Goal: Contribute content: Contribute content

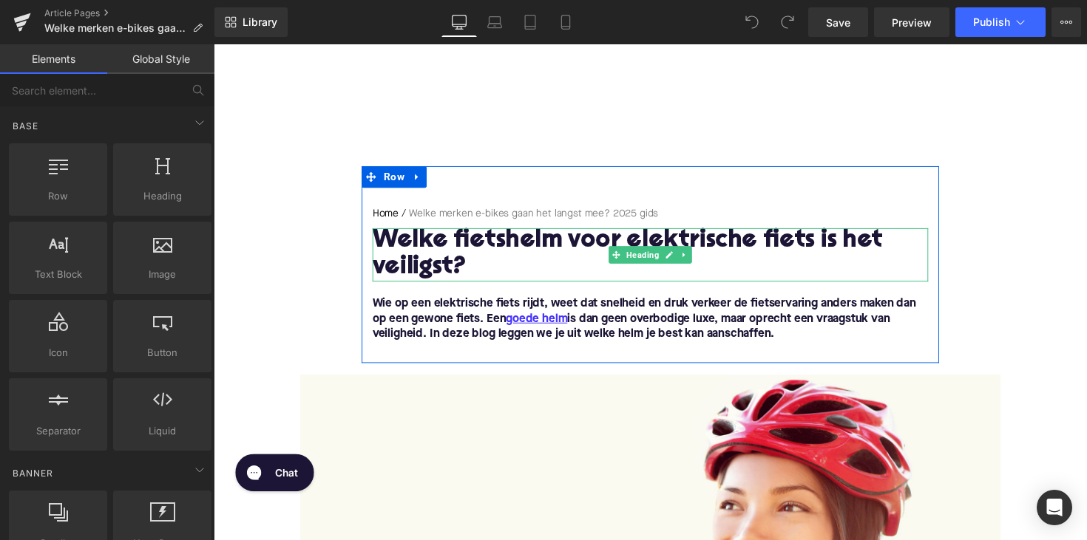
click at [537, 251] on h1 "Welke fietshelm voor elektrische fiets is het veiligst?" at bounding box center [660, 260] width 569 height 55
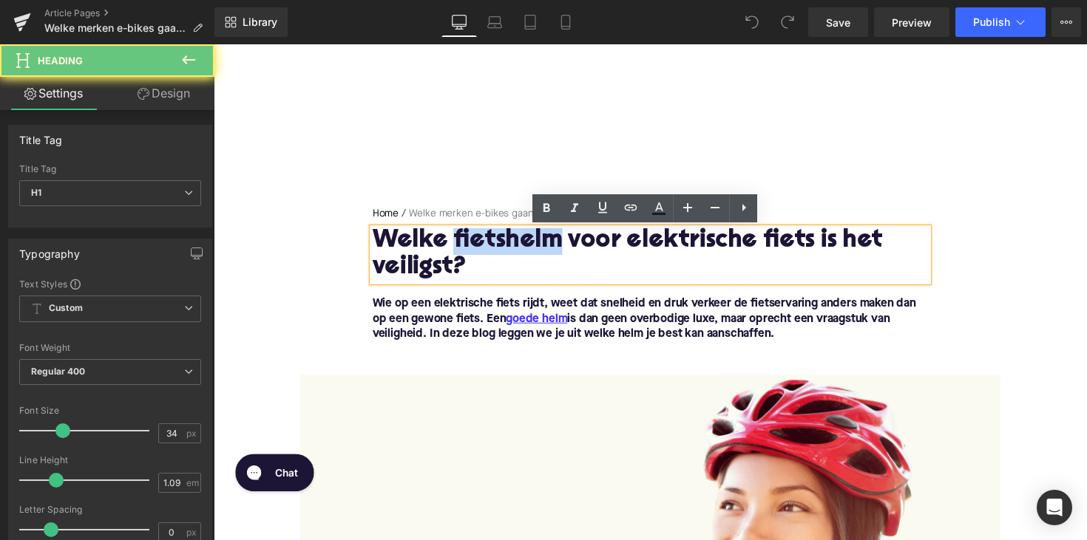
click at [537, 251] on h1 "Welke fietshelm voor elektrische fiets is het veiligst?" at bounding box center [660, 260] width 569 height 55
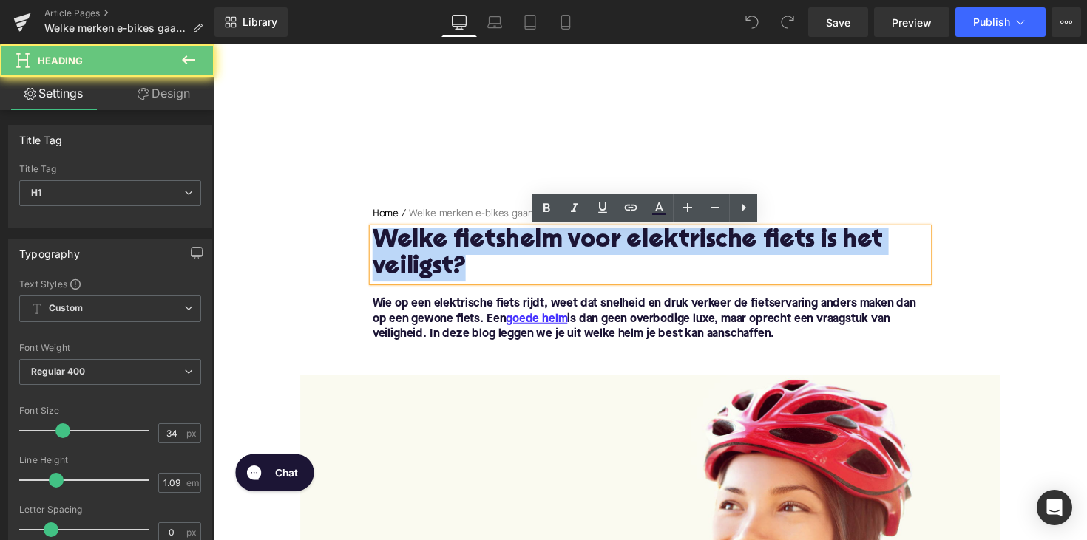
click at [537, 251] on h1 "Welke fietshelm voor elektrische fiets is het veiligst?" at bounding box center [660, 260] width 569 height 55
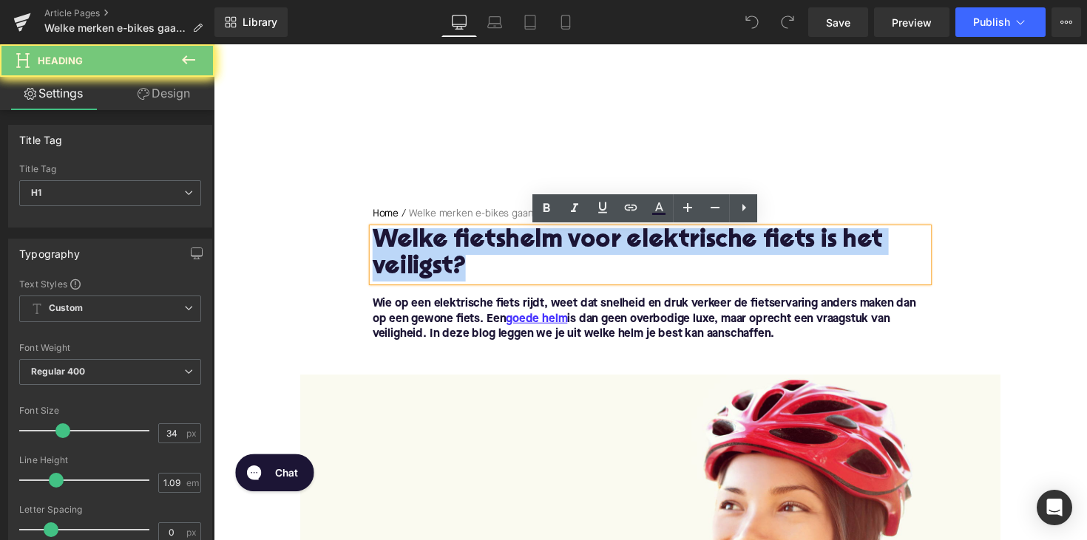
paste div
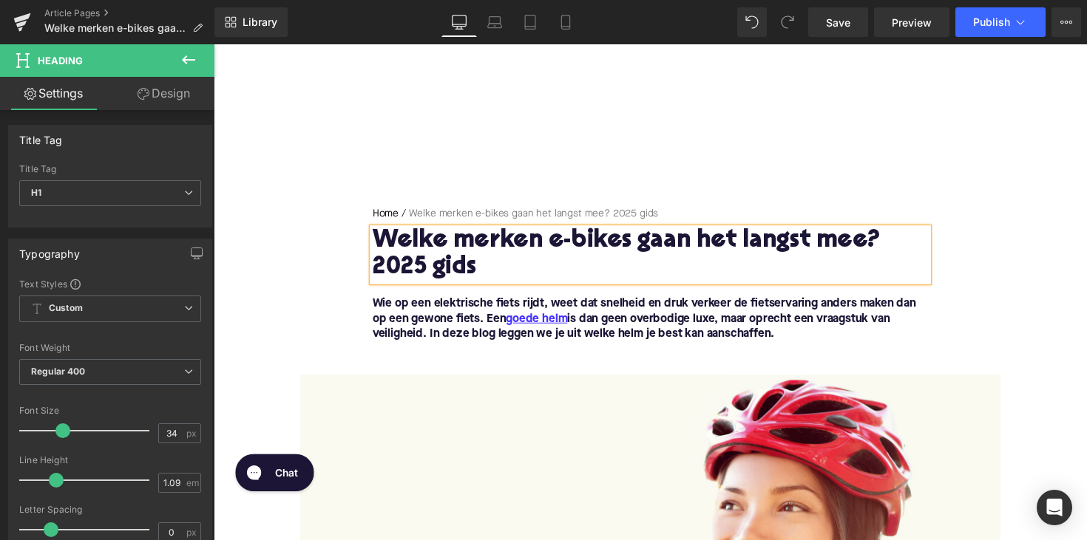
click at [655, 319] on span "Text Block" at bounding box center [653, 327] width 47 height 18
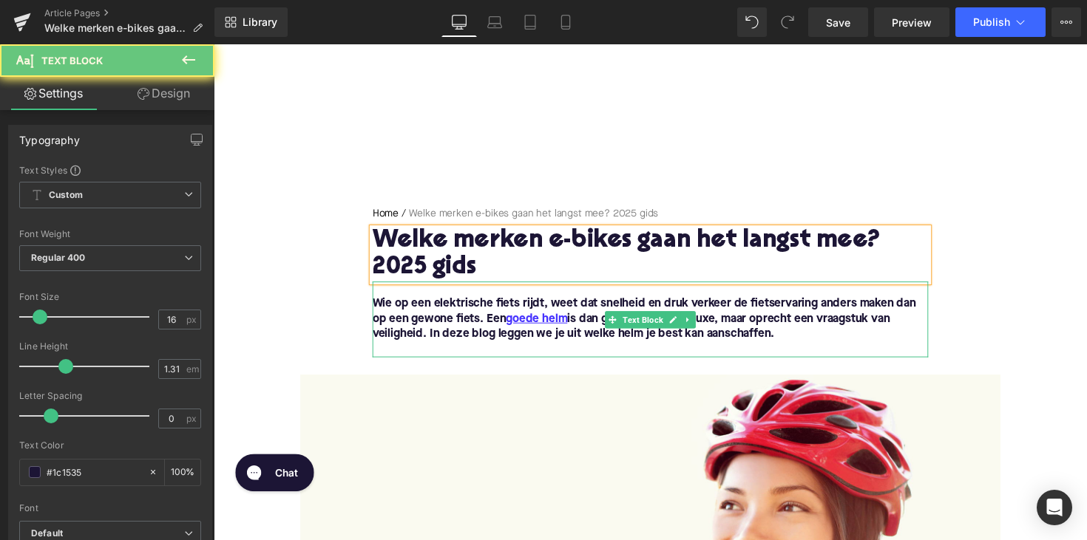
click at [827, 331] on font "Wie op een elektrische fiets rijdt, weet dat snelheid en druk verkeer de fietse…" at bounding box center [654, 326] width 557 height 43
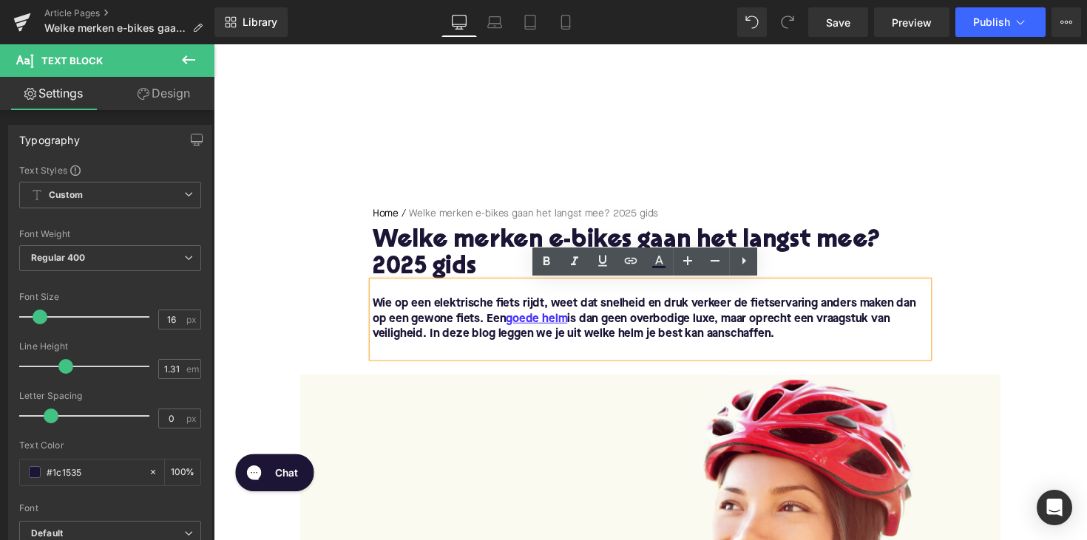
drag, startPoint x: 790, startPoint y: 339, endPoint x: 361, endPoint y: 310, distance: 430.3
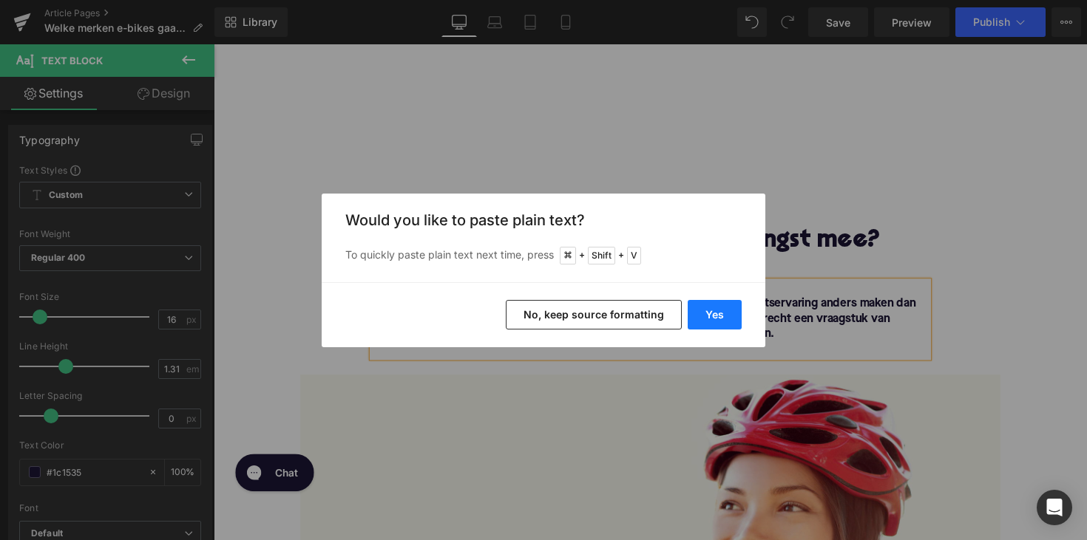
click at [717, 306] on button "Yes" at bounding box center [714, 315] width 54 height 30
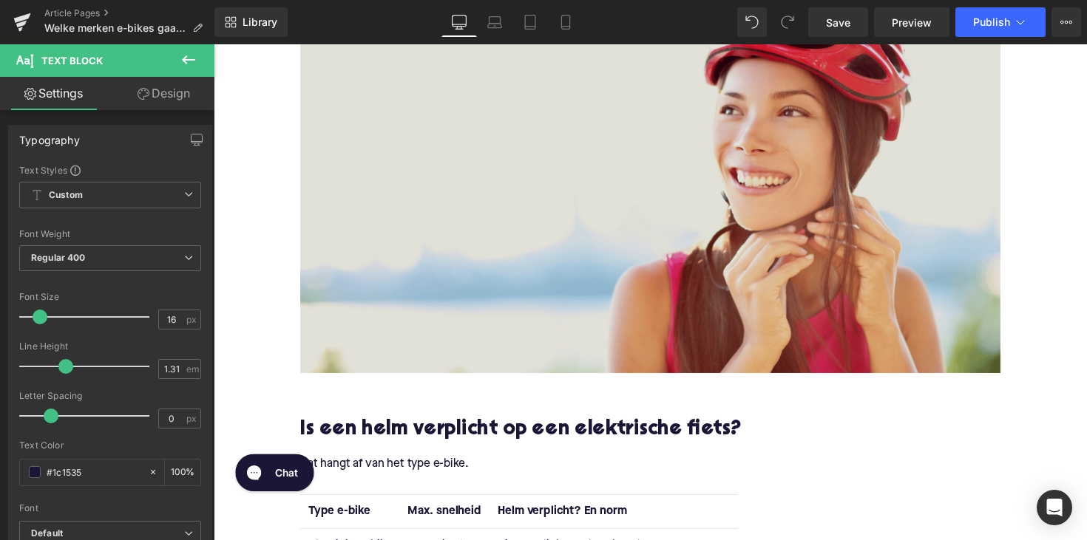
scroll to position [604, 0]
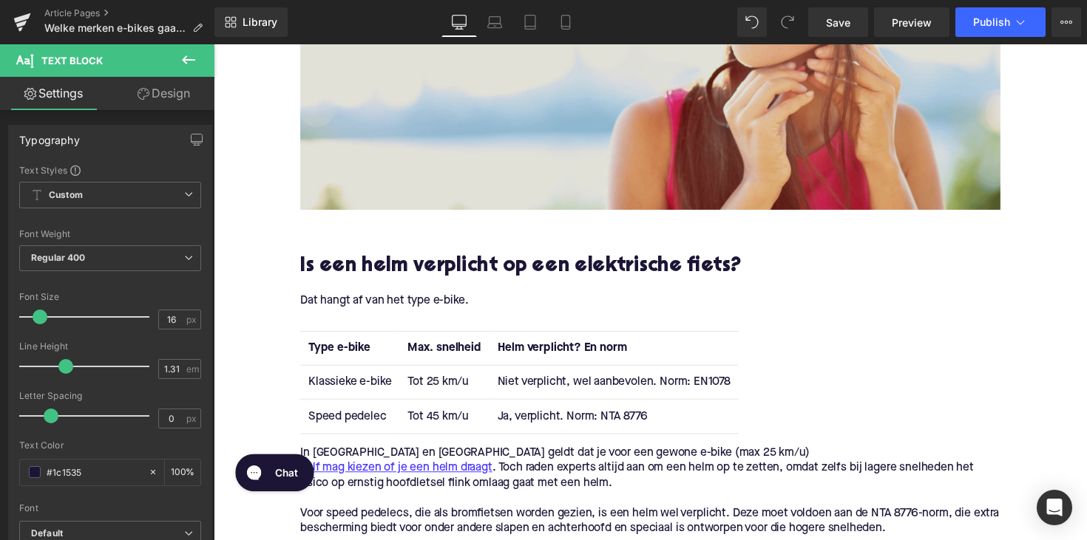
click at [446, 261] on h2 "Is een helm verplicht op een elektrische fiets?" at bounding box center [660, 272] width 717 height 23
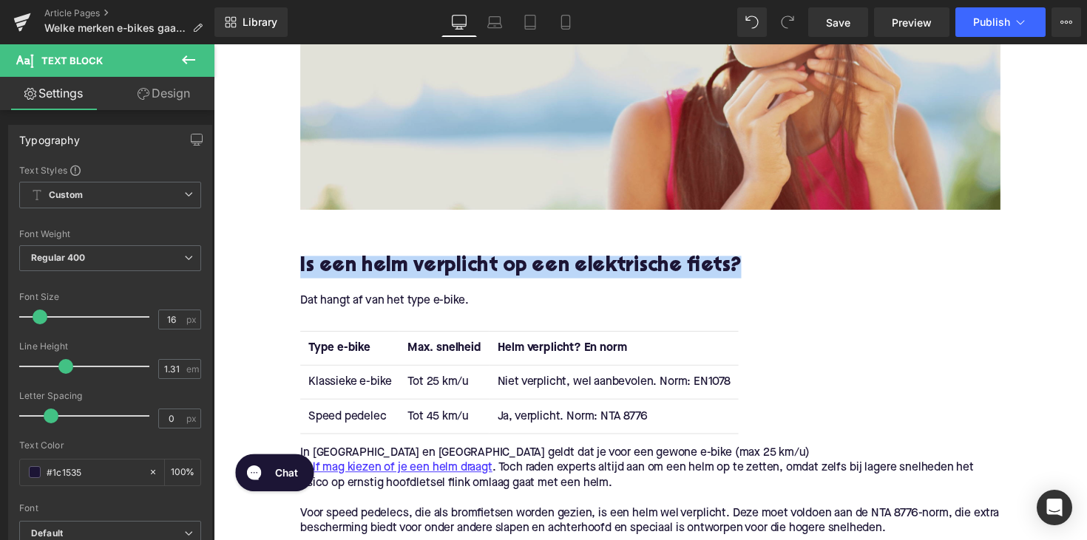
click at [446, 261] on h2 "Is een helm verplicht op een elektrische fiets?" at bounding box center [660, 272] width 717 height 23
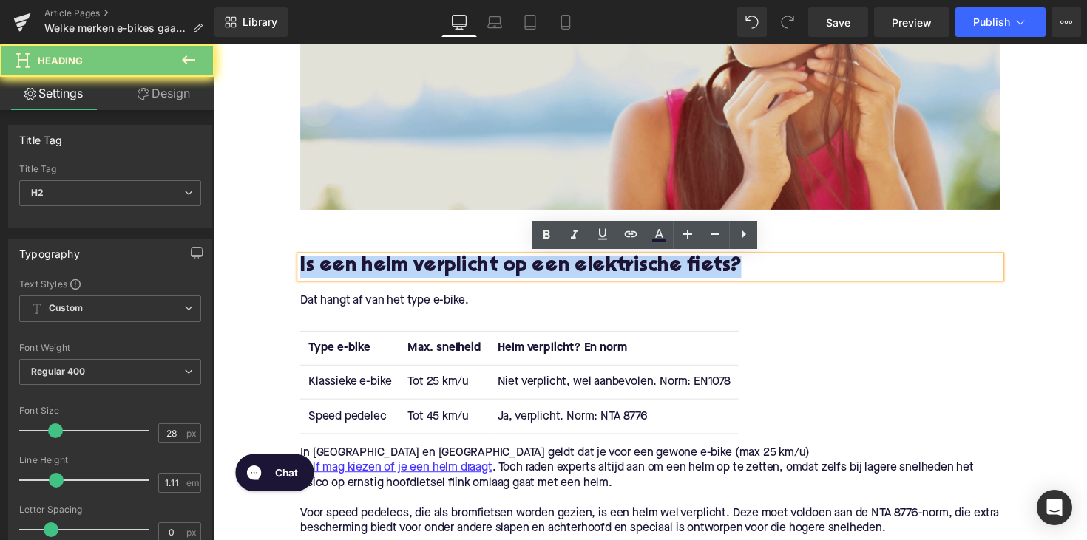
paste div
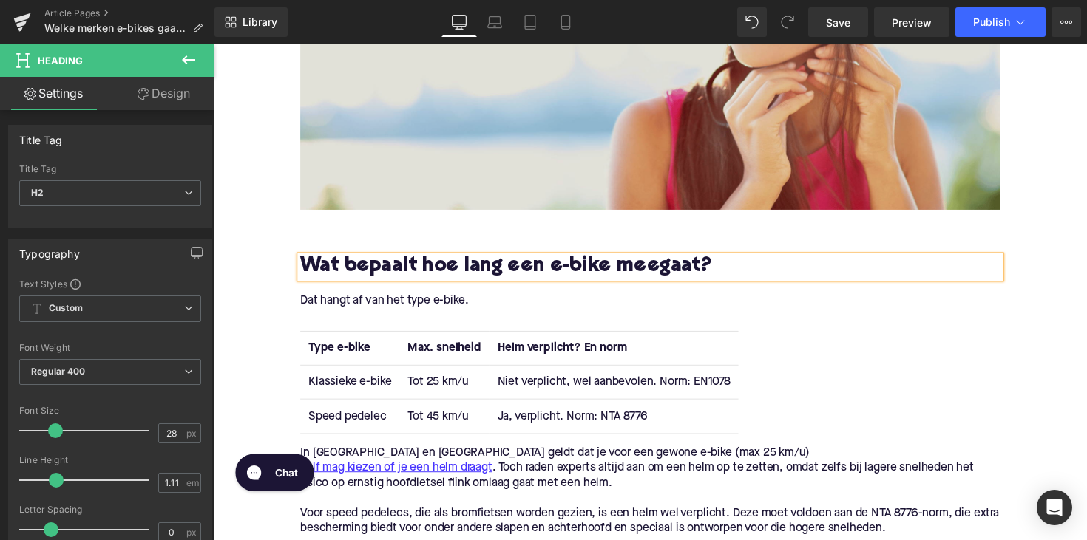
click at [374, 303] on p "Dat hangt af van het type e-bike." at bounding box center [660, 307] width 717 height 16
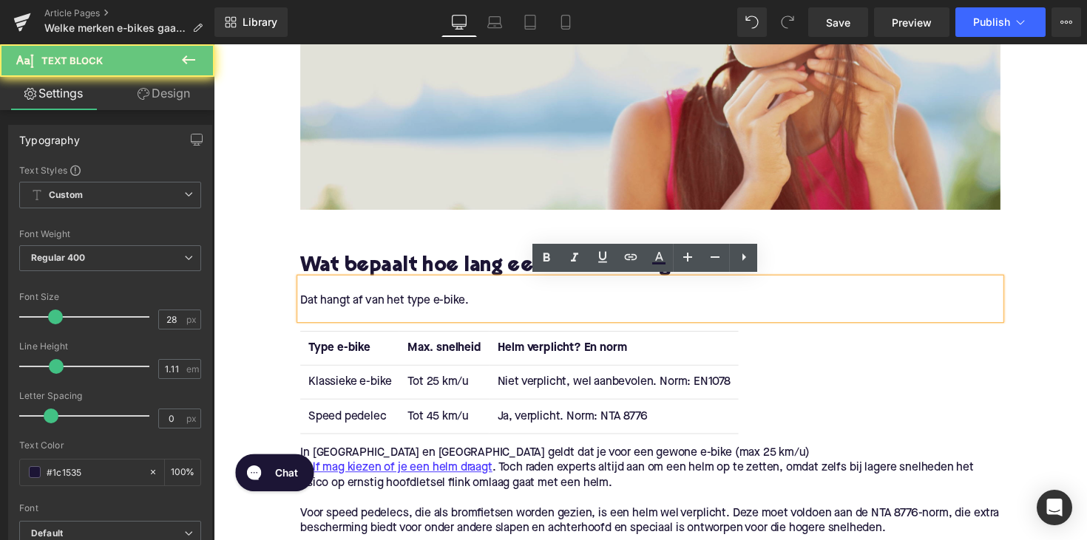
click at [374, 303] on p "Dat hangt af van het type e-bike." at bounding box center [660, 307] width 717 height 16
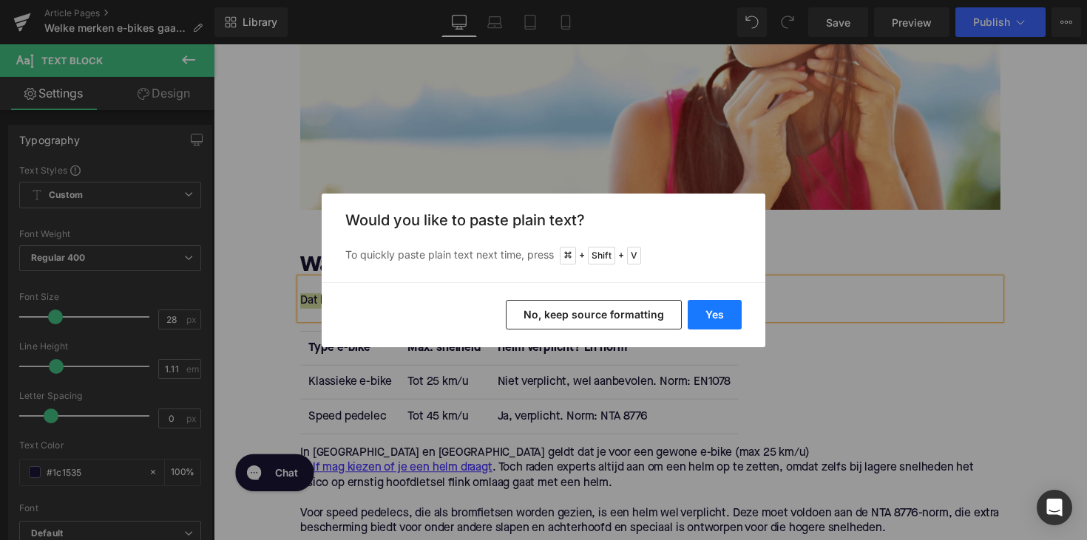
click at [710, 321] on button "Yes" at bounding box center [714, 315] width 54 height 30
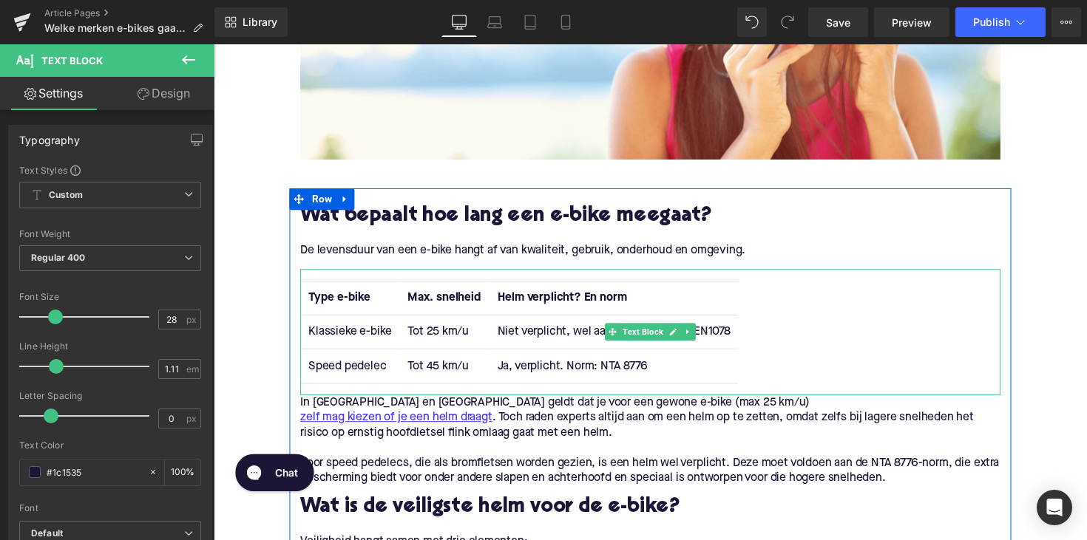
scroll to position [737, 0]
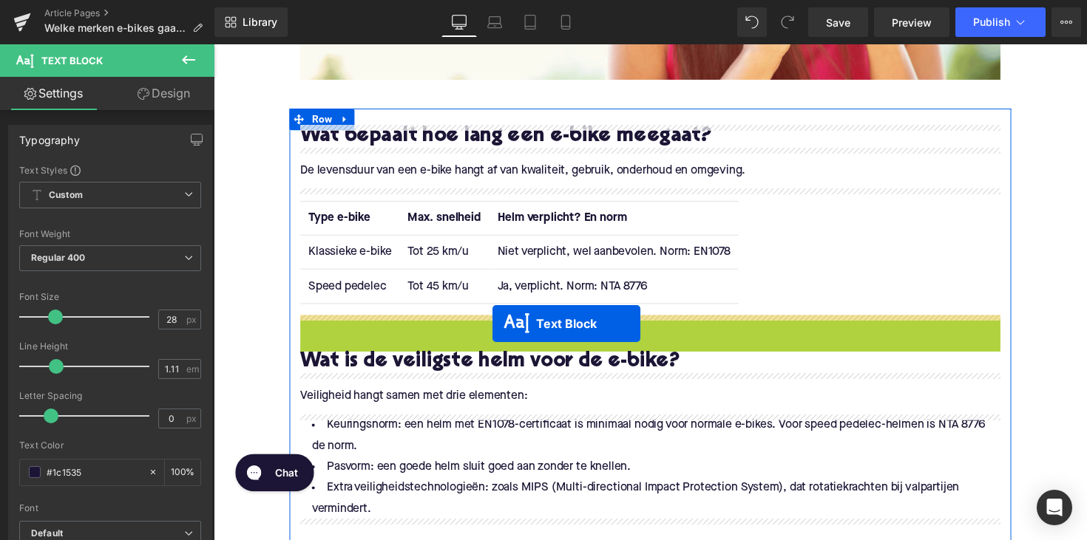
drag, startPoint x: 616, startPoint y: 361, endPoint x: 499, endPoint y: 330, distance: 121.4
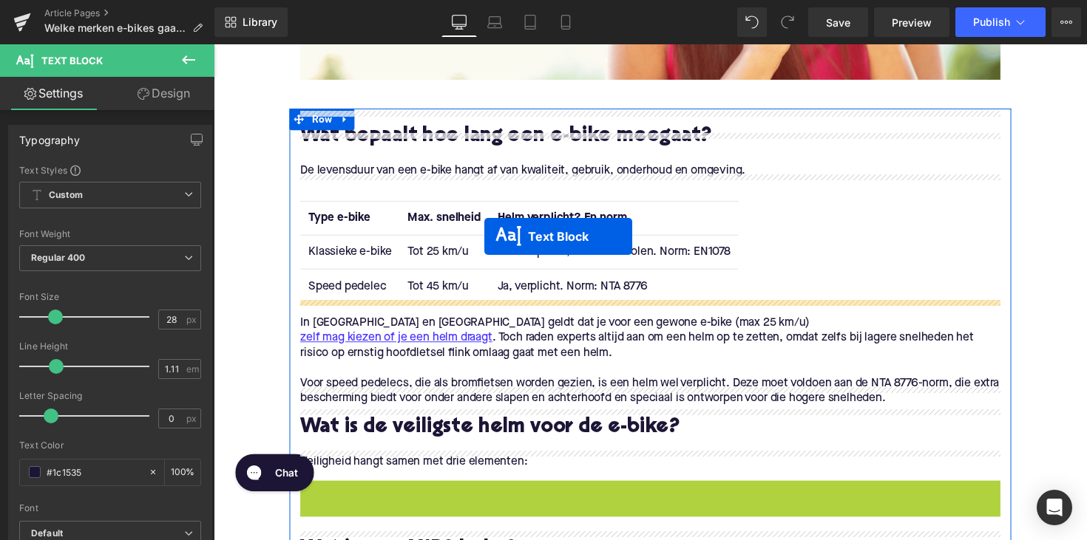
scroll to position [752, 0]
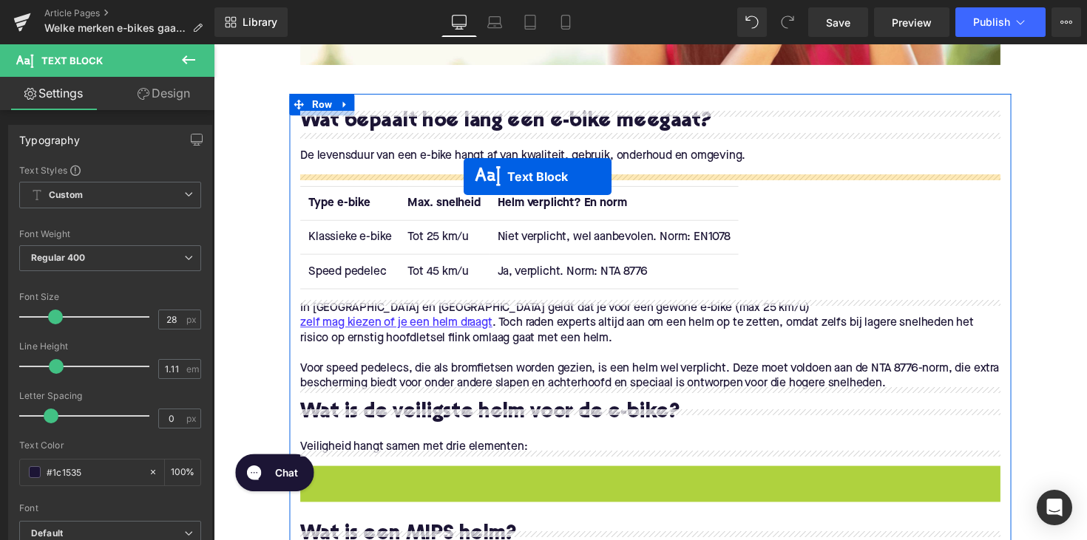
drag, startPoint x: 621, startPoint y: 530, endPoint x: 469, endPoint y: 180, distance: 381.7
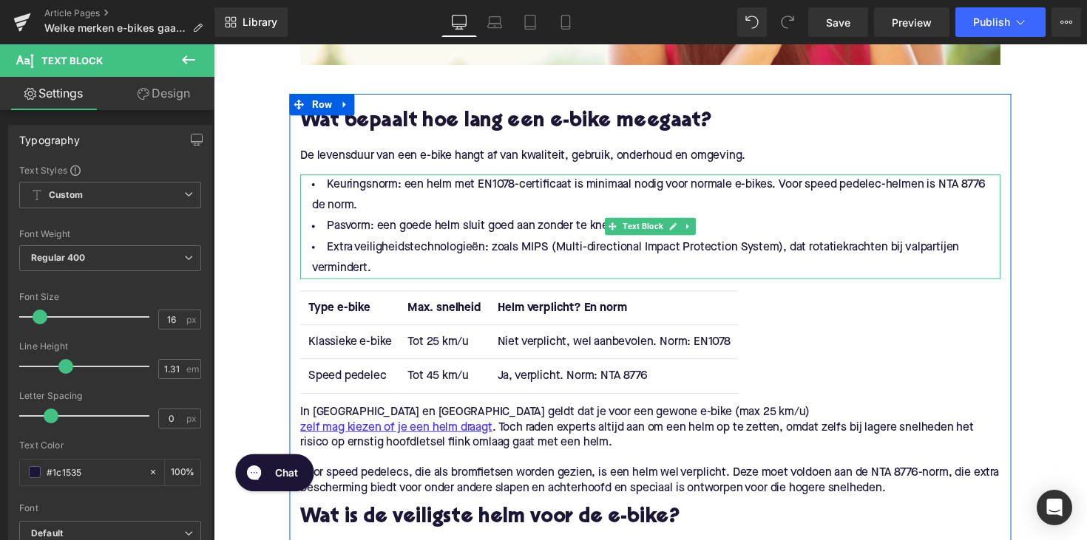
click at [387, 273] on li "Extra veiligheidstechnologieën: zoals MIPS (Multi-directional Impact Protection…" at bounding box center [660, 263] width 717 height 43
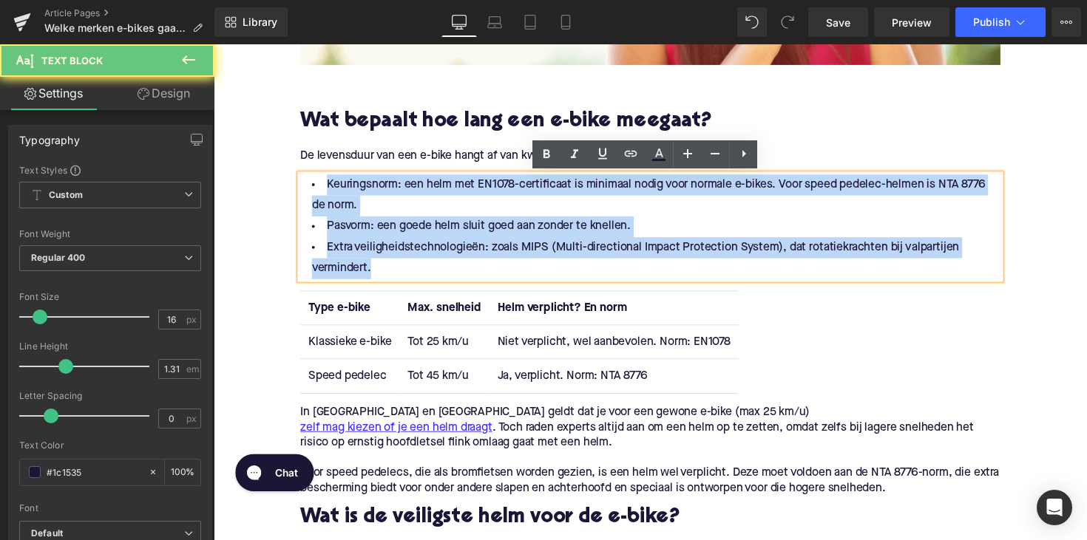
drag, startPoint x: 392, startPoint y: 270, endPoint x: 314, endPoint y: 187, distance: 113.5
click at [314, 187] on ul "Keuringsnorm: een helm met EN1078-certificaat is minimaal nodig voor normale e-…" at bounding box center [660, 231] width 717 height 107
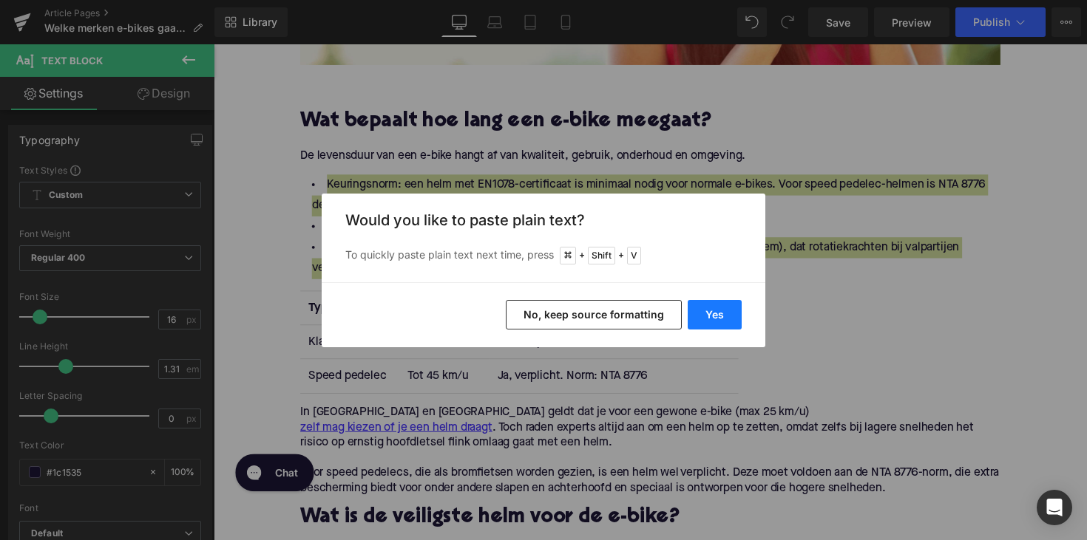
click at [718, 321] on button "Yes" at bounding box center [714, 315] width 54 height 30
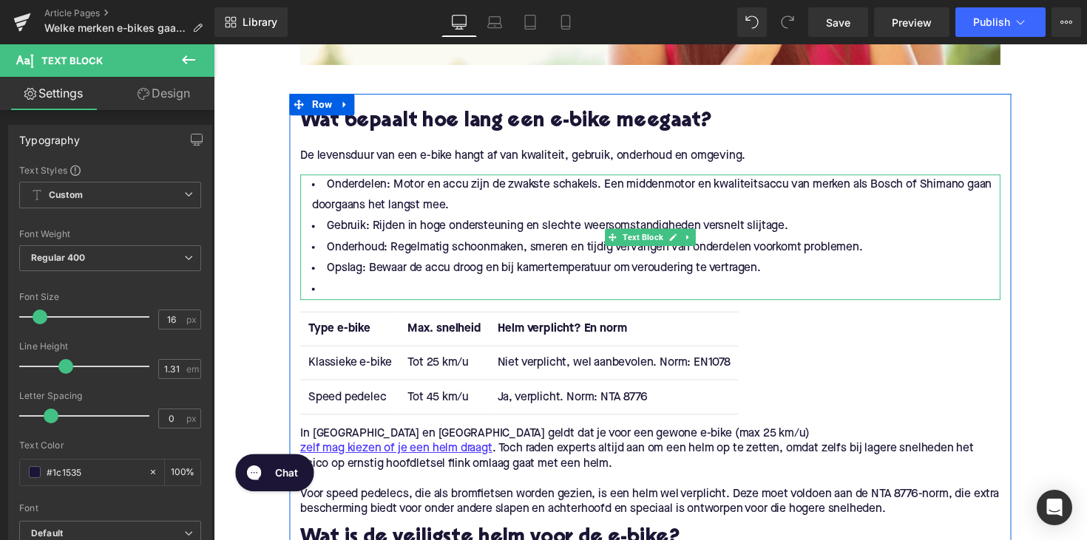
click at [362, 287] on li at bounding box center [660, 295] width 717 height 21
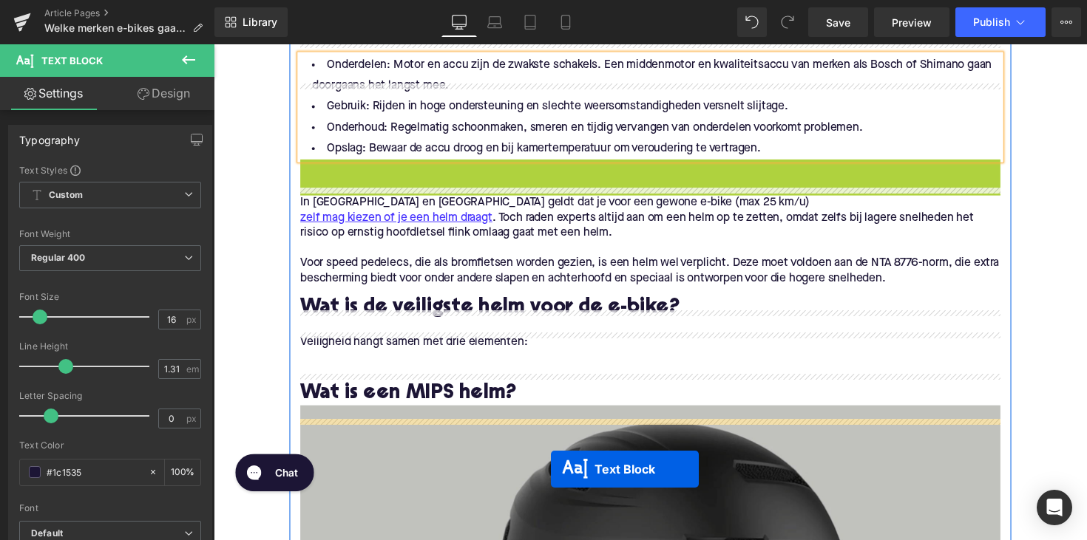
scroll to position [919, 0]
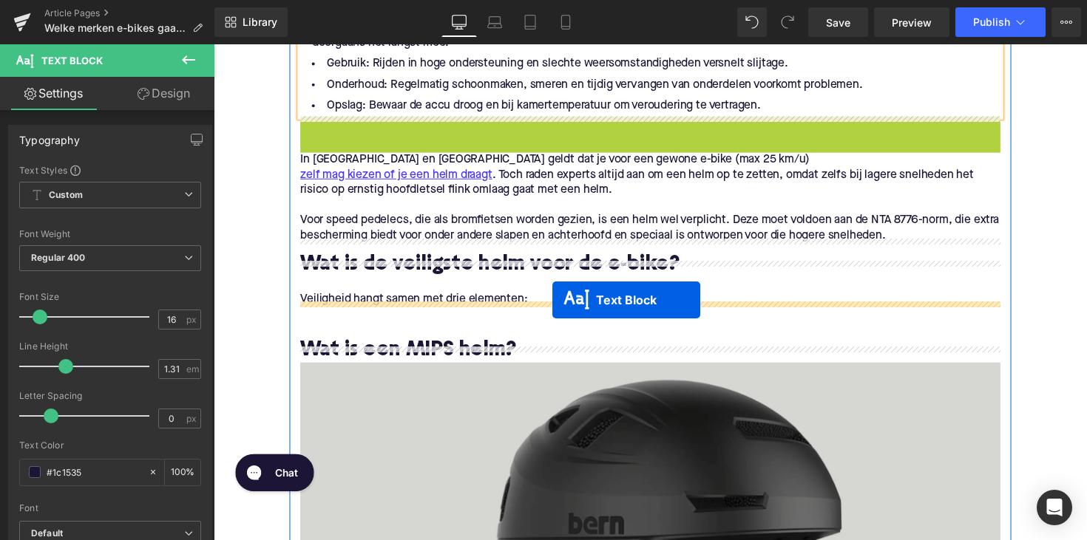
drag, startPoint x: 615, startPoint y: 296, endPoint x: 558, endPoint y: 310, distance: 58.8
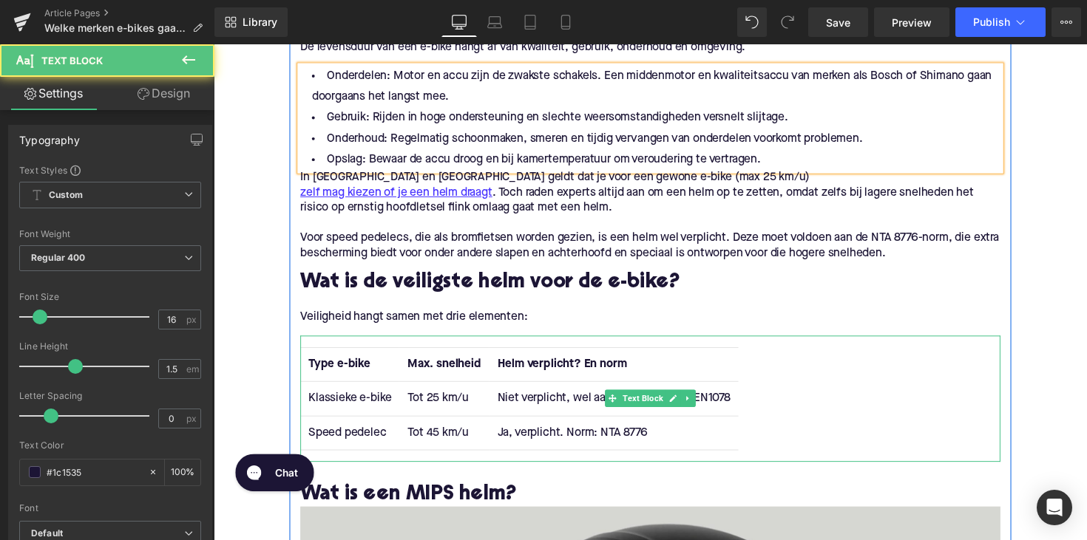
scroll to position [800, 0]
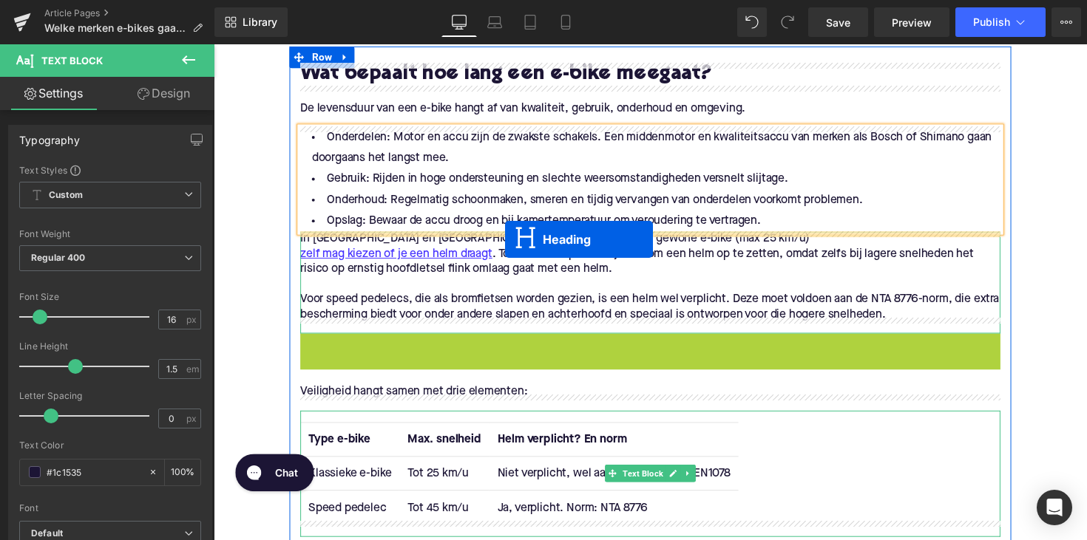
drag, startPoint x: 620, startPoint y: 336, endPoint x: 512, endPoint y: 243, distance: 142.5
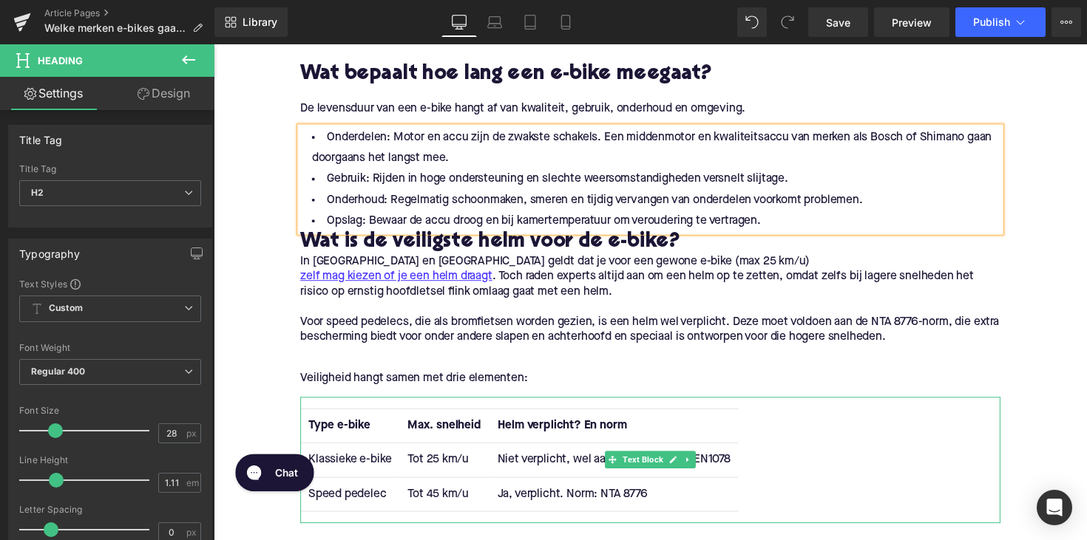
click at [382, 240] on h2 "Wat is de veiligste helm voor de e-bike?" at bounding box center [660, 248] width 717 height 23
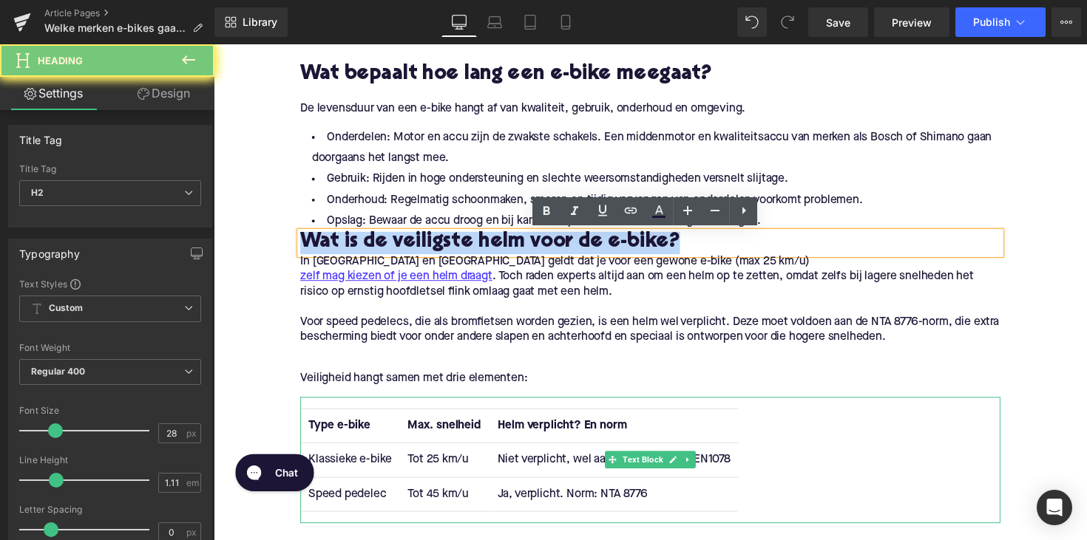
click at [382, 240] on h2 "Wat is de veiligste helm voor de e-bike?" at bounding box center [660, 248] width 717 height 23
paste div
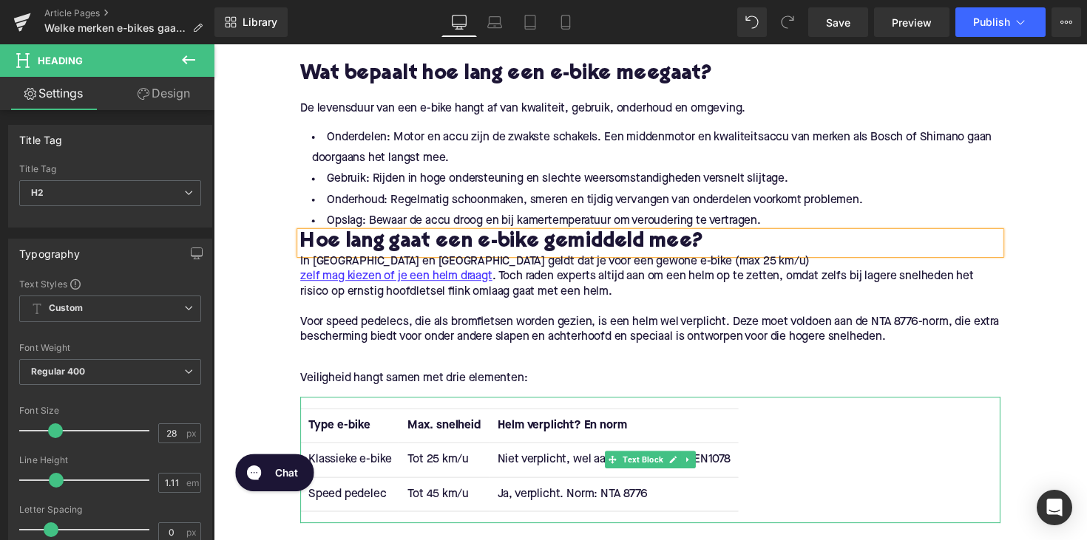
click at [338, 242] on h2 "Hoe lang gaat een e-bike gemiddeld mee?" at bounding box center [660, 248] width 717 height 23
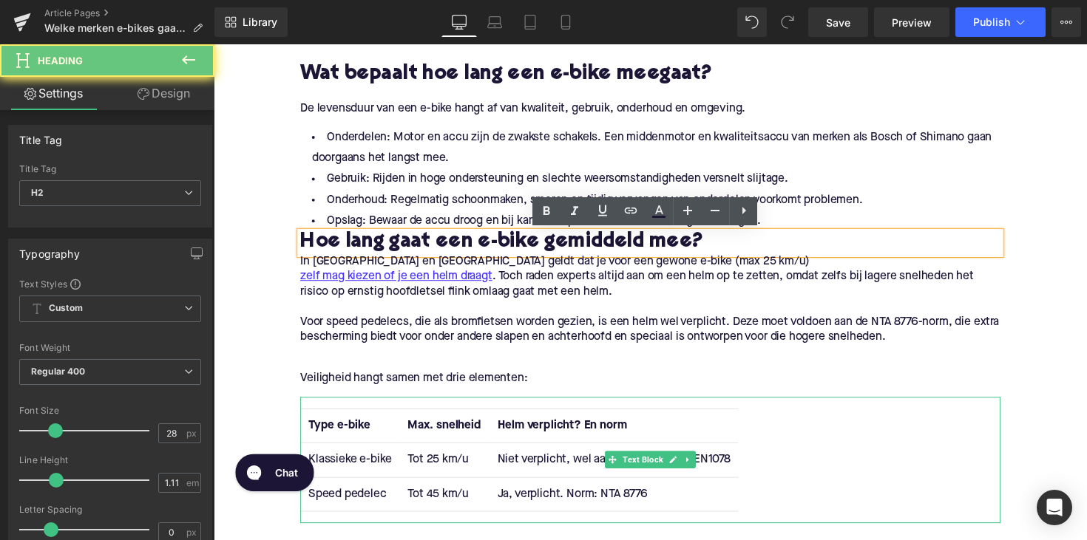
click at [302, 244] on h2 "Hoe lang gaat een e-bike gemiddeld mee?" at bounding box center [660, 248] width 717 height 23
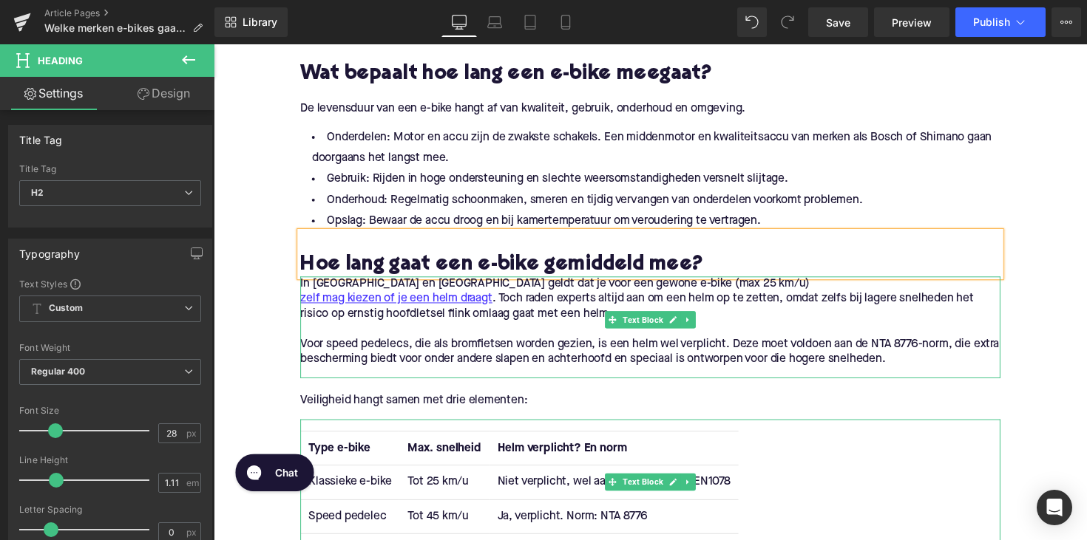
click at [302, 287] on div at bounding box center [304, 334] width 4 height 104
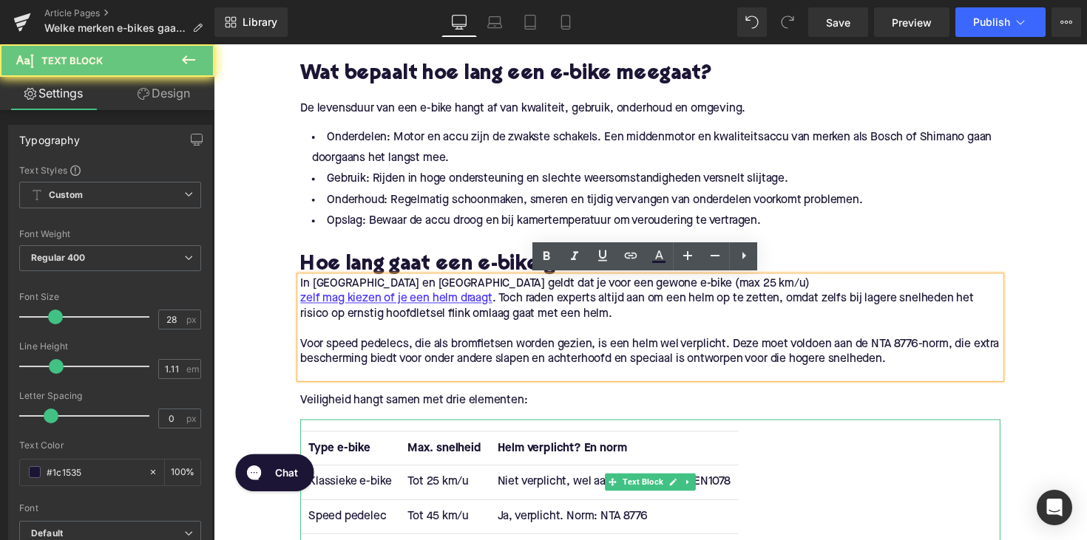
click at [302, 291] on div "In [GEOGRAPHIC_DATA] en [GEOGRAPHIC_DATA] geldt dat je voor een gewone e-bike (…" at bounding box center [660, 334] width 717 height 104
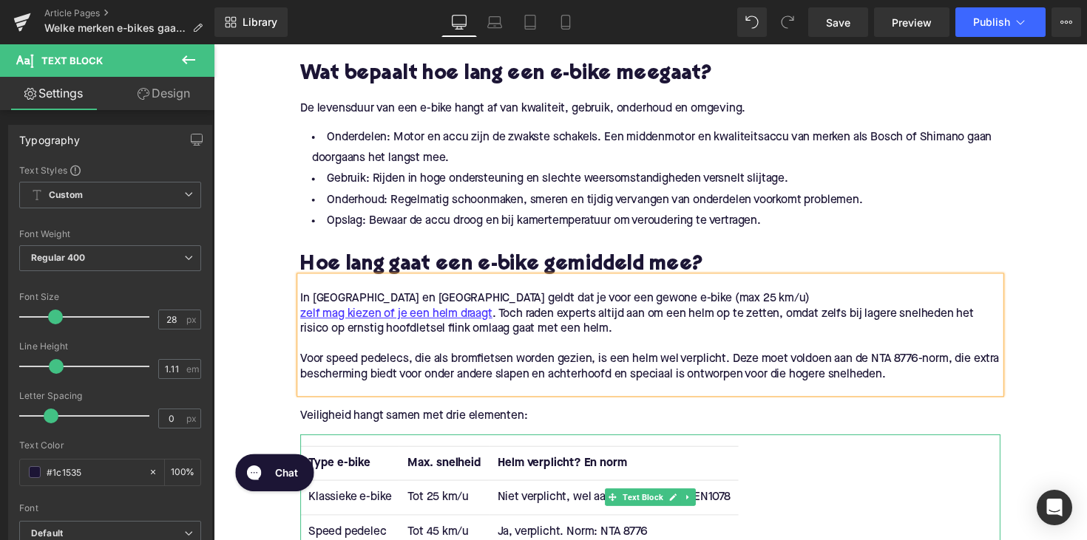
click at [795, 344] on p at bounding box center [660, 352] width 717 height 16
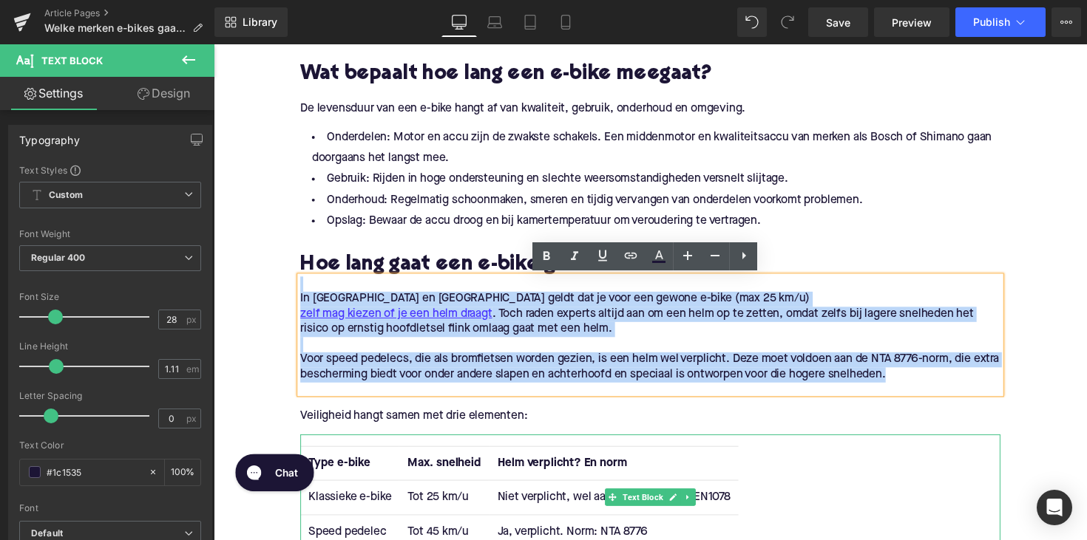
drag, startPoint x: 951, startPoint y: 364, endPoint x: 265, endPoint y: 282, distance: 690.8
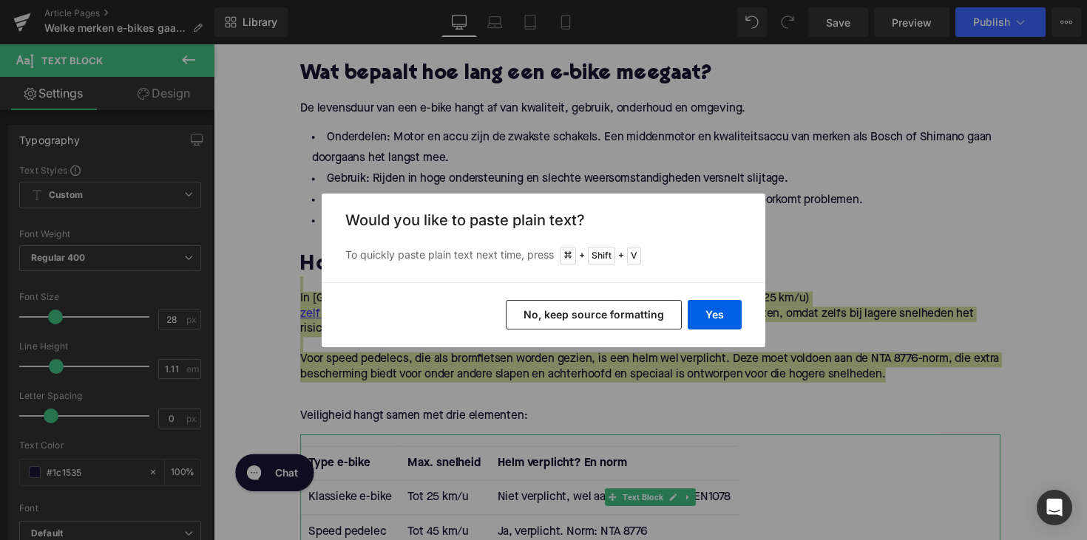
click at [737, 330] on div "Yes No, keep source formatting" at bounding box center [543, 314] width 443 height 65
click at [726, 323] on button "Yes" at bounding box center [714, 315] width 54 height 30
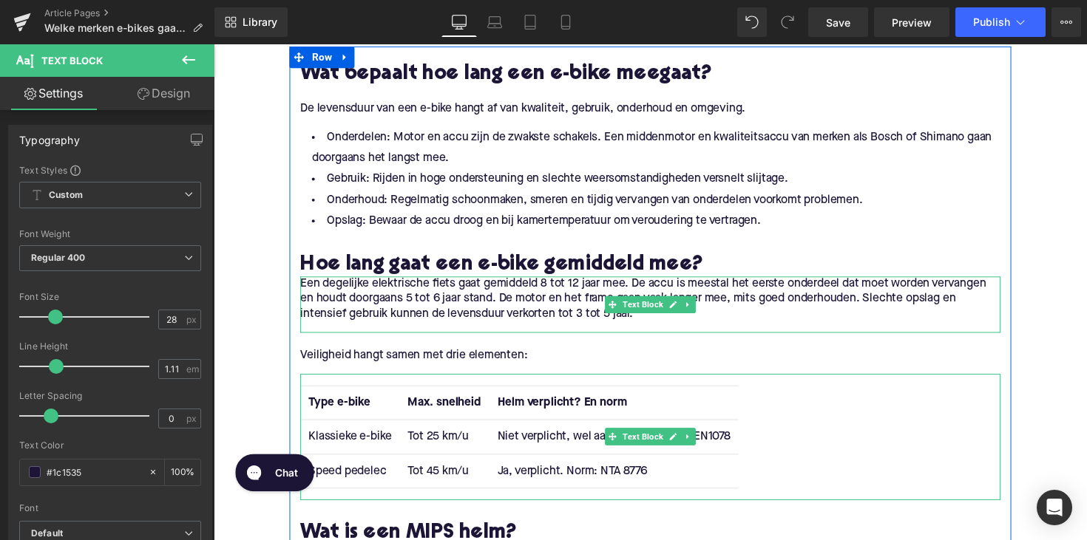
click at [390, 319] on p "Een degelijke elektrische fiets gaat gemiddeld 8 tot 12 jaar mee. De accu is me…" at bounding box center [660, 305] width 717 height 47
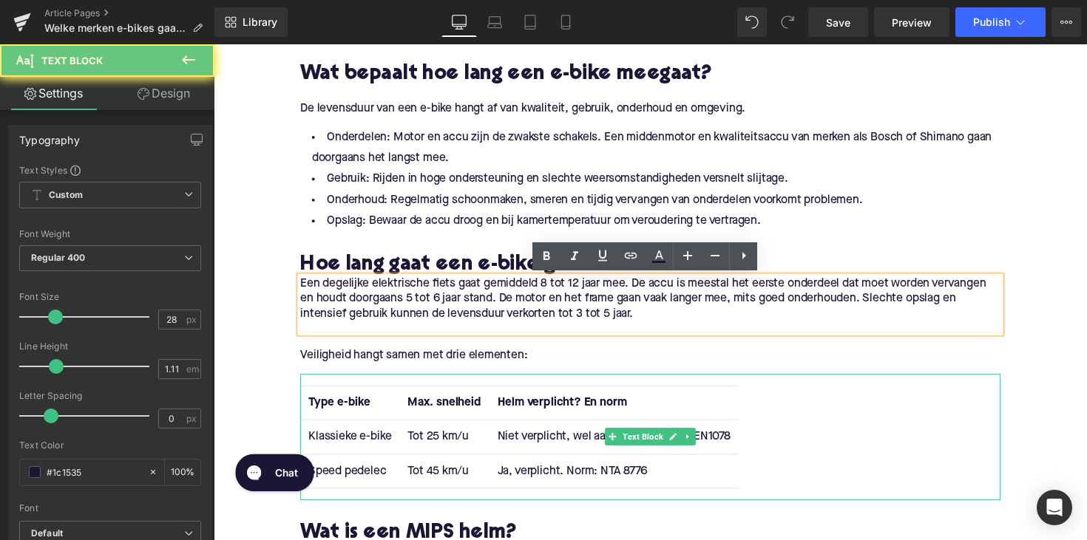
click at [302, 294] on p "Een degelijke elektrische fiets gaat gemiddeld 8 tot 12 jaar mee. De accu is me…" at bounding box center [660, 305] width 717 height 47
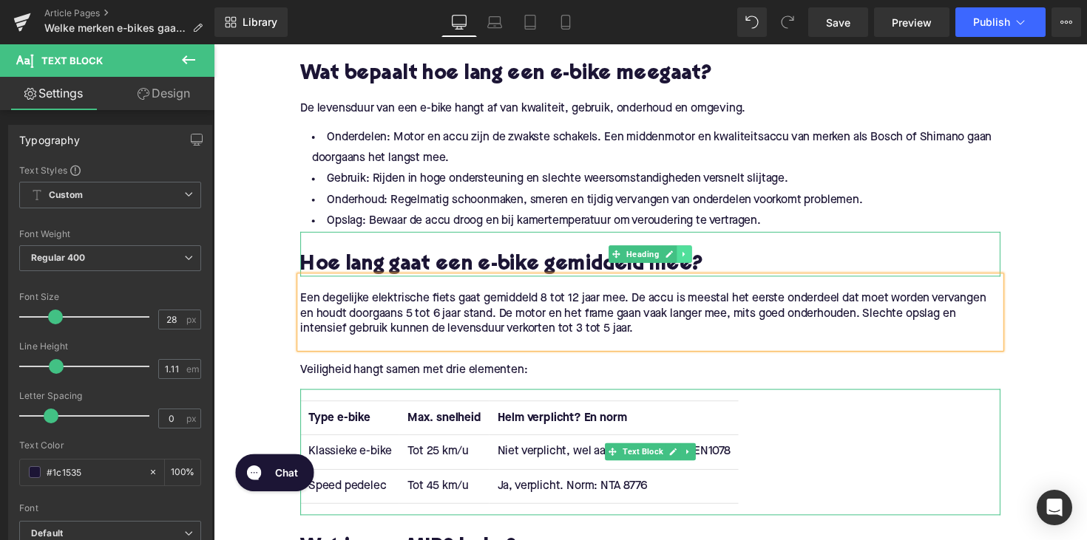
click at [693, 259] on icon at bounding box center [696, 259] width 8 height 9
click at [687, 259] on icon at bounding box center [688, 259] width 8 height 9
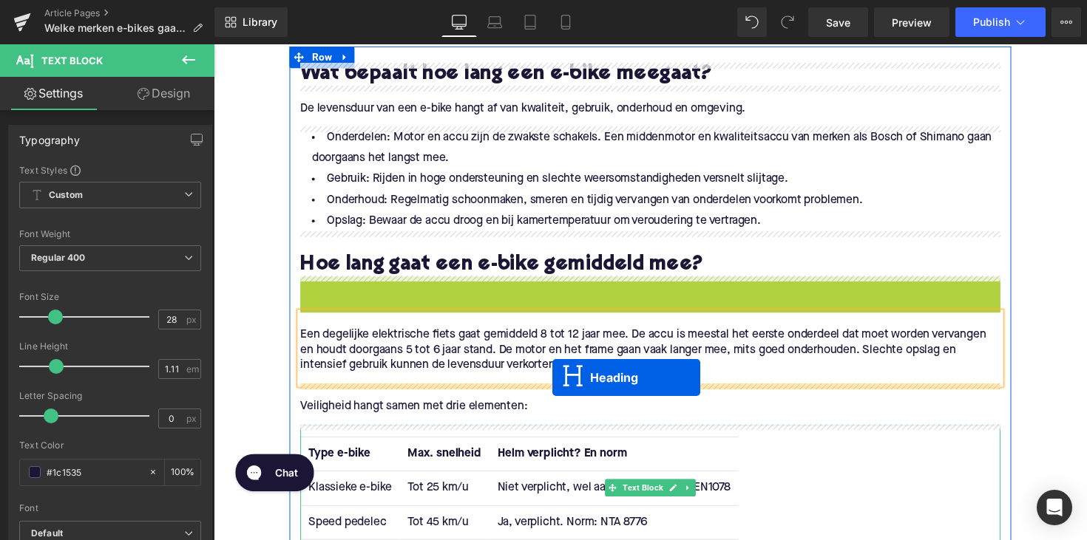
drag, startPoint x: 622, startPoint y: 306, endPoint x: 560, endPoint y: 386, distance: 100.7
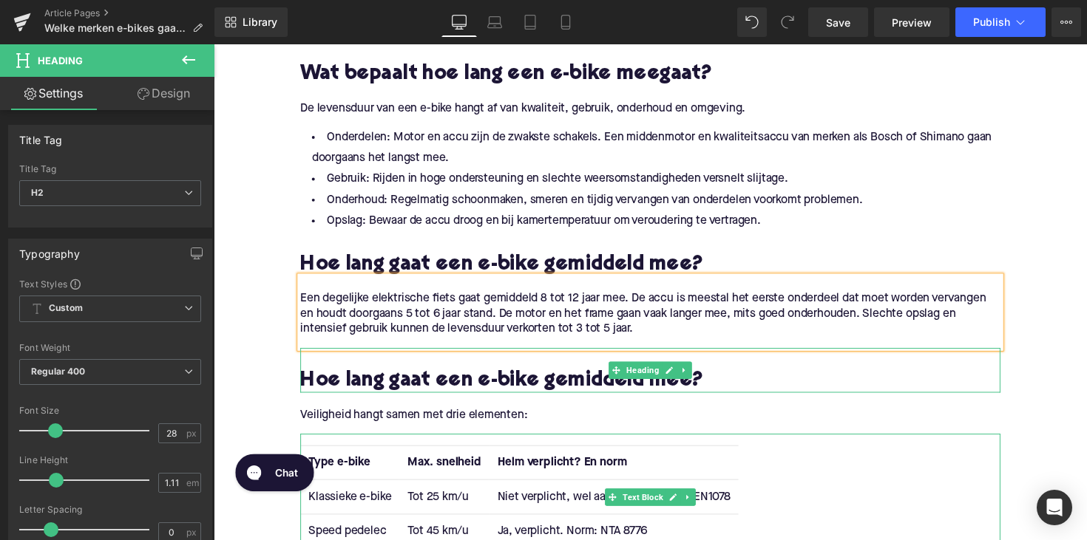
click at [375, 384] on h2 "Hoe lang gaat een e-bike gemiddeld mee?" at bounding box center [660, 389] width 717 height 23
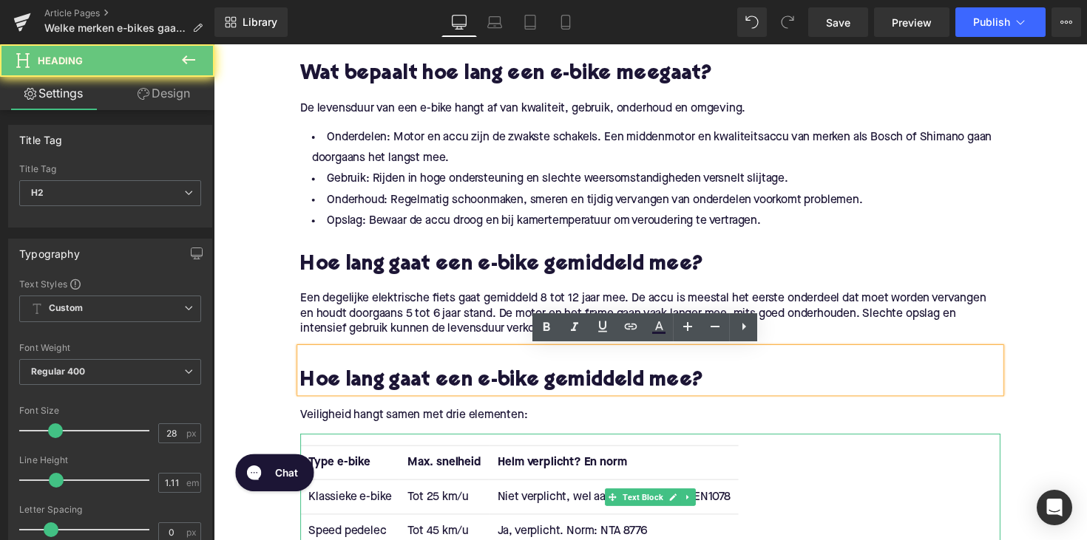
click at [375, 384] on h2 "Hoe lang gaat een e-bike gemiddeld mee?" at bounding box center [660, 389] width 717 height 23
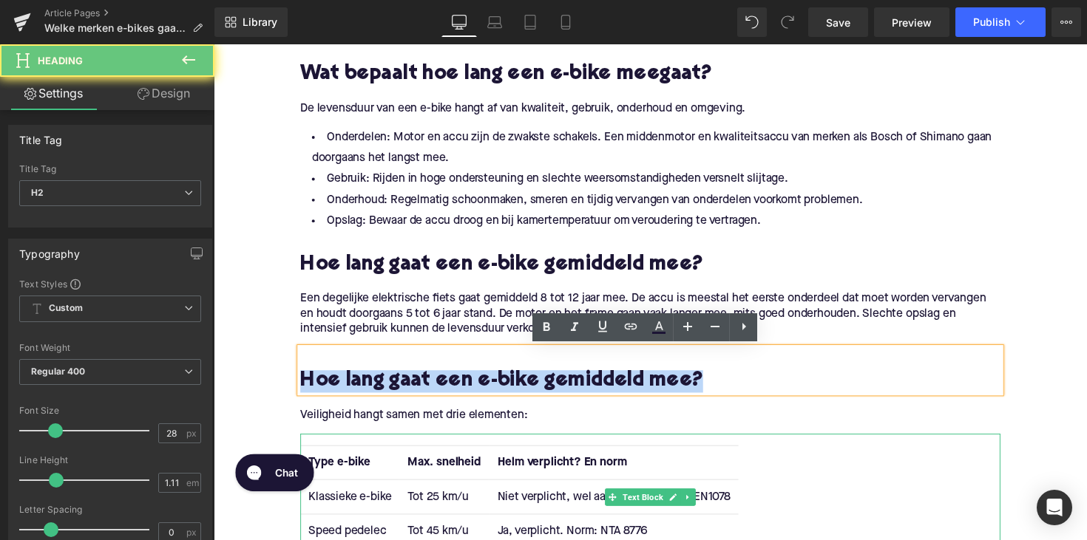
click at [375, 384] on h2 "Hoe lang gaat een e-bike gemiddeld mee?" at bounding box center [660, 389] width 717 height 23
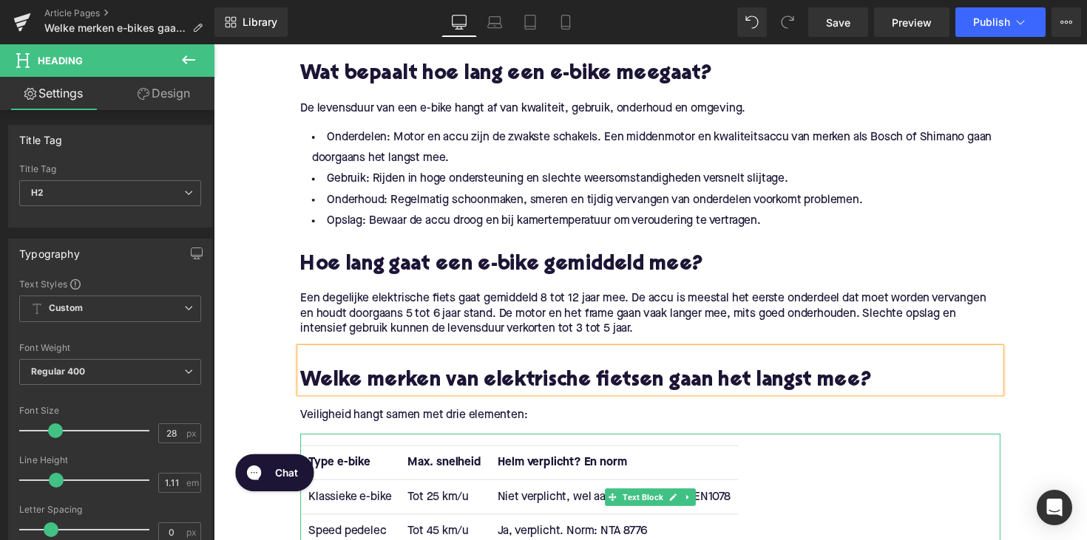
click at [389, 426] on p "Veiligheid hangt samen met drie elementen:" at bounding box center [660, 425] width 717 height 16
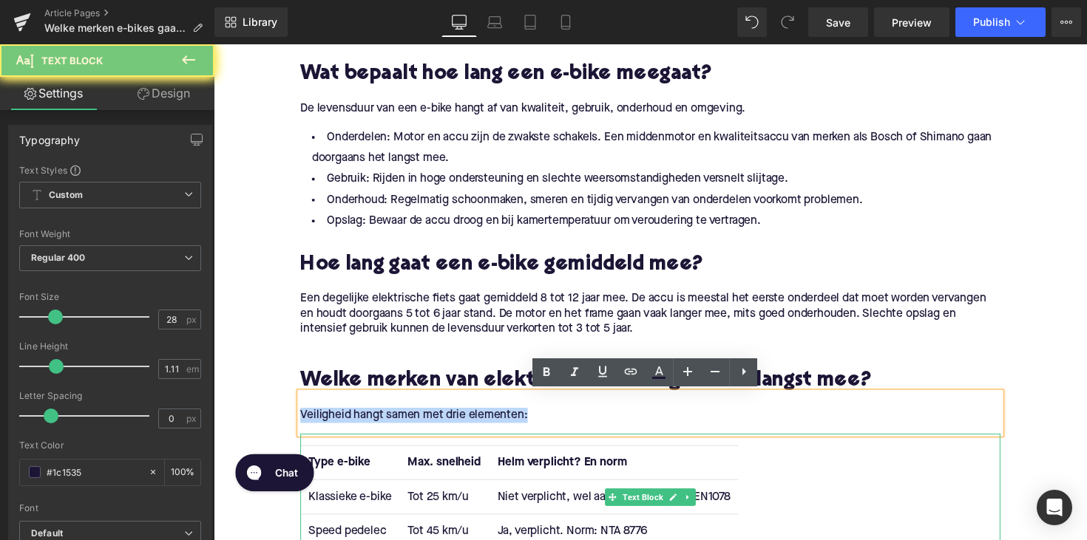
click at [389, 426] on p "Veiligheid hangt samen met drie elementen:" at bounding box center [660, 425] width 717 height 16
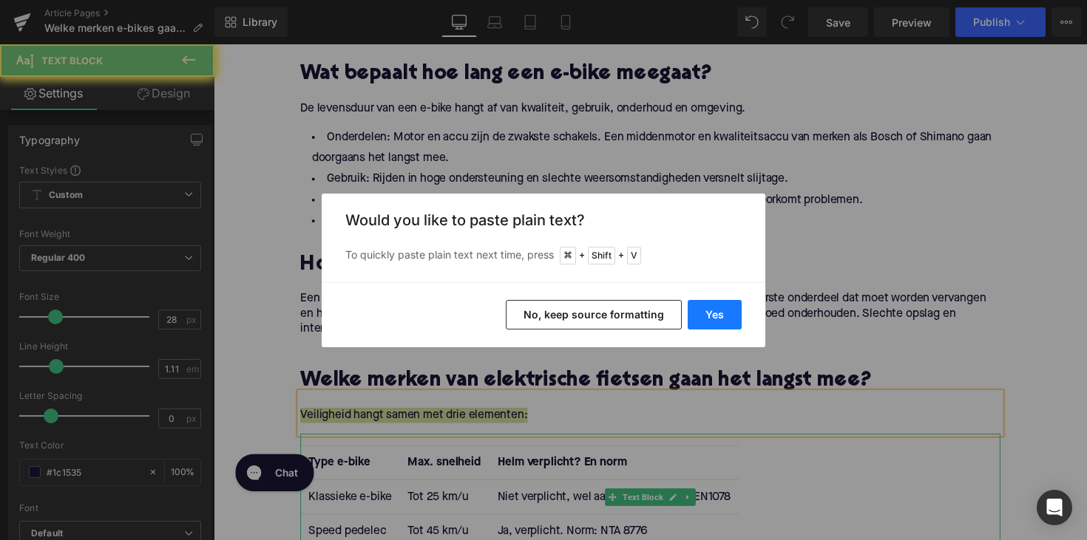
click at [713, 313] on button "Yes" at bounding box center [714, 315] width 54 height 30
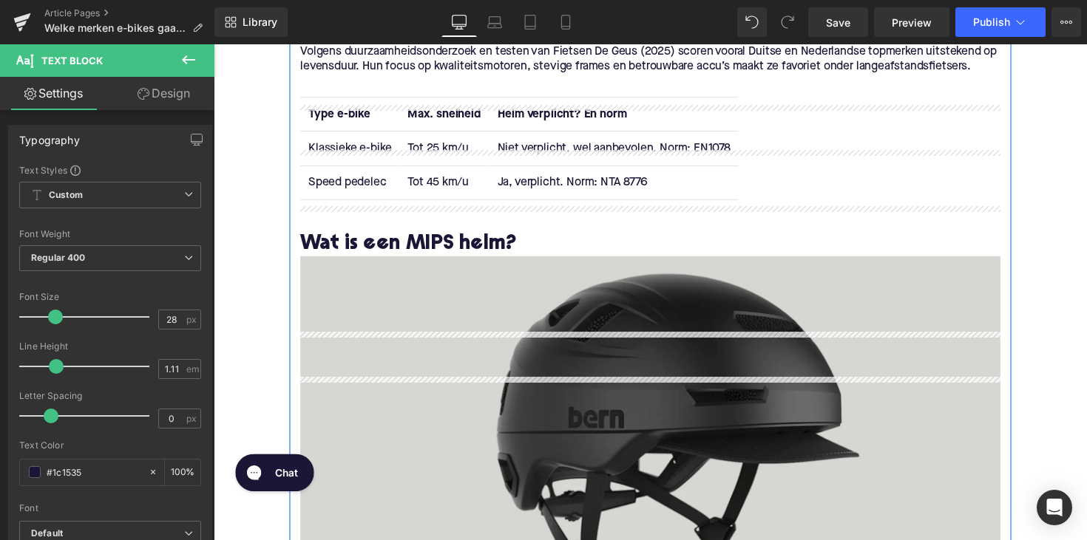
scroll to position [1013, 0]
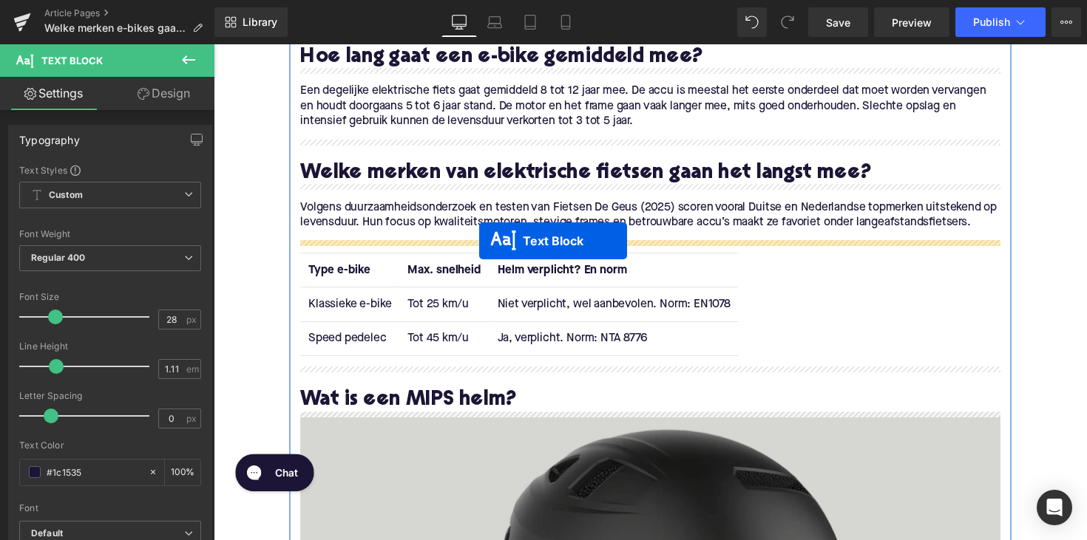
drag, startPoint x: 623, startPoint y: 363, endPoint x: 486, endPoint y: 246, distance: 180.4
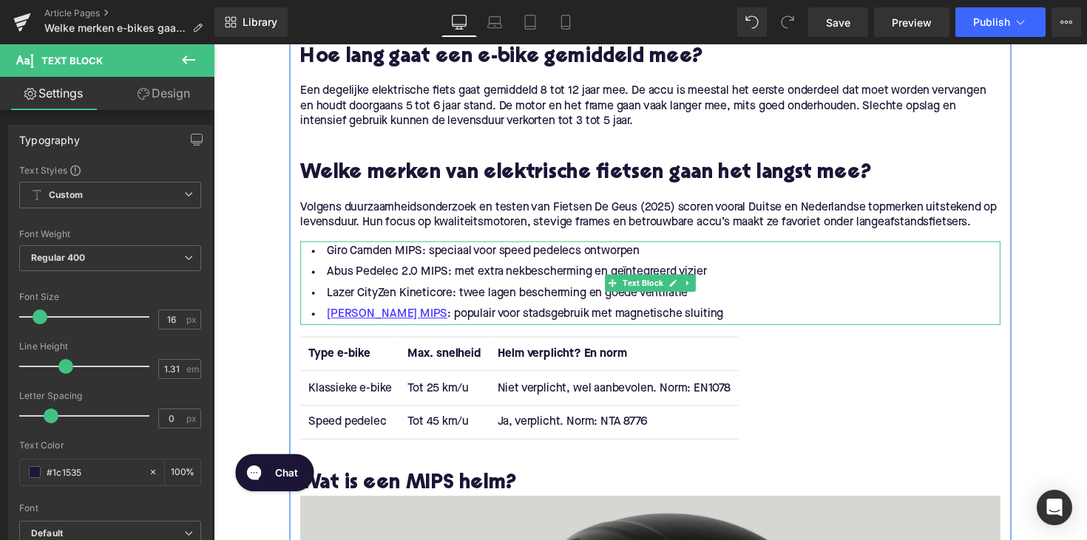
click at [363, 272] on li "Abus Pedelec 2.0 MIPS: met extra nekbescherming en geïntegreerd vizier" at bounding box center [660, 278] width 717 height 21
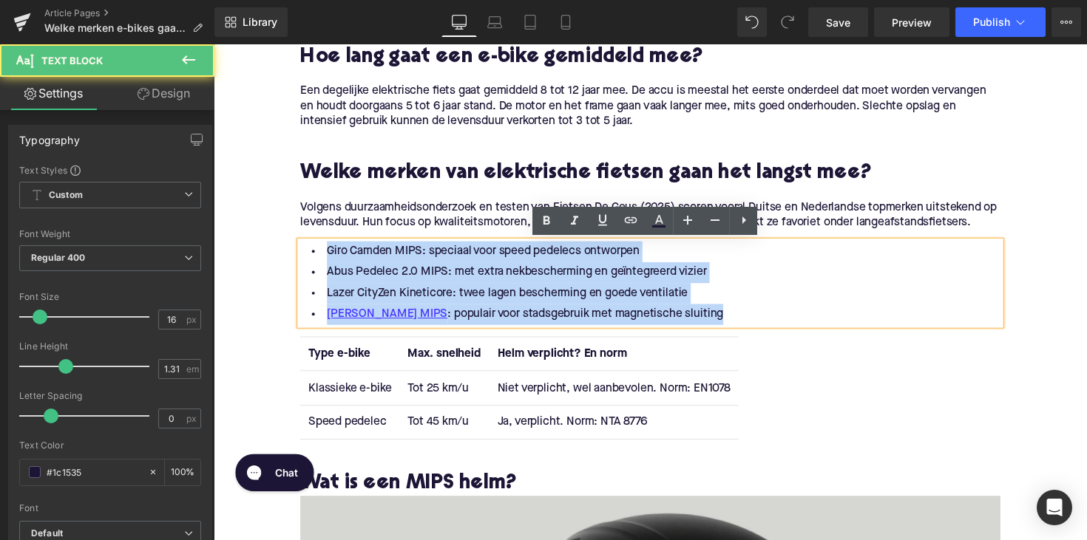
drag, startPoint x: 324, startPoint y: 256, endPoint x: 739, endPoint y: 326, distance: 421.3
click at [739, 326] on ul "Giro Camden MIPS: speciaal voor speed pedelecs ontworpen Abus Pedelec 2.0 MIPS:…" at bounding box center [660, 289] width 717 height 86
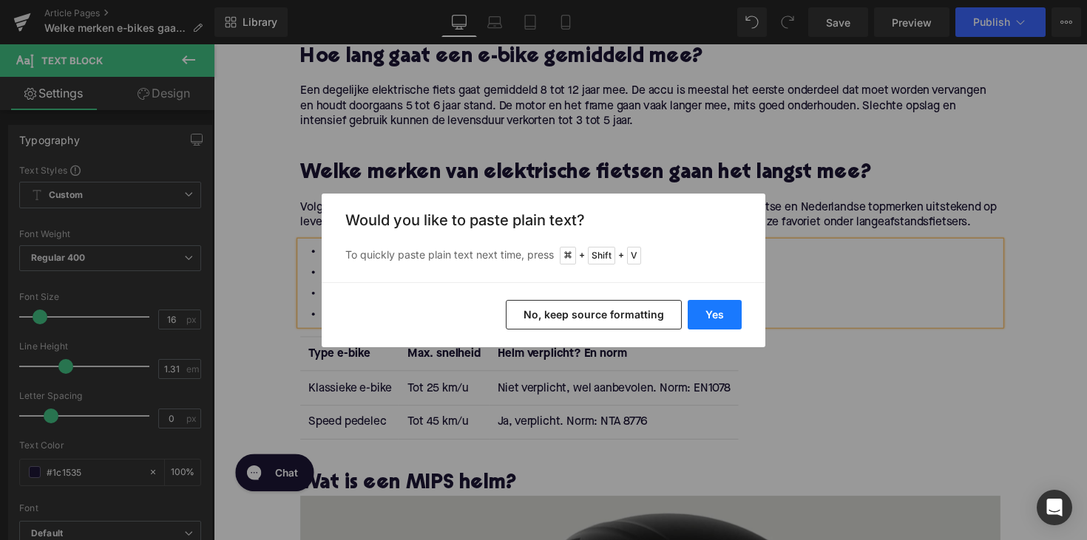
drag, startPoint x: 525, startPoint y: 282, endPoint x: 717, endPoint y: 319, distance: 195.7
click at [717, 319] on button "Yes" at bounding box center [714, 315] width 54 height 30
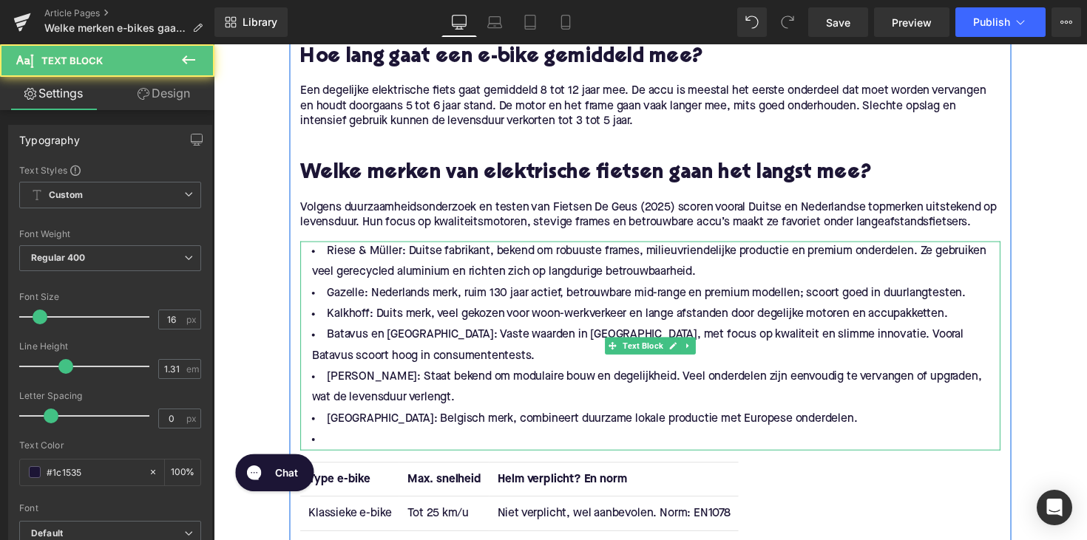
click at [401, 446] on li at bounding box center [660, 449] width 717 height 21
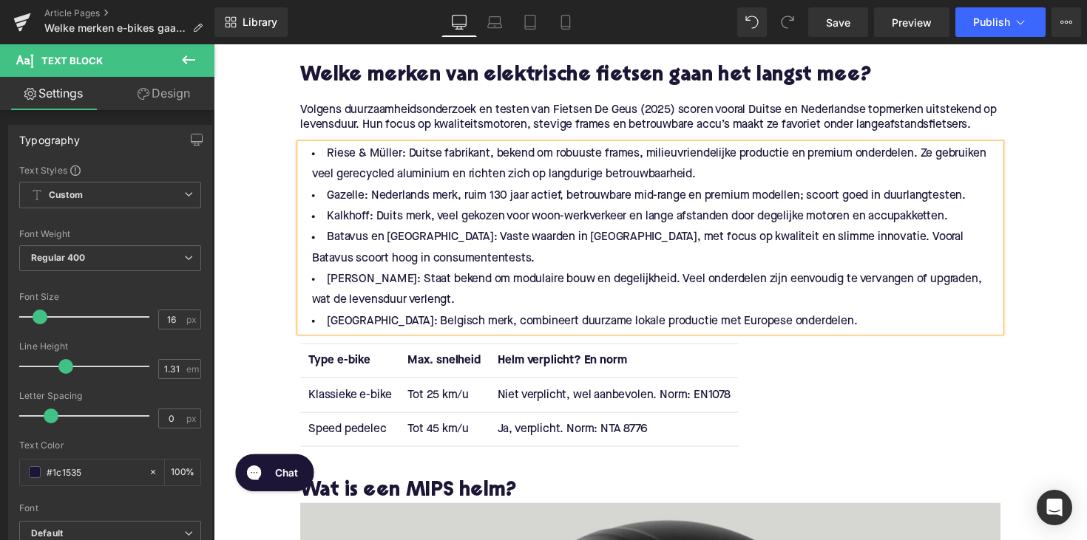
scroll to position [1125, 0]
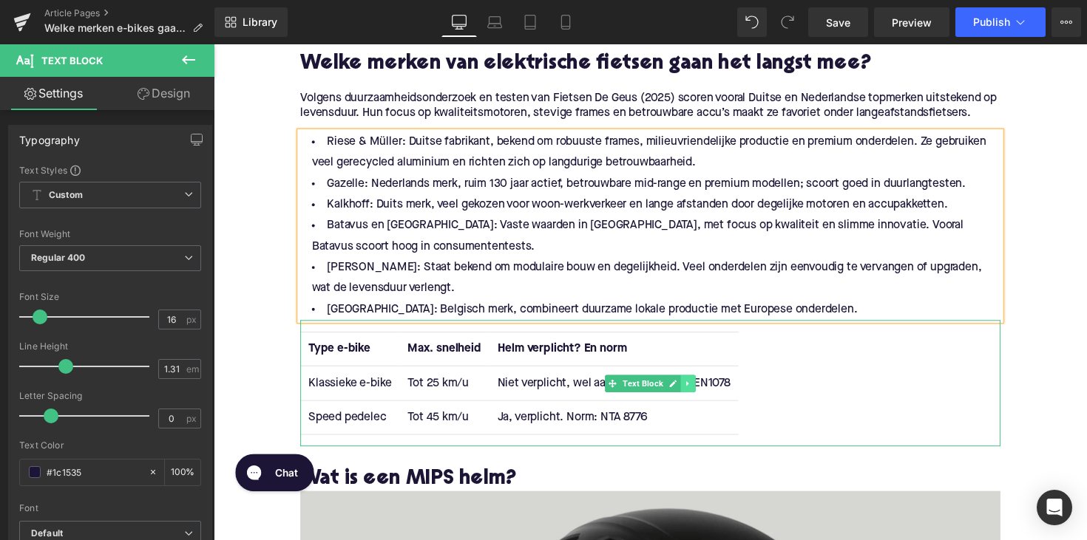
click at [698, 393] on icon at bounding box center [699, 392] width 2 height 5
click at [707, 393] on icon at bounding box center [707, 392] width 8 height 8
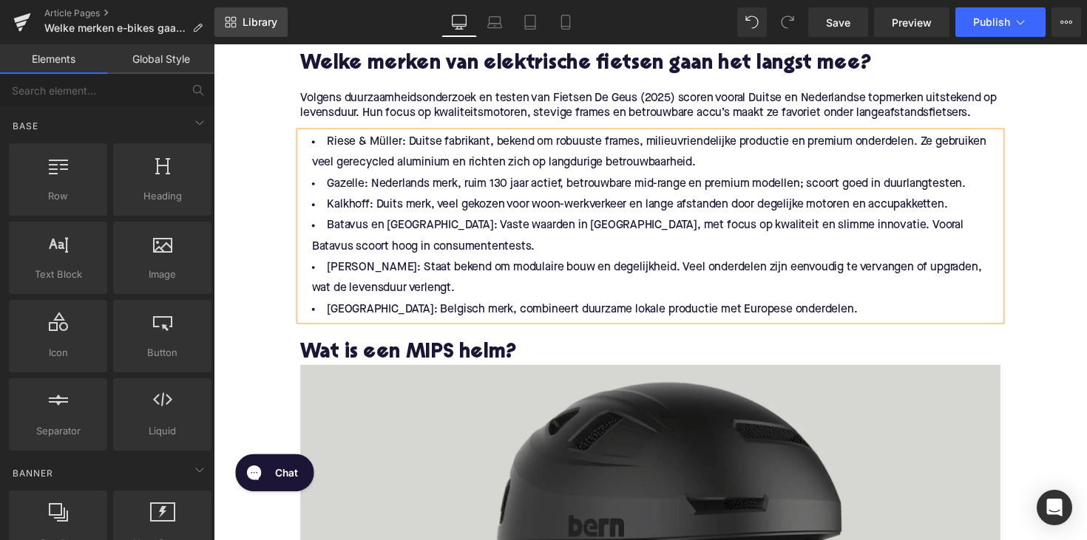
click at [243, 13] on link "Library" at bounding box center [250, 22] width 73 height 30
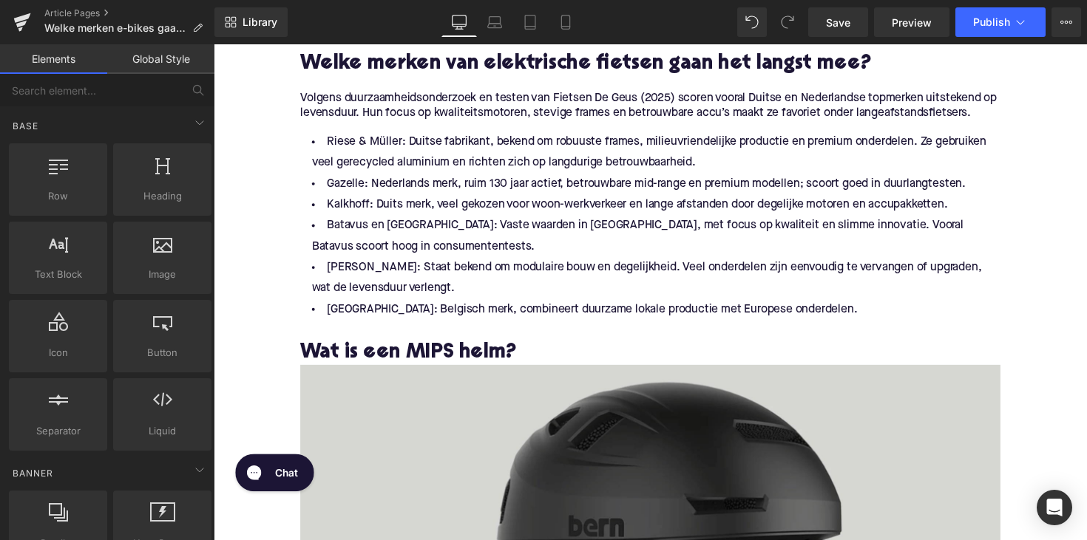
click at [254, 21] on span "Library" at bounding box center [259, 22] width 35 height 13
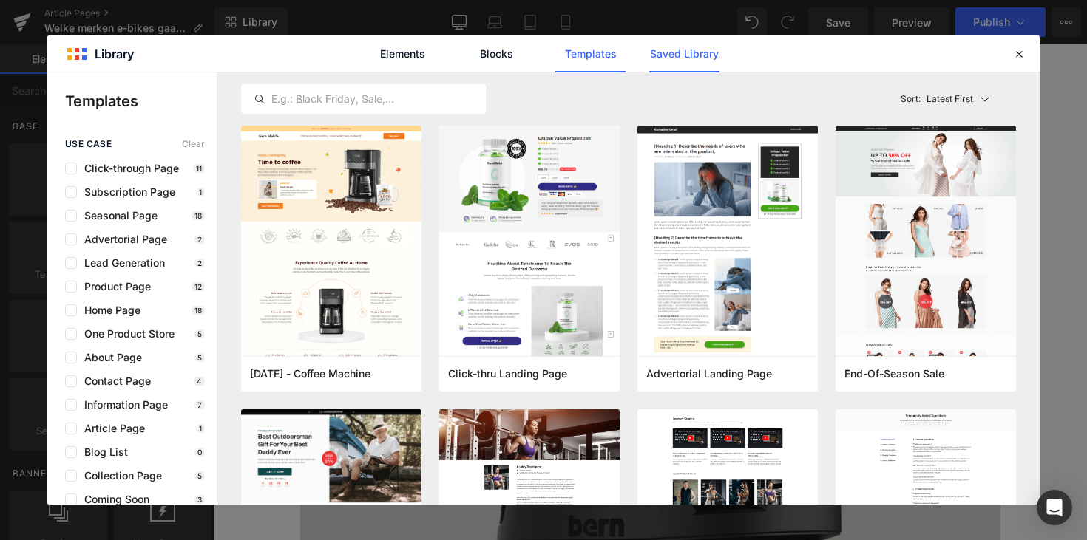
click at [669, 56] on link "Saved Library" at bounding box center [684, 53] width 70 height 37
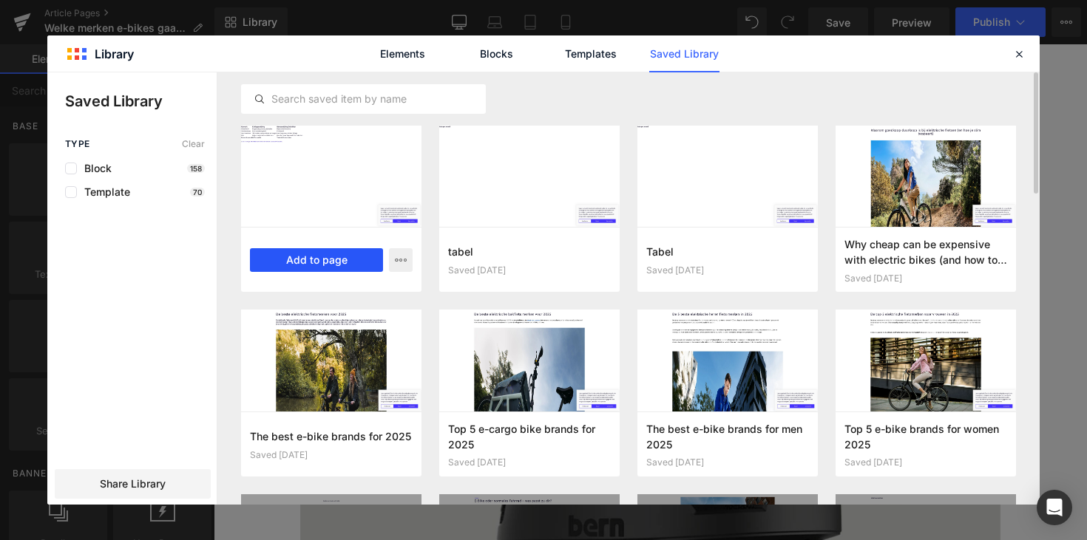
click at [341, 264] on button "Add to page" at bounding box center [316, 260] width 133 height 24
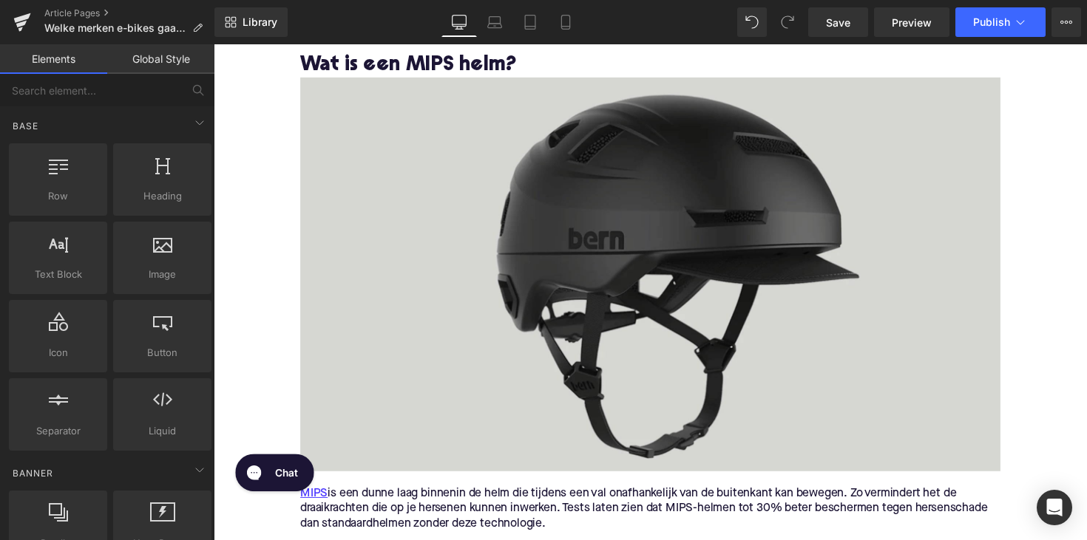
scroll to position [1272, 0]
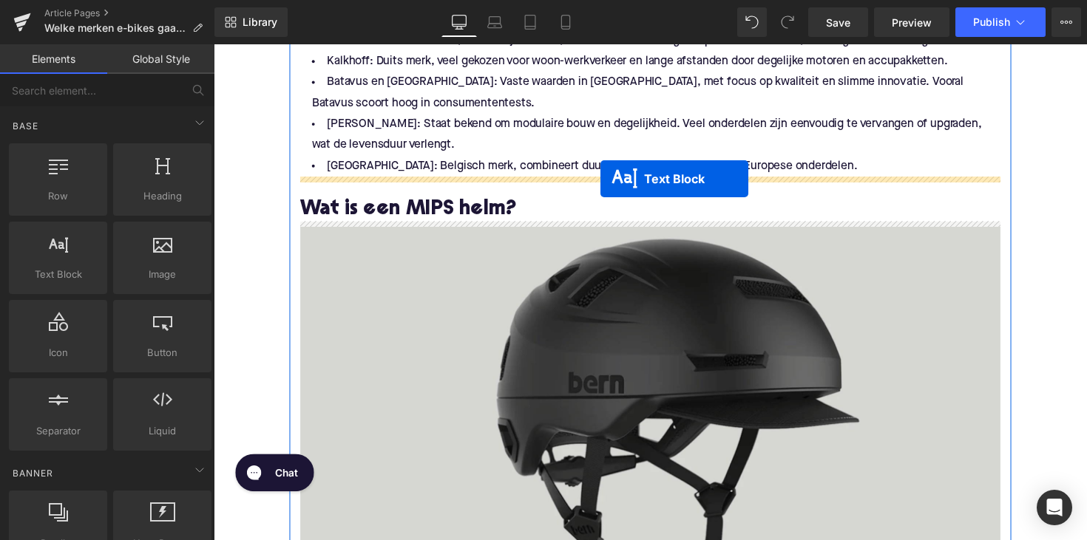
drag, startPoint x: 616, startPoint y: 255, endPoint x: 610, endPoint y: 182, distance: 73.5
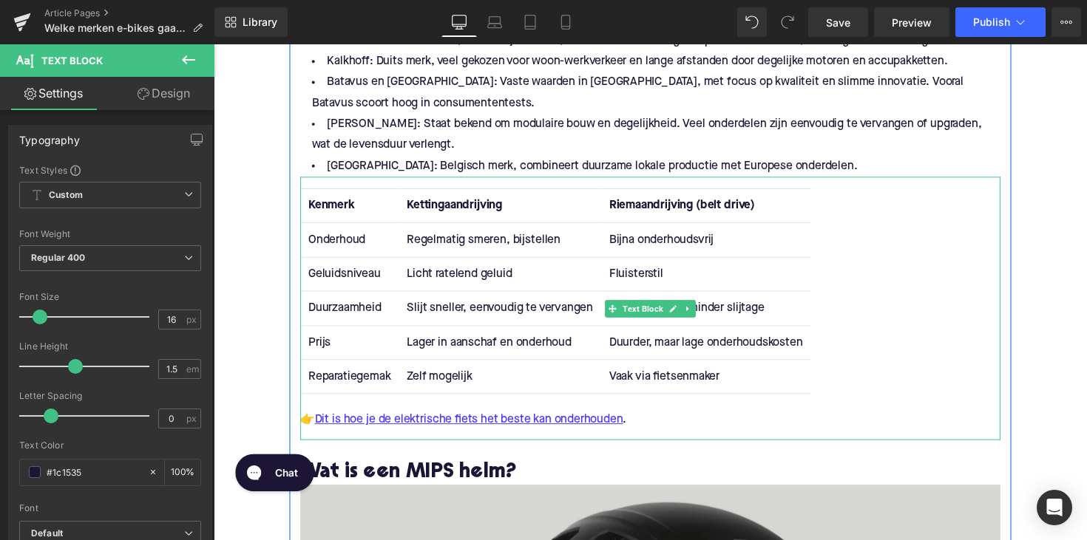
click at [337, 204] on strong "Kenmerk" at bounding box center [333, 210] width 47 height 12
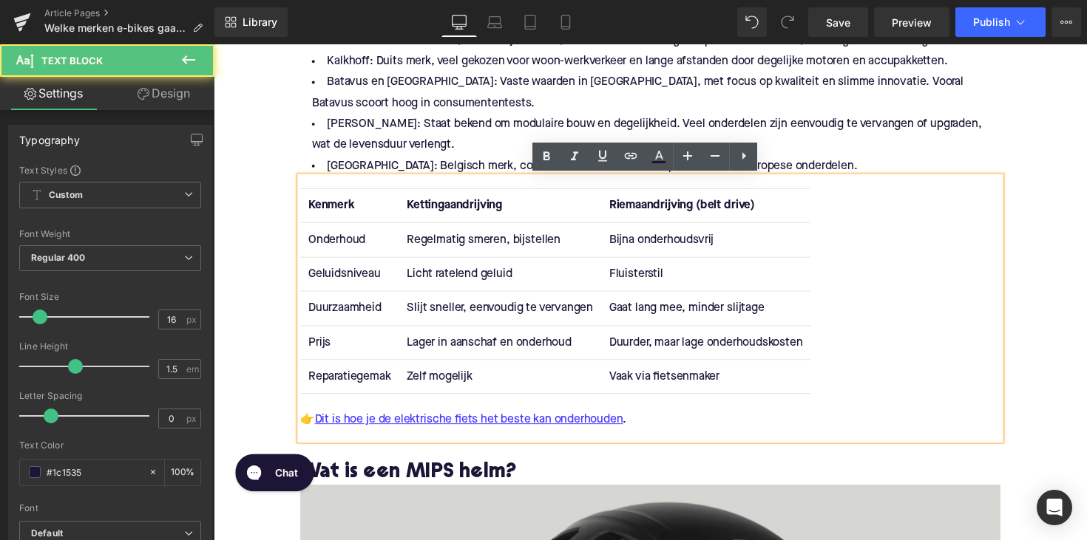
click at [334, 207] on strong "Kenmerk" at bounding box center [333, 210] width 47 height 12
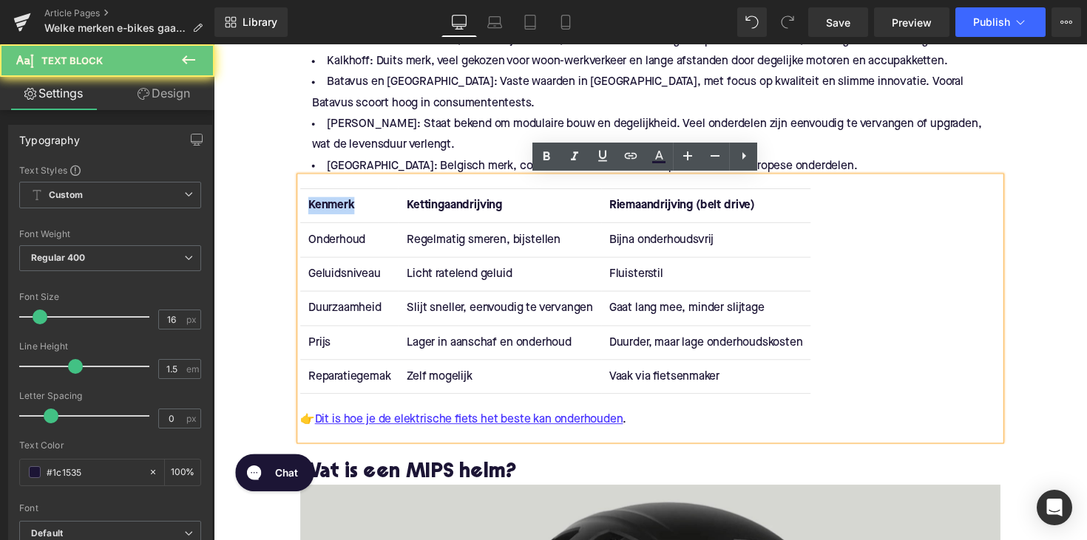
click at [334, 207] on strong "Kenmerk" at bounding box center [333, 210] width 47 height 12
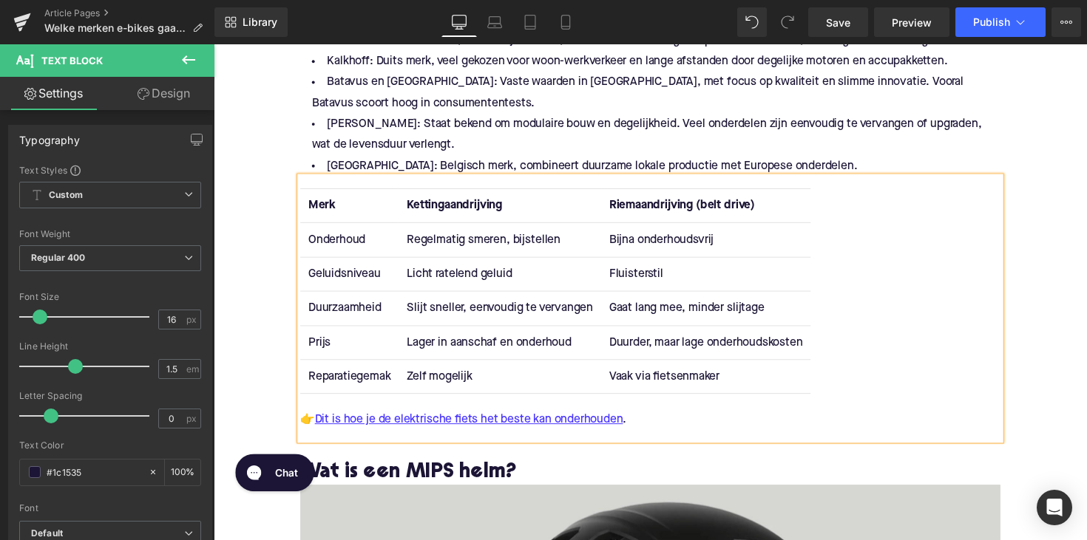
click at [438, 207] on strong "Kettingaandrijving" at bounding box center [461, 210] width 98 height 12
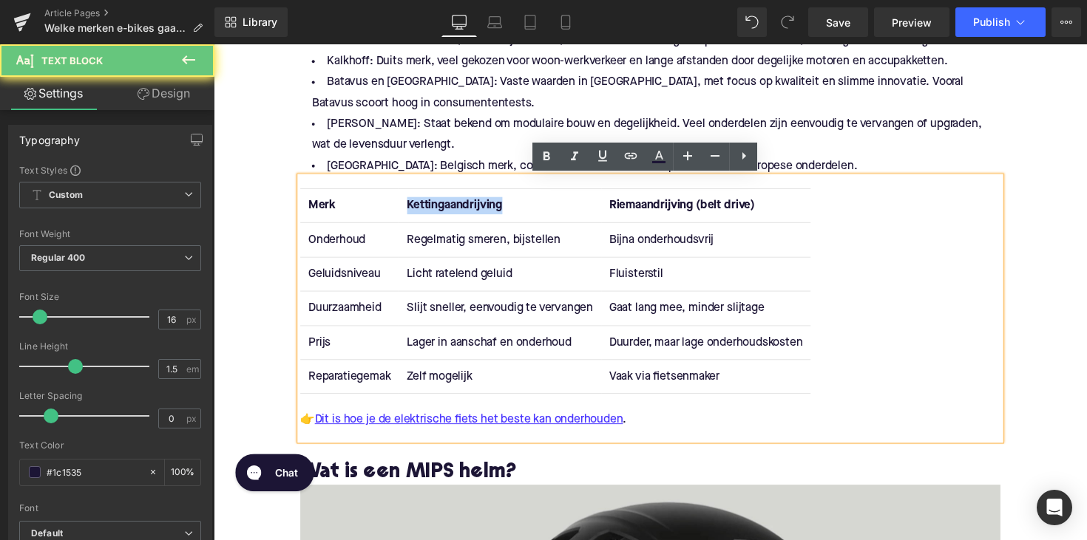
click at [438, 207] on strong "Kettingaandrijving" at bounding box center [461, 210] width 98 height 12
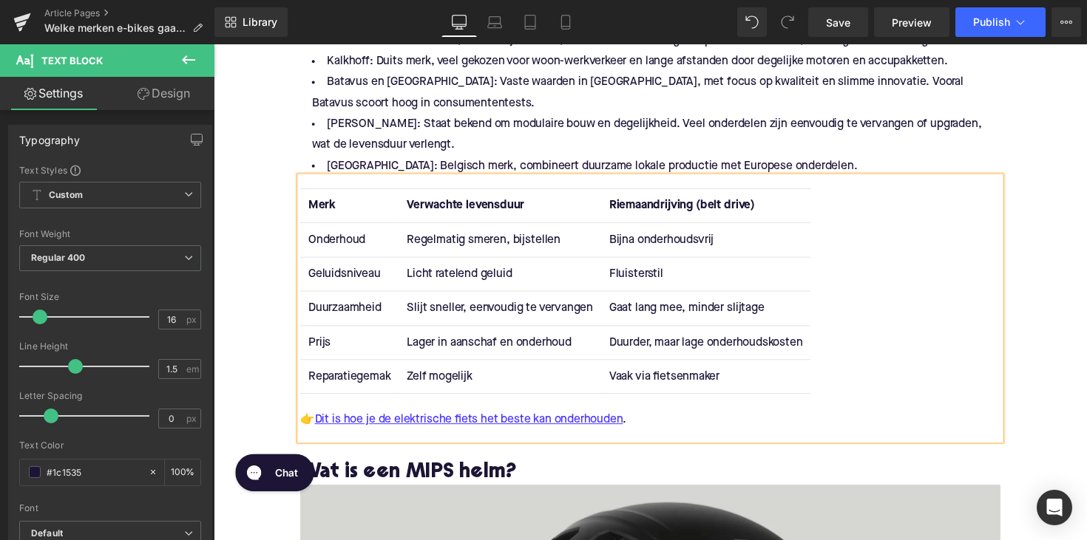
click at [653, 208] on strong "Riemaandrijving (belt drive)" at bounding box center [693, 210] width 149 height 12
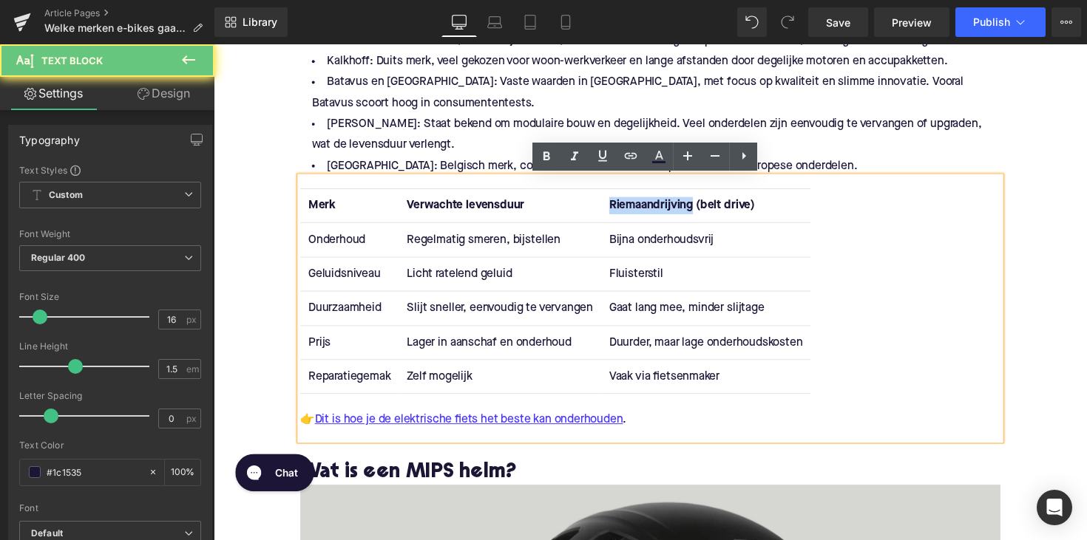
click at [653, 208] on strong "Riemaandrijving (belt drive)" at bounding box center [693, 210] width 149 height 12
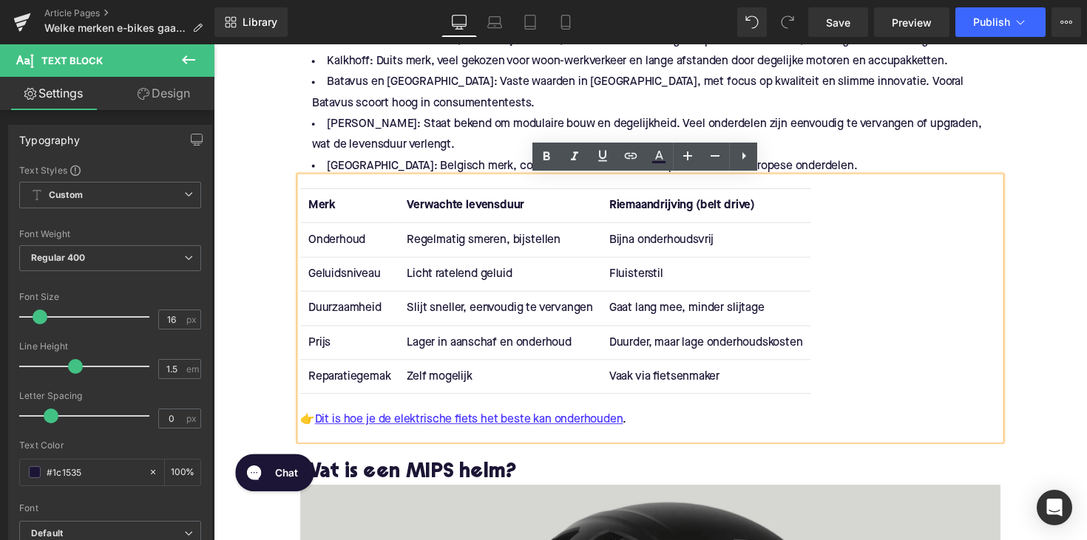
click at [732, 213] on strong "Riemaandrijving (belt drive)" at bounding box center [693, 210] width 149 height 12
drag, startPoint x: 769, startPoint y: 211, endPoint x: 608, endPoint y: 211, distance: 161.9
click at [608, 211] on tr "Merk Verwachte levensduur Riemaandrijving (belt drive)" at bounding box center [563, 210] width 523 height 35
click at [653, 211] on strong "Riemaandrijving (belt drive)" at bounding box center [693, 210] width 149 height 12
drag, startPoint x: 619, startPoint y: 211, endPoint x: 769, endPoint y: 211, distance: 150.0
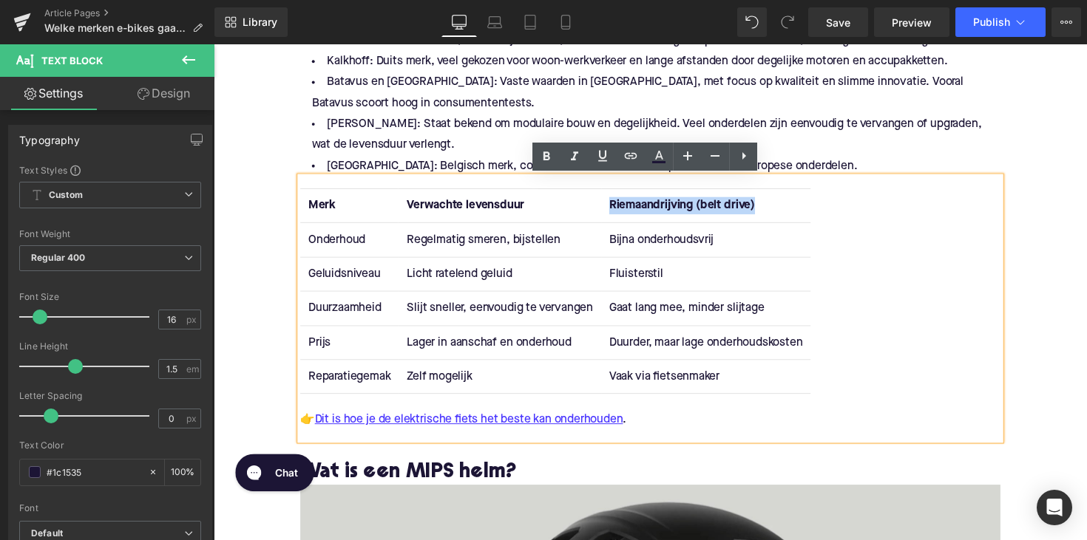
click at [769, 211] on th "Riemaandrijving (belt drive)" at bounding box center [718, 210] width 214 height 35
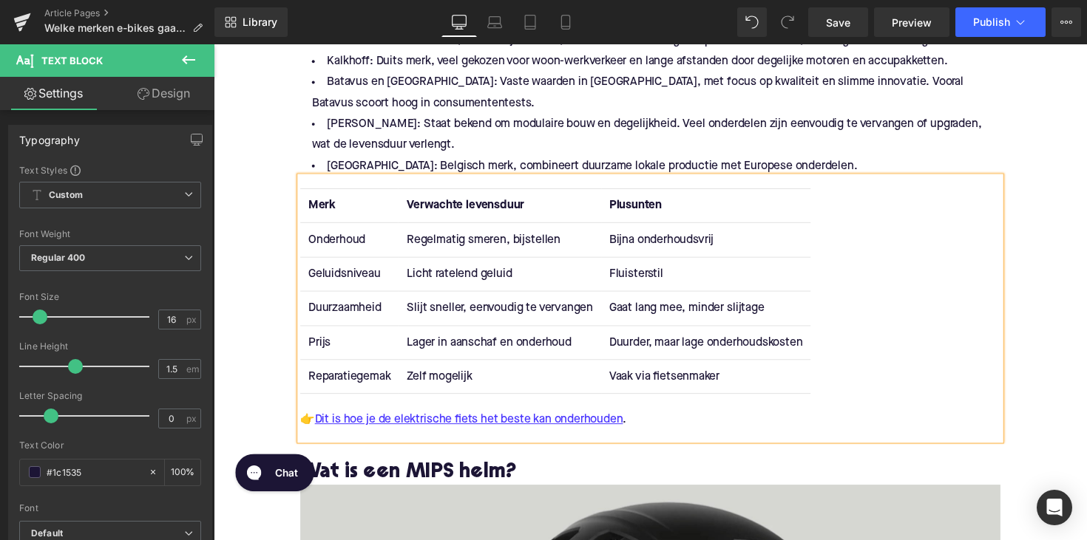
click at [319, 242] on td "Onderhoud" at bounding box center [352, 245] width 101 height 35
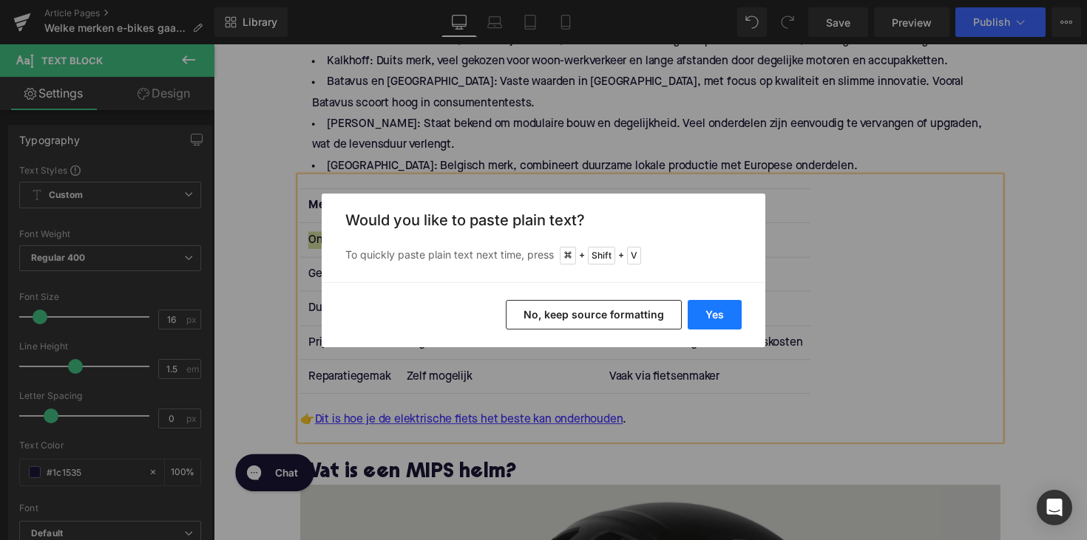
click at [735, 322] on button "Yes" at bounding box center [714, 315] width 54 height 30
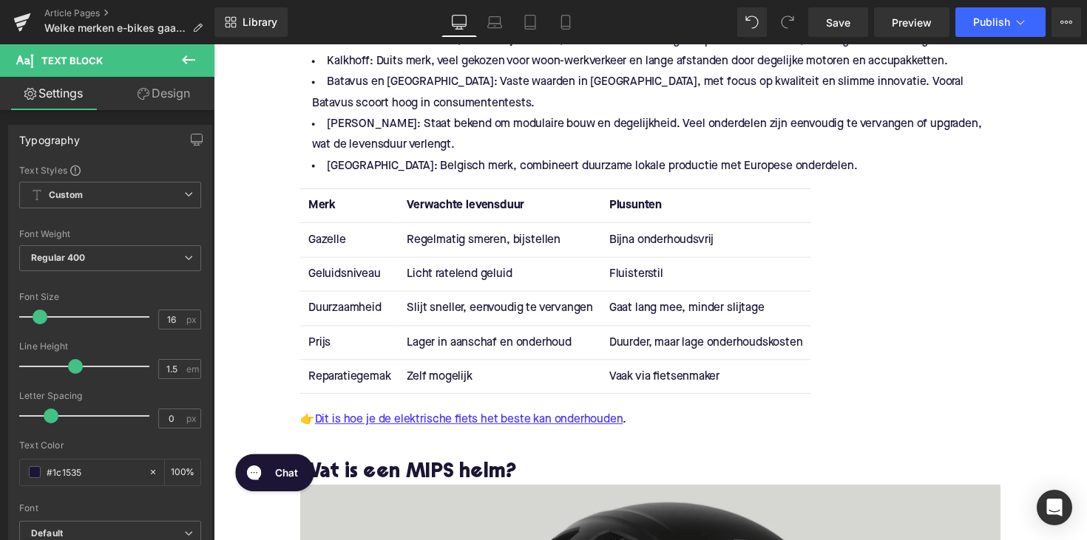
click at [341, 279] on td "Geluidsniveau" at bounding box center [352, 279] width 101 height 35
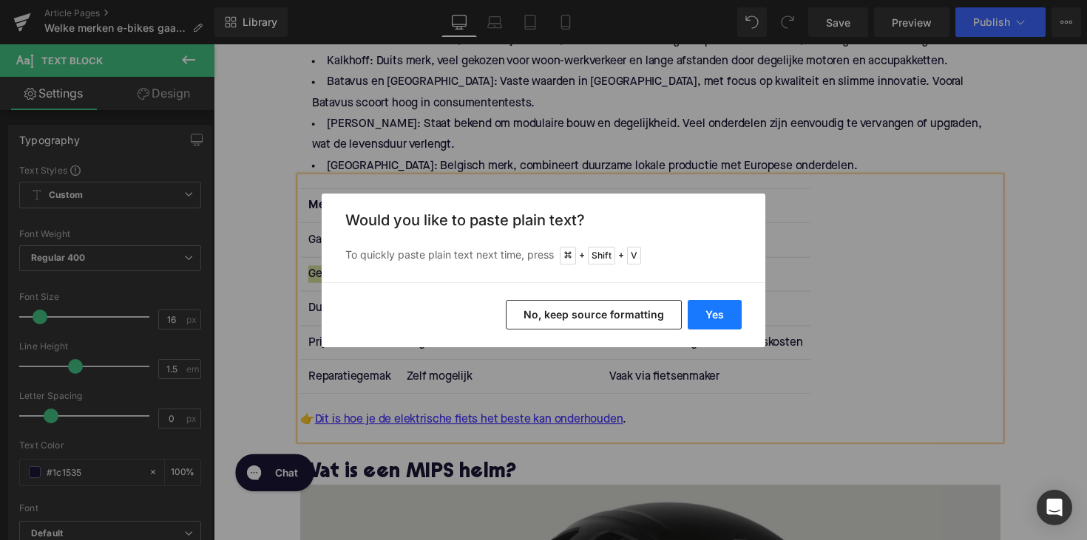
click at [693, 304] on button "Yes" at bounding box center [714, 315] width 54 height 30
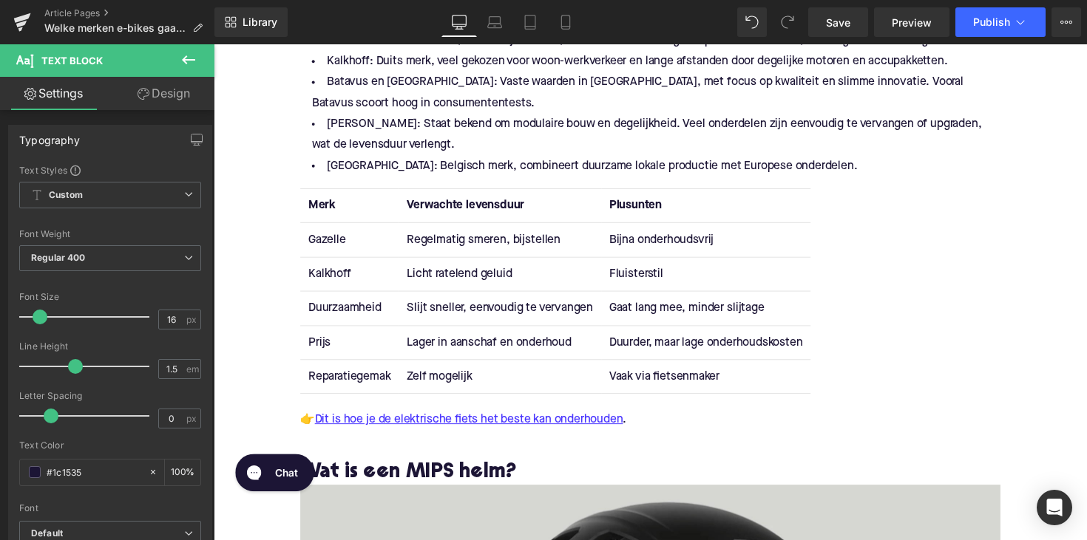
click at [332, 312] on td "Duurzaamheid" at bounding box center [352, 315] width 101 height 35
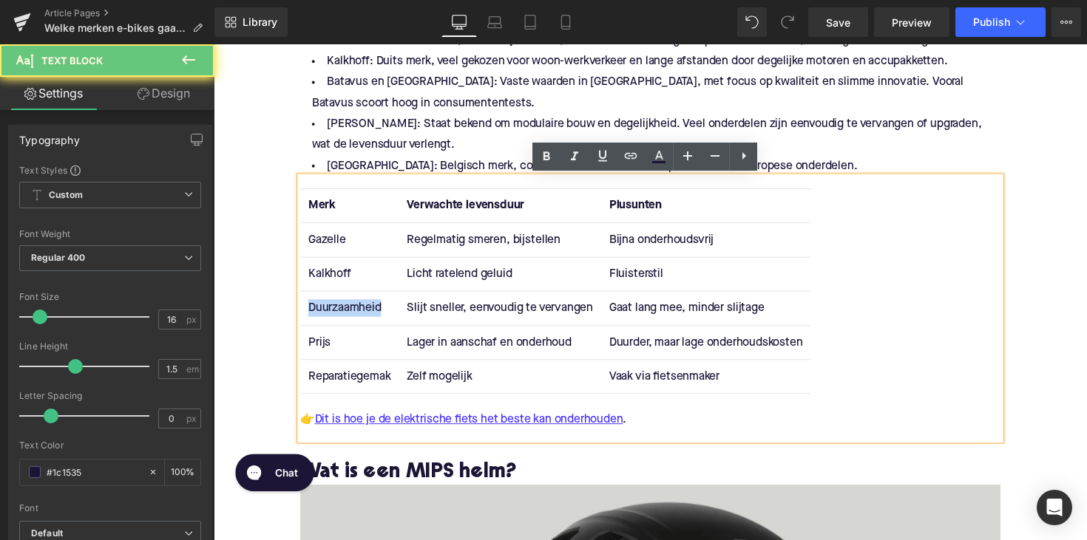
click at [332, 312] on td "Duurzaamheid" at bounding box center [352, 315] width 101 height 35
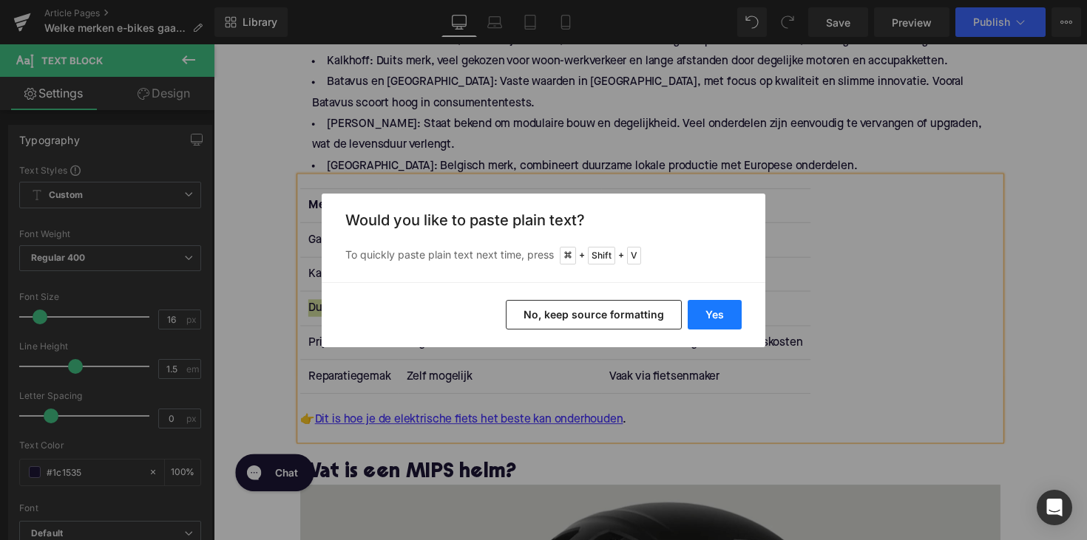
click at [693, 310] on button "Yes" at bounding box center [714, 315] width 54 height 30
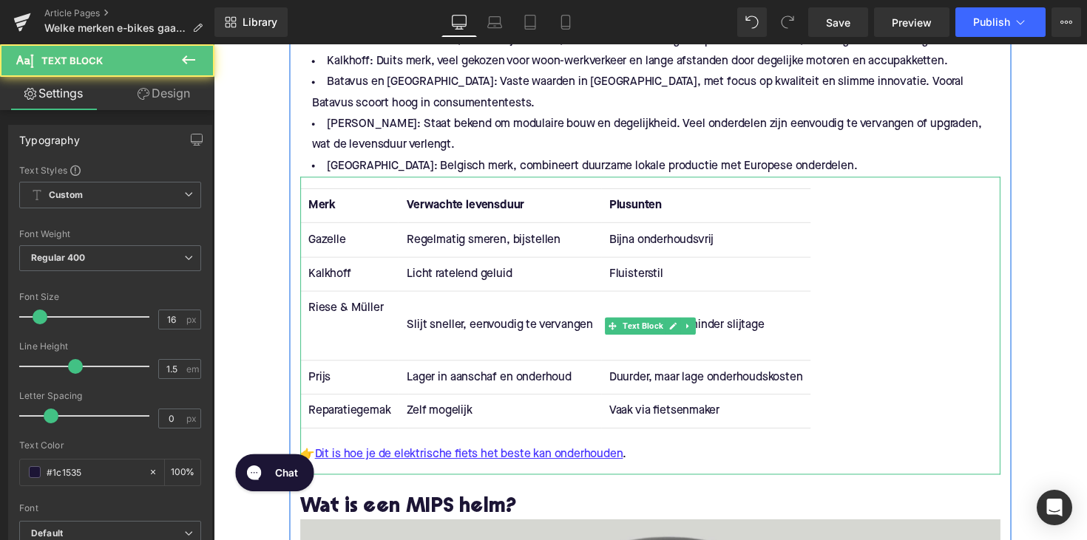
click at [329, 351] on td "Riese & Müller" at bounding box center [352, 333] width 101 height 70
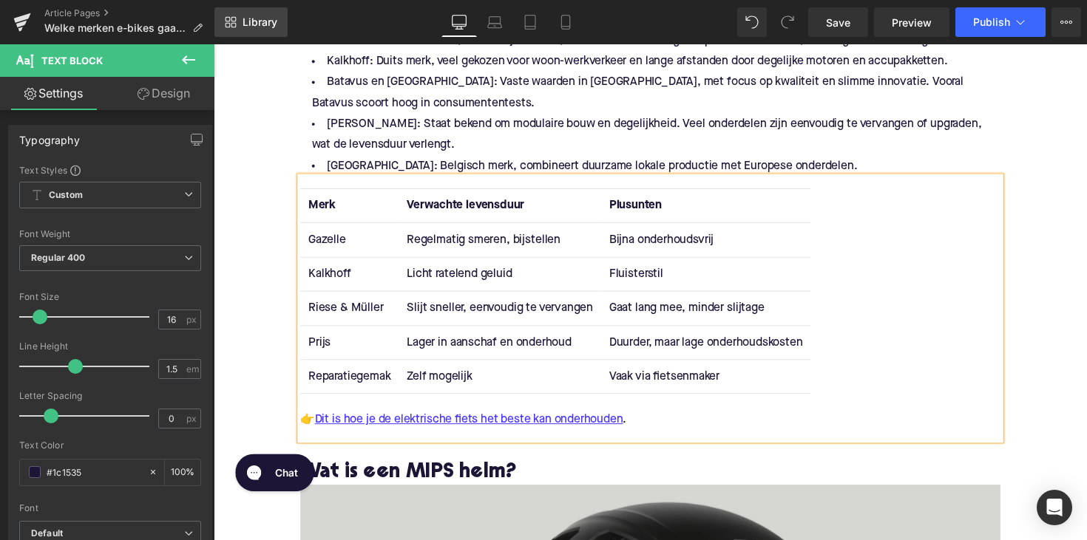
click at [317, 351] on td "Prijs" at bounding box center [352, 350] width 101 height 35
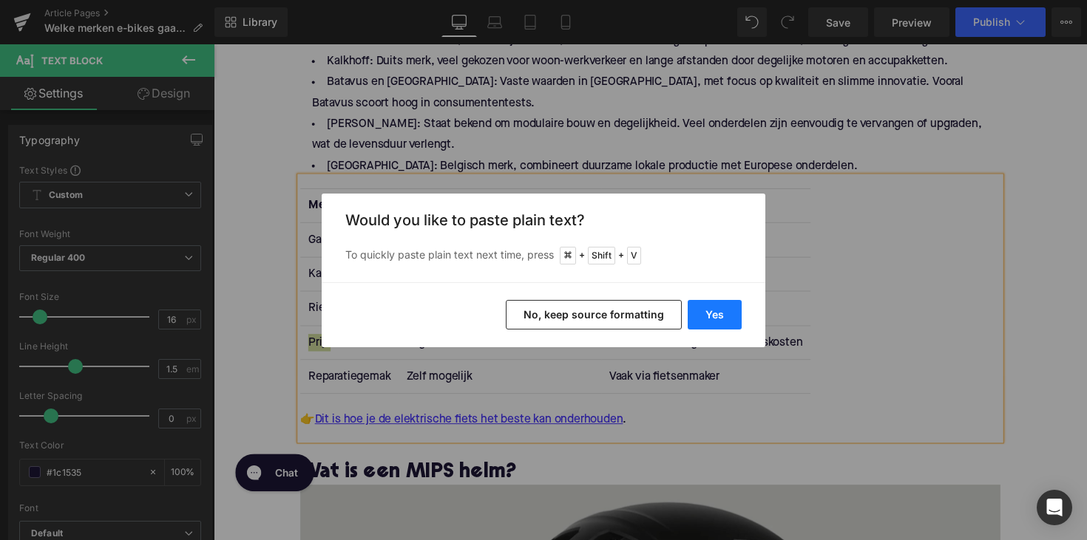
click at [726, 321] on button "Yes" at bounding box center [714, 315] width 54 height 30
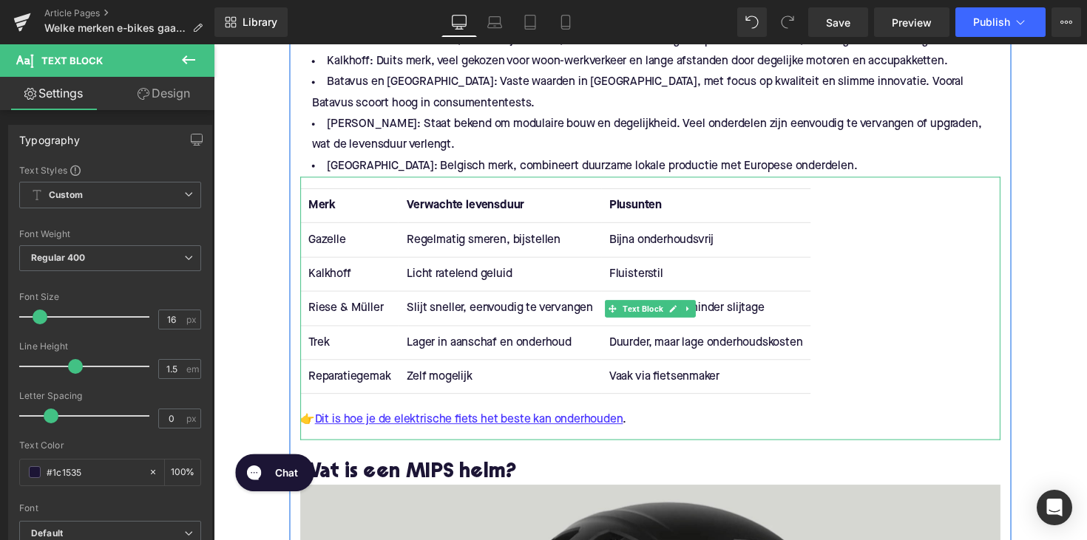
click at [344, 388] on td "Reparatiegemak" at bounding box center [352, 384] width 101 height 35
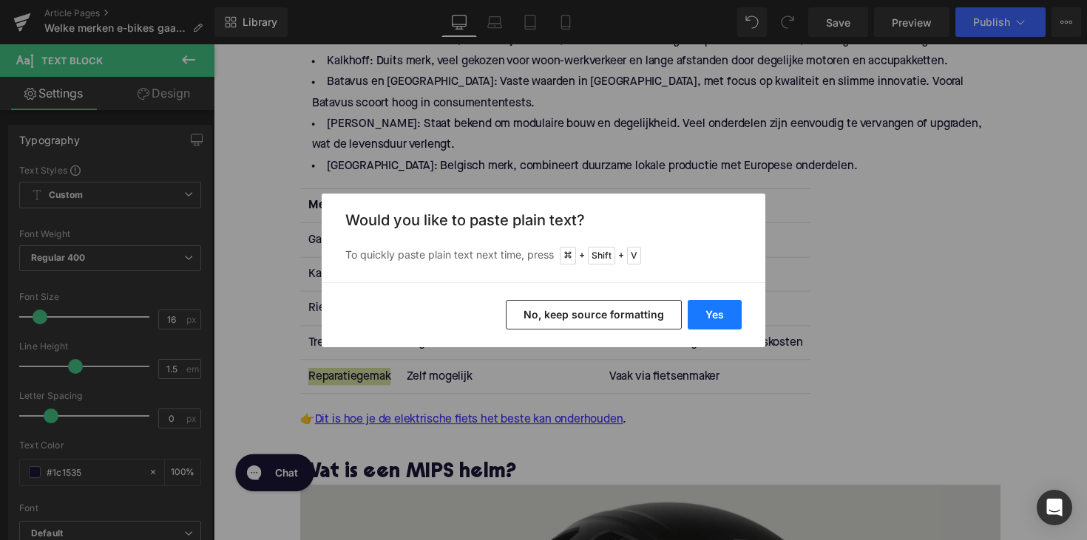
click at [694, 324] on button "Yes" at bounding box center [714, 315] width 54 height 30
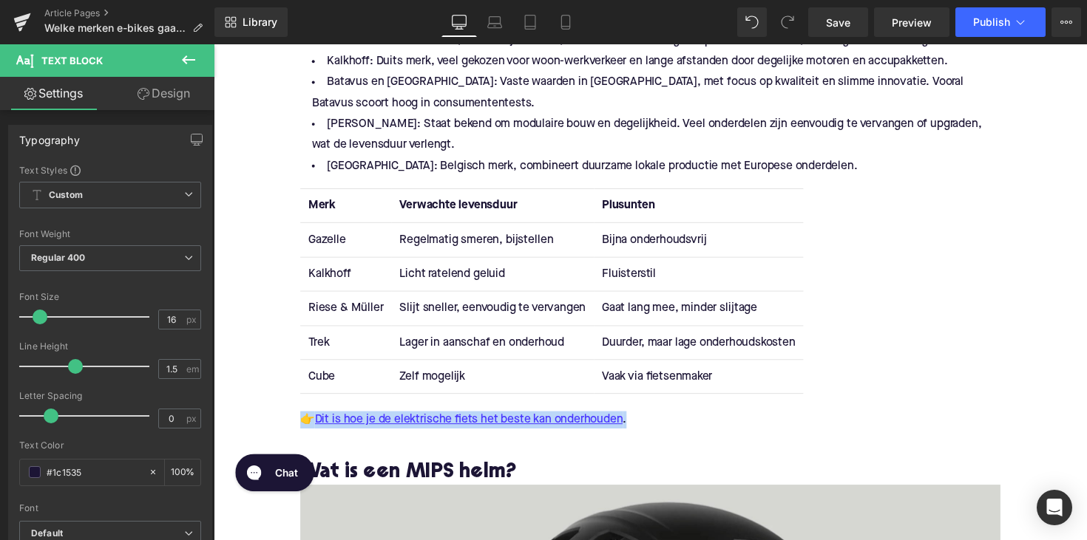
drag, startPoint x: 651, startPoint y: 428, endPoint x: 285, endPoint y: 429, distance: 366.6
click at [285, 429] on div "Home / Welke merken e-bikes gaan het langst mee? 2025 gids Breadcrumbs Welke me…" at bounding box center [661, 294] width 894 height 2795
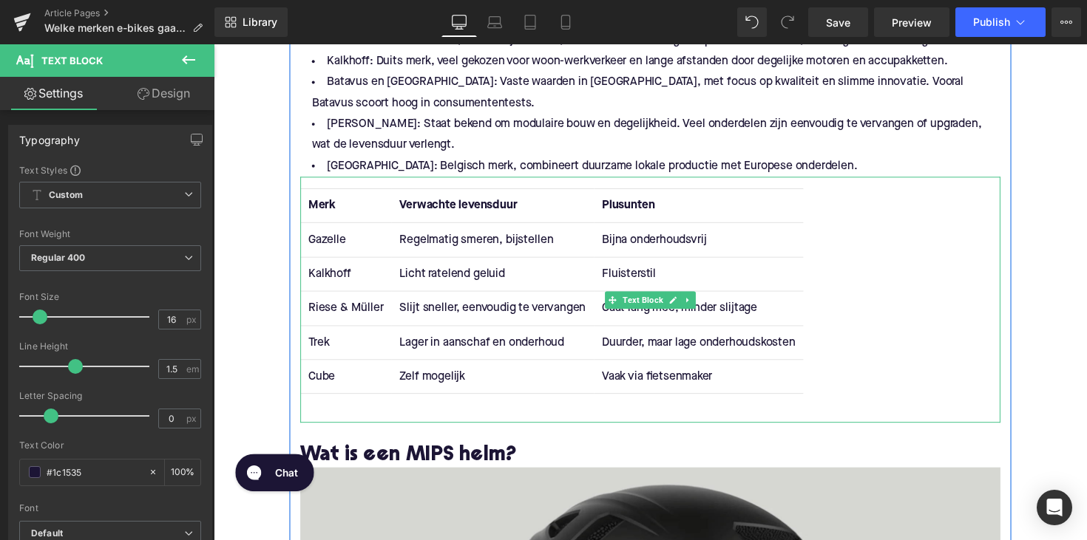
click at [424, 242] on td "Regelmatig smeren, bijstellen" at bounding box center [498, 245] width 207 height 35
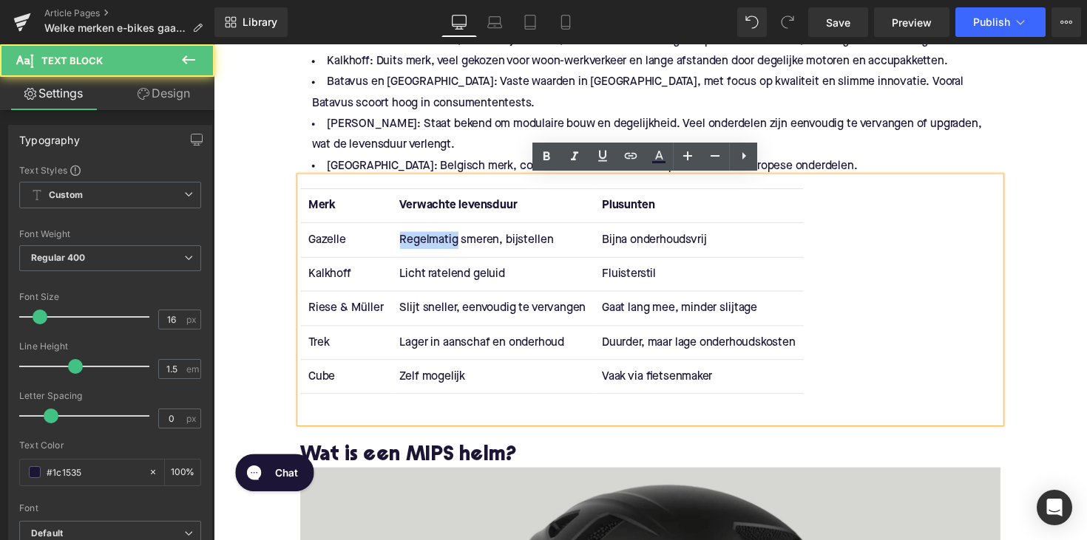
click at [424, 242] on td "Regelmatig smeren, bijstellen" at bounding box center [498, 245] width 207 height 35
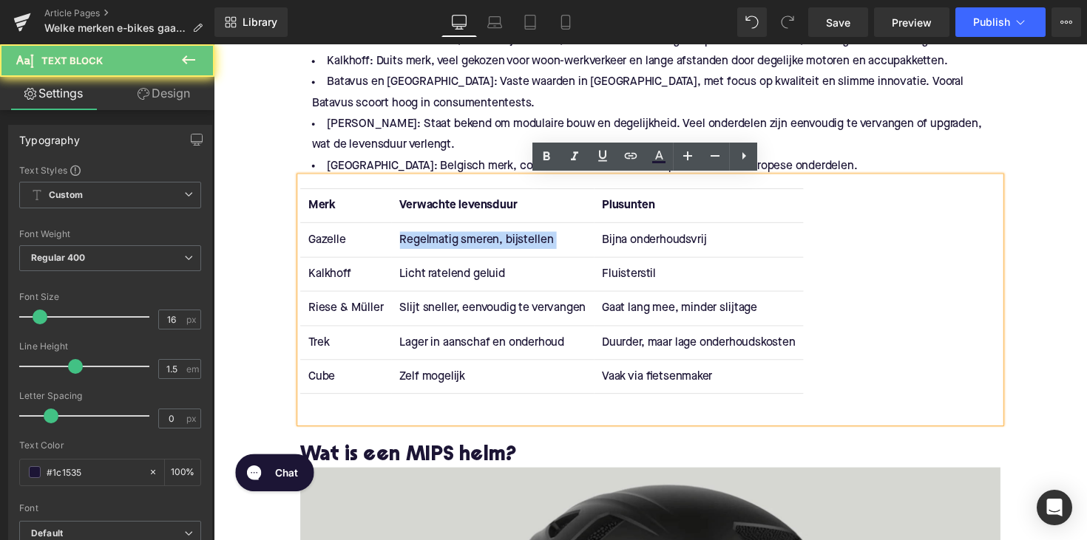
click at [424, 242] on td "Regelmatig smeren, bijstellen" at bounding box center [498, 245] width 207 height 35
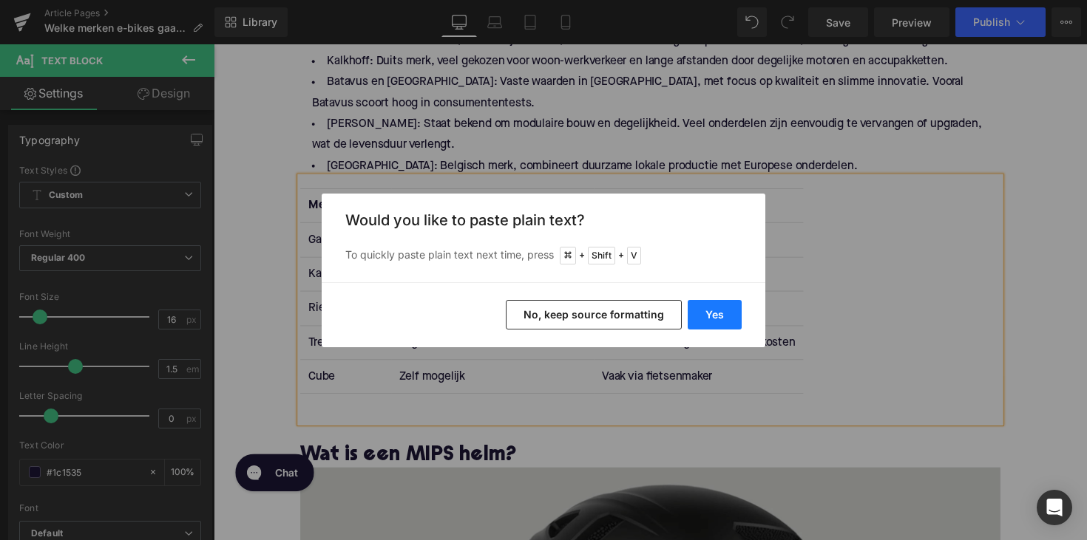
click at [703, 322] on button "Yes" at bounding box center [714, 315] width 54 height 30
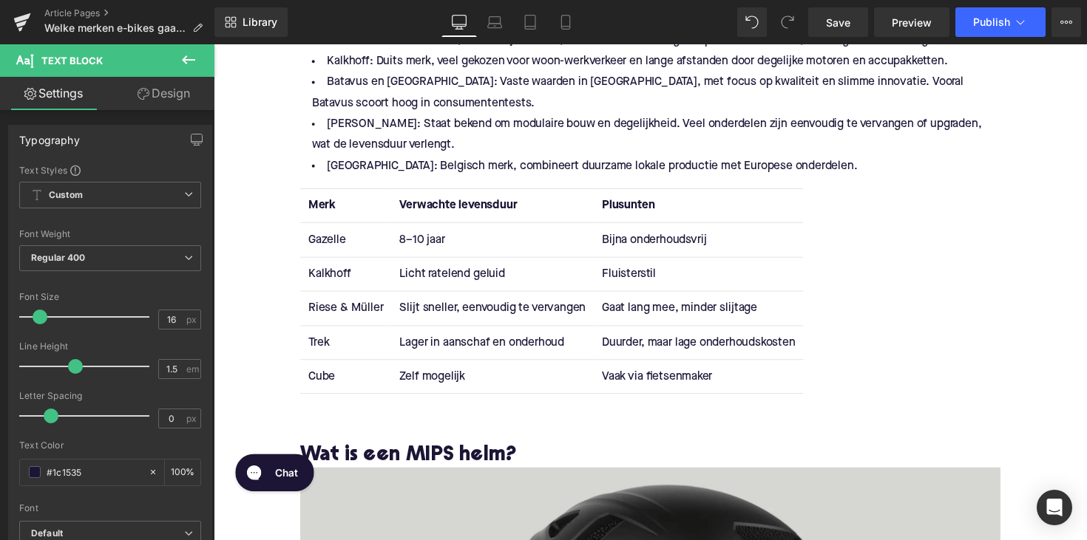
click at [432, 278] on td "Licht ratelend geluid" at bounding box center [498, 279] width 207 height 35
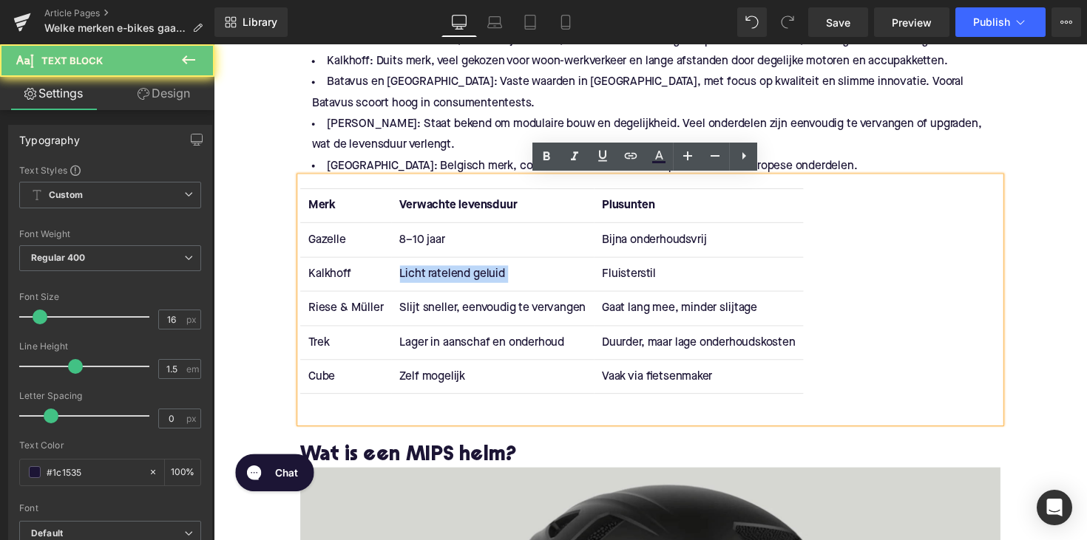
click at [432, 278] on td "Licht ratelend geluid" at bounding box center [498, 279] width 207 height 35
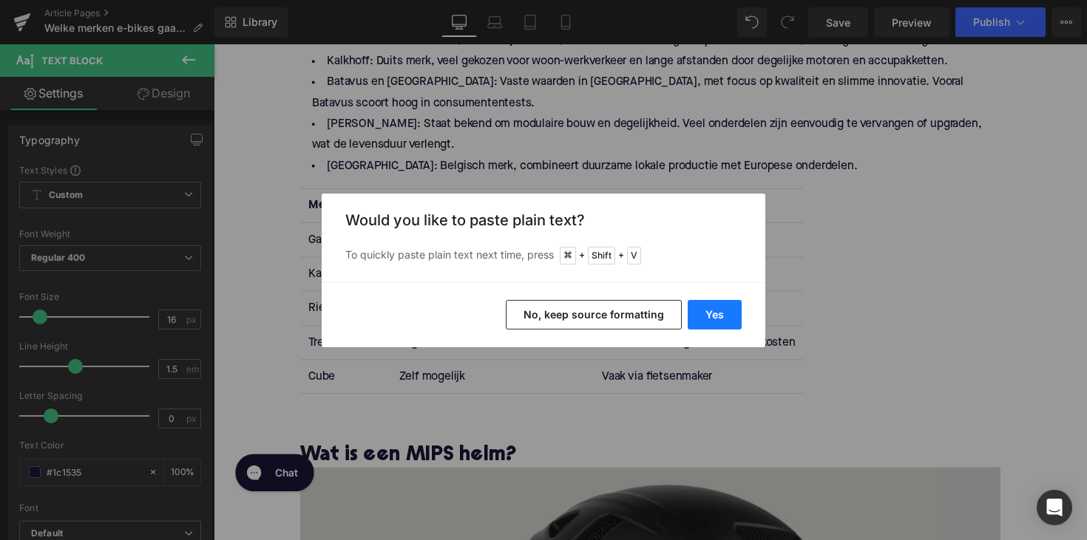
click at [707, 314] on button "Yes" at bounding box center [714, 315] width 54 height 30
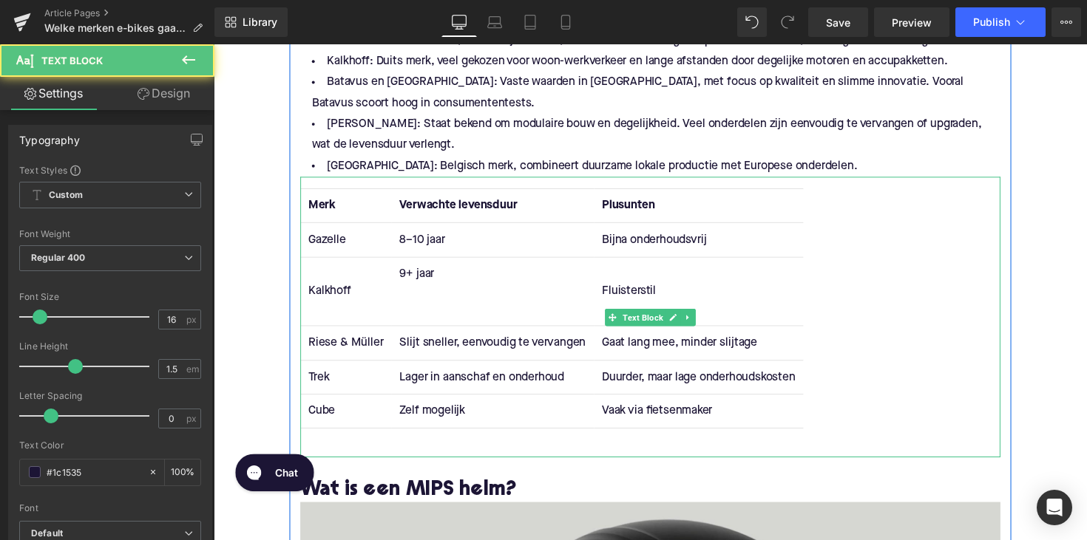
click at [410, 306] on td "9+ jaar" at bounding box center [498, 297] width 207 height 70
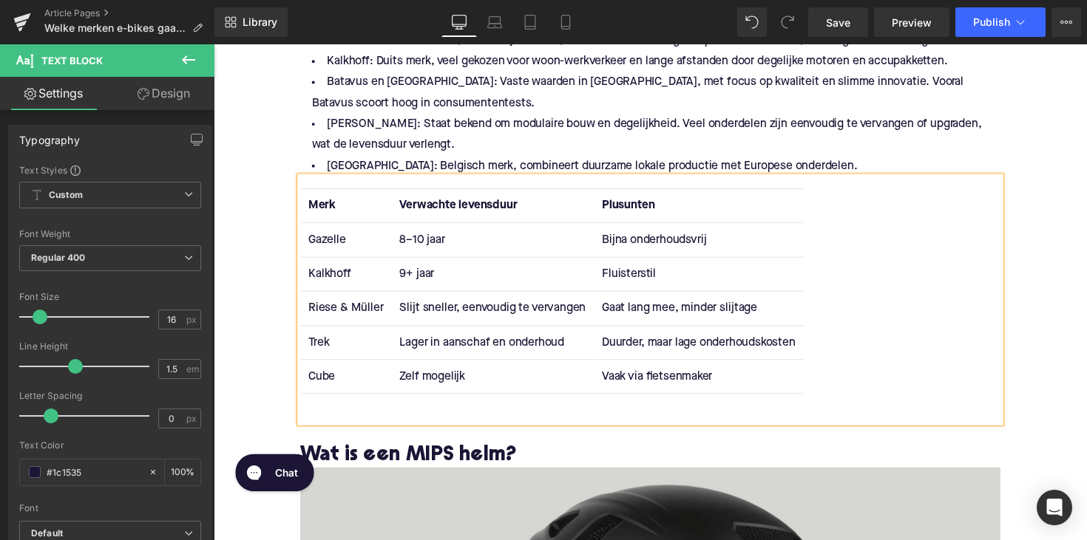
click at [441, 307] on td "Slijt sneller, eenvoudig te vervangen" at bounding box center [498, 315] width 207 height 35
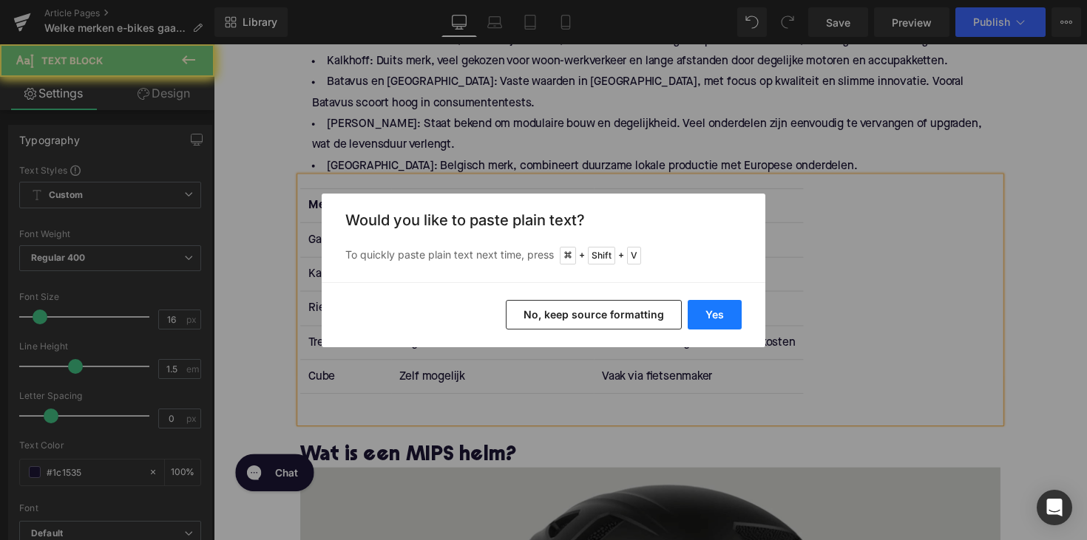
click at [707, 319] on button "Yes" at bounding box center [714, 315] width 54 height 30
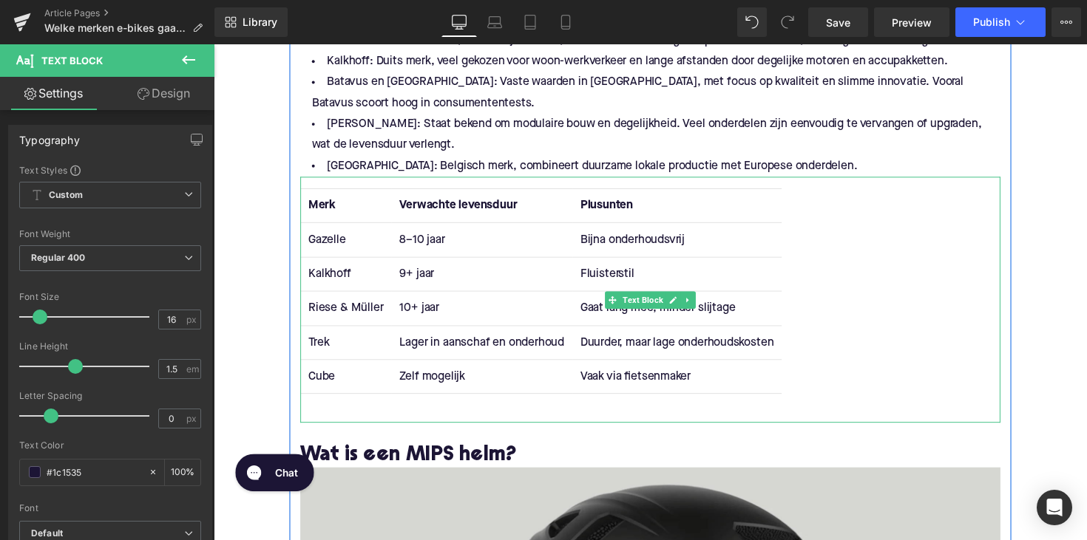
click at [419, 350] on td "Lager in aanschaf en onderhoud" at bounding box center [487, 350] width 185 height 35
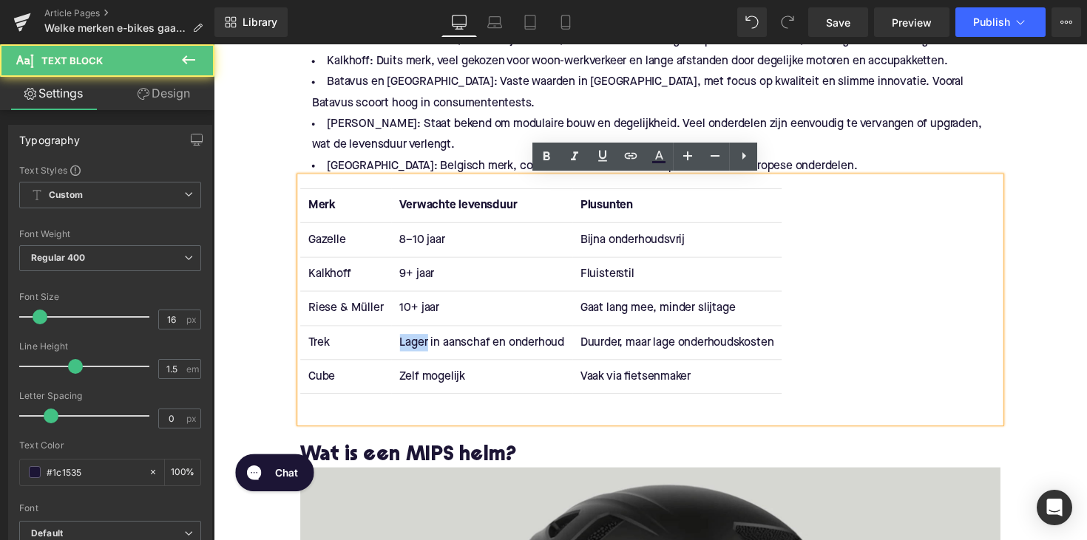
click at [419, 350] on td "Lager in aanschaf en onderhoud" at bounding box center [487, 350] width 185 height 35
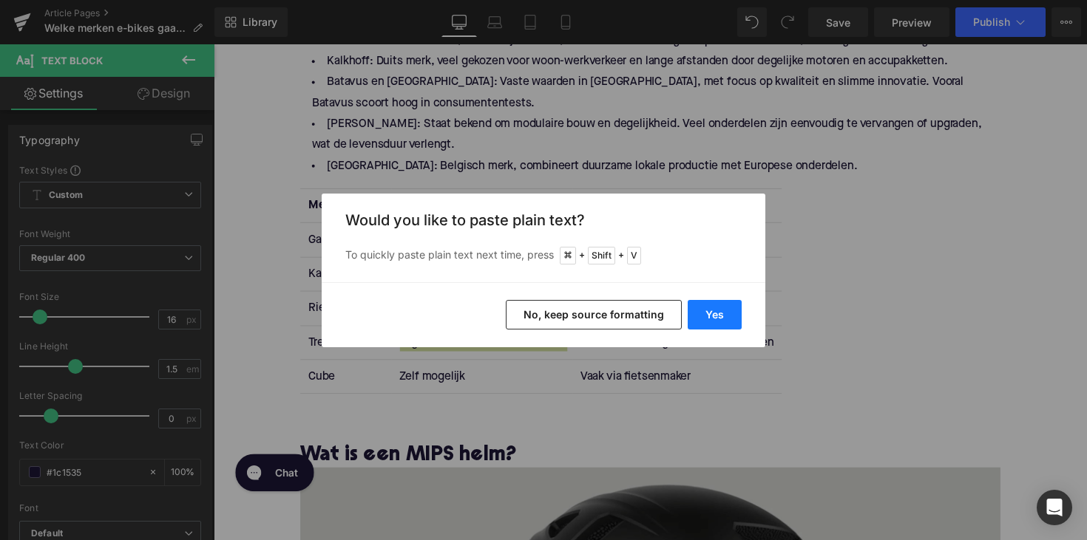
click at [688, 318] on button "Yes" at bounding box center [714, 315] width 54 height 30
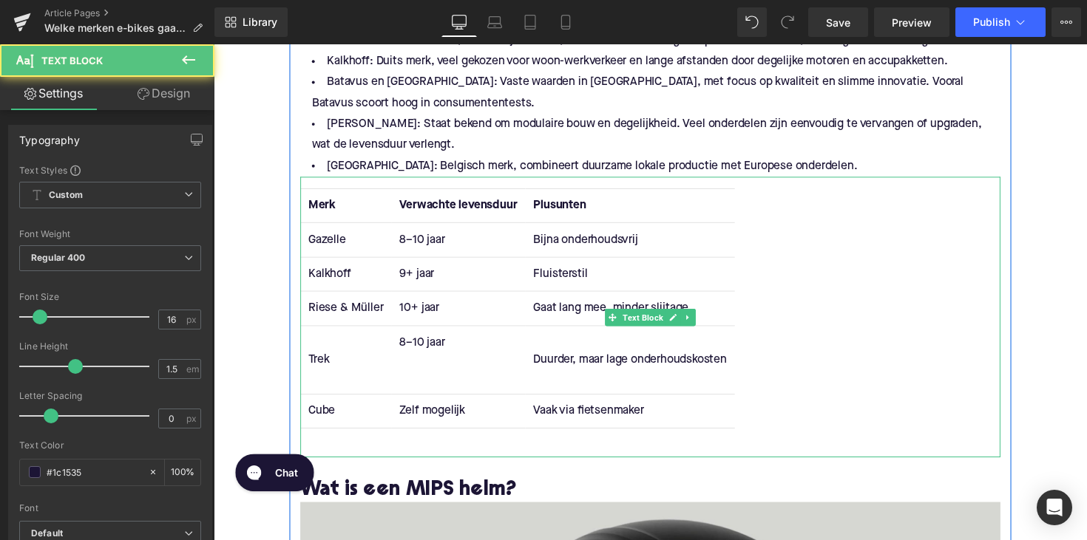
click at [454, 390] on td "8–10 jaar" at bounding box center [463, 368] width 137 height 70
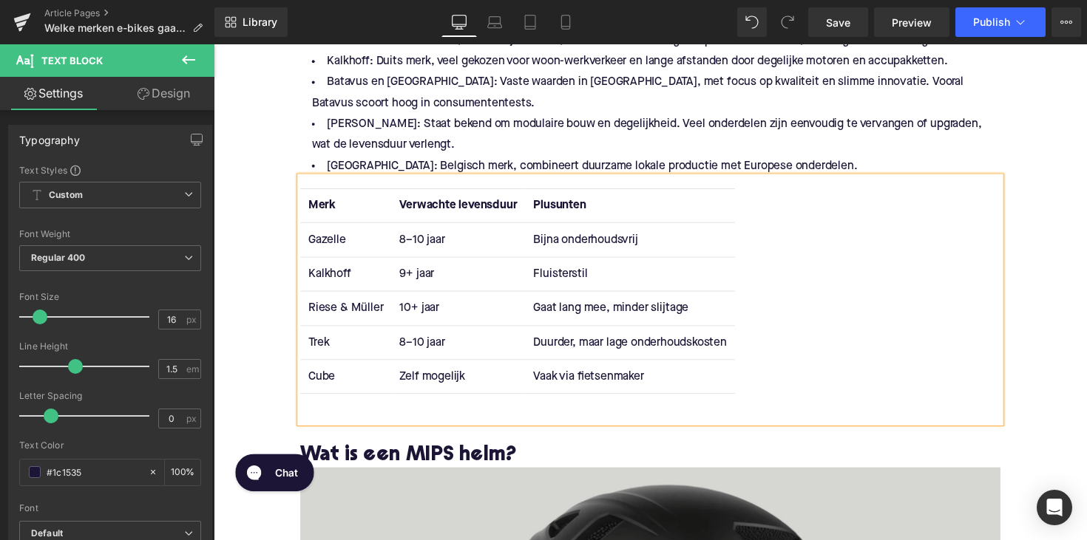
click at [424, 388] on td "Zelf mogelijk" at bounding box center [463, 384] width 137 height 35
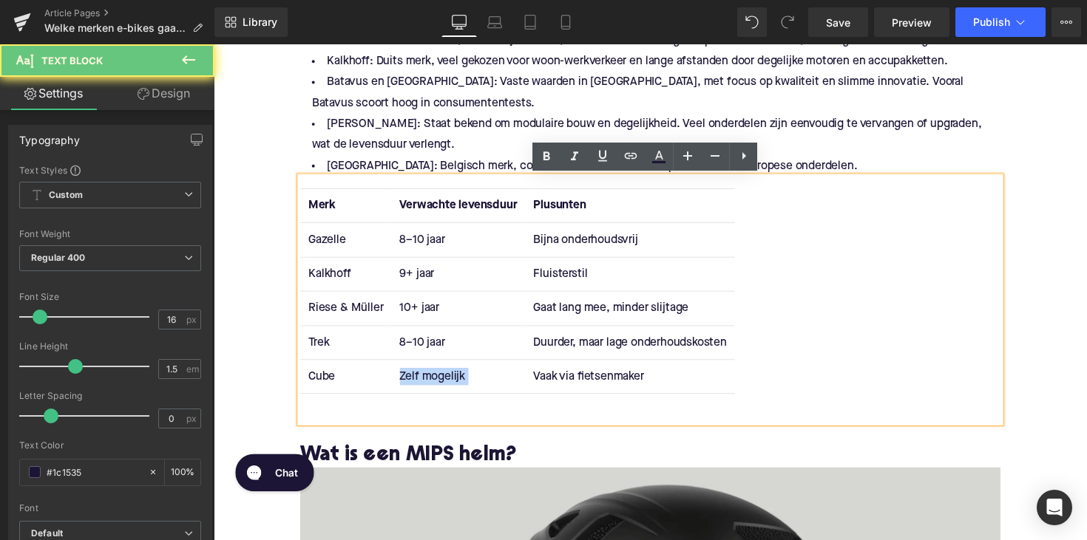
click at [424, 388] on td "Zelf mogelijk" at bounding box center [463, 384] width 137 height 35
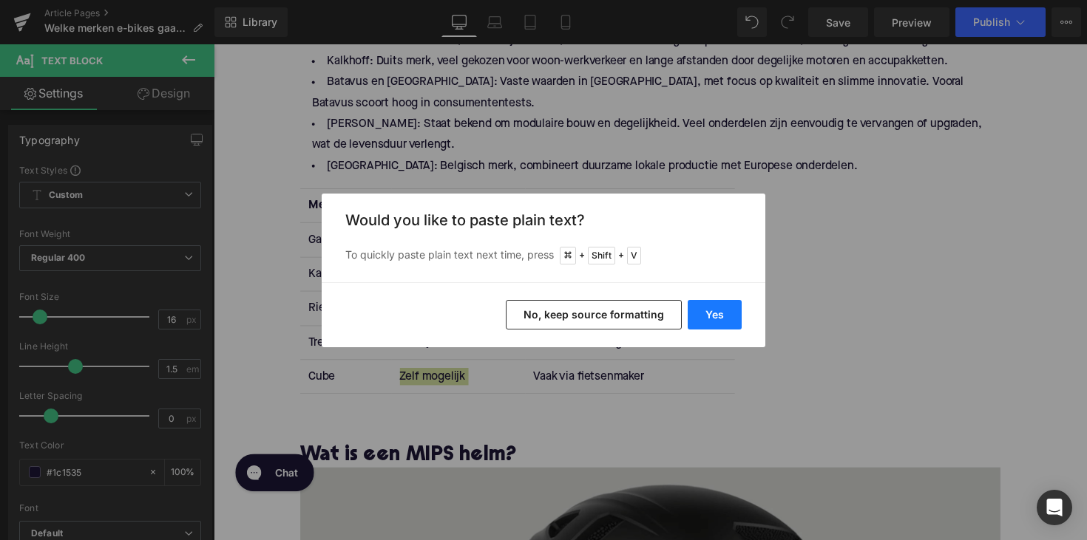
click at [696, 322] on button "Yes" at bounding box center [714, 315] width 54 height 30
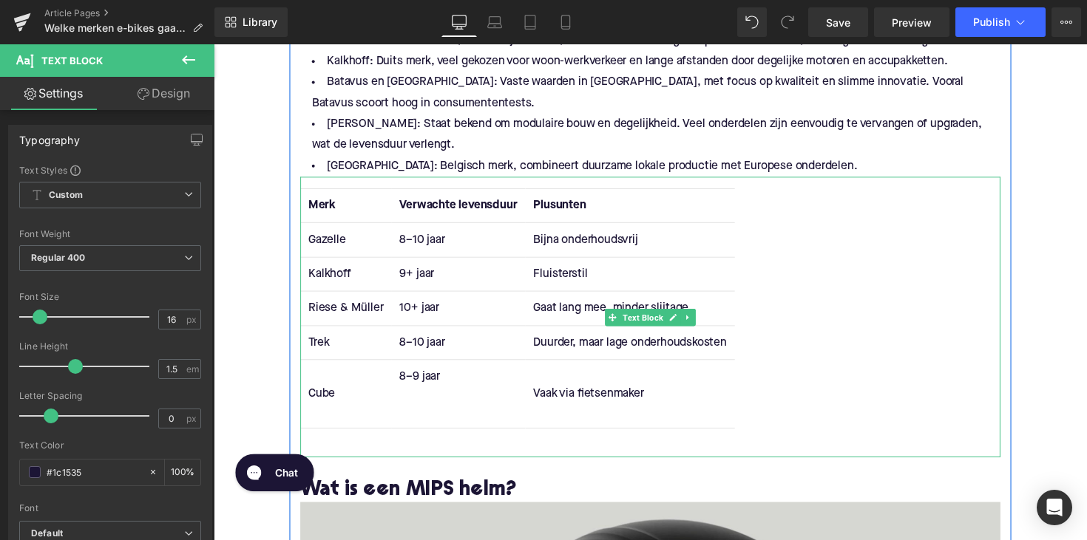
click at [421, 416] on td "8–9 jaar" at bounding box center [463, 402] width 137 height 70
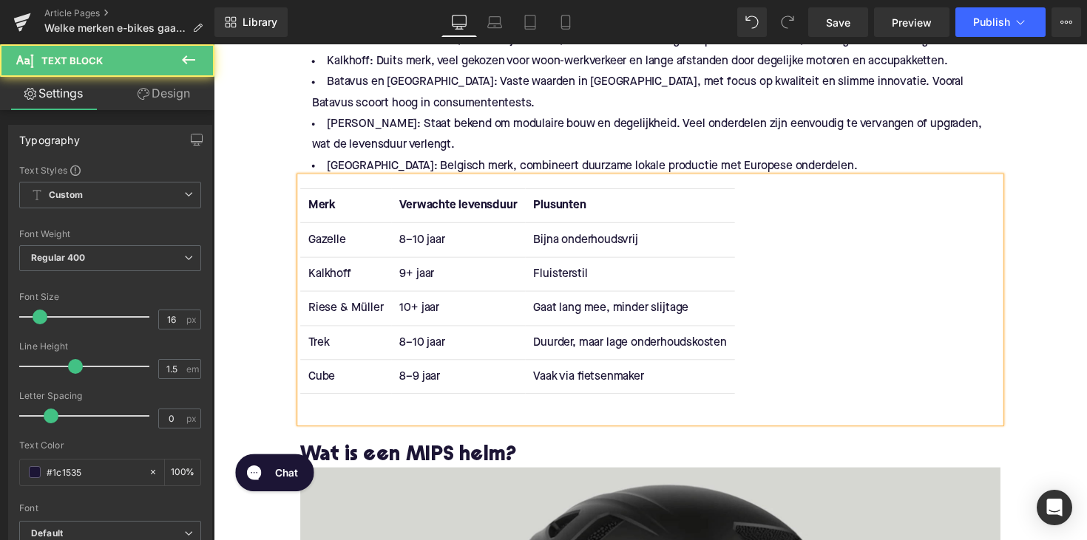
click at [565, 242] on td "Bijna onderhoudsvrij" at bounding box center [640, 245] width 214 height 35
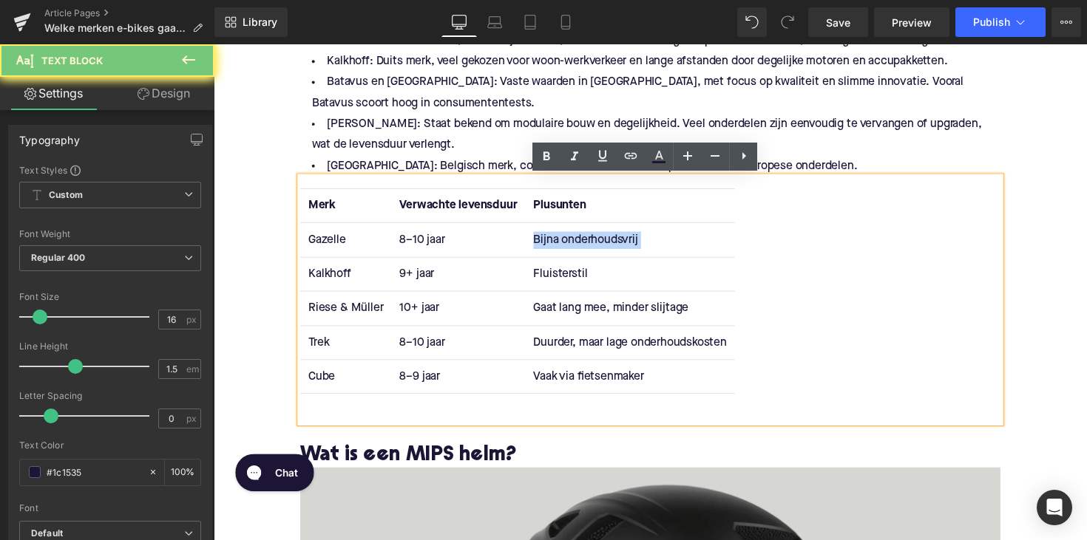
click at [565, 242] on td "Bijna onderhoudsvrij" at bounding box center [640, 245] width 214 height 35
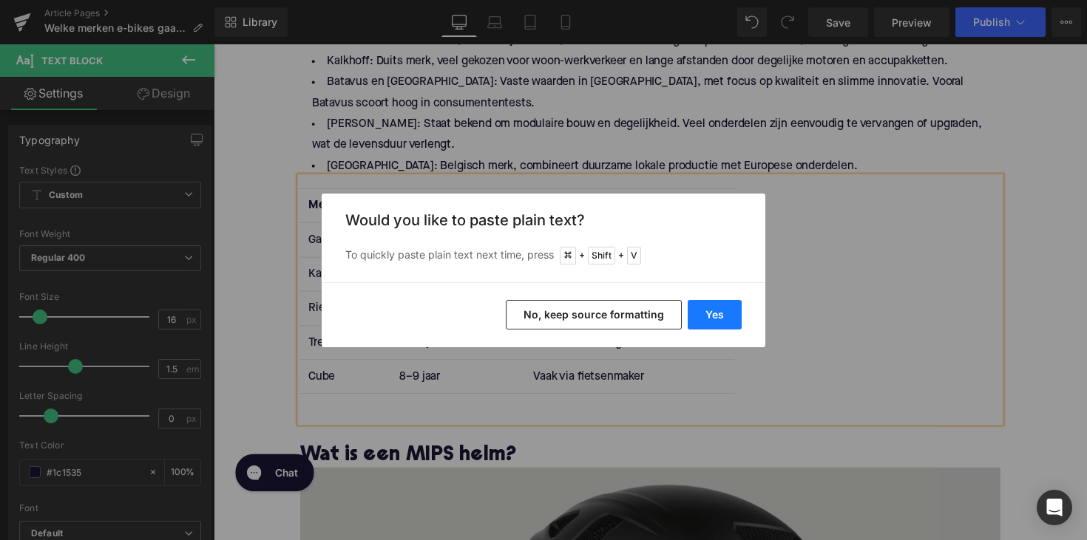
click at [728, 320] on button "Yes" at bounding box center [714, 315] width 54 height 30
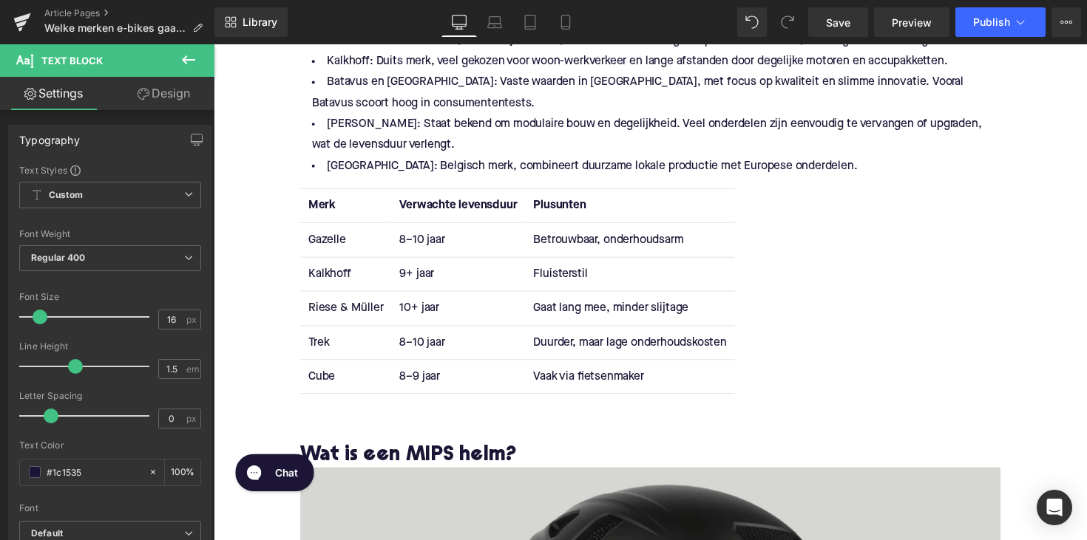
click at [573, 279] on td "Fluisterstil" at bounding box center [640, 279] width 214 height 35
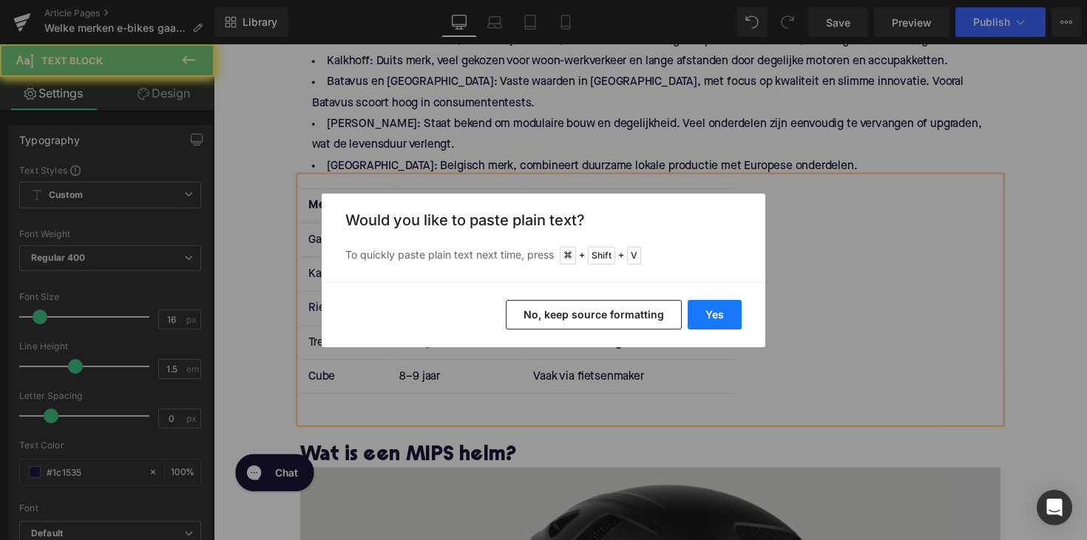
click at [735, 307] on button "Yes" at bounding box center [714, 315] width 54 height 30
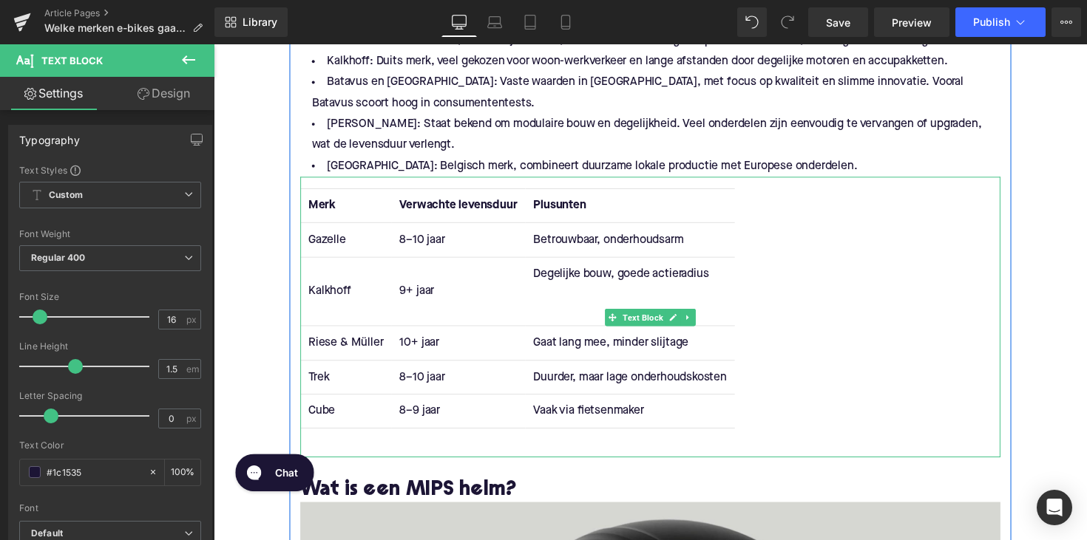
click at [548, 319] on td "Degelijke bouw, goede actieradius" at bounding box center [640, 297] width 214 height 70
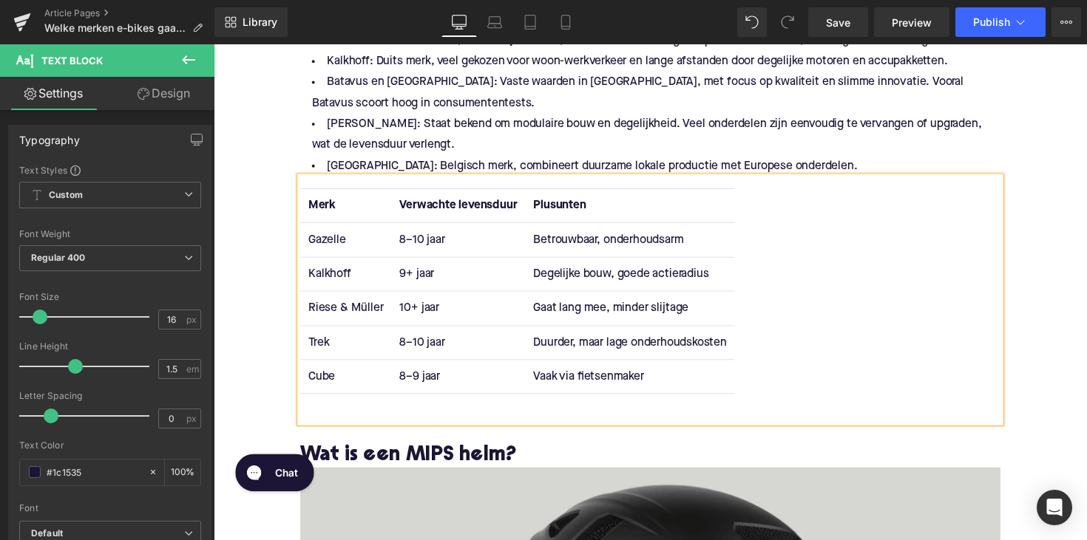
click at [582, 317] on td "Gaat lang mee, minder slijtage" at bounding box center [640, 315] width 214 height 35
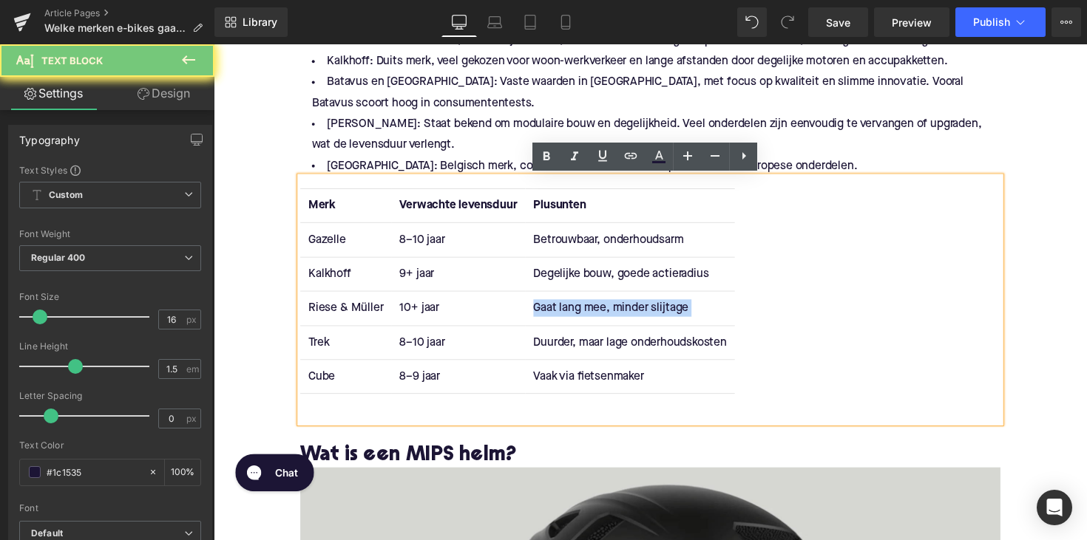
click at [582, 317] on td "Gaat lang mee, minder slijtage" at bounding box center [640, 315] width 214 height 35
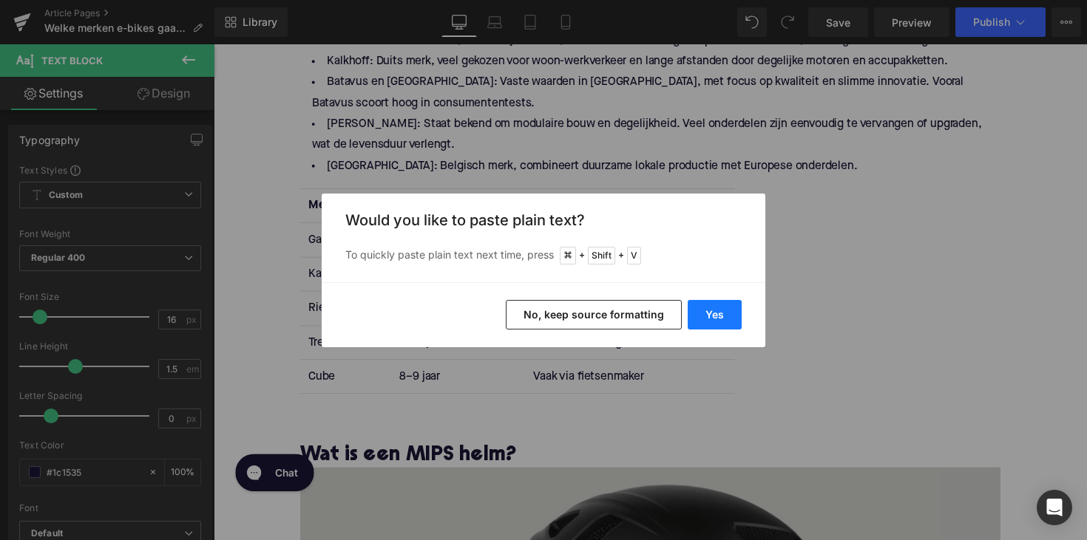
click at [730, 309] on button "Yes" at bounding box center [714, 315] width 54 height 30
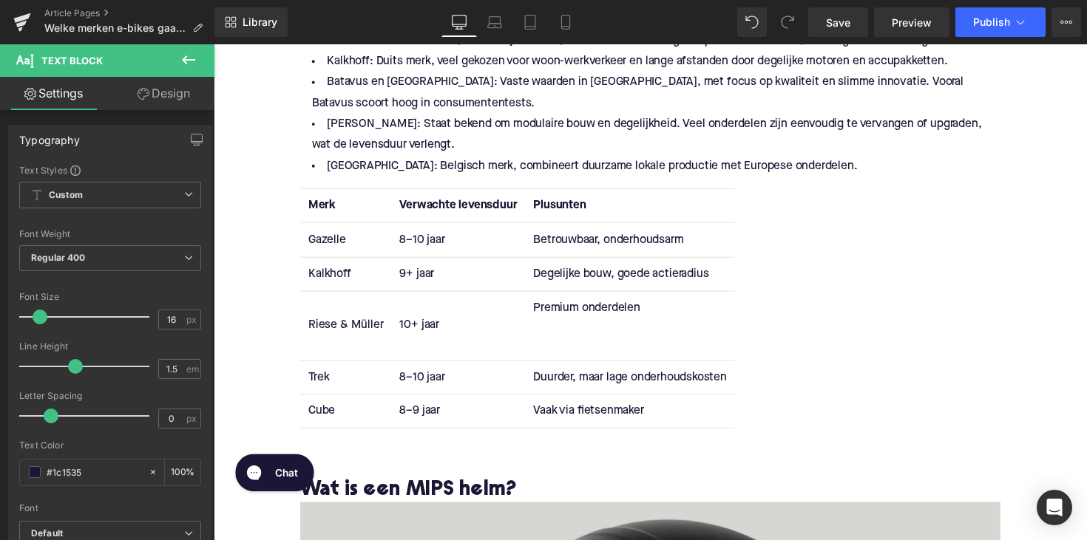
click at [611, 361] on td "Premium onderdelen" at bounding box center [640, 333] width 214 height 70
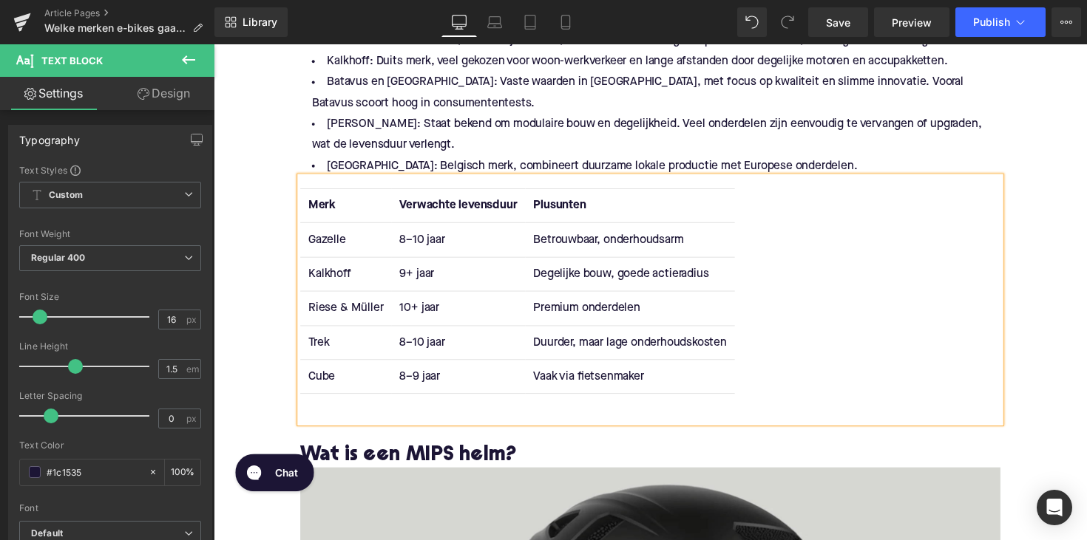
click at [566, 349] on td "Duurder, maar lage onderhoudskosten" at bounding box center [640, 350] width 214 height 35
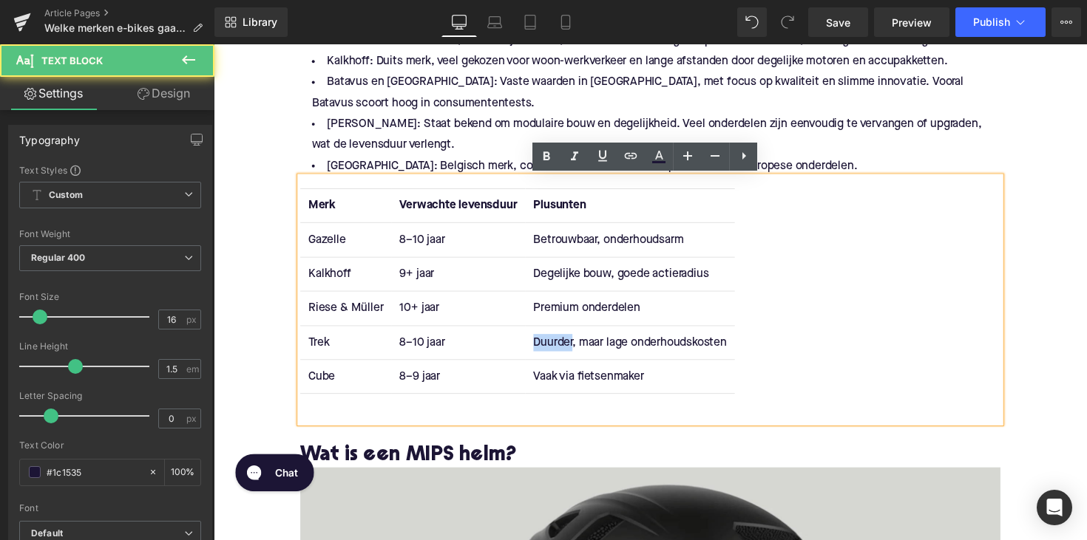
click at [566, 349] on td "Duurder, maar lage onderhoudskosten" at bounding box center [640, 350] width 214 height 35
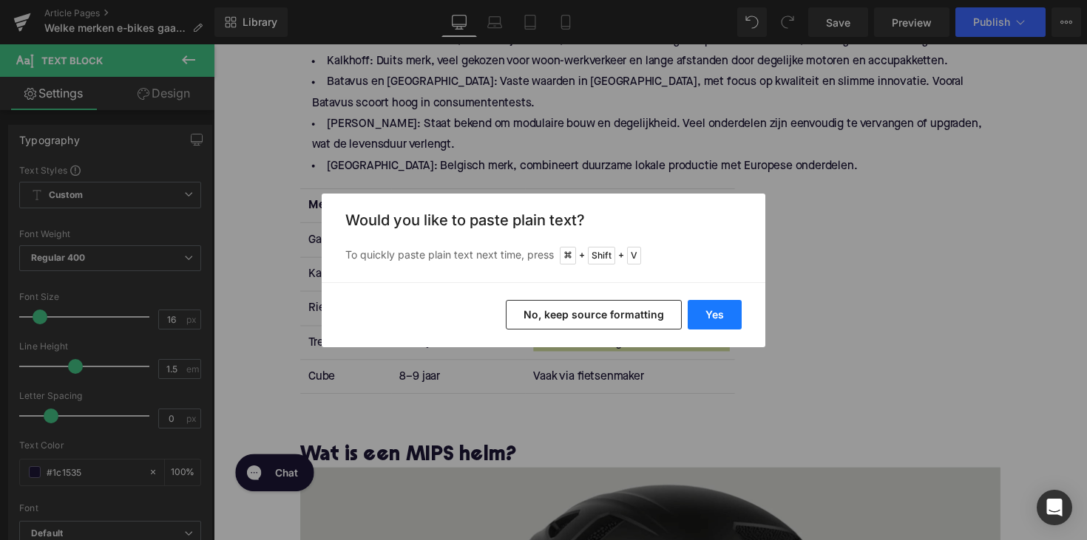
click at [726, 318] on button "Yes" at bounding box center [714, 315] width 54 height 30
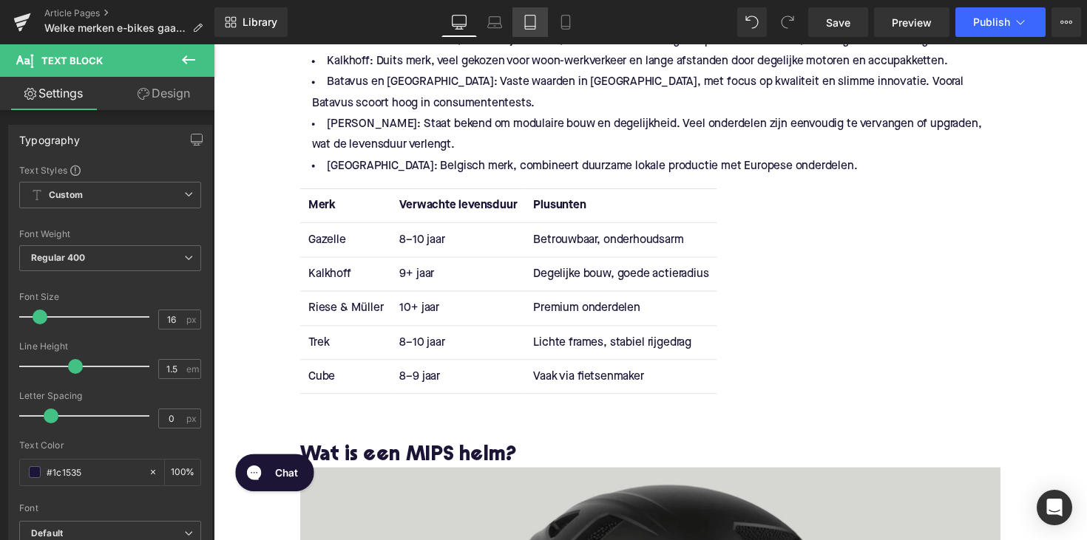
click at [564, 384] on td "Vaak via fietsenmaker" at bounding box center [631, 384] width 196 height 35
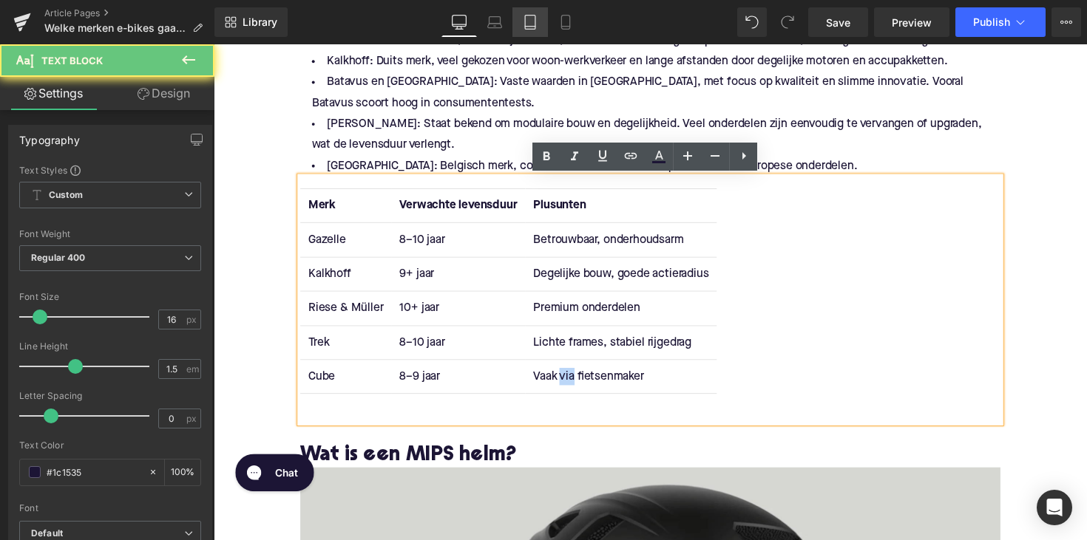
click at [564, 384] on td "Vaak via fietsenmaker" at bounding box center [631, 384] width 196 height 35
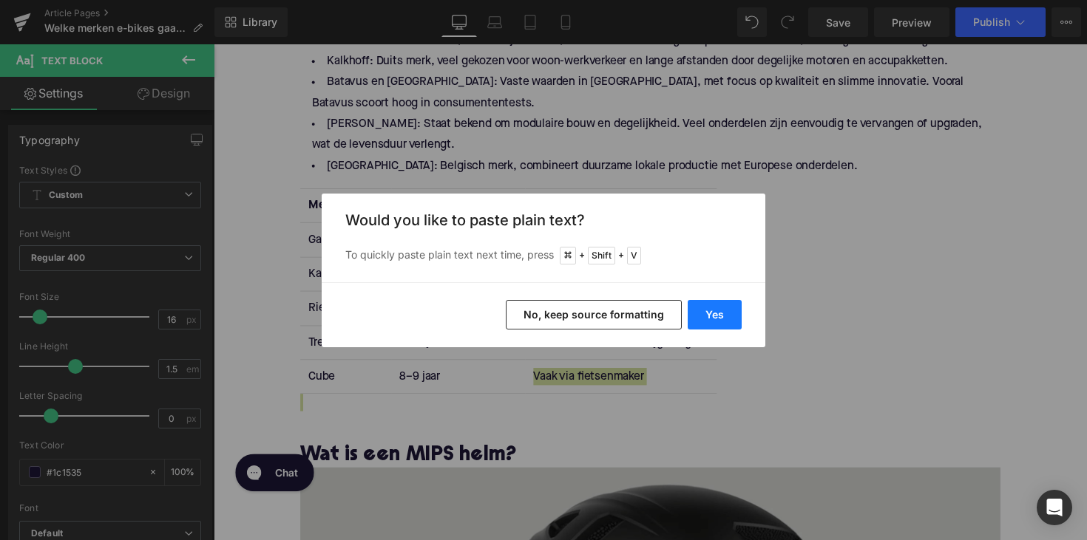
click at [713, 325] on button "Yes" at bounding box center [714, 315] width 54 height 30
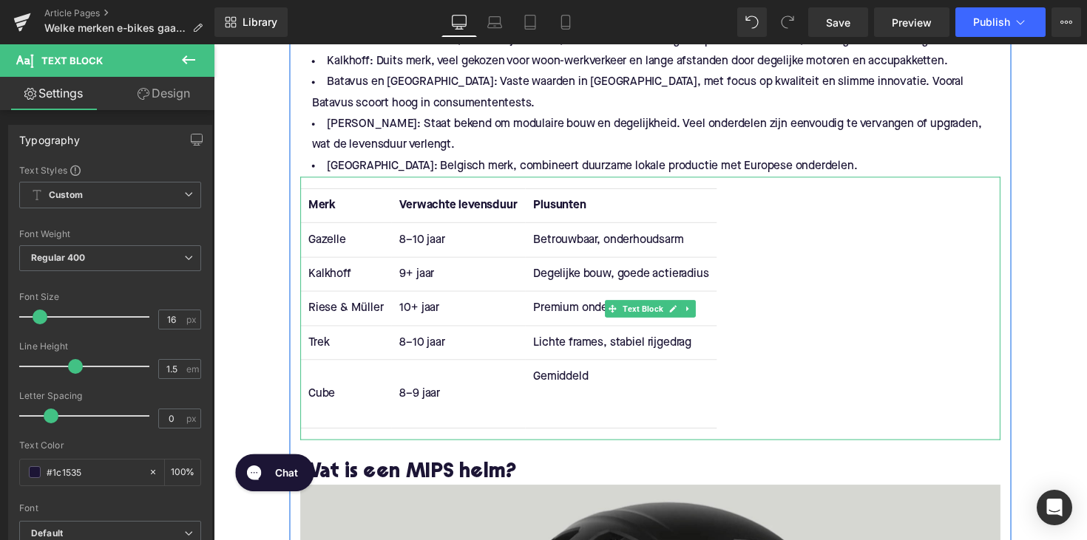
click at [598, 412] on td "Gemiddeld" at bounding box center [631, 402] width 196 height 70
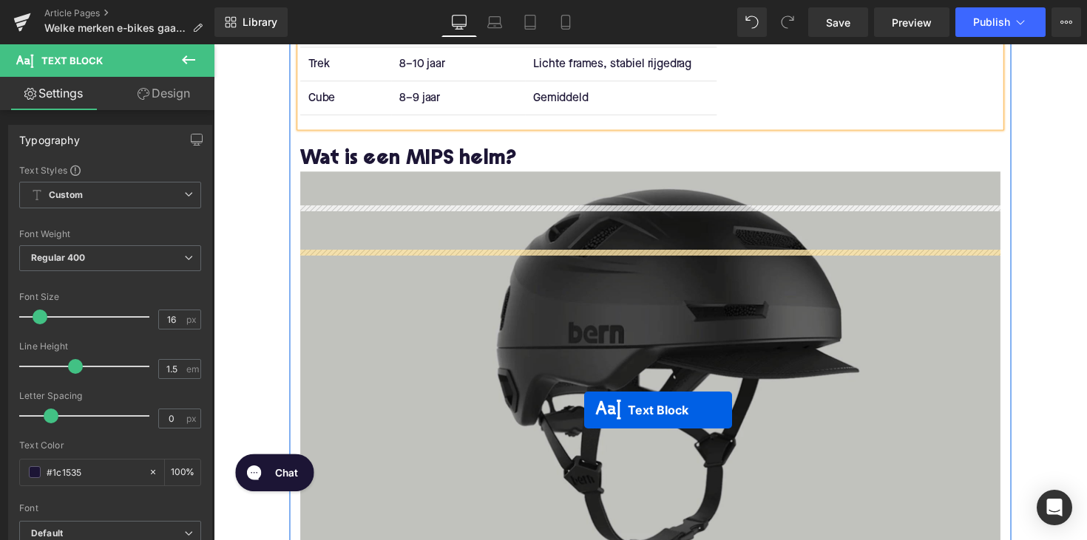
scroll to position [1453, 0]
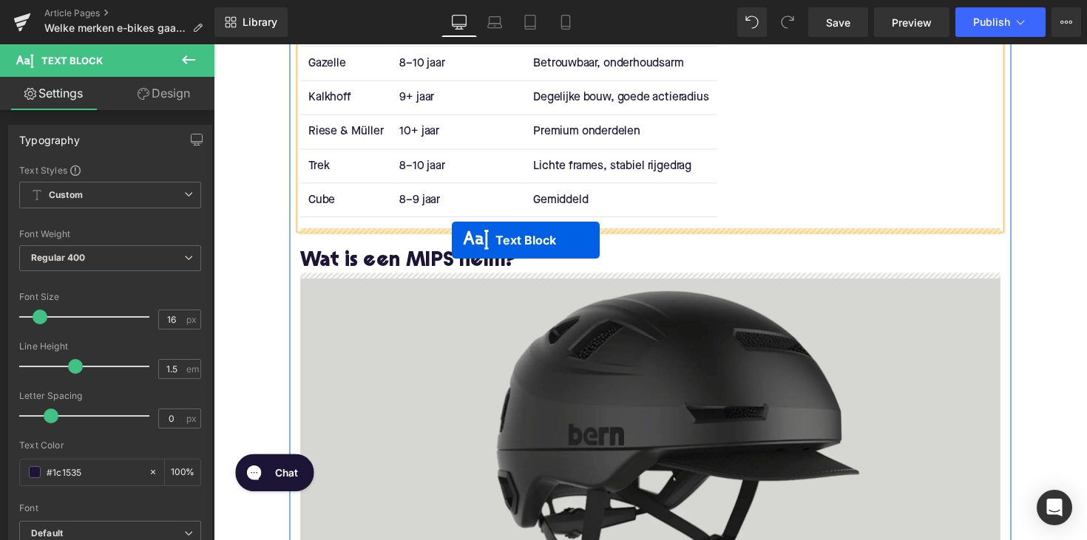
drag, startPoint x: 617, startPoint y: 168, endPoint x: 458, endPoint y: 245, distance: 177.5
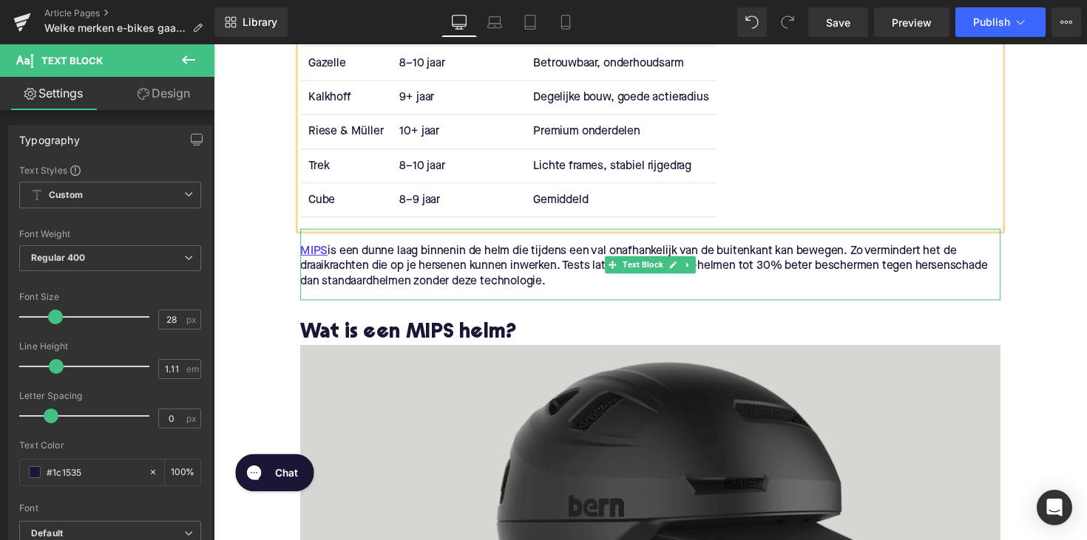
click at [561, 282] on p "MIPS is een dunne laag binnenin de helm die tijdens een val onafhankelijk van d…" at bounding box center [660, 272] width 717 height 47
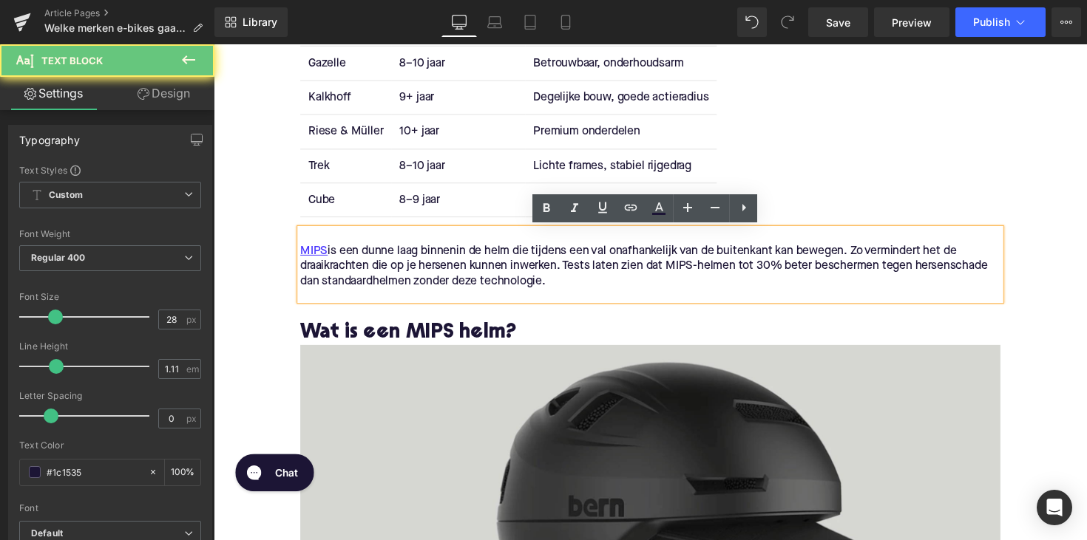
drag, startPoint x: 561, startPoint y: 289, endPoint x: 256, endPoint y: 248, distance: 307.3
click at [256, 248] on div "Home / Welke merken e-bikes gaan het langst mee? 2025 gids Breadcrumbs Welke me…" at bounding box center [661, 95] width 894 height 2759
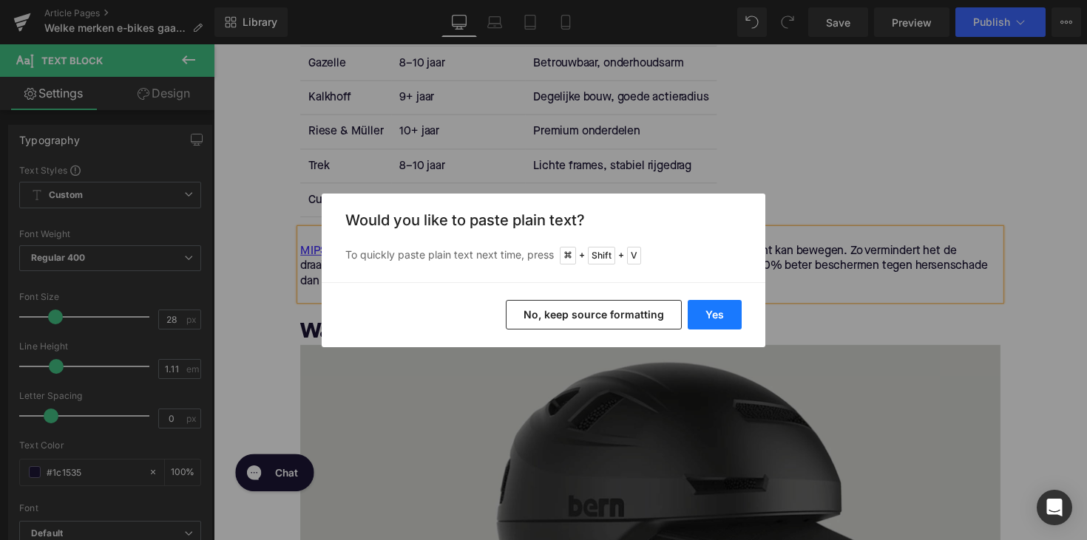
click at [715, 324] on button "Yes" at bounding box center [714, 315] width 54 height 30
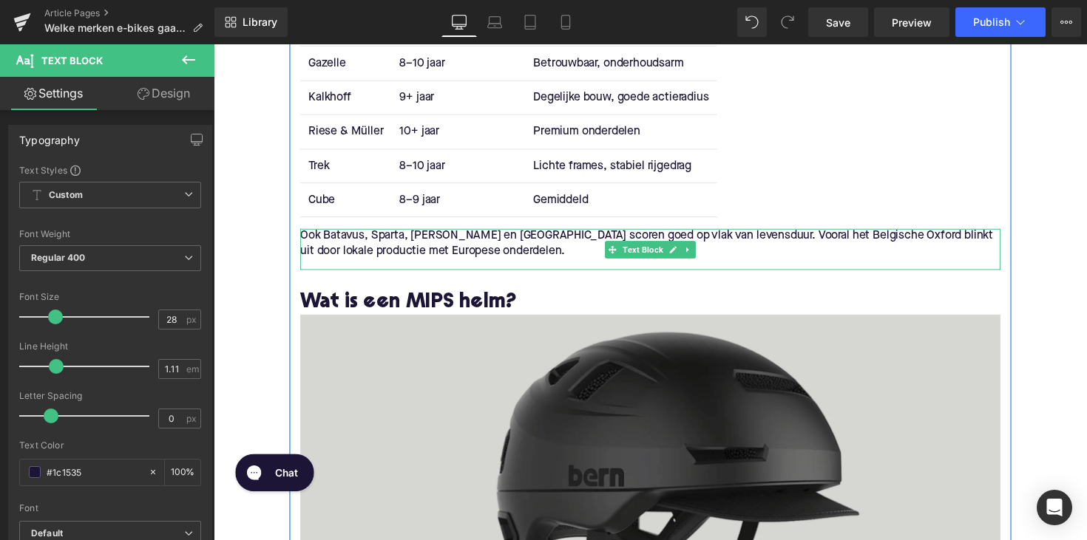
click at [362, 269] on div "Ook Batavus, Sparta, [PERSON_NAME] en [GEOGRAPHIC_DATA] scoren goed op vlak van…" at bounding box center [660, 255] width 717 height 42
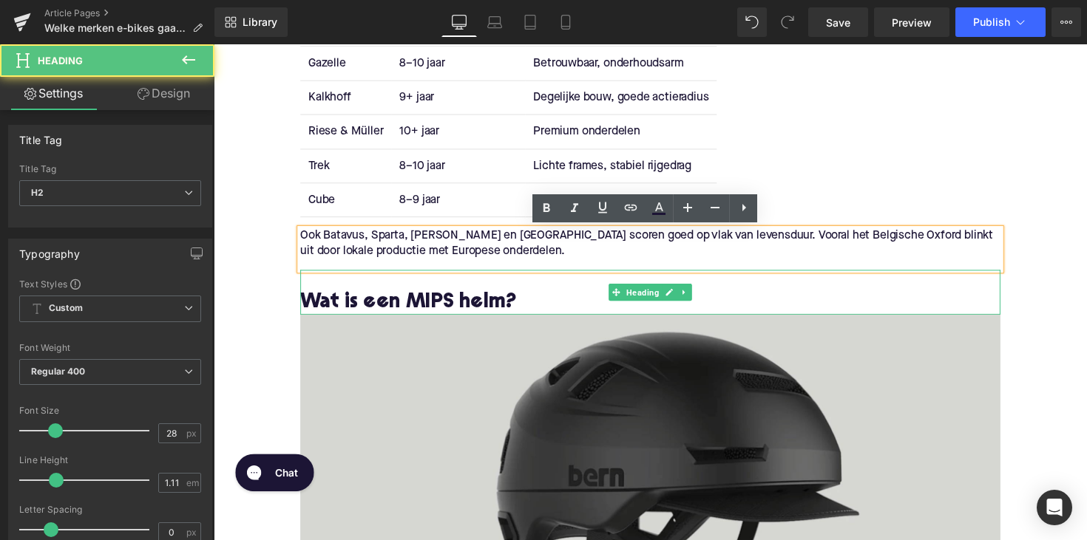
click at [363, 310] on h2 "Wat is een MIPS helm?" at bounding box center [660, 310] width 717 height 23
paste div
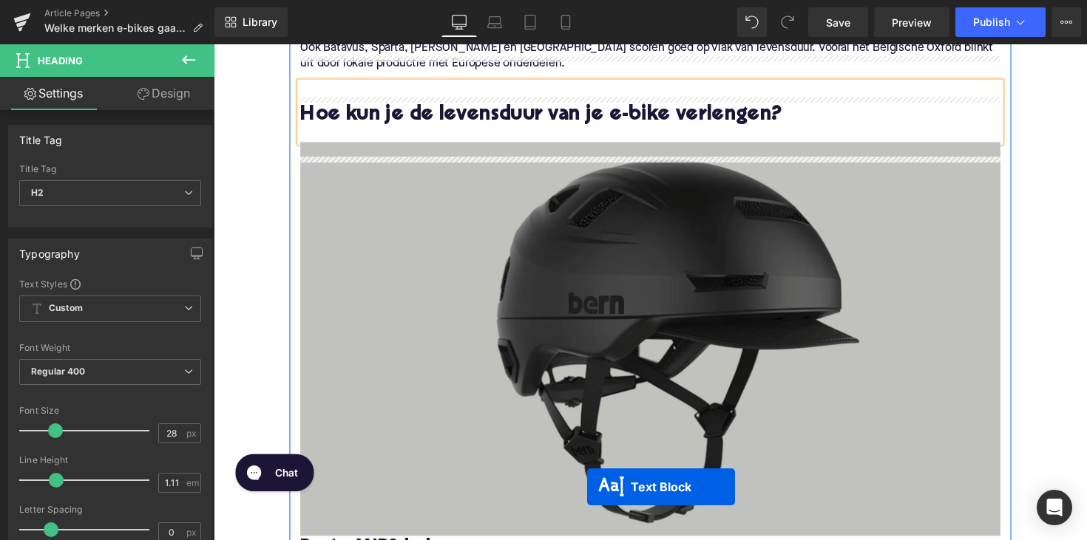
scroll to position [1559, 0]
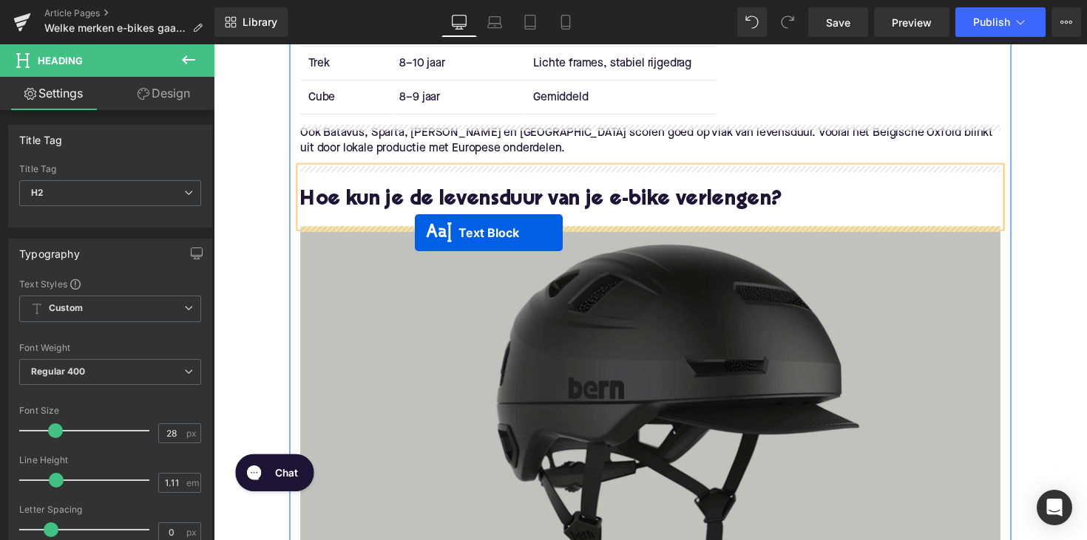
drag, startPoint x: 622, startPoint y: 382, endPoint x: 419, endPoint y: 234, distance: 250.7
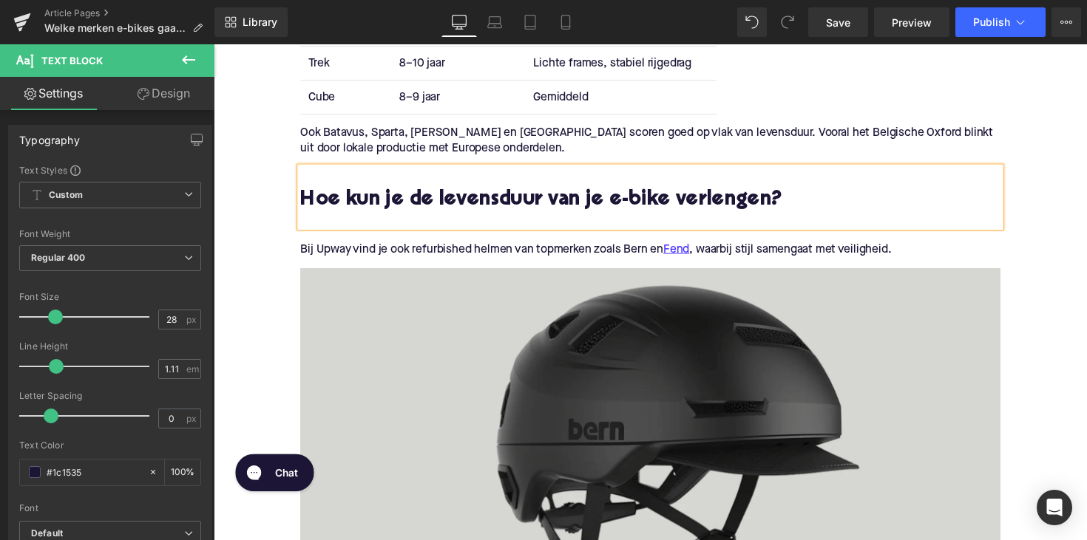
click at [443, 248] on p "Bij Upway vind je ook refurbished helmen van topmerken zoals Bern en Fend , waa…" at bounding box center [660, 255] width 717 height 16
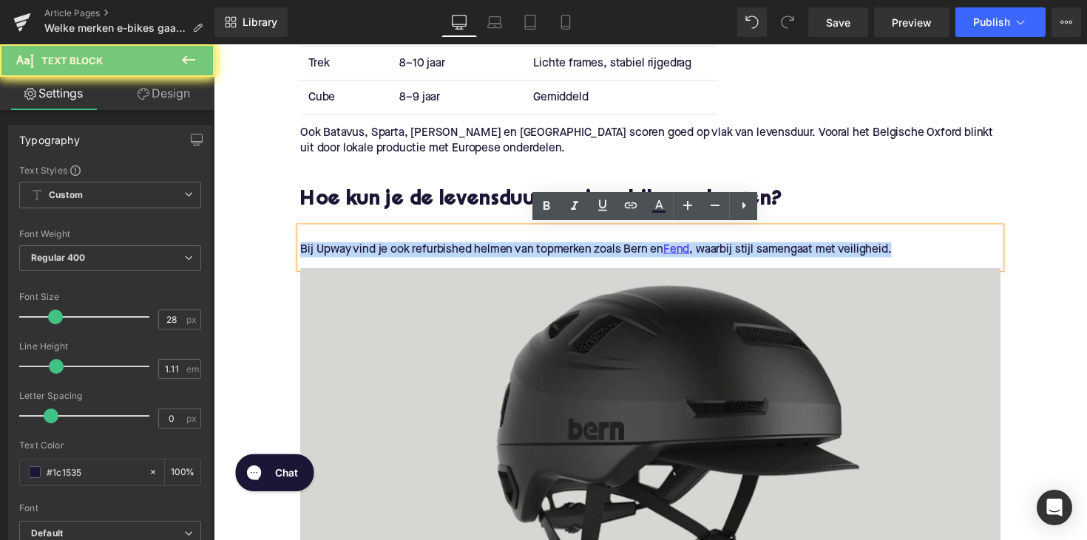
click at [443, 248] on p "Bij Upway vind je ook refurbished helmen van topmerken zoals Bern en Fend , waa…" at bounding box center [660, 255] width 717 height 16
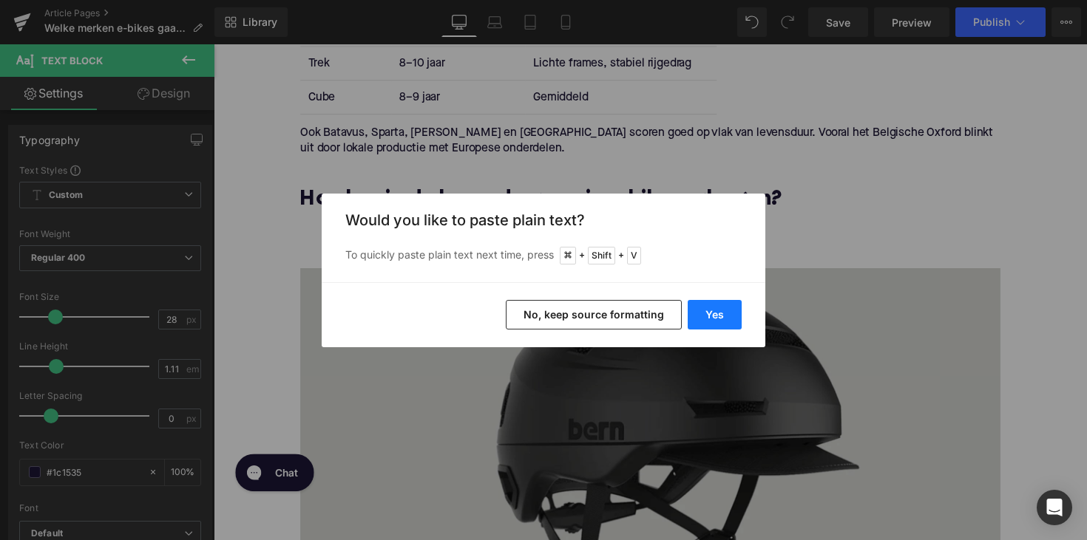
click at [717, 316] on button "Yes" at bounding box center [714, 315] width 54 height 30
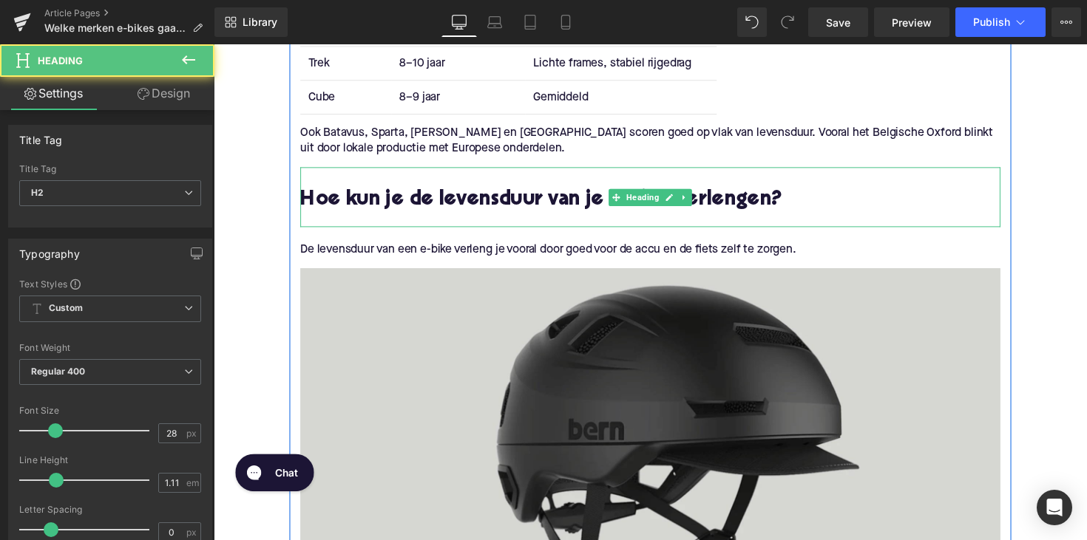
click at [315, 220] on div at bounding box center [660, 224] width 717 height 16
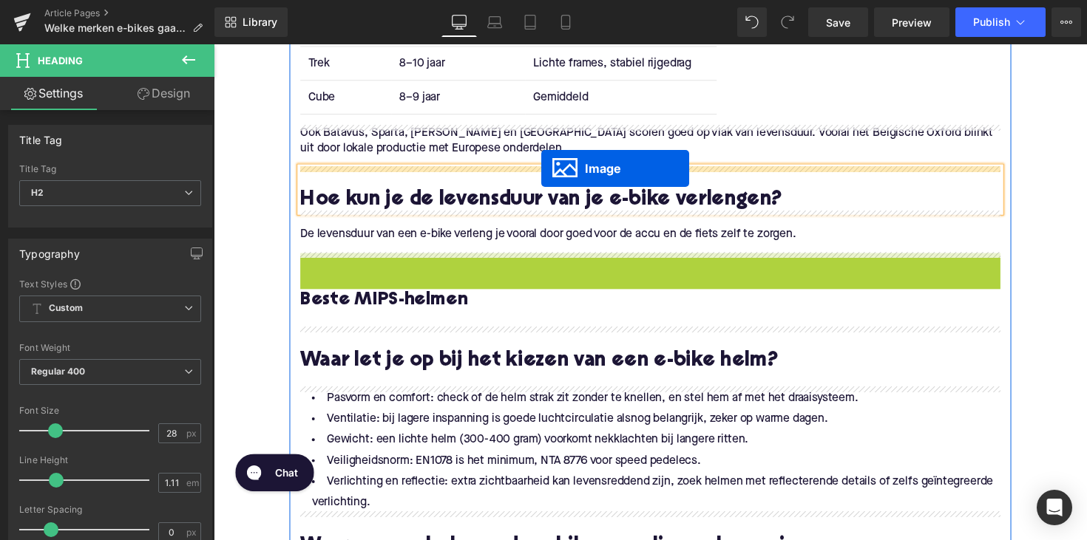
drag, startPoint x: 634, startPoint y: 455, endPoint x: 549, endPoint y: 171, distance: 295.6
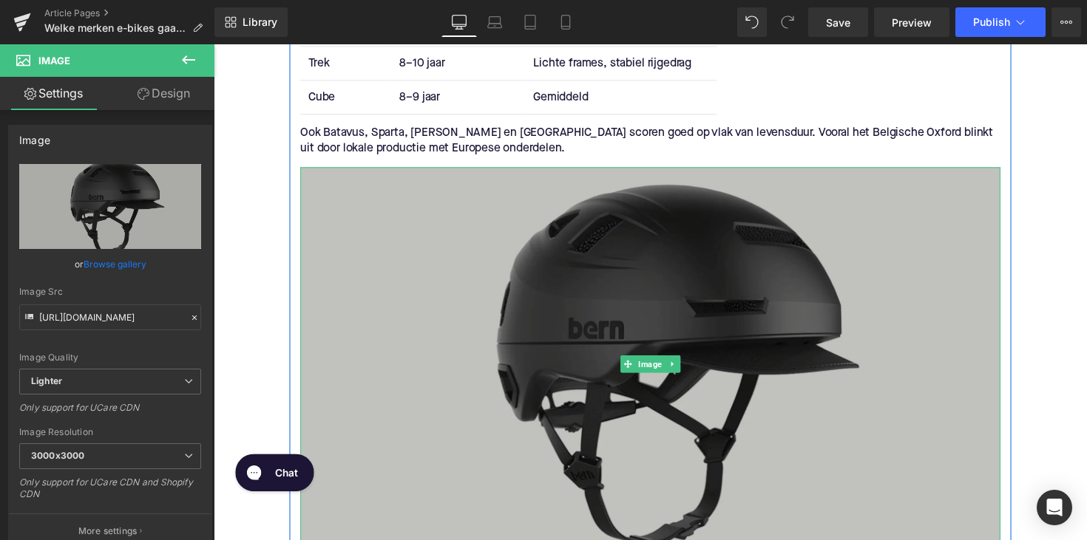
scroll to position [1812, 0]
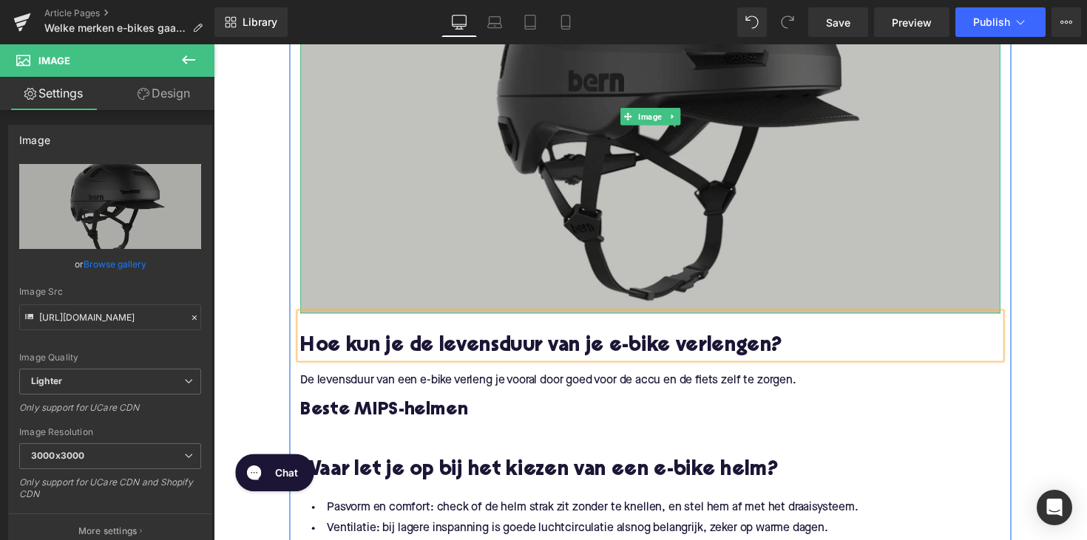
click at [546, 177] on img at bounding box center [660, 118] width 717 height 404
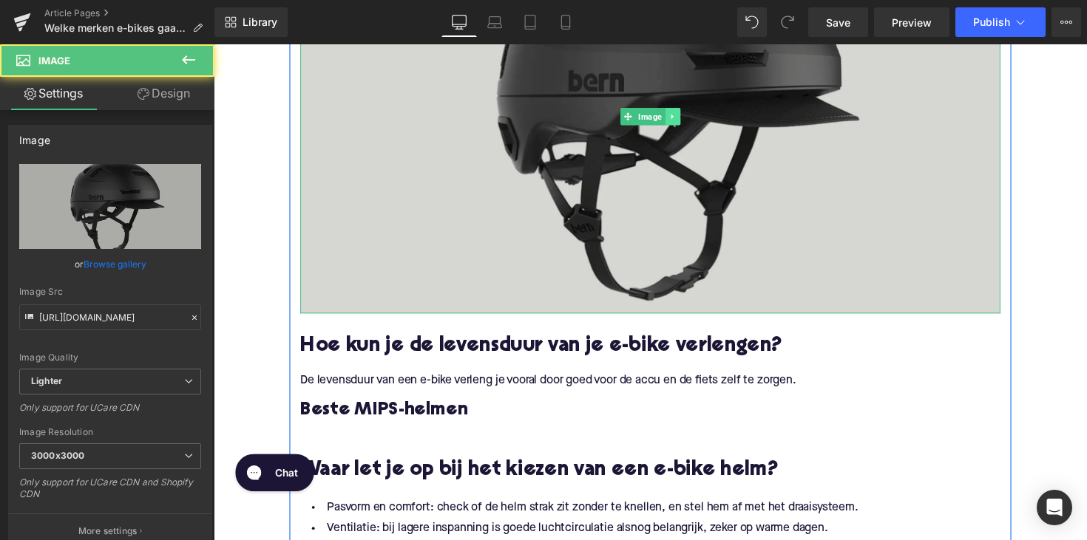
click at [679, 114] on icon at bounding box center [683, 118] width 8 height 9
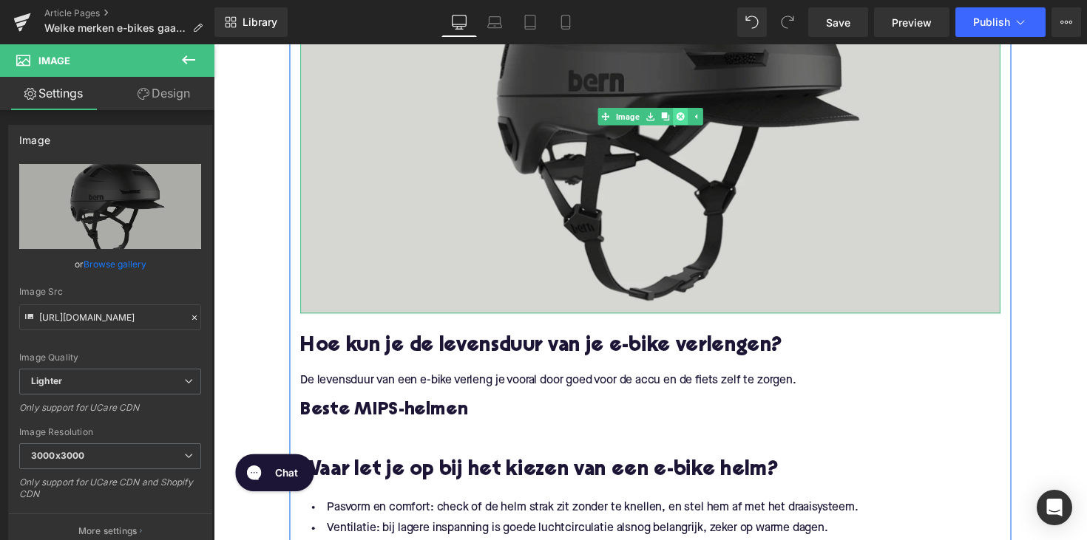
click at [687, 115] on icon at bounding box center [691, 118] width 8 height 8
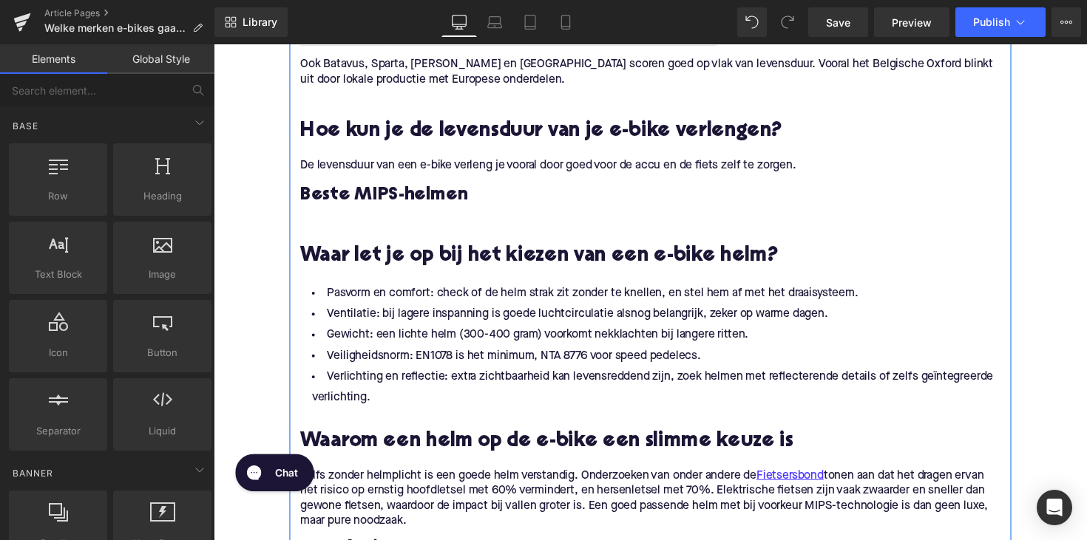
scroll to position [1587, 0]
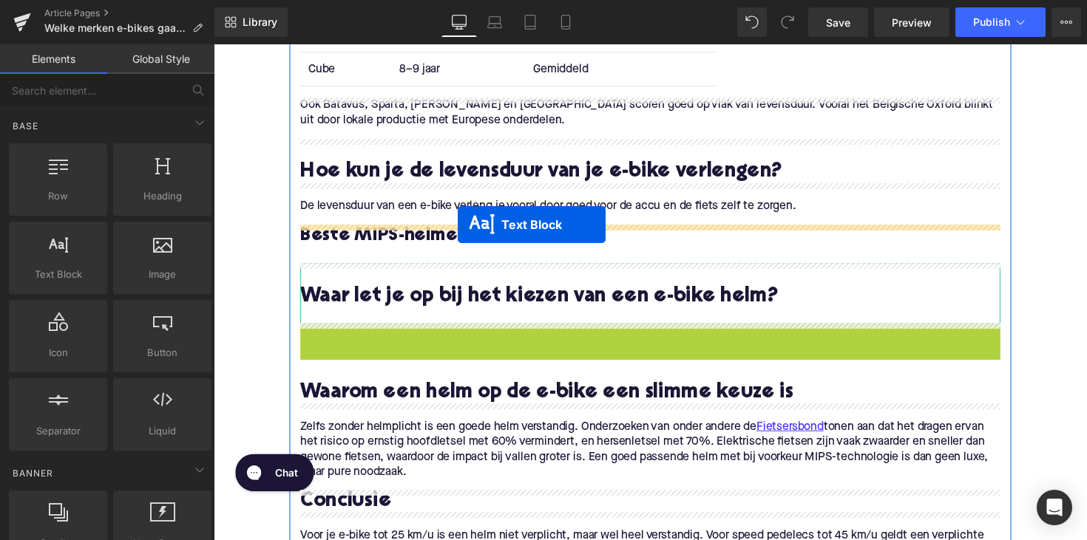
drag, startPoint x: 615, startPoint y: 390, endPoint x: 463, endPoint y: 229, distance: 221.2
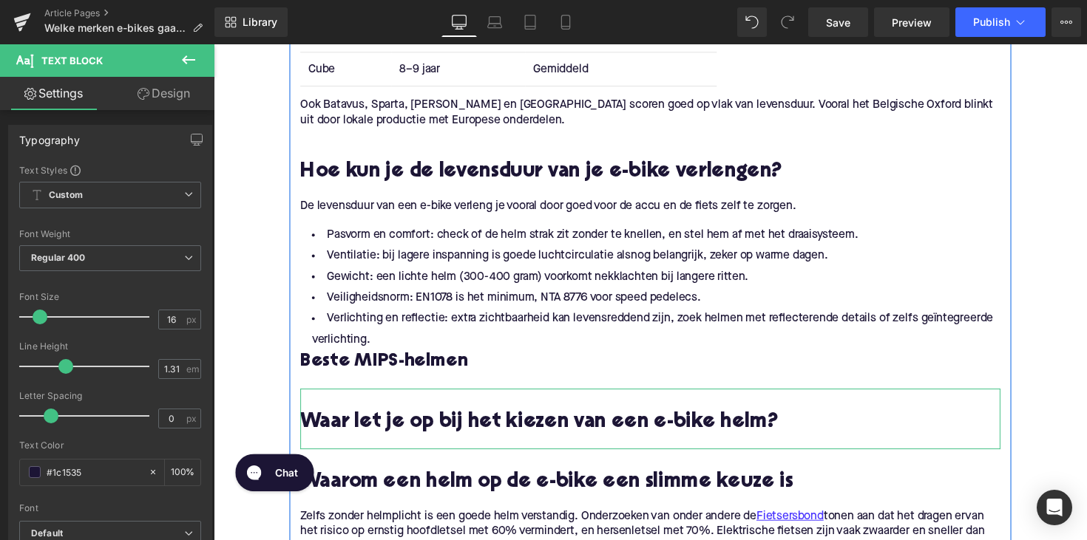
click at [373, 349] on li "Verlichting en reflectie: extra zichtbaarheid kan levensreddend zijn, zoek helm…" at bounding box center [660, 337] width 717 height 43
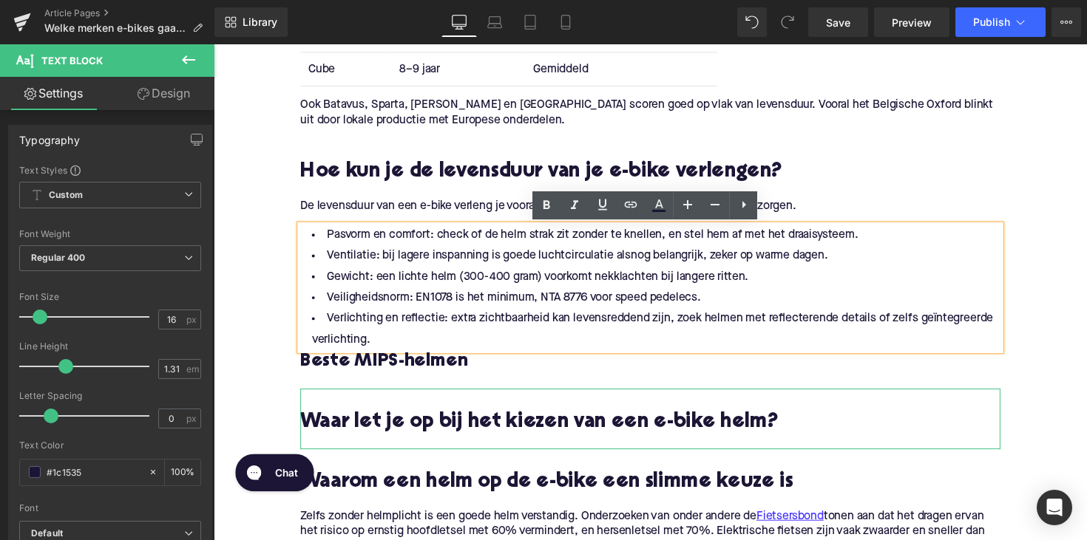
click at [392, 338] on li "Verlichting en reflectie: extra zichtbaarheid kan levensreddend zijn, zoek helm…" at bounding box center [660, 337] width 717 height 43
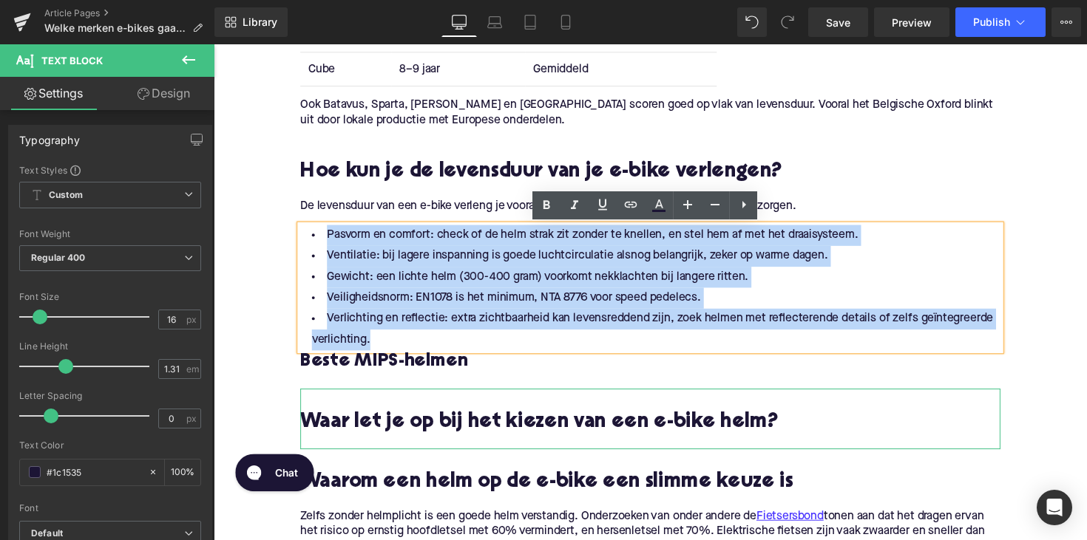
drag, startPoint x: 373, startPoint y: 344, endPoint x: 319, endPoint y: 246, distance: 112.5
click at [319, 246] on ul "Pasvorm en comfort: check of de helm strak zit zonder te knellen, en stel hem a…" at bounding box center [660, 294] width 717 height 129
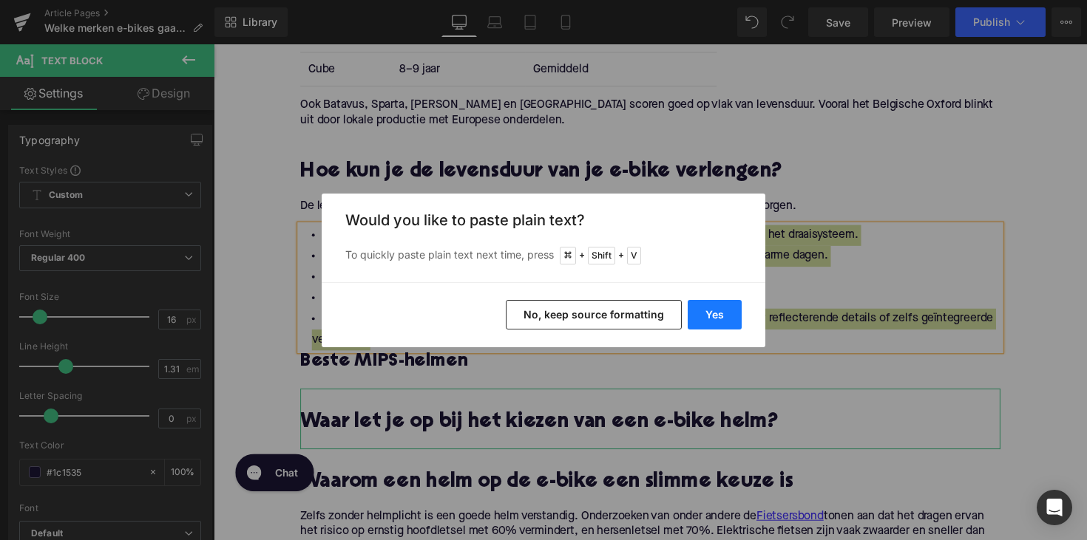
click at [730, 316] on button "Yes" at bounding box center [714, 315] width 54 height 30
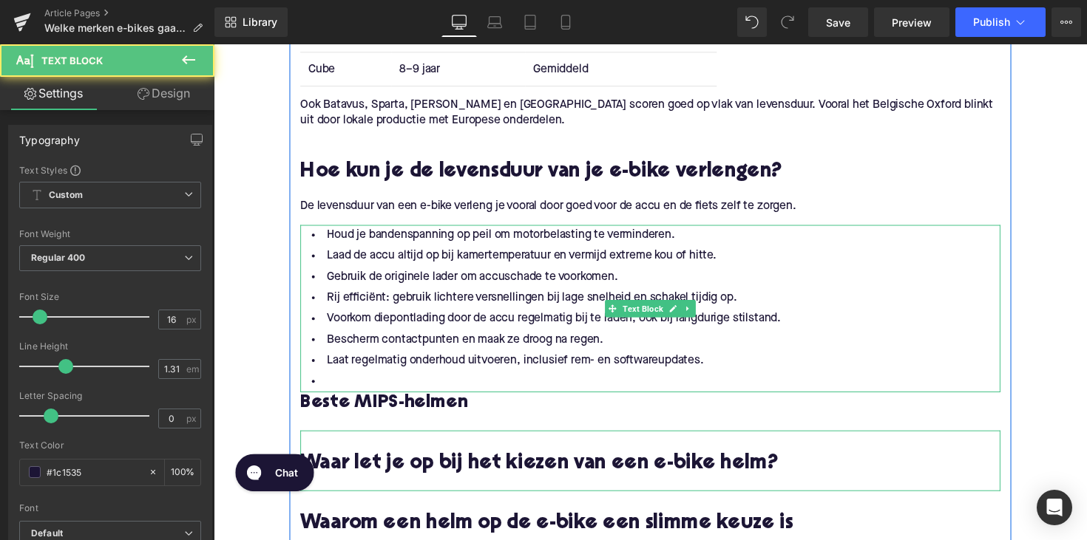
click at [329, 390] on li at bounding box center [660, 390] width 717 height 21
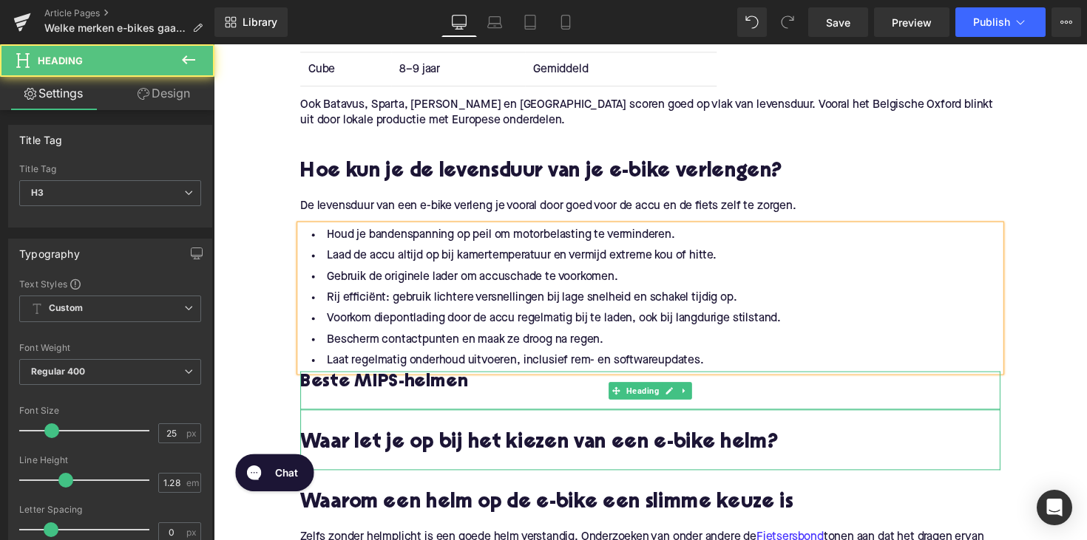
click at [394, 400] on h3 "Beste MIPS-helmen" at bounding box center [660, 392] width 717 height 24
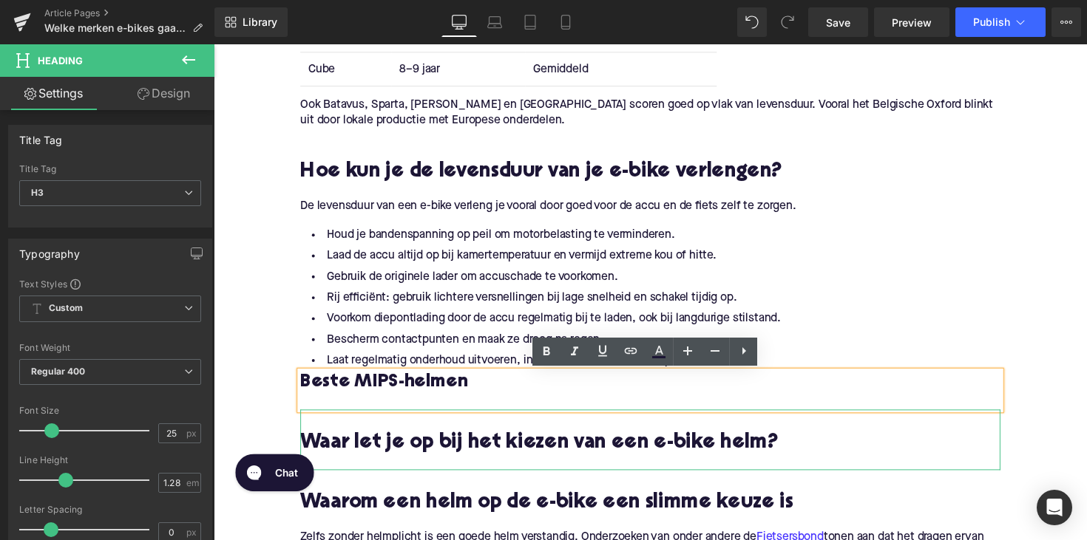
click at [384, 384] on h3 "Beste MIPS-helmen" at bounding box center [660, 392] width 717 height 24
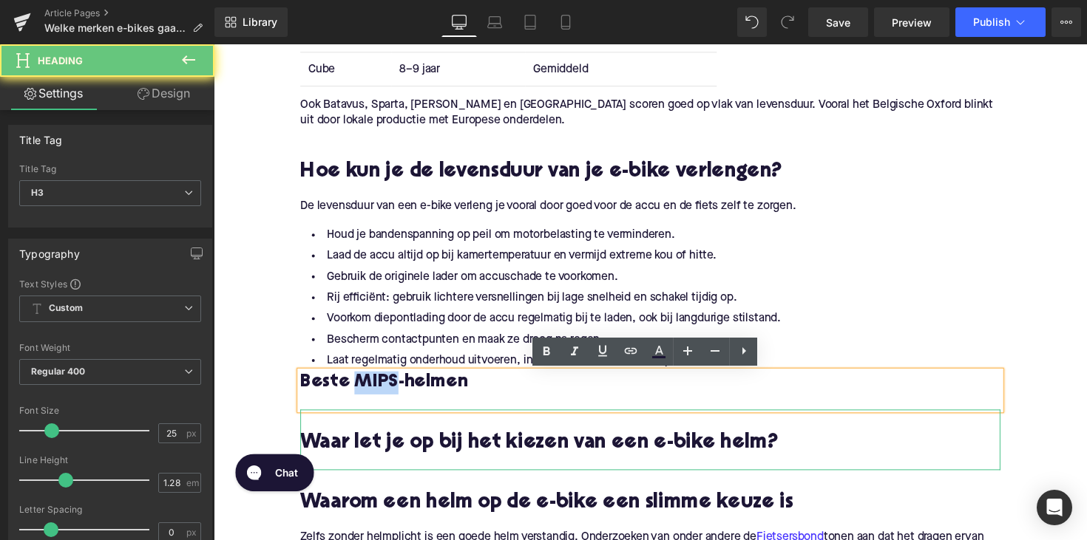
click at [384, 384] on h3 "Beste MIPS-helmen" at bounding box center [660, 392] width 717 height 24
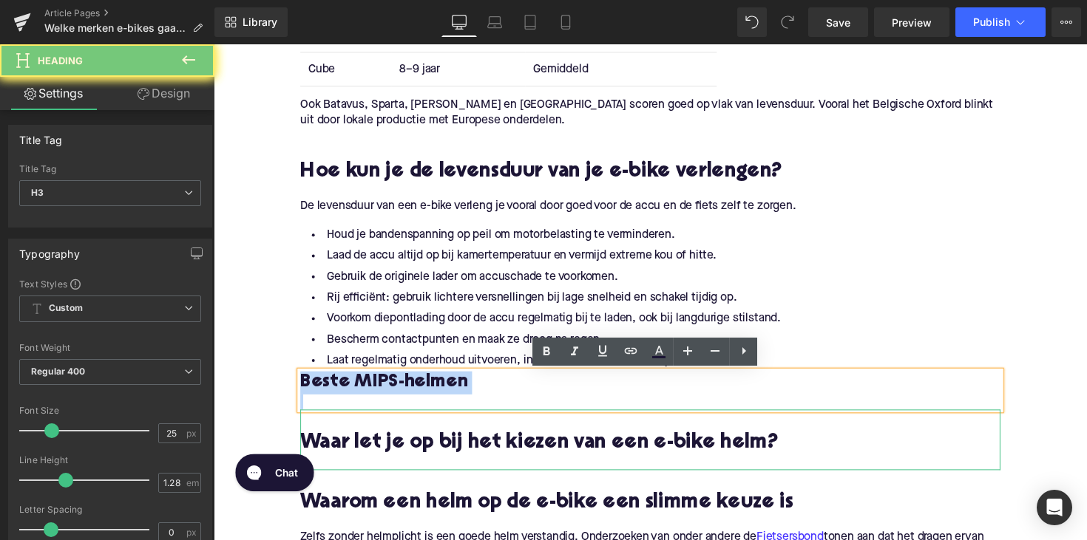
paste div
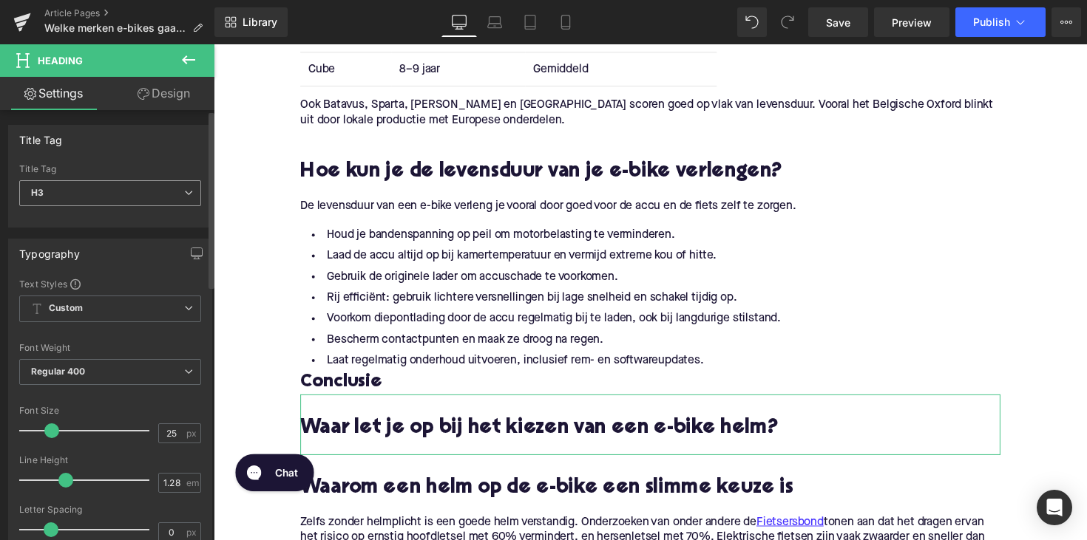
click at [145, 191] on span "H3" at bounding box center [110, 193] width 182 height 26
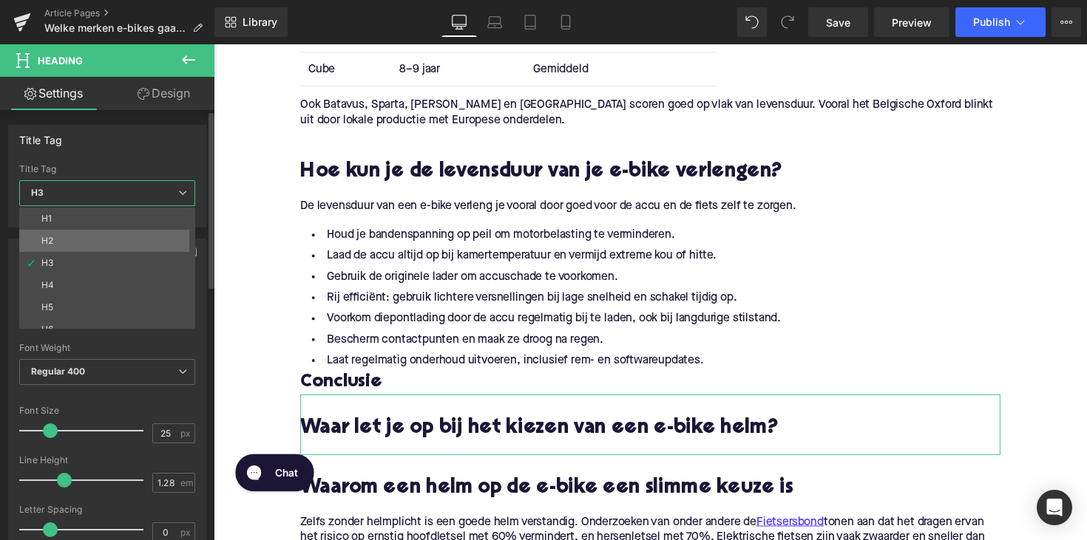
click at [123, 239] on li "H2" at bounding box center [110, 241] width 183 height 22
type input "28"
type input "1.11"
type input "100"
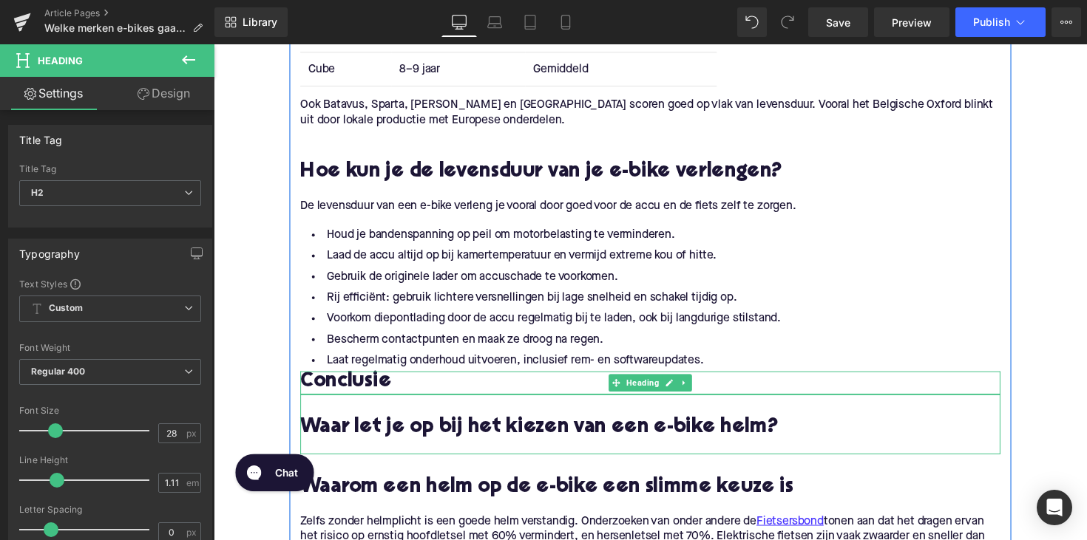
click at [316, 386] on h2 "Conclusie" at bounding box center [660, 391] width 717 height 23
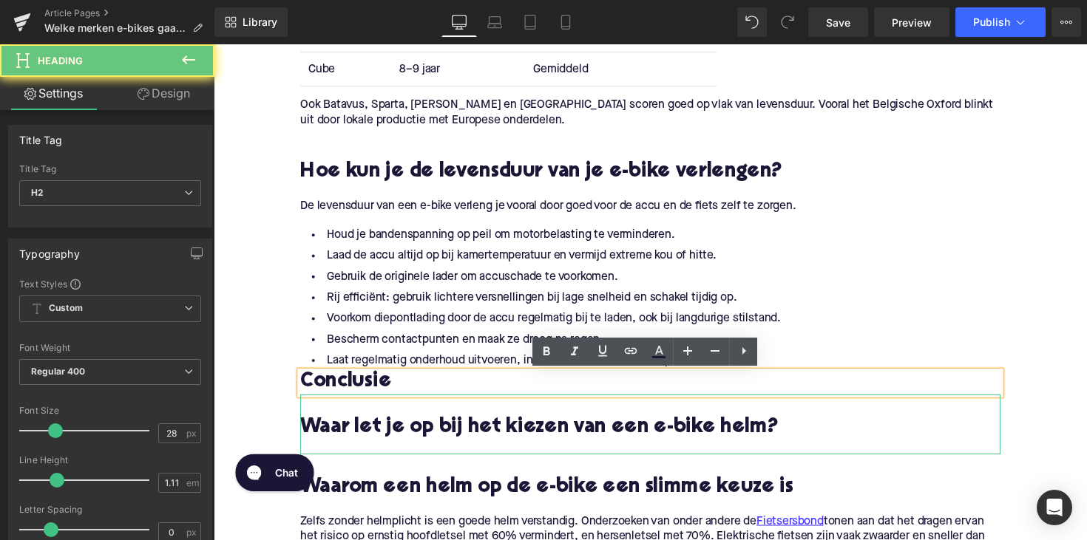
click at [302, 387] on h2 "Conclusie" at bounding box center [660, 391] width 717 height 23
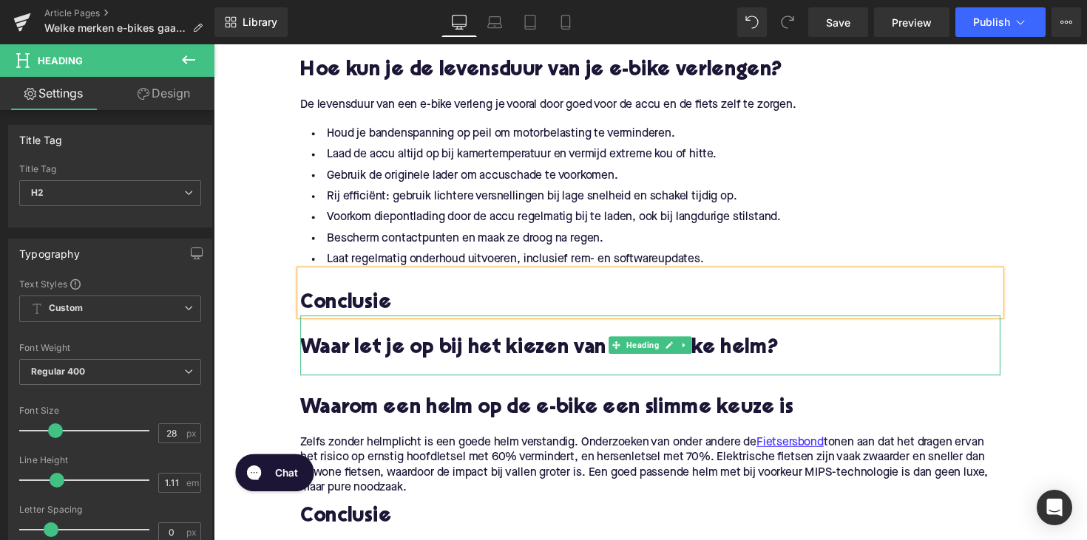
scroll to position [1745, 0]
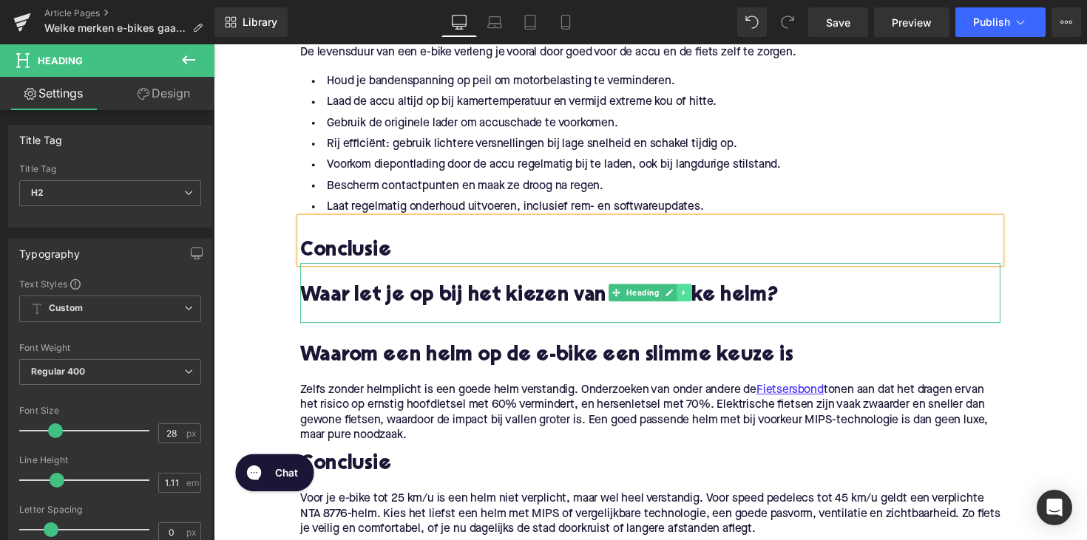
click at [695, 298] on icon at bounding box center [696, 298] width 8 height 9
click at [699, 299] on icon at bounding box center [703, 299] width 8 height 8
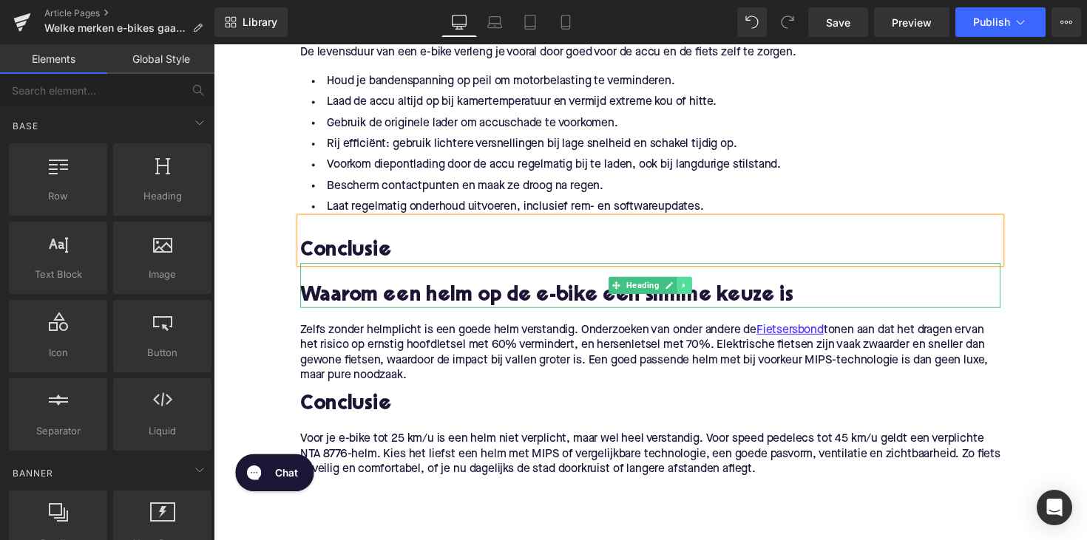
click at [690, 295] on link at bounding box center [696, 291] width 16 height 18
click at [699, 291] on icon at bounding box center [703, 291] width 8 height 9
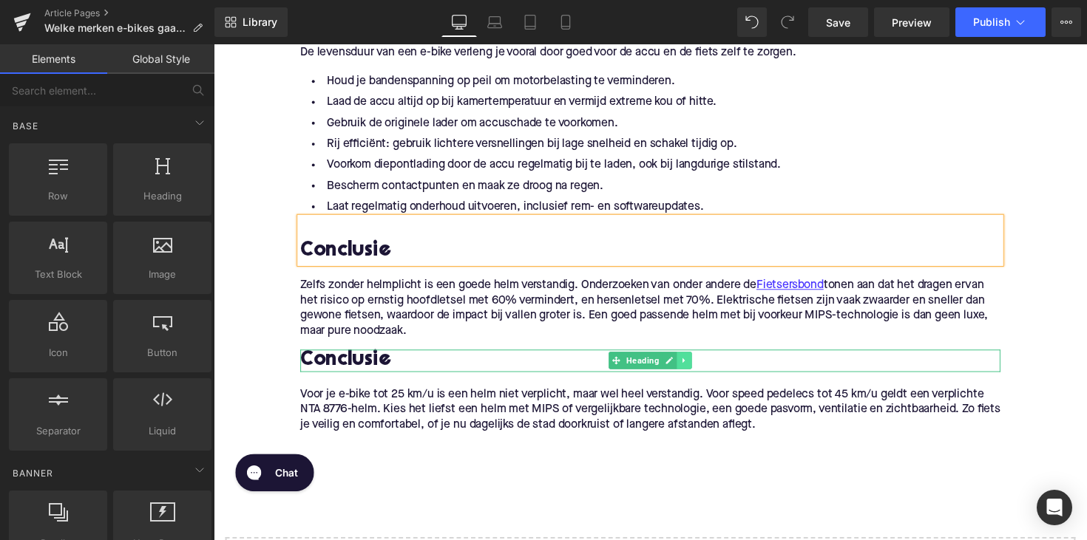
click at [698, 369] on link at bounding box center [696, 368] width 16 height 18
click at [699, 367] on icon at bounding box center [703, 368] width 8 height 8
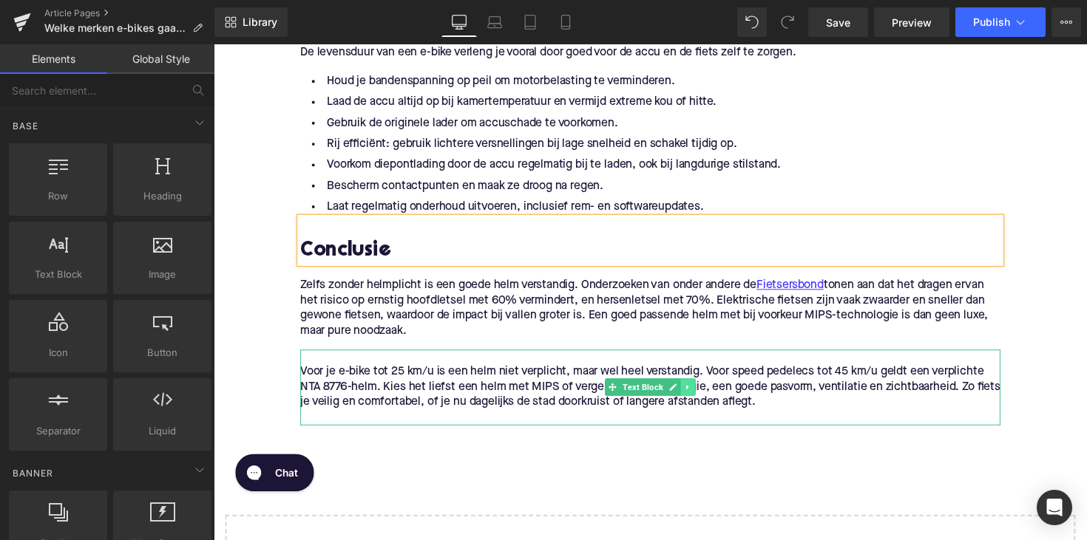
click at [704, 393] on link at bounding box center [700, 396] width 16 height 18
click at [703, 393] on icon at bounding box center [707, 395] width 8 height 8
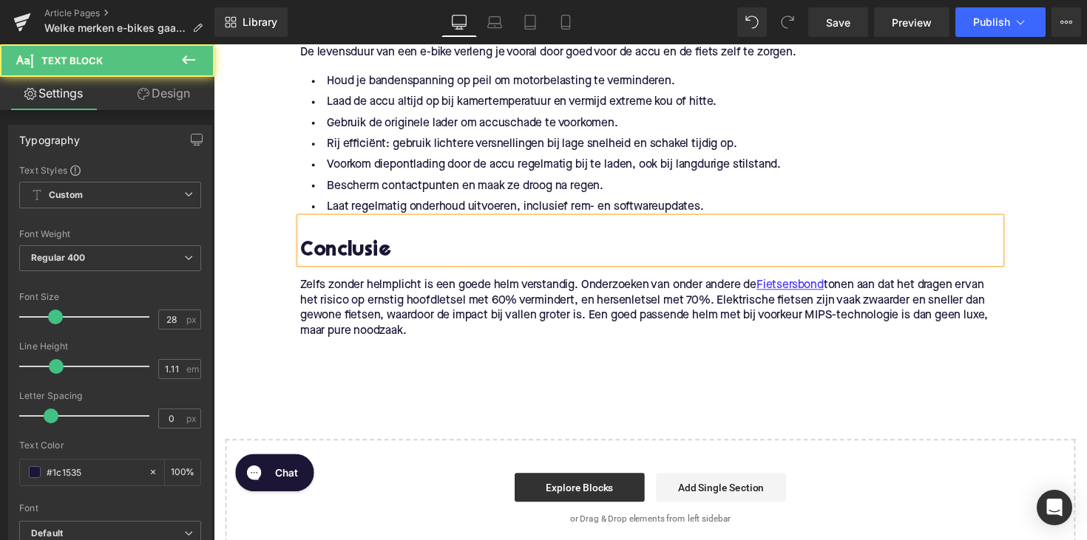
drag, startPoint x: 418, startPoint y: 339, endPoint x: 293, endPoint y: 290, distance: 133.8
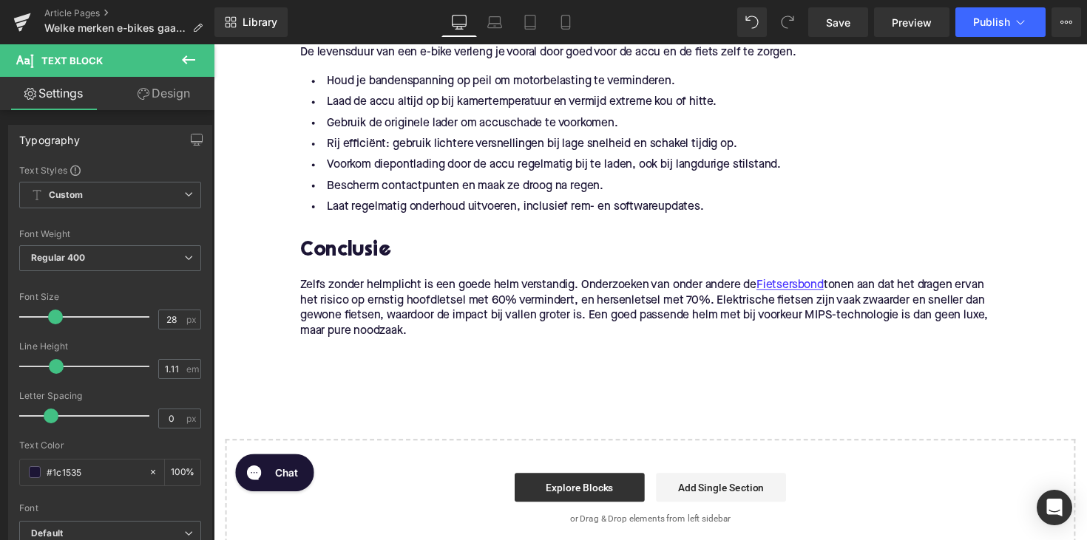
click at [377, 319] on p "Zelfs zonder helmplicht is een goede helm verstandig. Onderzoeken van onder and…" at bounding box center [660, 315] width 717 height 62
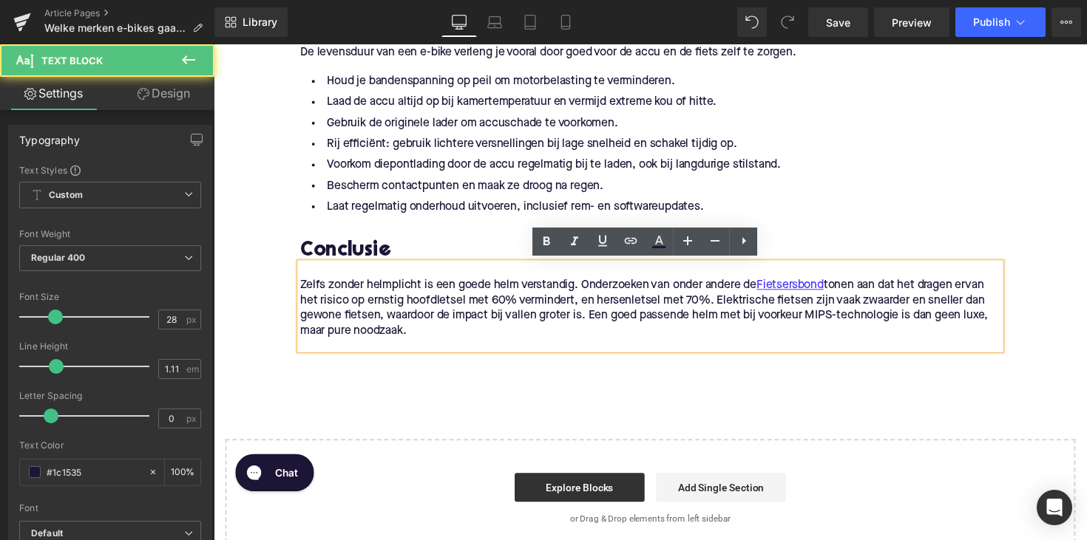
click at [432, 329] on p "Zelfs zonder helmplicht is een goede helm verstandig. Onderzoeken van onder and…" at bounding box center [660, 315] width 717 height 62
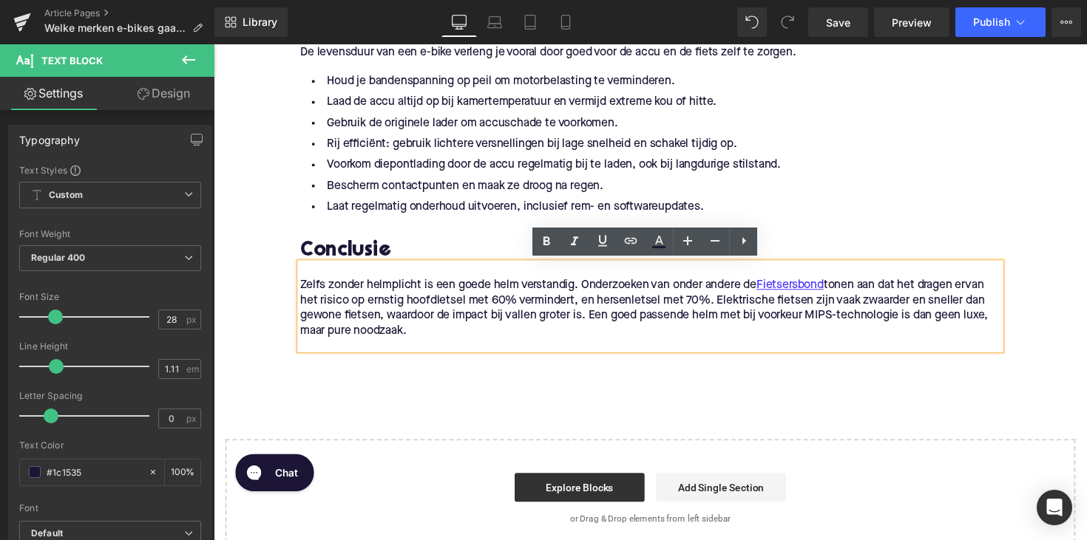
drag, startPoint x: 432, startPoint y: 339, endPoint x: 295, endPoint y: 282, distance: 148.4
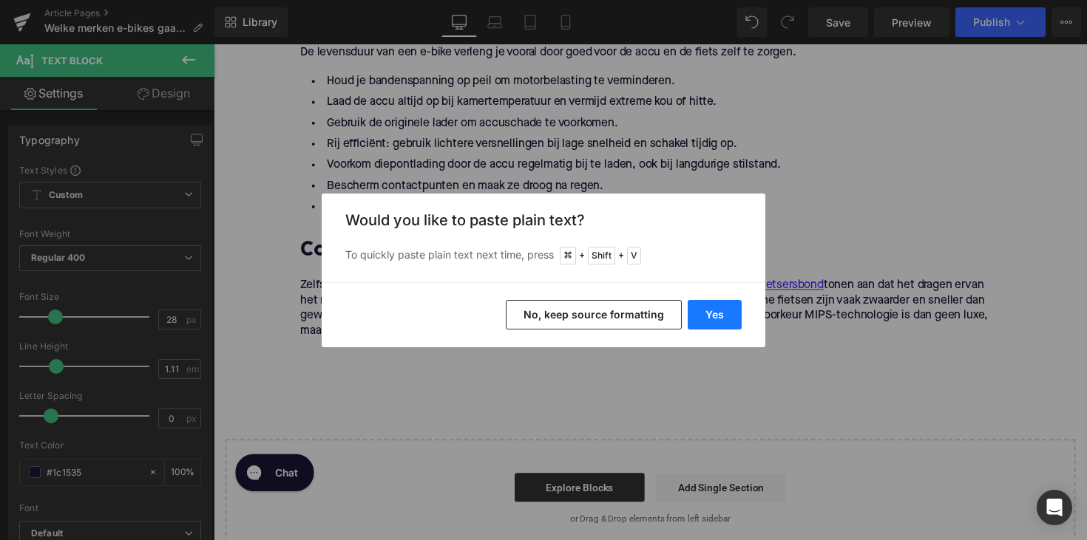
click at [716, 310] on button "Yes" at bounding box center [714, 315] width 54 height 30
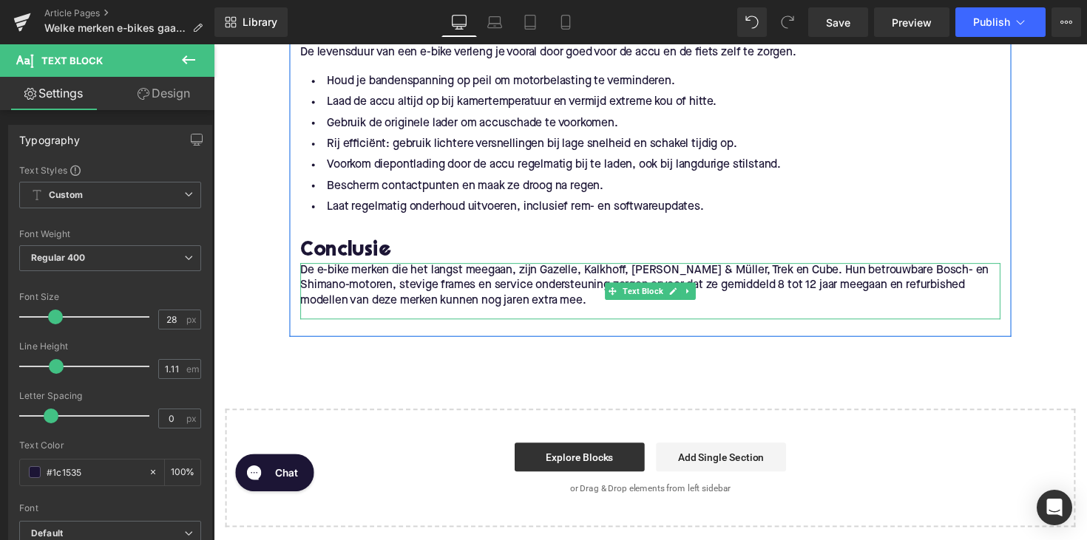
click at [319, 294] on p "De e-bike merken die het langst meegaan, zijn Gazelle, Kalkhoff, [PERSON_NAME] …" at bounding box center [660, 291] width 717 height 47
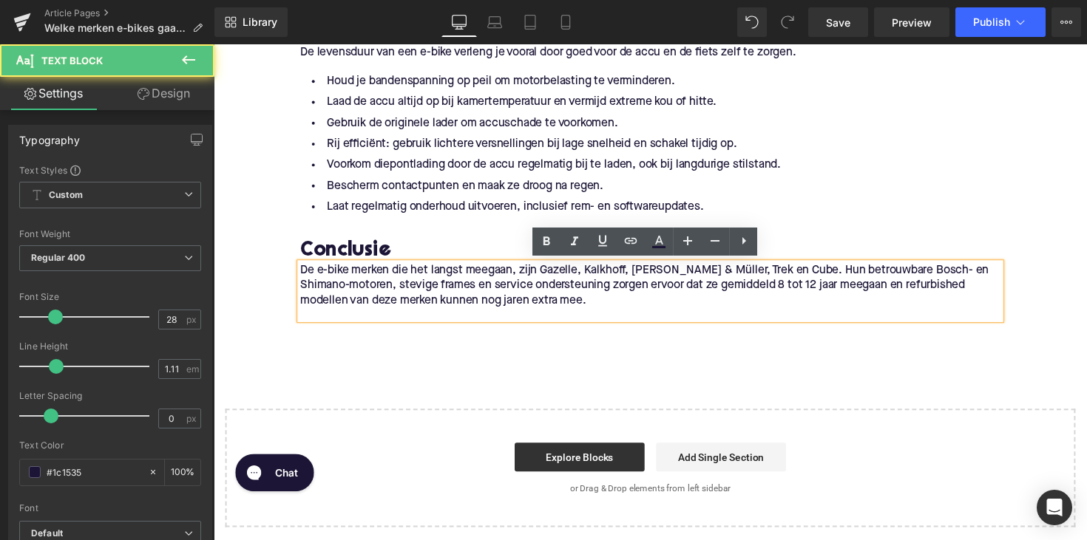
click at [302, 272] on p "De e-bike merken die het langst meegaan, zijn Gazelle, Kalkhoff, [PERSON_NAME] …" at bounding box center [660, 291] width 717 height 47
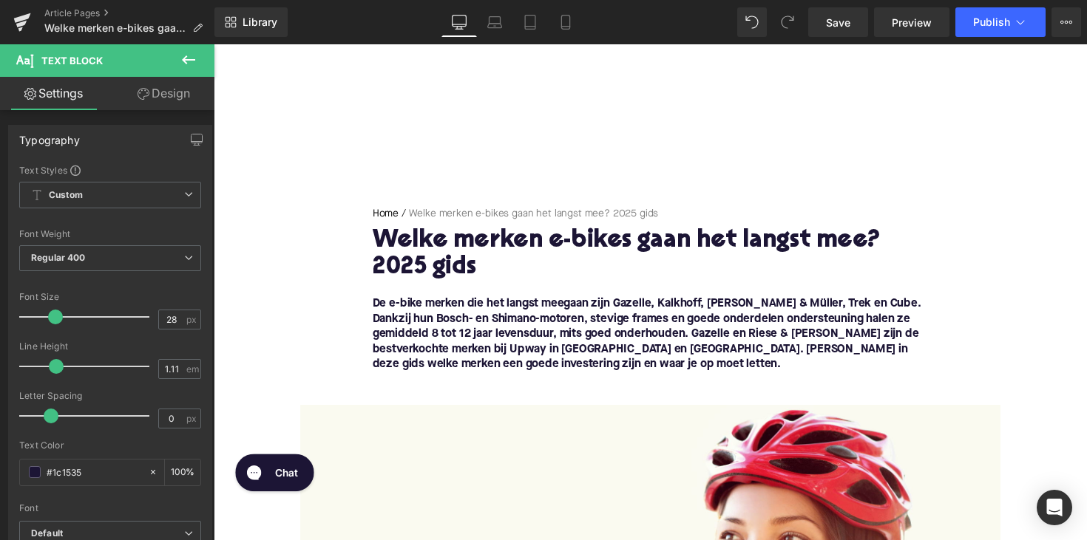
scroll to position [0, 0]
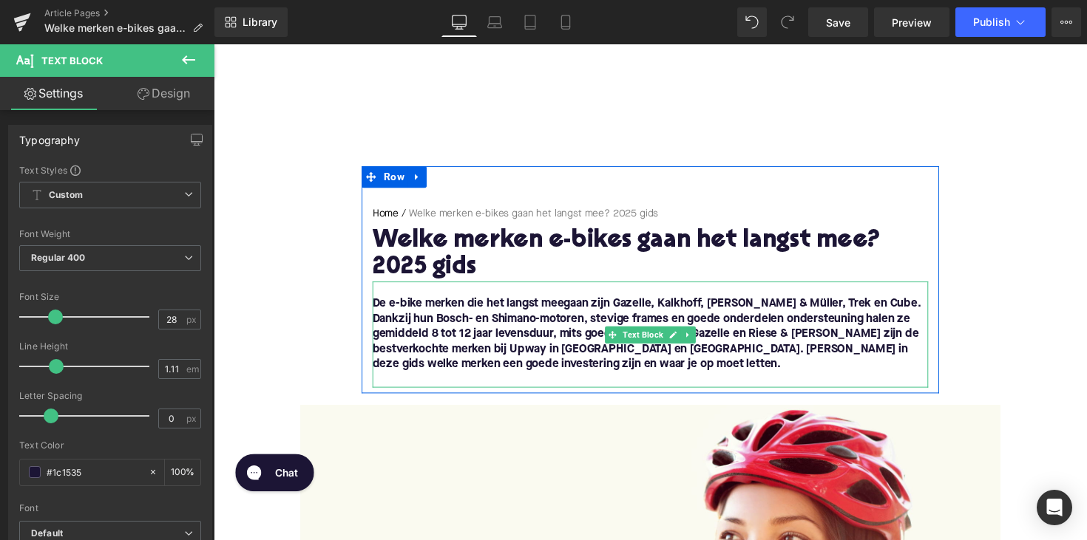
click at [648, 305] on font "De e-bike merken die het langst meegaan zijn Gazelle, Kalkhoff, [PERSON_NAME] &…" at bounding box center [657, 342] width 562 height 74
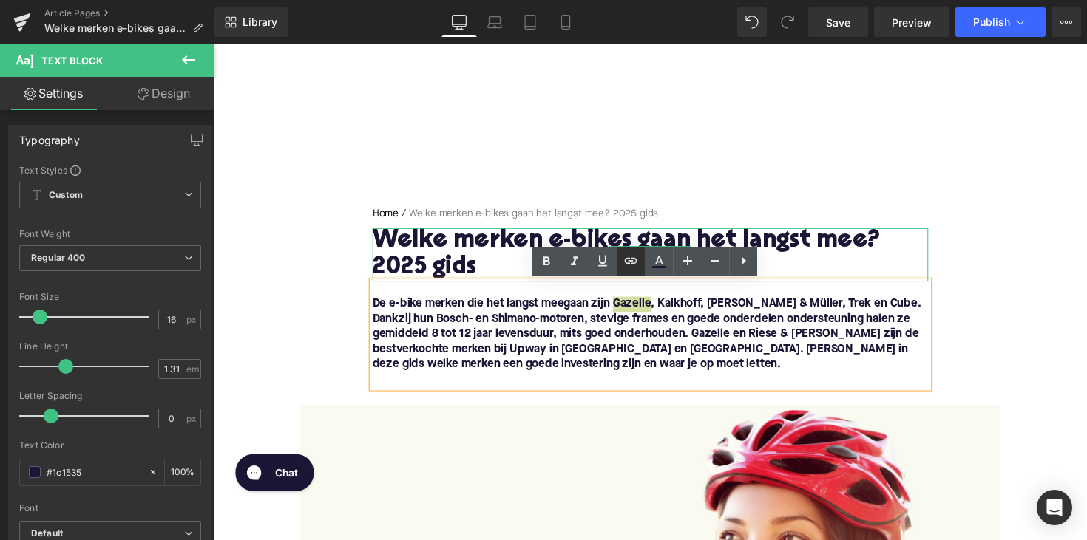
click at [637, 257] on icon at bounding box center [631, 261] width 18 height 18
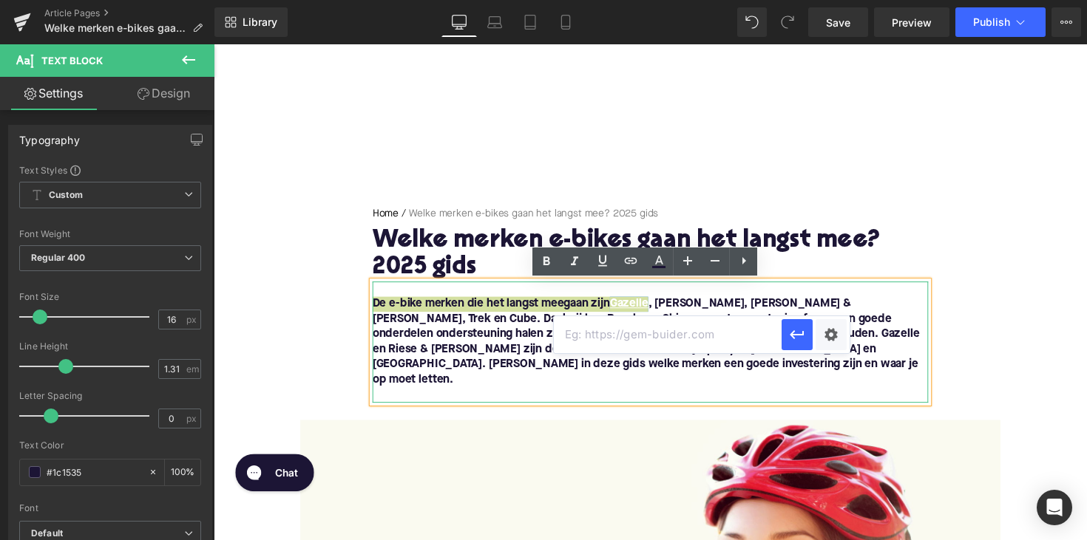
click at [695, 336] on input "text" at bounding box center [668, 334] width 228 height 37
paste input "[URL][DOMAIN_NAME]"
click at [788, 329] on icon "button" at bounding box center [797, 335] width 18 height 18
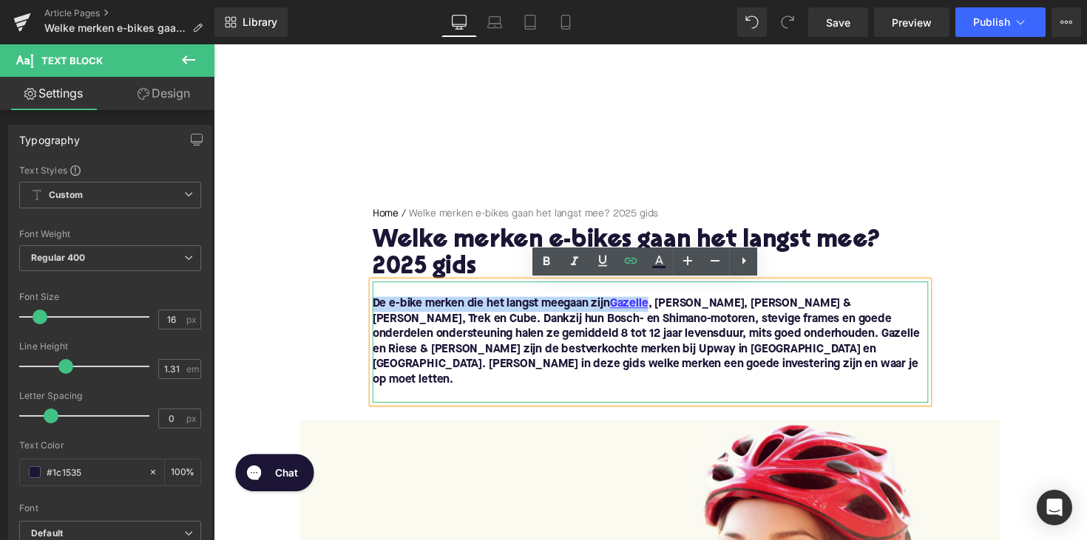
click at [696, 311] on font "De e-bike merken die het langst meegaan zijn Gazelle , Kalkhoff, [PERSON_NAME] …" at bounding box center [656, 349] width 560 height 89
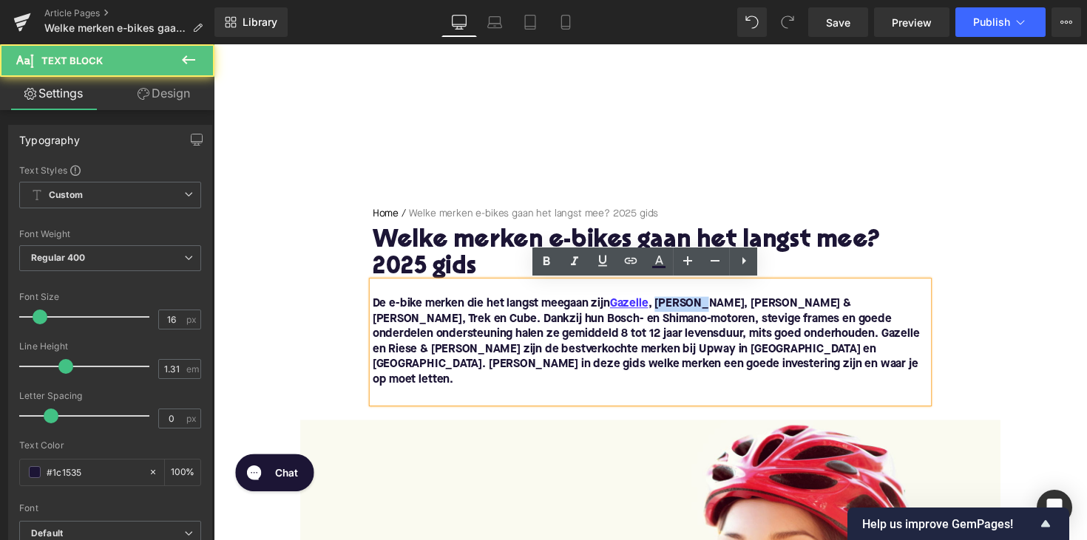
click at [696, 311] on font "De e-bike merken die het langst meegaan zijn Gazelle , Kalkhoff, [PERSON_NAME] …" at bounding box center [656, 349] width 560 height 89
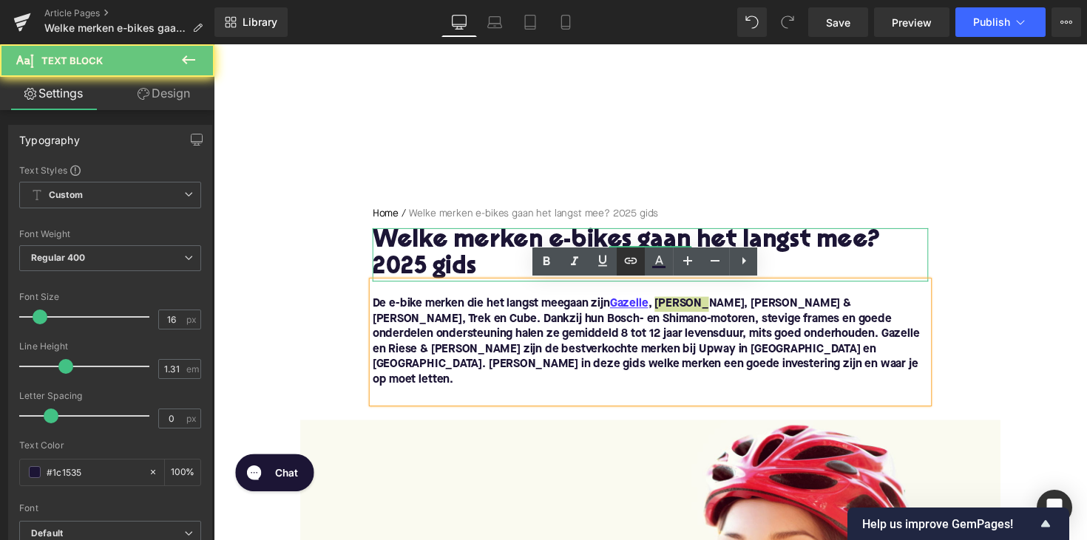
click at [633, 261] on icon at bounding box center [631, 261] width 13 height 6
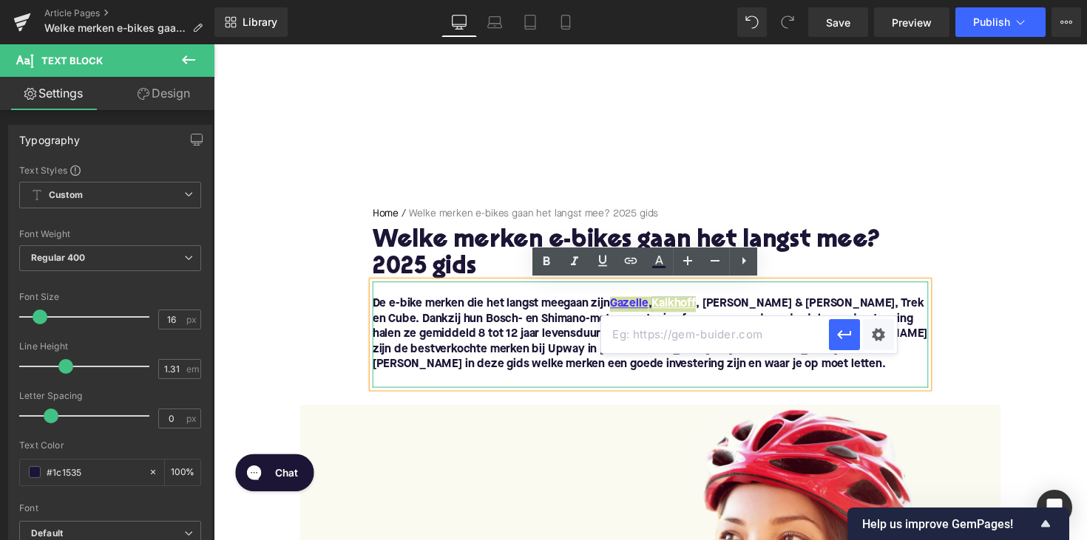
click at [709, 335] on input "text" at bounding box center [715, 334] width 228 height 37
paste input "[URL][DOMAIN_NAME]"
type input "[URL][DOMAIN_NAME]"
click at [847, 340] on icon "button" at bounding box center [844, 335] width 18 height 18
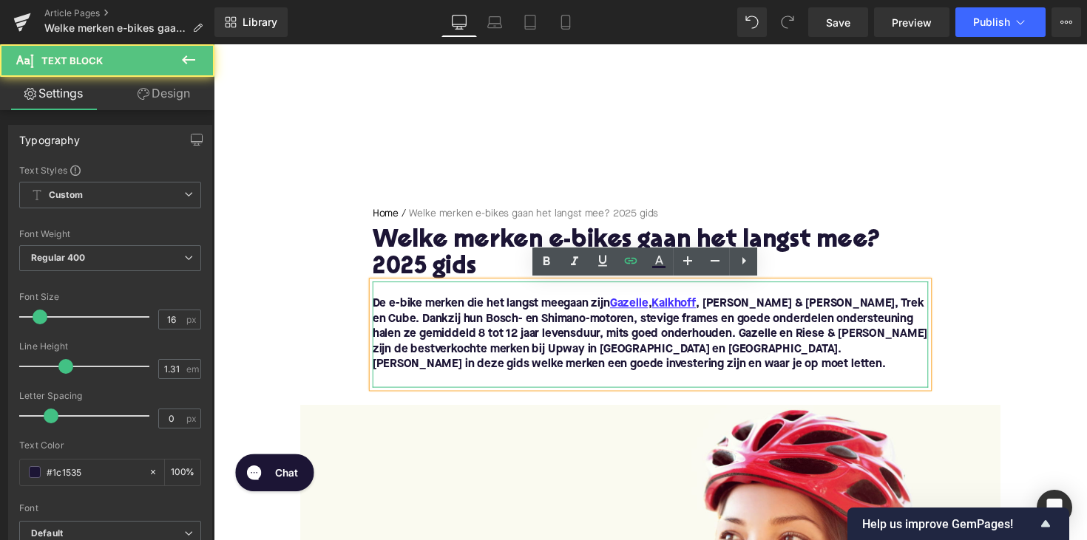
click at [727, 309] on font "De e-bike merken die het langst meegaan zijn Gazelle , Kalkhoff , [PERSON_NAME]…" at bounding box center [660, 342] width 568 height 74
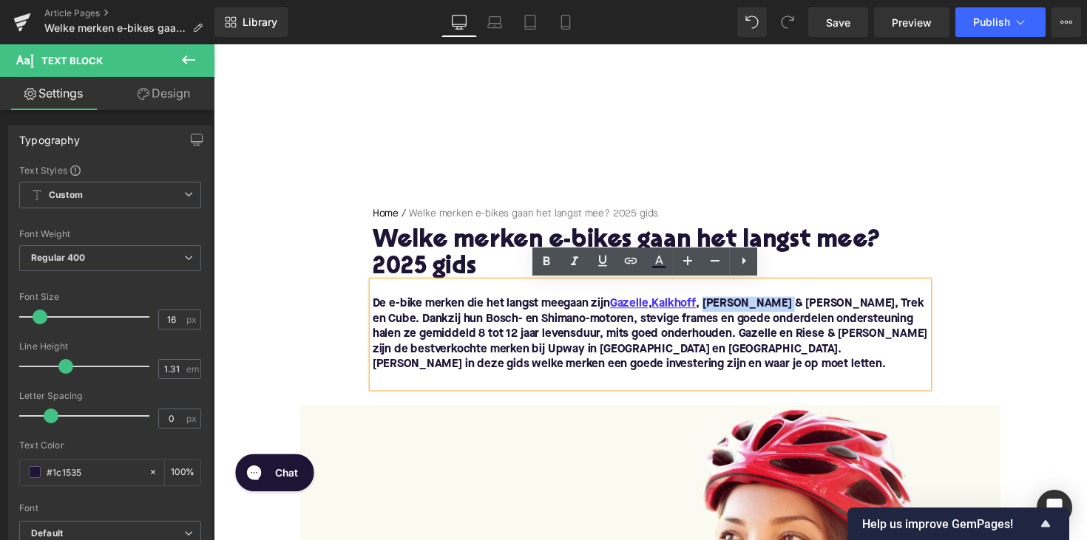
drag, startPoint x: 721, startPoint y: 310, endPoint x: 795, endPoint y: 305, distance: 74.8
click at [795, 305] on font "De e-bike merken die het langst meegaan zijn Gazelle , Kalkhoff , [PERSON_NAME]…" at bounding box center [660, 342] width 568 height 74
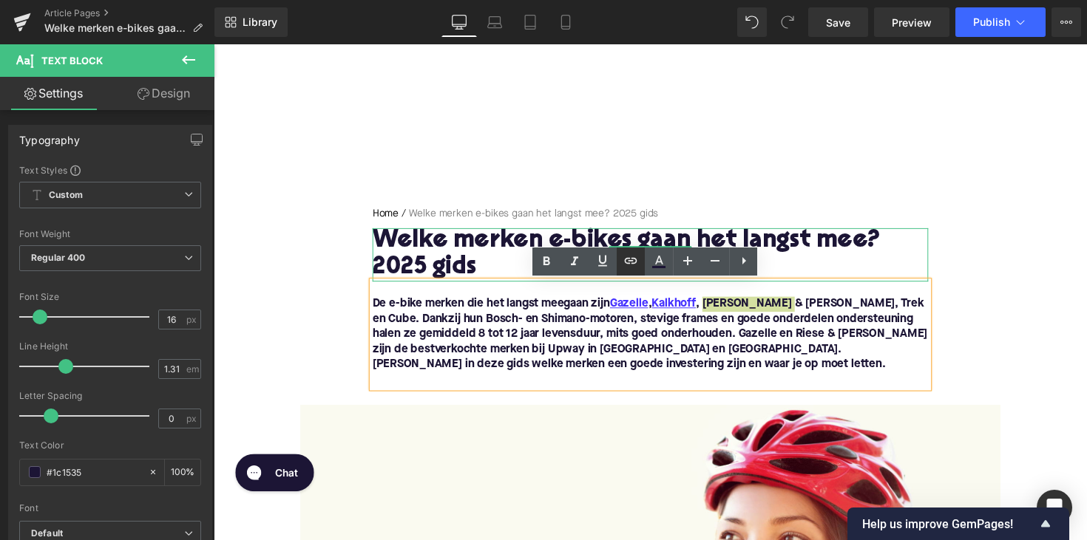
click at [636, 263] on icon at bounding box center [631, 261] width 18 height 18
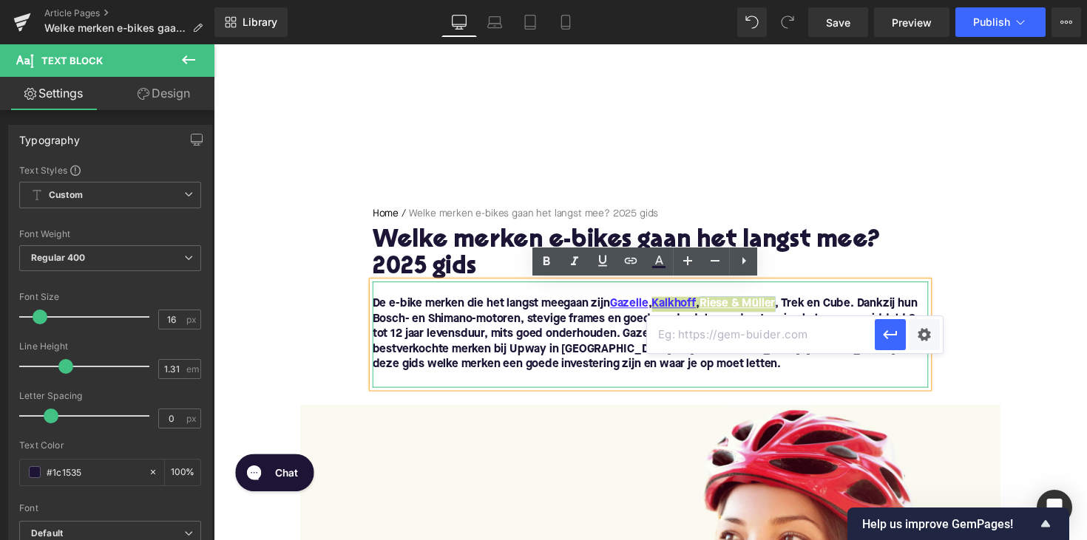
click at [705, 337] on input "text" at bounding box center [761, 334] width 228 height 37
paste input "[URL][DOMAIN_NAME]"
click at [883, 339] on icon "button" at bounding box center [890, 335] width 18 height 18
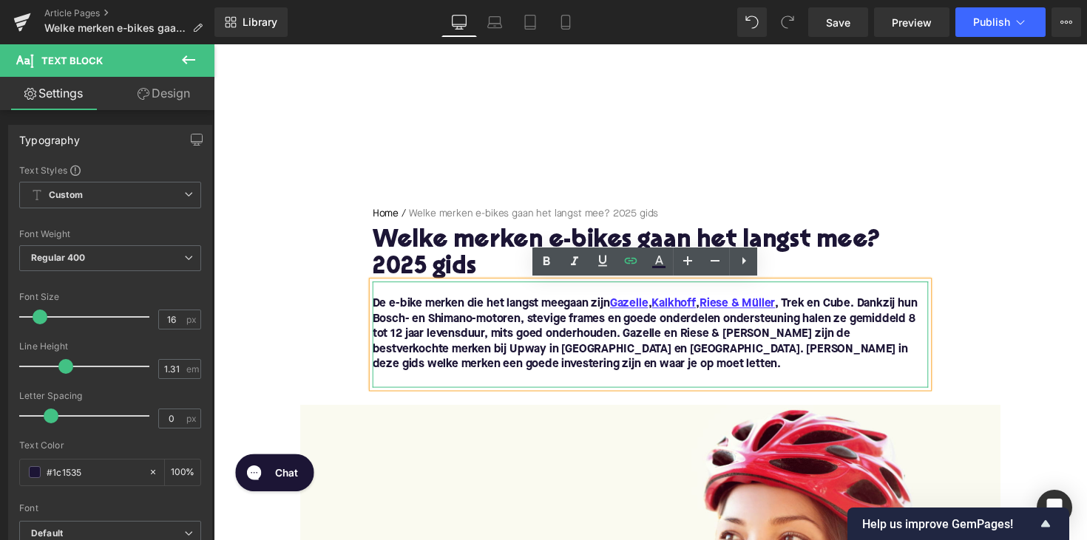
click at [822, 316] on font "De e-bike merken die het langst meegaan zijn Gazelle , Kalkhoff , [PERSON_NAME]…" at bounding box center [655, 342] width 558 height 74
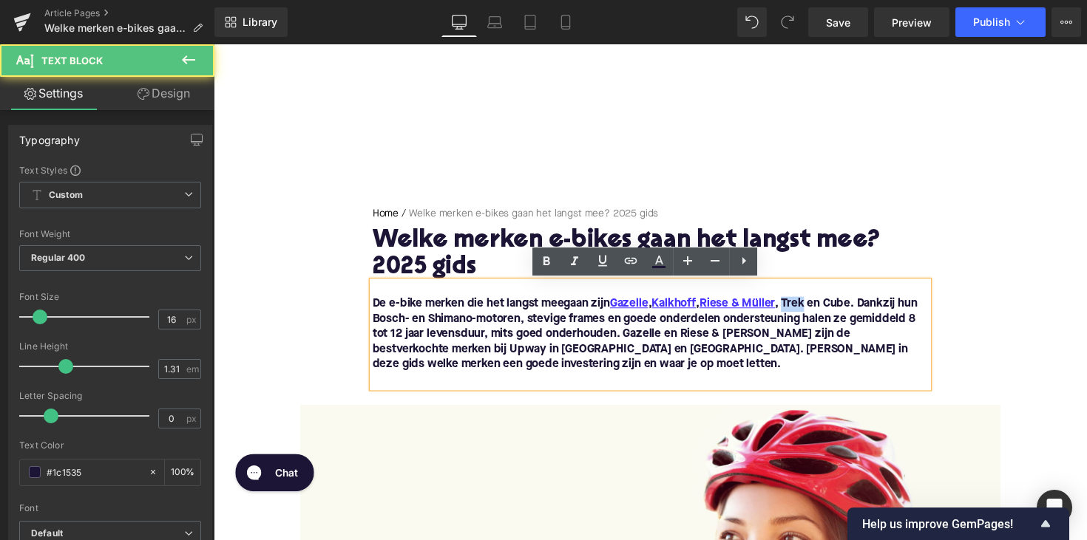
click at [822, 316] on font "De e-bike merken die het langst meegaan zijn Gazelle , Kalkhoff , [PERSON_NAME]…" at bounding box center [655, 342] width 558 height 74
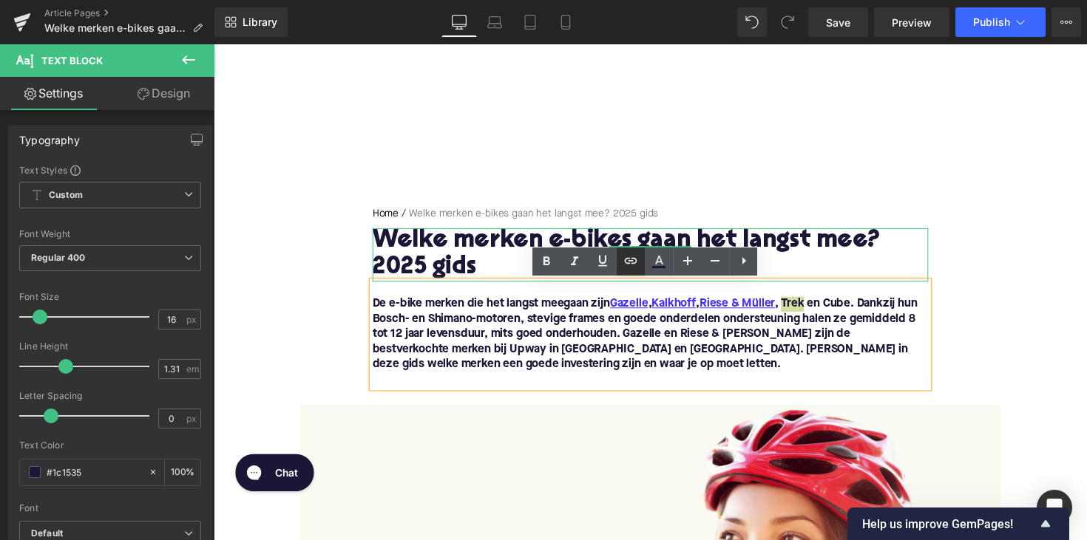
click at [629, 265] on icon at bounding box center [631, 261] width 18 height 18
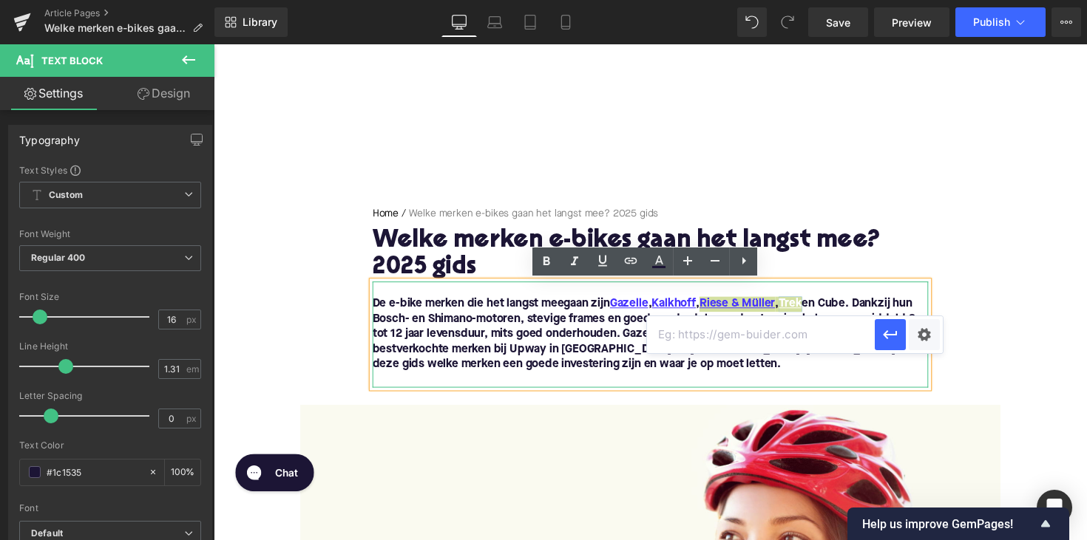
click at [744, 339] on input "text" at bounding box center [761, 334] width 228 height 37
paste input "[URL][DOMAIN_NAME]"
click at [884, 328] on icon "button" at bounding box center [890, 335] width 18 height 18
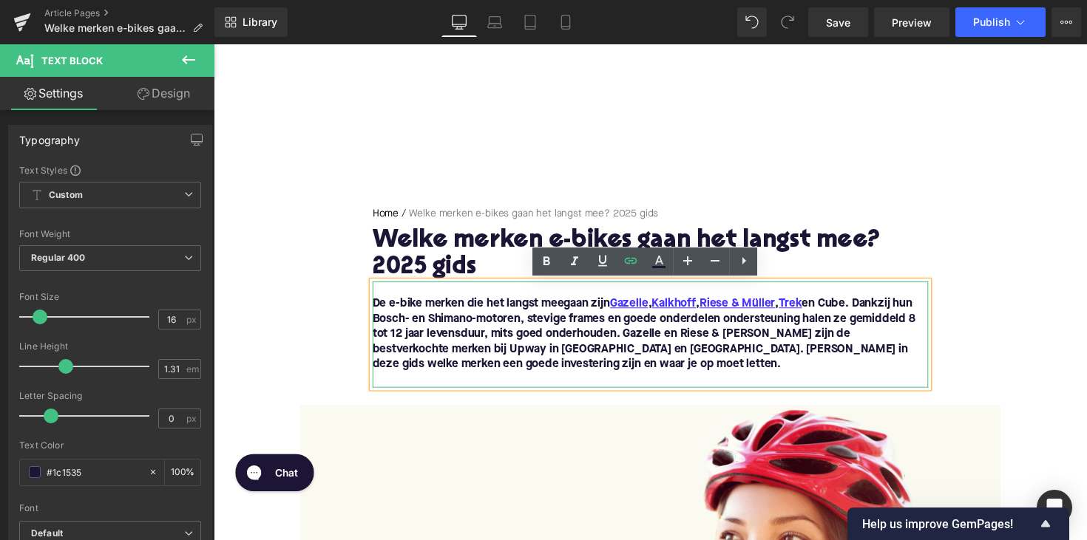
click at [856, 315] on font "De e-bike merken die het langst meegaan zijn Gazelle , Kalkhoff , [PERSON_NAME]…" at bounding box center [654, 342] width 556 height 74
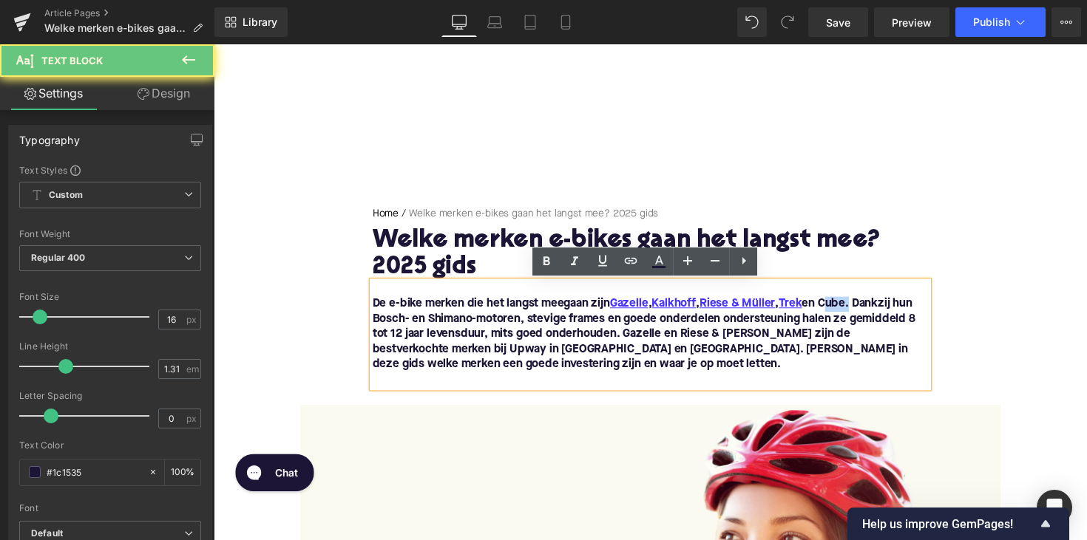
click at [856, 315] on font "De e-bike merken die het langst meegaan zijn Gazelle , Kalkhoff , [PERSON_NAME]…" at bounding box center [654, 342] width 556 height 74
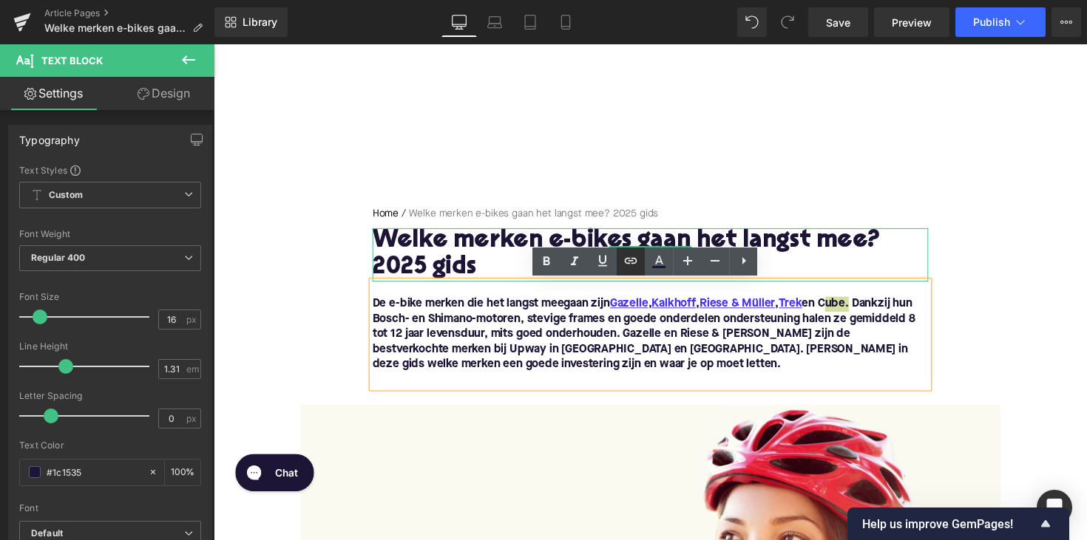
click at [636, 262] on icon at bounding box center [631, 261] width 18 height 18
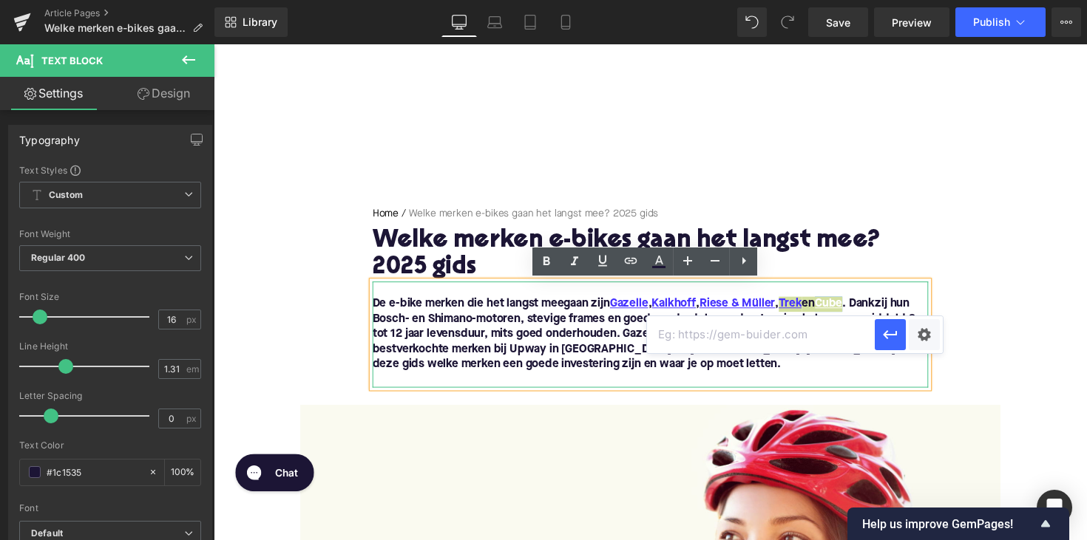
click at [693, 336] on input "text" at bounding box center [761, 334] width 228 height 37
paste input "[URL][DOMAIN_NAME]"
click at [890, 334] on icon "button" at bounding box center [890, 335] width 18 height 18
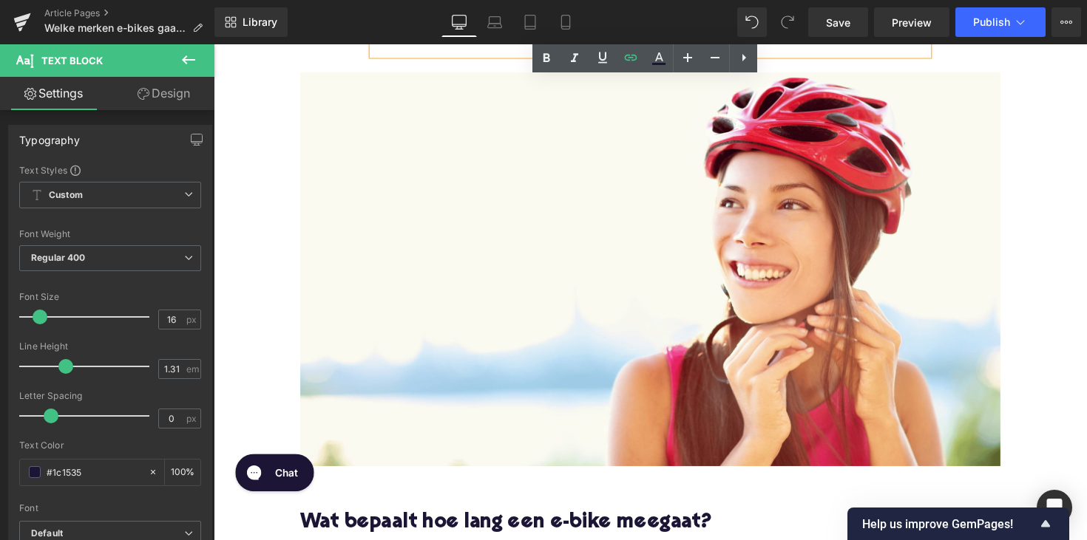
scroll to position [699, 0]
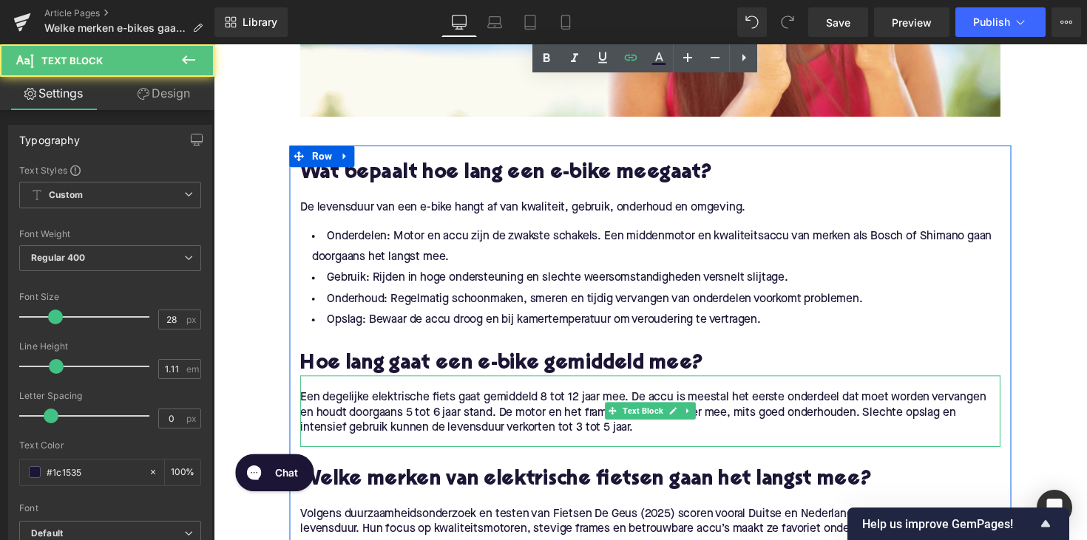
click at [577, 400] on p "Een degelijke elektrische fiets gaat gemiddeld 8 tot 12 jaar mee. De accu is me…" at bounding box center [660, 422] width 717 height 47
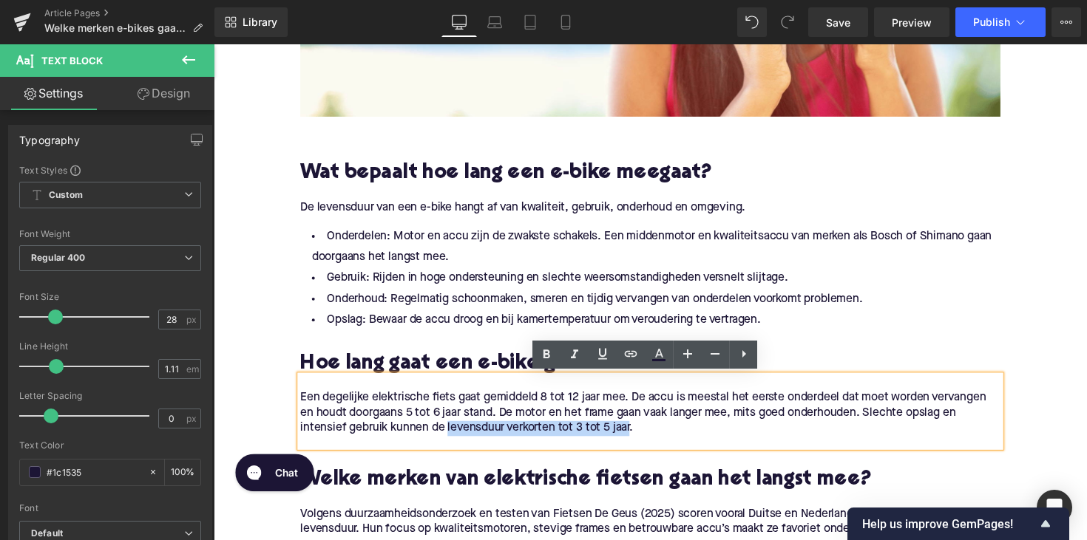
drag, startPoint x: 451, startPoint y: 437, endPoint x: 639, endPoint y: 440, distance: 188.5
click at [639, 440] on p "Een degelijke elektrische fiets gaat gemiddeld 8 tot 12 jaar mee. De accu is me…" at bounding box center [660, 422] width 717 height 47
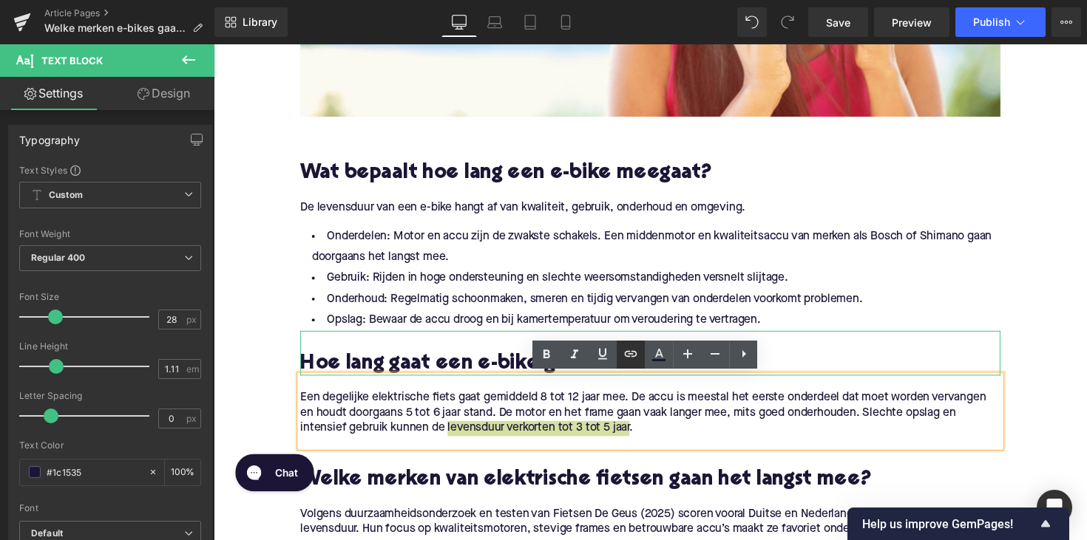
click at [624, 354] on icon at bounding box center [631, 354] width 18 height 18
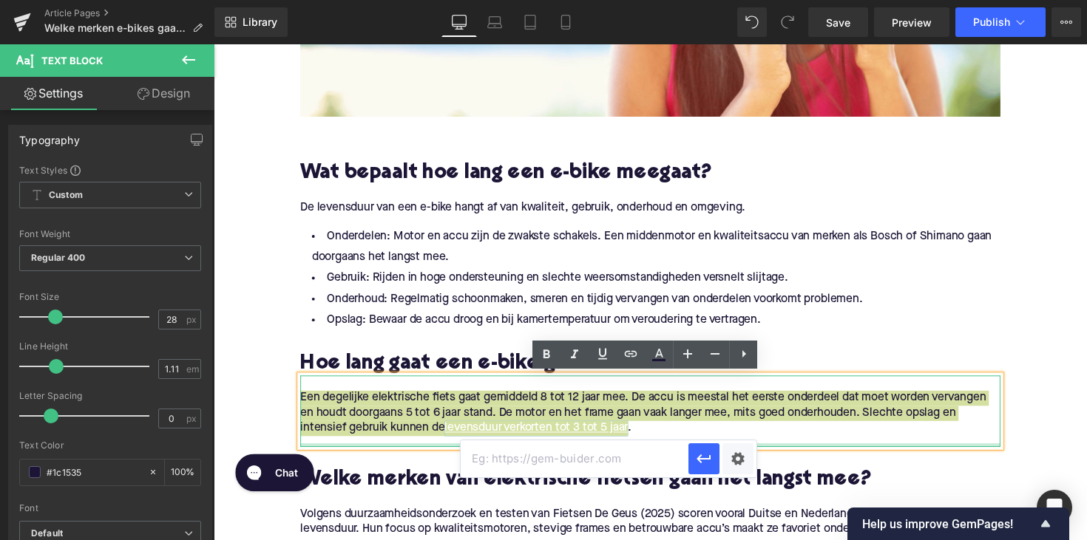
click at [532, 457] on input "text" at bounding box center [574, 459] width 228 height 37
paste input "[URL][DOMAIN_NAME]"
type input "[URL][DOMAIN_NAME]"
click at [704, 460] on icon "button" at bounding box center [704, 459] width 18 height 18
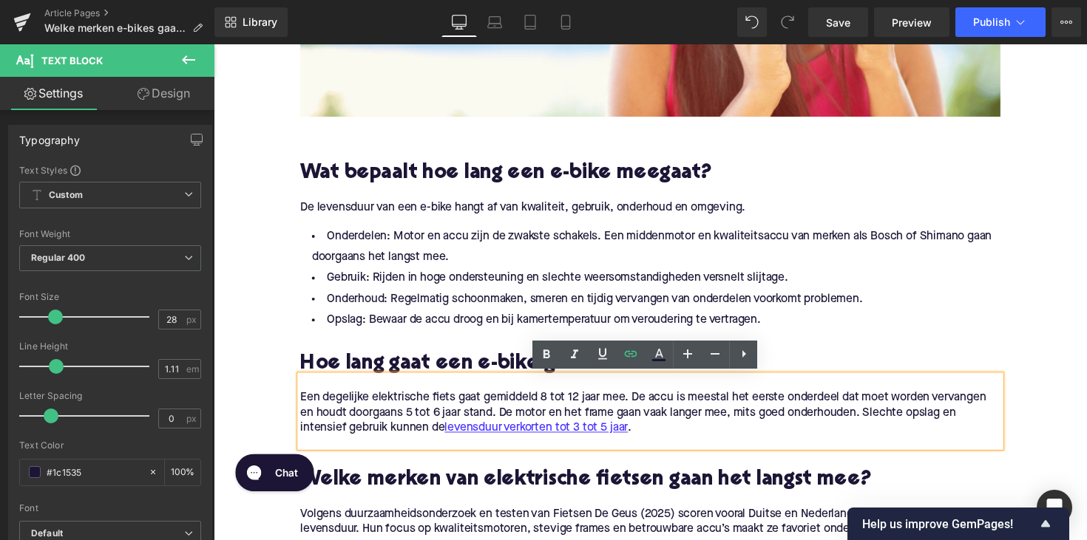
click at [684, 443] on p "Een degelijke elektrische fiets gaat gemiddeld 8 tot 12 jaar mee. De accu is me…" at bounding box center [660, 422] width 717 height 47
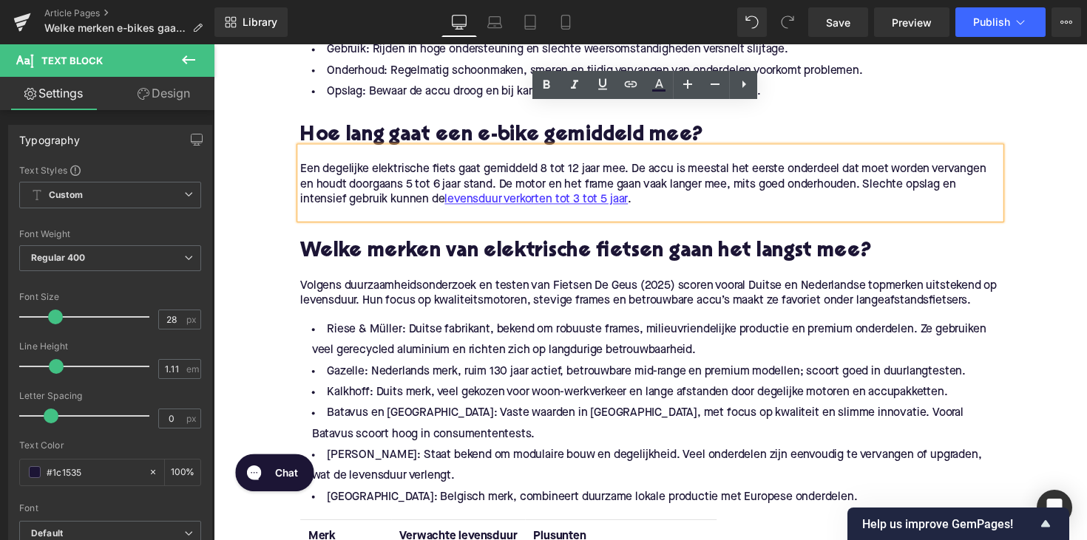
scroll to position [976, 0]
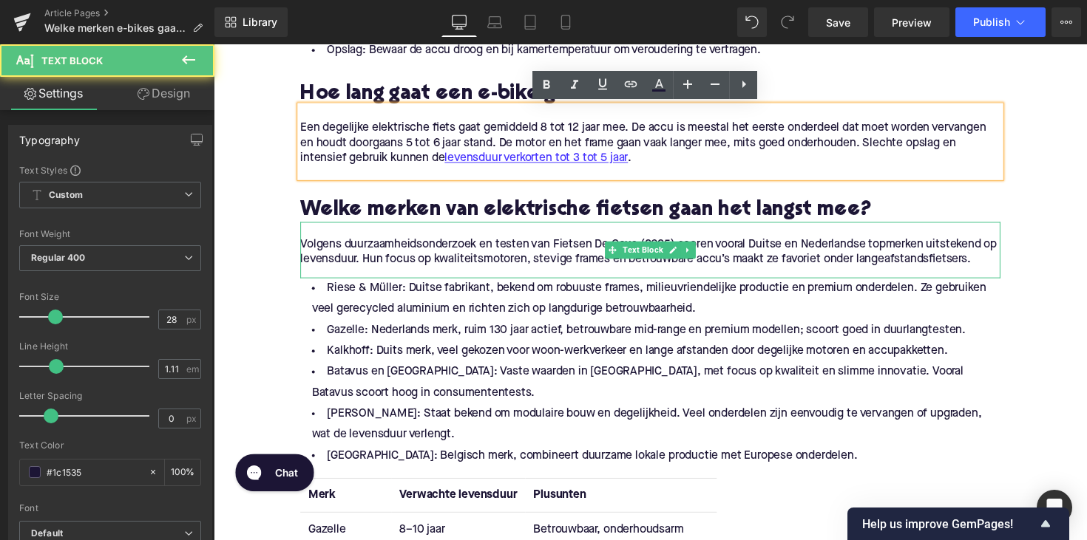
drag, startPoint x: 370, startPoint y: 236, endPoint x: 358, endPoint y: 242, distance: 12.6
click at [370, 236] on p at bounding box center [660, 234] width 717 height 16
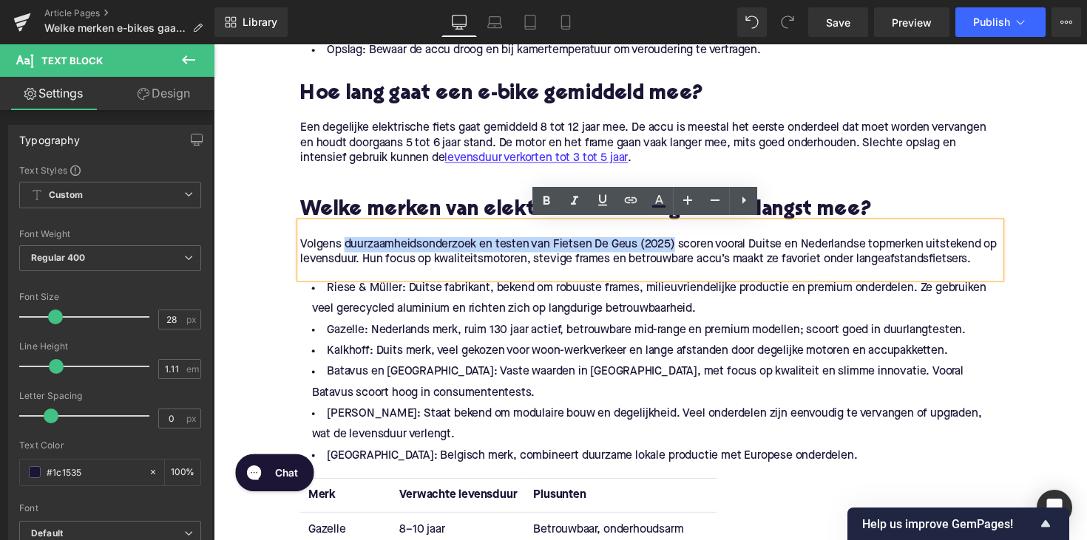
drag, startPoint x: 344, startPoint y: 247, endPoint x: 684, endPoint y: 247, distance: 340.0
click at [684, 247] on p "Volgens duurzaamheidsonderzoek en testen van Fietsen De Geus (2025) scoren voor…" at bounding box center [660, 257] width 717 height 31
click at [633, 207] on icon at bounding box center [631, 200] width 18 height 18
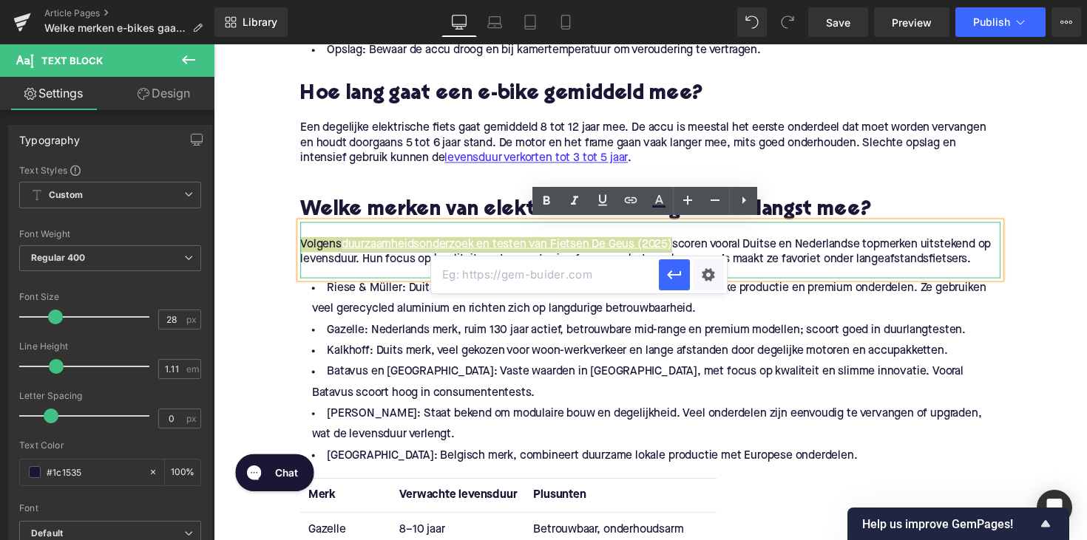
click at [535, 271] on input "text" at bounding box center [545, 274] width 228 height 37
paste input "[URL][DOMAIN_NAME]"
click at [686, 279] on button "button" at bounding box center [674, 274] width 31 height 31
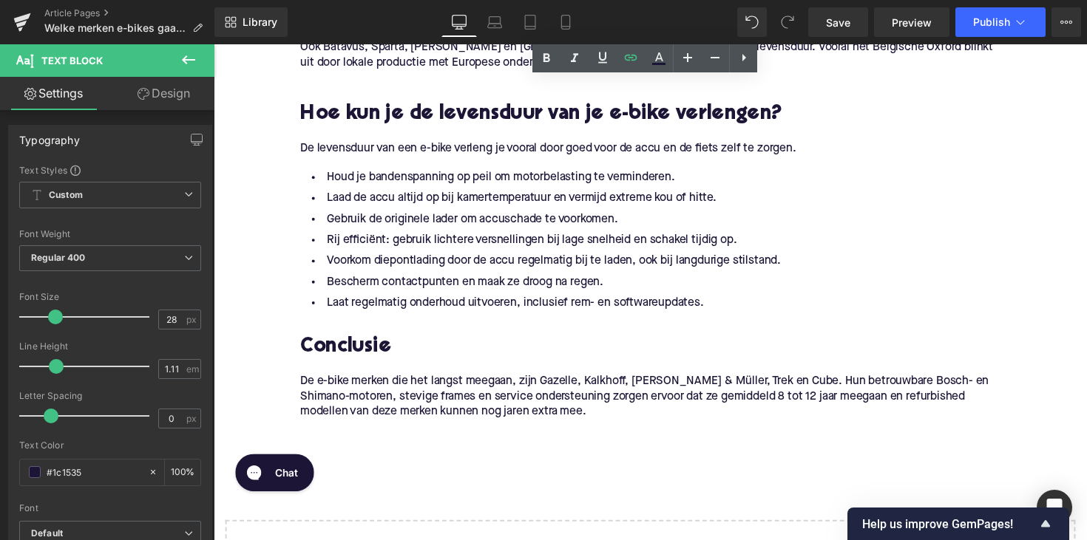
scroll to position [1670, 0]
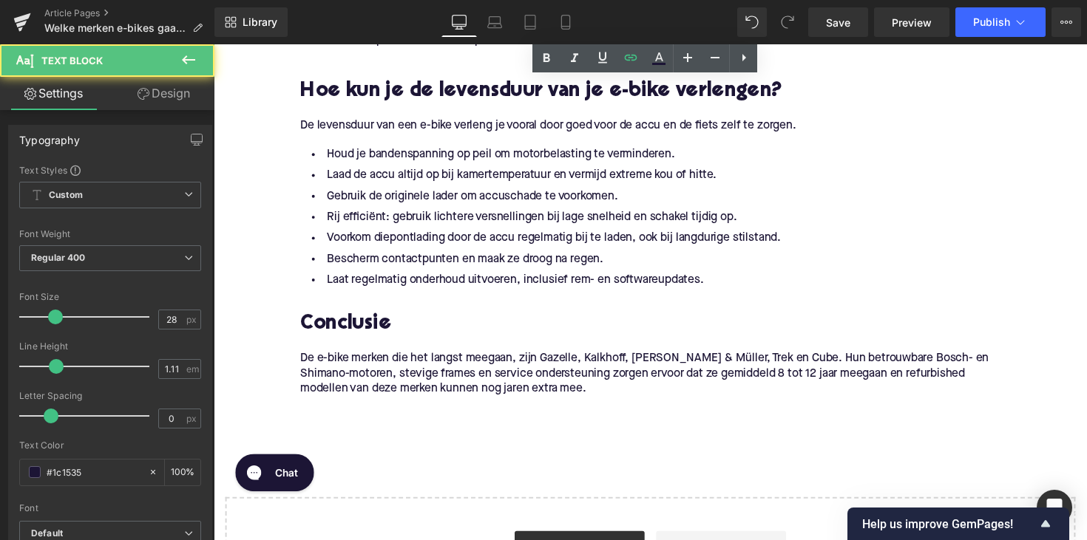
click at [327, 122] on p "De levensduur van een e-bike verleng je vooral door goed voor de accu en de fie…" at bounding box center [660, 128] width 717 height 16
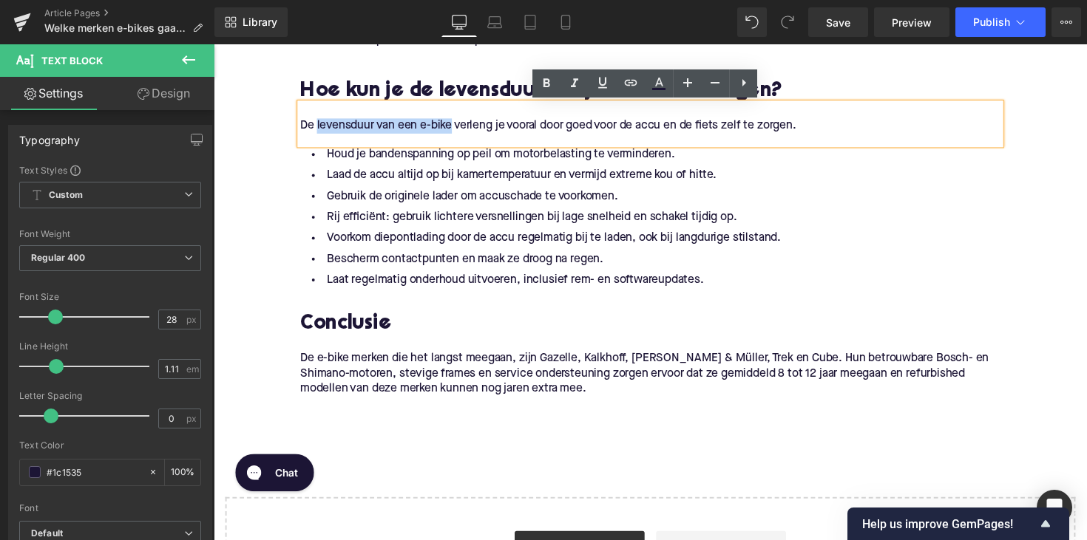
drag, startPoint x: 316, startPoint y: 127, endPoint x: 456, endPoint y: 130, distance: 140.5
click at [456, 130] on p "De levensduur van een e-bike verleng je vooral door goed voor de accu en de fie…" at bounding box center [660, 128] width 717 height 16
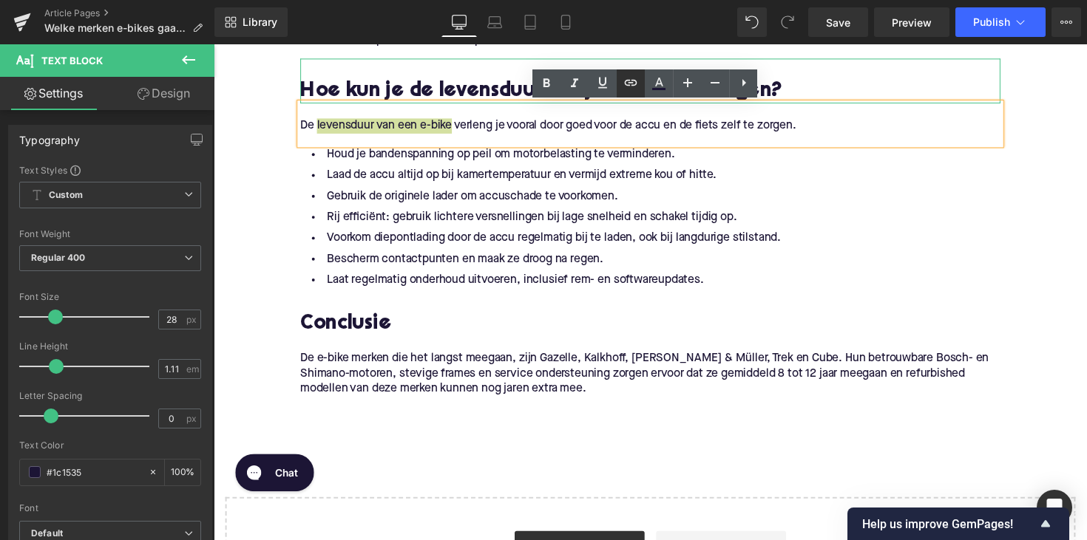
click at [635, 73] on link at bounding box center [630, 83] width 28 height 28
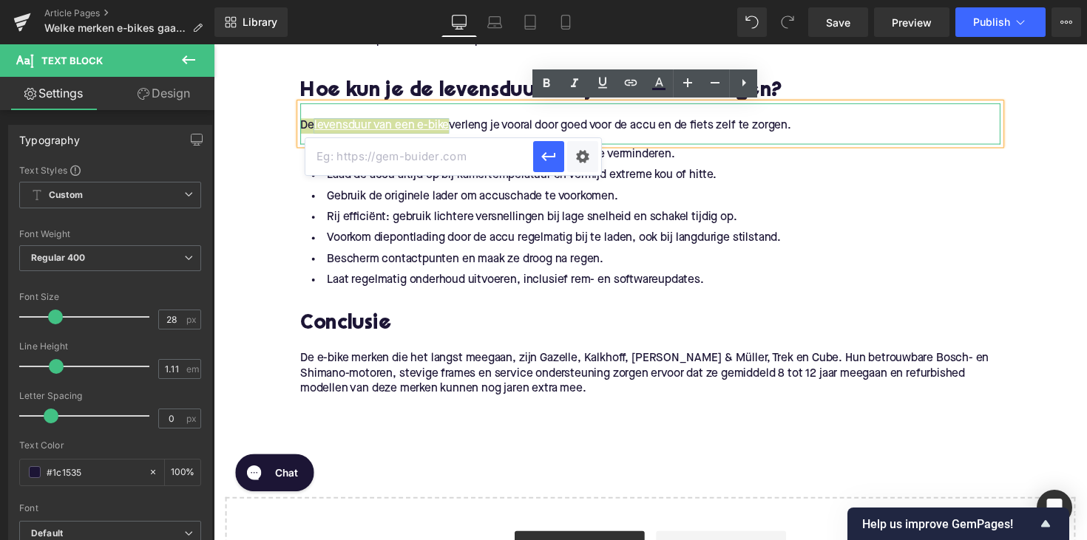
click at [455, 146] on input "text" at bounding box center [419, 156] width 228 height 37
paste input "[URL][DOMAIN_NAME]"
type input "[URL][DOMAIN_NAME]"
click at [553, 160] on icon "button" at bounding box center [549, 157] width 18 height 18
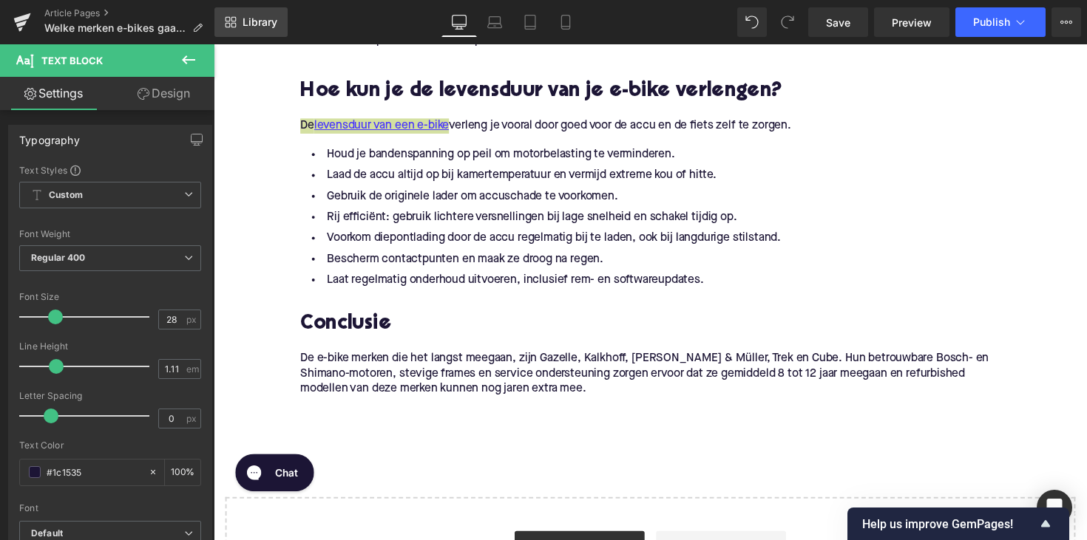
click at [225, 24] on icon at bounding box center [227, 25] width 5 height 5
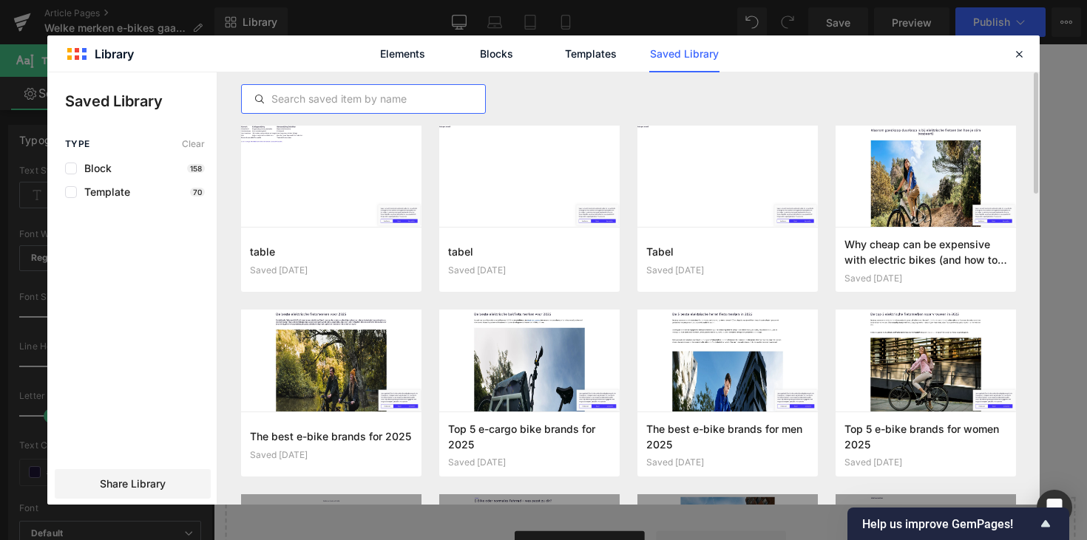
click at [329, 98] on input "text" at bounding box center [363, 99] width 243 height 18
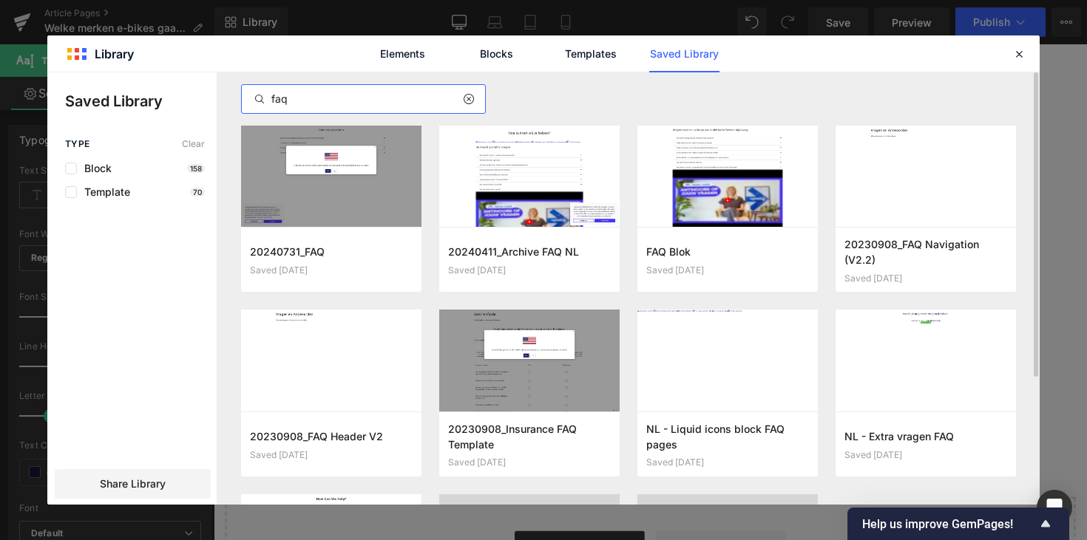
type input "faq"
click at [521, 256] on button "Add to page" at bounding box center [514, 260] width 133 height 24
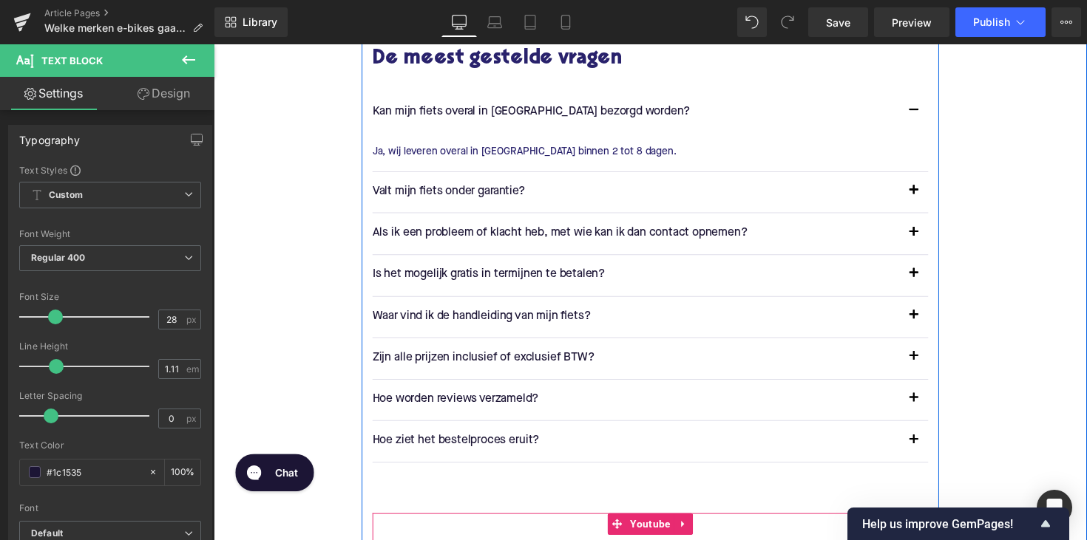
scroll to position [2243, 0]
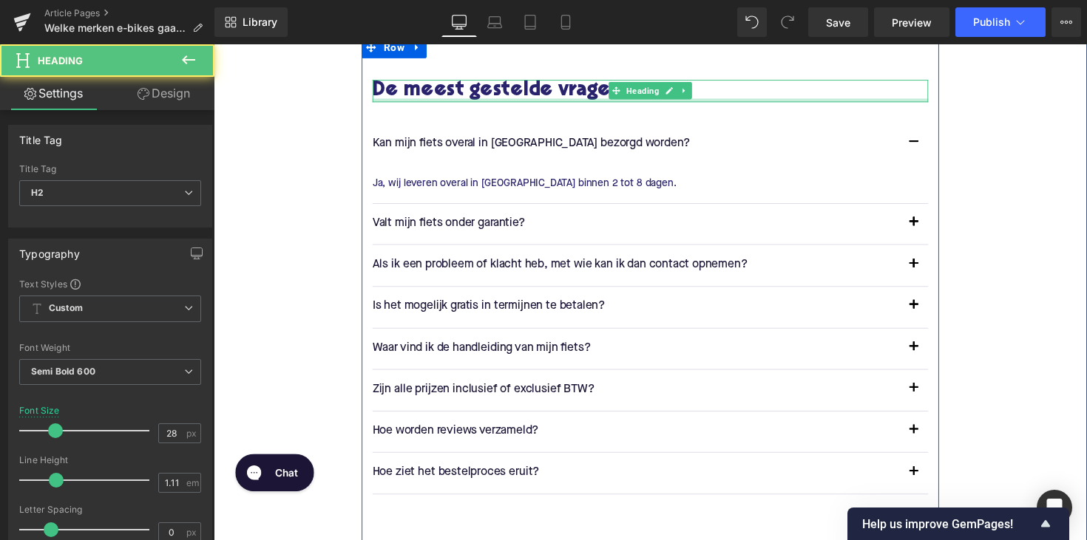
click at [594, 100] on div at bounding box center [660, 102] width 569 height 4
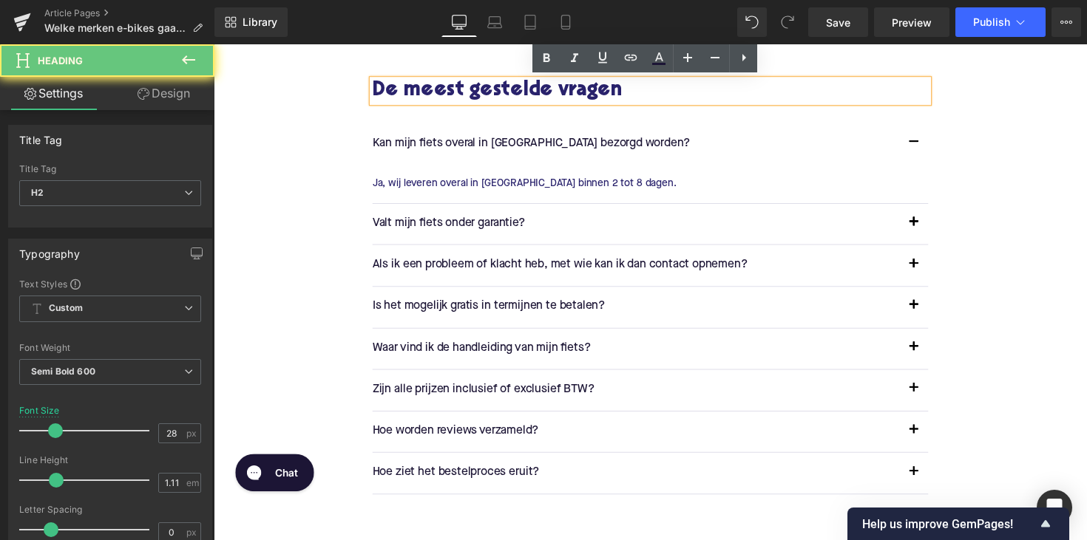
click at [637, 94] on h2 "De meest gestelde vragen" at bounding box center [660, 92] width 569 height 23
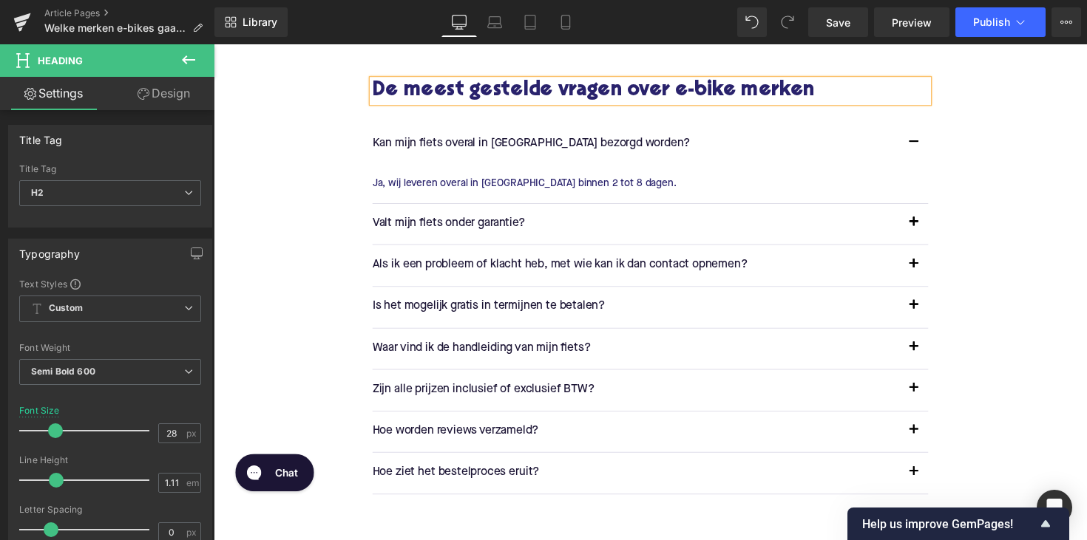
click at [417, 146] on p "Kan mijn fiets overal in [GEOGRAPHIC_DATA] bezorgd worden?" at bounding box center [646, 146] width 540 height 19
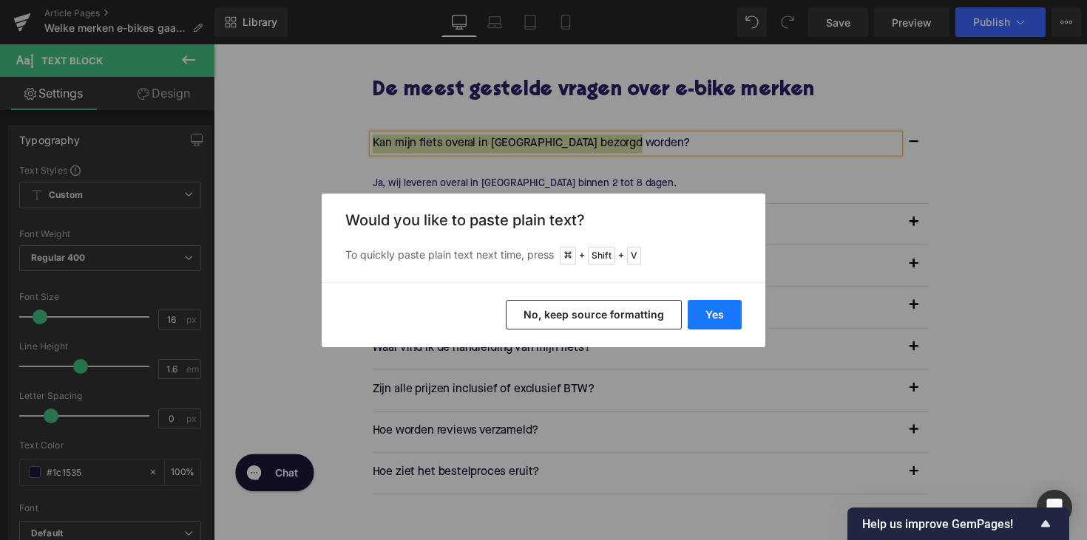
click at [713, 314] on button "Yes" at bounding box center [714, 315] width 54 height 30
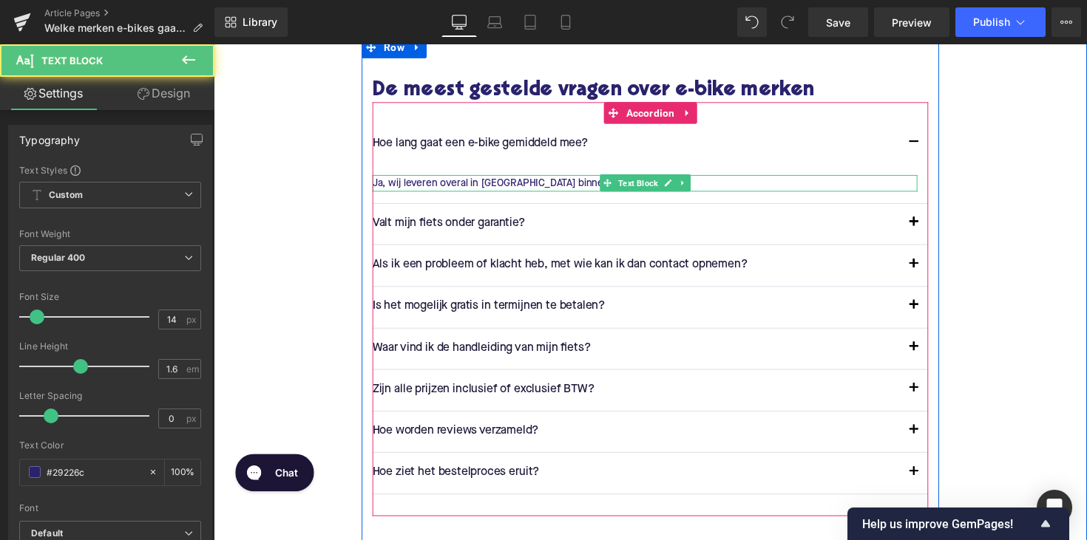
click at [466, 181] on p "Ja, wij leveren overal in [GEOGRAPHIC_DATA] binnen 2 tot 8 dagen." at bounding box center [655, 186] width 558 height 16
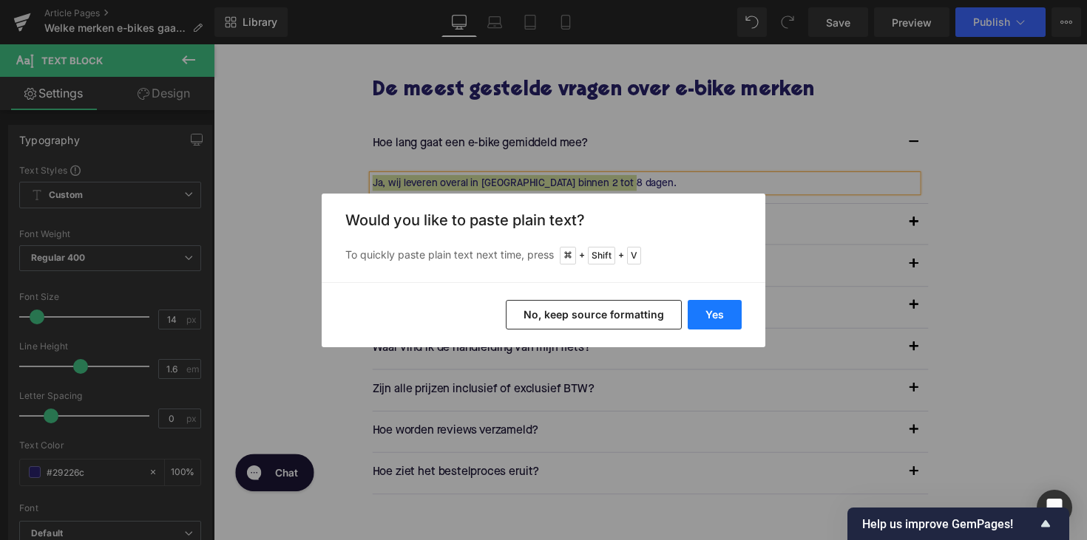
click at [715, 315] on button "Yes" at bounding box center [714, 315] width 54 height 30
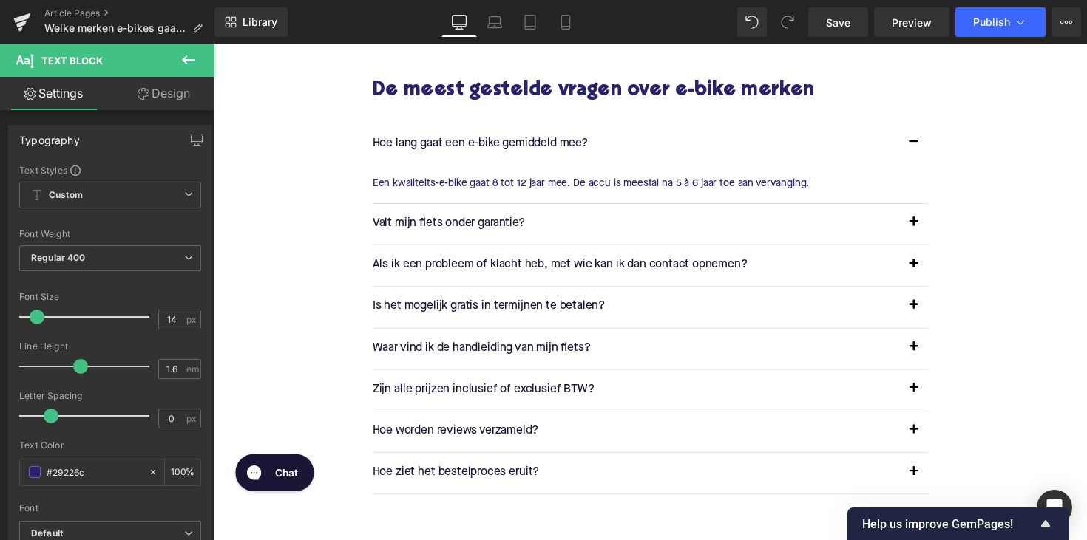
click at [440, 225] on p "Valt mijn fiets onder garantie?" at bounding box center [646, 228] width 540 height 19
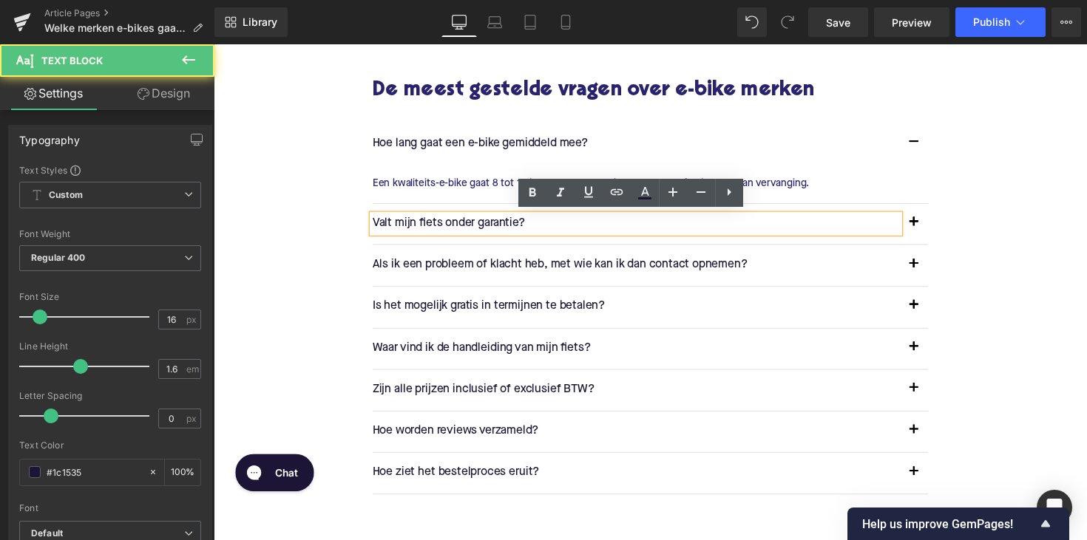
click at [440, 225] on p "Valt mijn fiets onder garantie?" at bounding box center [646, 228] width 540 height 19
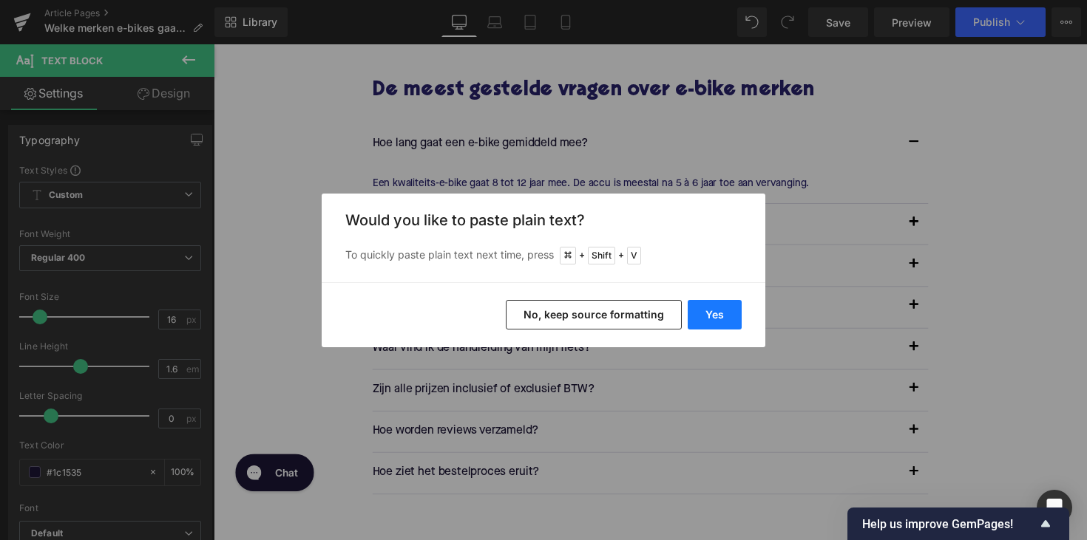
click at [717, 317] on button "Yes" at bounding box center [714, 315] width 54 height 30
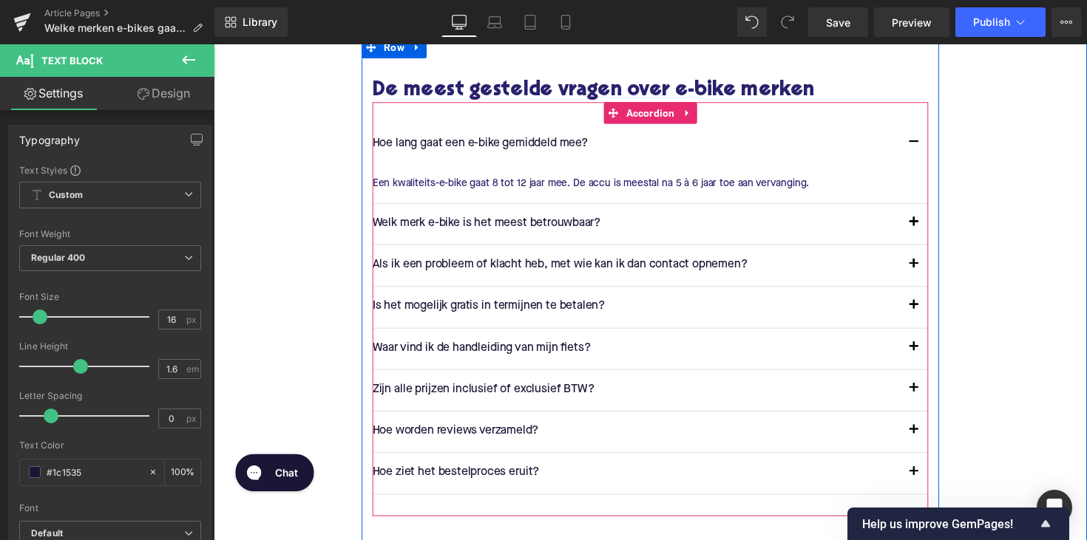
click at [931, 231] on span "button" at bounding box center [931, 231] width 0 height 0
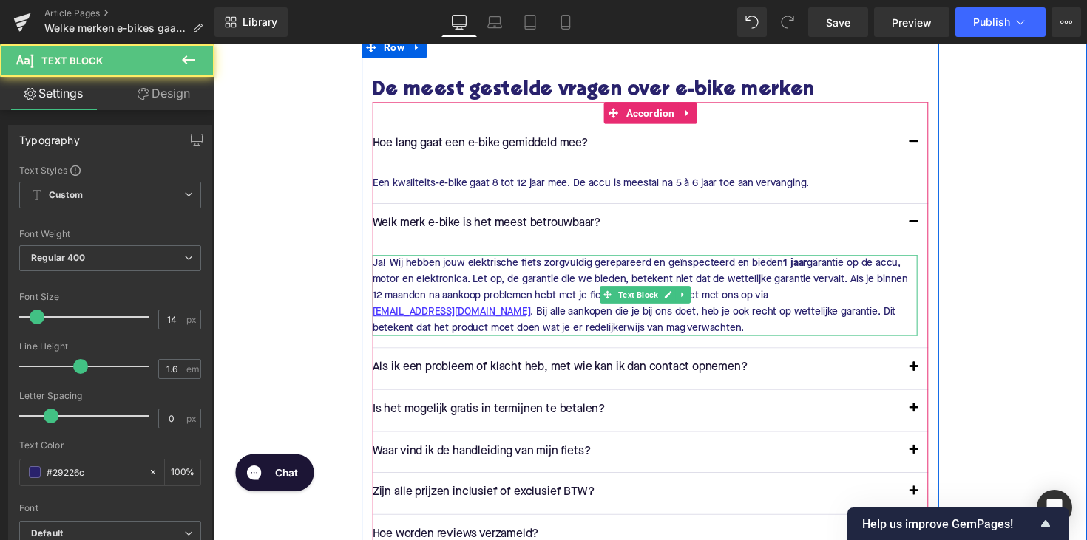
click at [492, 314] on p "Ja! Wij hebben jouw elektrische fiets zorgvuldig gerepareerd en geïnspecteerd e…" at bounding box center [655, 301] width 558 height 83
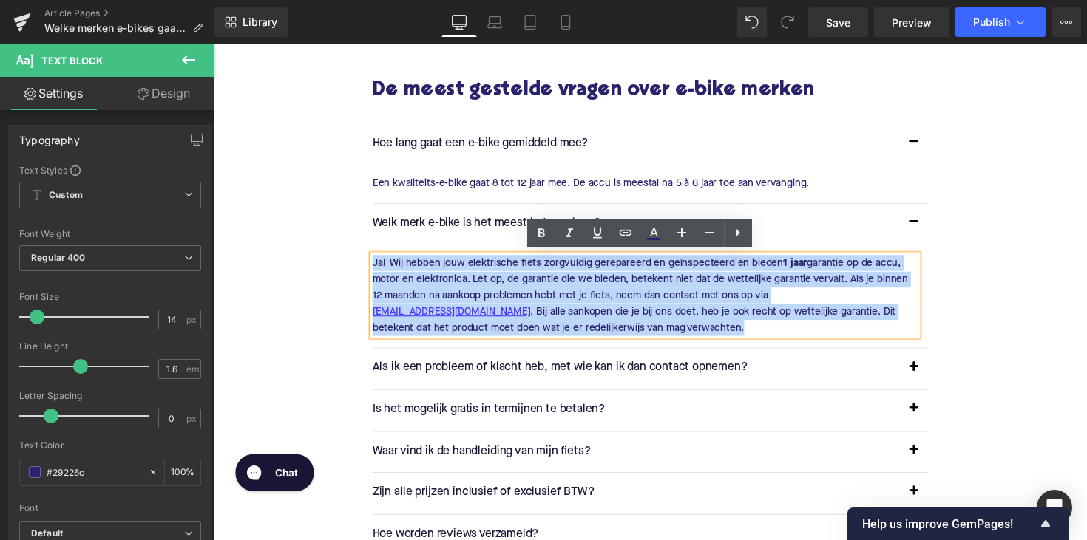
drag, startPoint x: 544, startPoint y: 330, endPoint x: 364, endPoint y: 255, distance: 195.2
click at [365, 255] on div "De meest gestelde vragen over e-bike merken Heading Hoe lang gaat een e-bike ge…" at bounding box center [660, 532] width 591 height 903
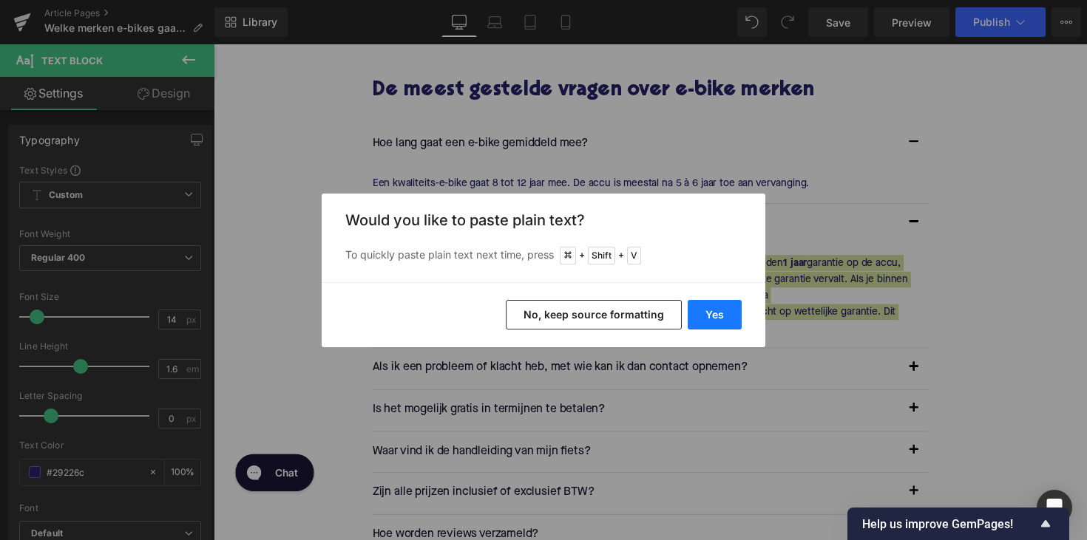
click at [699, 302] on button "Yes" at bounding box center [714, 315] width 54 height 30
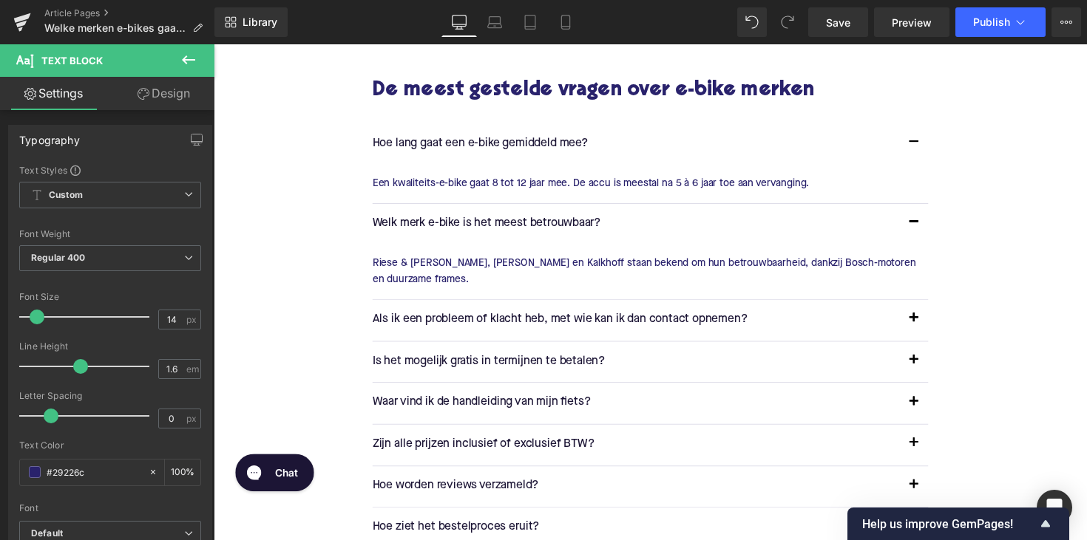
click at [433, 317] on p "Als ik een probleem of klacht heb, met wie kan ik dan contact opnemen?" at bounding box center [646, 326] width 540 height 19
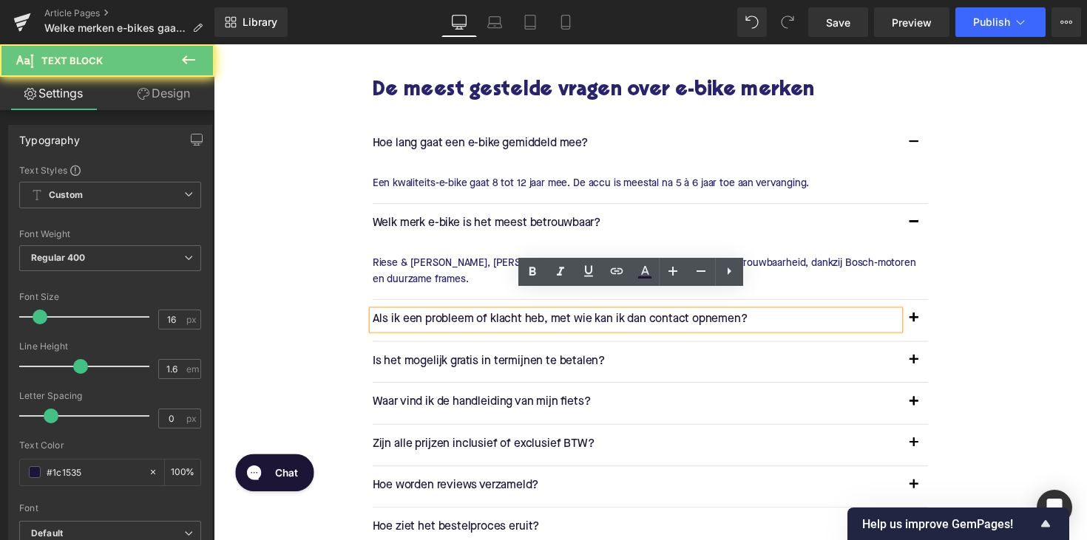
click at [433, 317] on p "Als ik een probleem of klacht heb, met wie kan ik dan contact opnemen?" at bounding box center [646, 326] width 540 height 19
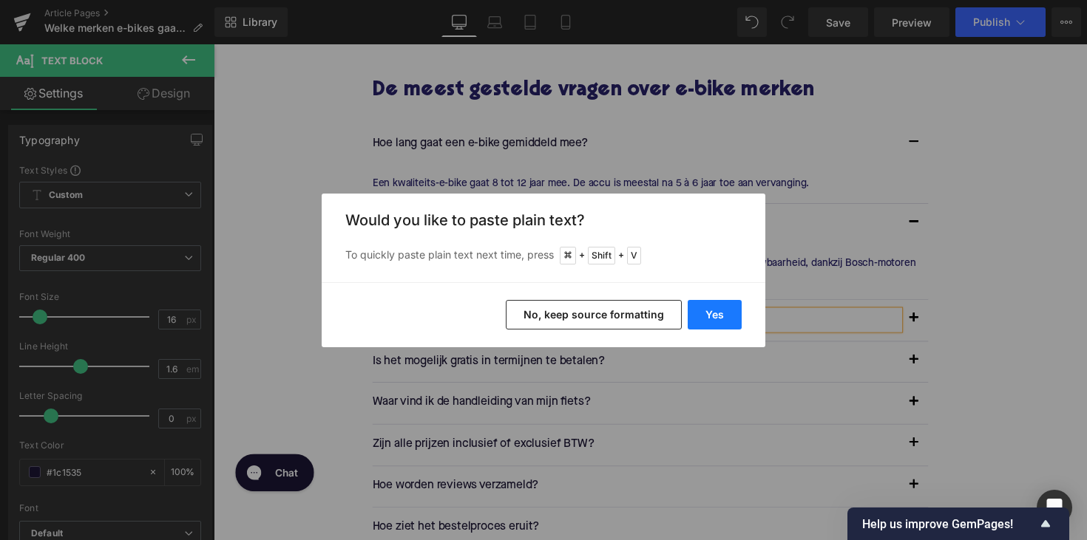
click at [693, 302] on button "Yes" at bounding box center [714, 315] width 54 height 30
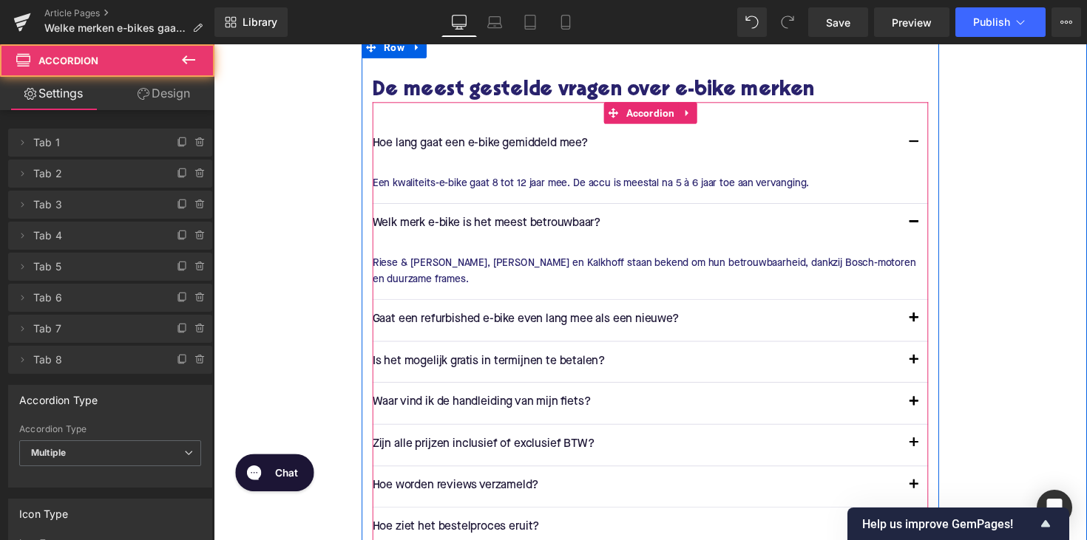
click at [926, 306] on button "button" at bounding box center [931, 326] width 30 height 41
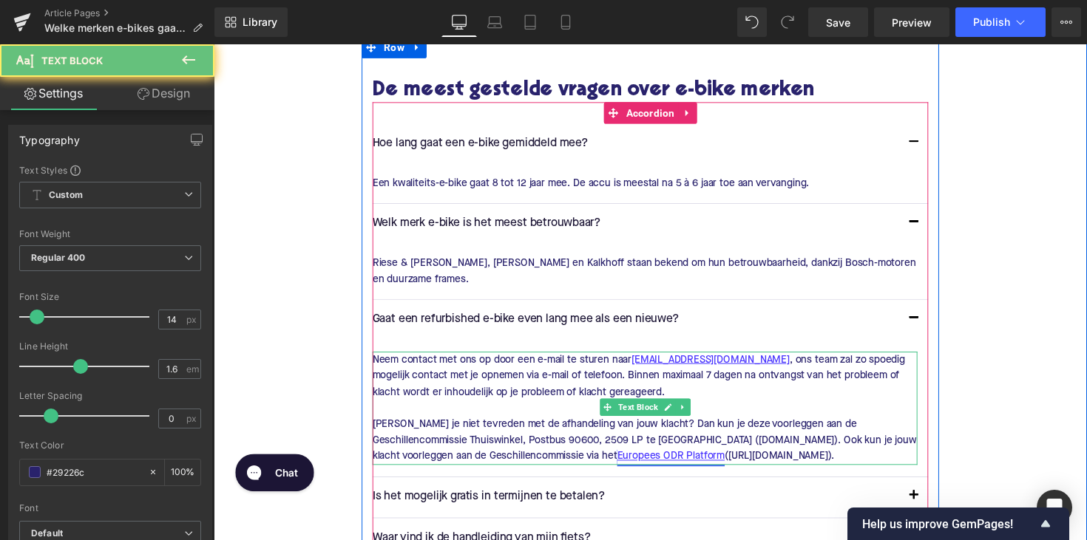
click at [536, 372] on p "Neem contact met ons op door een e-mail te sturen naar [EMAIL_ADDRESS][DOMAIN_N…" at bounding box center [655, 417] width 558 height 116
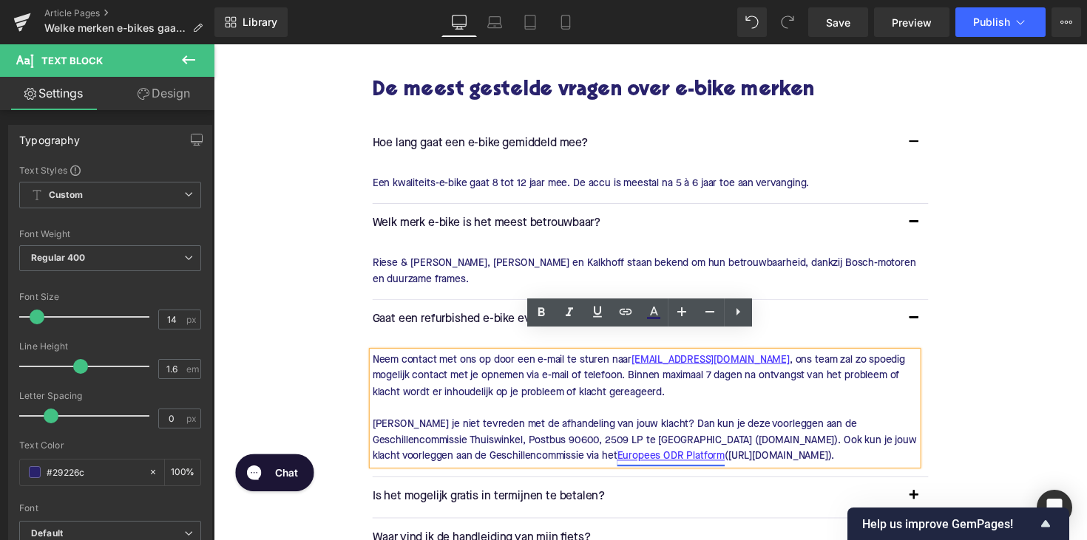
scroll to position [2244, 0]
click at [437, 363] on p "Neem contact met ons op door een e-mail te sturen naar [EMAIL_ADDRESS][DOMAIN_N…" at bounding box center [655, 416] width 558 height 116
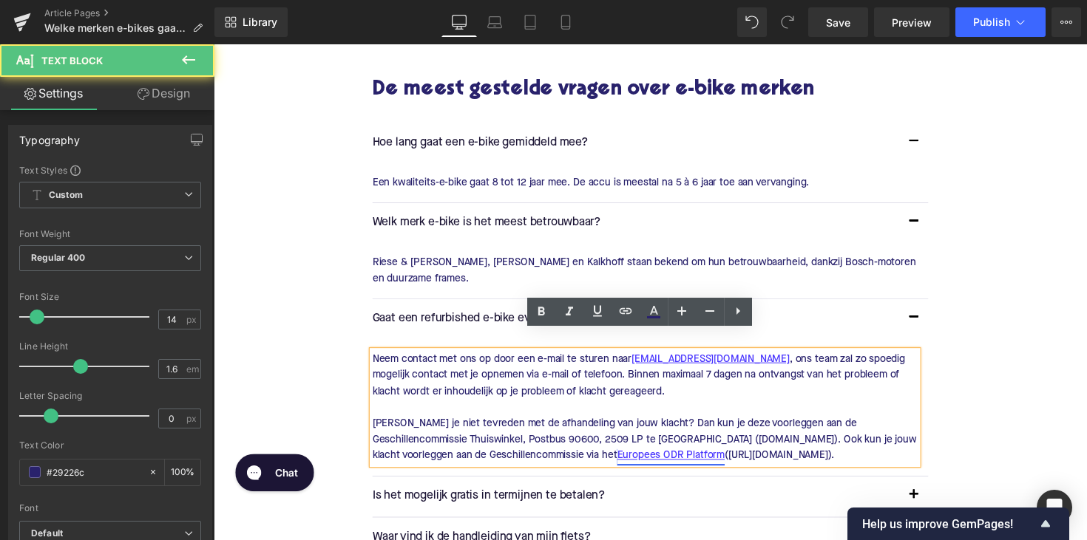
click at [376, 358] on div "Neem contact met ons op door een e-mail te sturen naar [EMAIL_ADDRESS][DOMAIN_N…" at bounding box center [655, 416] width 558 height 116
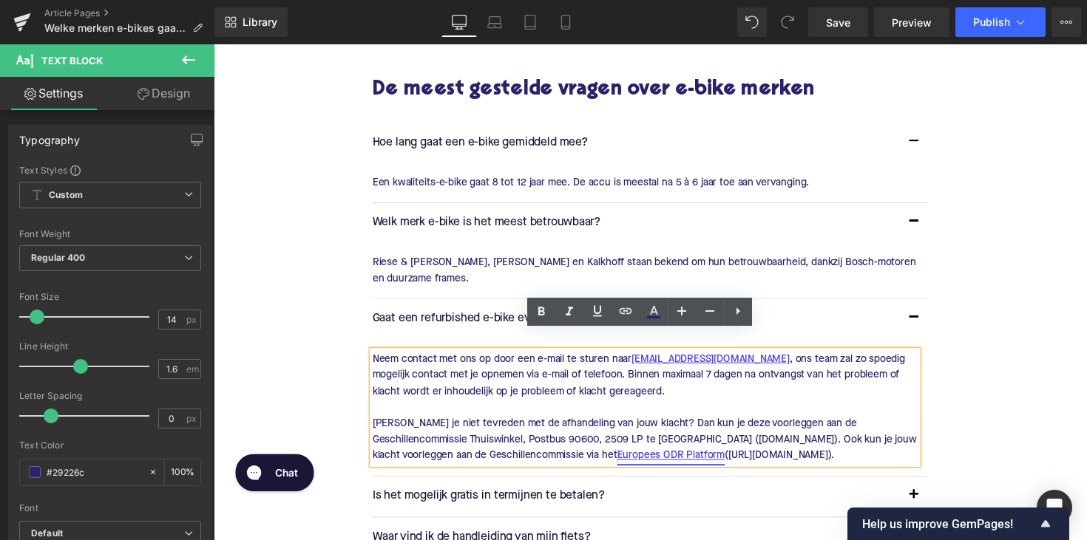
drag, startPoint x: 375, startPoint y: 344, endPoint x: 853, endPoint y: 446, distance: 488.2
click at [853, 446] on p "Neem contact met ons op door een e-mail te sturen naar [EMAIL_ADDRESS][DOMAIN_N…" at bounding box center [655, 416] width 558 height 116
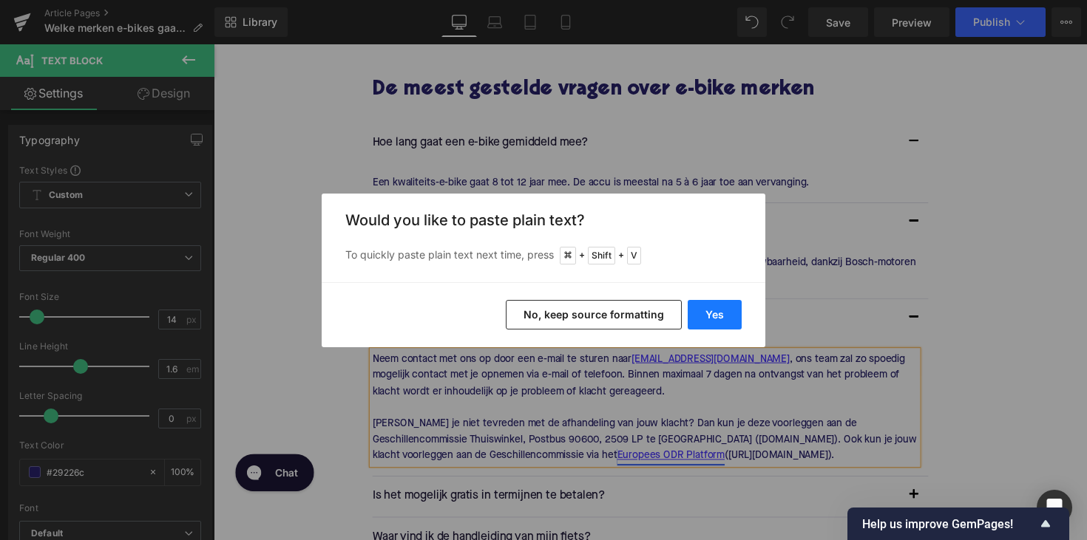
click at [714, 314] on button "Yes" at bounding box center [714, 315] width 54 height 30
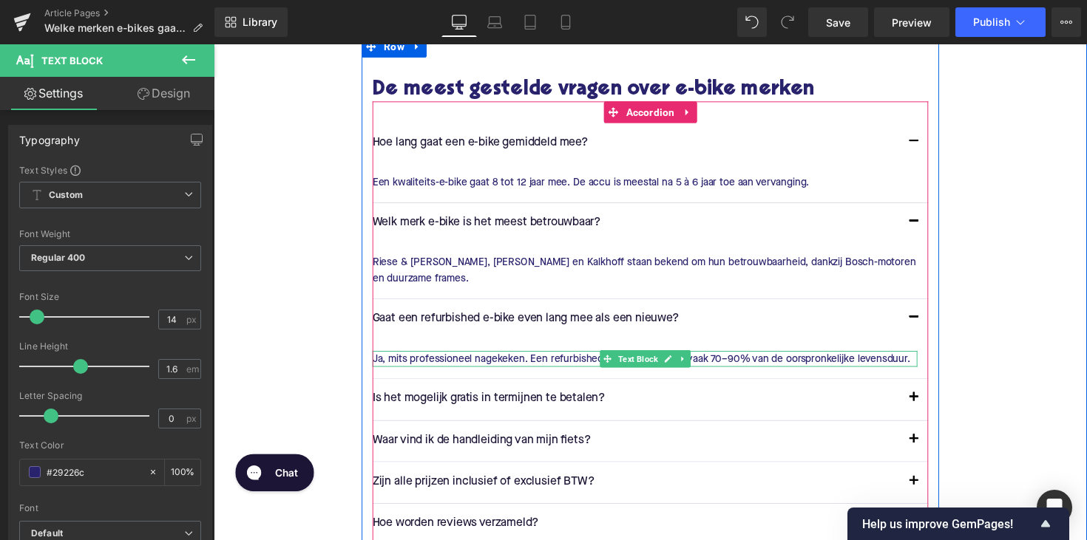
click at [534, 358] on div at bounding box center [655, 360] width 558 height 4
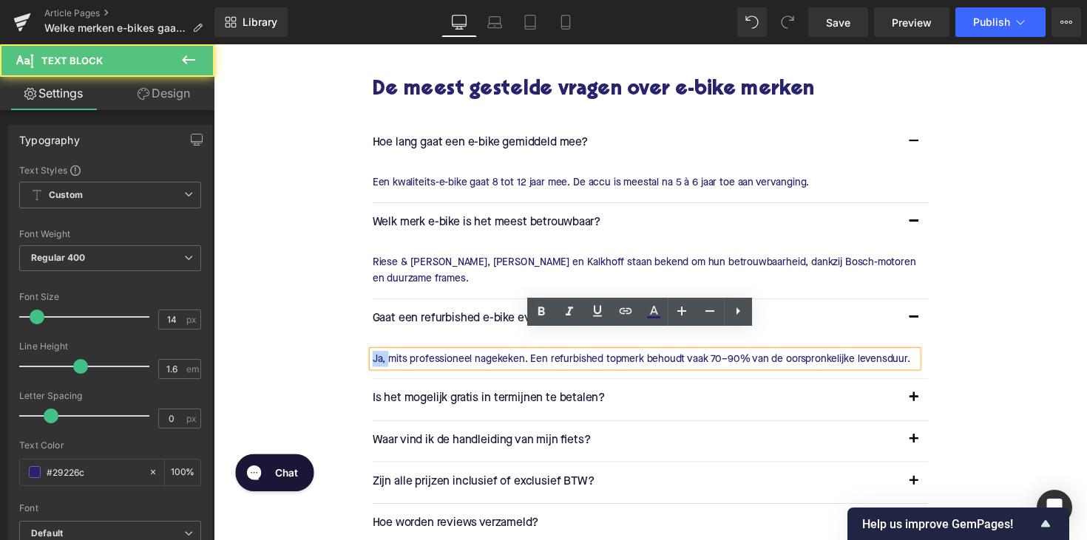
drag, startPoint x: 389, startPoint y: 348, endPoint x: 372, endPoint y: 348, distance: 17.0
click at [376, 358] on div "Ja, mits professioneel nagekeken. Een refurbished topmerk behoudt vaak 70–90% v…" at bounding box center [655, 366] width 558 height 16
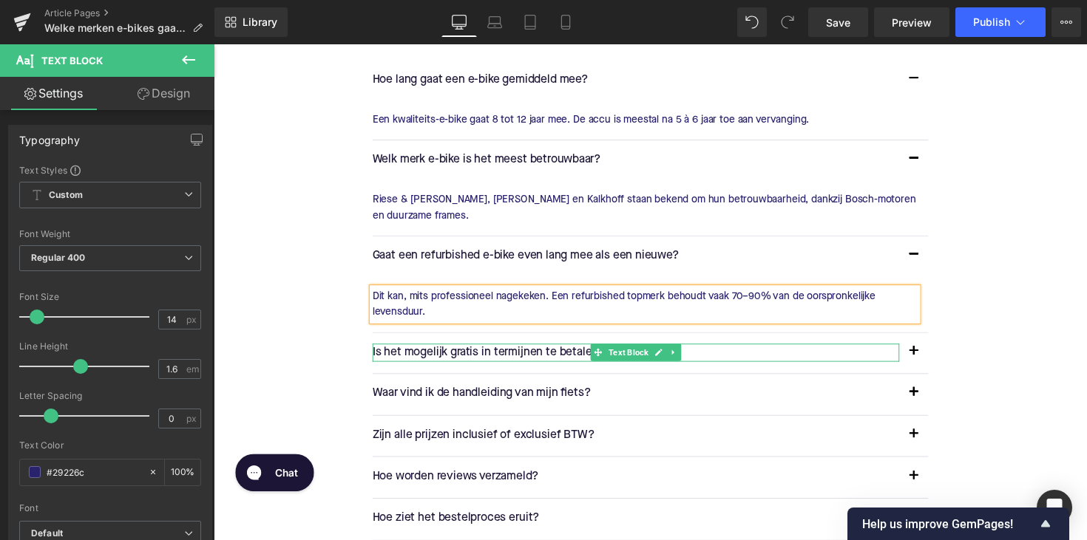
scroll to position [2326, 0]
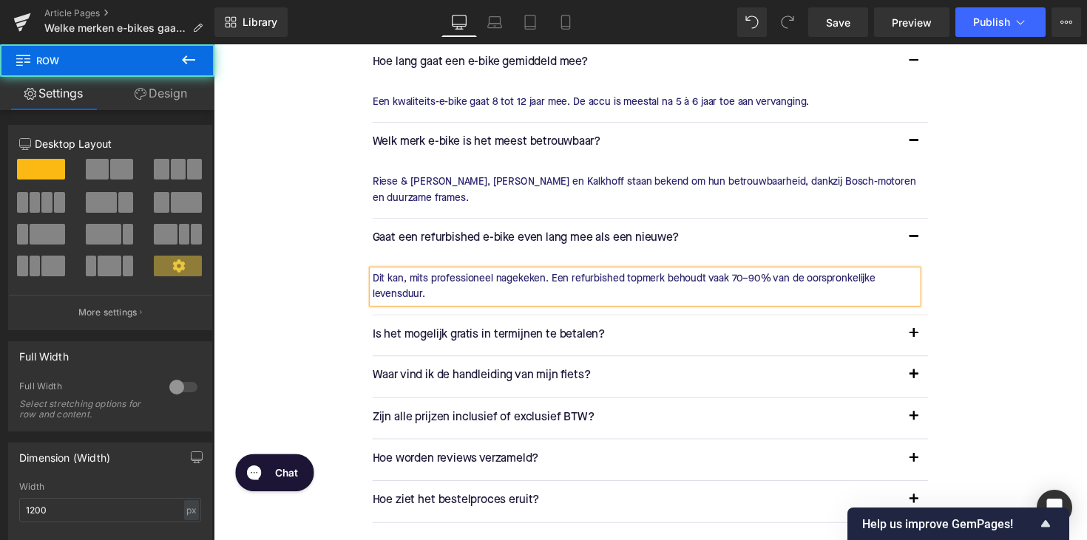
click at [317, 358] on div "Hoe kunnen wij je helpen? Heading Liquid Row De meest gestelde vragen over e-bi…" at bounding box center [660, 519] width 887 height 1319
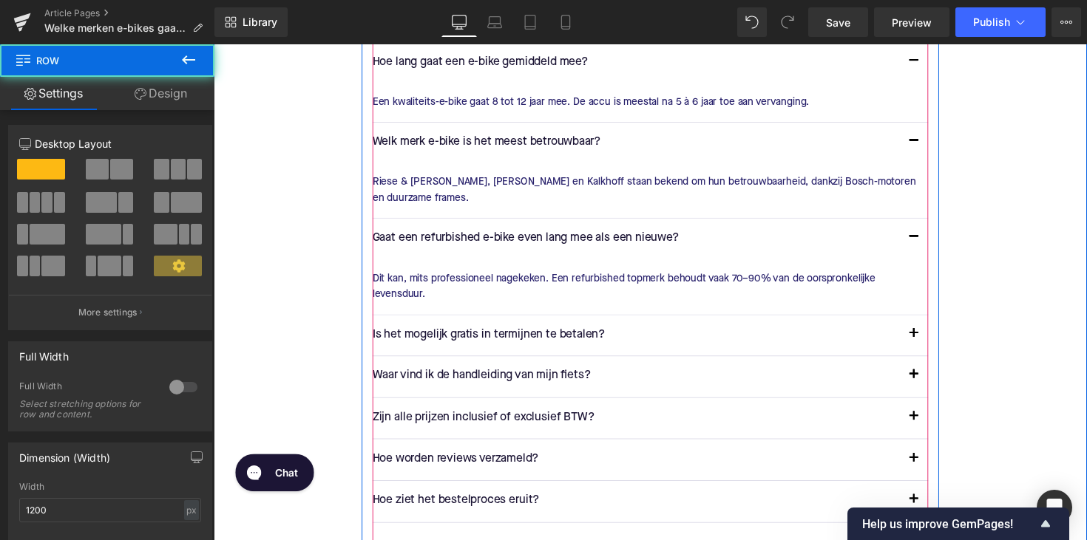
click at [401, 364] on div "Waar vind ik de handleiding van mijn fiets? Text Block" at bounding box center [660, 385] width 569 height 42
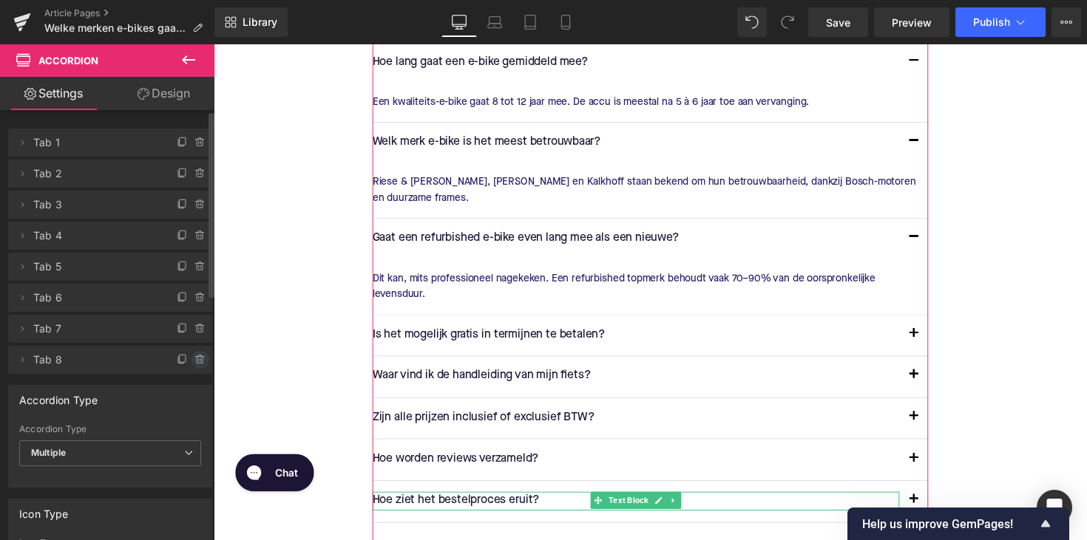
click at [199, 360] on icon at bounding box center [199, 359] width 0 height 3
click at [188, 361] on button "Delete" at bounding box center [184, 360] width 47 height 19
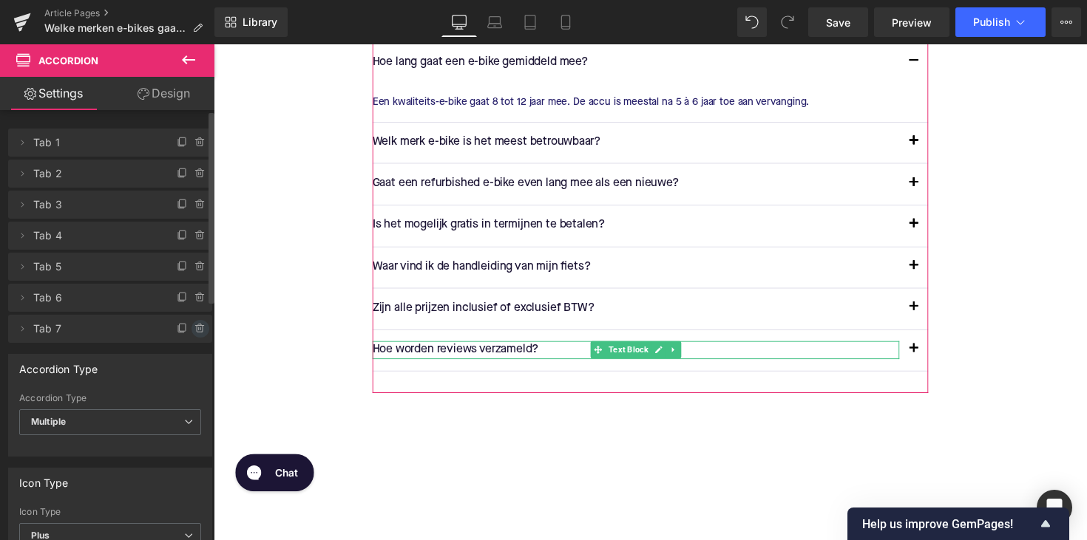
click at [194, 336] on span at bounding box center [200, 329] width 18 height 18
click at [193, 333] on button "Delete" at bounding box center [184, 329] width 47 height 19
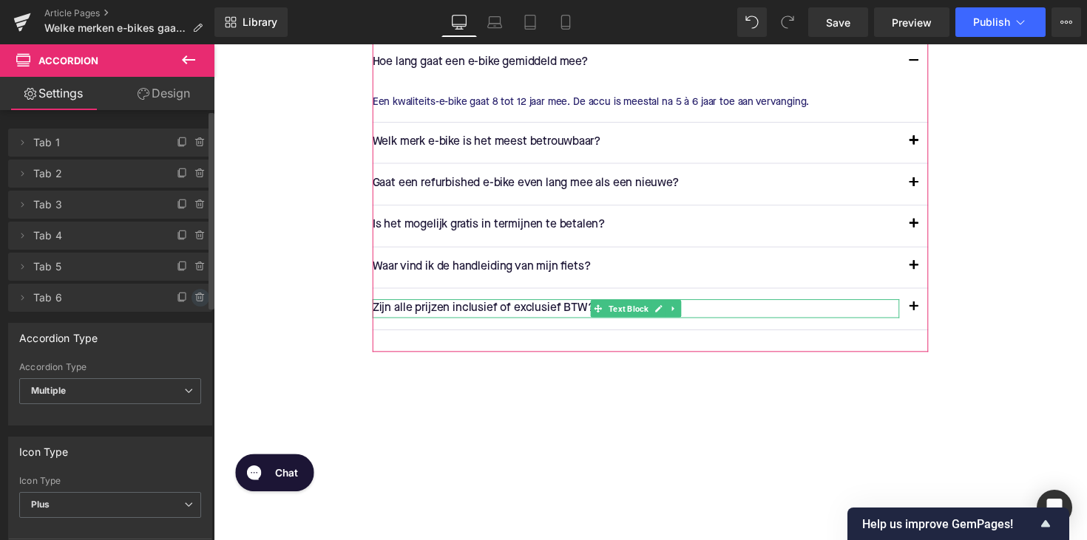
click at [198, 294] on icon at bounding box center [199, 293] width 3 height 1
click at [194, 288] on div "Delete Cancel" at bounding box center [110, 298] width 204 height 28
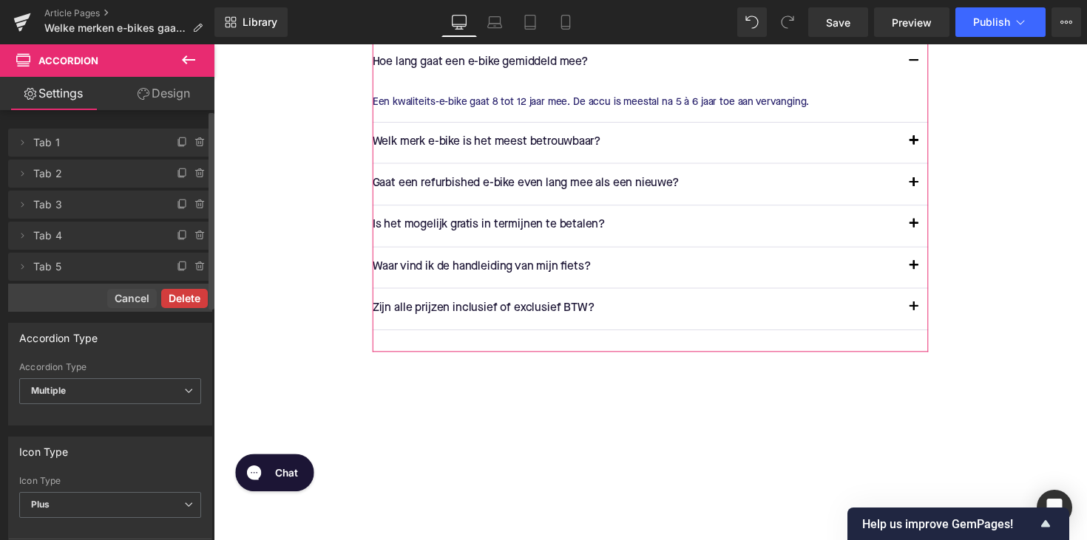
click at [187, 294] on button "Delete" at bounding box center [184, 298] width 47 height 19
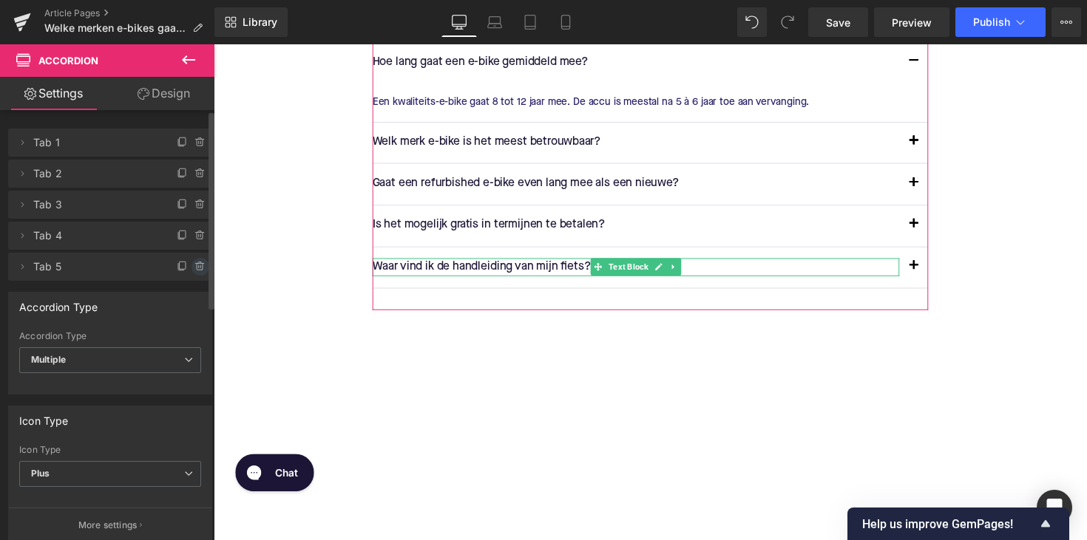
click at [197, 270] on icon at bounding box center [200, 267] width 6 height 7
click at [191, 268] on button "Delete" at bounding box center [184, 267] width 47 height 19
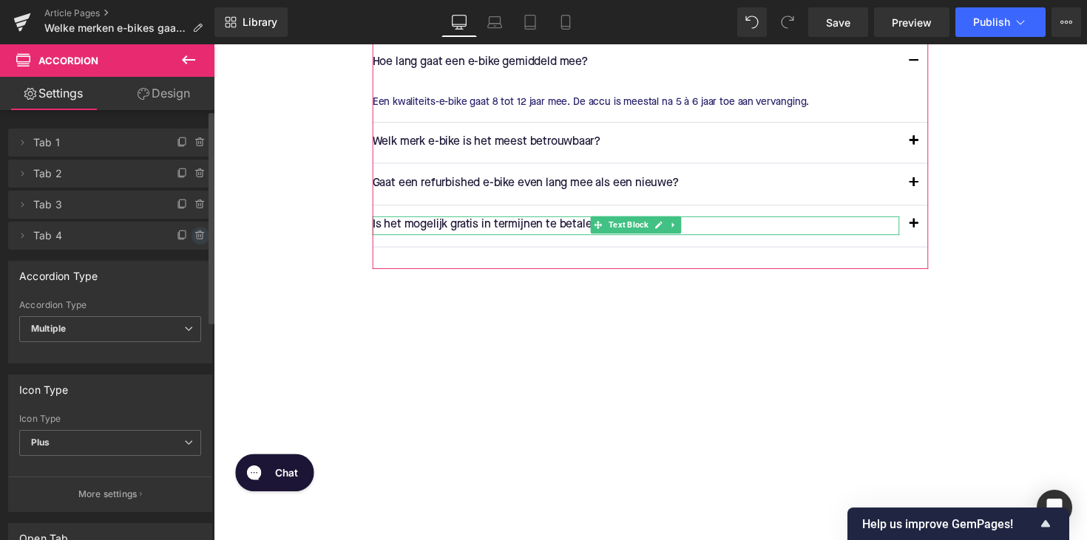
click at [194, 238] on icon at bounding box center [200, 236] width 12 height 12
click at [189, 239] on button "Delete" at bounding box center [184, 236] width 47 height 19
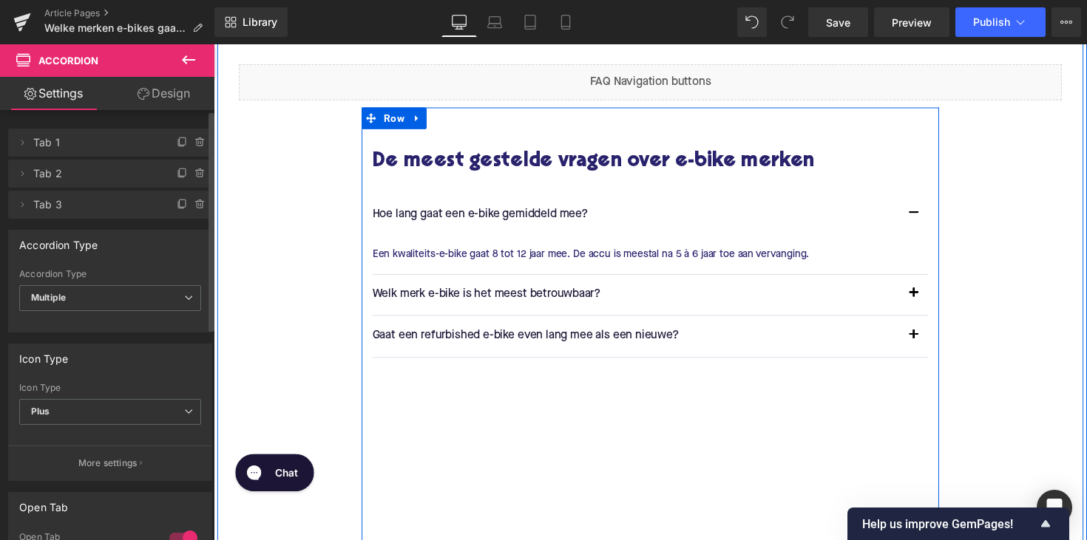
scroll to position [2070, 0]
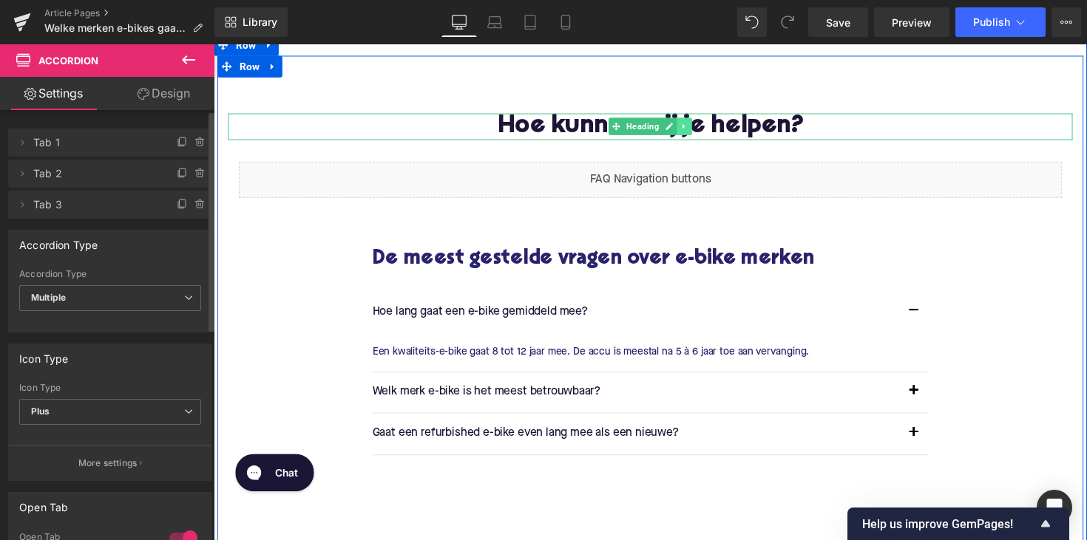
click at [694, 128] on icon at bounding box center [695, 128] width 2 height 5
click at [696, 130] on link at bounding box center [704, 129] width 16 height 18
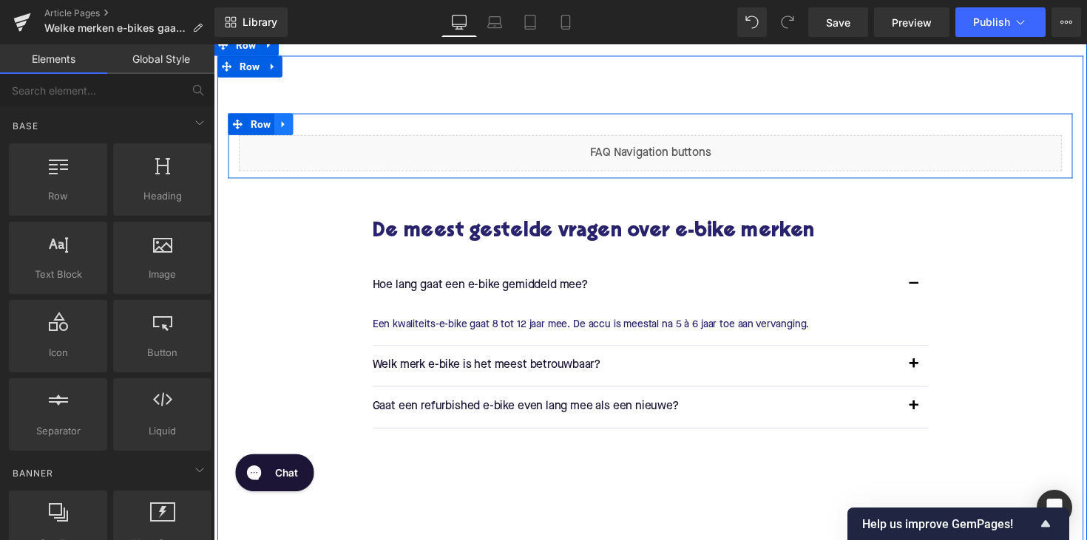
click at [280, 124] on icon at bounding box center [285, 125] width 10 height 11
click at [323, 126] on icon at bounding box center [324, 126] width 10 height 10
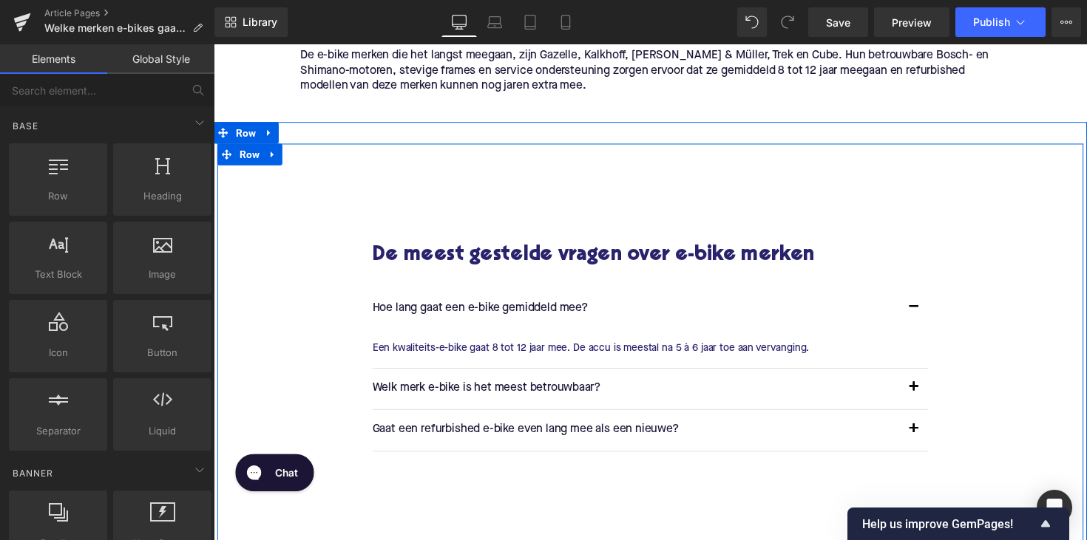
scroll to position [1975, 0]
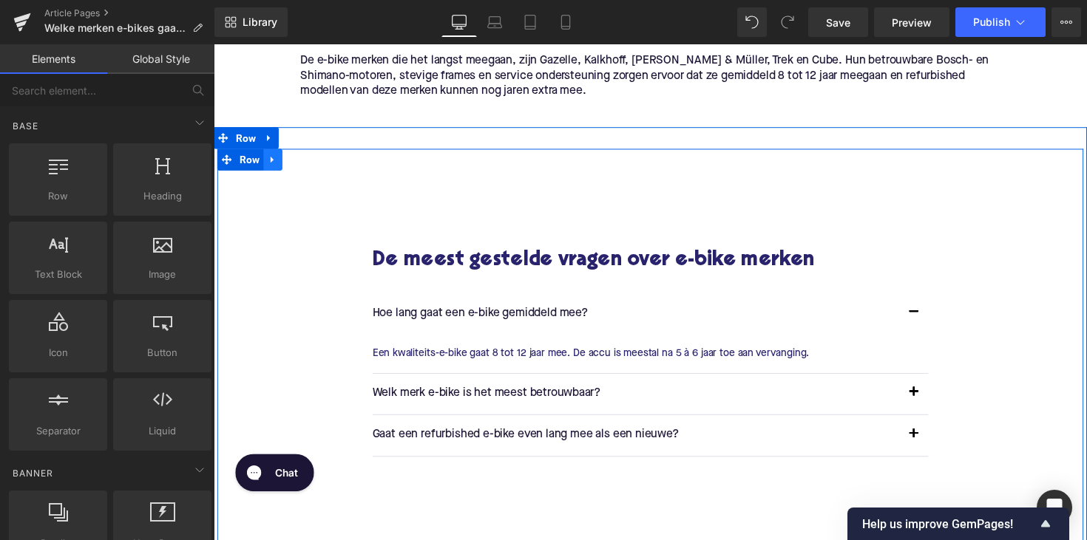
click at [272, 162] on icon at bounding box center [273, 162] width 3 height 7
click at [311, 163] on icon at bounding box center [312, 162] width 10 height 10
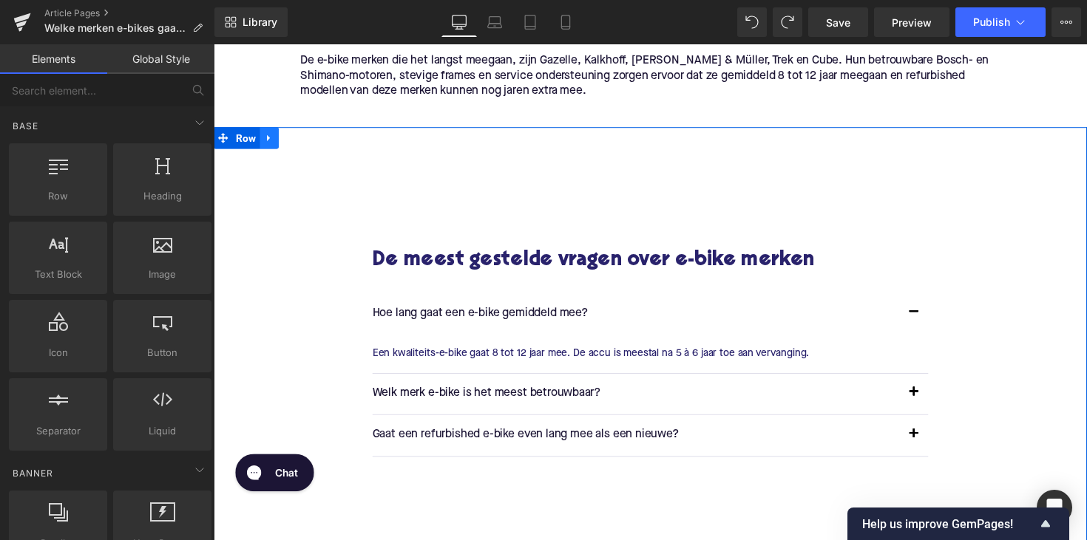
click at [271, 145] on icon at bounding box center [270, 140] width 10 height 11
click at [306, 138] on icon at bounding box center [309, 140] width 10 height 10
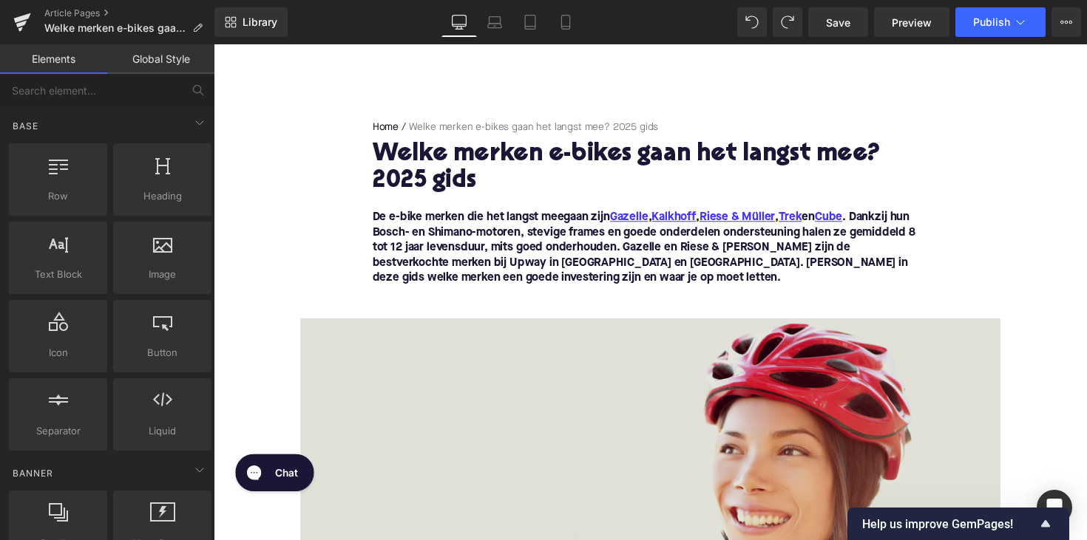
scroll to position [134, 0]
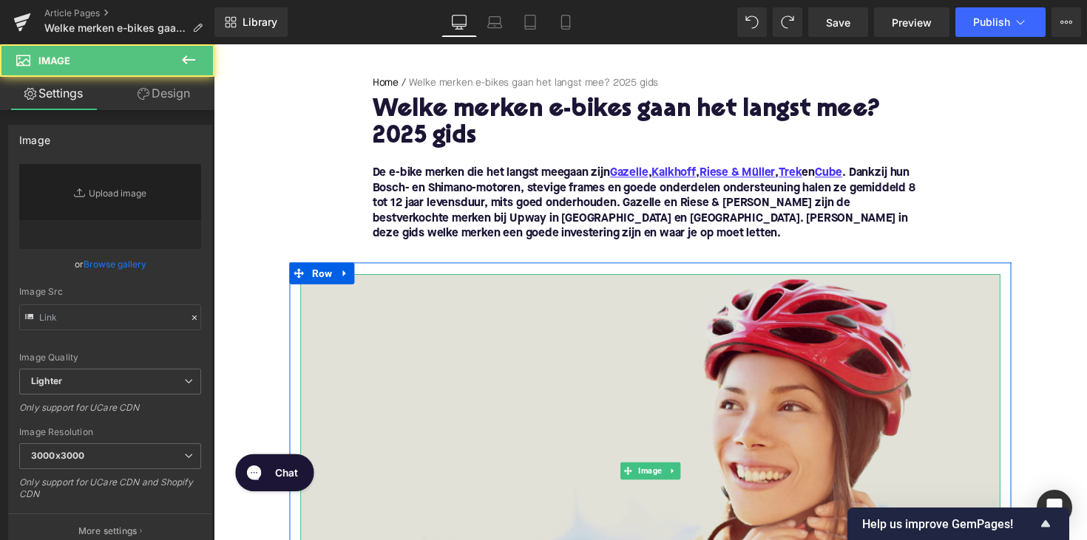
type input "[URL][DOMAIN_NAME]"
click at [639, 373] on img at bounding box center [660, 482] width 717 height 404
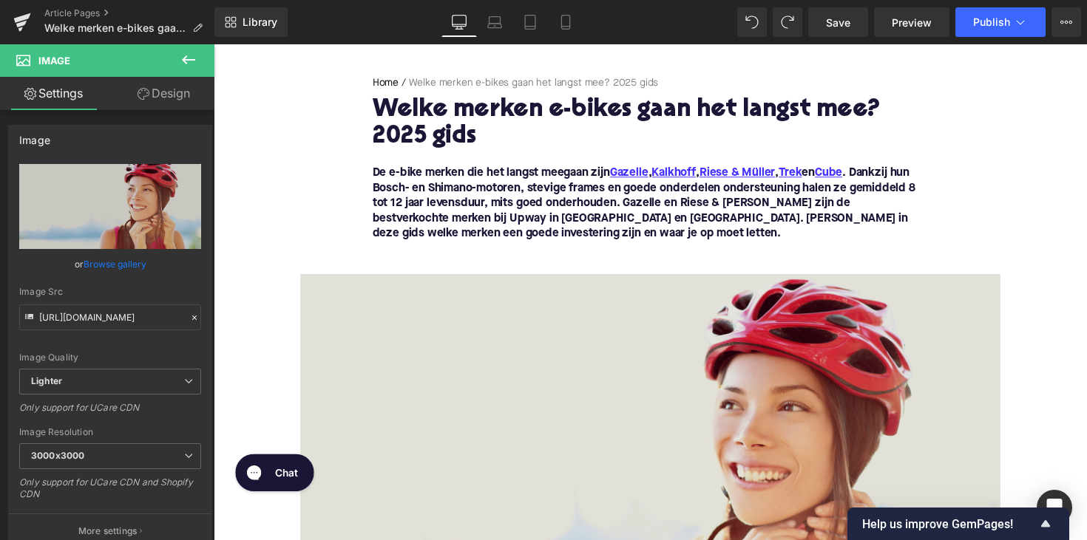
click at [648, 336] on img at bounding box center [660, 482] width 717 height 404
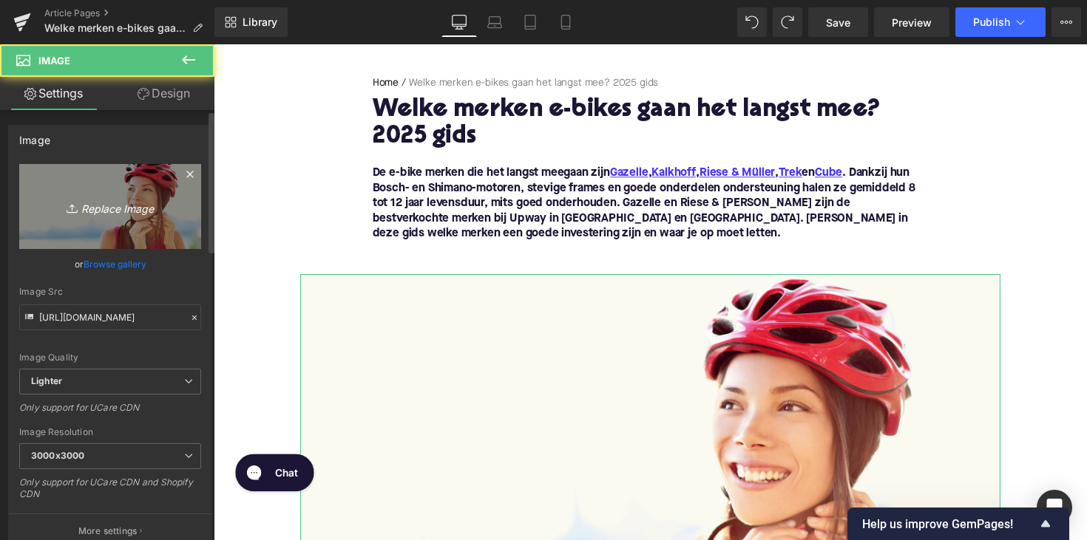
click at [110, 221] on link "Replace Image" at bounding box center [110, 206] width 182 height 85
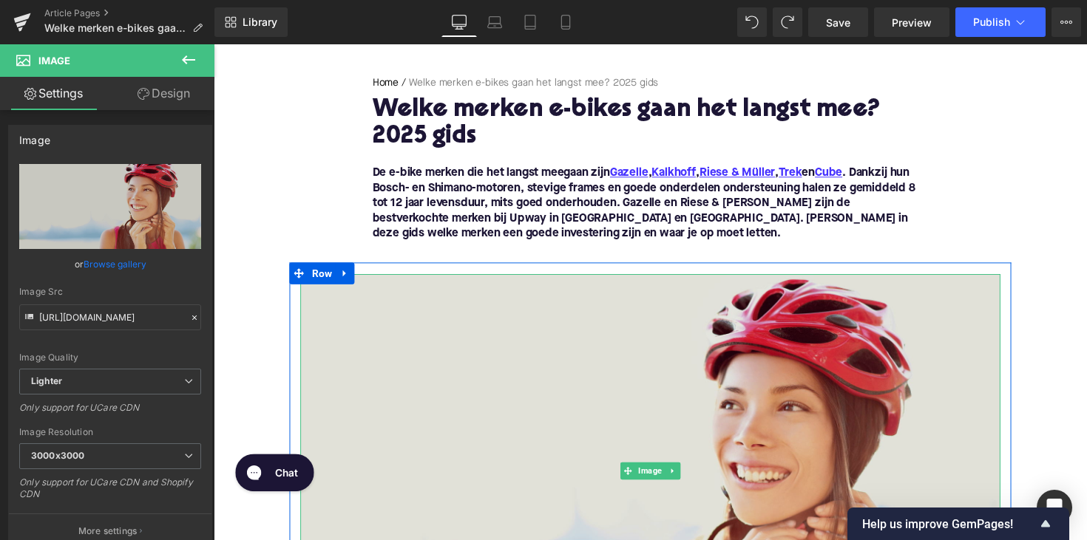
click at [656, 414] on img at bounding box center [660, 482] width 717 height 404
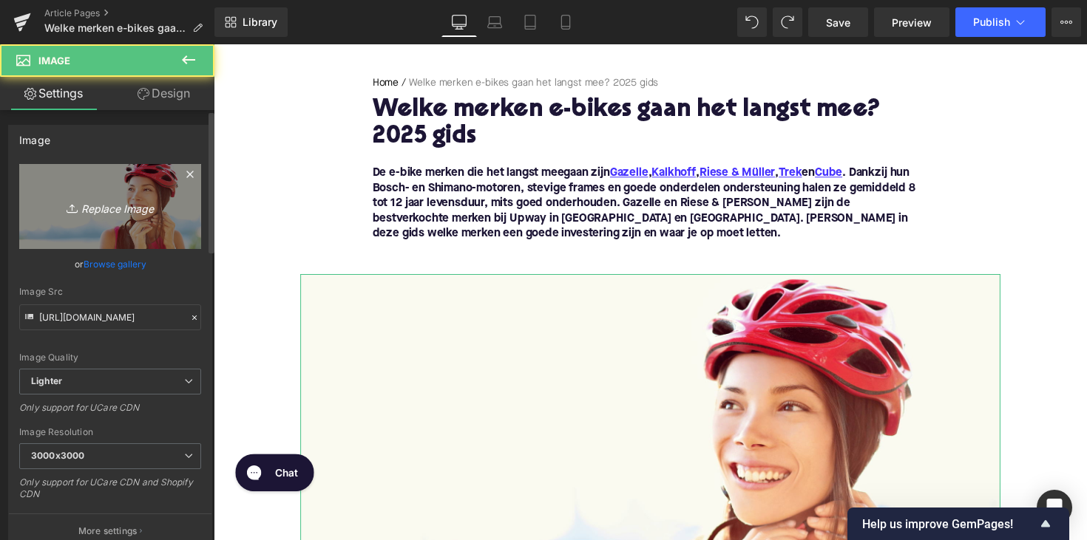
click at [98, 220] on link "Replace Image" at bounding box center [110, 206] width 182 height 85
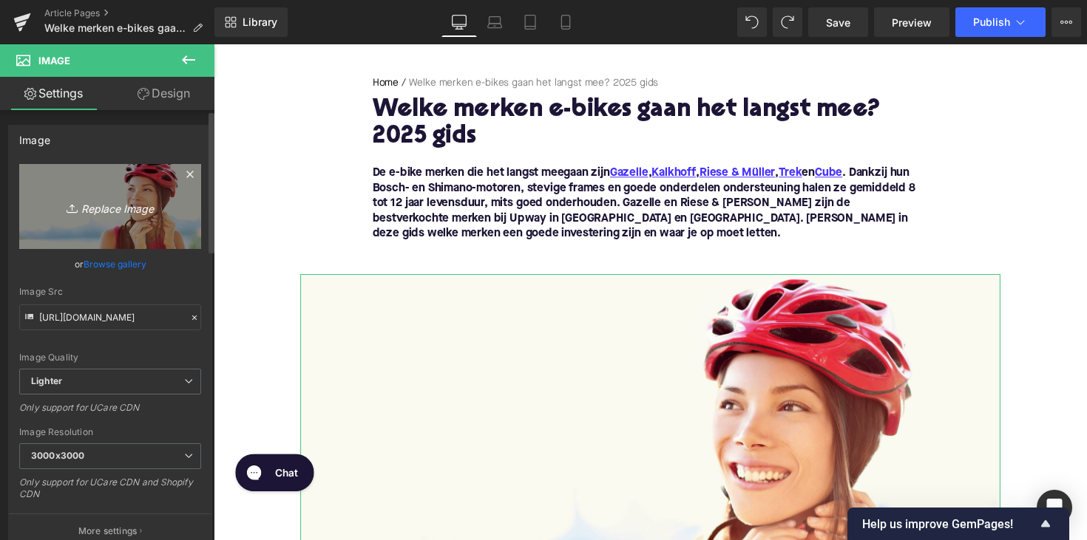
type input "C:\fakepath\blauweelektrischefiets.png"
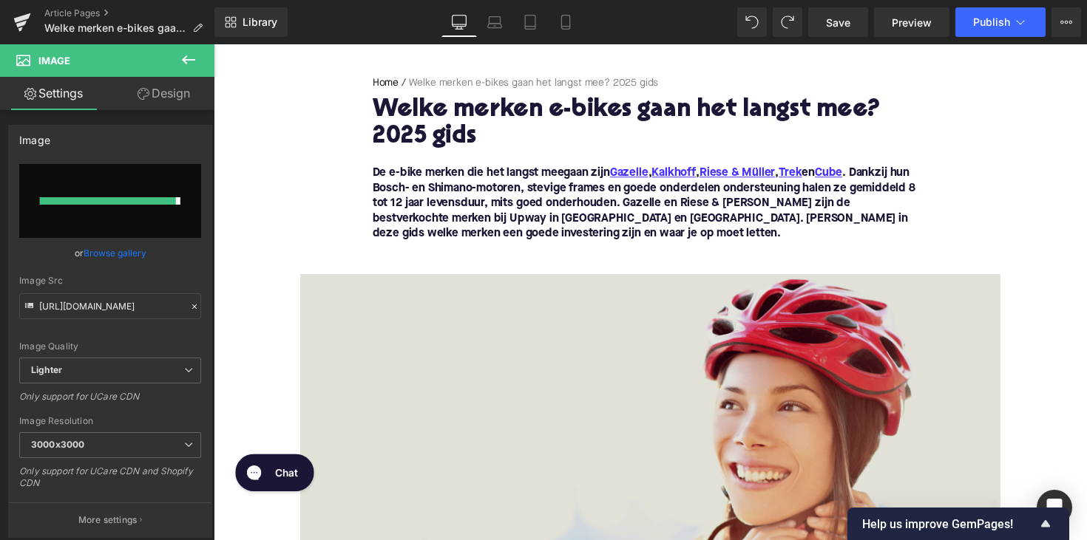
type input "[URL][DOMAIN_NAME]"
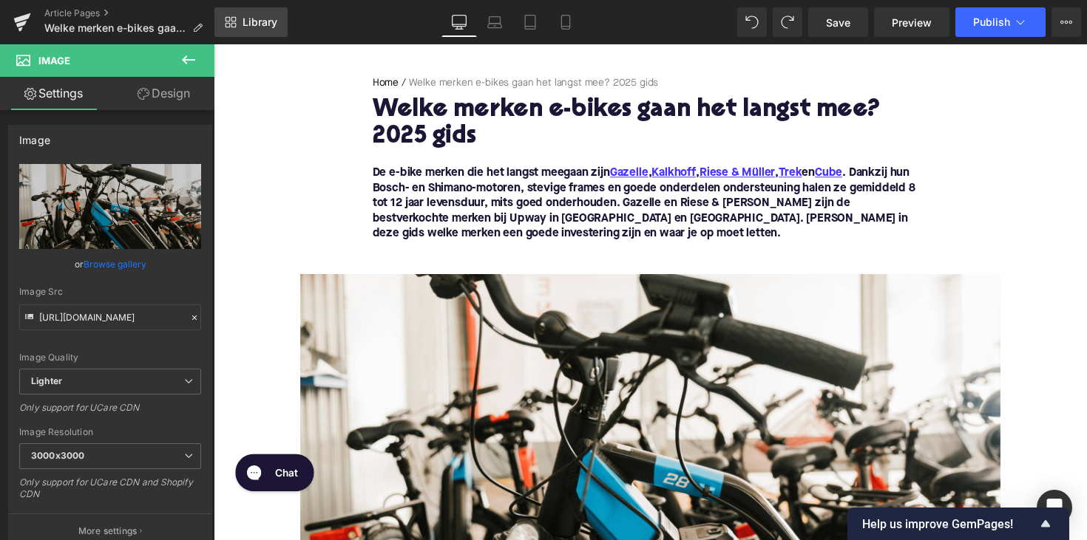
click at [261, 28] on link "Library" at bounding box center [250, 22] width 73 height 30
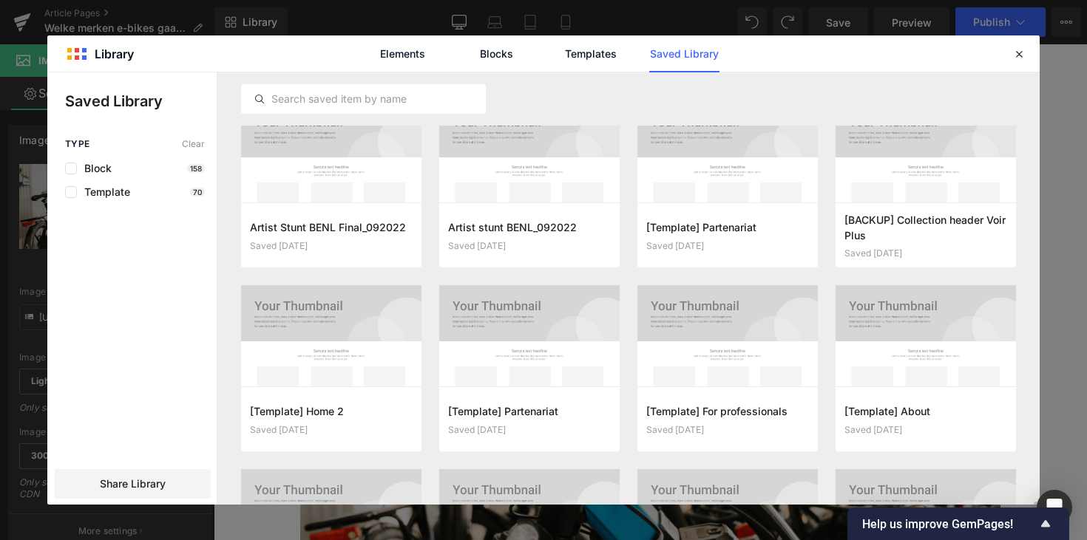
scroll to position [8552, 0]
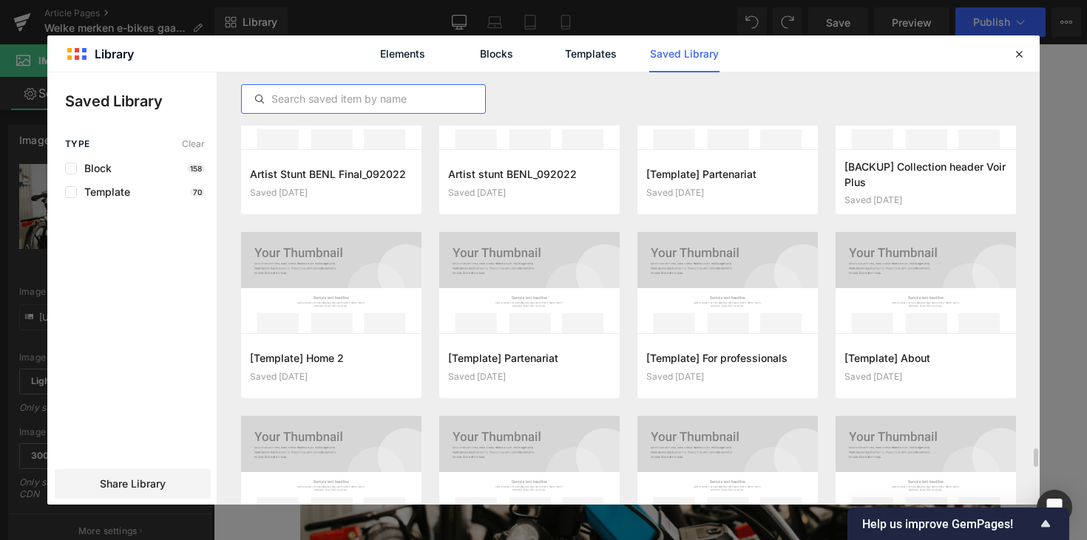
click at [404, 102] on input "text" at bounding box center [363, 99] width 243 height 18
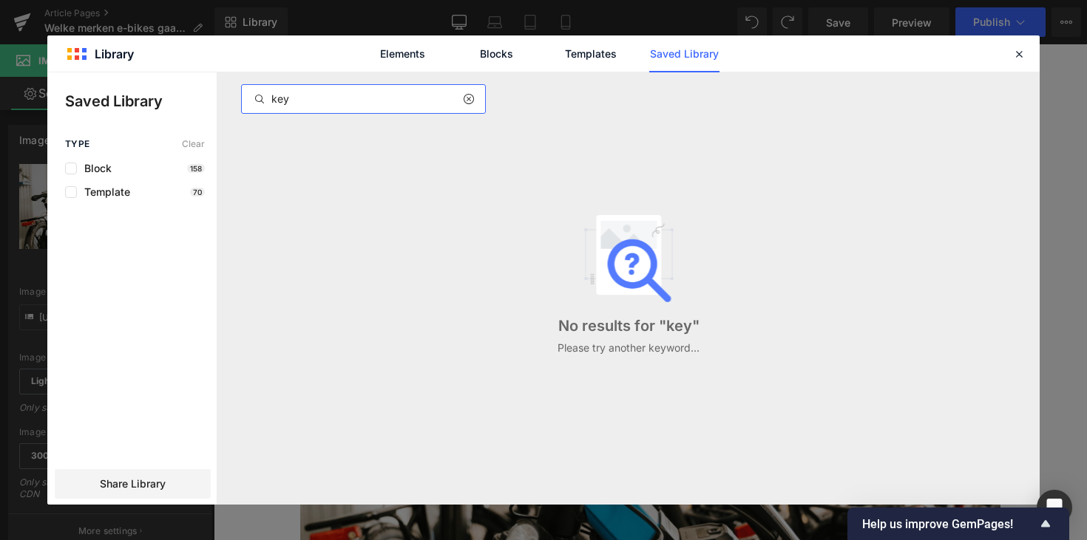
click at [318, 98] on input "key" at bounding box center [363, 99] width 243 height 18
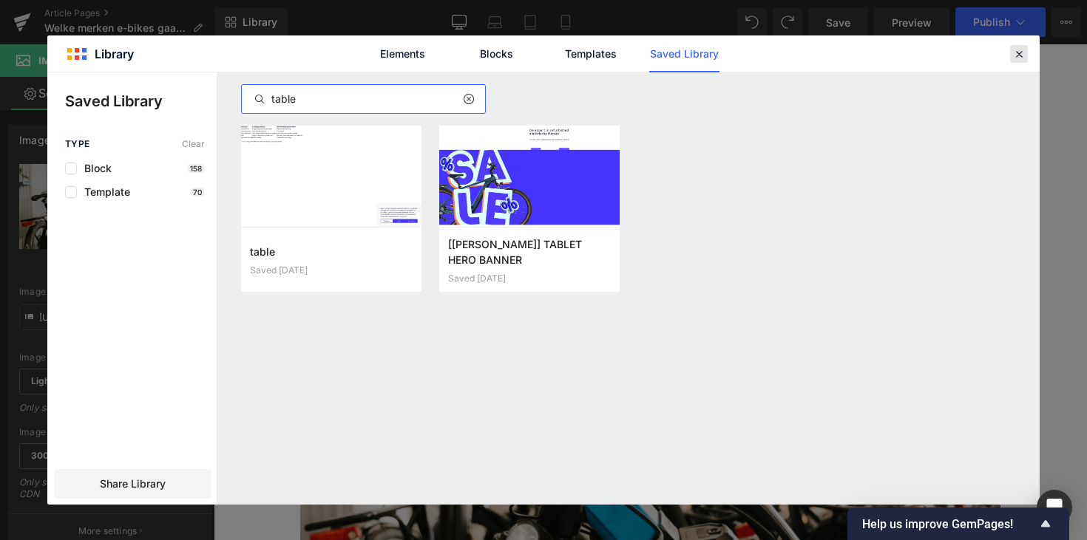
type input "table"
click at [1024, 57] on icon at bounding box center [1018, 53] width 13 height 13
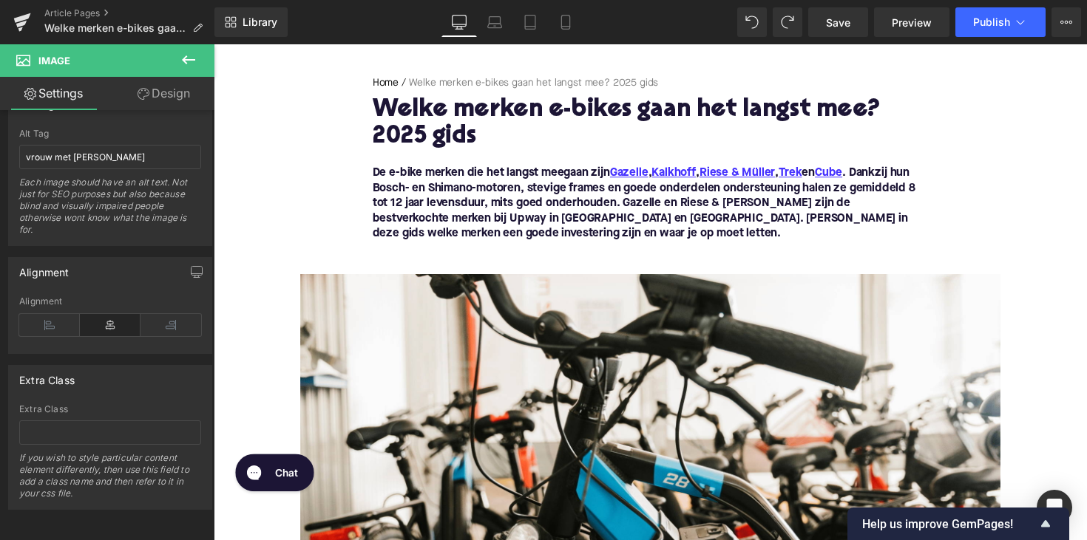
scroll to position [882, 0]
drag, startPoint x: 298, startPoint y: 183, endPoint x: 421, endPoint y: 200, distance: 123.9
click at [298, 183] on div at bounding box center [661, 298] width 894 height 508
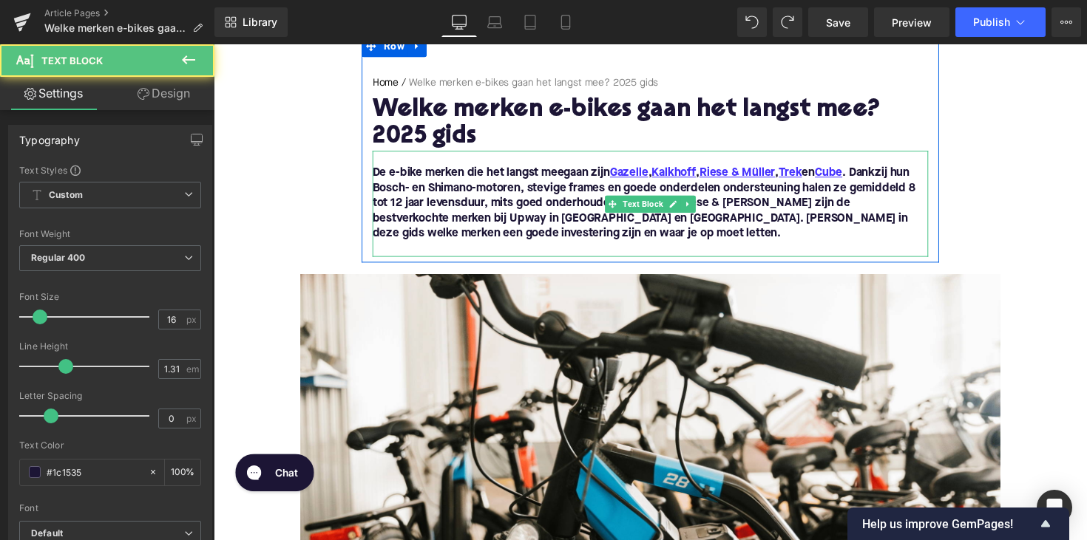
click at [421, 200] on font "De e-bike merken die het langst meegaan zijn Gazelle , Kalkhoff , [PERSON_NAME]…" at bounding box center [654, 208] width 556 height 74
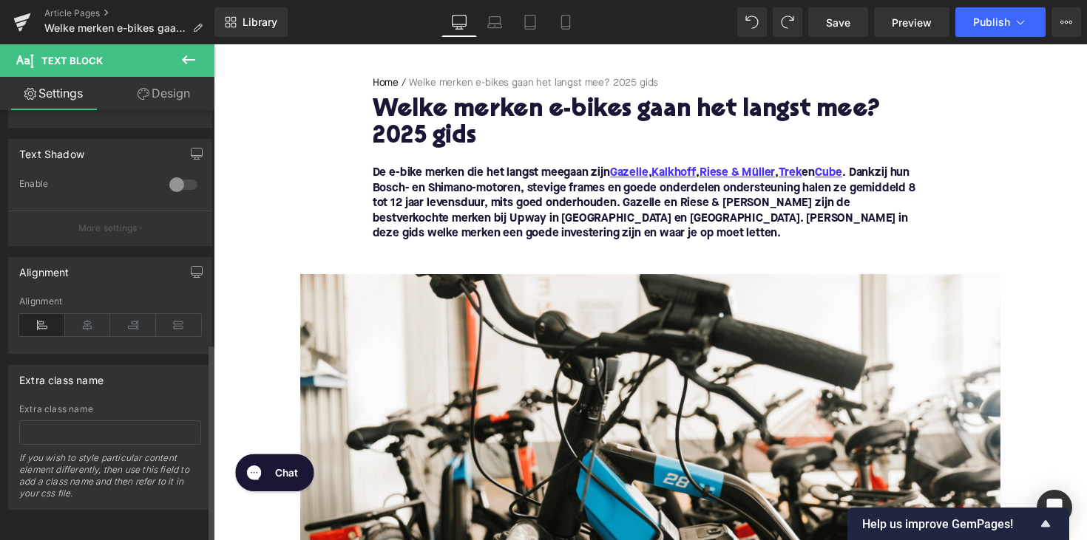
scroll to position [504, 0]
click at [184, 66] on icon at bounding box center [189, 60] width 18 height 18
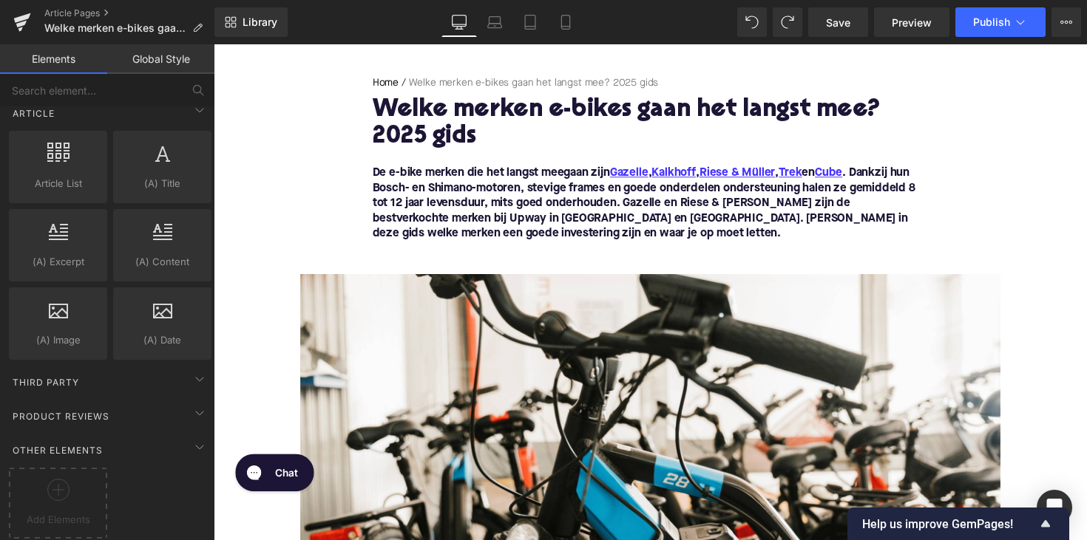
scroll to position [2827, 0]
click at [43, 468] on div "Add Elements" at bounding box center [58, 503] width 98 height 71
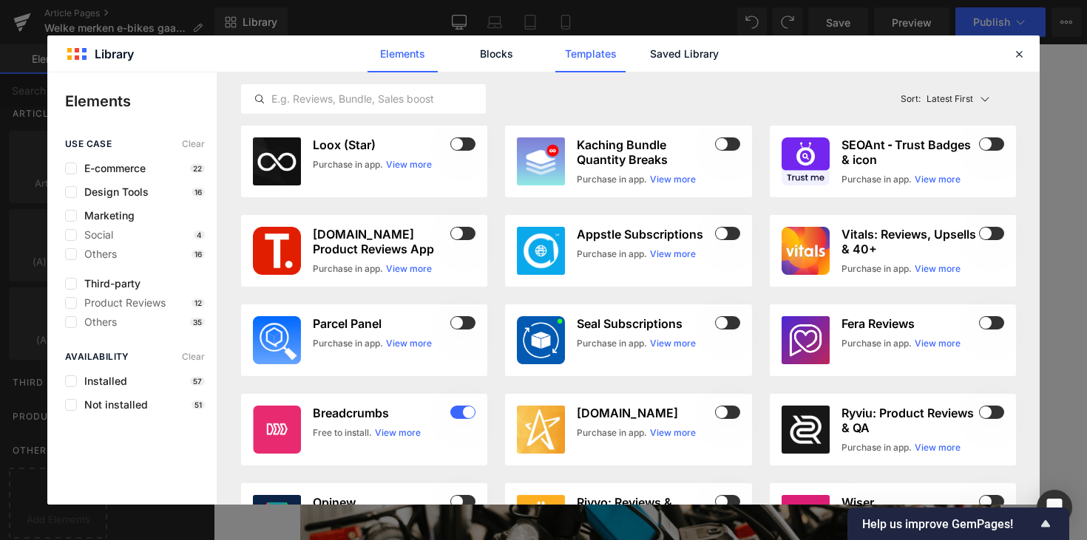
click at [618, 56] on link "Templates" at bounding box center [590, 53] width 70 height 37
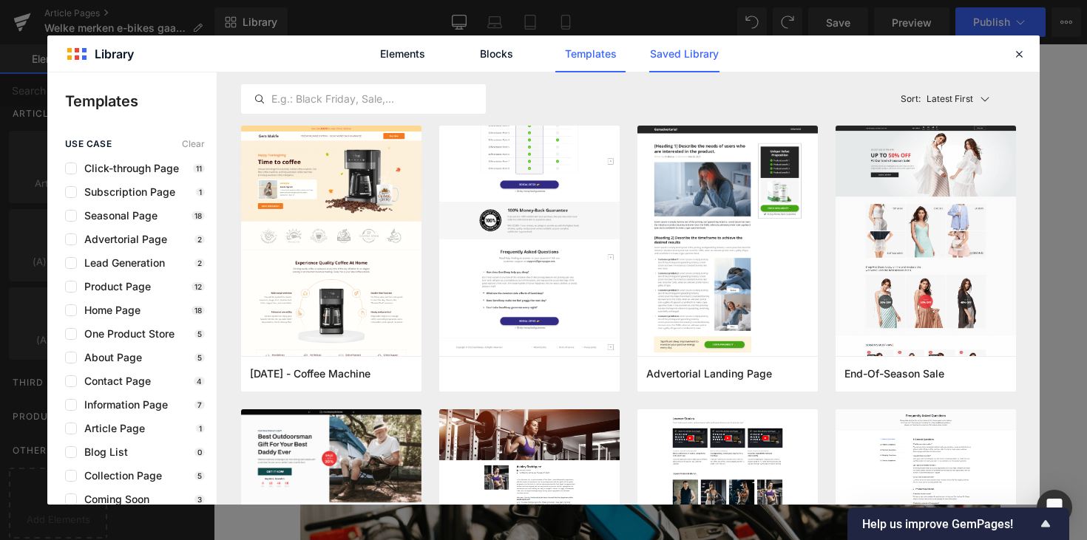
click at [666, 52] on link "Saved Library" at bounding box center [684, 53] width 70 height 37
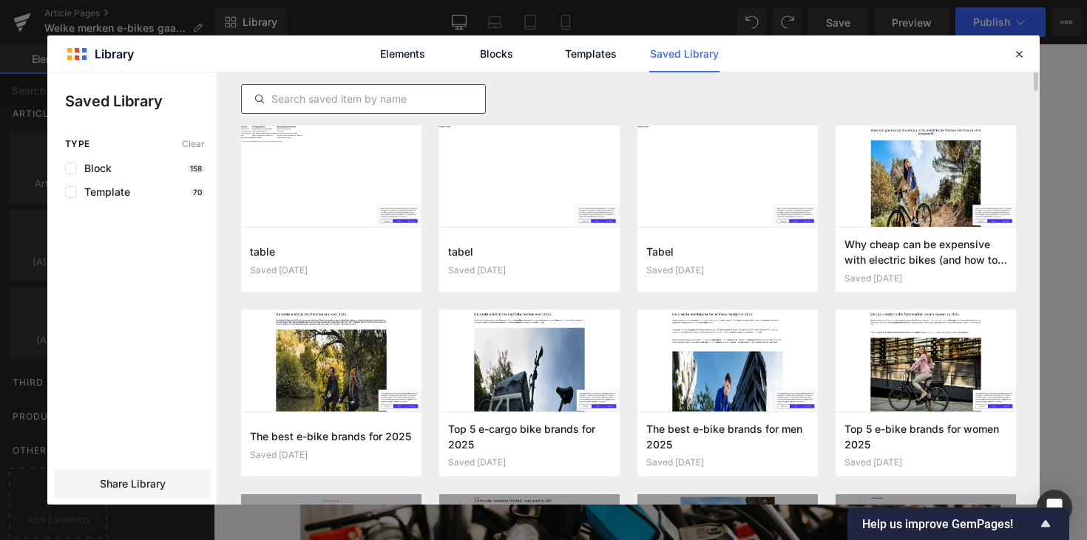
click at [360, 105] on input "text" at bounding box center [363, 99] width 243 height 18
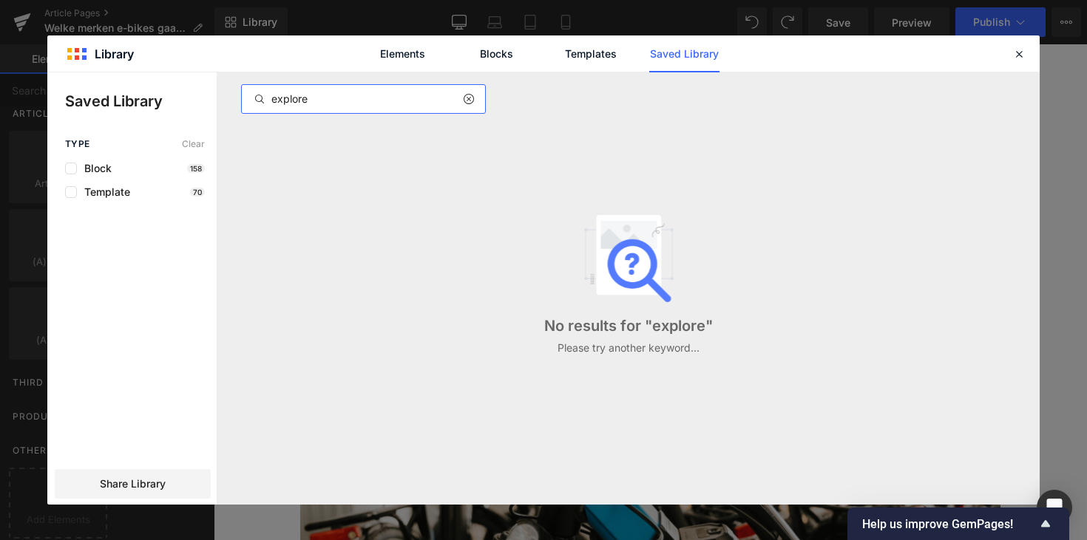
click at [287, 95] on input "explore" at bounding box center [363, 99] width 243 height 18
type input "hook"
click at [473, 101] on icon at bounding box center [468, 99] width 10 height 12
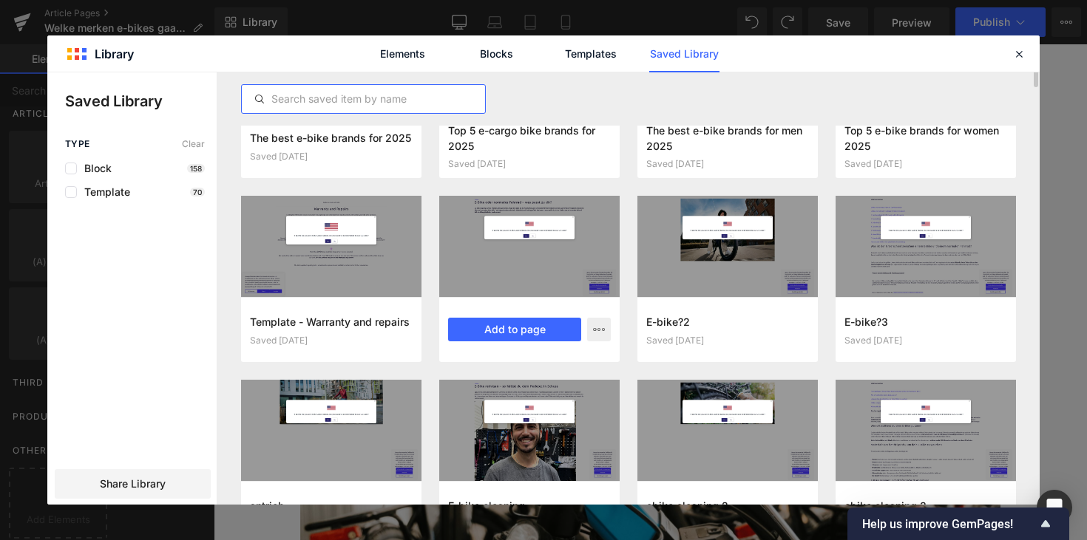
scroll to position [282, 0]
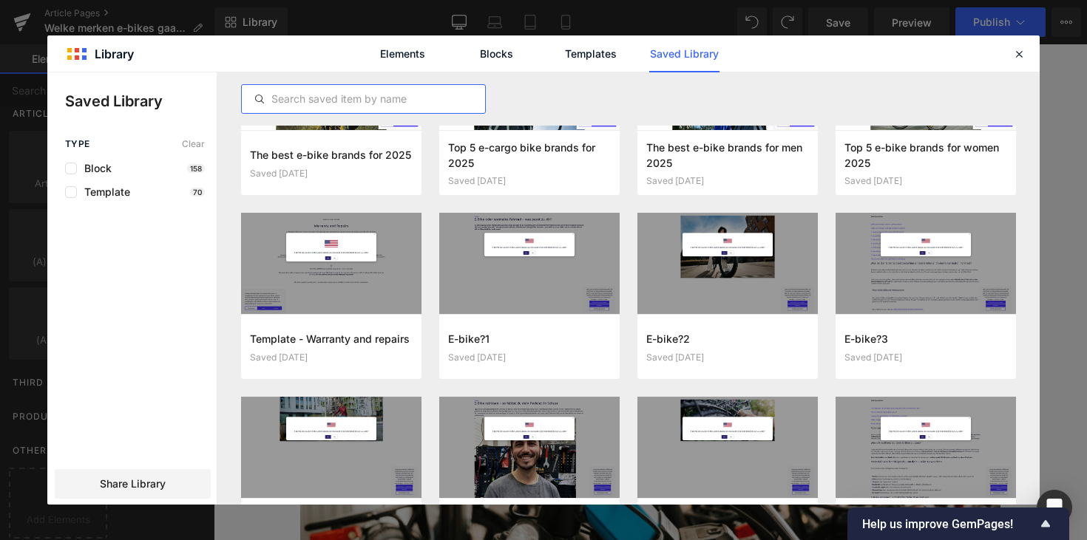
click at [1008, 50] on div "Elements Blocks Templates Saved Library" at bounding box center [543, 53] width 992 height 36
click at [1019, 50] on icon at bounding box center [1018, 53] width 13 height 13
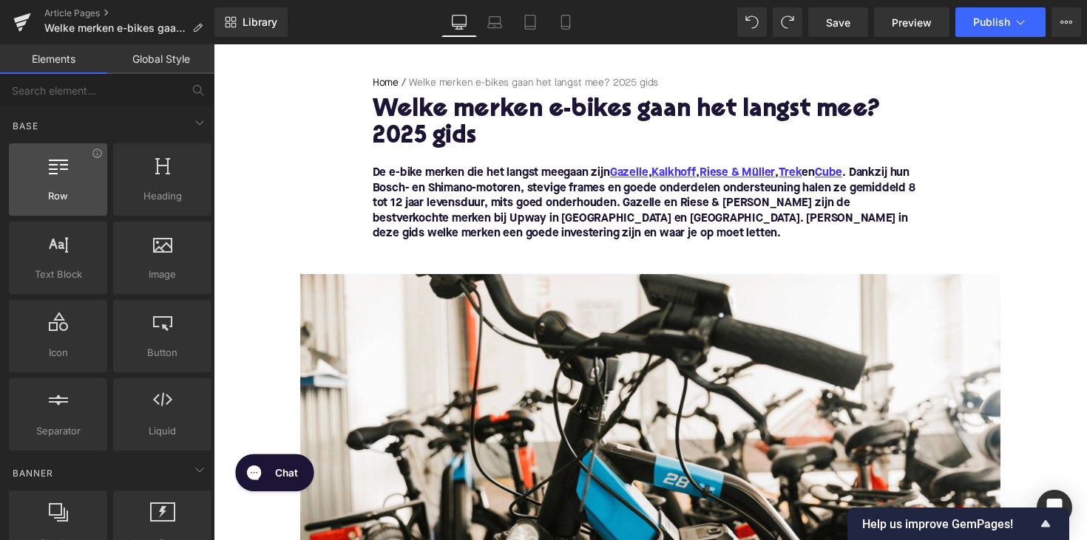
scroll to position [0, 0]
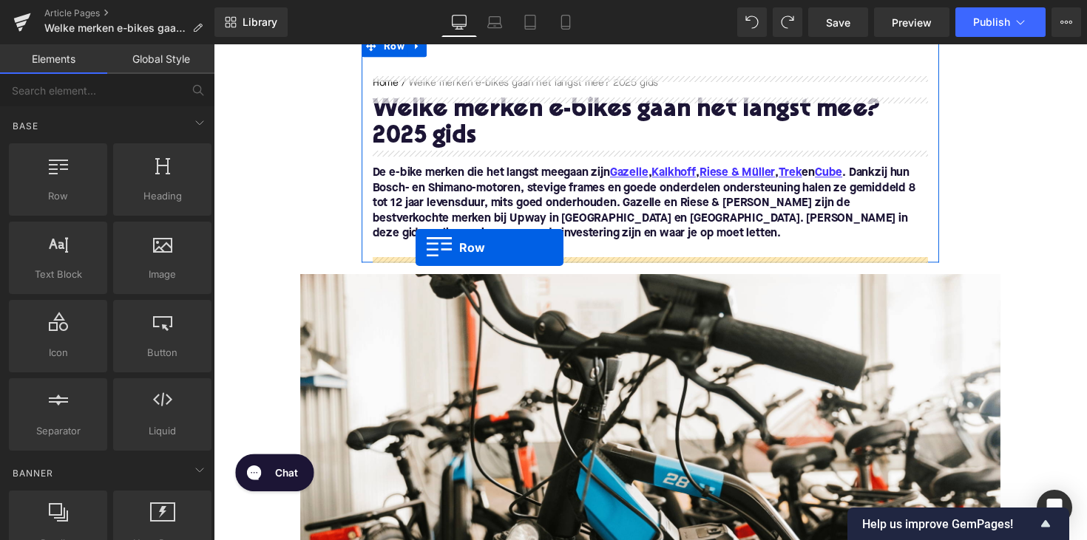
drag, startPoint x: 277, startPoint y: 234, endPoint x: 421, endPoint y: 253, distance: 144.7
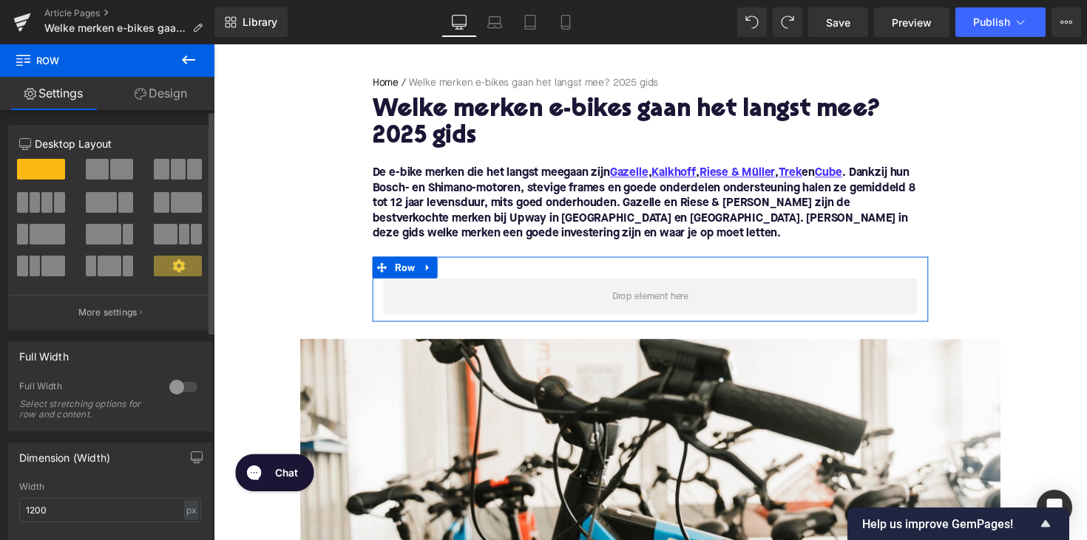
click at [44, 232] on span at bounding box center [47, 234] width 35 height 21
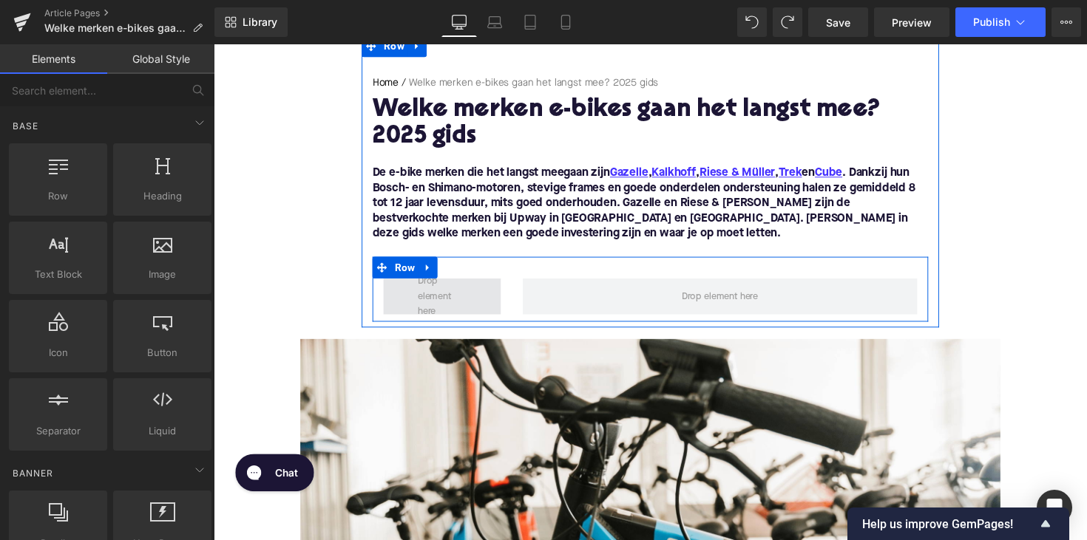
click at [433, 304] on span at bounding box center [448, 303] width 60 height 54
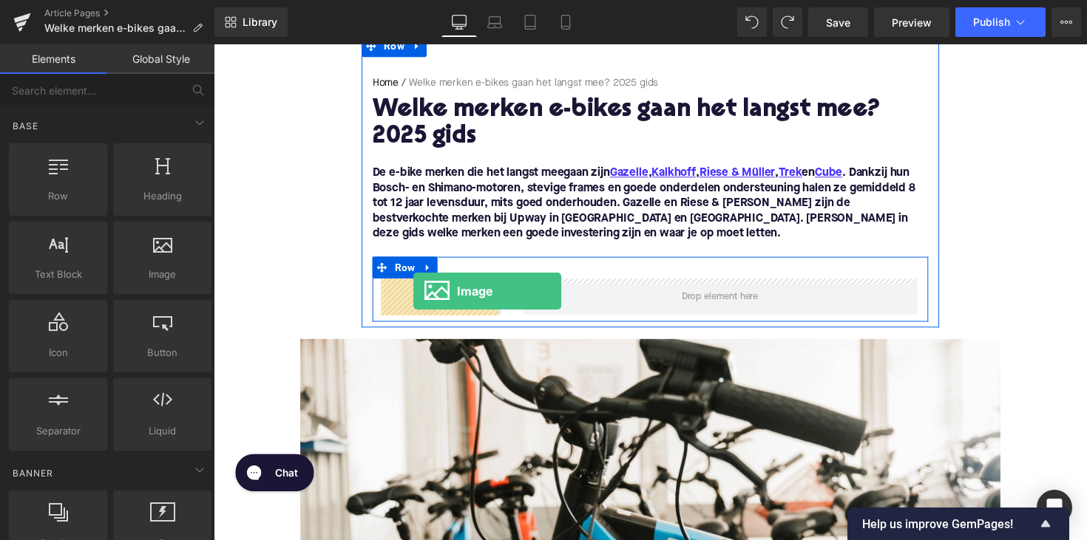
drag, startPoint x: 392, startPoint y: 300, endPoint x: 418, endPoint y: 297, distance: 26.0
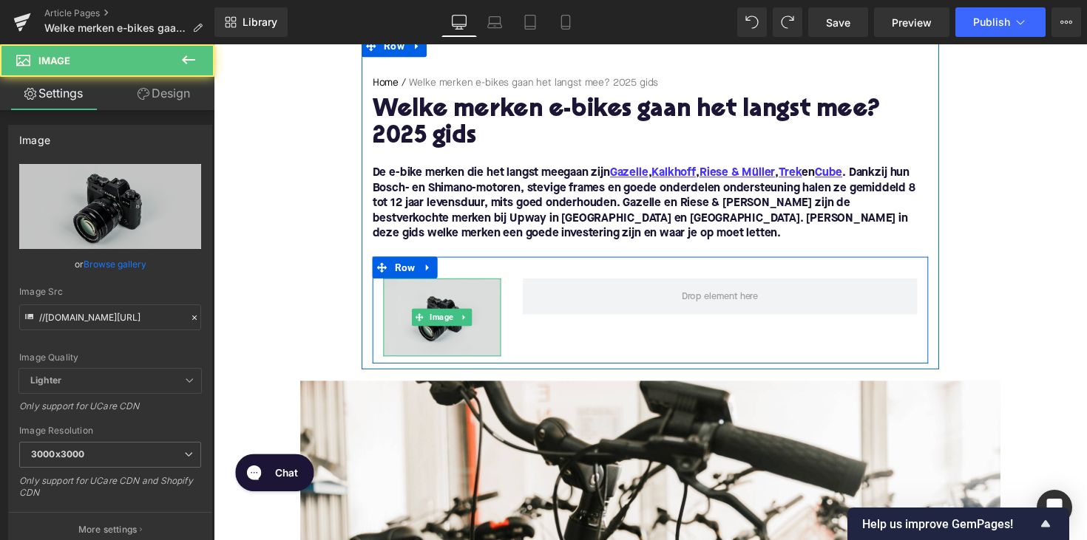
click at [443, 309] on img at bounding box center [447, 325] width 120 height 80
click at [492, 294] on img at bounding box center [447, 325] width 120 height 80
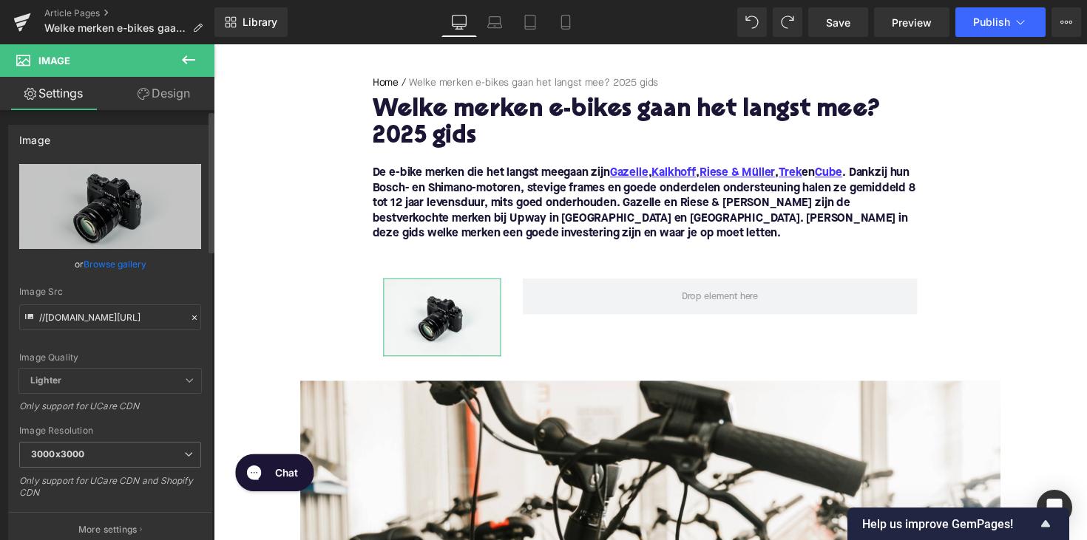
scroll to position [135, 0]
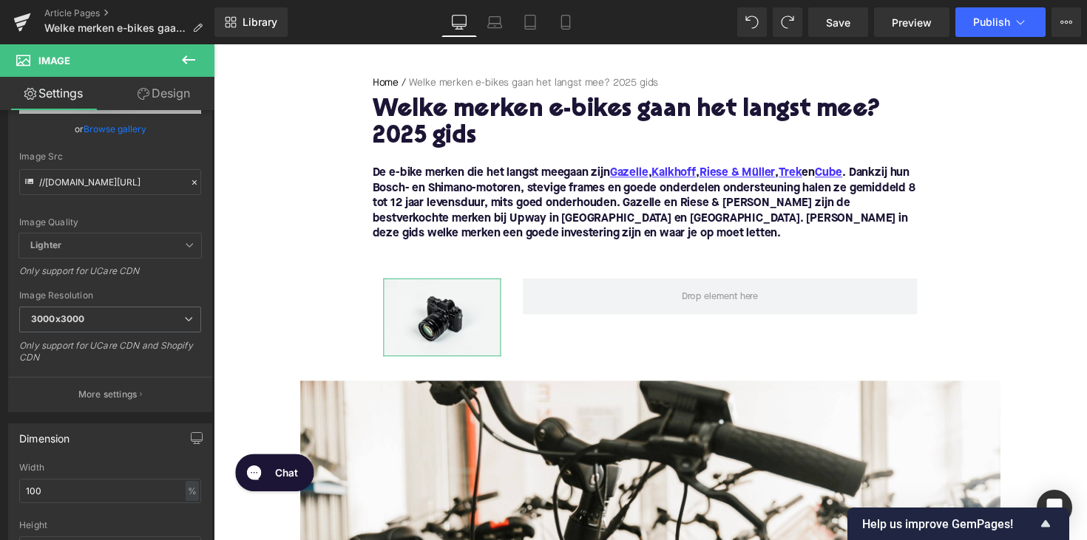
click at [164, 89] on link "Design" at bounding box center [163, 93] width 107 height 33
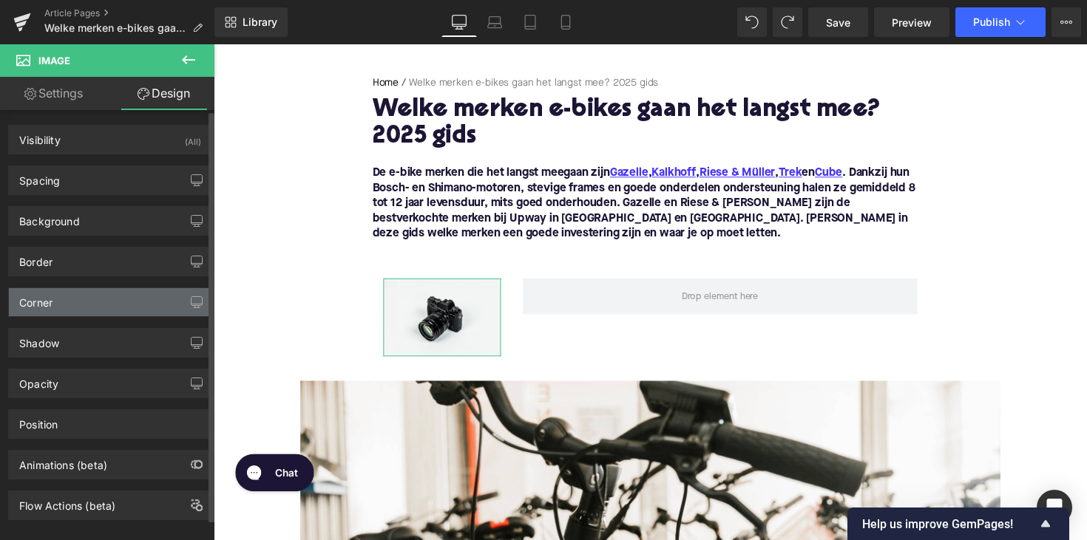
click at [106, 309] on div "Corner" at bounding box center [110, 302] width 203 height 28
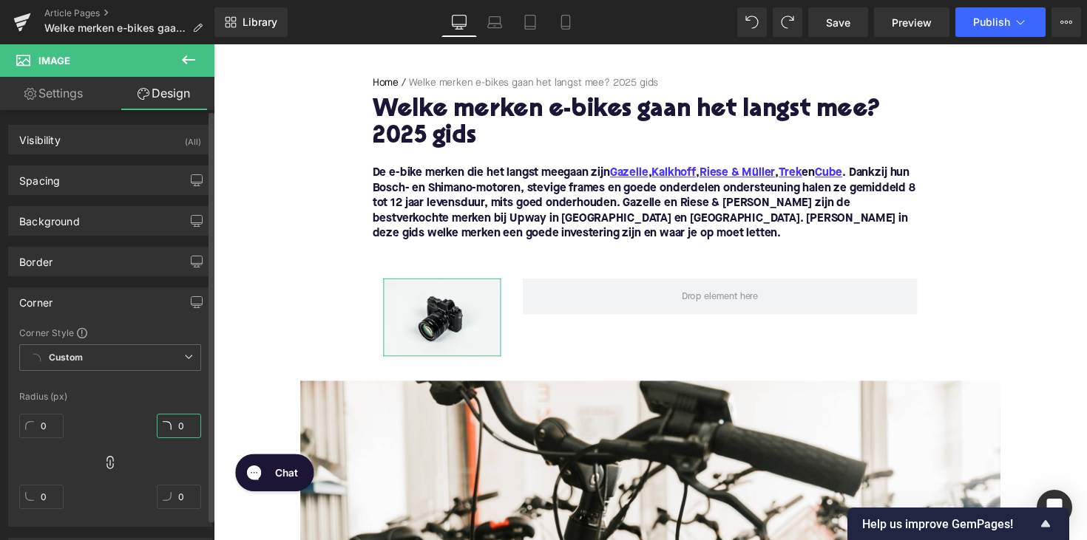
click at [185, 428] on input "0" at bounding box center [179, 426] width 44 height 24
type input "1"
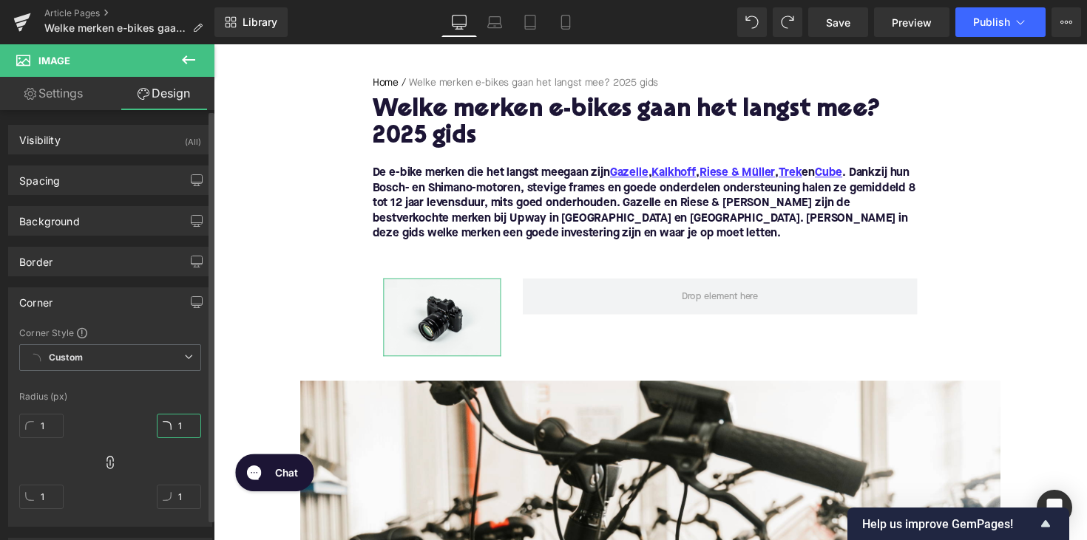
type input "10"
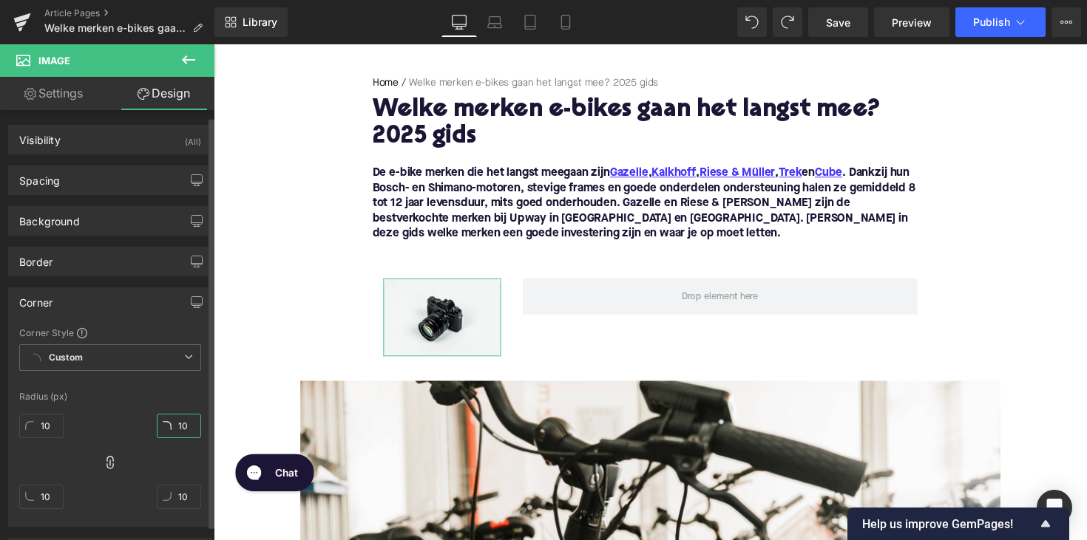
scroll to position [11, 0]
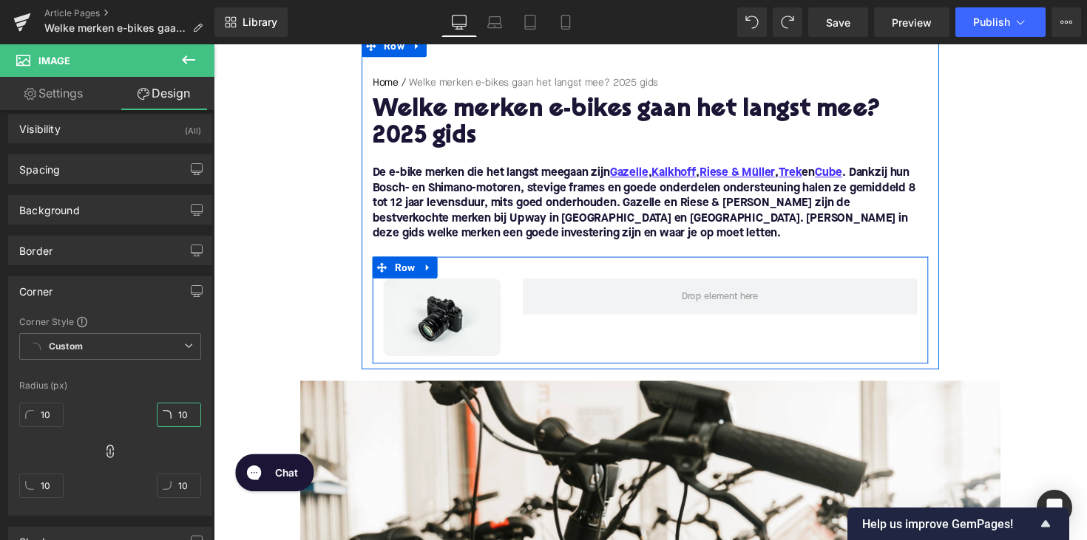
click at [543, 340] on div "Image Row" at bounding box center [660, 316] width 569 height 109
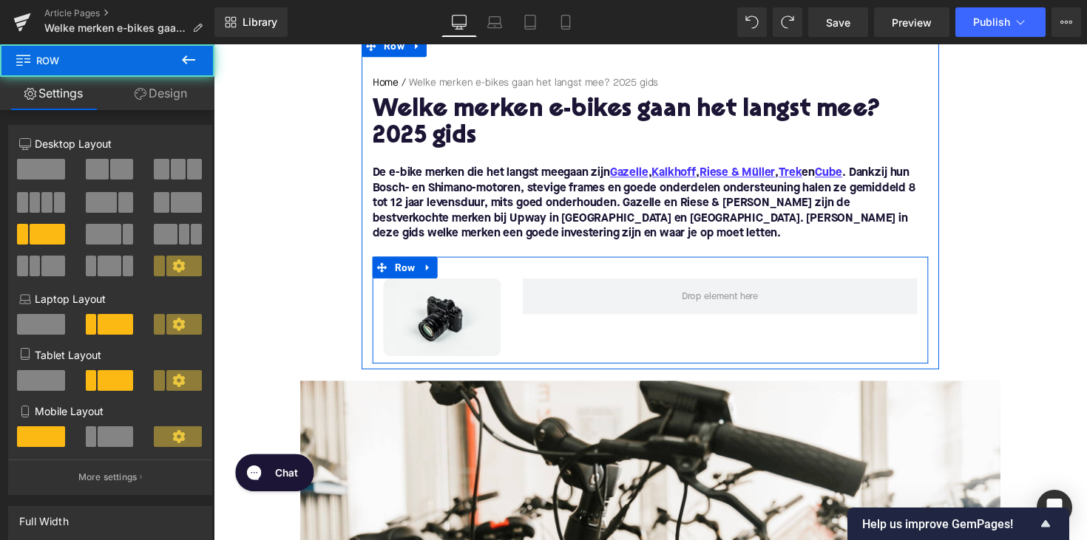
click at [463, 332] on link at bounding box center [471, 325] width 16 height 18
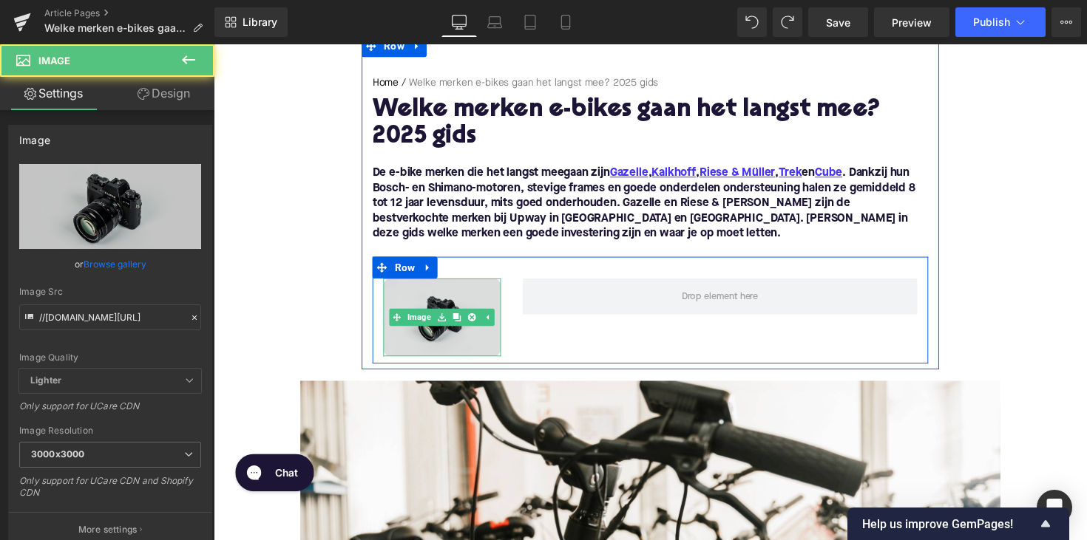
click at [458, 344] on img at bounding box center [447, 325] width 120 height 80
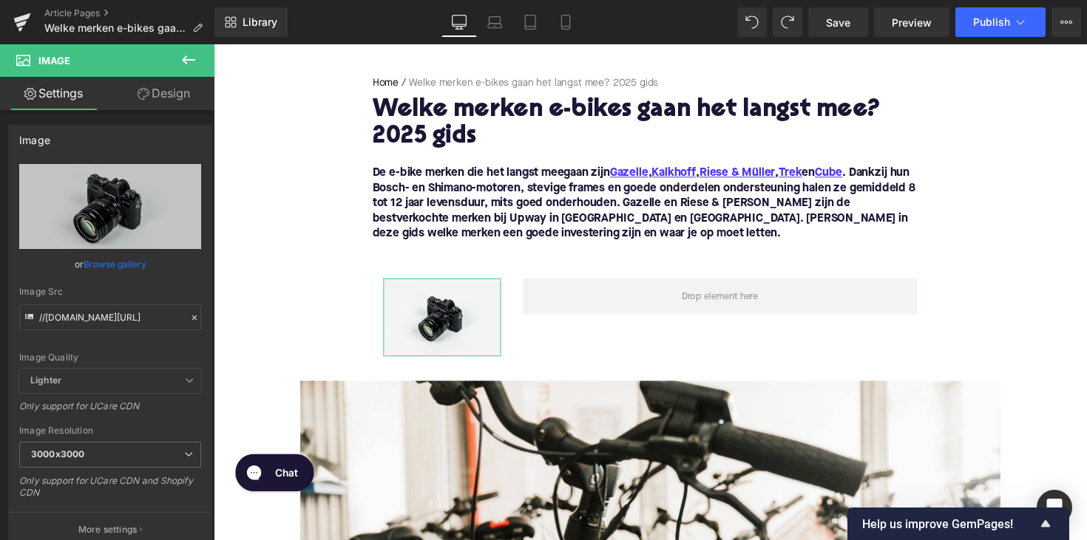
click at [172, 103] on link "Design" at bounding box center [163, 93] width 107 height 33
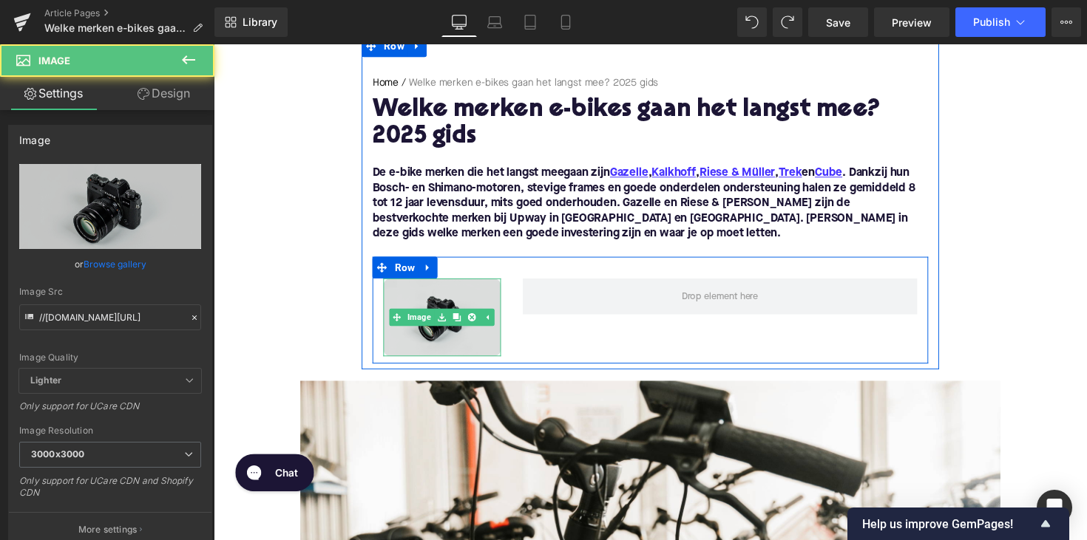
click at [438, 302] on img at bounding box center [447, 325] width 120 height 80
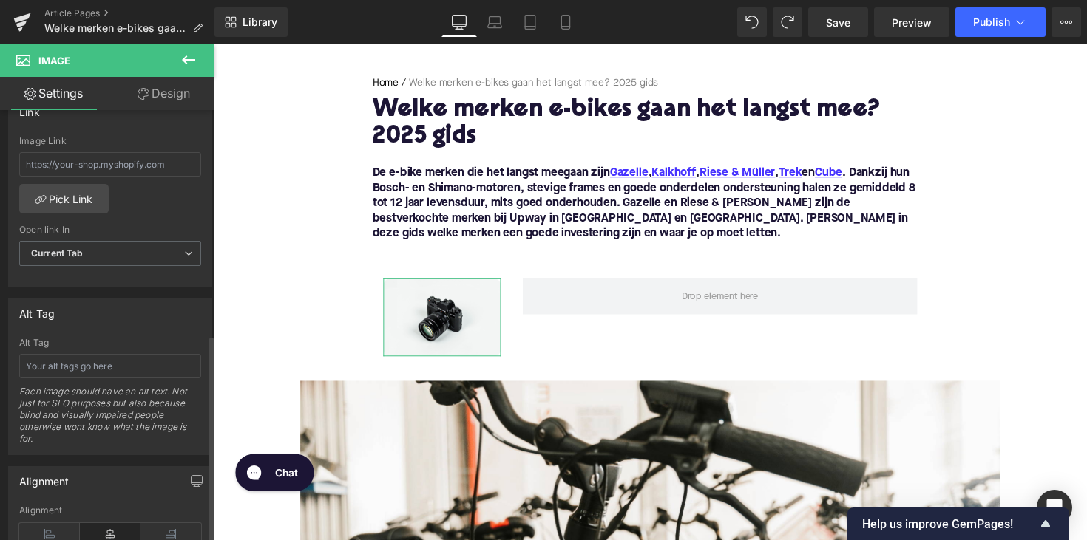
scroll to position [650, 0]
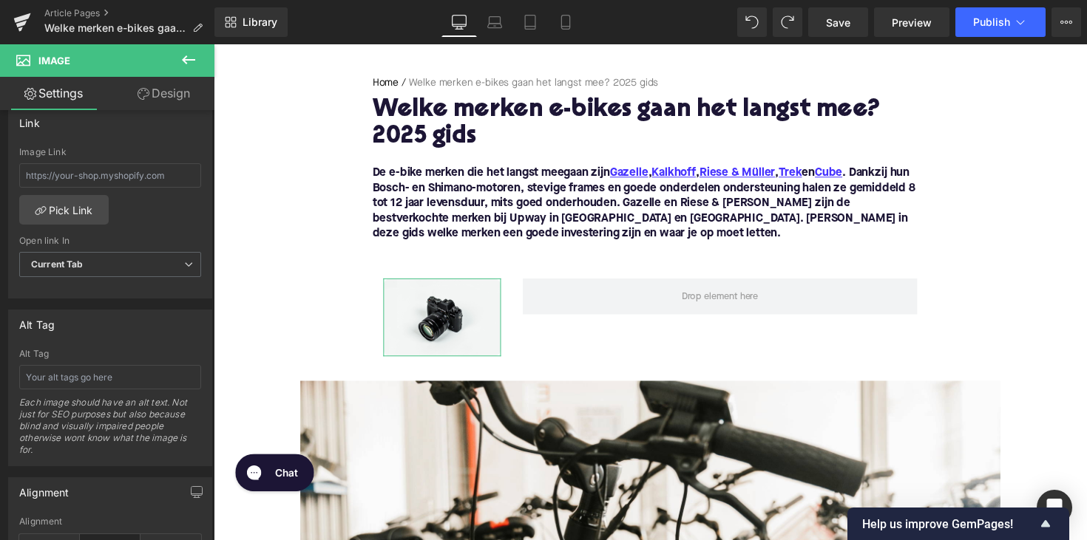
click at [164, 98] on link "Design" at bounding box center [163, 93] width 107 height 33
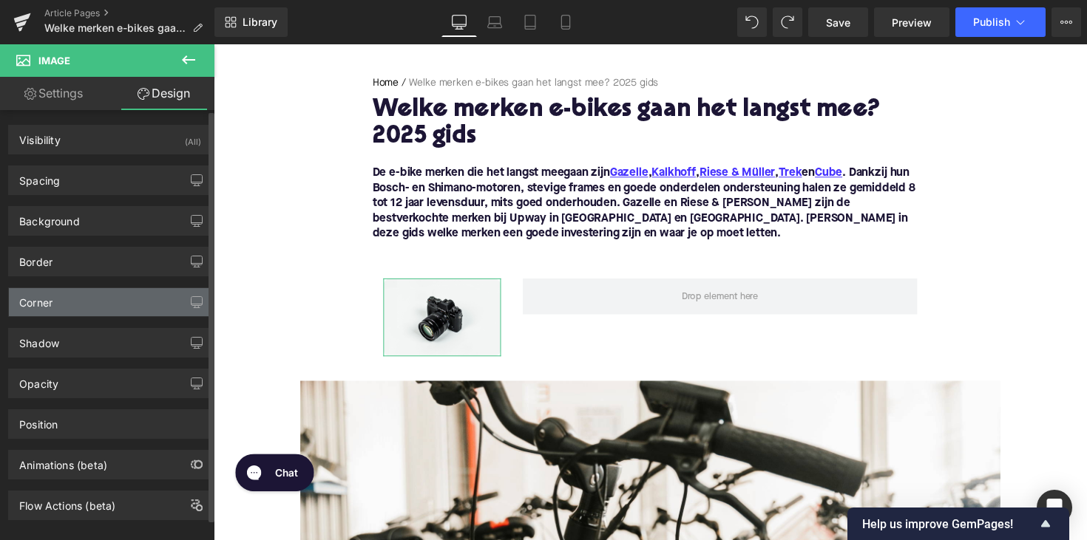
click at [108, 293] on div "Corner" at bounding box center [110, 302] width 203 height 28
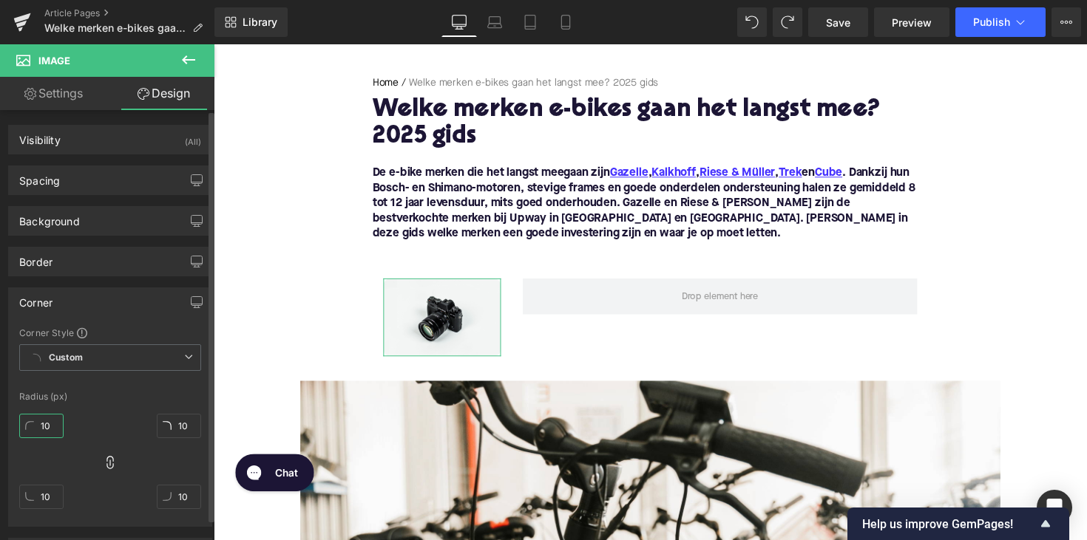
click at [50, 426] on input "10" at bounding box center [41, 426] width 44 height 24
type input "1"
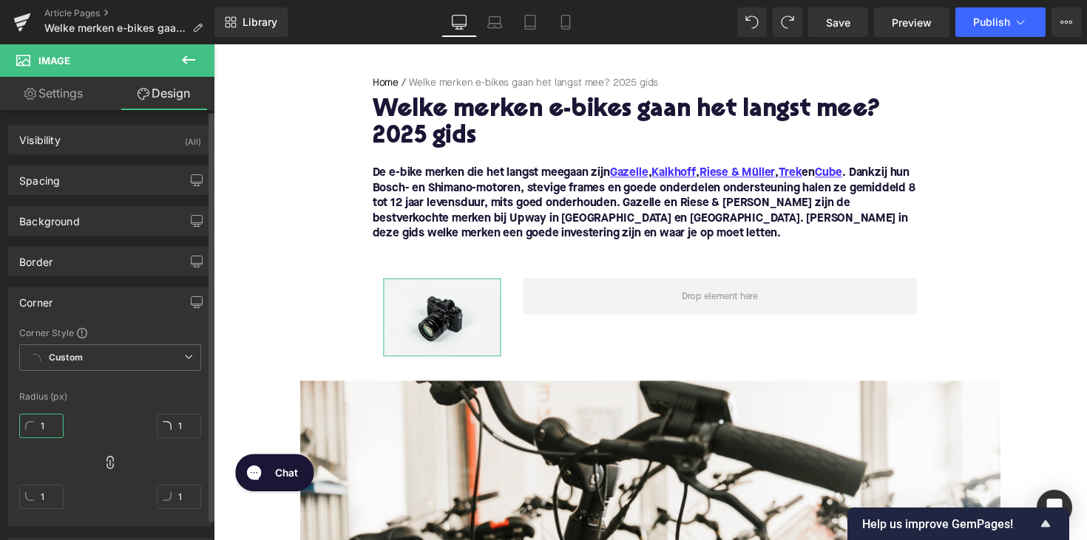
type input "11"
type input "1"
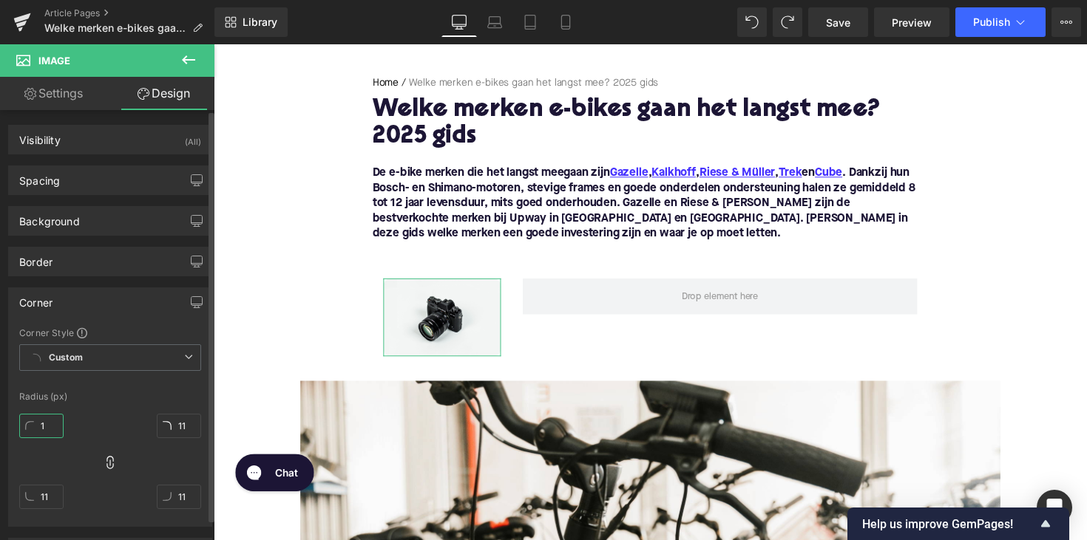
type input "1"
type input "15"
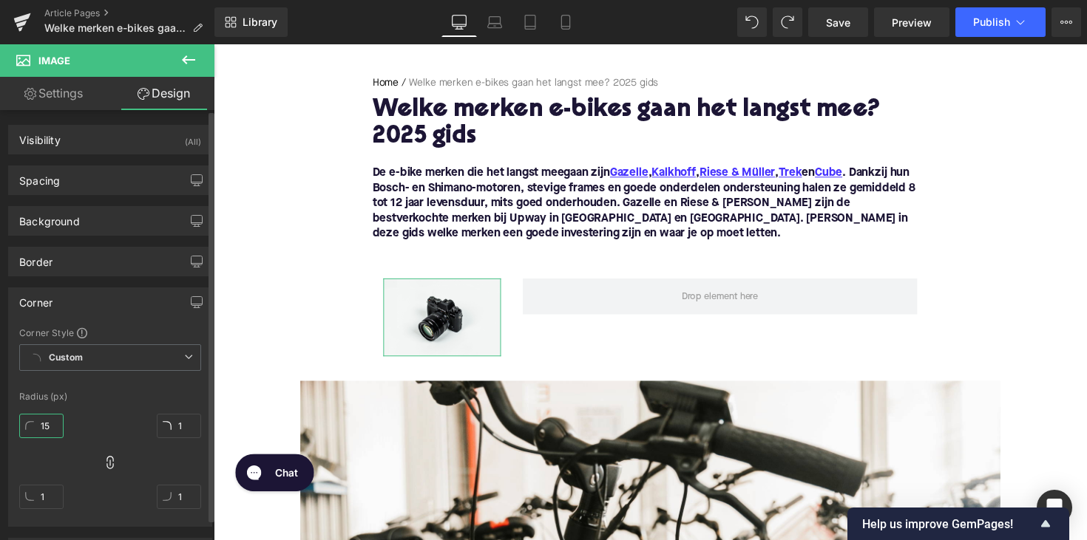
type input "15"
click at [48, 103] on link "Settings" at bounding box center [53, 93] width 107 height 33
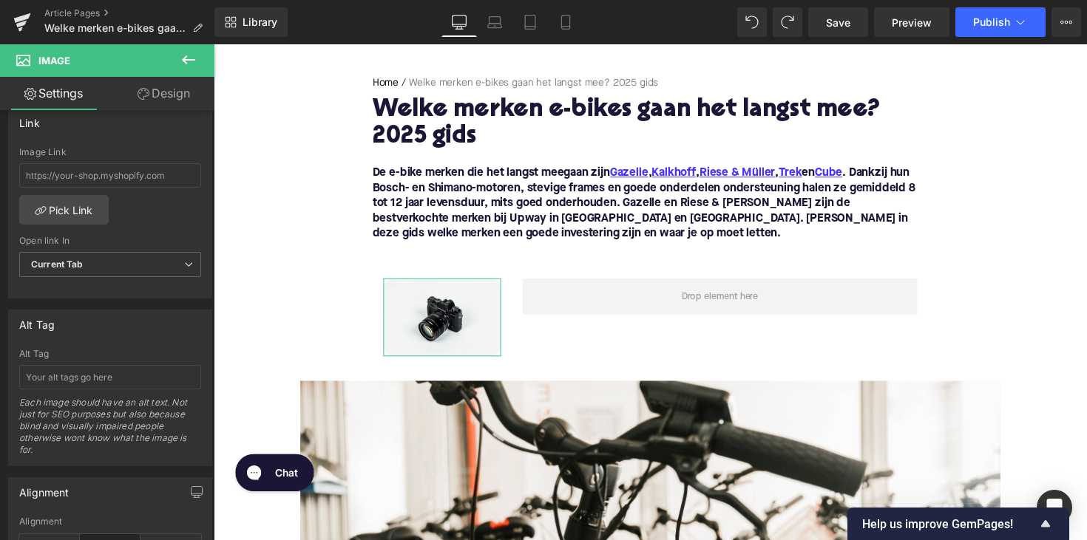
scroll to position [466, 0]
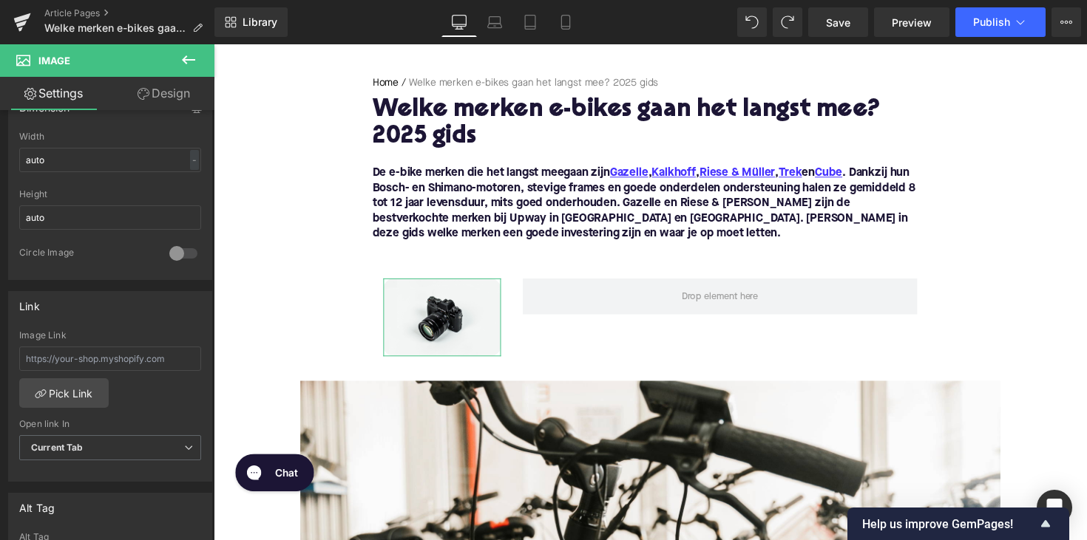
click at [154, 89] on link "Design" at bounding box center [163, 93] width 107 height 33
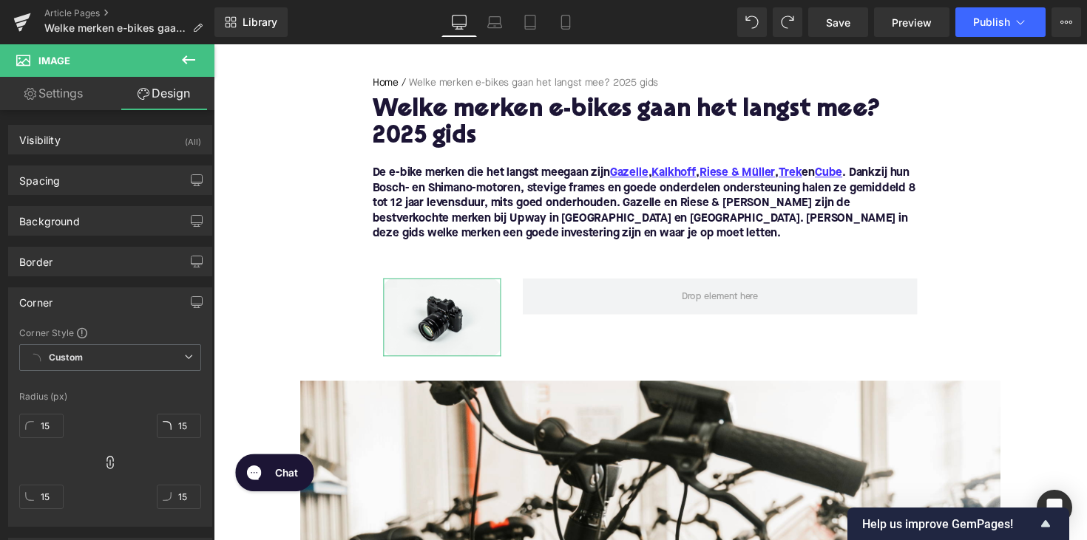
click at [154, 89] on link "Design" at bounding box center [163, 93] width 107 height 33
click at [180, 50] on button at bounding box center [189, 60] width 52 height 33
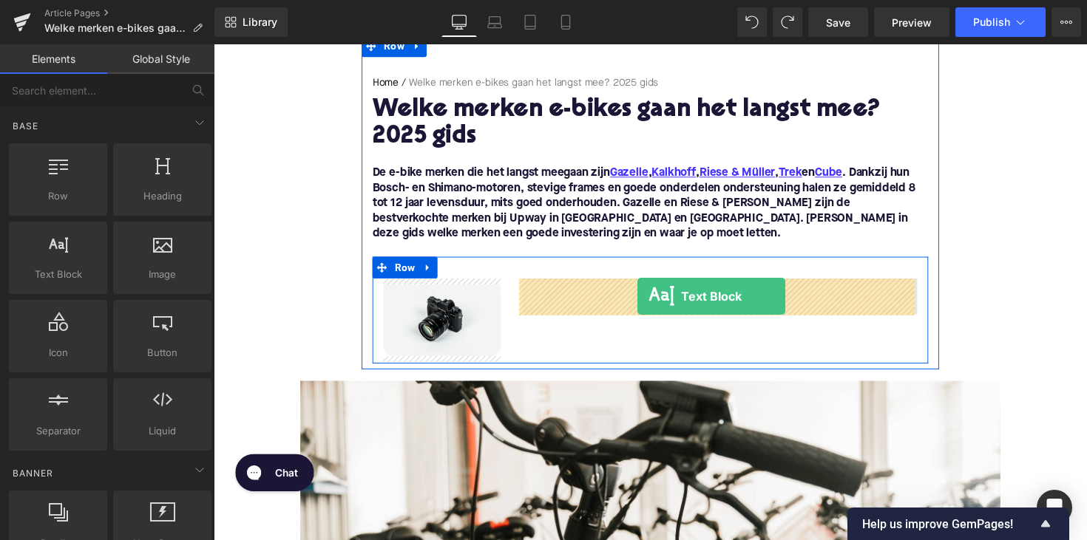
drag, startPoint x: 281, startPoint y: 285, endPoint x: 647, endPoint y: 302, distance: 367.0
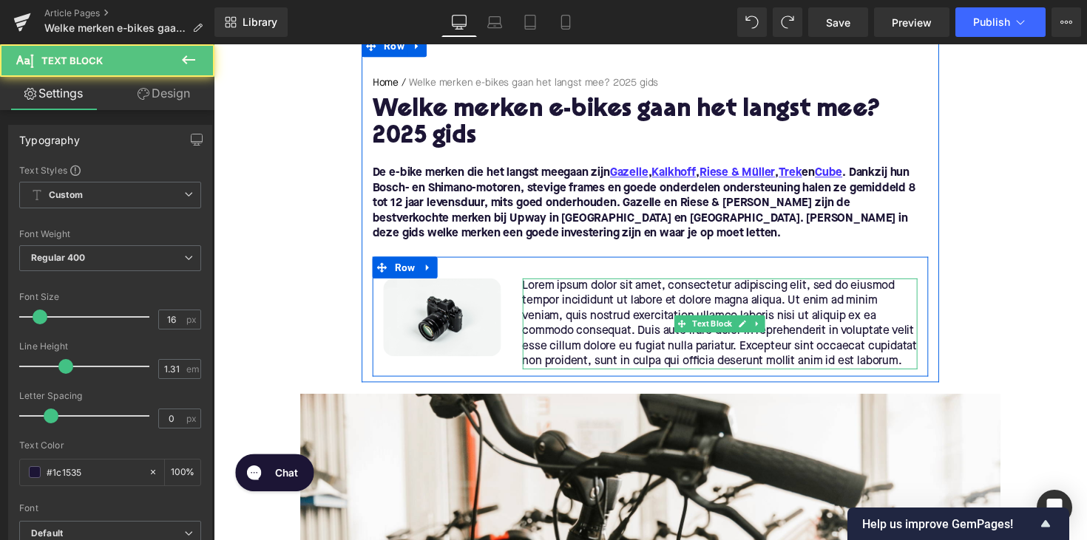
click at [632, 313] on p "Lorem ipsum dolor sit amet, consectetur adipiscing elit, sed do eiusmod tempor …" at bounding box center [732, 331] width 405 height 93
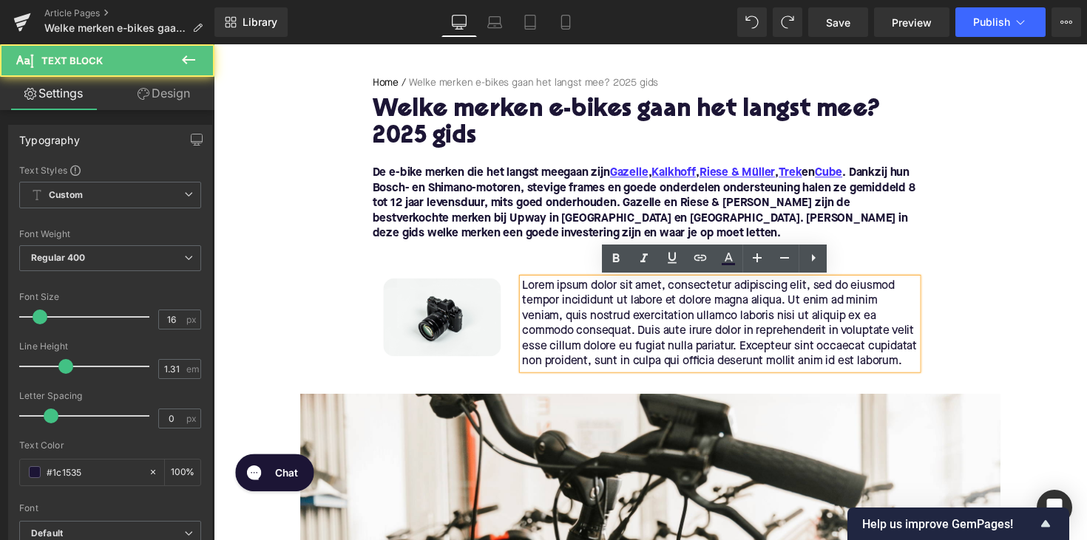
click at [632, 313] on p "Lorem ipsum dolor sit amet, consectetur adipiscing elit, sed do eiusmod tempor …" at bounding box center [732, 331] width 405 height 93
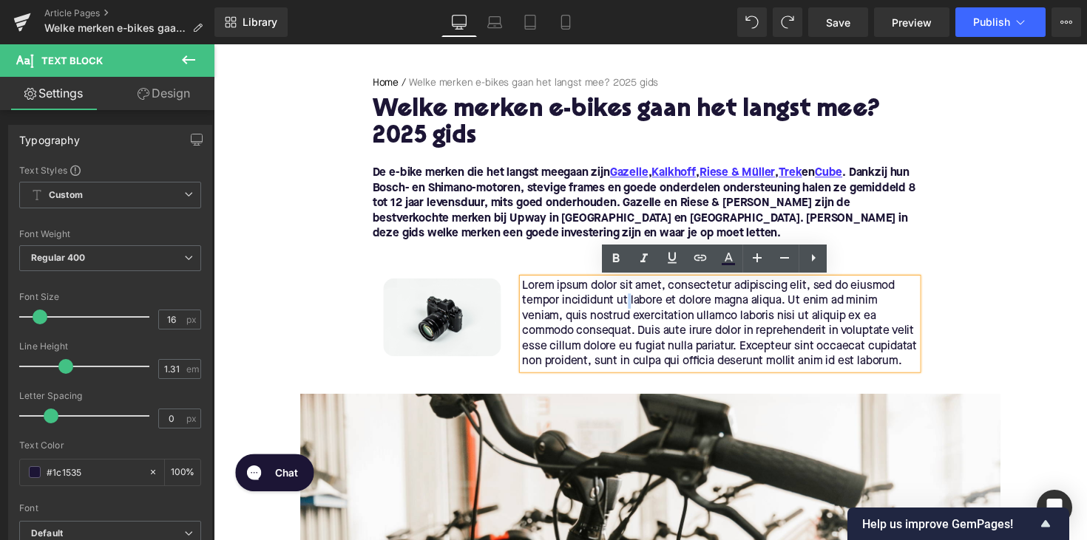
click at [632, 313] on p "Lorem ipsum dolor sit amet, consectetur adipiscing elit, sed do eiusmod tempor …" at bounding box center [732, 331] width 405 height 93
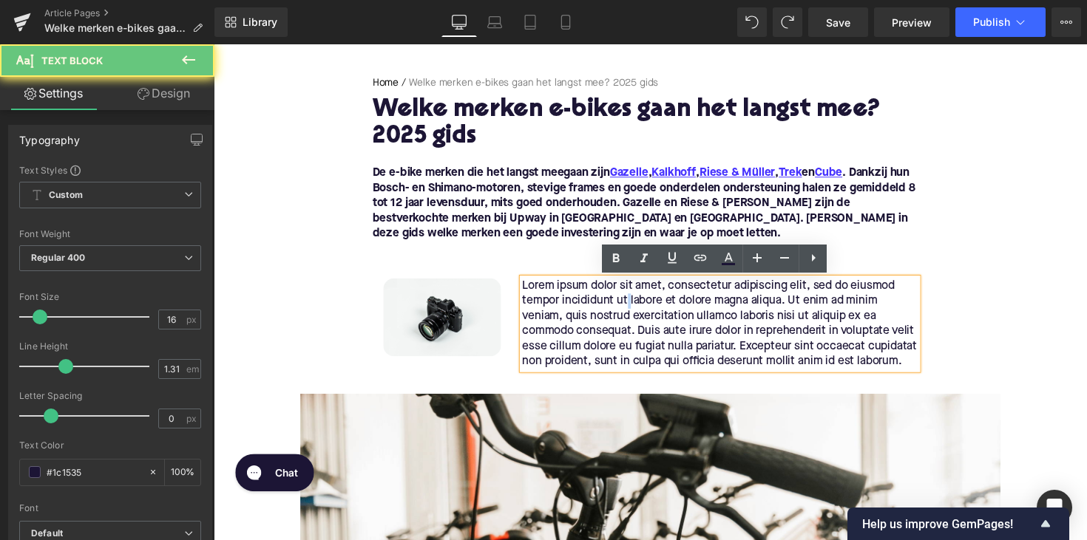
click at [632, 313] on p "Lorem ipsum dolor sit amet, consectetur adipiscing elit, sed do eiusmod tempor …" at bounding box center [732, 331] width 405 height 93
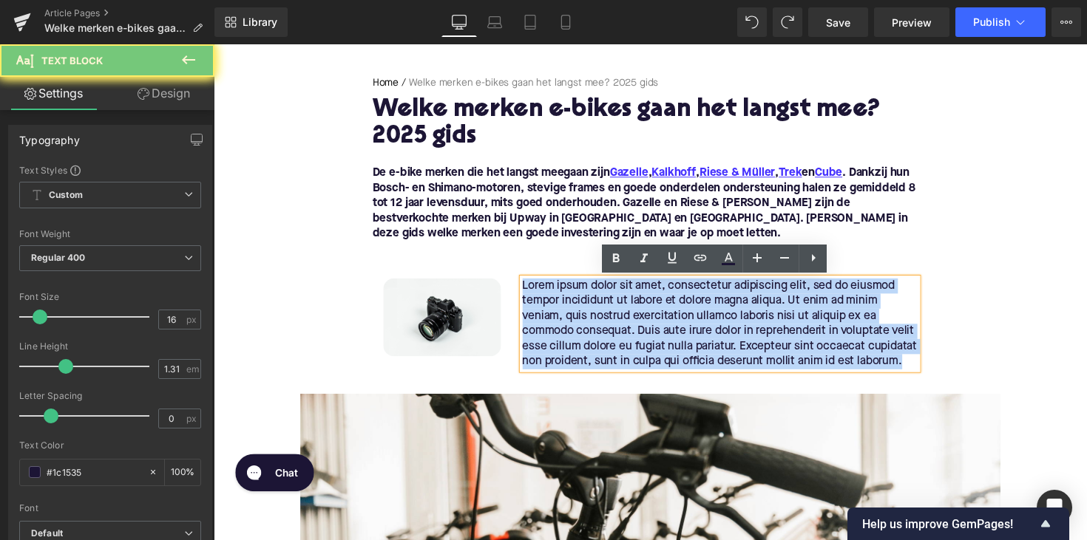
click at [632, 313] on p "Lorem ipsum dolor sit amet, consectetur adipiscing elit, sed do eiusmod tempor …" at bounding box center [732, 331] width 405 height 93
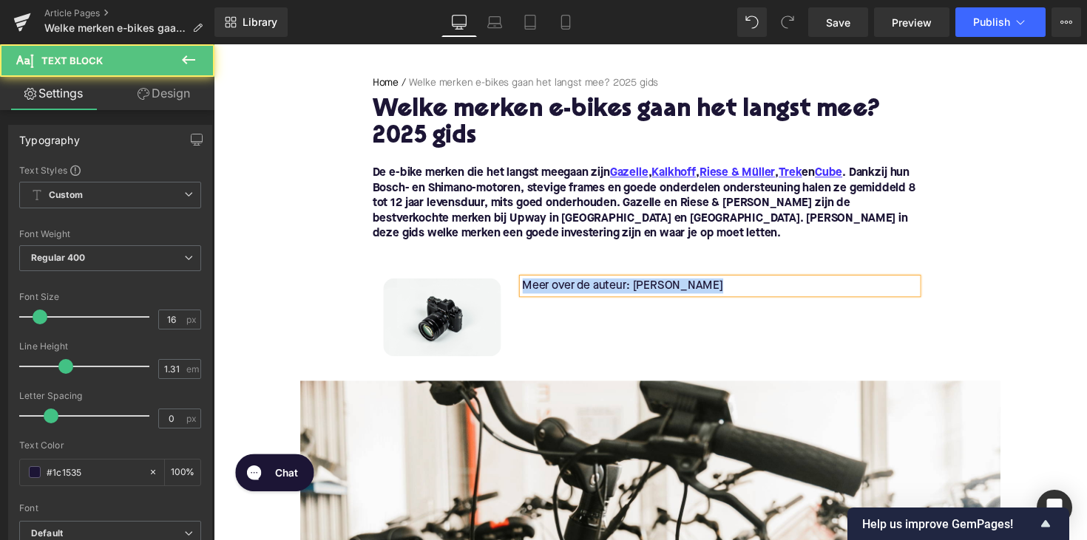
drag, startPoint x: 729, startPoint y: 293, endPoint x: 517, endPoint y: 299, distance: 212.2
click at [519, 299] on div "Meer over de auteur: [PERSON_NAME] Text Block" at bounding box center [732, 293] width 427 height 16
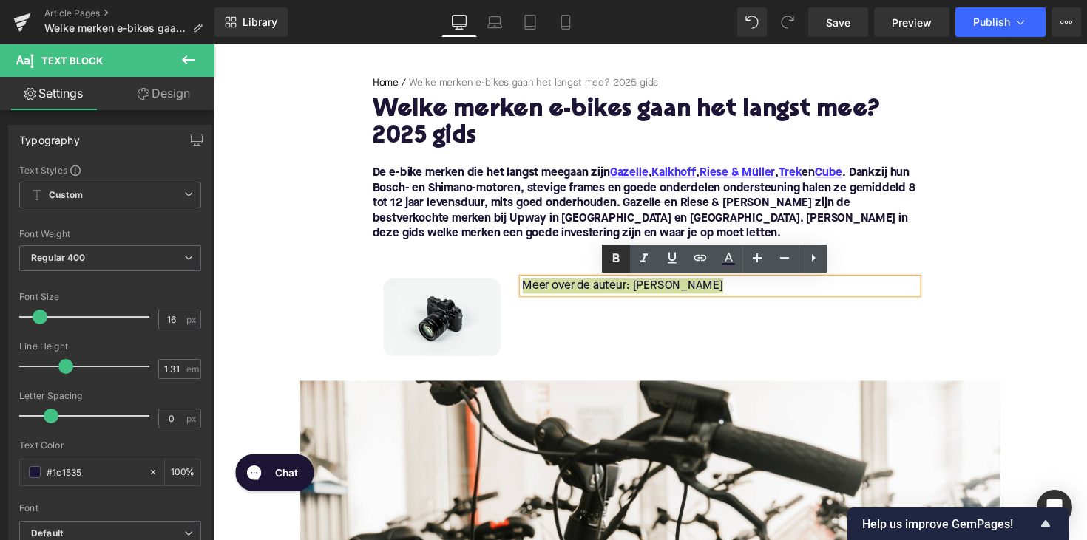
click at [614, 254] on icon at bounding box center [616, 258] width 7 height 9
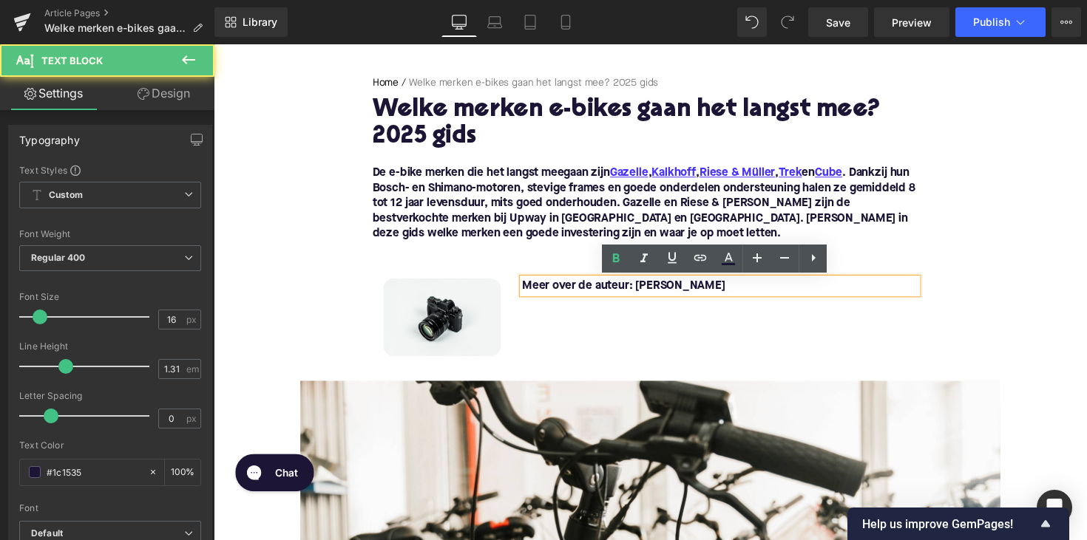
click at [731, 300] on div "Meer over de auteur: [PERSON_NAME]" at bounding box center [732, 293] width 405 height 16
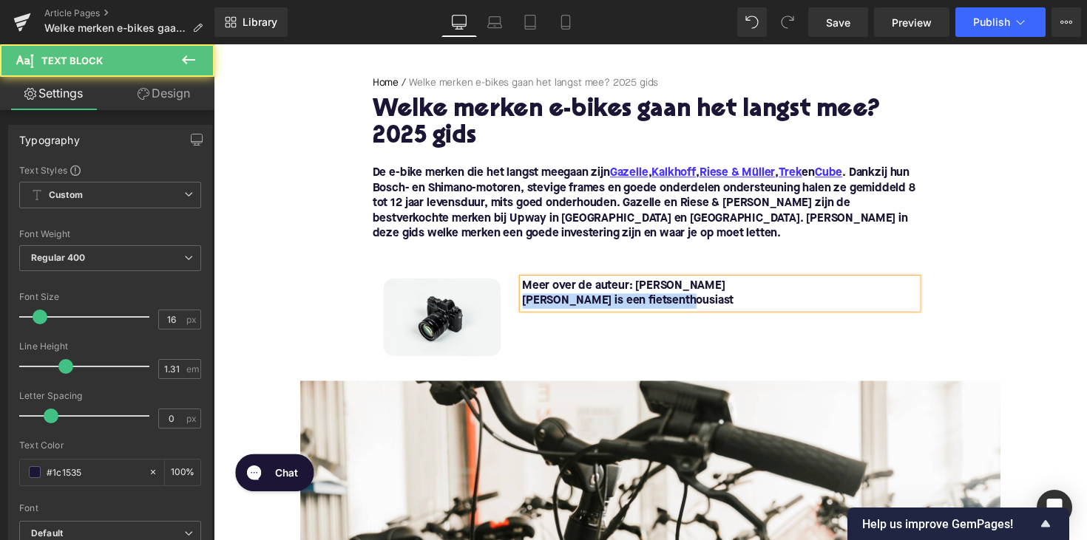
drag, startPoint x: 687, startPoint y: 307, endPoint x: 518, endPoint y: 313, distance: 169.4
click at [519, 313] on div "Meer over de auteur: [PERSON_NAME] is een fietsenthousiast Text Block" at bounding box center [732, 300] width 427 height 31
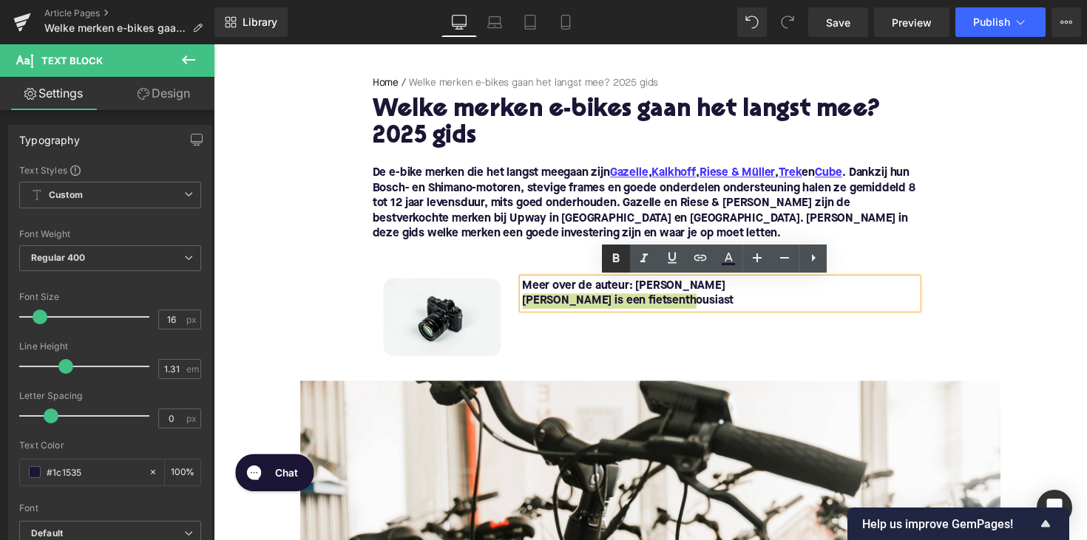
click at [621, 259] on icon at bounding box center [616, 259] width 18 height 18
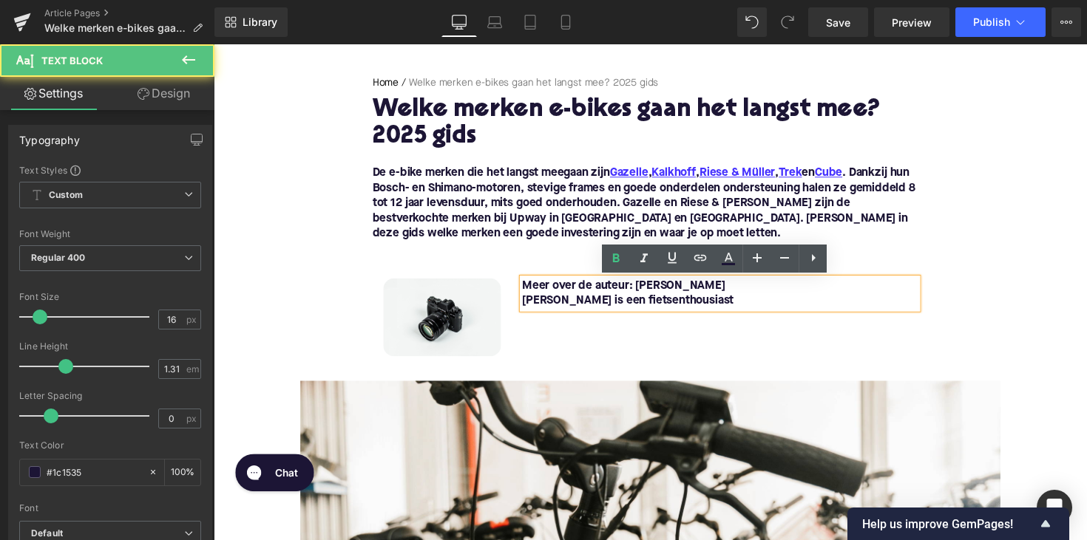
click at [676, 305] on strong "[PERSON_NAME] is een fietsenthousiast" at bounding box center [638, 308] width 217 height 12
drag, startPoint x: 697, startPoint y: 304, endPoint x: 511, endPoint y: 304, distance: 186.3
click at [511, 304] on div "Image Meer over de auteur: [PERSON_NAME] is een fietsenthousiast Text Block Row" at bounding box center [660, 316] width 569 height 109
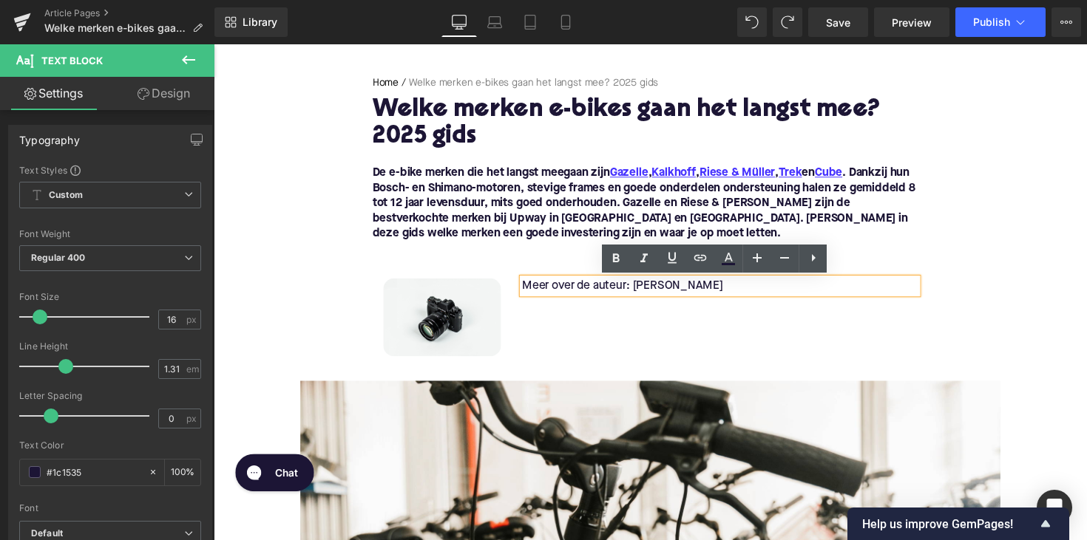
click at [736, 300] on div "Meer over de auteur: [PERSON_NAME]" at bounding box center [732, 293] width 405 height 16
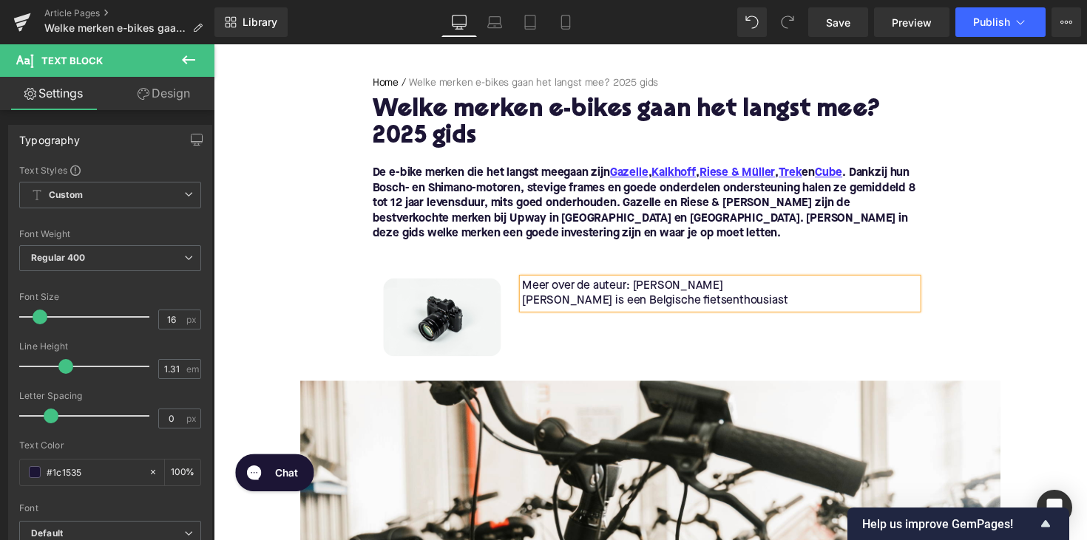
click at [648, 298] on p "Meer over de auteur: [PERSON_NAME]" at bounding box center [732, 293] width 405 height 16
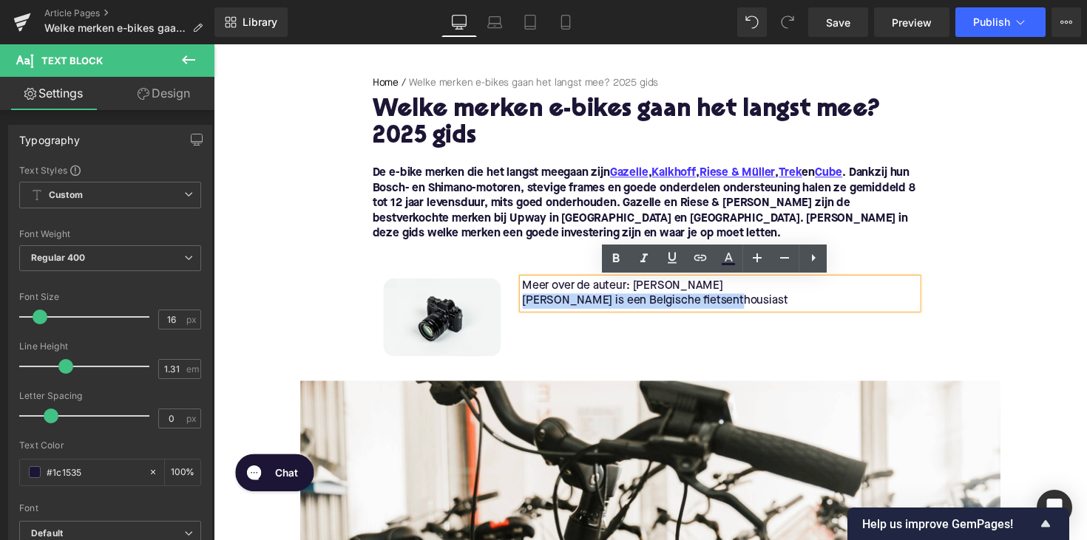
drag, startPoint x: 747, startPoint y: 310, endPoint x: 526, endPoint y: 308, distance: 221.0
click at [530, 308] on p "[PERSON_NAME] is een Belgische fietsenthousiast" at bounding box center [732, 308] width 405 height 16
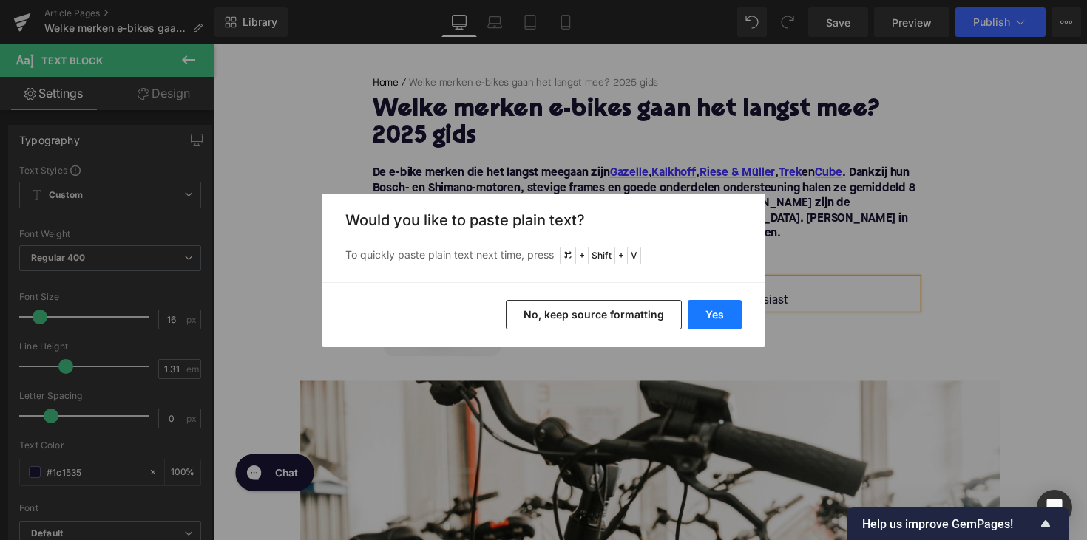
click at [724, 304] on button "Yes" at bounding box center [714, 315] width 54 height 30
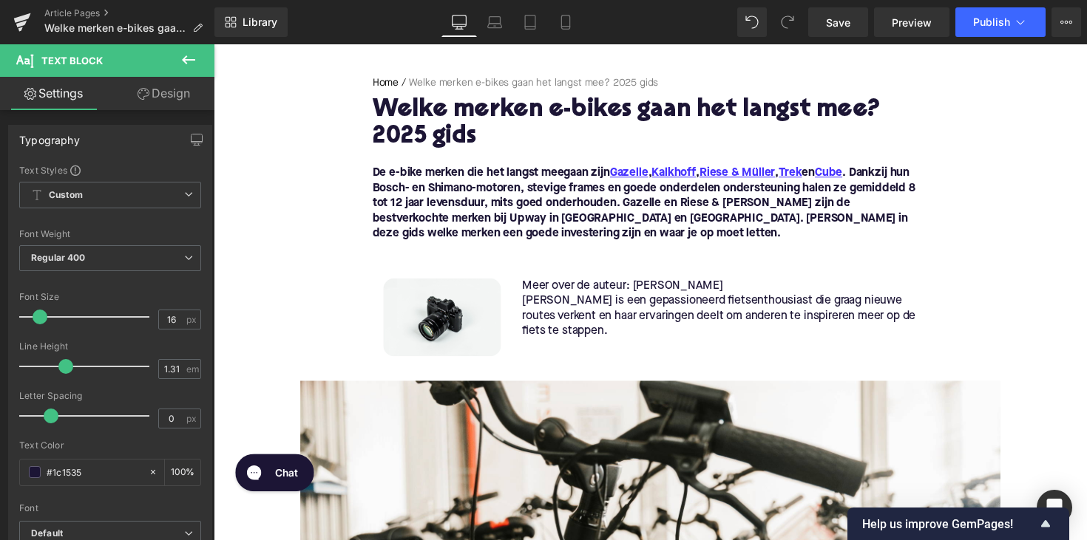
click at [606, 323] on p "[PERSON_NAME] is een gepassioneerd fietsenthousiast die graag nieuwe routes ver…" at bounding box center [732, 323] width 405 height 47
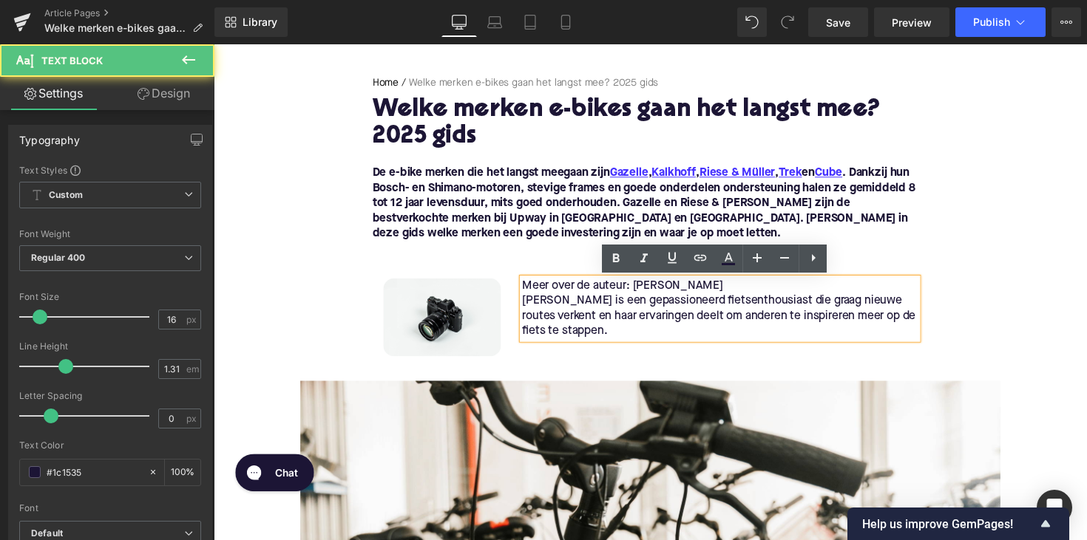
click at [530, 309] on p "[PERSON_NAME] is een gepassioneerd fietsenthousiast die graag nieuwe routes ver…" at bounding box center [732, 323] width 405 height 47
click at [570, 309] on p "[PERSON_NAME] is een gepassioneerd fietsenthousiast die graag nieuwe routes ver…" at bounding box center [732, 323] width 405 height 47
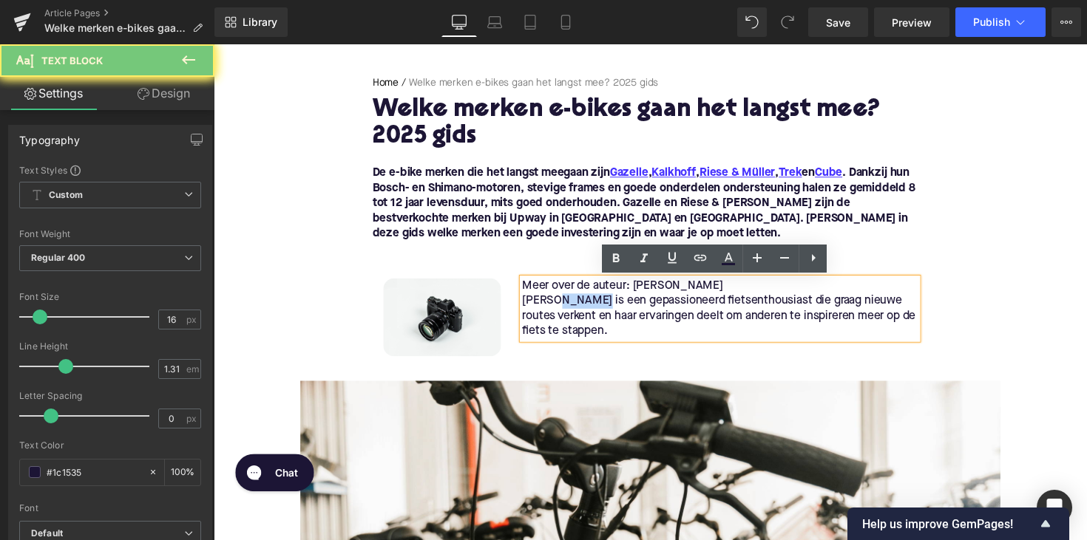
click at [570, 309] on p "[PERSON_NAME] is een gepassioneerd fietsenthousiast die graag nieuwe routes ver…" at bounding box center [732, 323] width 405 height 47
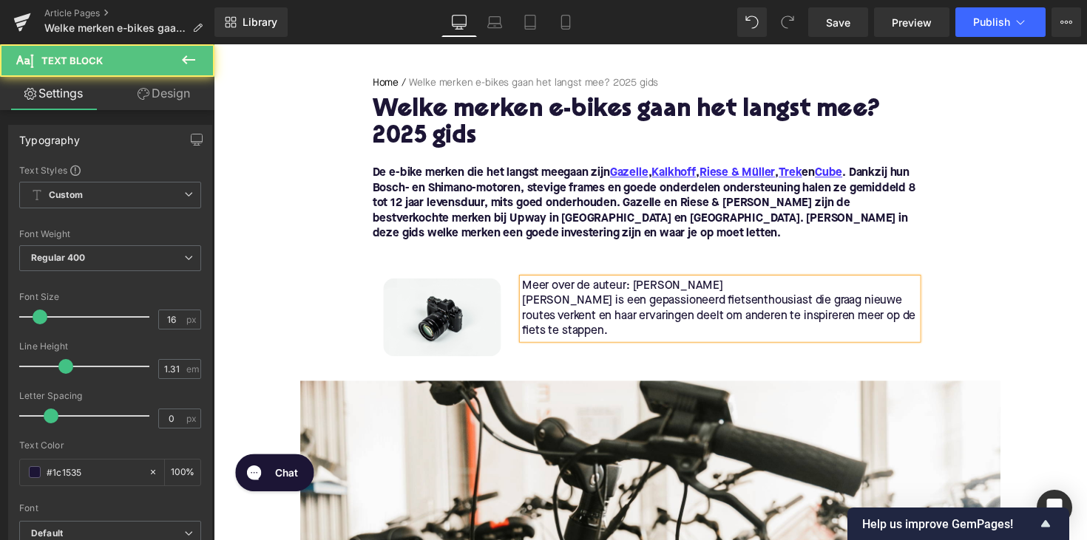
click at [530, 308] on p "[PERSON_NAME] is een gepassioneerd fietsenthousiast die graag nieuwe routes ver…" at bounding box center [732, 323] width 405 height 47
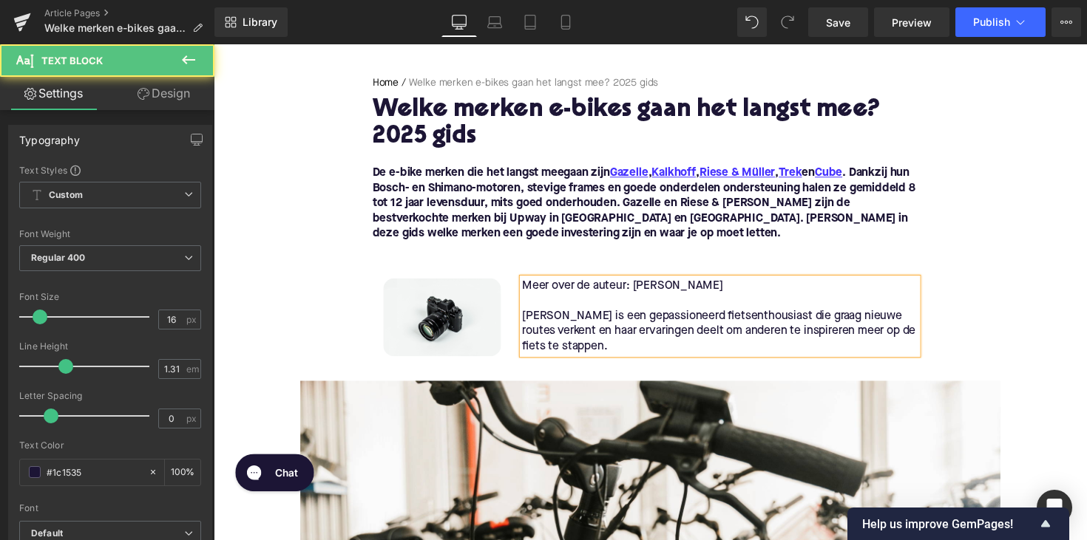
click at [744, 319] on span "[PERSON_NAME] is een gepassioneerd fietsenthousiast die graag nieuwe routes ver…" at bounding box center [731, 338] width 403 height 43
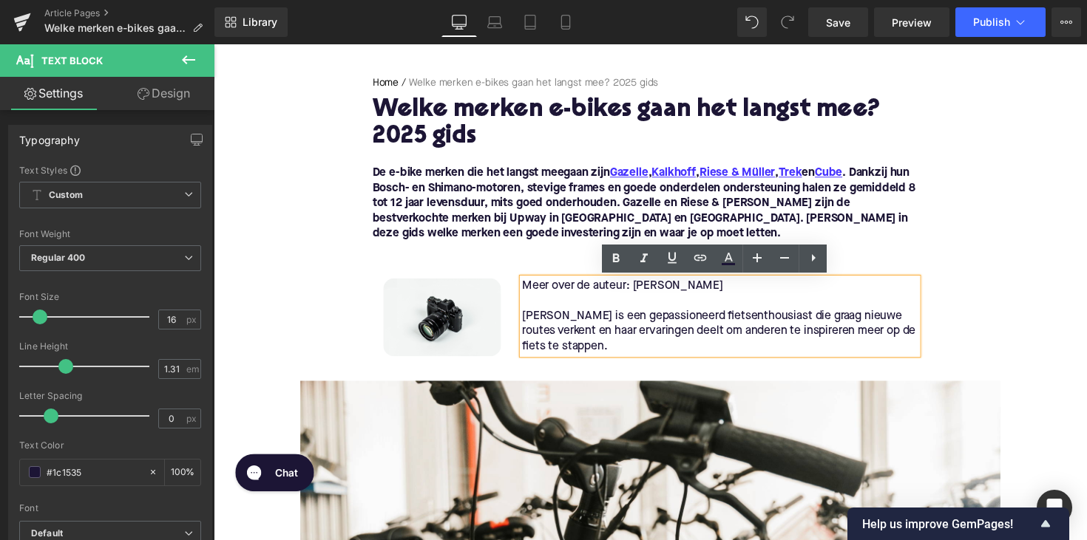
click at [687, 294] on p "Meer over de auteur: [PERSON_NAME]" at bounding box center [732, 293] width 405 height 16
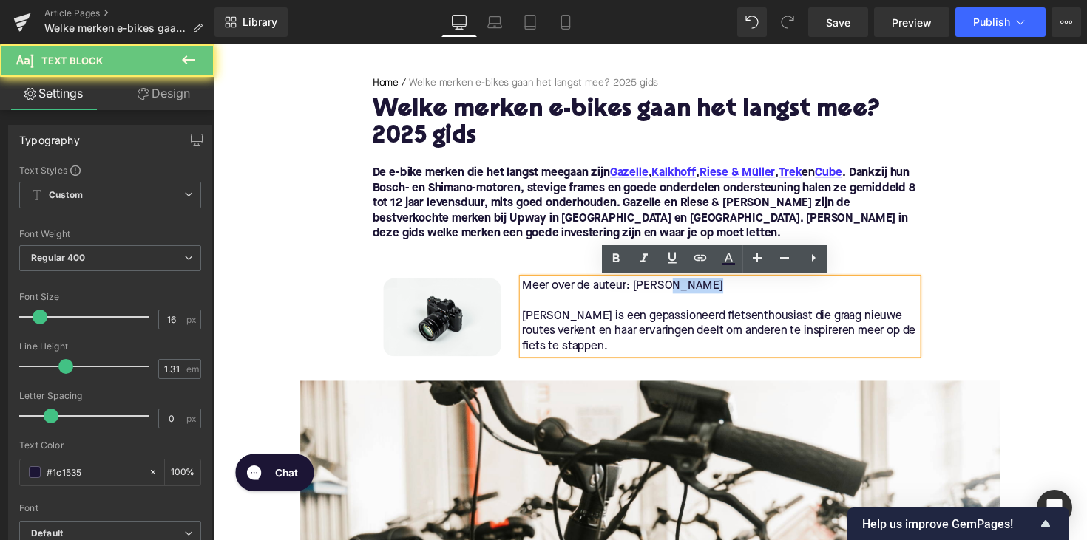
click at [687, 294] on p "Meer over de auteur: [PERSON_NAME]" at bounding box center [732, 293] width 405 height 16
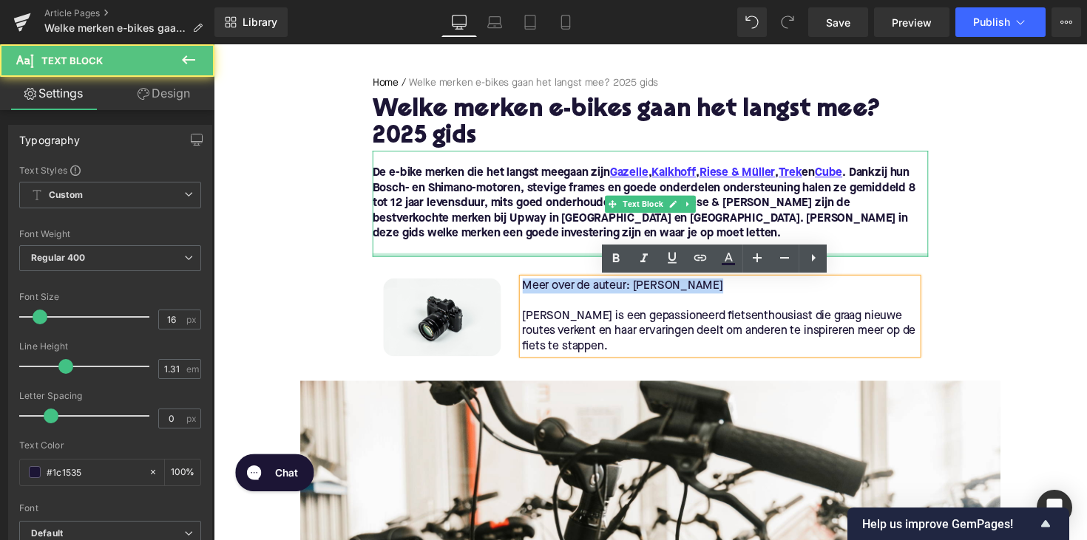
click at [610, 261] on div at bounding box center [660, 261] width 569 height 4
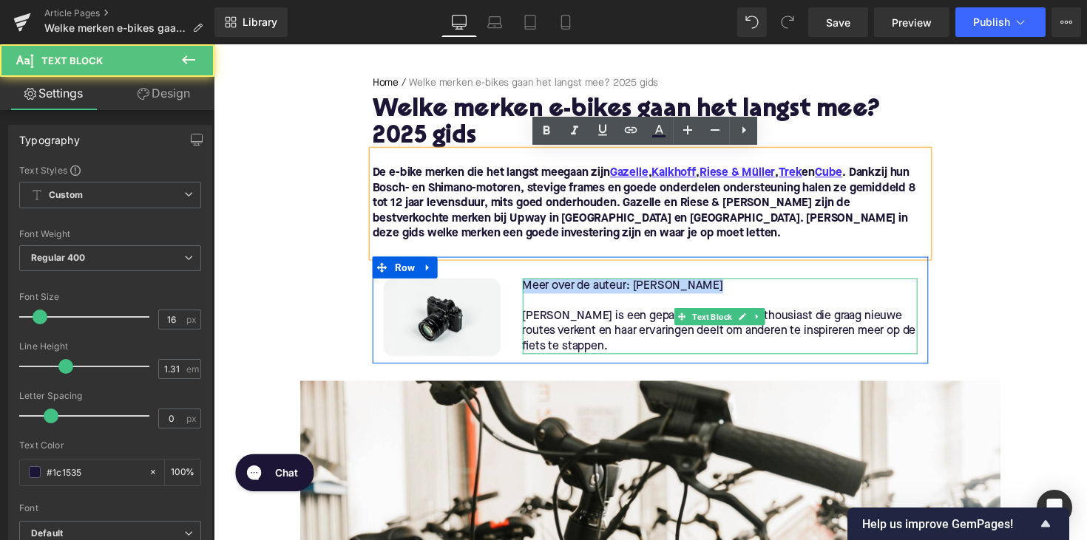
click at [611, 299] on p "Meer over de auteur: [PERSON_NAME]" at bounding box center [732, 293] width 405 height 16
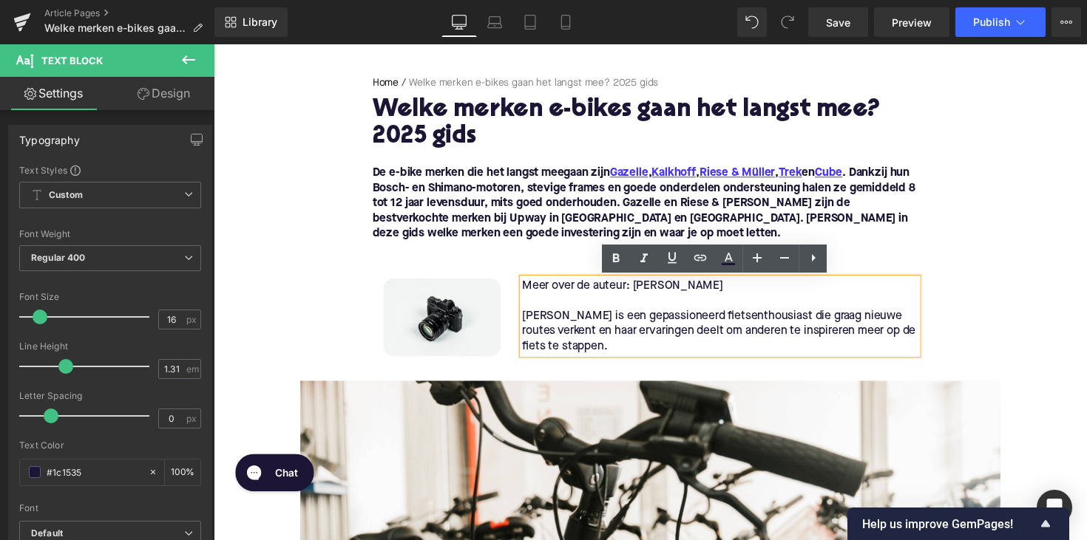
click at [713, 297] on p "Meer over de auteur: [PERSON_NAME]" at bounding box center [732, 293] width 405 height 16
drag, startPoint x: 725, startPoint y: 293, endPoint x: 520, endPoint y: 289, distance: 204.8
click at [520, 289] on div "Meer over de auteur: [PERSON_NAME] is een gepassioneerd fietsenthousiast die gr…" at bounding box center [732, 324] width 427 height 78
click at [616, 268] on link at bounding box center [616, 259] width 28 height 28
click at [656, 339] on span "[PERSON_NAME] is een gepassioneerd fietsenthousiast die graag nieuwe routes ver…" at bounding box center [731, 338] width 403 height 43
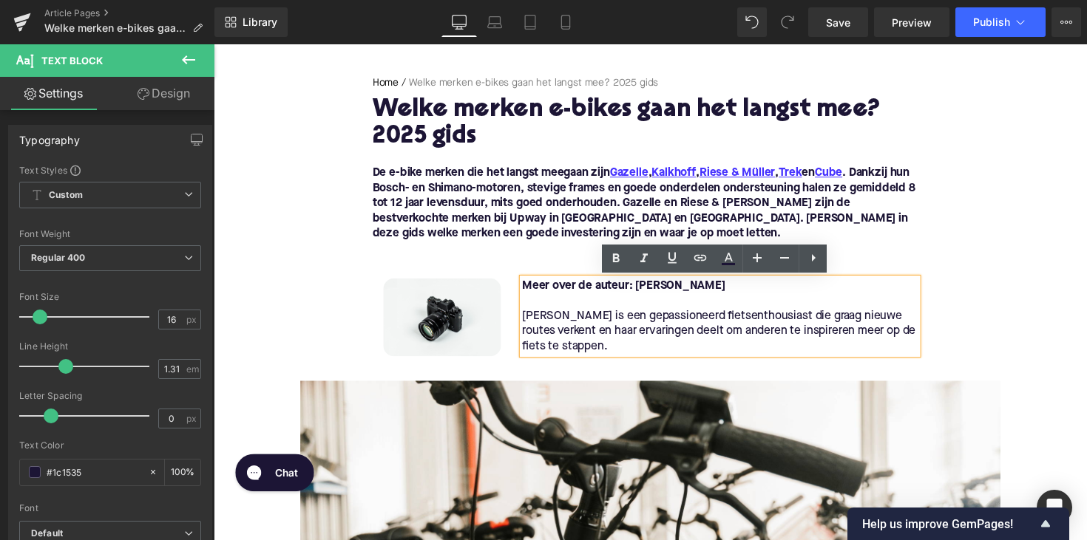
click at [382, 276] on div "Image Meer over de auteur: [PERSON_NAME] is een gepassioneerd fietsenthousiast …" at bounding box center [660, 316] width 569 height 109
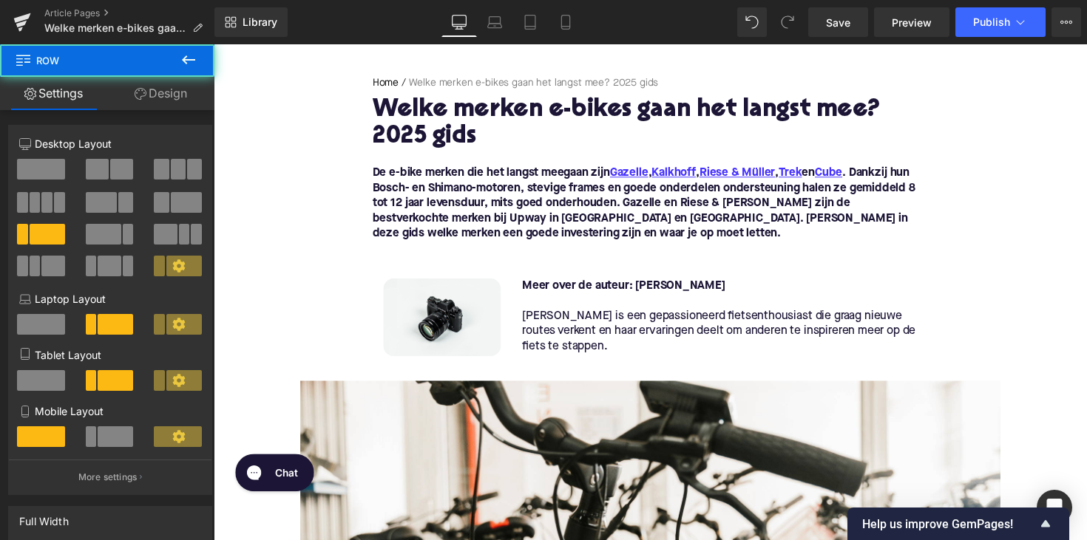
click at [521, 278] on div "Image Meer over de auteur: [PERSON_NAME] is een gepassioneerd fietsenthousiast …" at bounding box center [660, 316] width 569 height 109
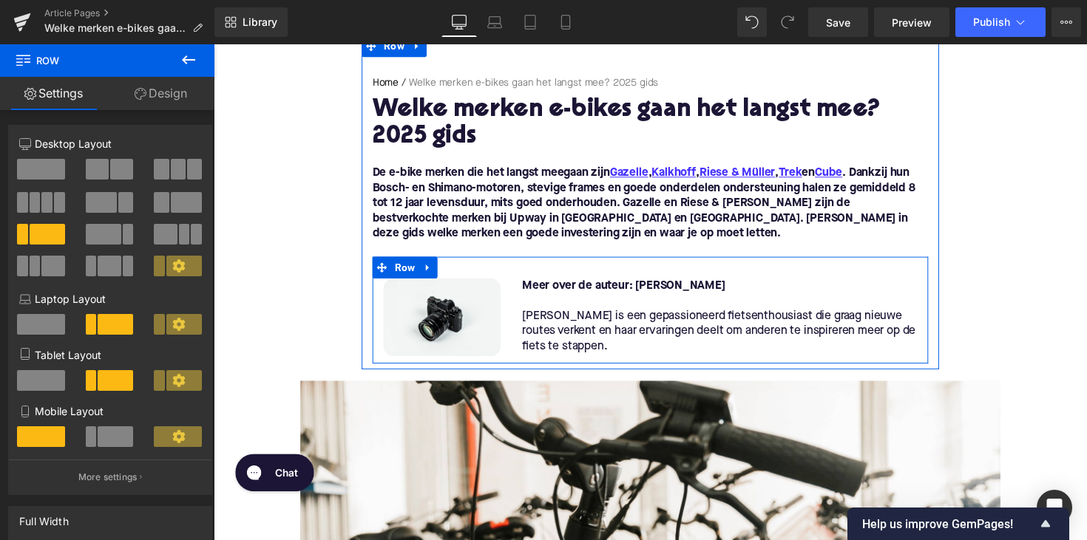
click at [513, 274] on div "Image Meer over de auteur: [PERSON_NAME] is een gepassioneerd fietsenthousiast …" at bounding box center [660, 316] width 569 height 109
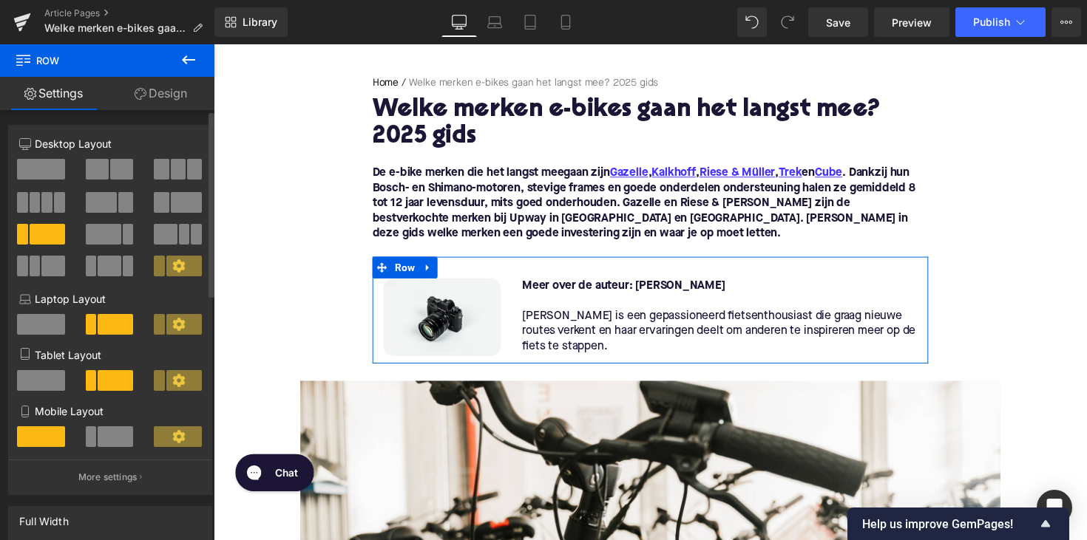
scroll to position [0, 0]
click at [143, 92] on icon at bounding box center [141, 94] width 12 height 12
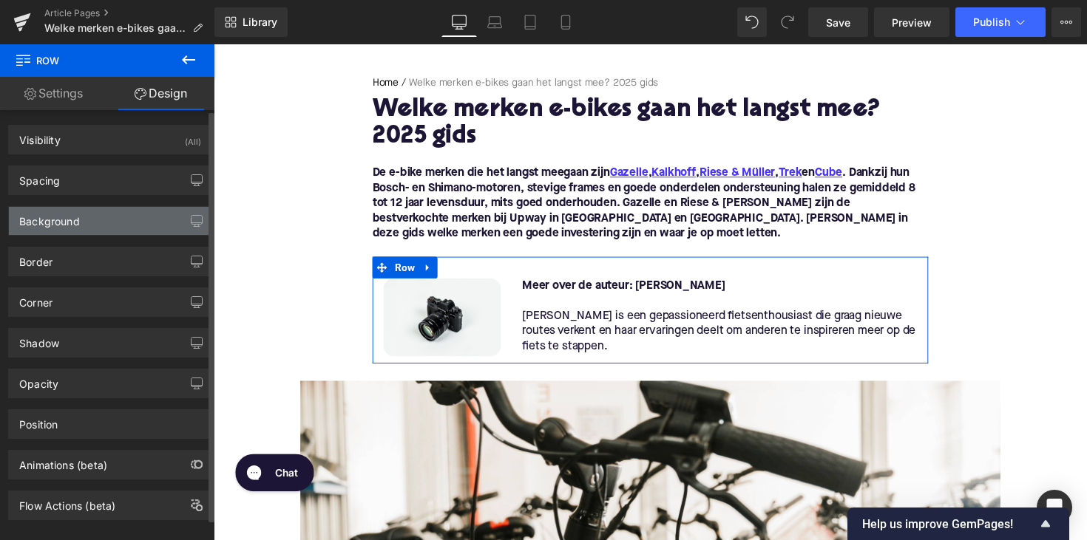
click at [92, 224] on div "Background" at bounding box center [110, 221] width 203 height 28
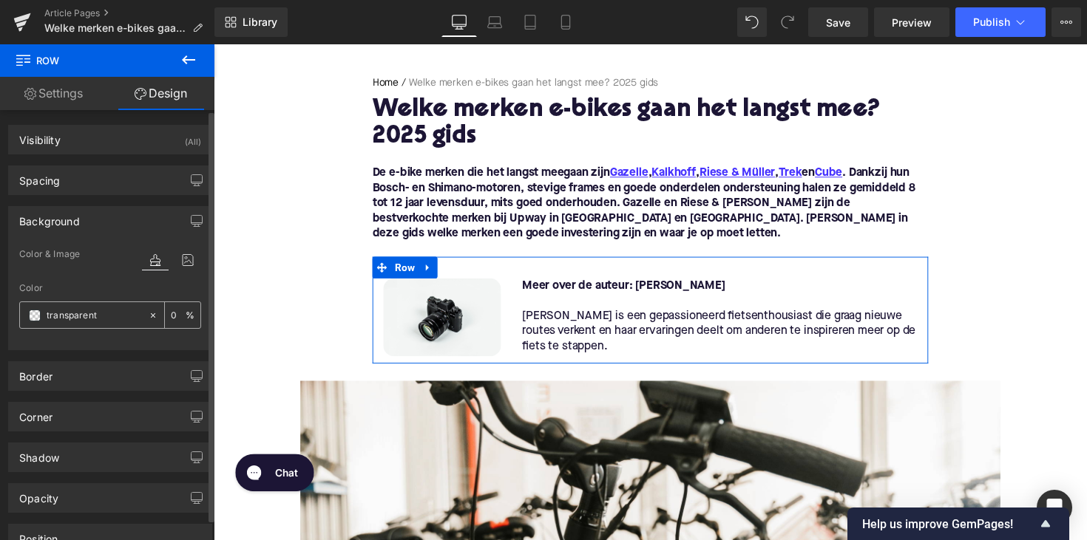
click at [52, 317] on input "transparent" at bounding box center [94, 315] width 95 height 16
click at [148, 317] on icon at bounding box center [153, 315] width 10 height 10
click at [29, 318] on span at bounding box center [35, 316] width 12 height 12
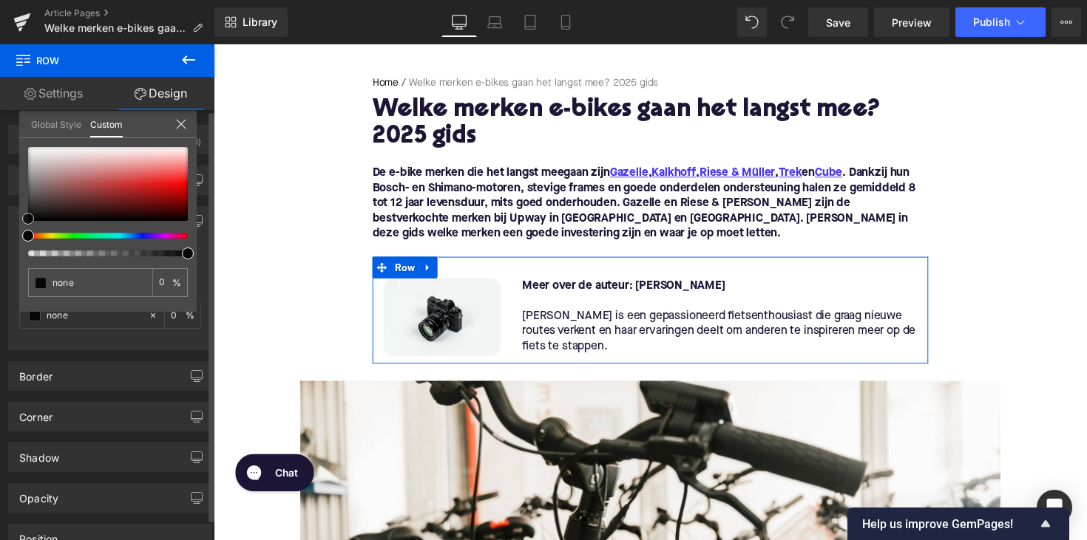
type input "#020202"
type input "100"
type input "#020202"
type input "100"
type input "#191919"
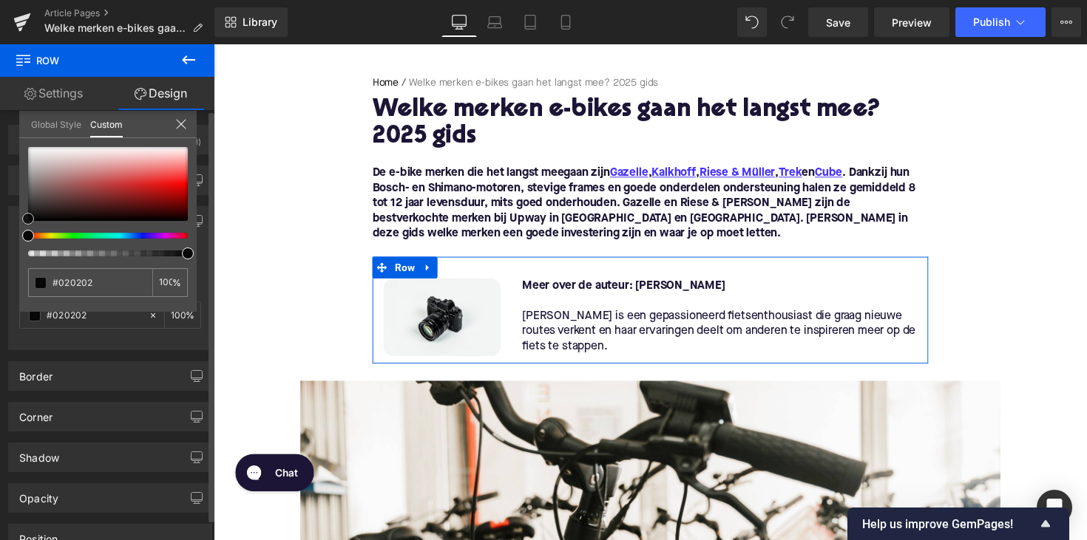
type input "#191919"
type input "#383838"
type input "#4c4c4c"
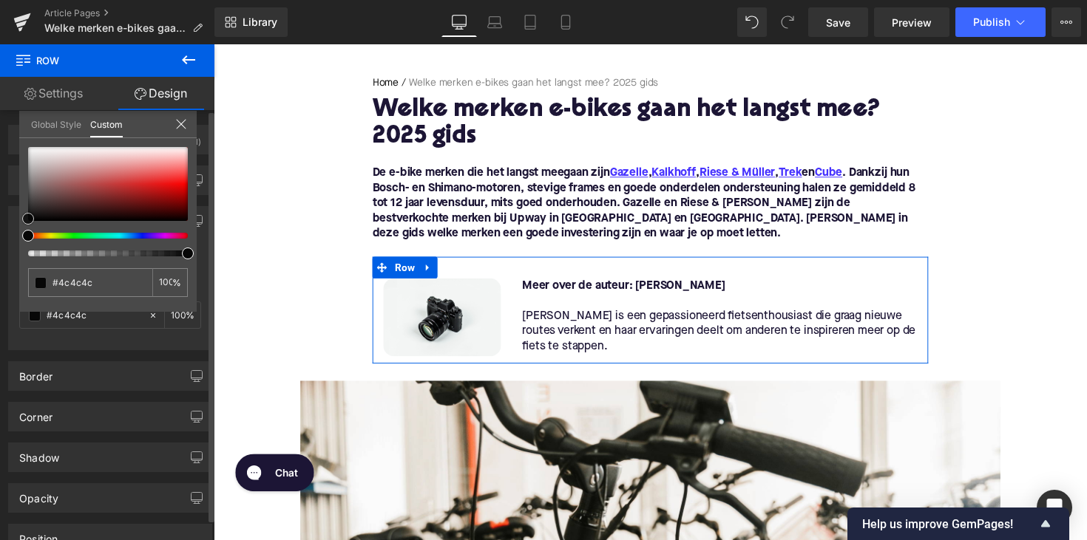
type input "#545454"
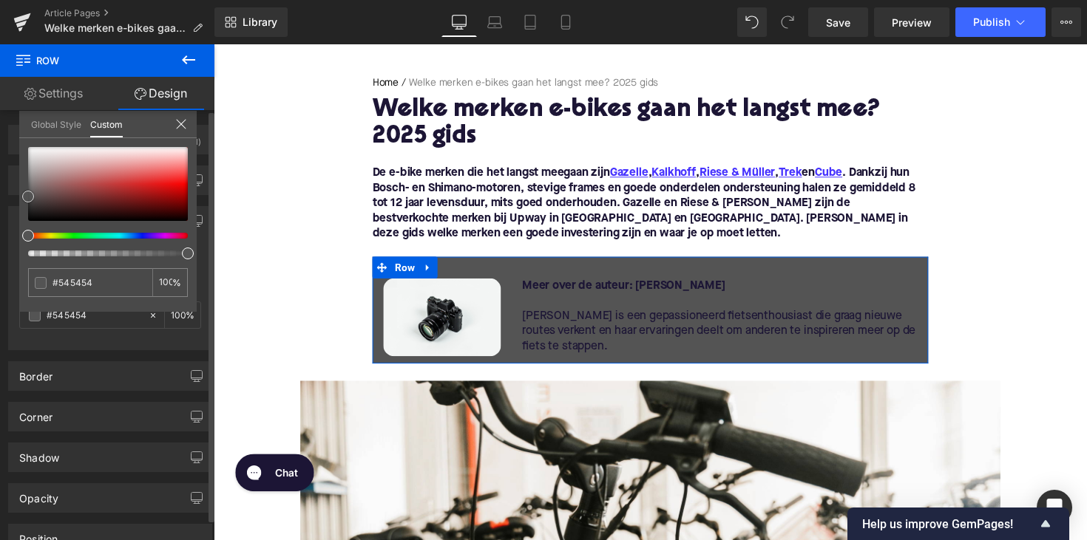
type input "#565656"
type input "#636363"
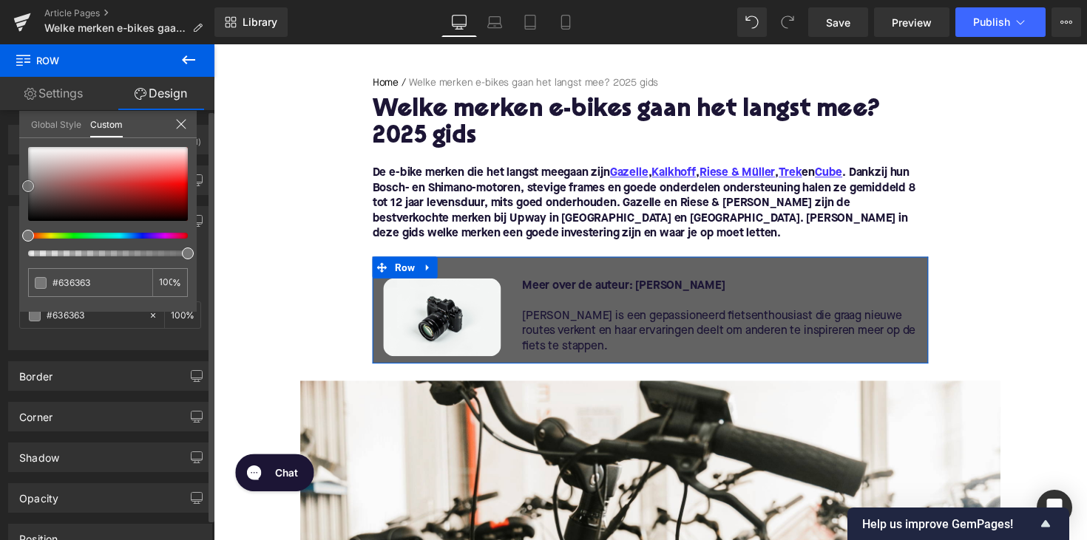
type input "#6d6d6d"
type input "#7f7f7f"
type input "#898989"
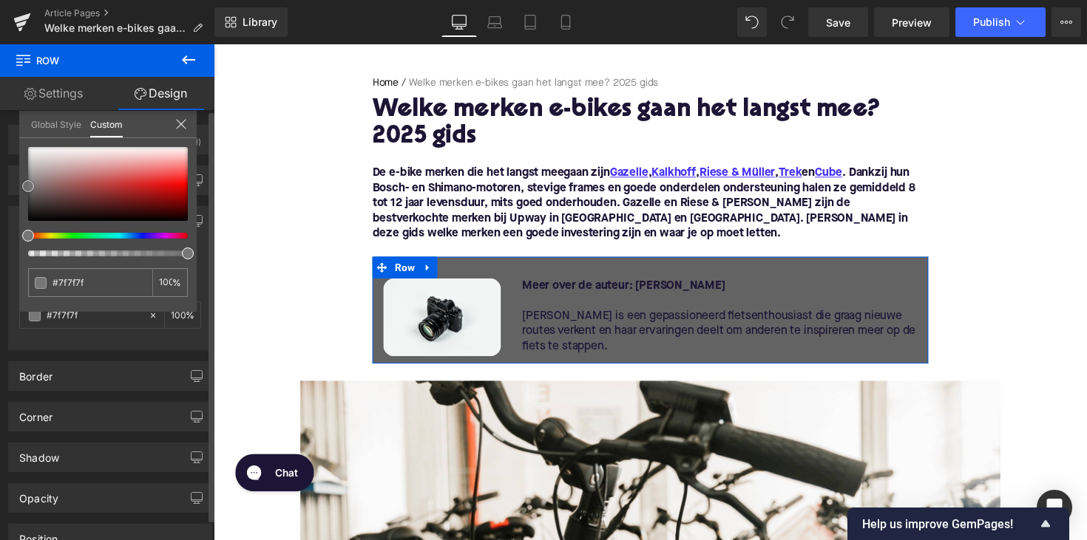
type input "#898989"
type input "#8e8e8e"
type input "#9e9e9e"
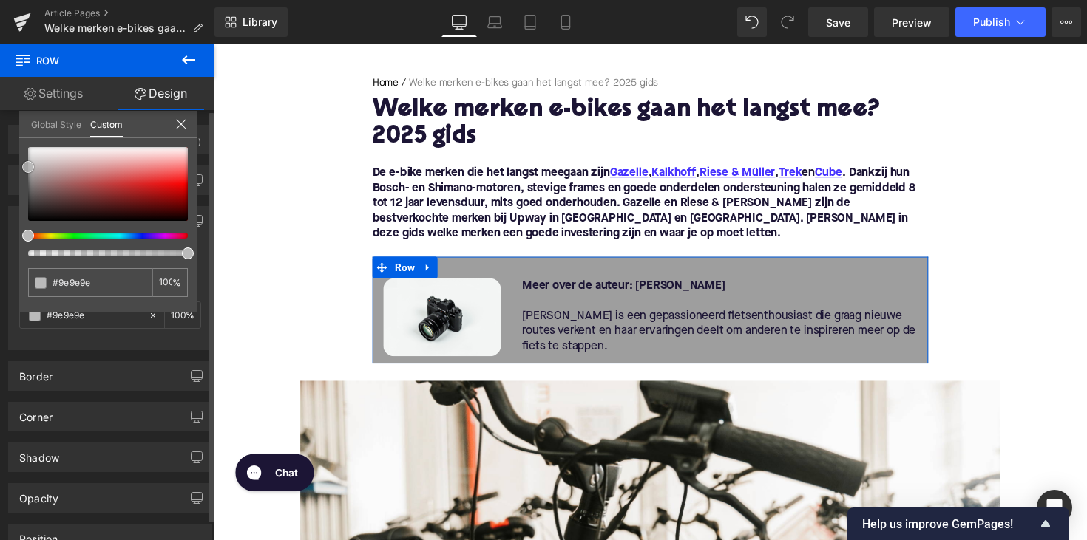
type input "#afafaf"
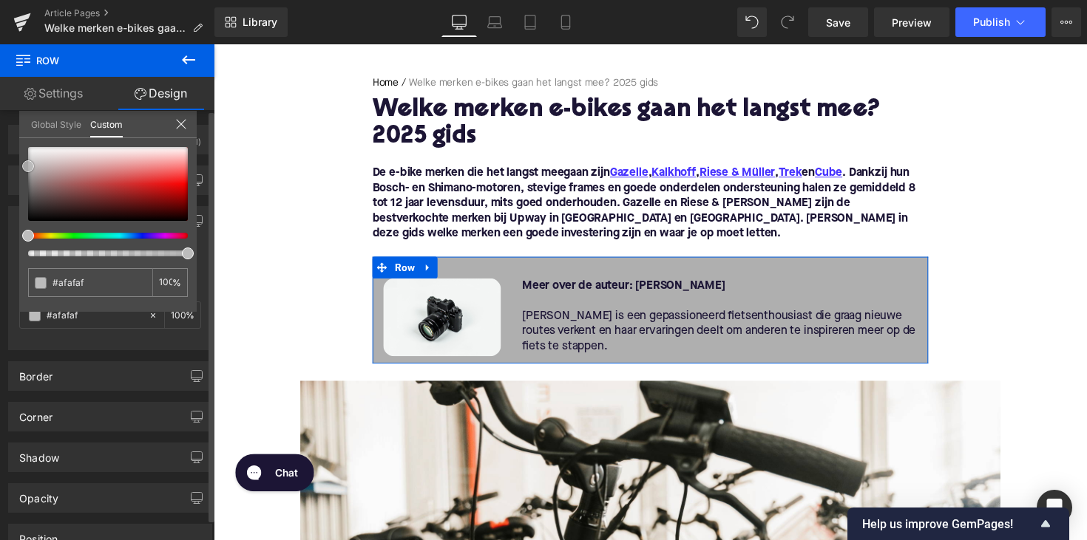
type input "#bfbfbf"
type input "#c6c6c6"
type input "#e2e2e2"
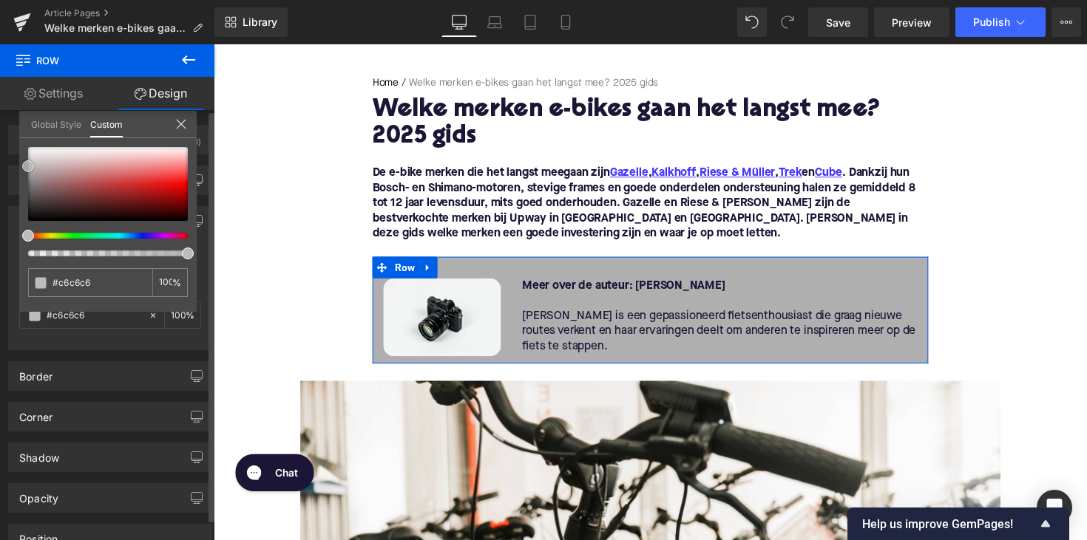
type input "#e2e2e2"
type input "#ffffff"
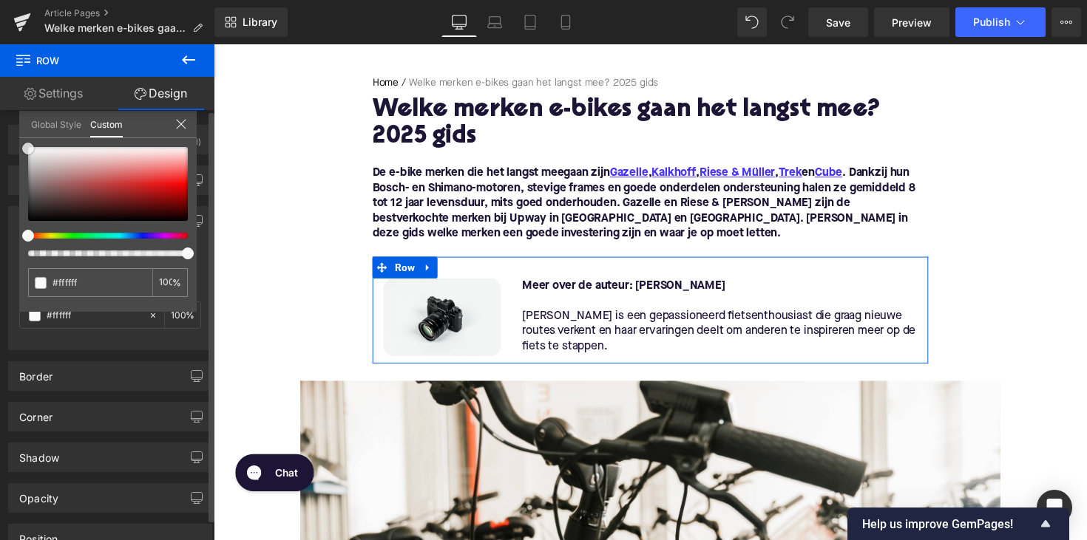
type input "#fcfcfc"
type input "#f7f7f7"
type input "#f4f4f4"
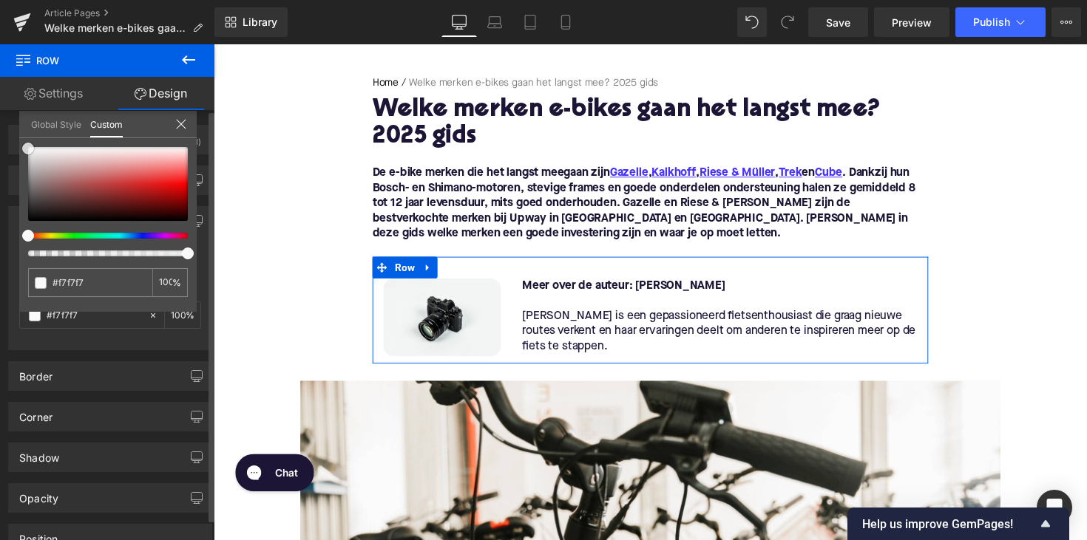
type input "#f4f4f4"
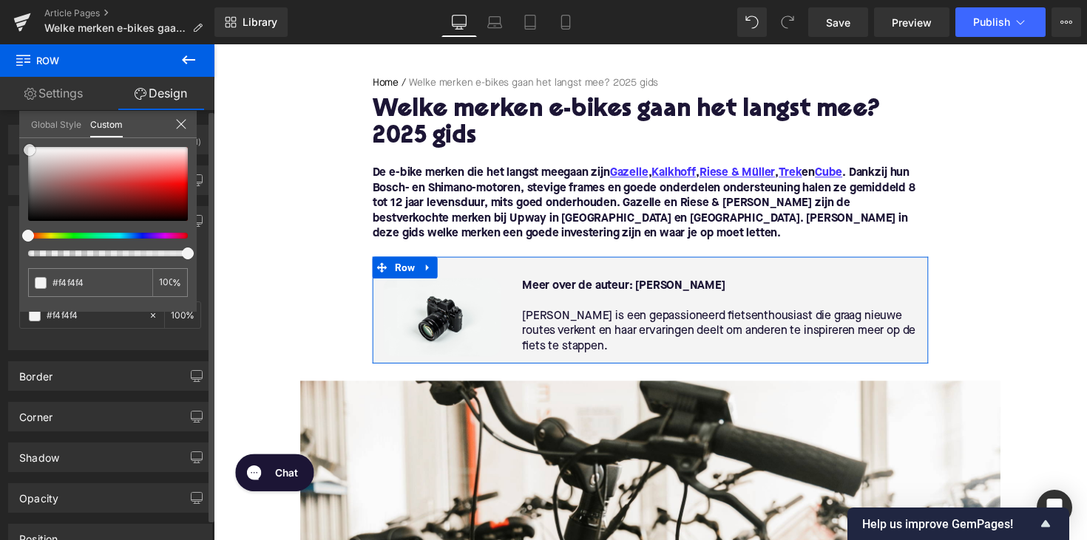
type input "#f5f4f4"
type input "#f2f1f1"
type input "#f0eeee"
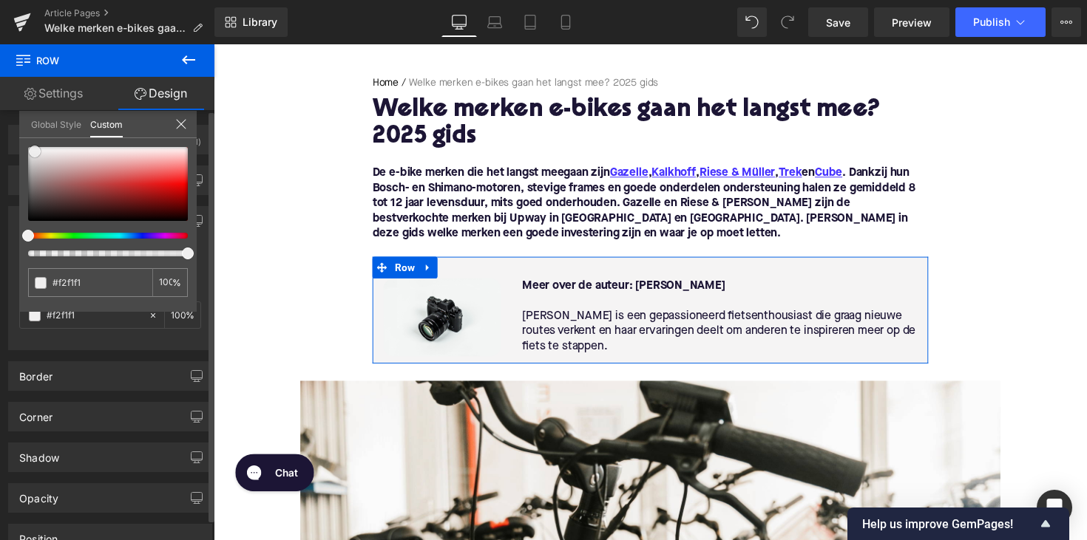
type input "#f0eeee"
type input "#eeecec"
type input "#ebe9e9"
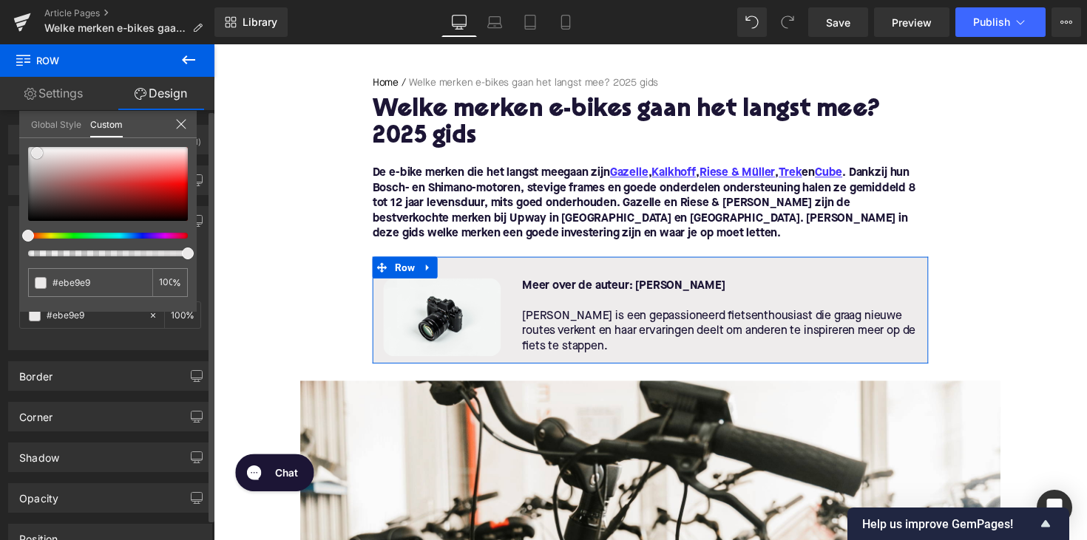
type input "#e9e6e6"
type input "#e5e0e0"
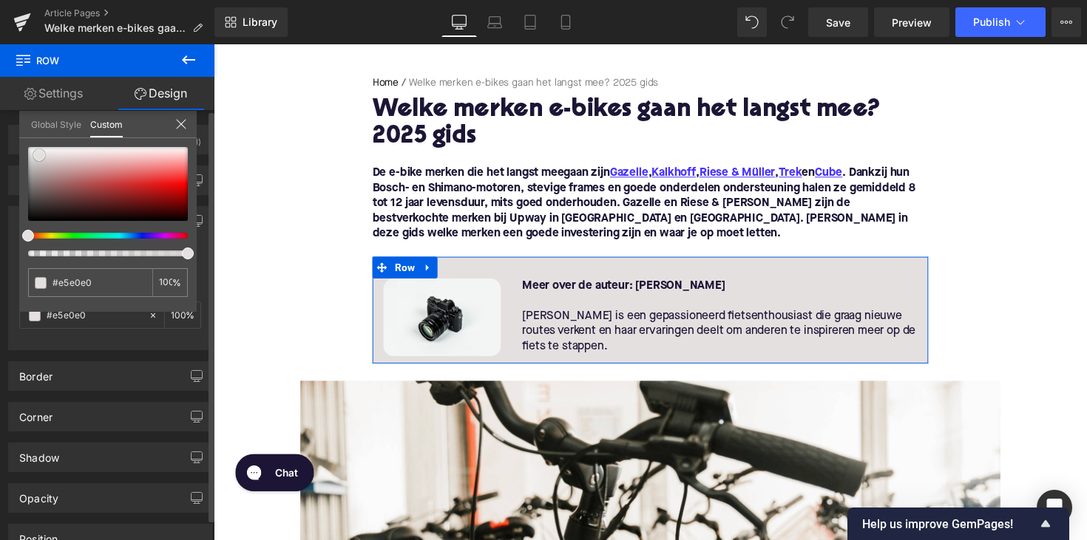
type input "#e4e0e0"
type input "#ebe9e9"
type input "#f0eeee"
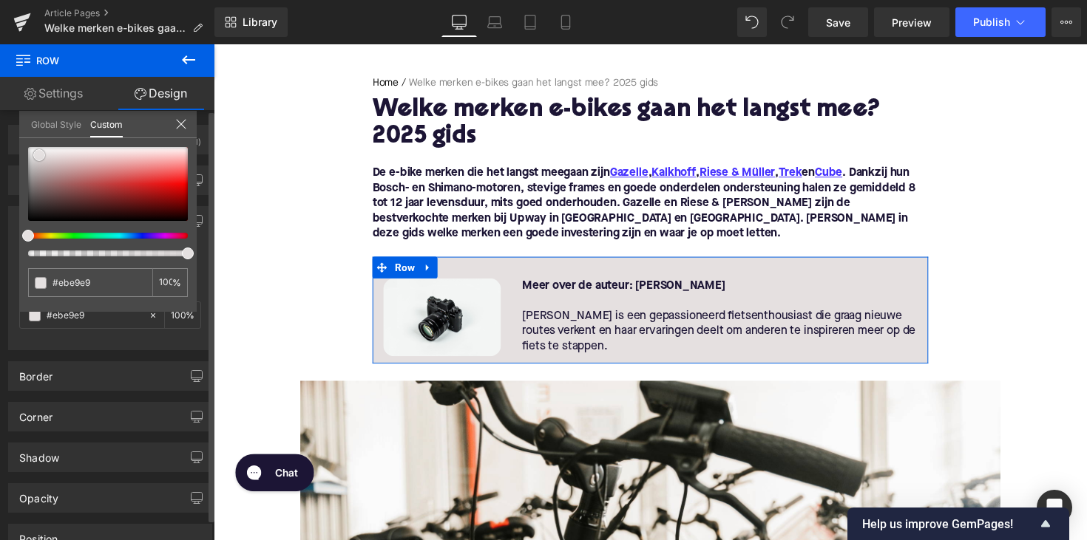
type input "#f0eeee"
type input "#f5f4f4"
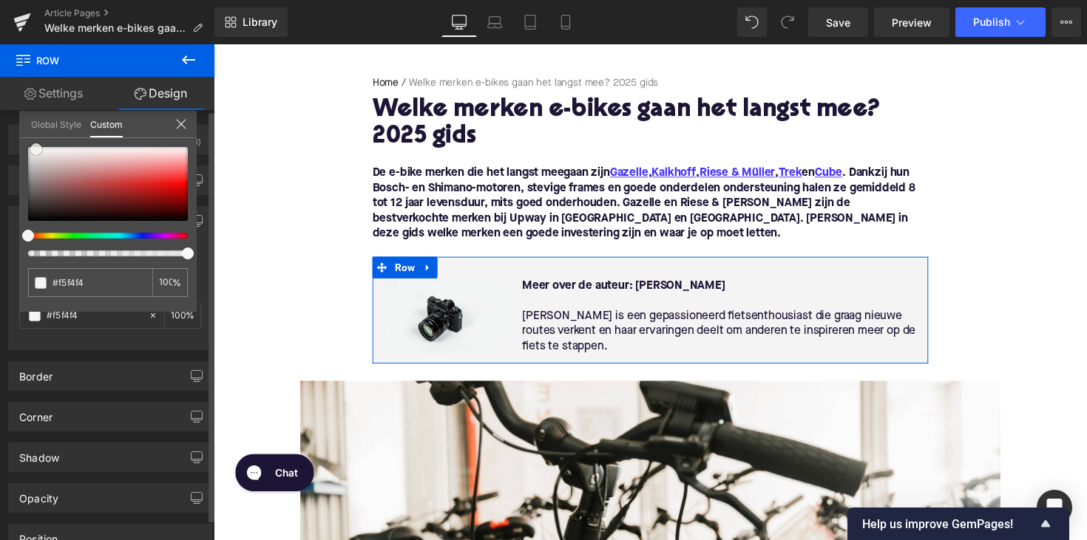
type input "#f7f6f6"
type input "#f5f4f4"
type input "#f3f1f1"
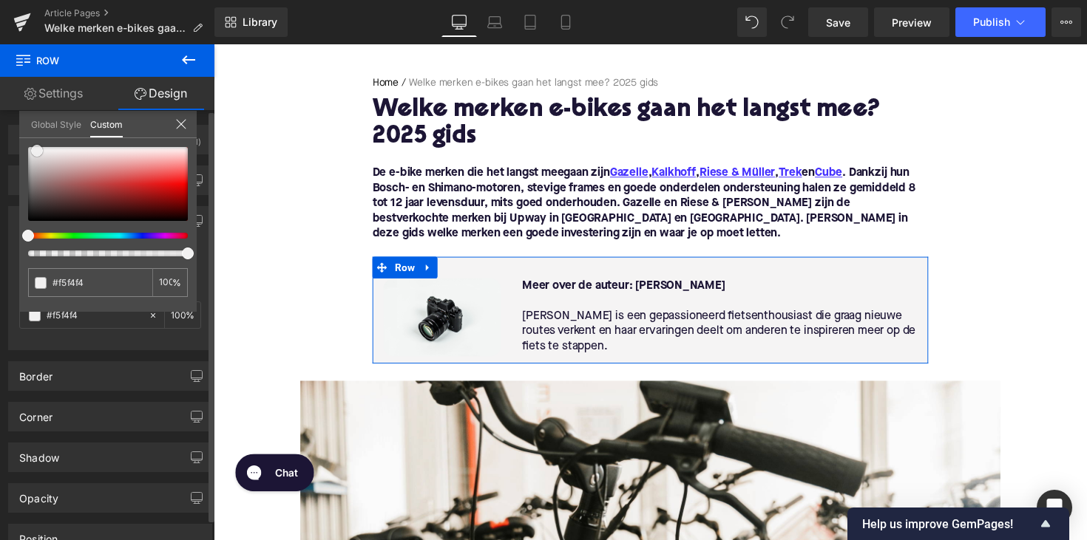
type input "#f3f1f1"
type input "#f0eeee"
drag, startPoint x: 28, startPoint y: 217, endPoint x: 38, endPoint y: 148, distance: 70.1
click at [38, 148] on span at bounding box center [38, 152] width 12 height 12
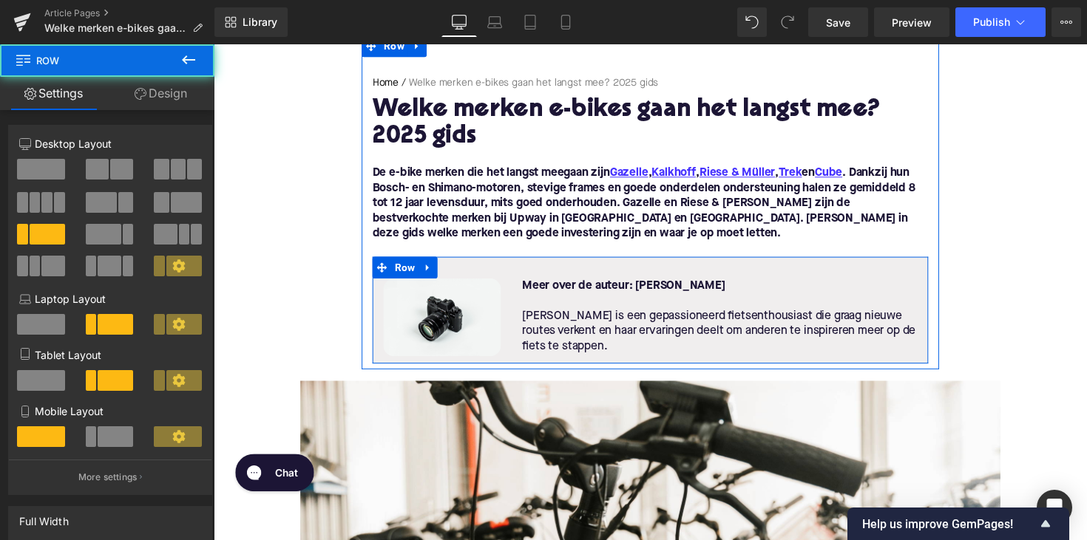
click at [484, 270] on div "Image Meer over de auteur: [PERSON_NAME] is een gepassioneerd fietsenthousiast …" at bounding box center [660, 316] width 569 height 109
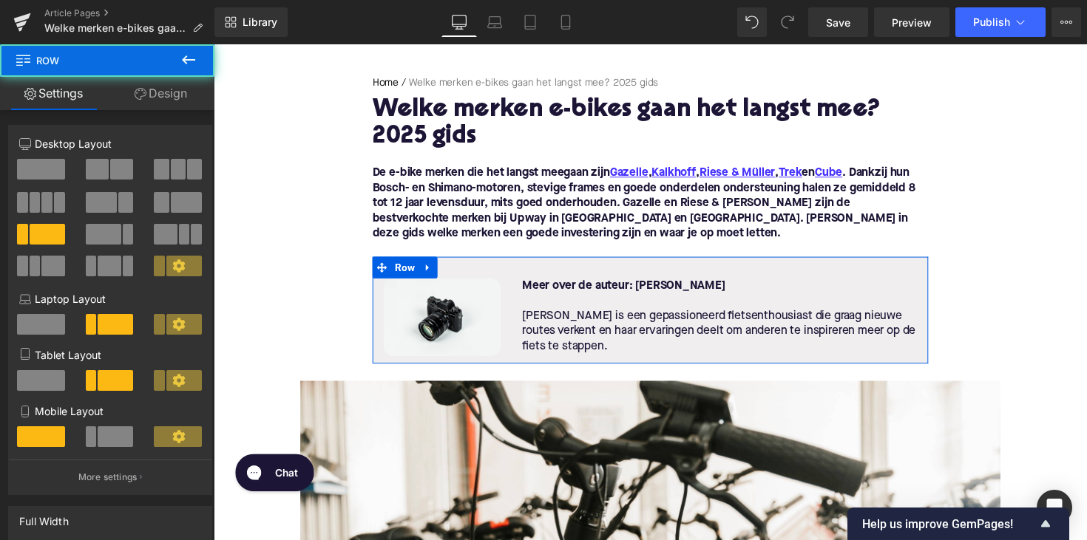
click at [149, 96] on link "Design" at bounding box center [160, 93] width 107 height 33
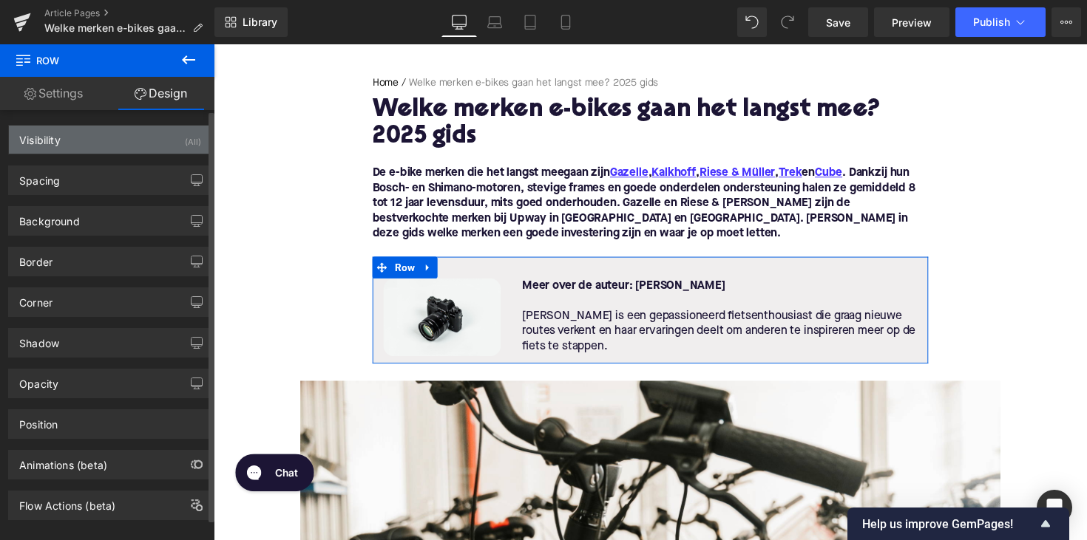
type input "#f0eeee"
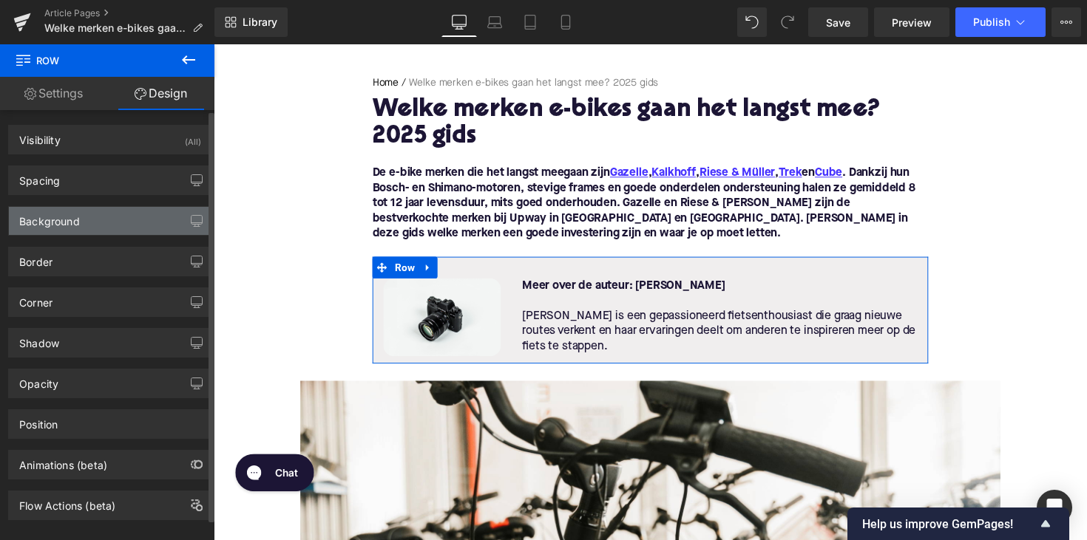
click at [109, 218] on div "Background" at bounding box center [110, 221] width 203 height 28
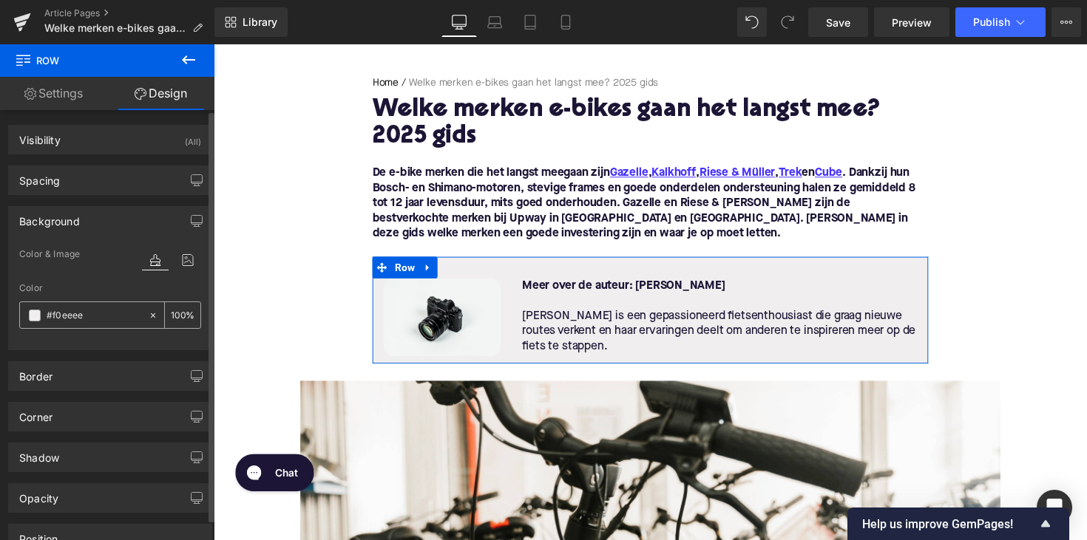
click at [33, 317] on span at bounding box center [35, 316] width 12 height 12
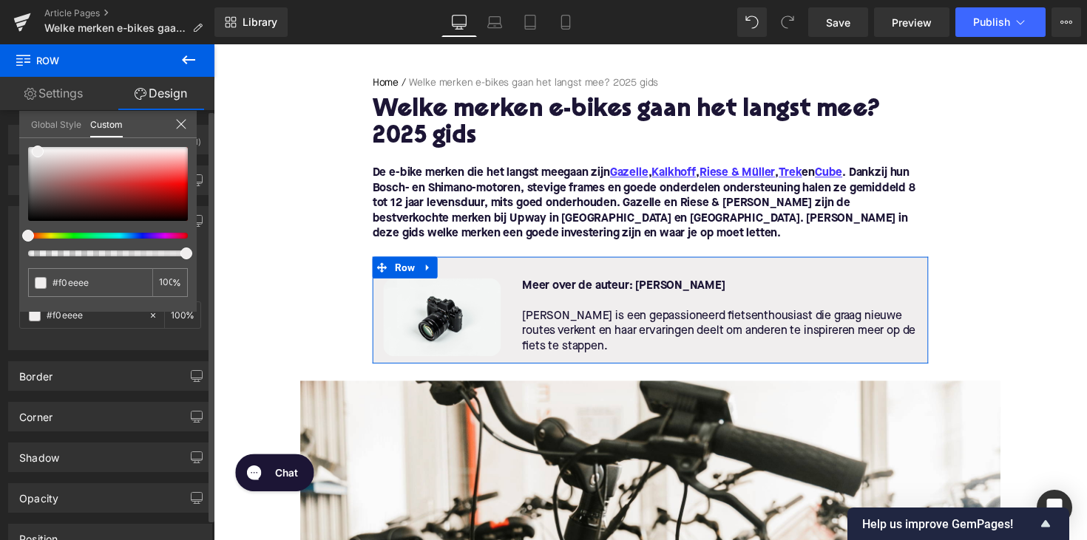
type input "99"
type input "97"
drag, startPoint x: 185, startPoint y: 254, endPoint x: 169, endPoint y: 254, distance: 15.5
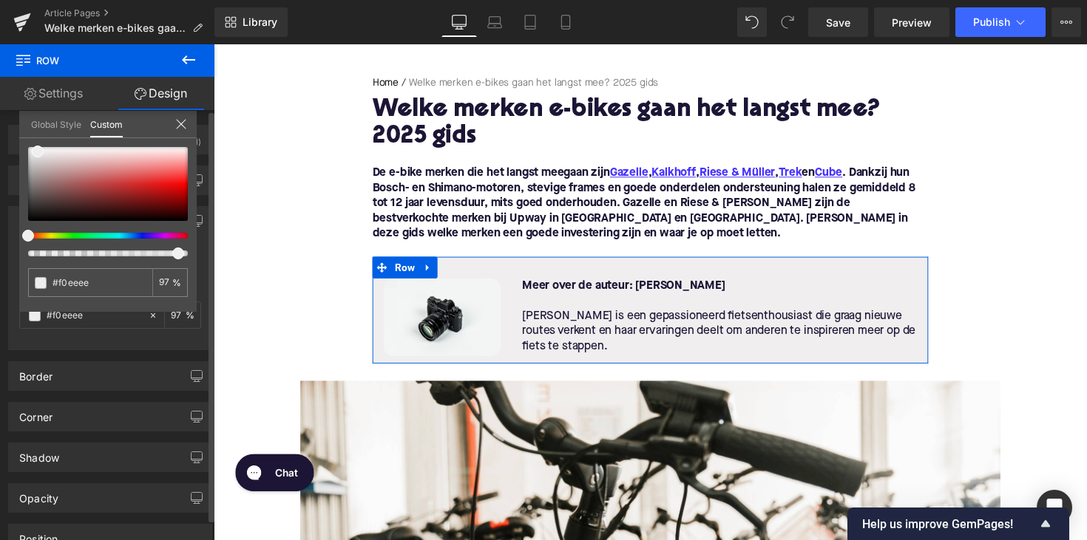
click at [169, 254] on div at bounding box center [102, 254] width 160 height 6
type input "#f3f1f1"
type input "94"
type input "#f3f1f1"
type input "94"
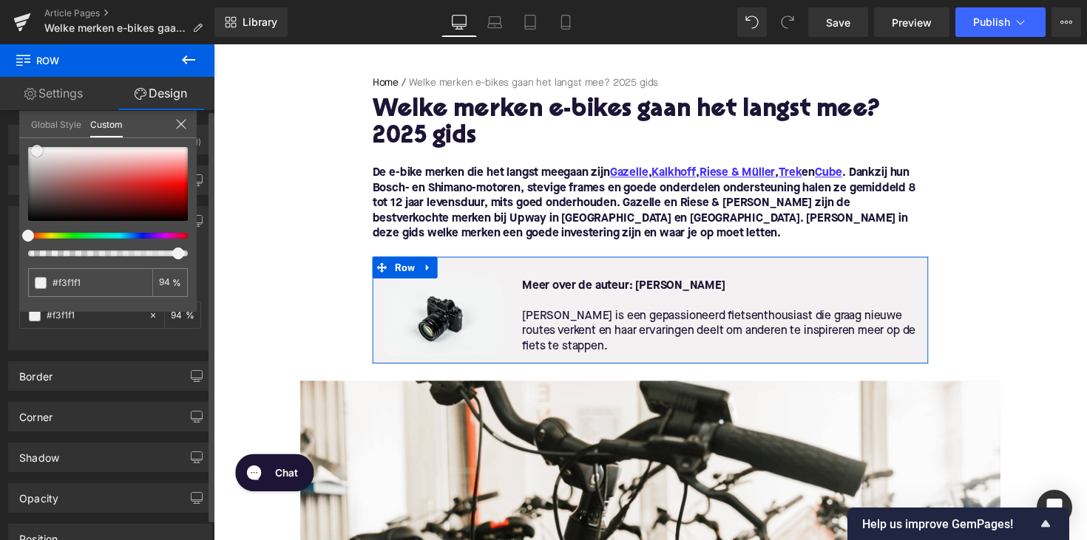
type input "#f5f4f4"
click at [32, 149] on span at bounding box center [35, 150] width 12 height 12
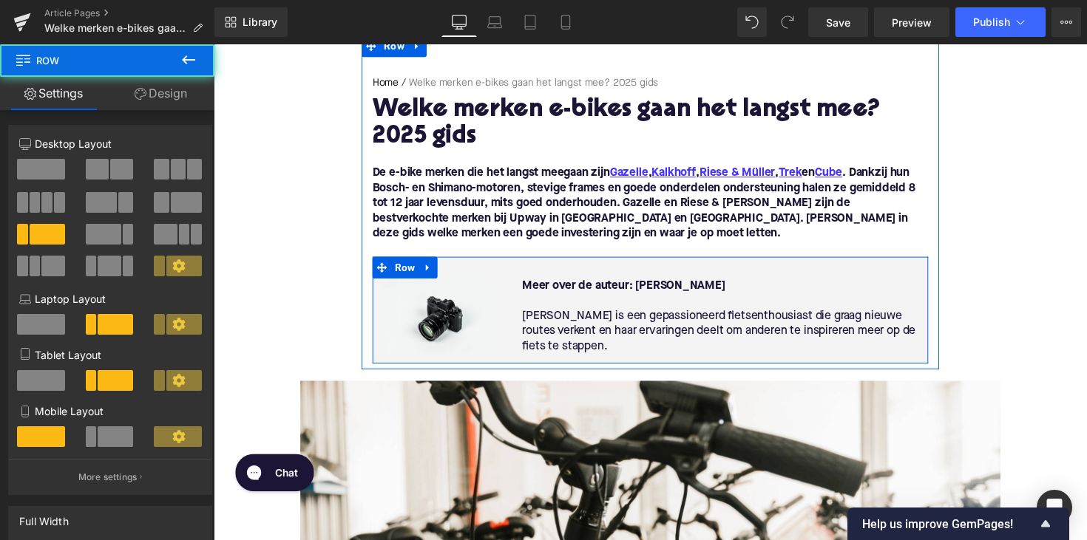
drag, startPoint x: 547, startPoint y: 280, endPoint x: 542, endPoint y: 287, distance: 8.4
click at [547, 280] on div "Image Meer over de auteur: [PERSON_NAME] is een gepassioneerd fietsenthousiast …" at bounding box center [660, 316] width 569 height 109
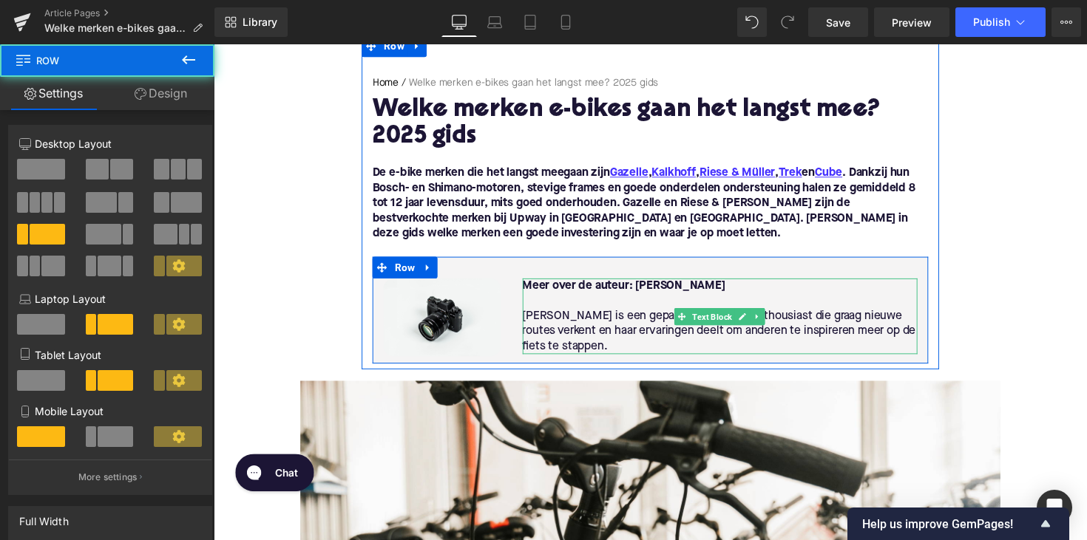
click at [540, 293] on strong "Meer over de auteur: [PERSON_NAME]" at bounding box center [634, 292] width 208 height 12
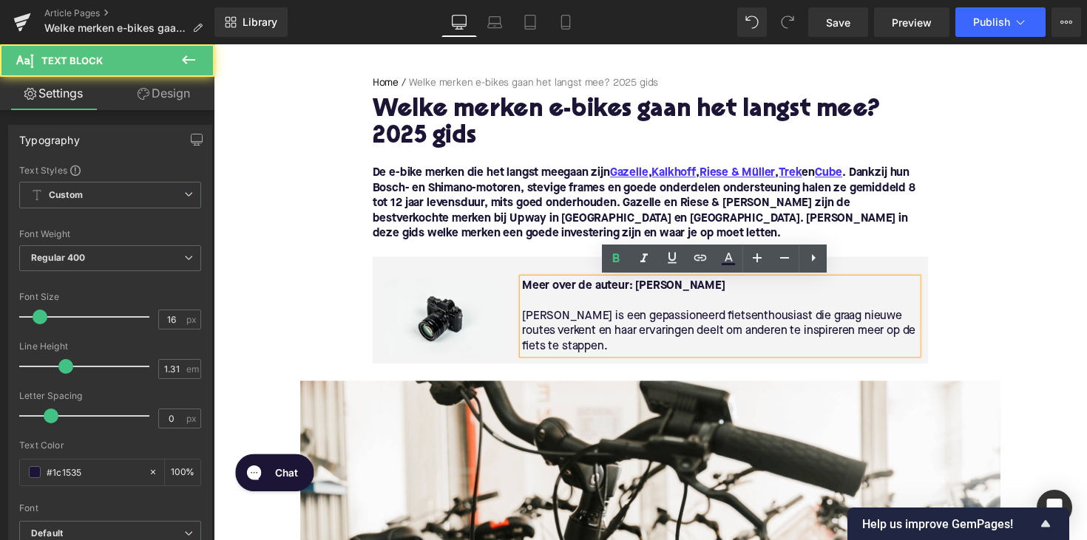
click at [712, 333] on span "[PERSON_NAME] is een gepassioneerd fietsenthousiast die graag nieuwe routes ver…" at bounding box center [731, 338] width 403 height 43
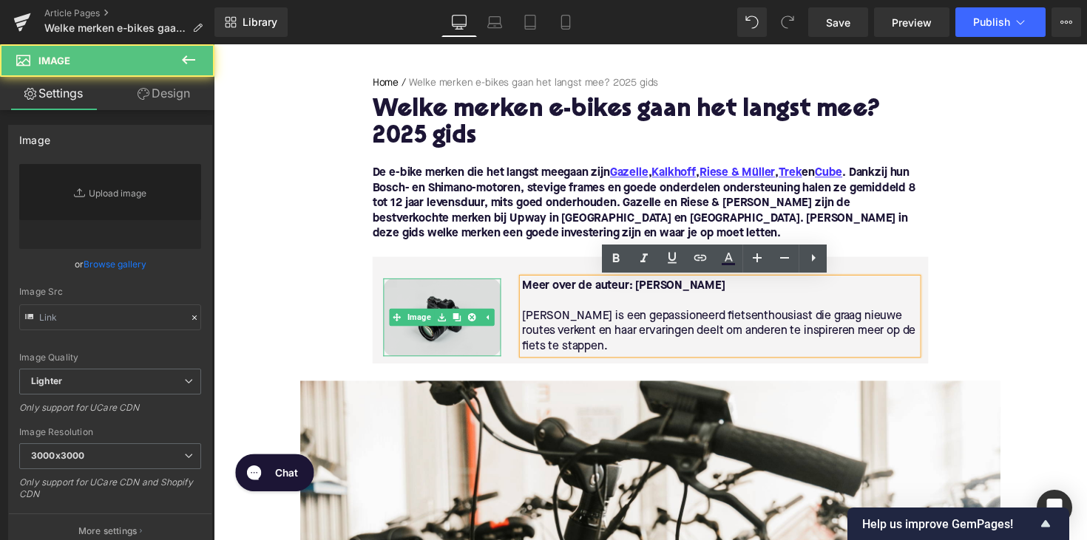
click at [434, 342] on img at bounding box center [447, 325] width 120 height 80
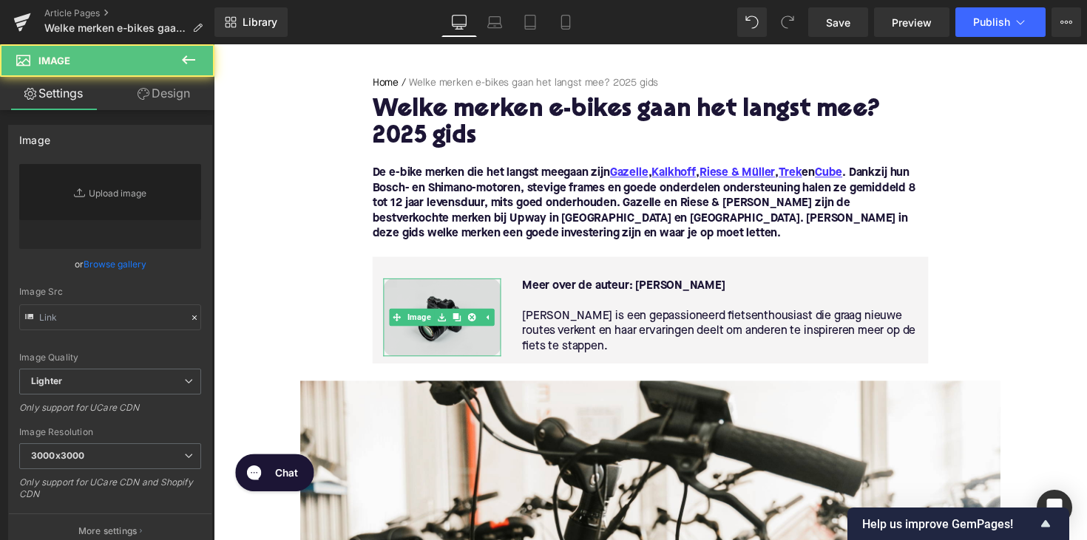
type input "//[DOMAIN_NAME][URL]"
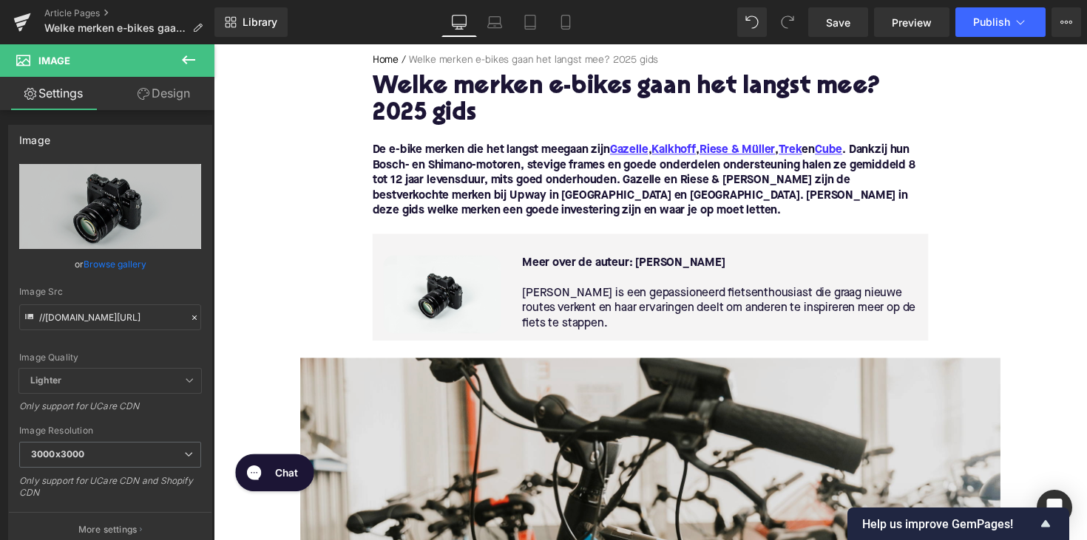
scroll to position [156, 0]
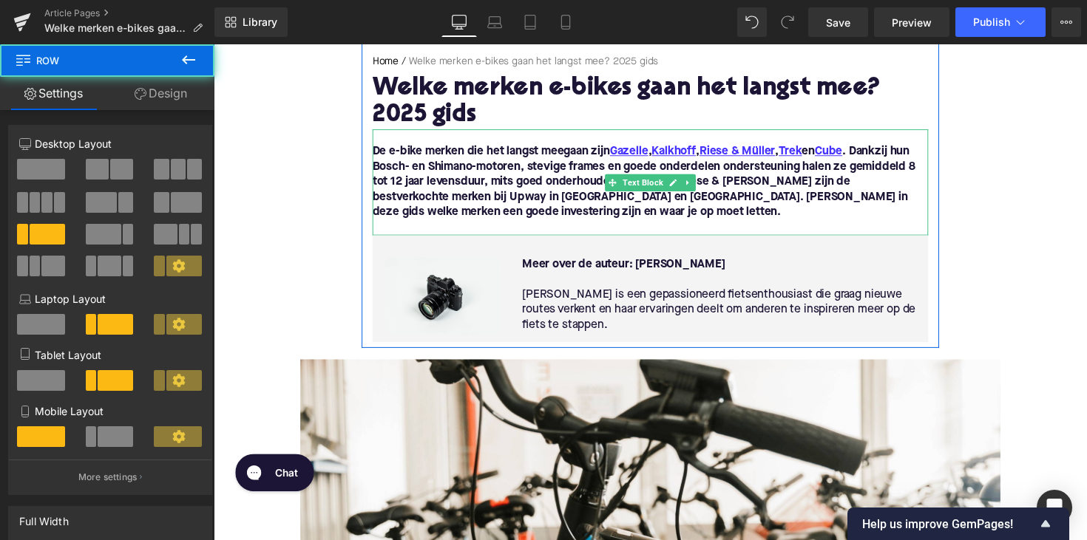
drag, startPoint x: 480, startPoint y: 259, endPoint x: 473, endPoint y: 177, distance: 82.3
click at [475, 169] on div "Home / Welke merken e-bikes gaan het langst mee? 2025 gids Breadcrumbs Welke me…" at bounding box center [660, 202] width 591 height 295
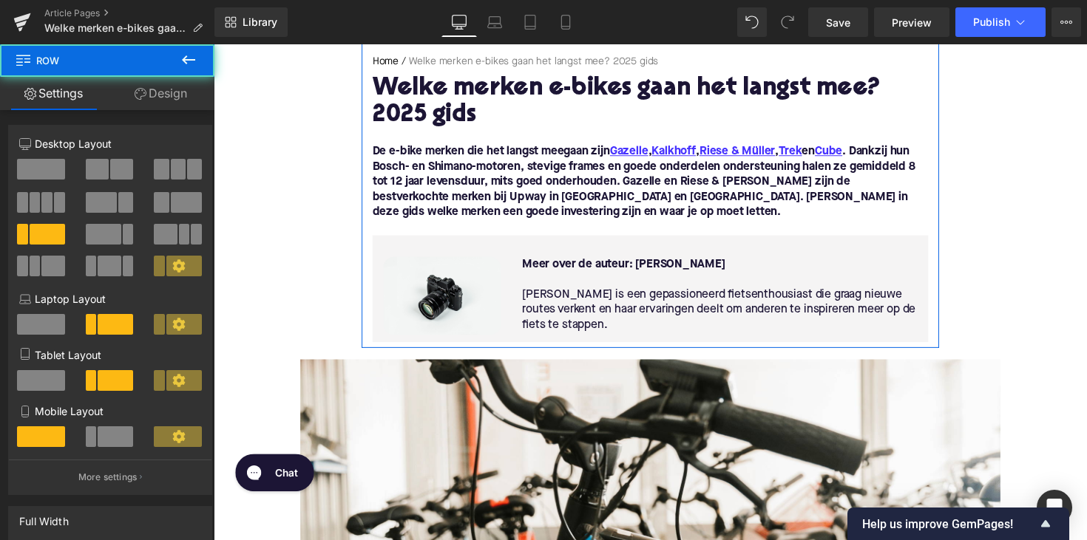
click at [468, 247] on div "Image Meer over de auteur: [PERSON_NAME] is een gepassioneerd fietsenthousiast …" at bounding box center [660, 294] width 569 height 109
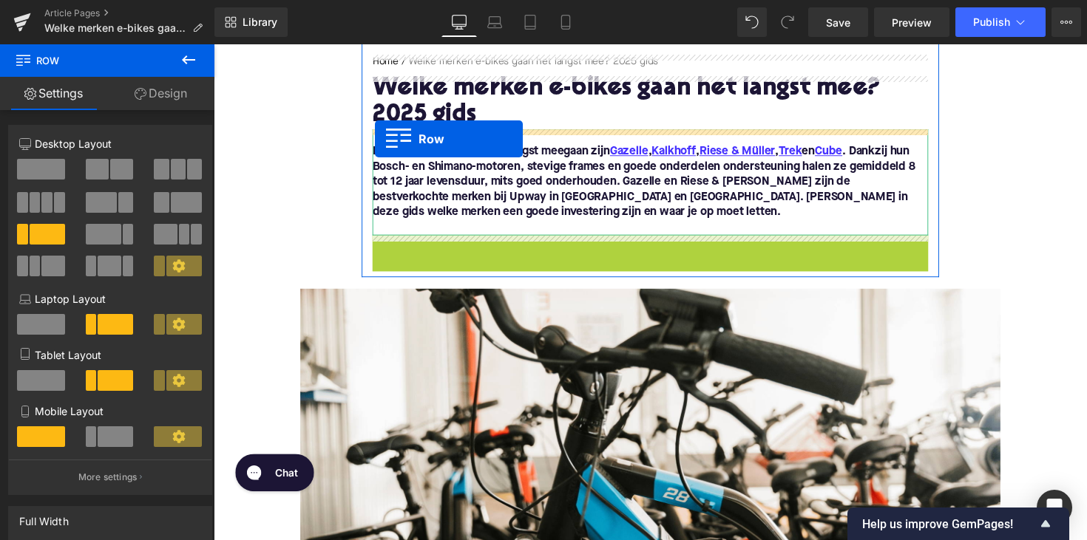
drag, startPoint x: 382, startPoint y: 254, endPoint x: 378, endPoint y: 141, distance: 112.4
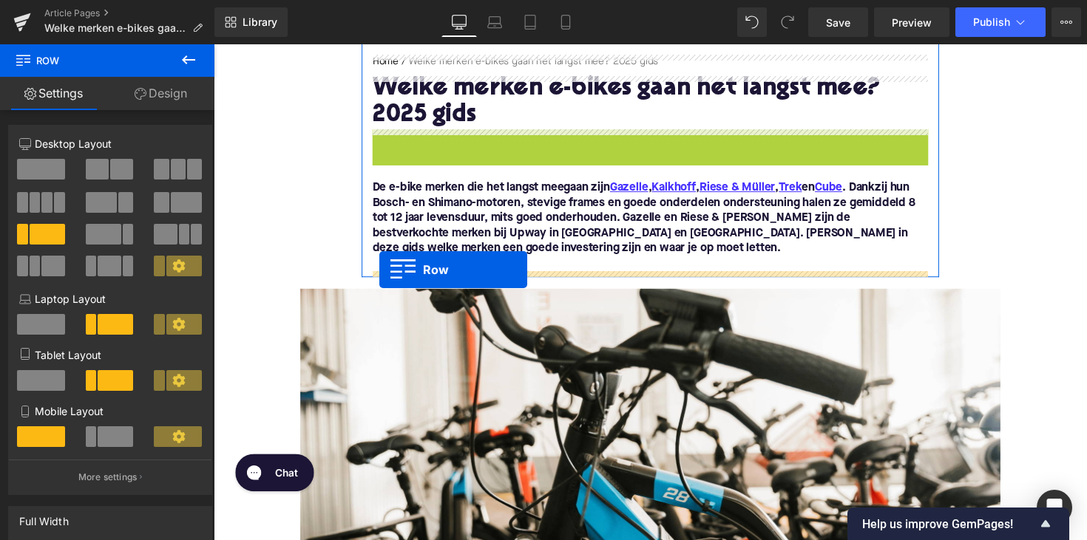
drag, startPoint x: 384, startPoint y: 141, endPoint x: 384, endPoint y: 275, distance: 133.8
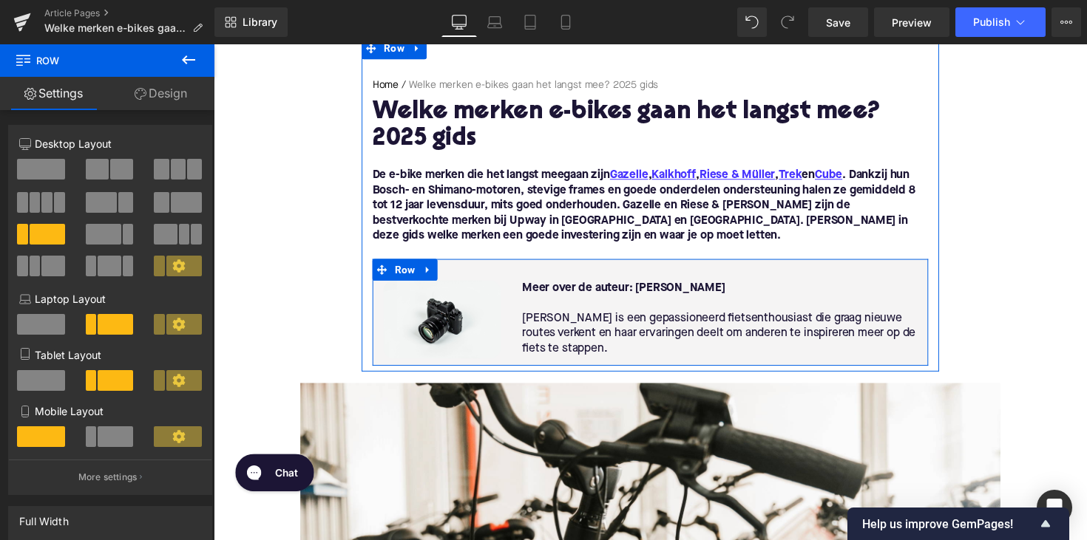
scroll to position [127, 0]
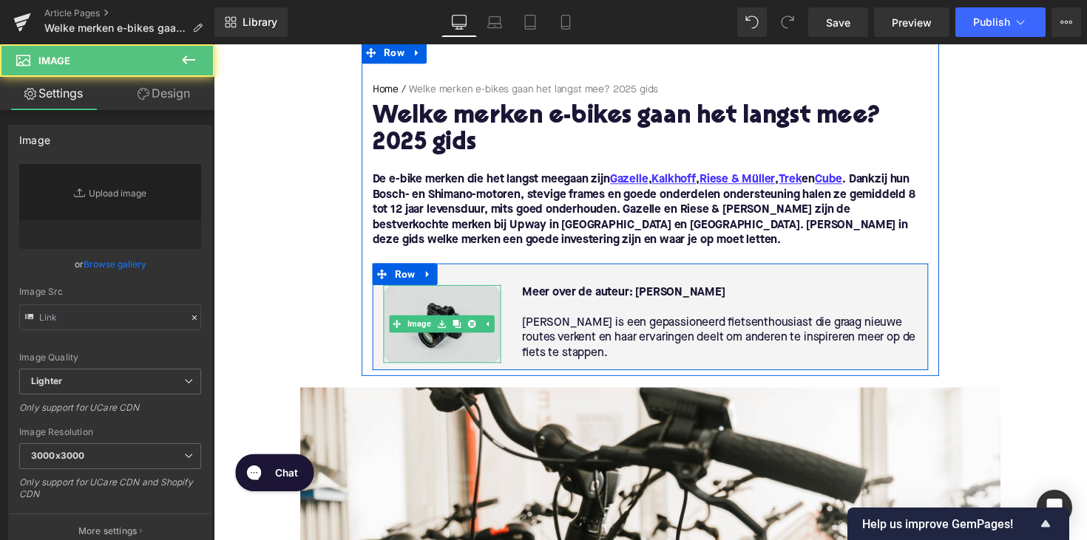
click at [450, 318] on img at bounding box center [447, 331] width 120 height 80
type input "//[DOMAIN_NAME][URL]"
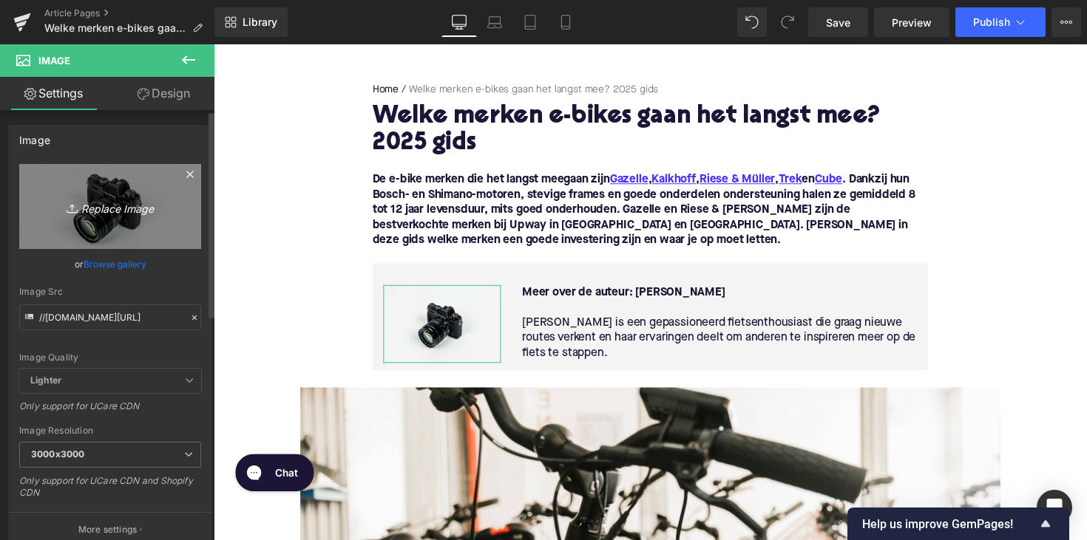
click at [113, 203] on icon "Replace Image" at bounding box center [110, 206] width 118 height 18
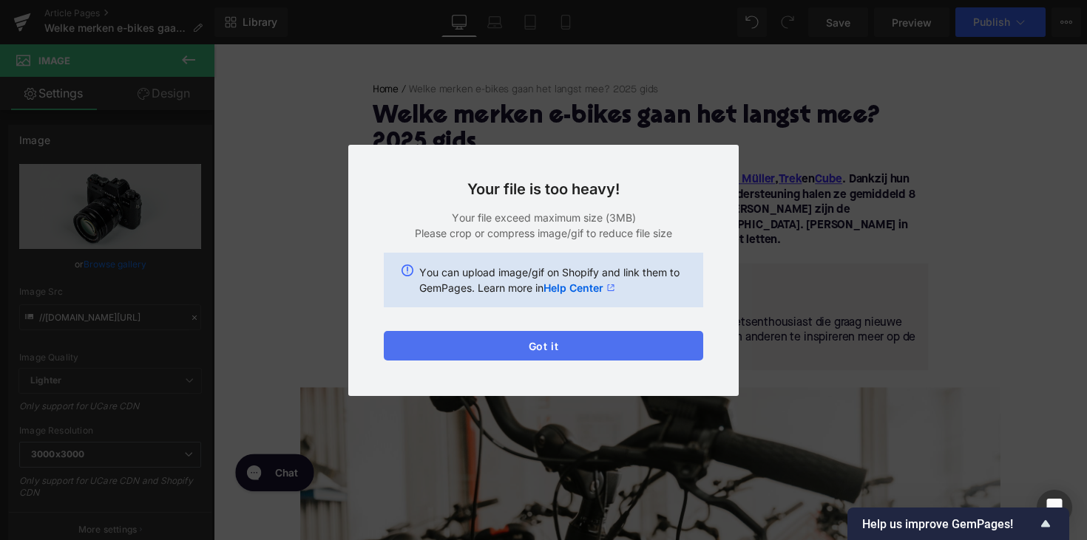
click at [579, 344] on button "Got it" at bounding box center [543, 346] width 319 height 30
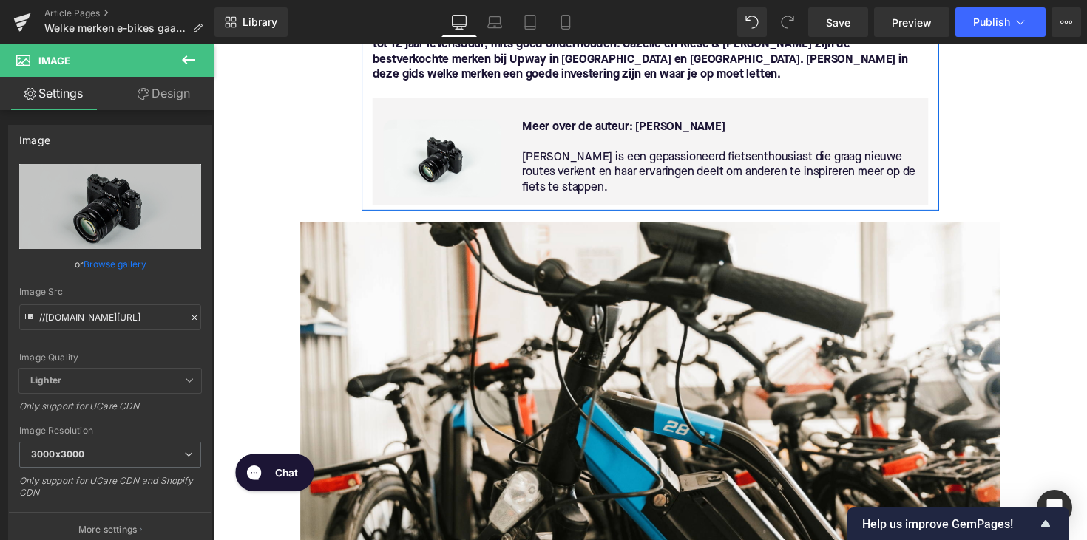
scroll to position [301, 0]
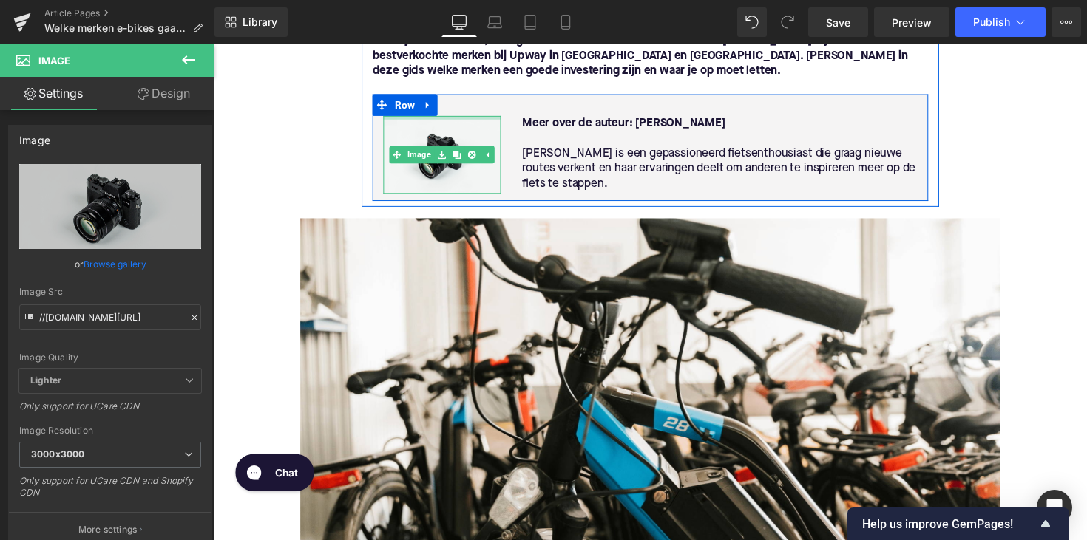
click at [464, 119] on div at bounding box center [447, 120] width 120 height 4
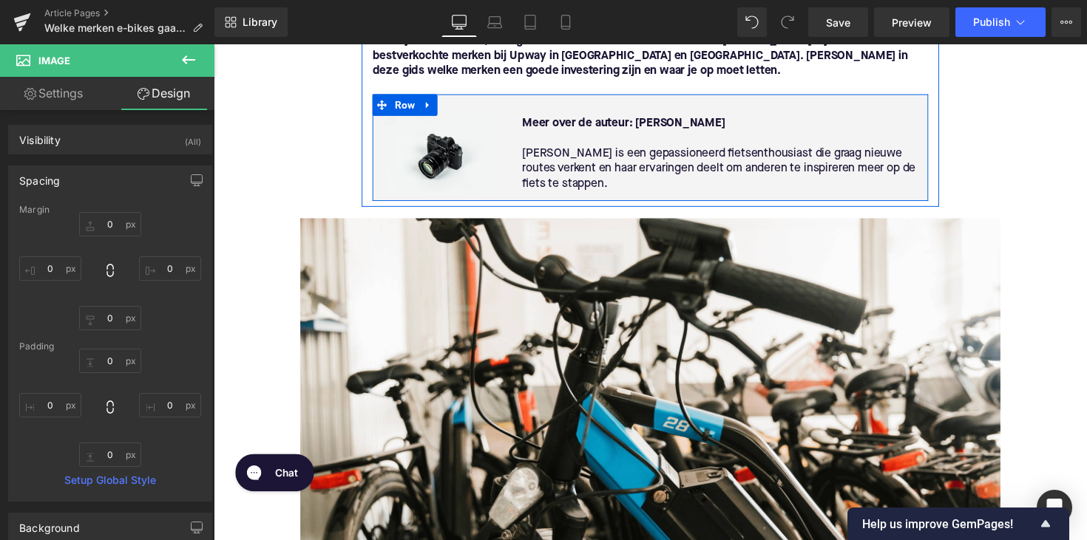
click at [460, 106] on div "Image Meer over de auteur: [PERSON_NAME] is een gepassioneerd fietsenthousiast …" at bounding box center [660, 149] width 569 height 109
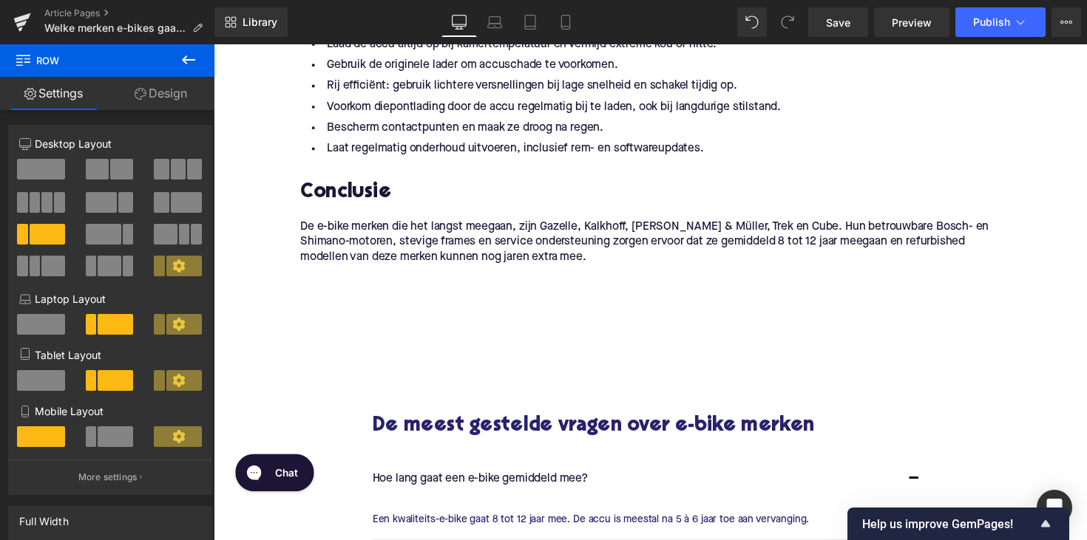
scroll to position [1861, 0]
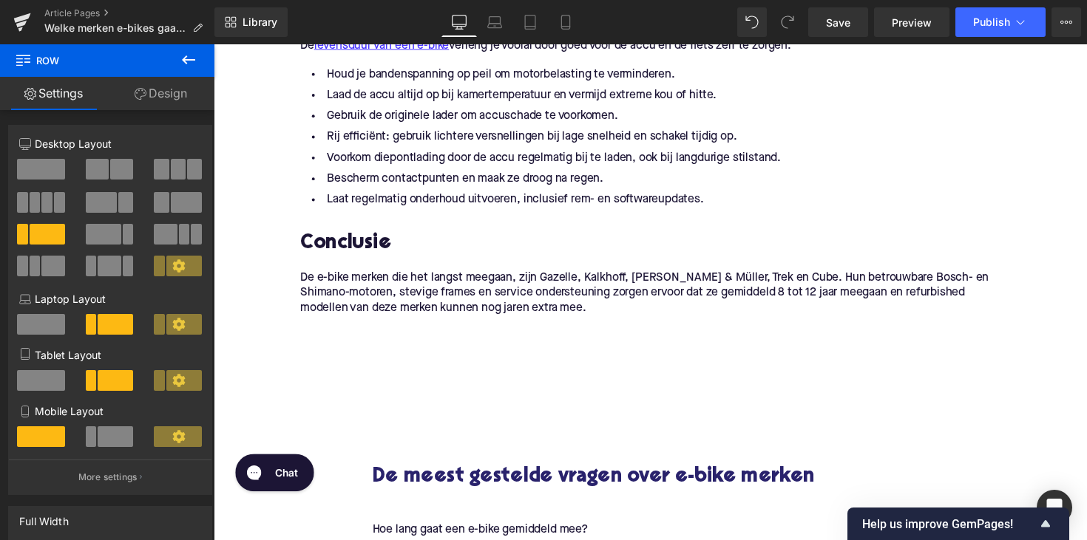
click at [158, 98] on link "Design" at bounding box center [160, 93] width 107 height 33
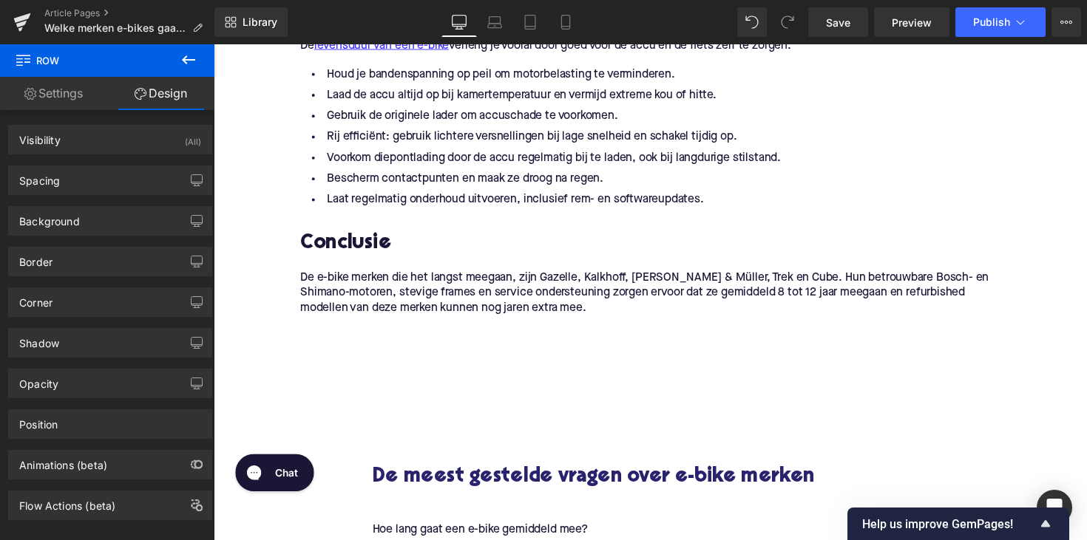
click at [192, 67] on icon at bounding box center [189, 60] width 18 height 18
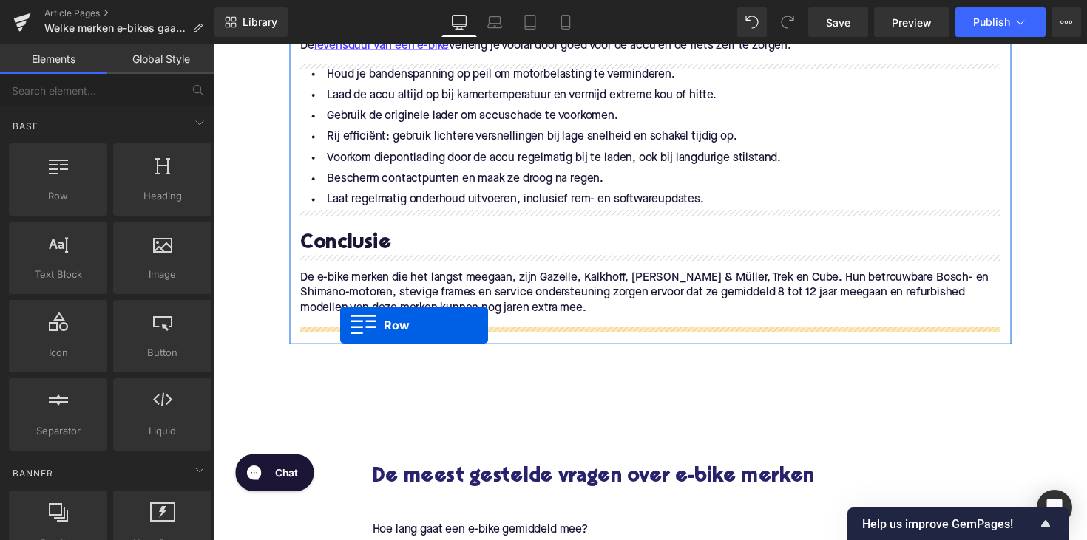
drag, startPoint x: 251, startPoint y: 220, endPoint x: 343, endPoint y: 332, distance: 144.4
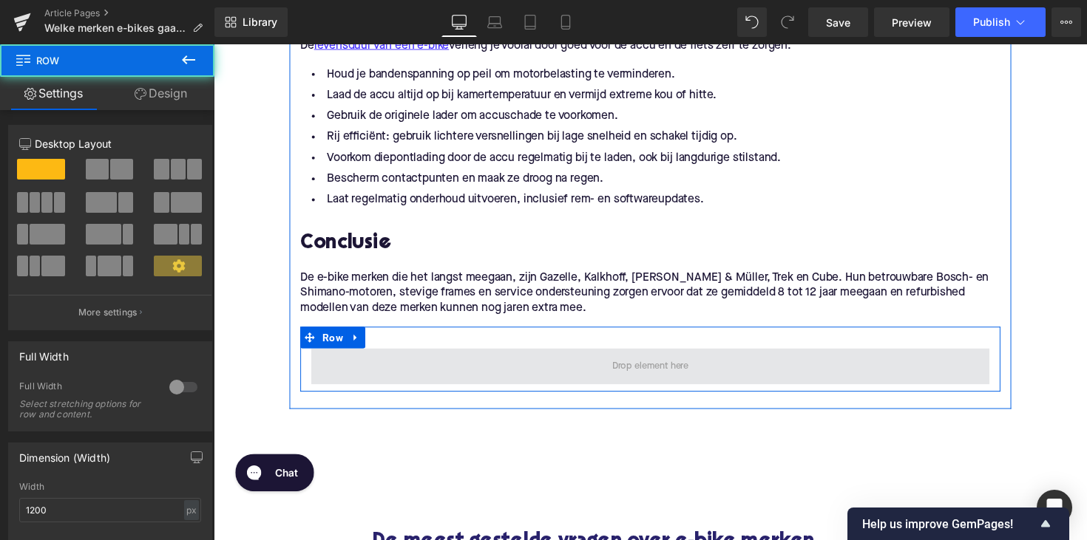
click at [395, 375] on span at bounding box center [660, 374] width 695 height 37
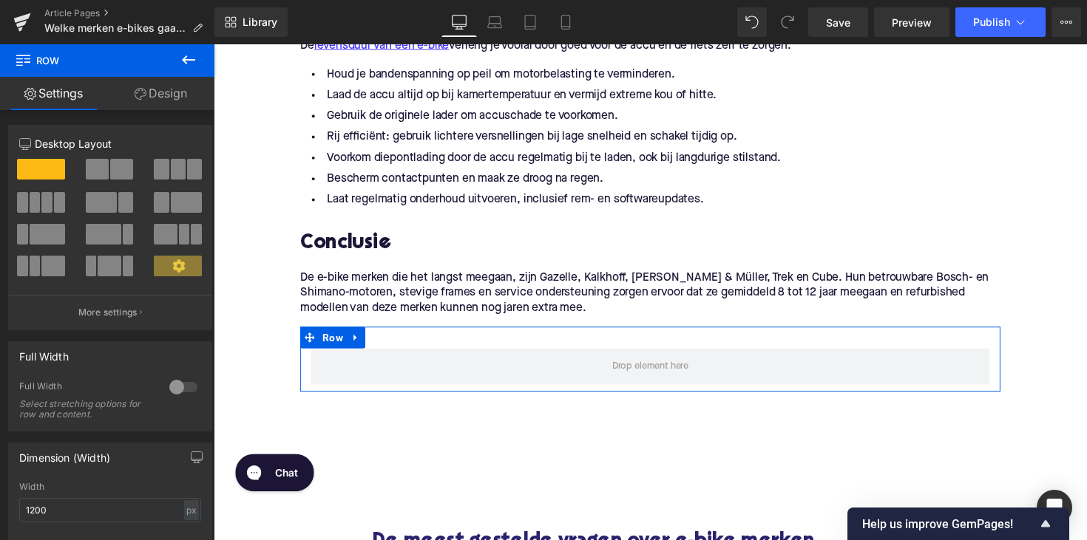
click at [169, 95] on link "Design" at bounding box center [160, 93] width 107 height 33
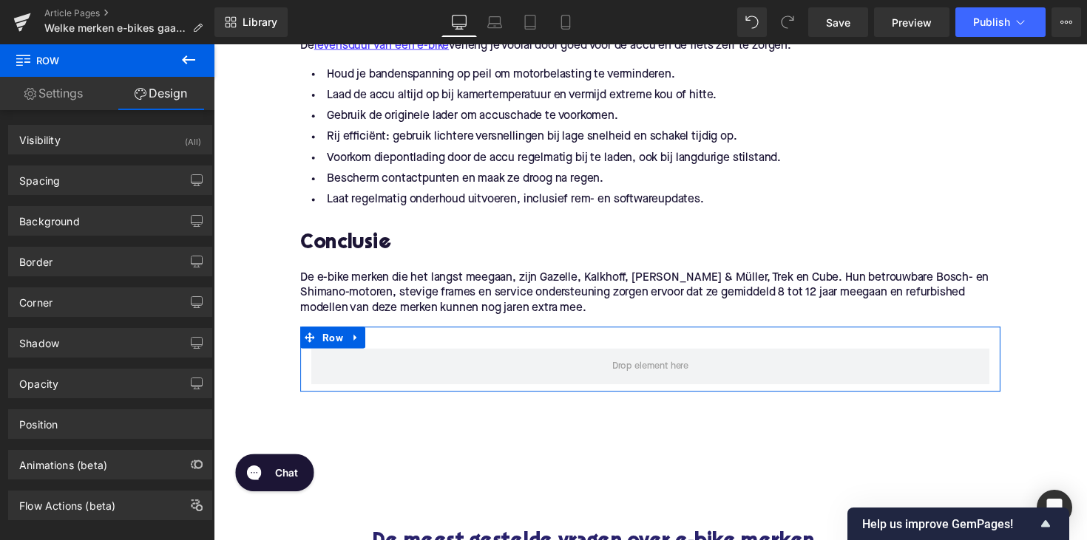
click at [58, 92] on link "Settings" at bounding box center [53, 93] width 107 height 33
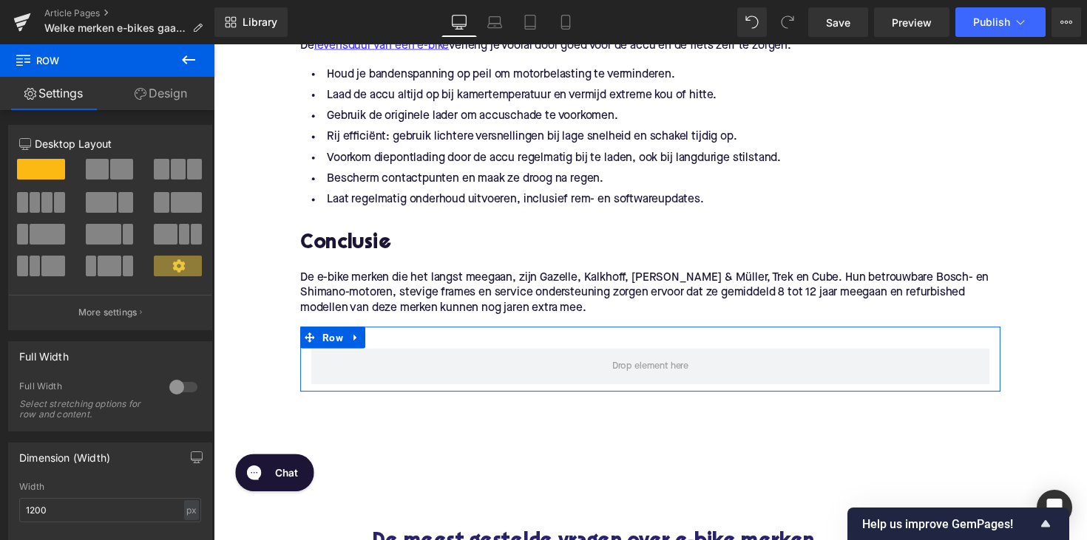
click at [158, 92] on link "Design" at bounding box center [160, 93] width 107 height 33
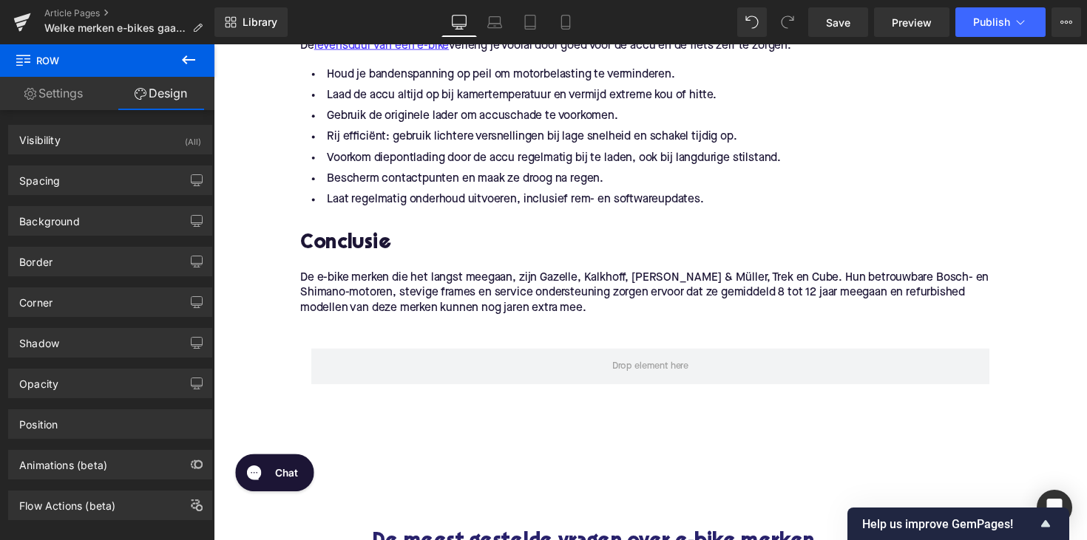
click at [188, 63] on icon at bounding box center [189, 60] width 18 height 18
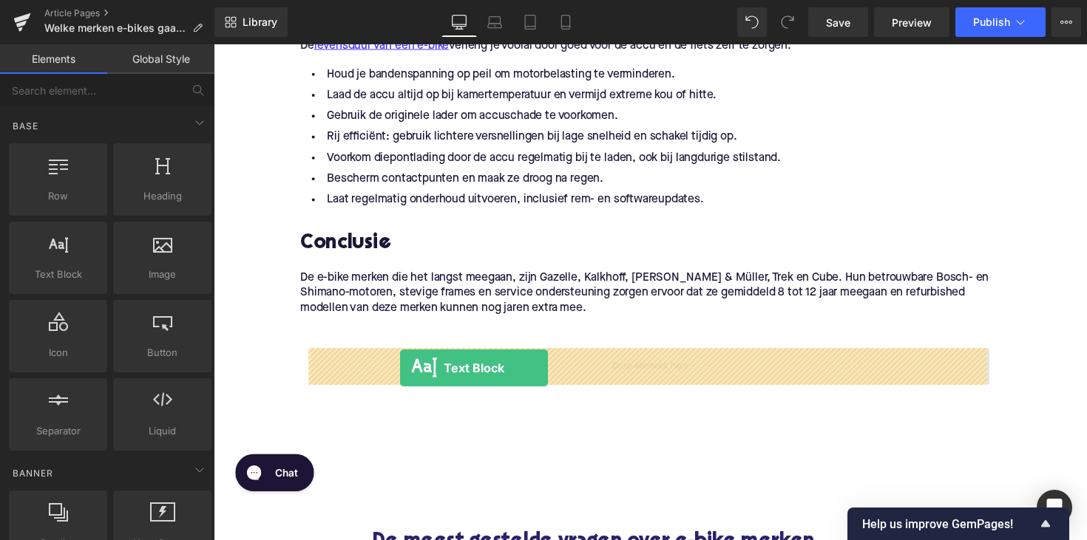
drag, startPoint x: 280, startPoint y: 305, endPoint x: 404, endPoint y: 376, distance: 143.0
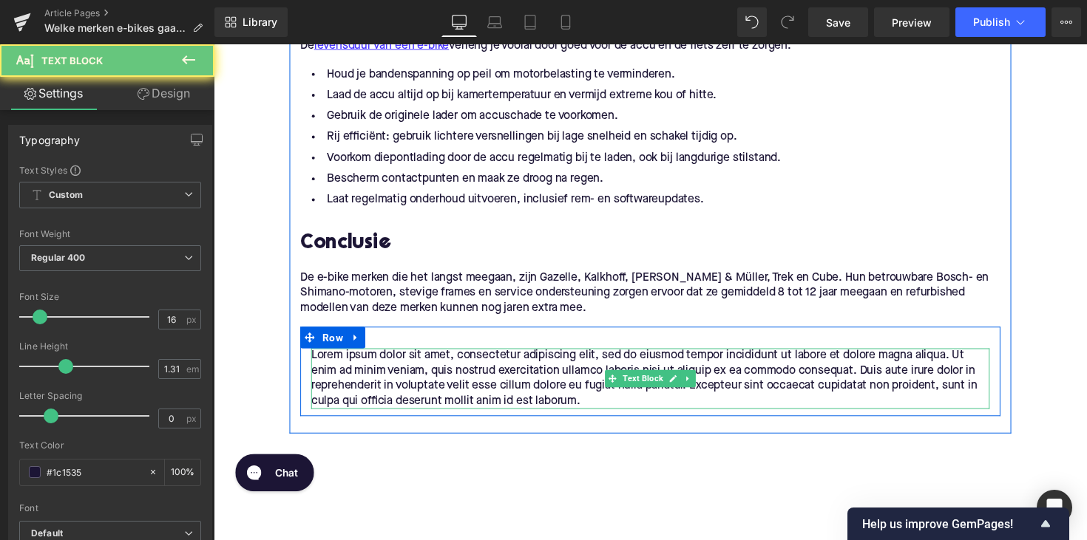
click at [367, 365] on p "Lorem ipsum dolor sit amet, consectetur adipiscing elit, sed do eiusmod tempor …" at bounding box center [660, 387] width 695 height 62
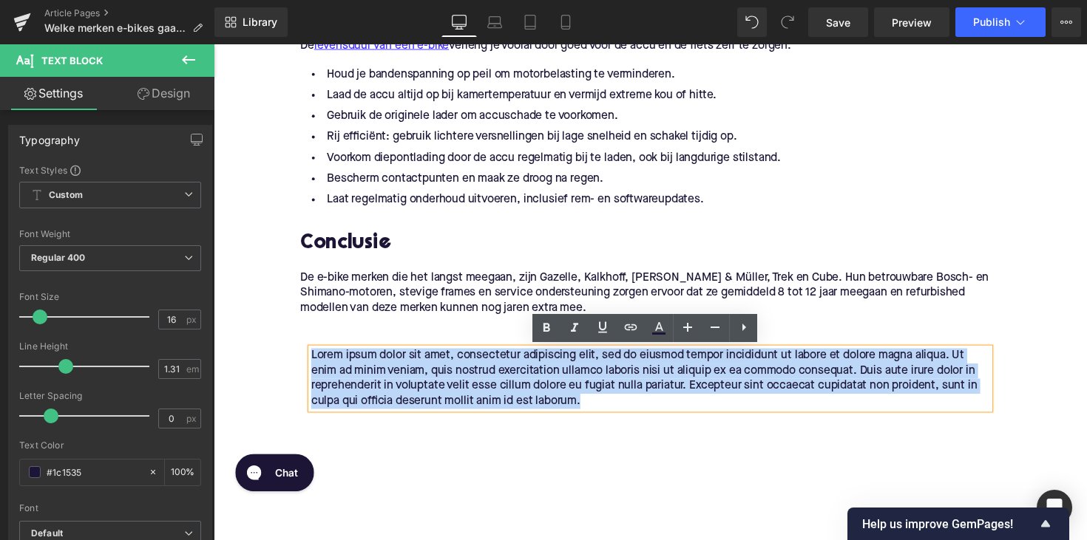
drag, startPoint x: 310, startPoint y: 364, endPoint x: 627, endPoint y: 405, distance: 319.7
click at [627, 405] on div "Lorem ipsum dolor sit amet, consectetur adipiscing elit, sed do eiusmod tempor …" at bounding box center [660, 387] width 695 height 62
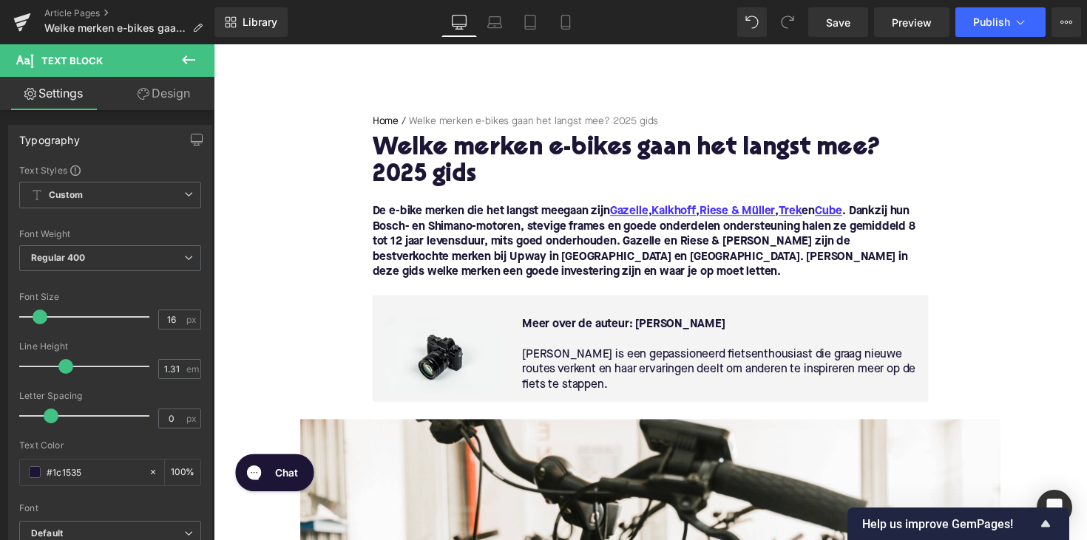
scroll to position [43, 0]
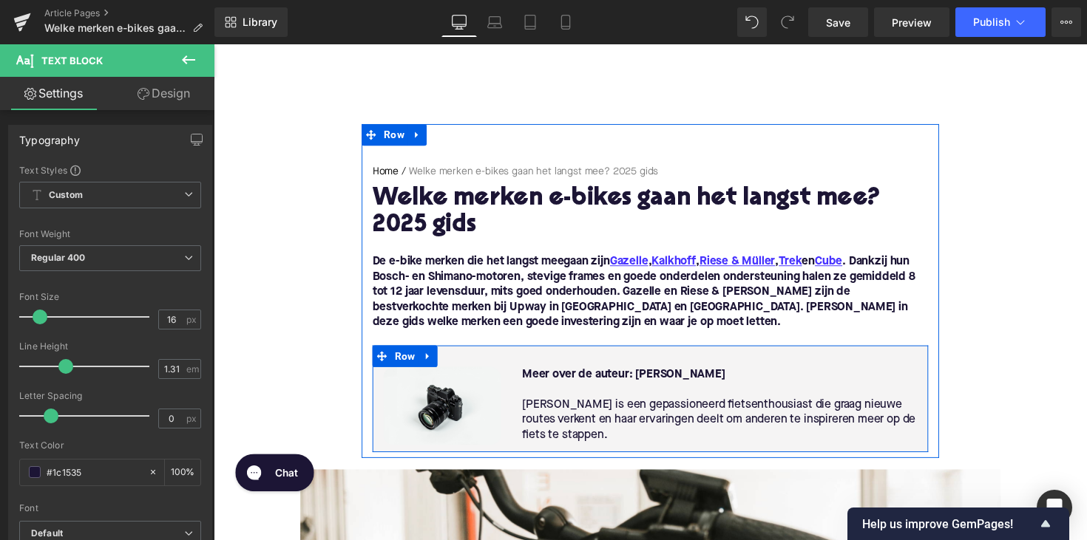
click at [550, 362] on div "Image Meer over de auteur: [PERSON_NAME] is een gepassioneerd fietsenthousiast …" at bounding box center [660, 407] width 569 height 109
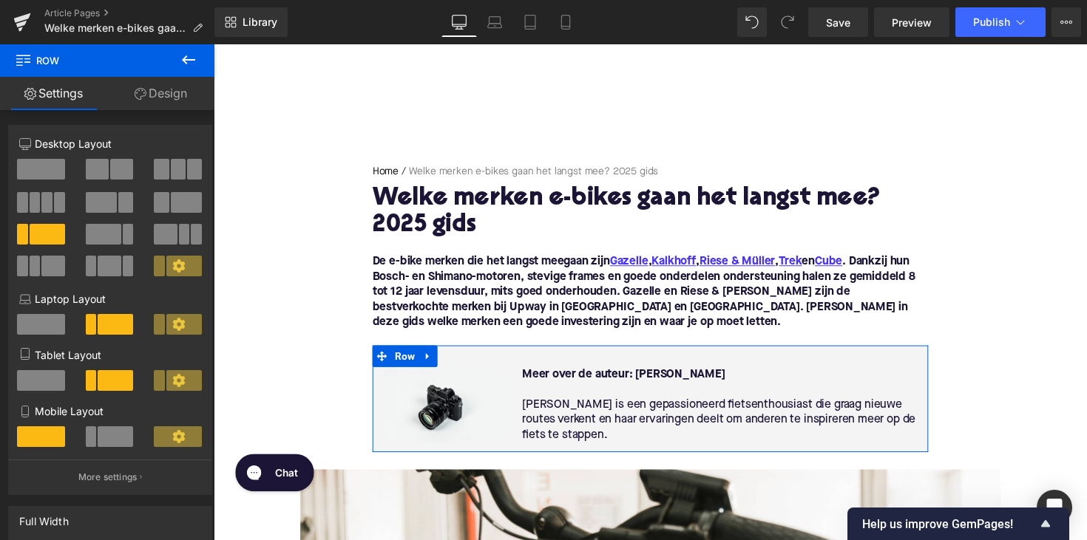
click at [157, 91] on link "Design" at bounding box center [160, 93] width 107 height 33
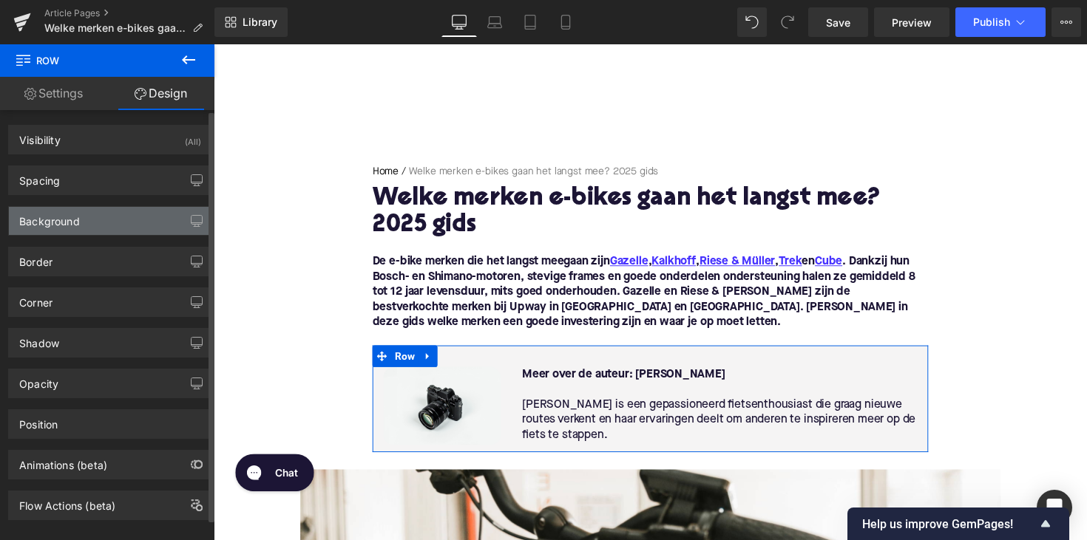
click at [91, 220] on div "Background" at bounding box center [110, 221] width 203 height 28
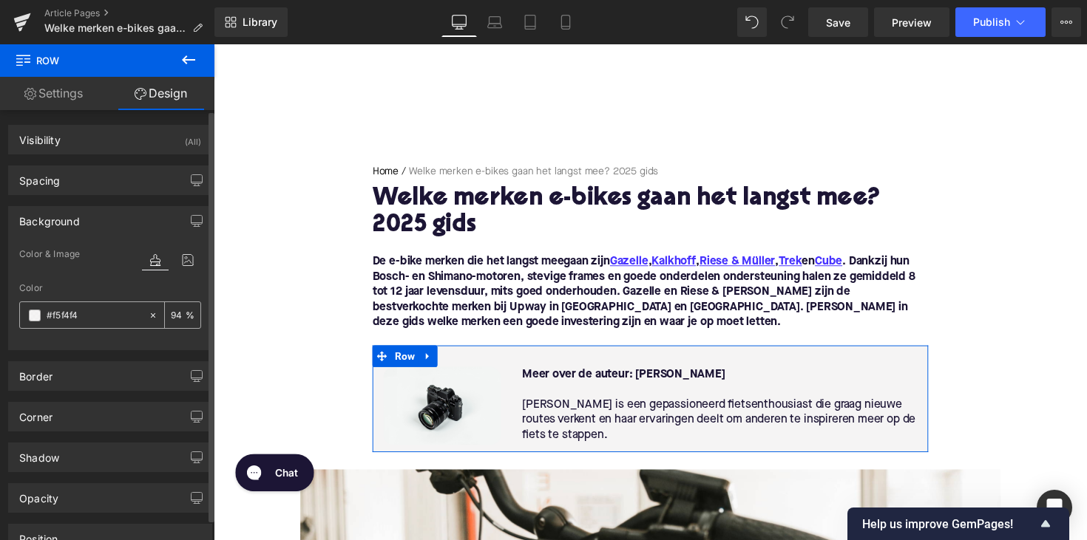
click at [64, 317] on input "#f5f4f4" at bounding box center [94, 315] width 95 height 16
paste input "7f5f8"
type input "#f7f5f8"
type input "100"
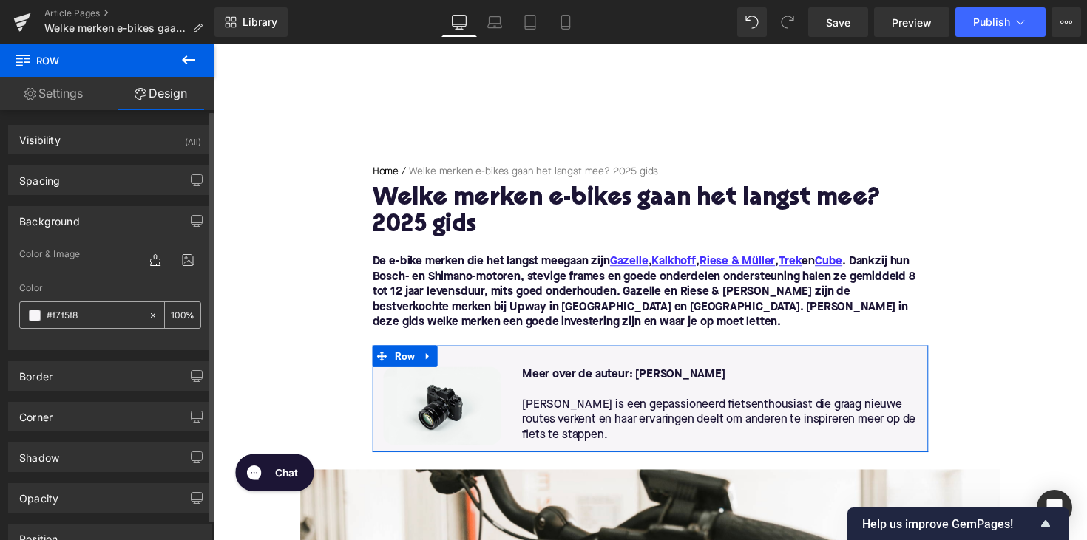
type input "#f7f5f8"
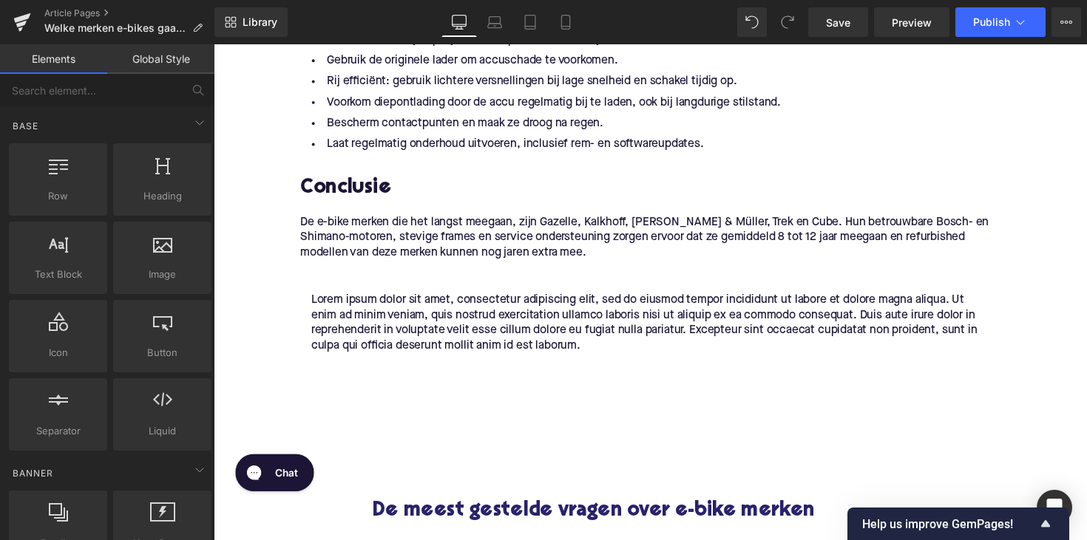
scroll to position [1996, 0]
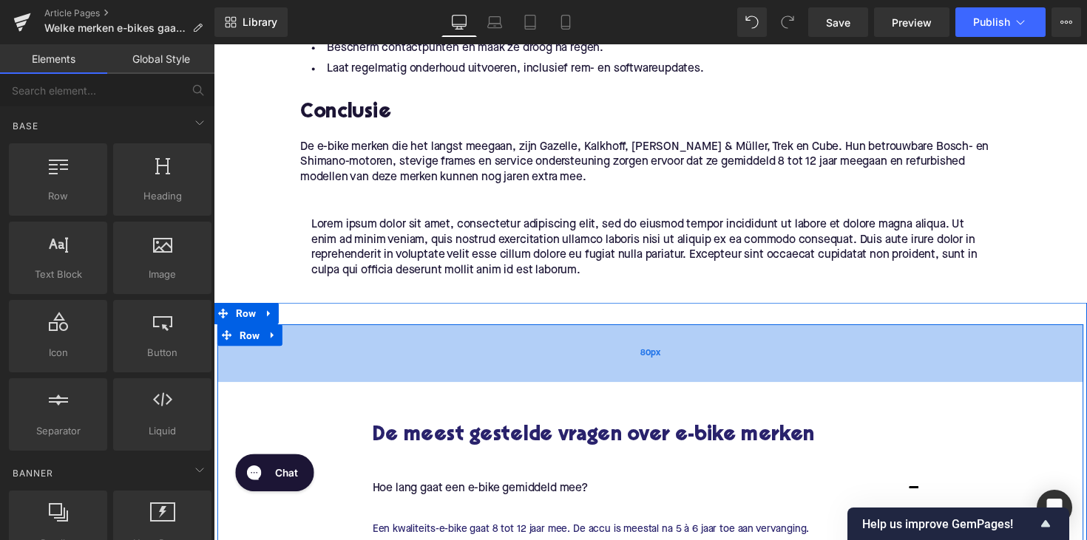
click at [387, 356] on div "80px" at bounding box center [660, 360] width 887 height 59
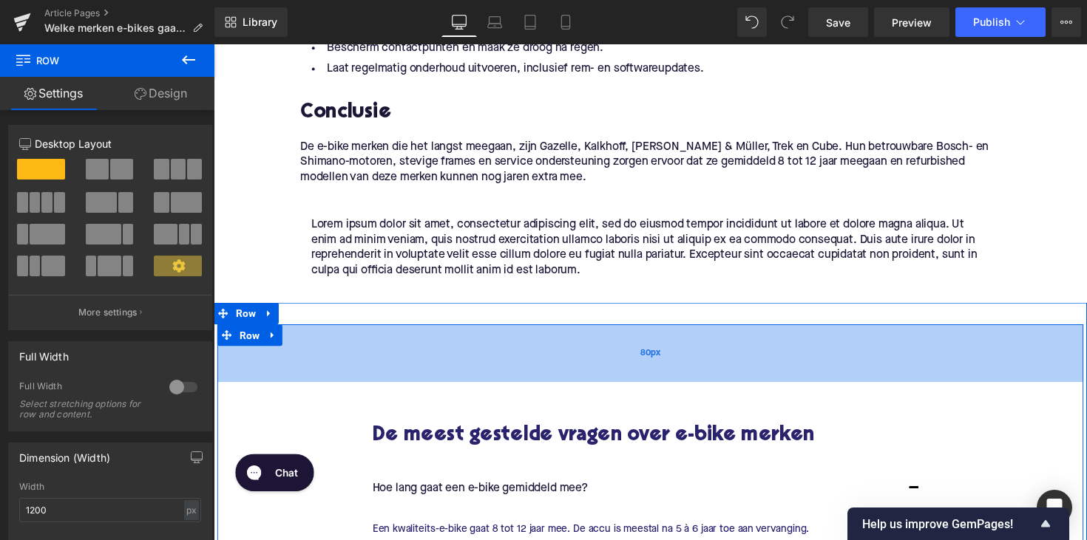
click at [389, 365] on div "80px" at bounding box center [660, 360] width 887 height 59
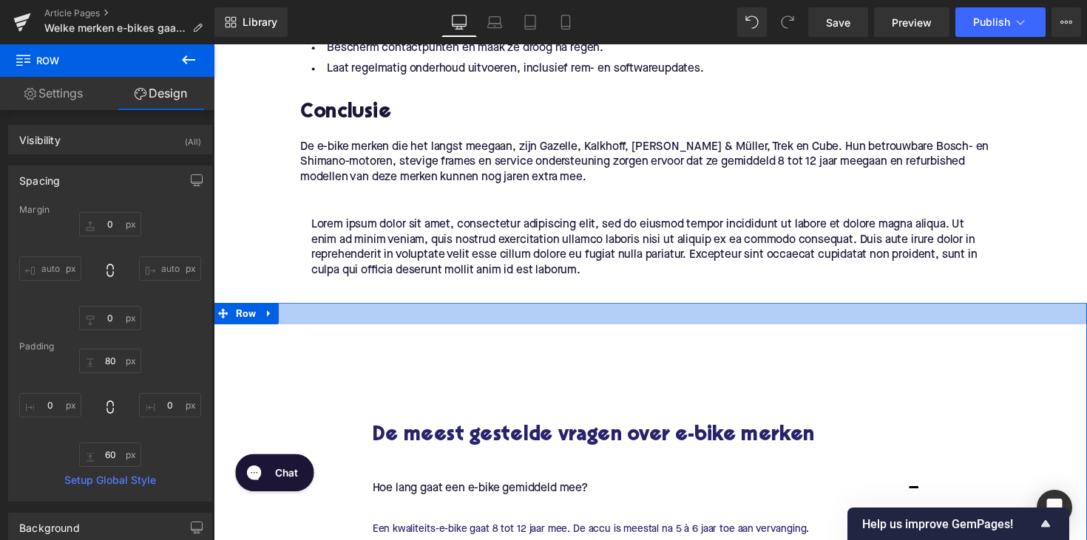
click at [406, 324] on div at bounding box center [661, 320] width 894 height 22
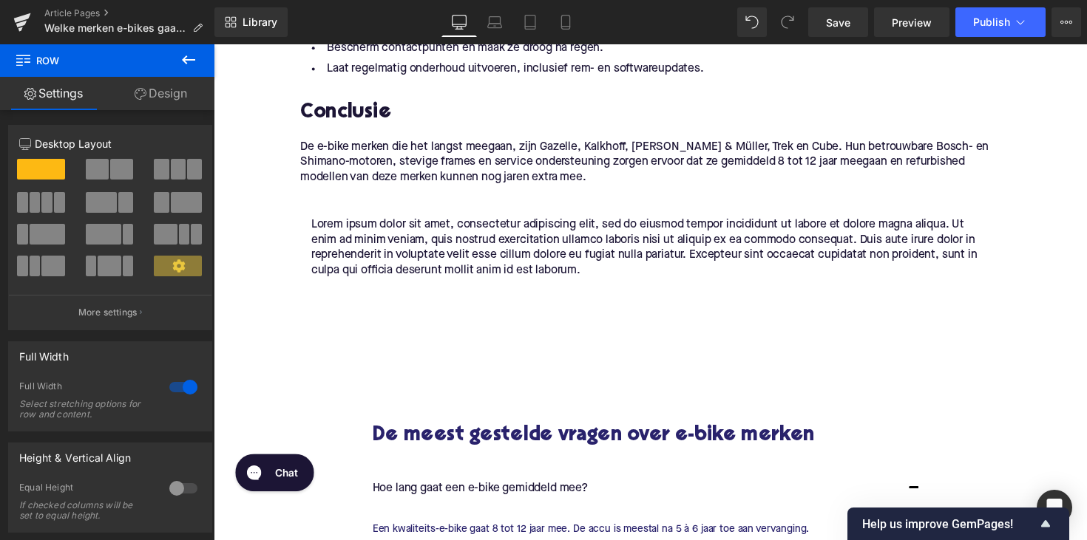
click at [183, 56] on icon at bounding box center [189, 60] width 18 height 18
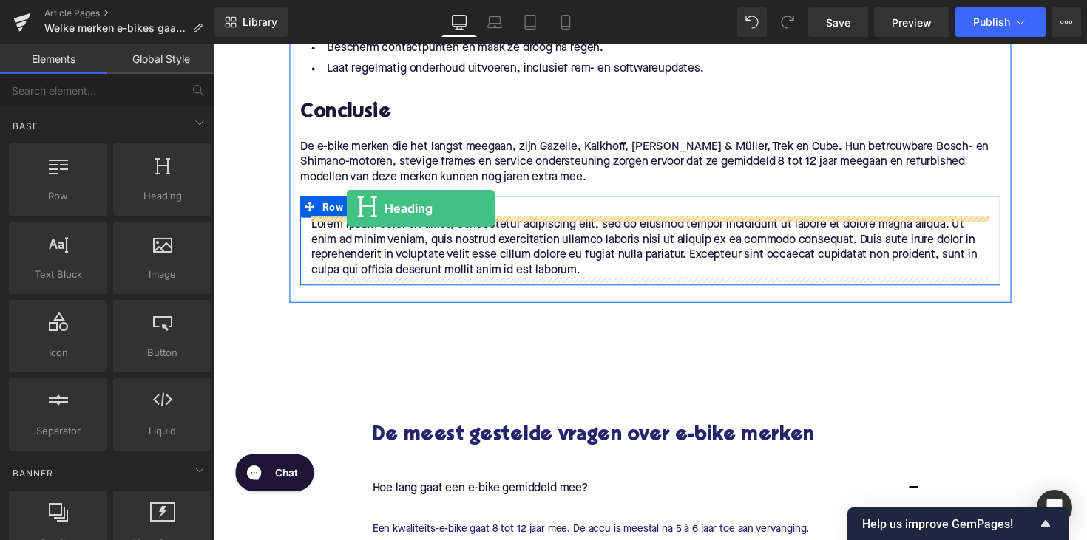
drag, startPoint x: 371, startPoint y: 226, endPoint x: 350, endPoint y: 212, distance: 25.6
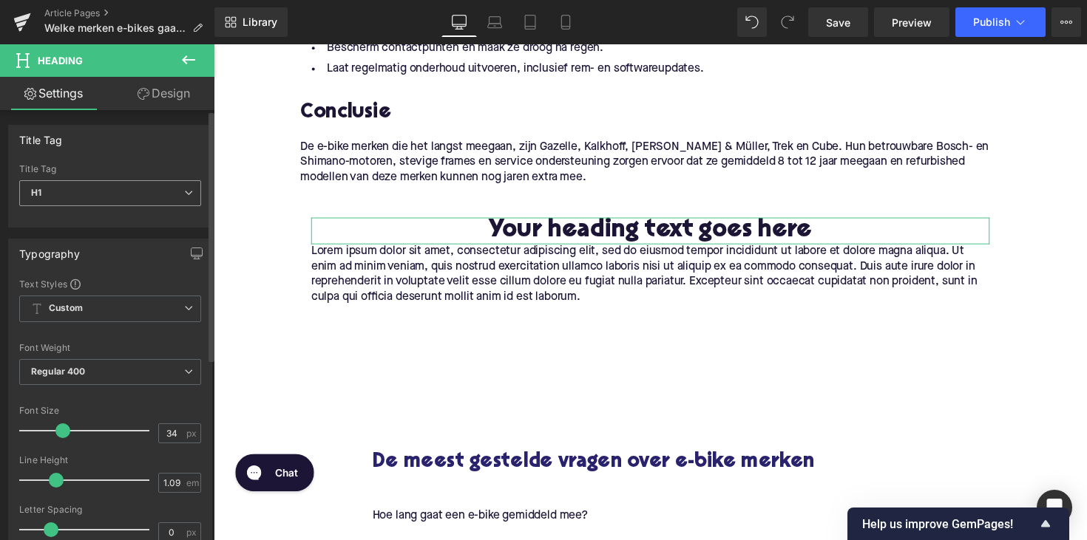
click at [71, 204] on span "H1" at bounding box center [110, 193] width 182 height 26
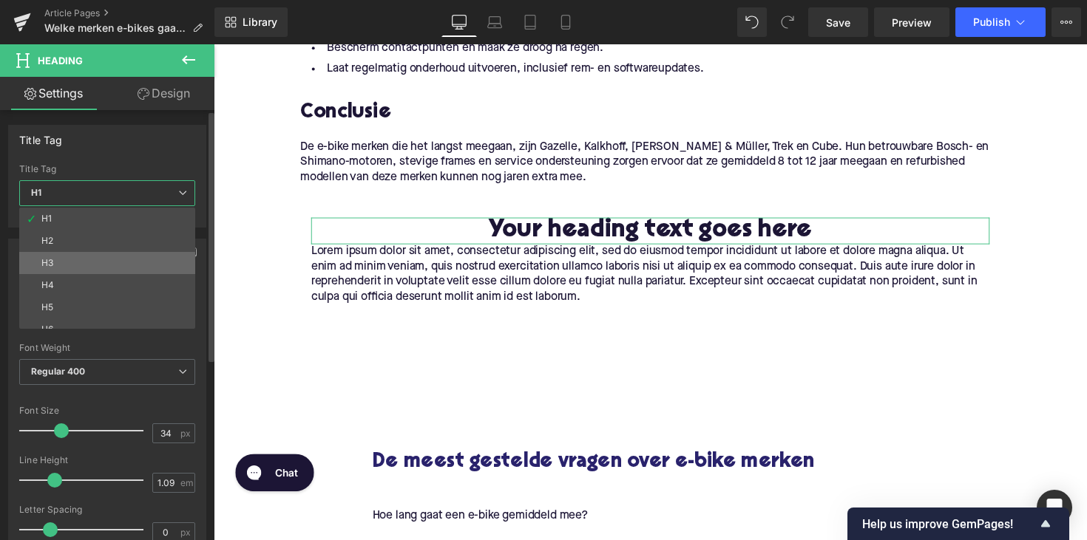
click at [69, 265] on li "H3" at bounding box center [110, 263] width 183 height 22
type input "25"
type input "1.28"
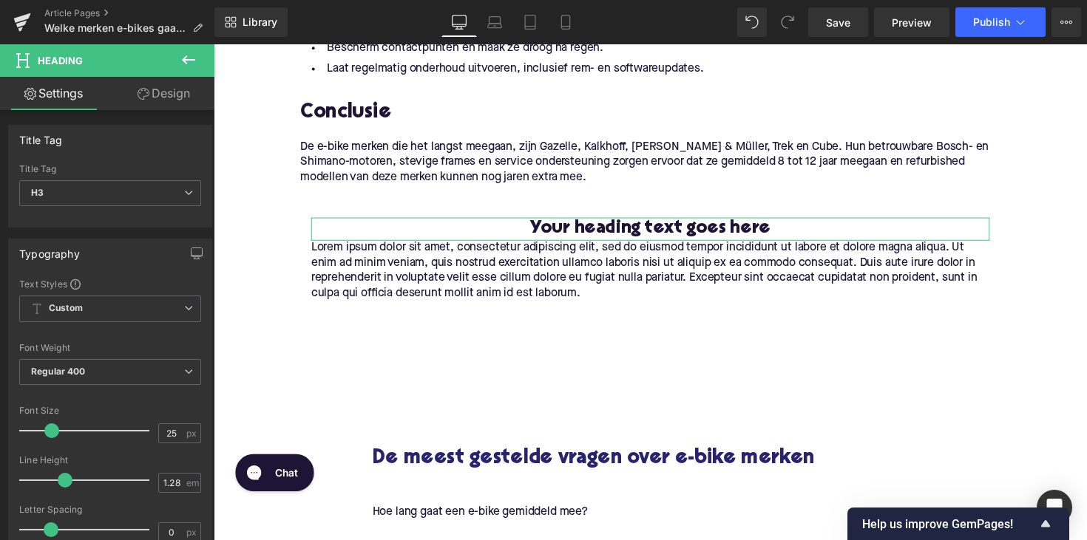
click at [156, 90] on link "Design" at bounding box center [163, 93] width 107 height 33
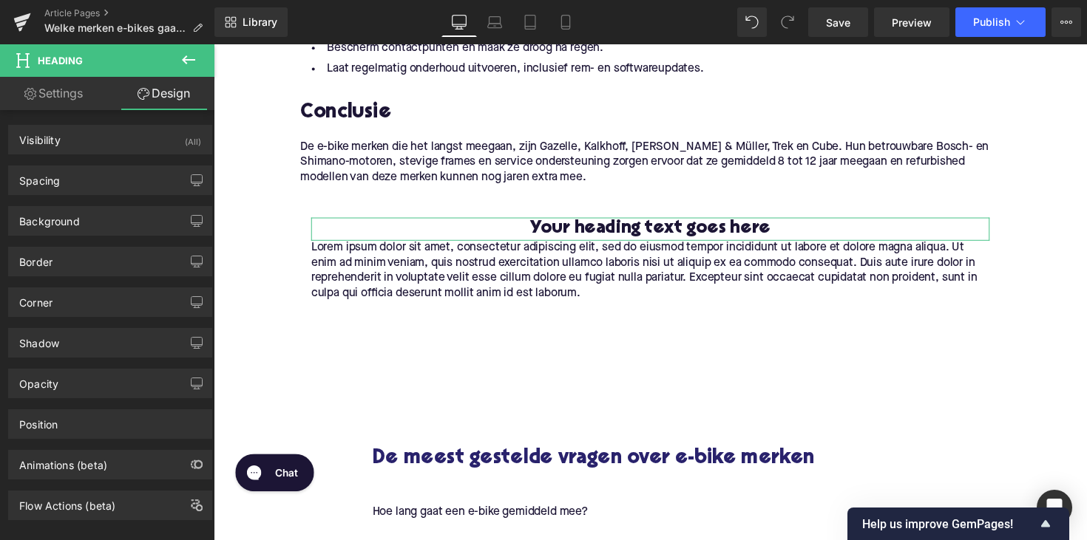
click at [66, 92] on link "Settings" at bounding box center [53, 93] width 107 height 33
type input "100"
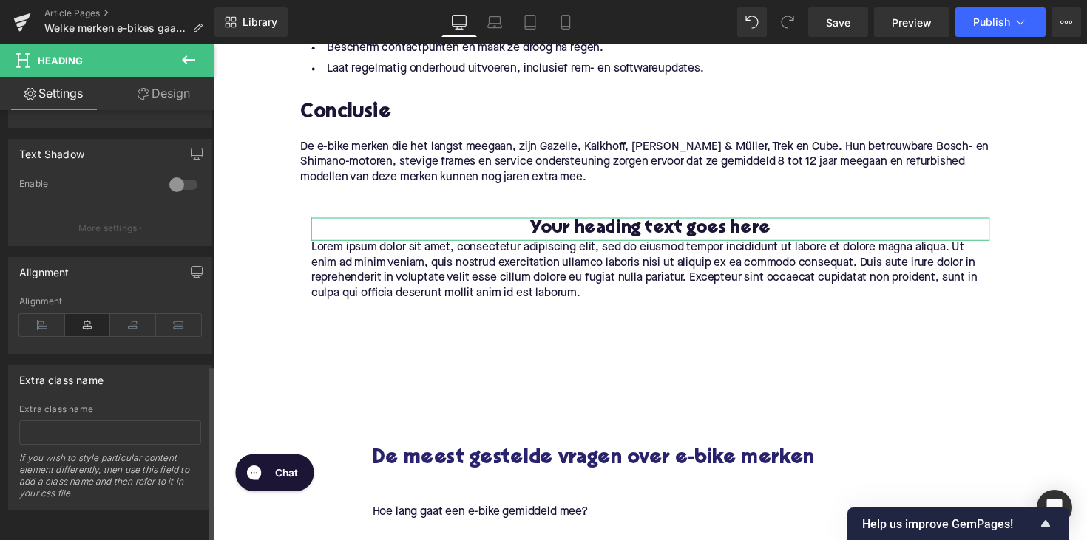
scroll to position [613, 0]
click at [39, 316] on icon at bounding box center [42, 325] width 46 height 22
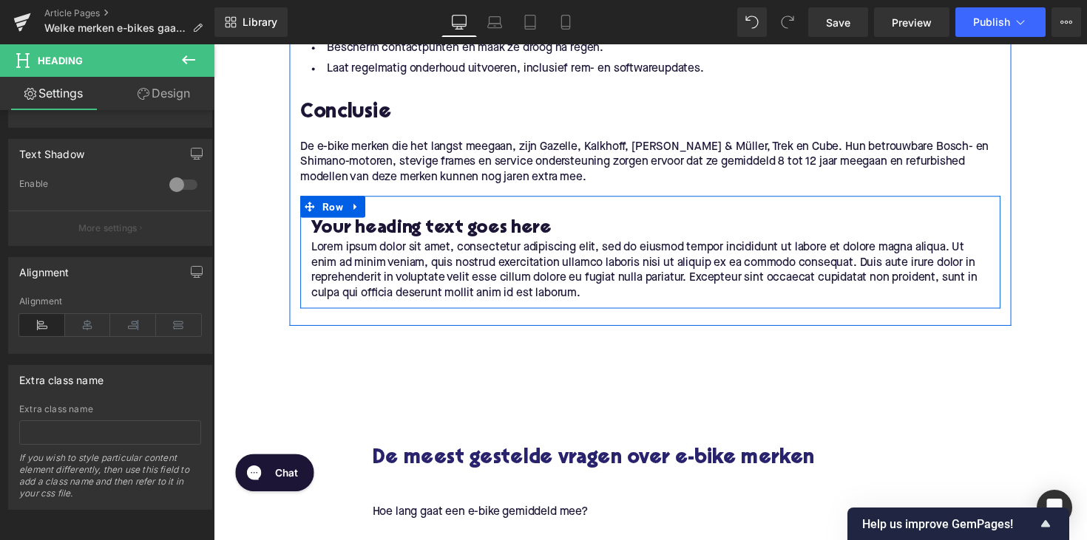
click at [376, 229] on h3 "Your heading text goes here" at bounding box center [660, 234] width 695 height 24
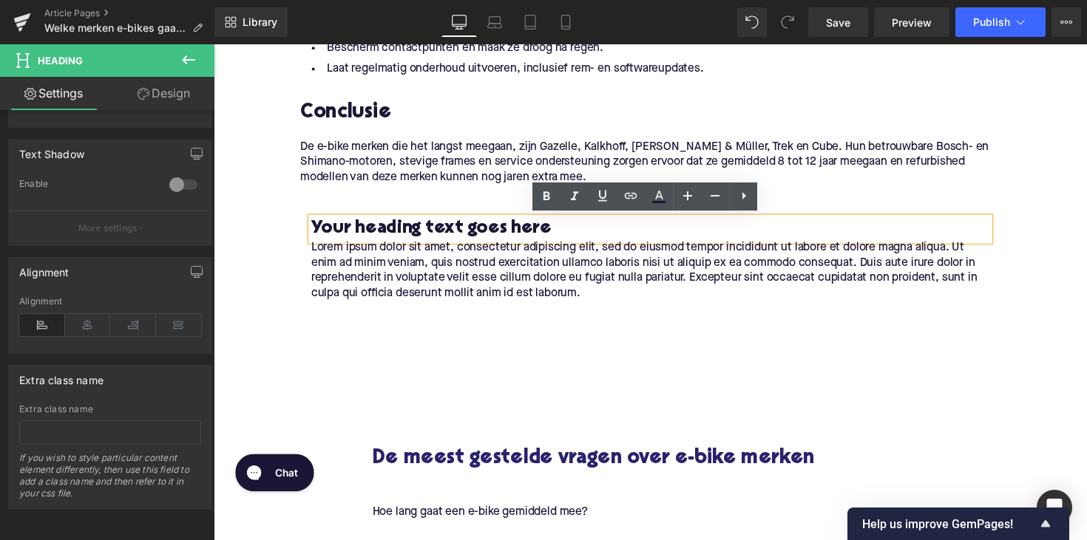
click at [376, 229] on h3 "Your heading text goes here" at bounding box center [660, 234] width 695 height 24
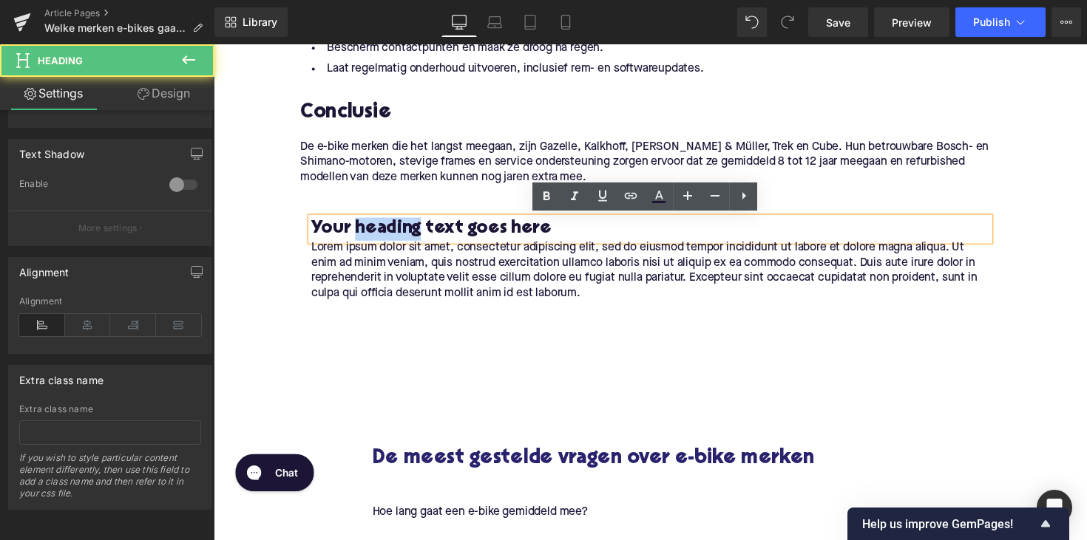
click at [376, 229] on h3 "Your heading text goes here" at bounding box center [660, 234] width 695 height 24
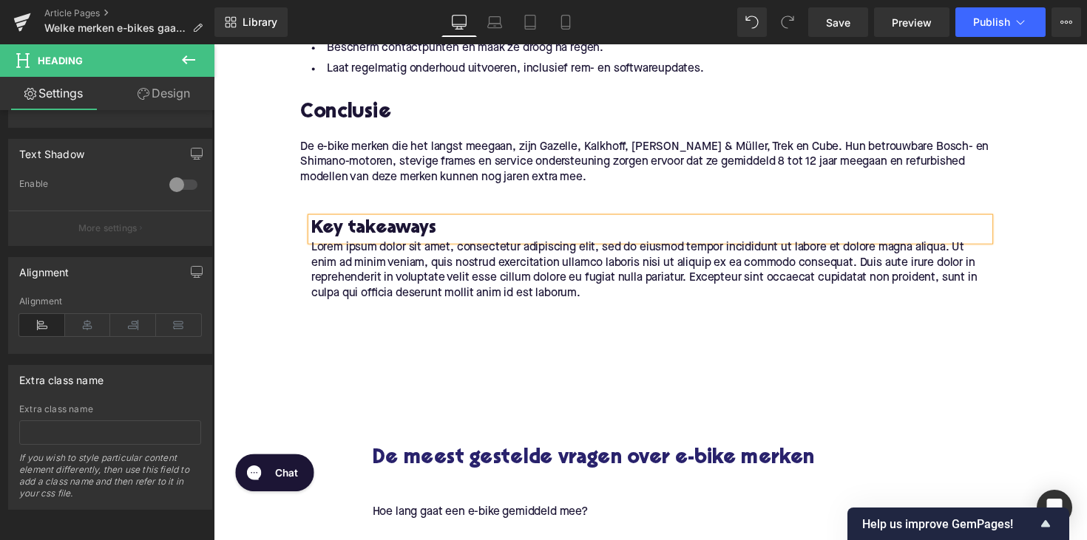
click at [410, 237] on h3 "Key takeaways" at bounding box center [660, 234] width 695 height 24
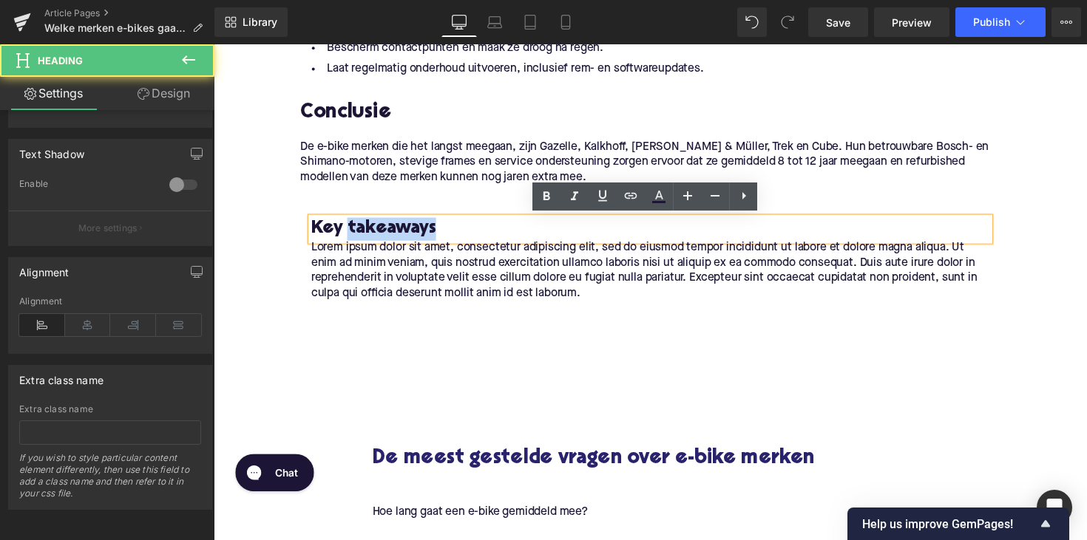
click at [410, 237] on h3 "Key takeaways" at bounding box center [660, 234] width 695 height 24
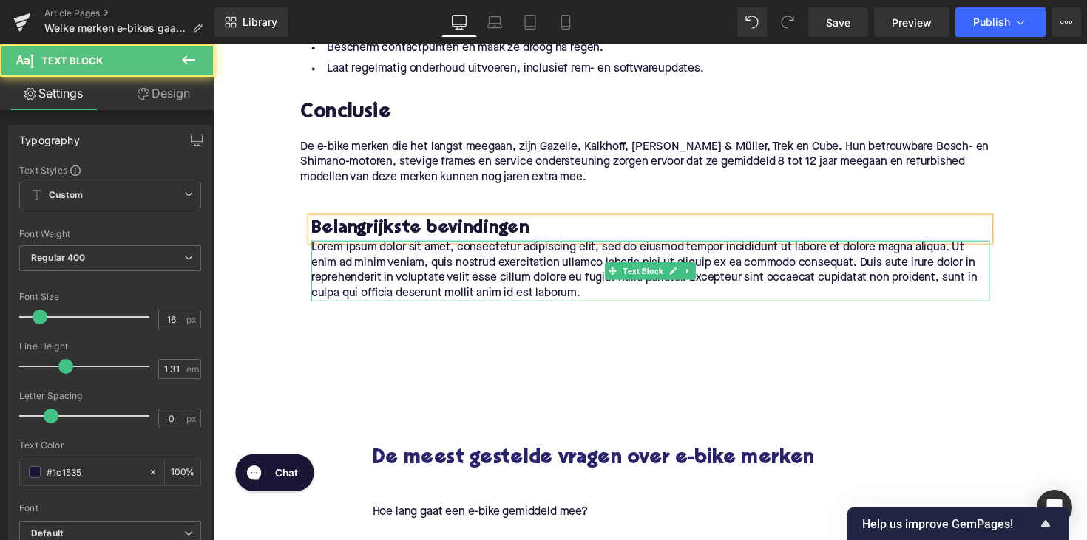
click at [373, 280] on p "Lorem ipsum dolor sit amet, consectetur adipiscing elit, sed do eiusmod tempor …" at bounding box center [660, 276] width 695 height 62
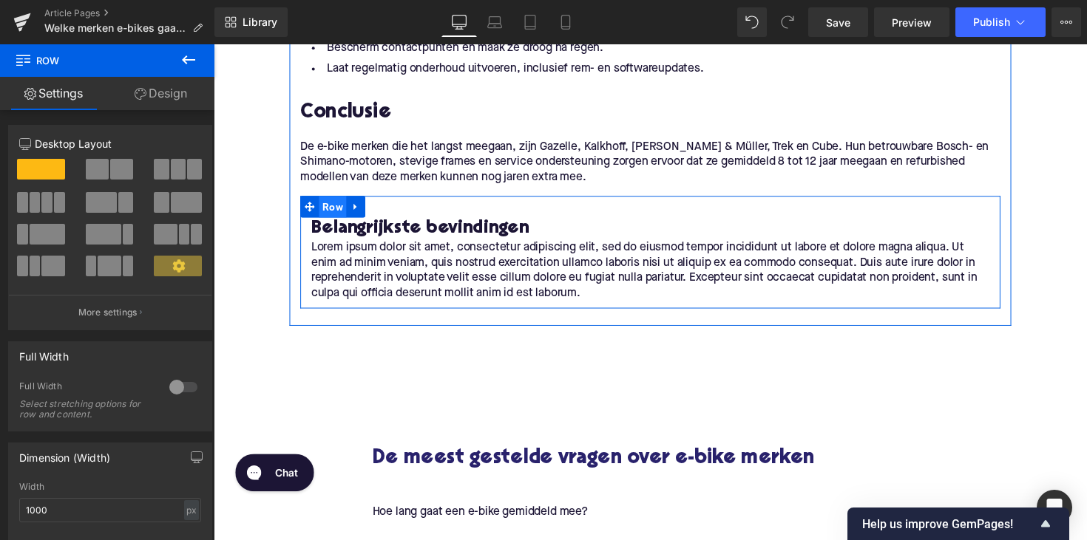
click at [326, 215] on span "Row" at bounding box center [336, 211] width 28 height 22
click at [359, 207] on icon at bounding box center [359, 210] width 10 height 11
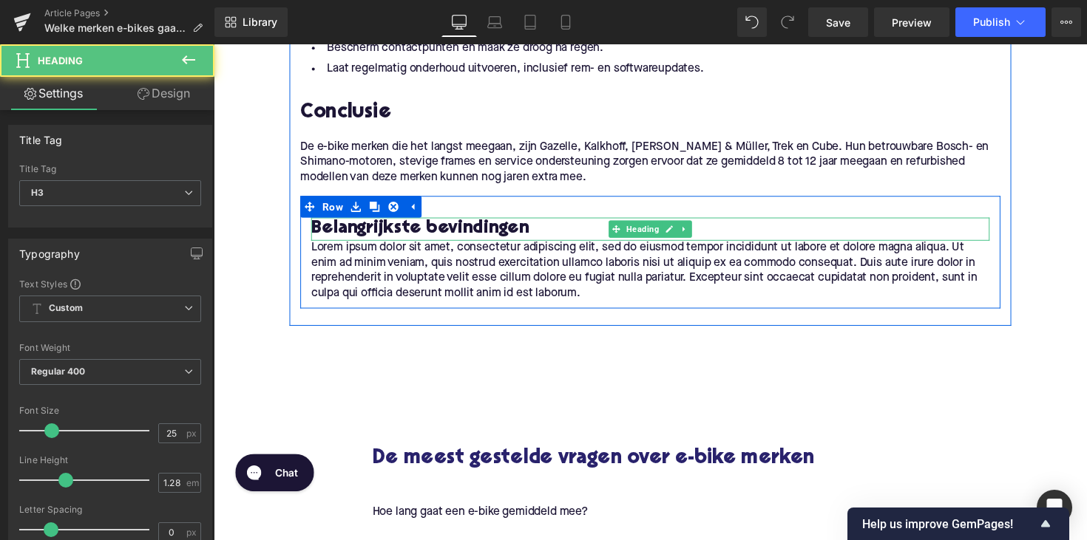
click at [466, 228] on h3 "Belangrijkste bevindingen" at bounding box center [660, 234] width 695 height 24
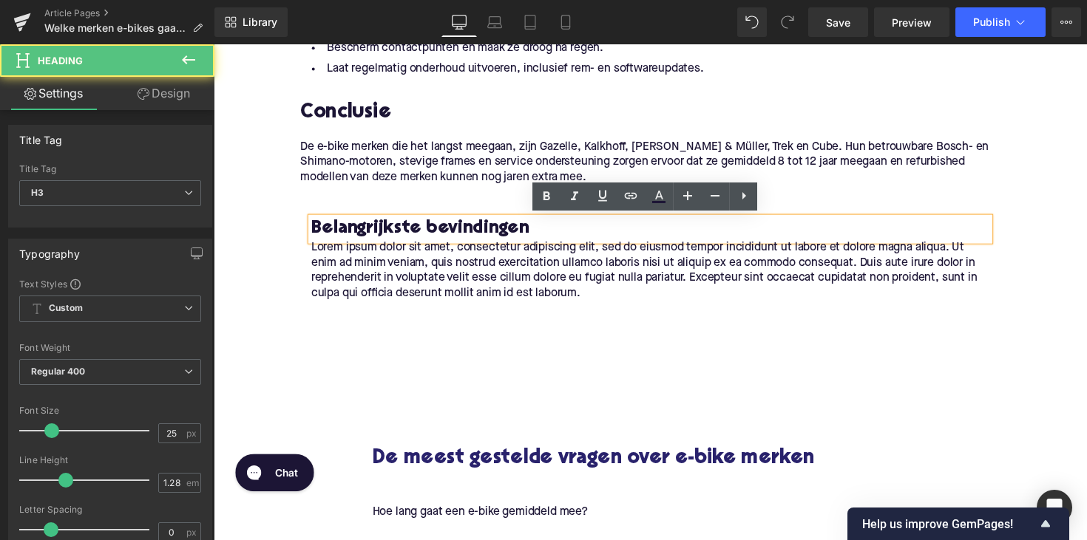
click at [472, 216] on div "Belangrijkste bevindingen Heading Lorem ipsum dolor sit amet, consectetur adipi…" at bounding box center [660, 257] width 717 height 115
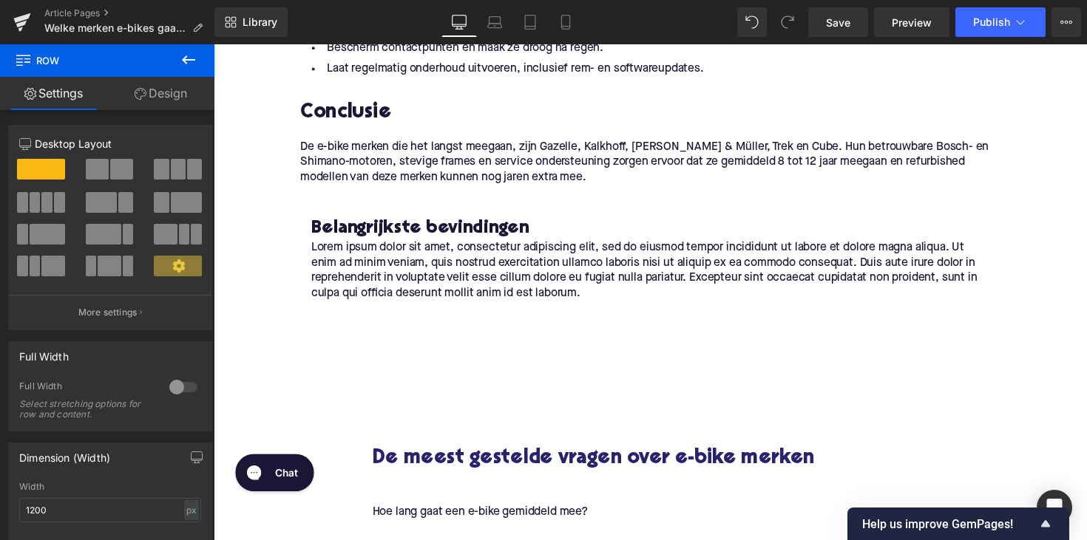
click at [410, 274] on p "Lorem ipsum dolor sit amet, consectetur adipiscing elit, sed do eiusmod tempor …" at bounding box center [660, 276] width 695 height 62
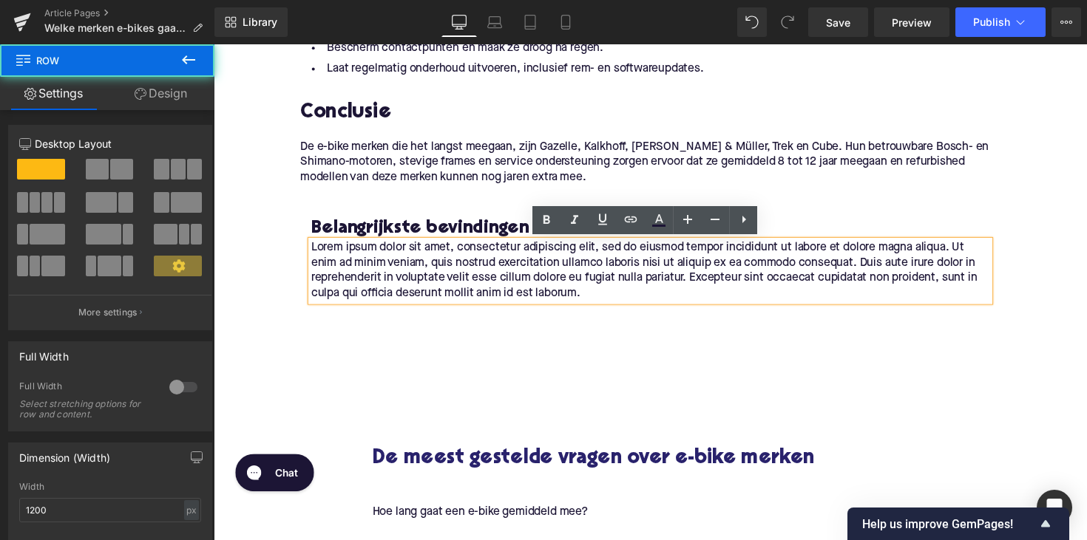
click at [302, 219] on div "Belangrijkste bevindingen Heading Lorem ipsum dolor sit amet, consectetur adipi…" at bounding box center [660, 257] width 717 height 115
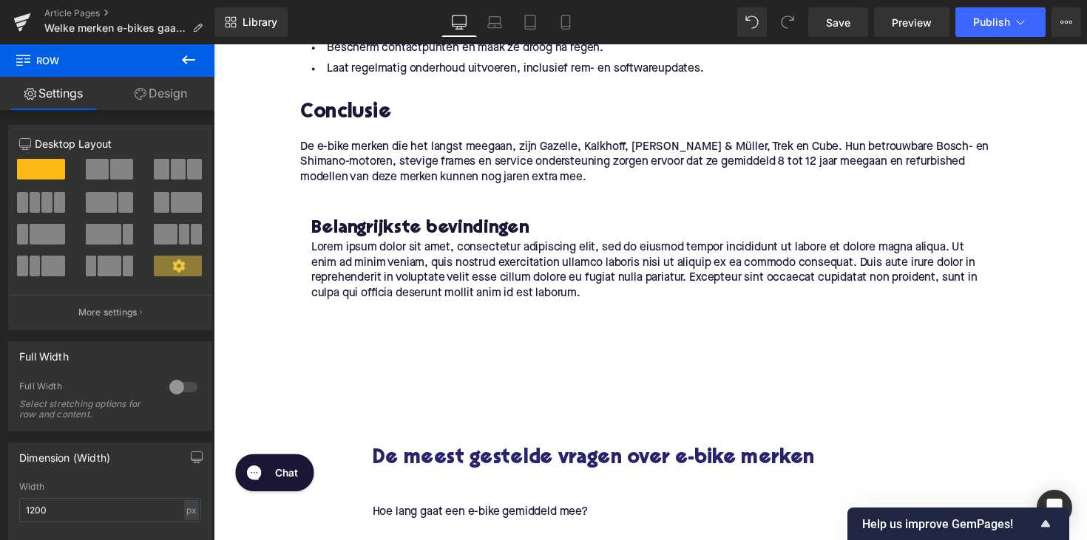
click at [318, 208] on div "Belangrijkste bevindingen Heading Lorem ipsum dolor sit amet, consectetur adipi…" at bounding box center [660, 257] width 717 height 115
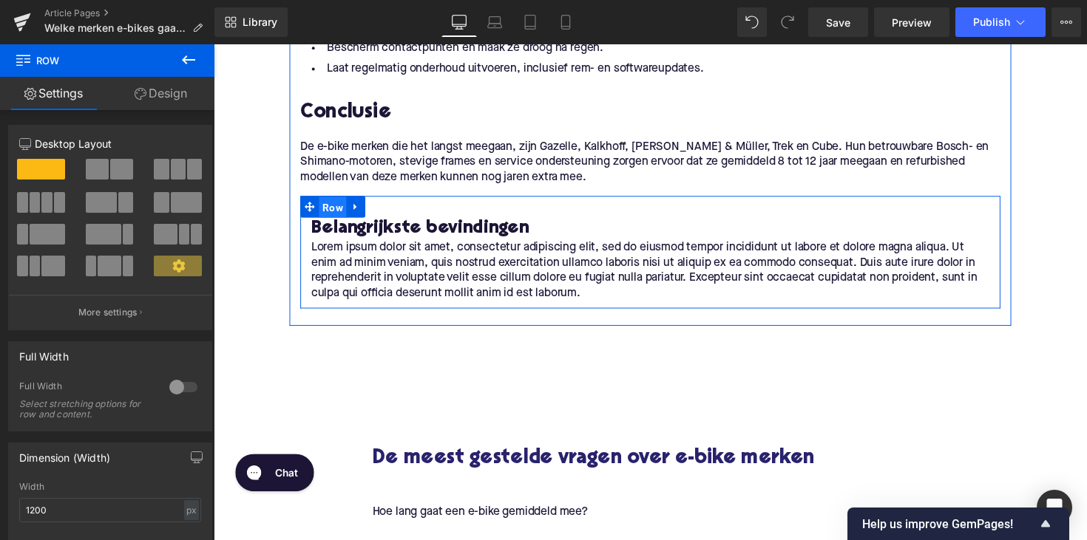
click at [322, 208] on span "Row" at bounding box center [336, 211] width 28 height 22
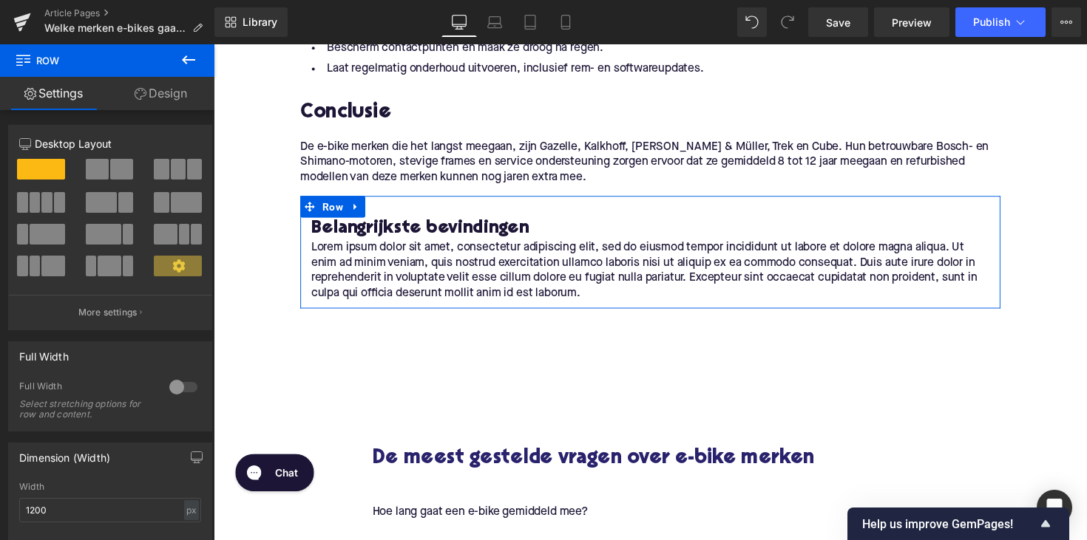
click at [160, 93] on link "Design" at bounding box center [160, 93] width 107 height 33
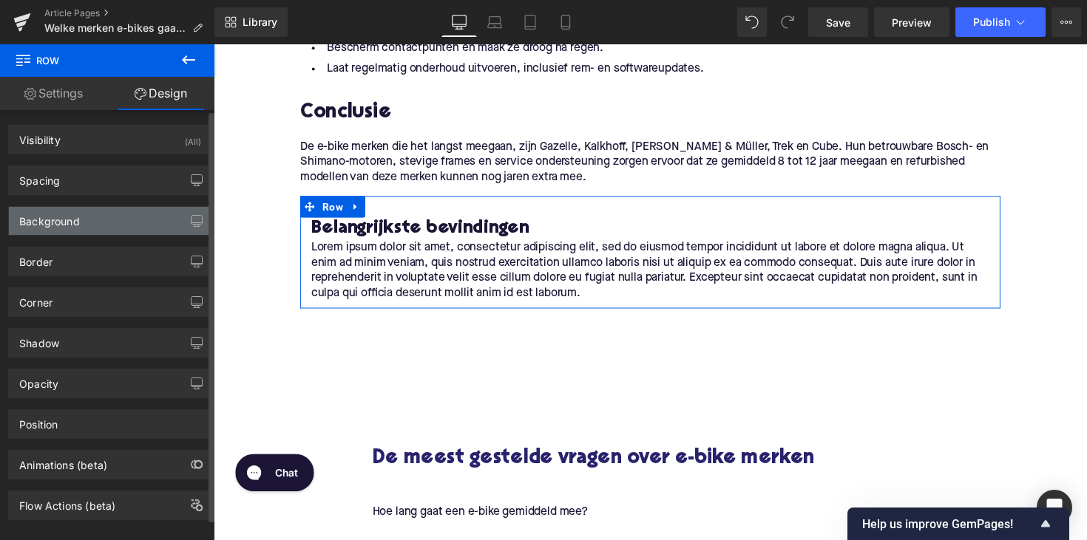
click at [78, 225] on div "Background" at bounding box center [49, 217] width 61 height 21
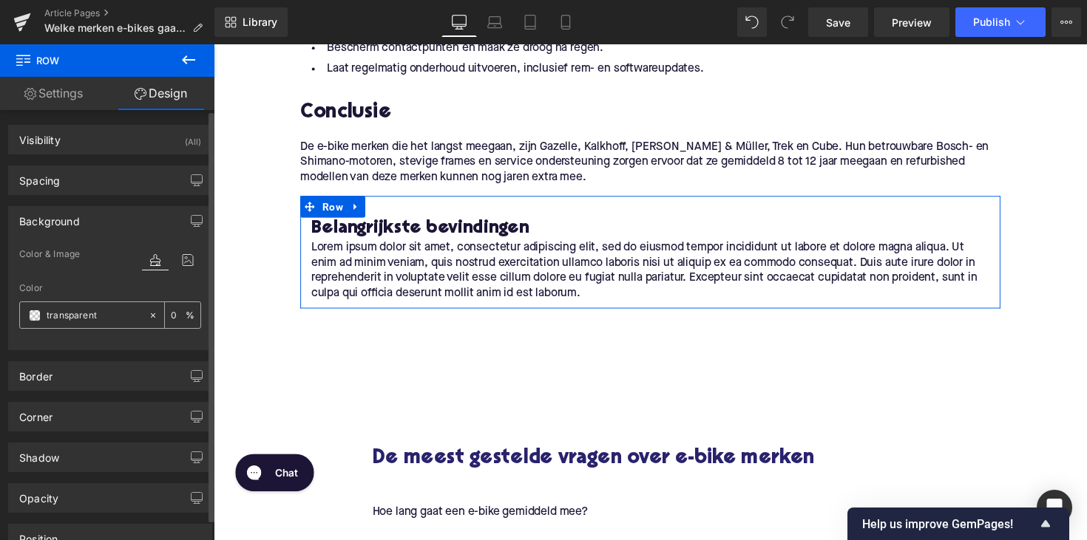
click at [69, 319] on input "transparent" at bounding box center [94, 315] width 95 height 16
paste input "f7f5f8"
type input "f7f5f8"
type input "100"
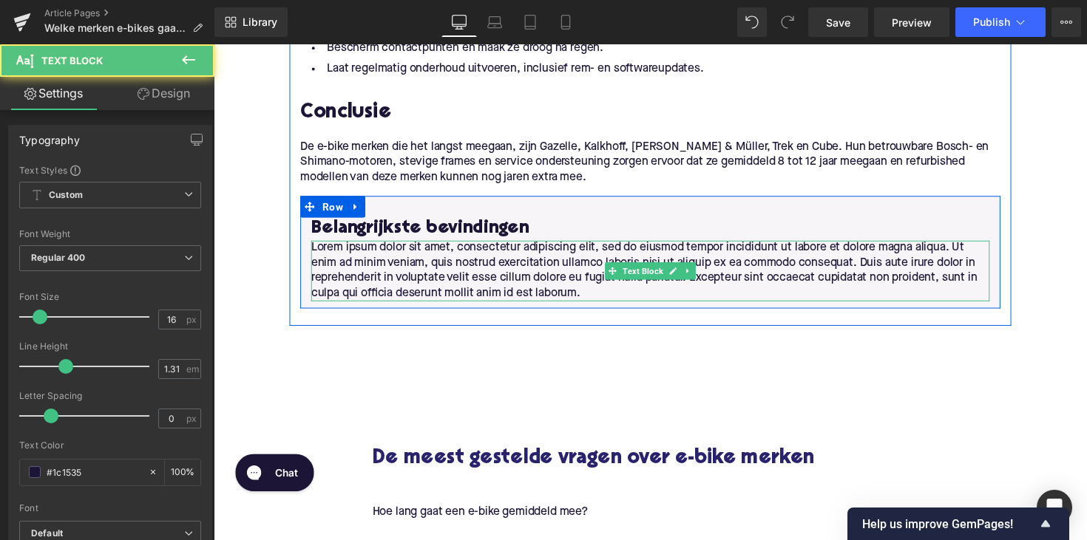
click at [404, 277] on p "Lorem ipsum dolor sit amet, consectetur adipiscing elit, sed do eiusmod tempor …" at bounding box center [660, 276] width 695 height 62
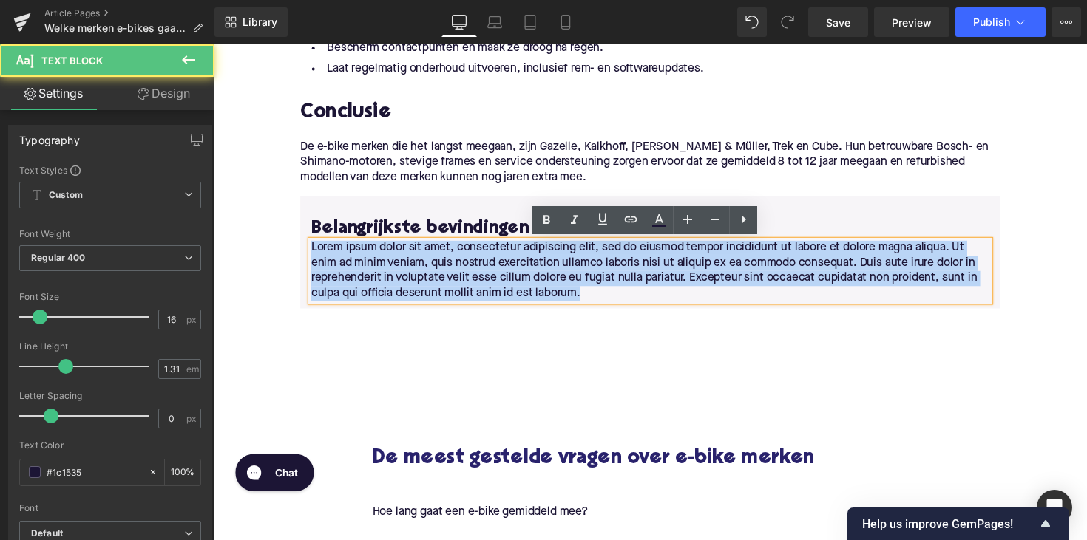
drag, startPoint x: 591, startPoint y: 298, endPoint x: 307, endPoint y: 248, distance: 287.4
click at [313, 248] on div "Lorem ipsum dolor sit amet, consectetur adipiscing elit, sed do eiusmod tempor …" at bounding box center [660, 276] width 695 height 62
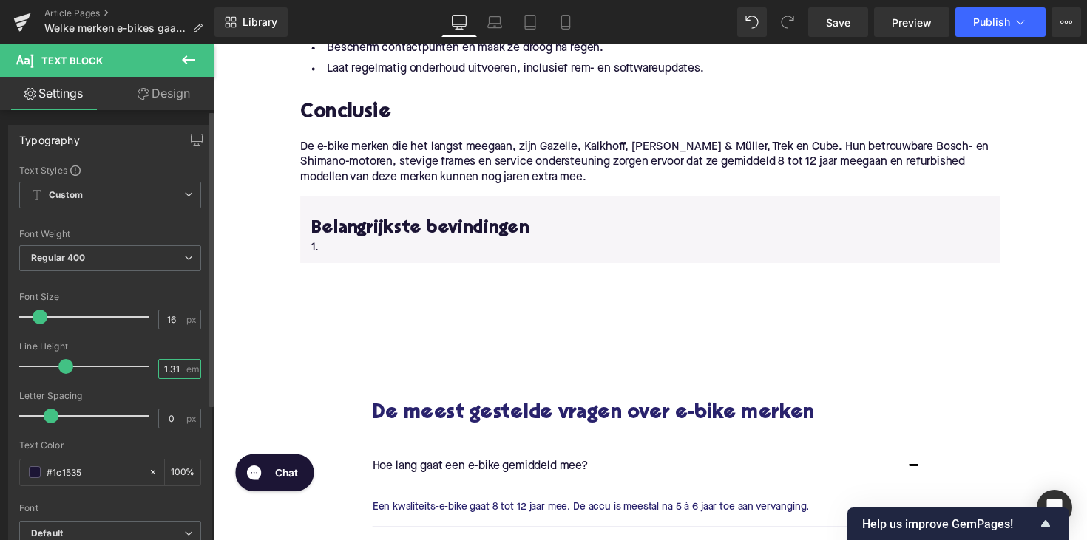
click at [169, 363] on input "1.31" at bounding box center [172, 369] width 26 height 18
click at [171, 369] on input "1.31" at bounding box center [172, 369] width 26 height 18
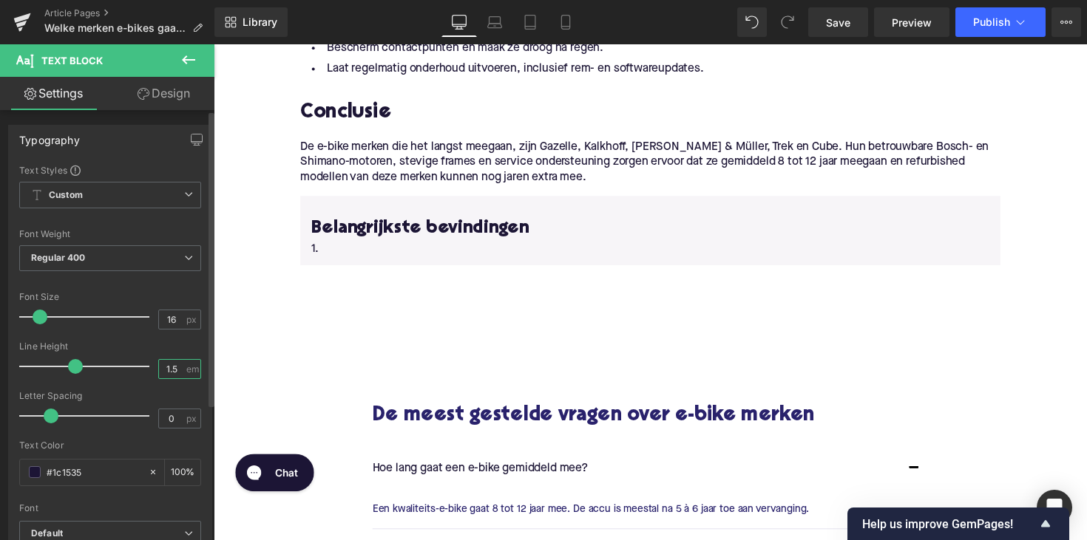
type input "1.5"
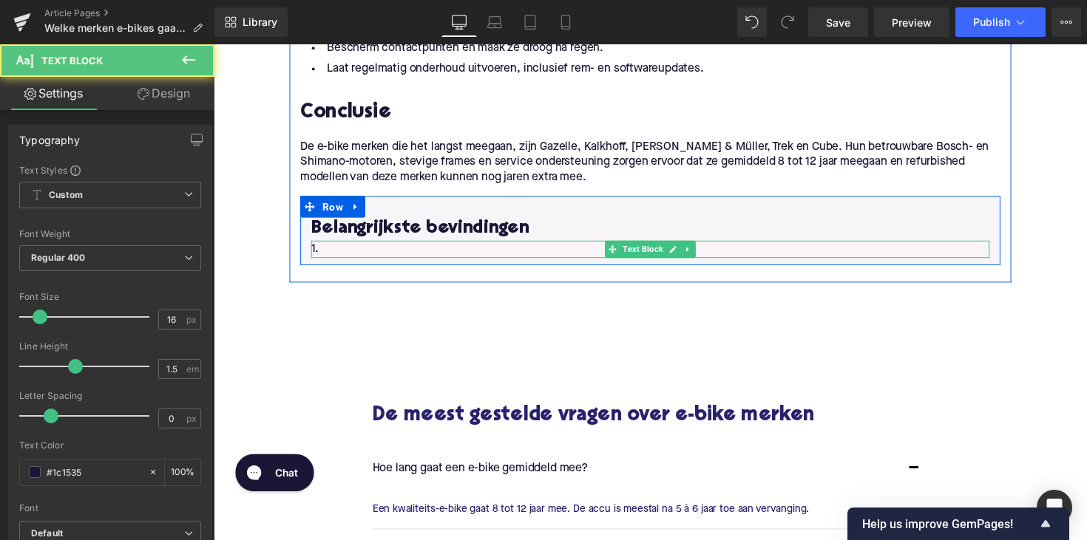
click at [329, 259] on div "1. Text Block" at bounding box center [660, 254] width 695 height 18
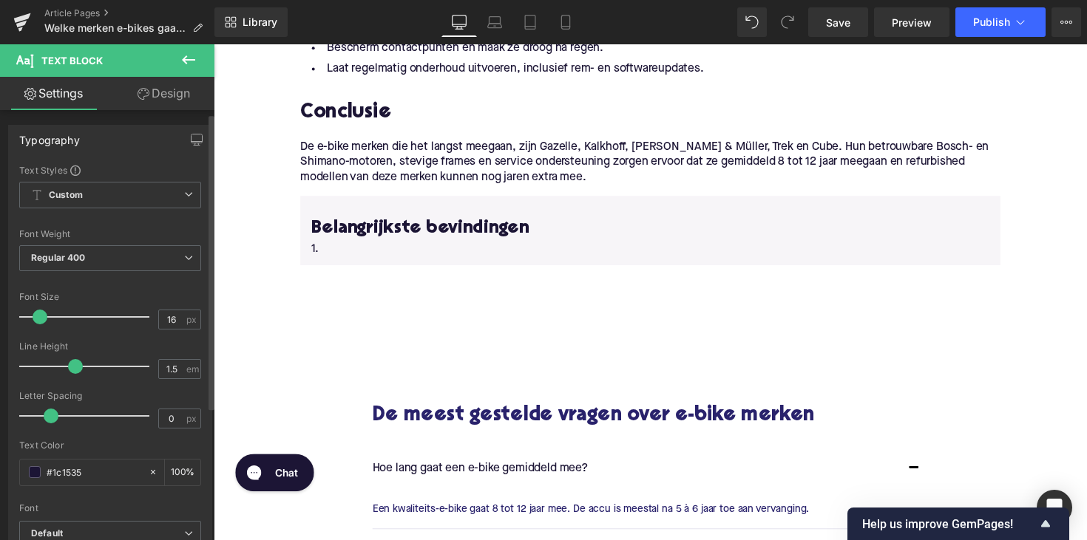
scroll to position [6, 0]
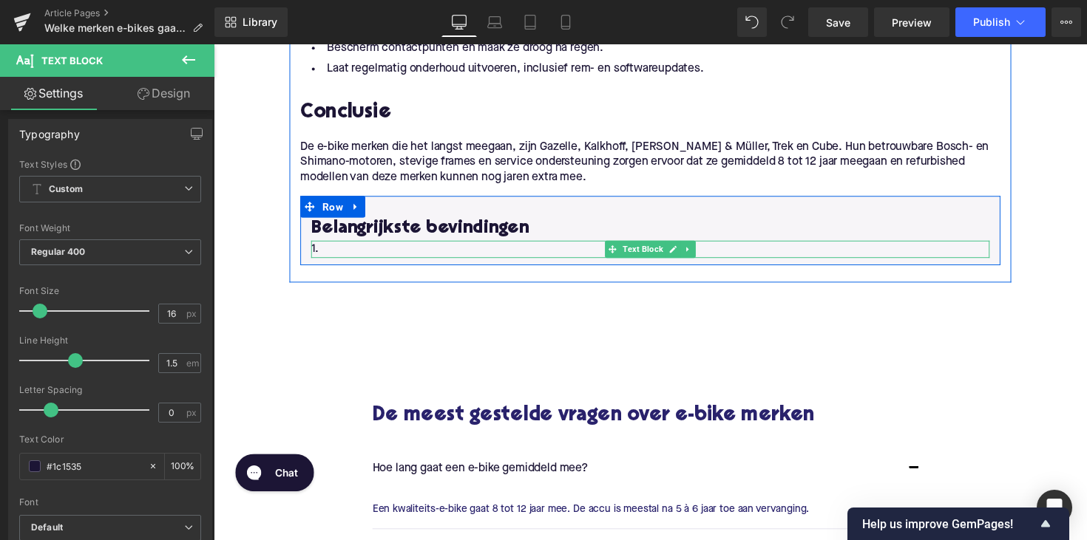
click at [328, 256] on p "1." at bounding box center [660, 254] width 695 height 18
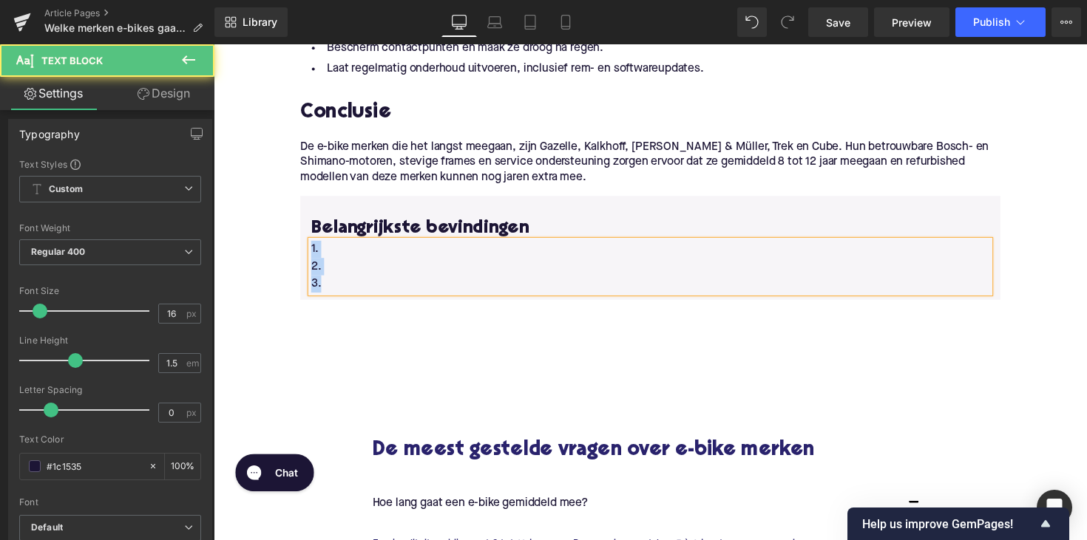
drag, startPoint x: 333, startPoint y: 295, endPoint x: 296, endPoint y: 251, distance: 57.7
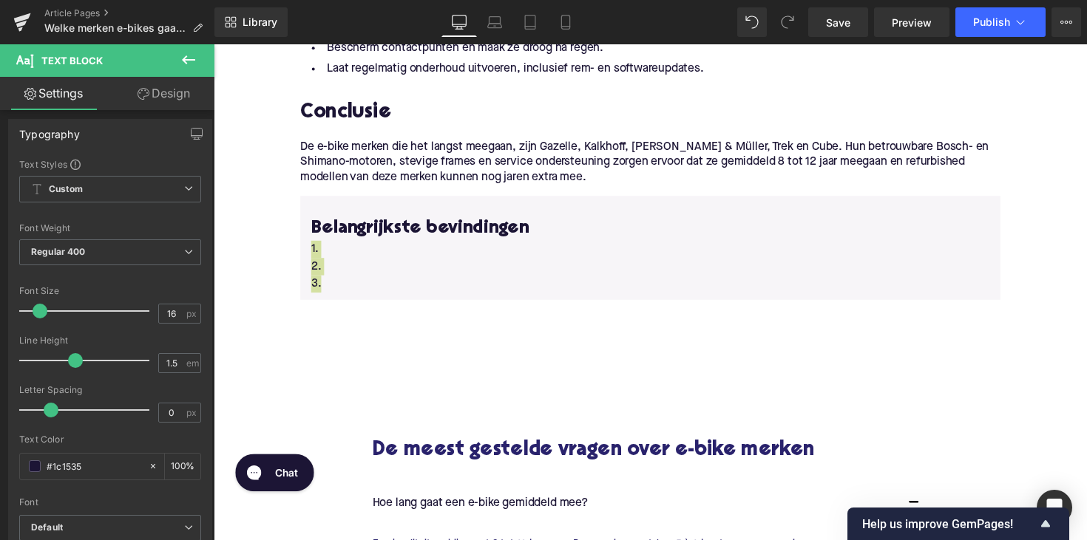
click at [174, 95] on link "Design" at bounding box center [163, 93] width 107 height 33
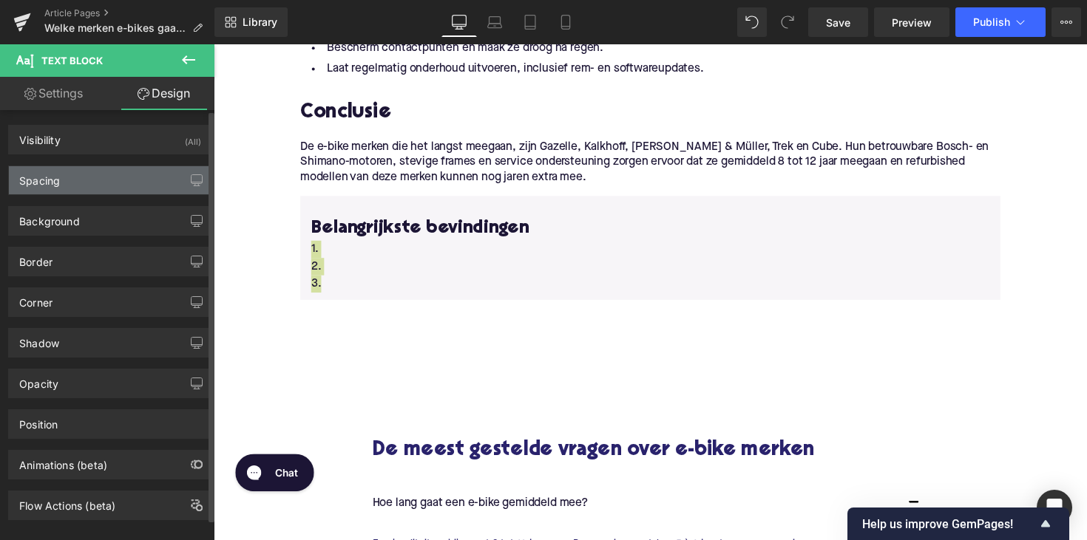
click at [90, 183] on div "Spacing" at bounding box center [110, 180] width 203 height 28
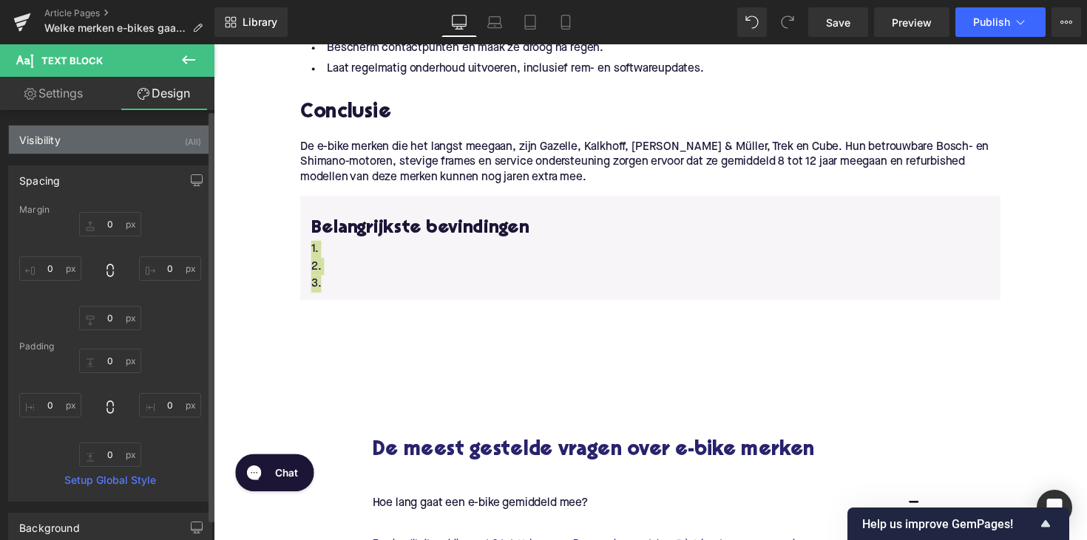
click at [100, 135] on div "Visibility (All)" at bounding box center [110, 140] width 203 height 28
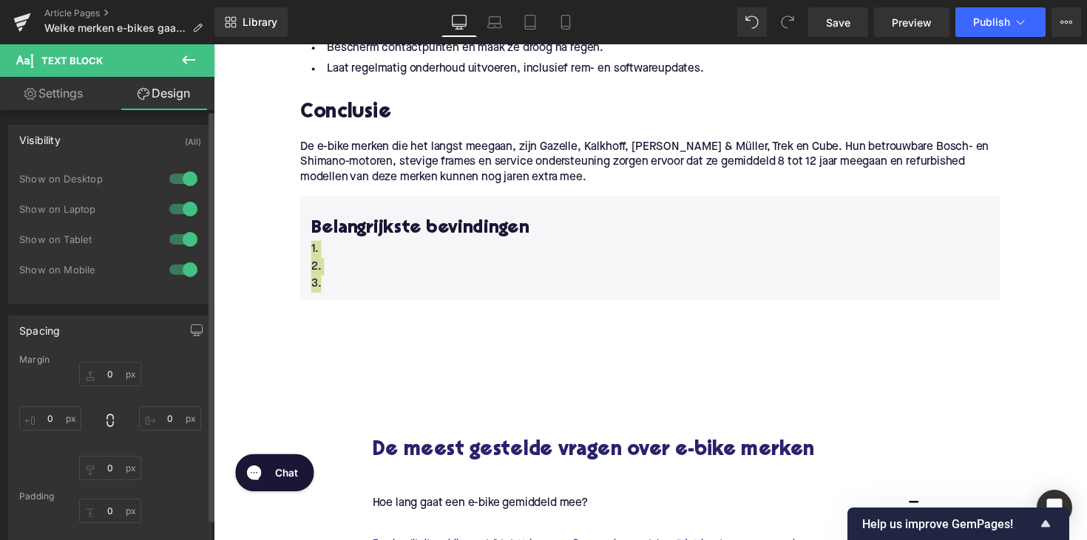
click at [50, 138] on div "Visibility" at bounding box center [39, 136] width 41 height 21
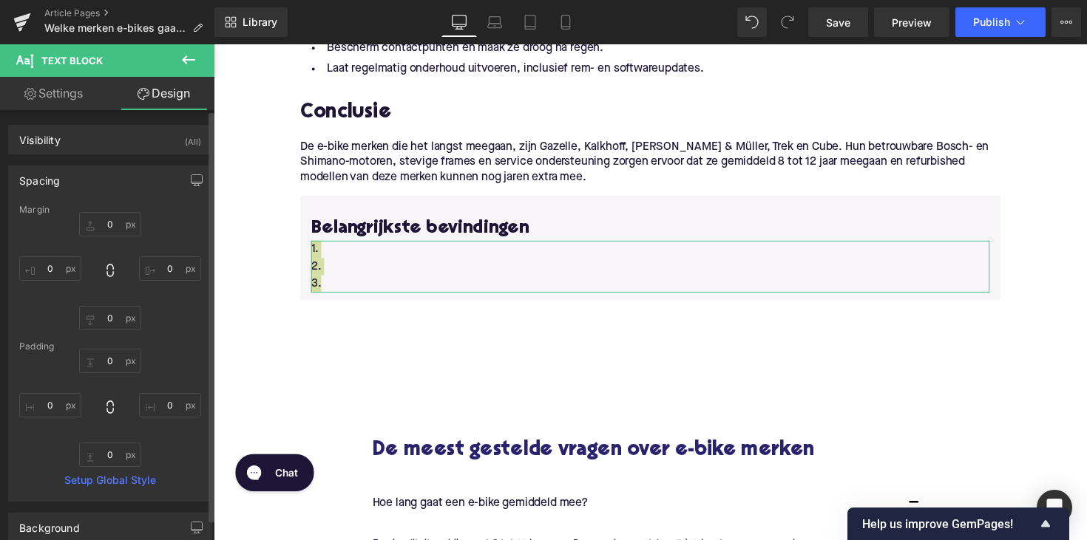
click at [48, 165] on div "Spacing [GEOGRAPHIC_DATA] 0px 0 0px 0 0px 0 0px 0 [GEOGRAPHIC_DATA] 0px 0 0px 0…" at bounding box center [110, 327] width 221 height 347
click at [48, 176] on div "Spacing" at bounding box center [39, 176] width 41 height 21
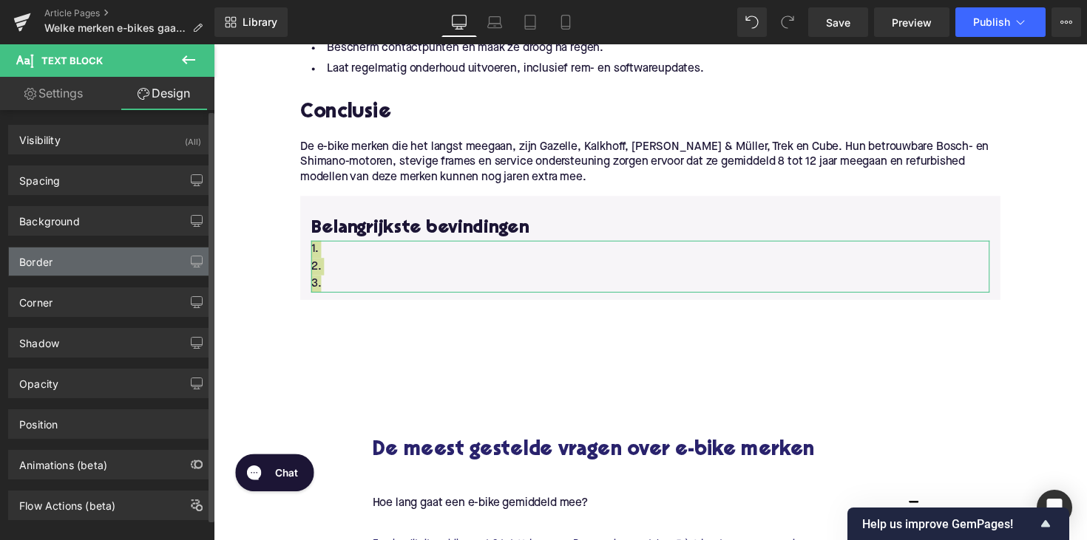
click at [56, 262] on div "Border" at bounding box center [110, 262] width 203 height 28
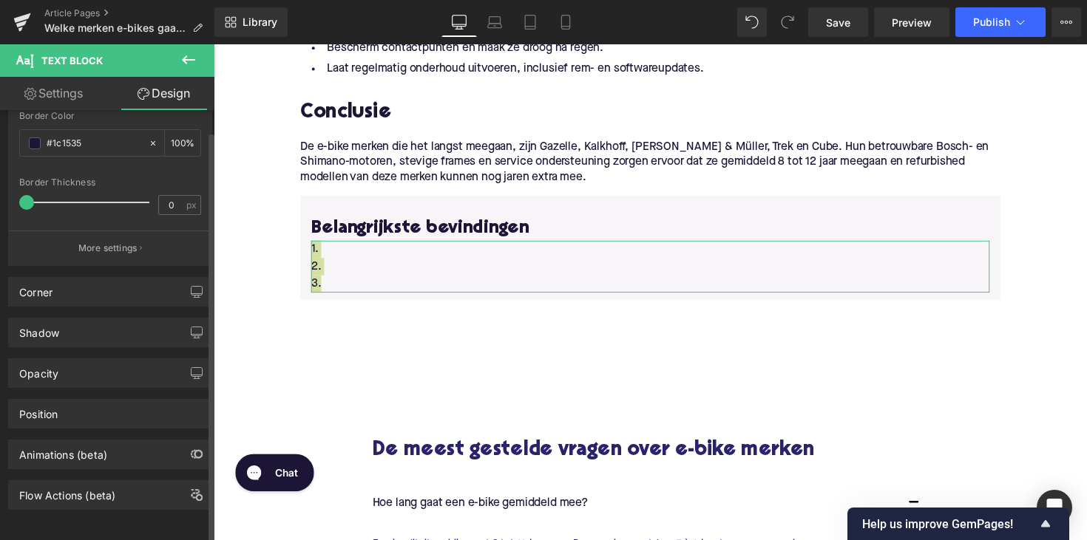
scroll to position [308, 0]
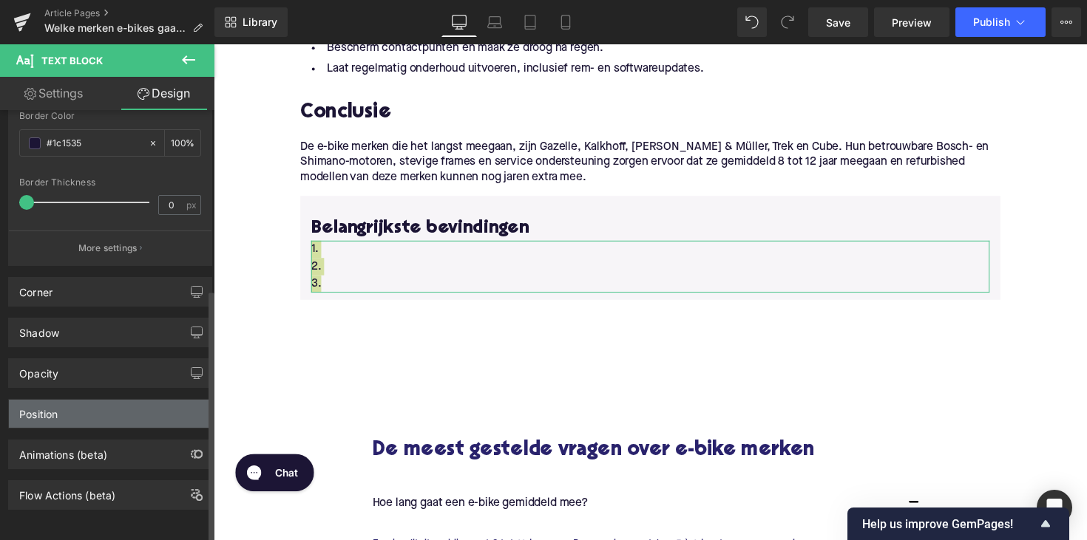
click at [40, 412] on div "Position" at bounding box center [38, 410] width 38 height 21
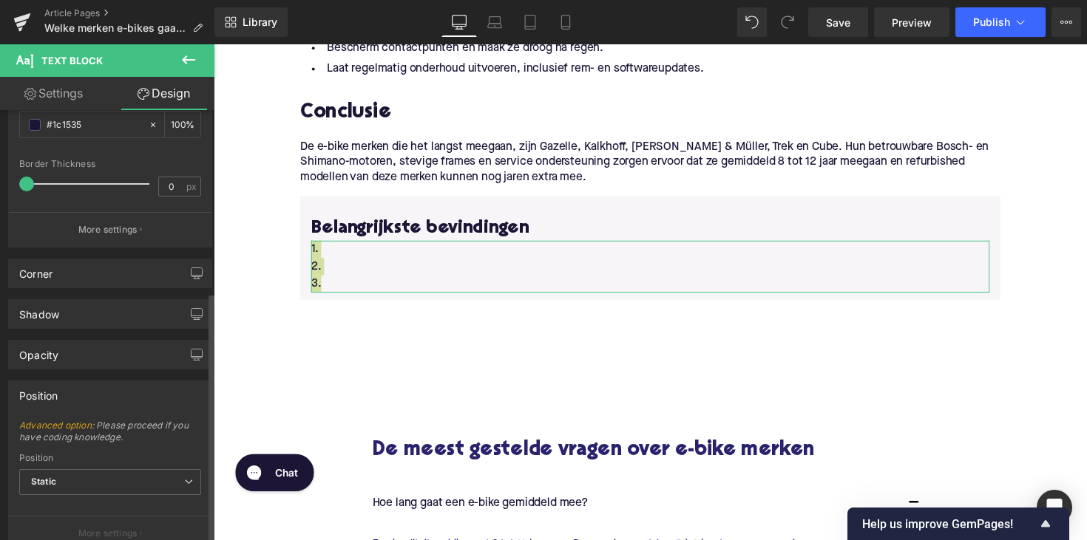
scroll to position [321, 0]
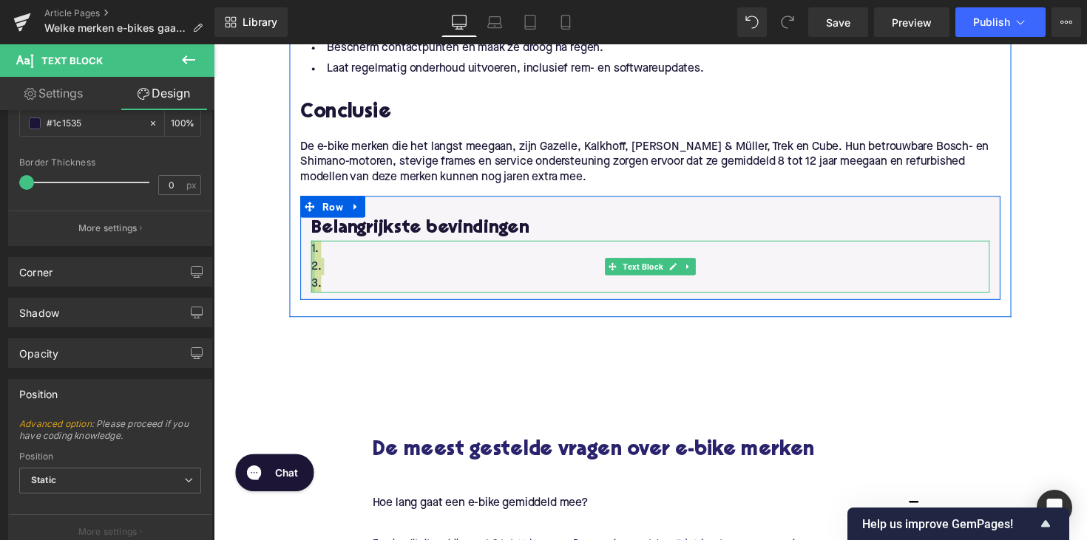
click at [313, 275] on div at bounding box center [315, 271] width 4 height 53
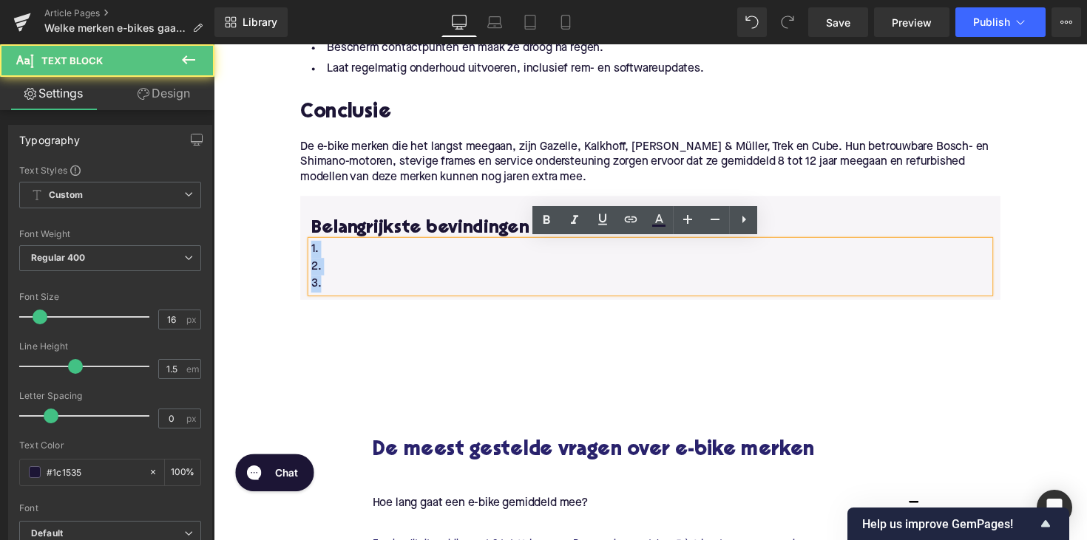
click at [313, 269] on div "1. 2. 3." at bounding box center [660, 271] width 695 height 53
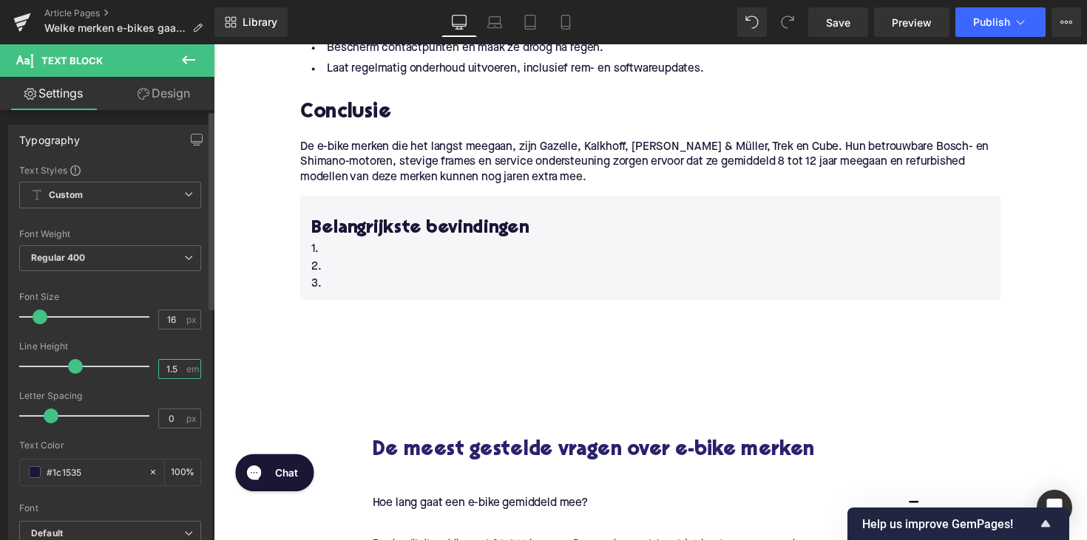
click at [165, 367] on input "1.5" at bounding box center [172, 369] width 26 height 18
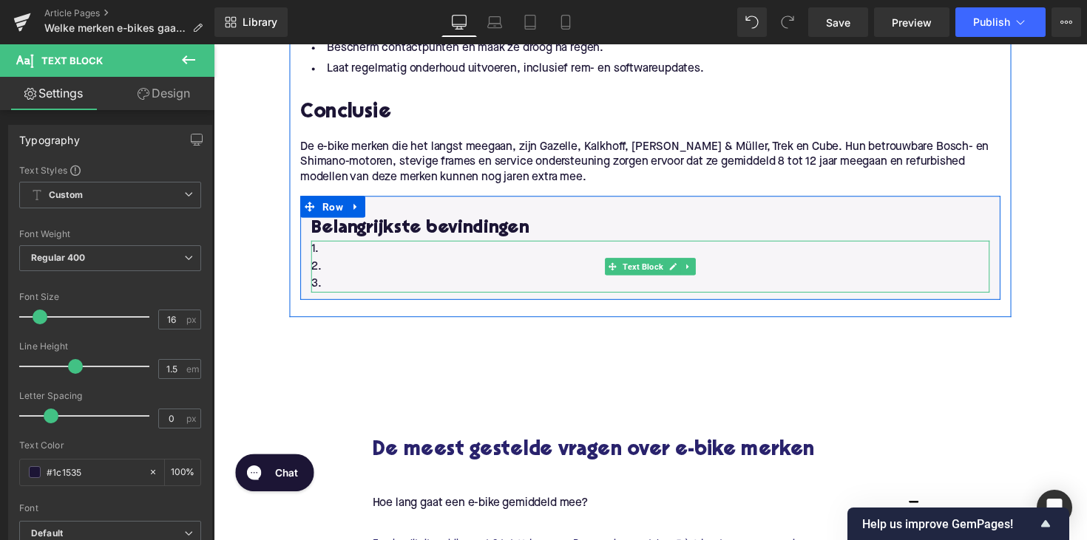
click at [346, 281] on p "3." at bounding box center [660, 290] width 695 height 18
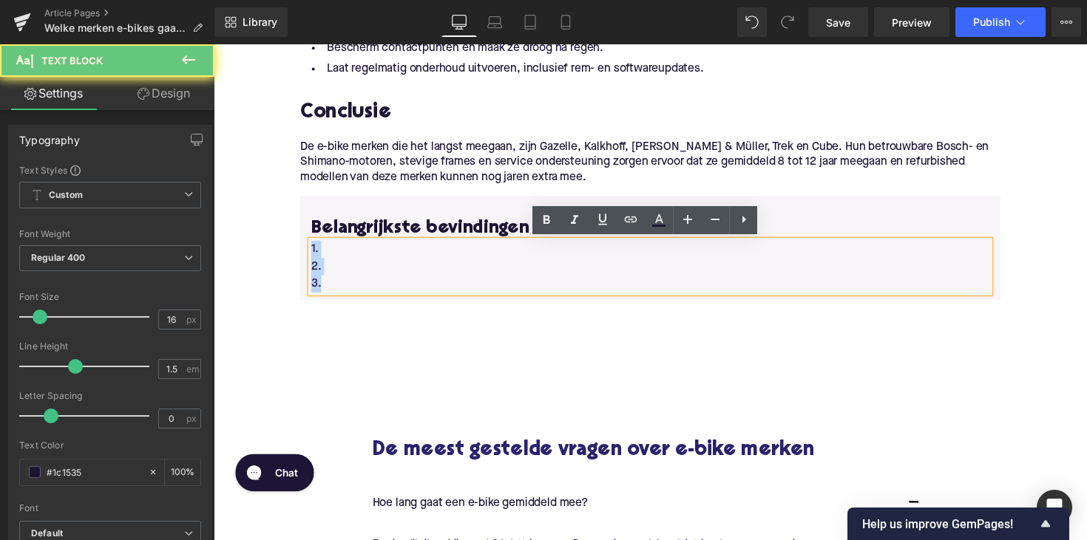
drag, startPoint x: 332, startPoint y: 284, endPoint x: 296, endPoint y: 248, distance: 50.2
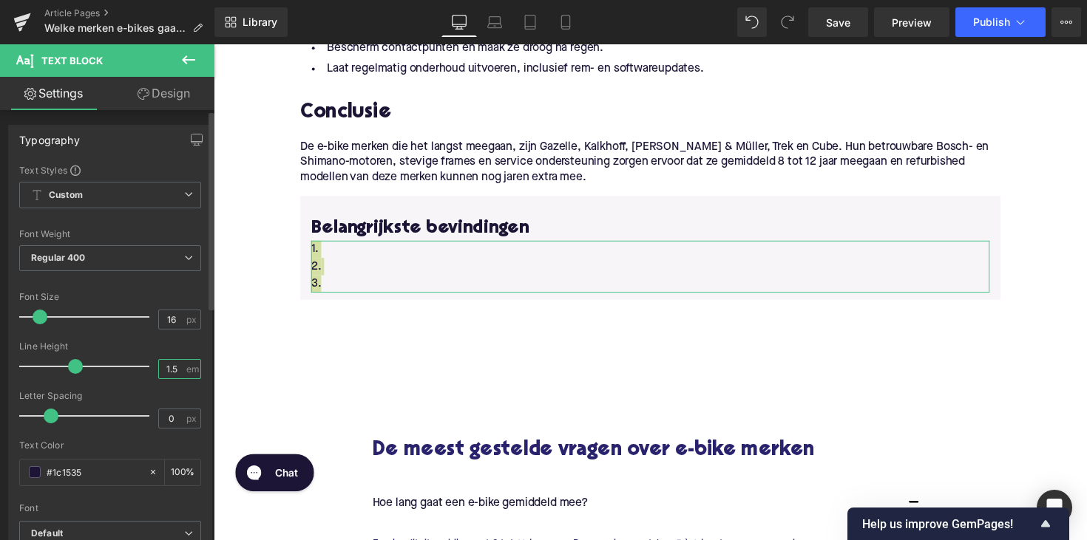
click at [168, 370] on input "1.5" at bounding box center [172, 369] width 26 height 18
type input "0.5"
drag, startPoint x: 47, startPoint y: 412, endPoint x: 60, endPoint y: 413, distance: 12.6
click at [60, 413] on span at bounding box center [63, 416] width 15 height 15
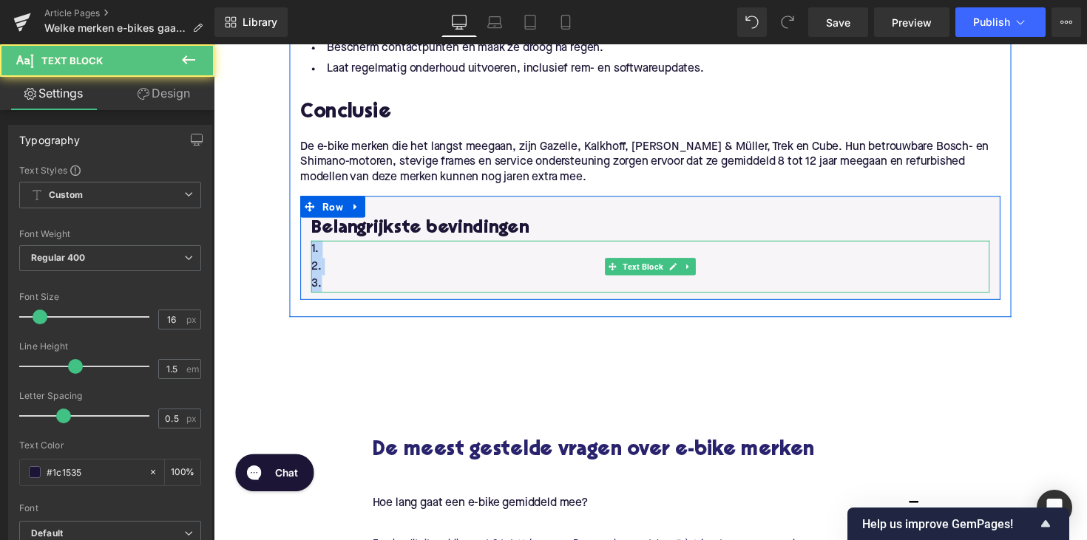
click at [351, 268] on p "2." at bounding box center [660, 272] width 695 height 18
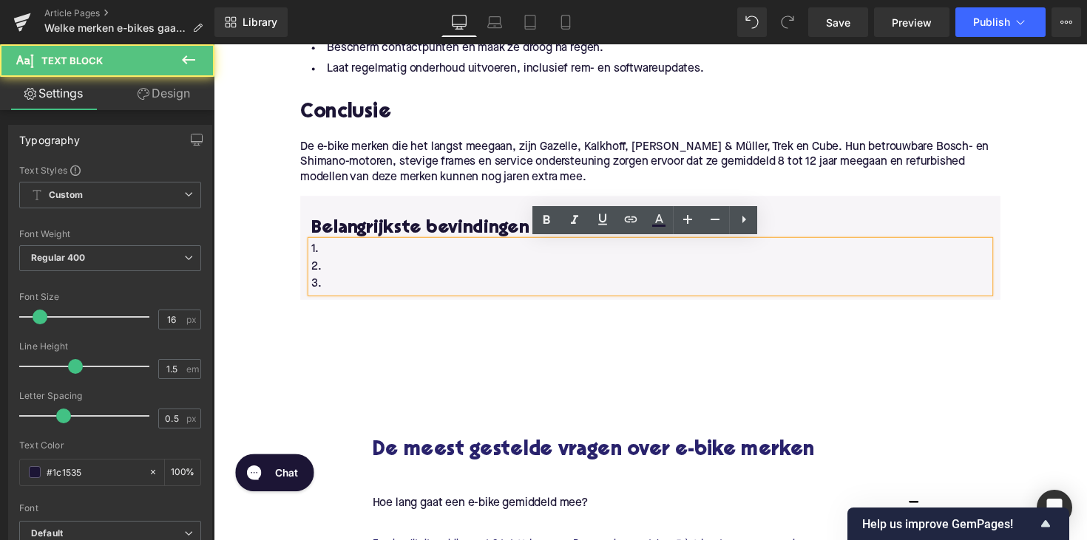
click at [347, 254] on p "1." at bounding box center [660, 254] width 695 height 18
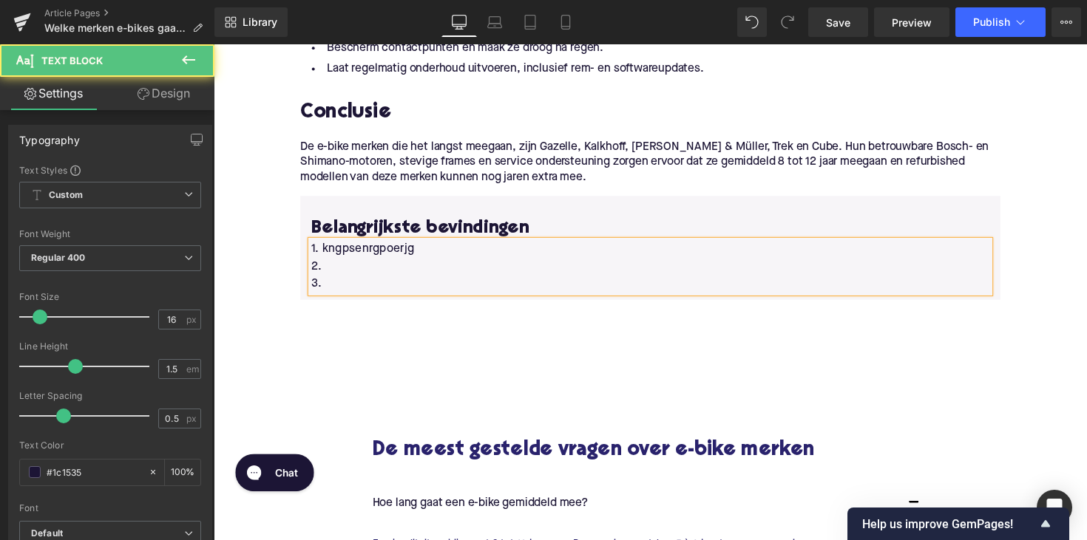
click at [342, 265] on p "2." at bounding box center [660, 272] width 695 height 18
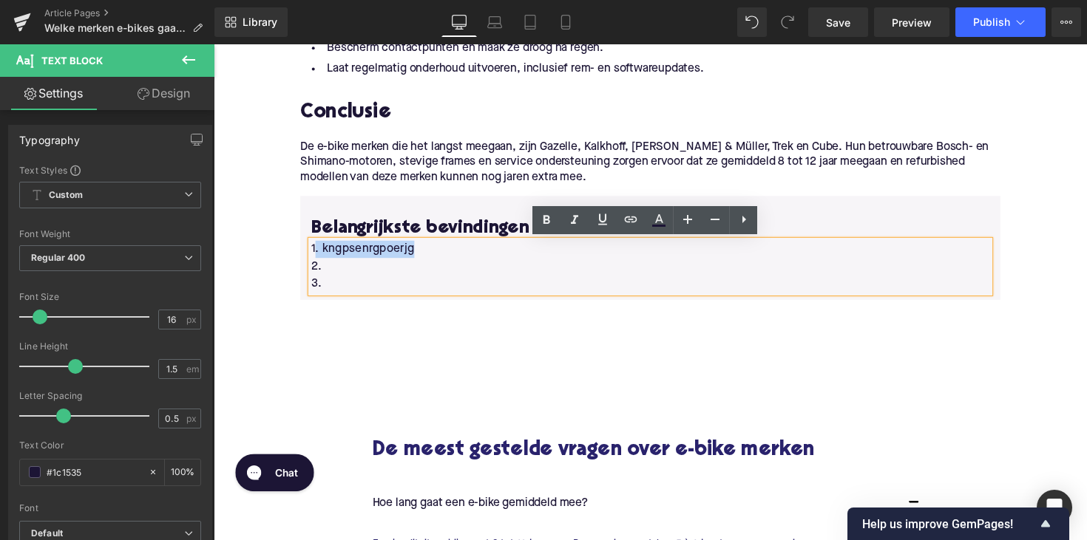
drag, startPoint x: 429, startPoint y: 256, endPoint x: 314, endPoint y: 256, distance: 115.3
click at [314, 256] on p "1. kngpsenrgpoerjg" at bounding box center [660, 254] width 695 height 18
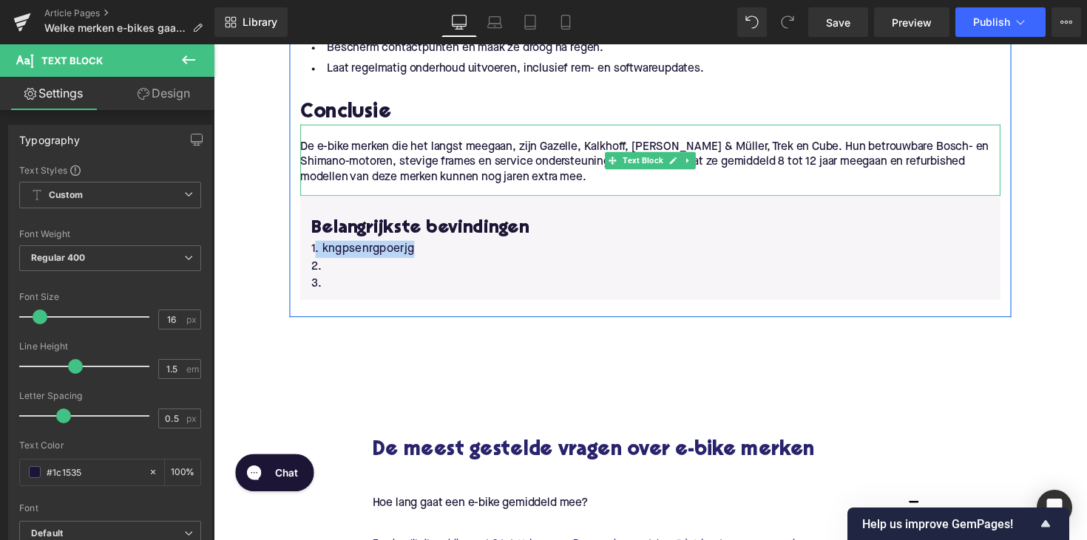
click at [402, 166] on p "De e-bike merken die het langst meegaan, zijn Gazelle, Kalkhoff, [PERSON_NAME] …" at bounding box center [660, 165] width 717 height 47
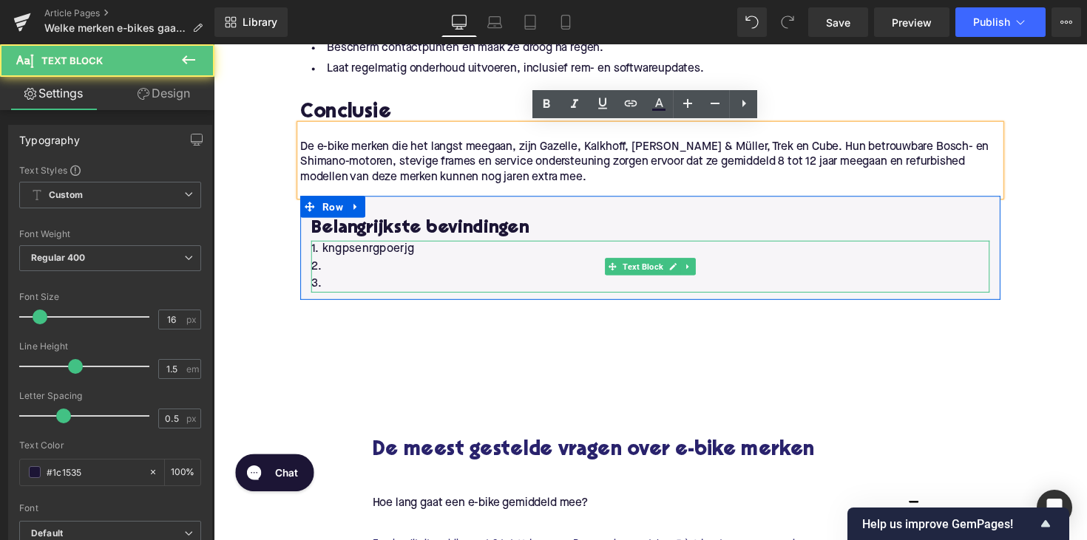
click at [391, 255] on p "1. kngpsenrgpoerjg" at bounding box center [660, 254] width 695 height 18
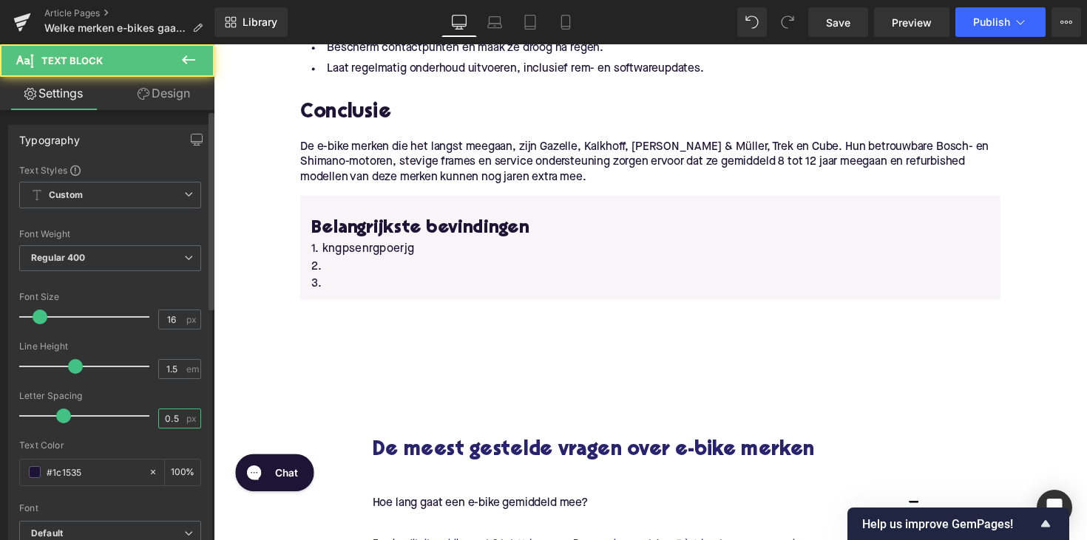
click at [169, 415] on input "0.5" at bounding box center [172, 418] width 26 height 18
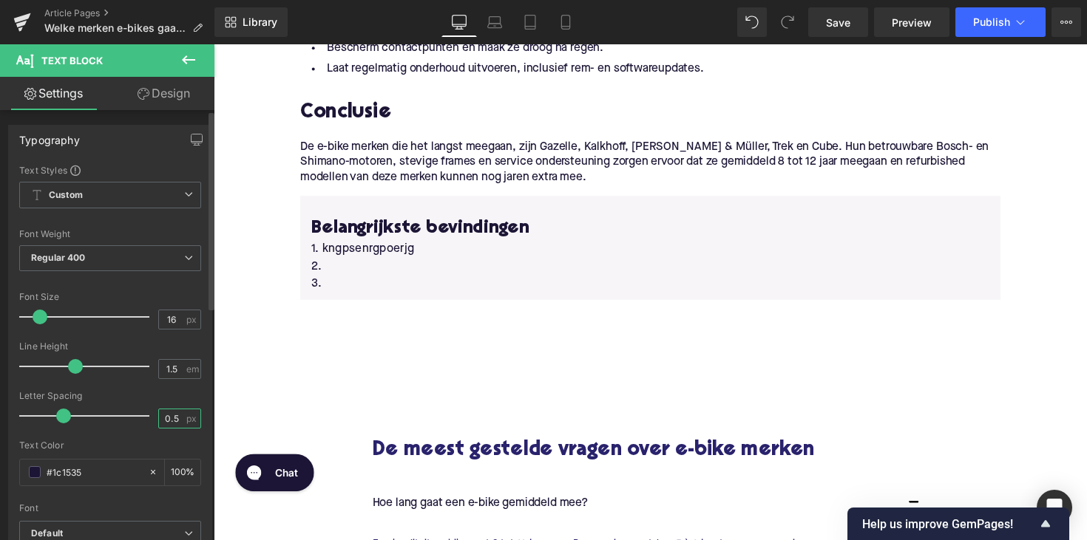
click at [176, 415] on input "0.5" at bounding box center [172, 418] width 26 height 18
type input "0"
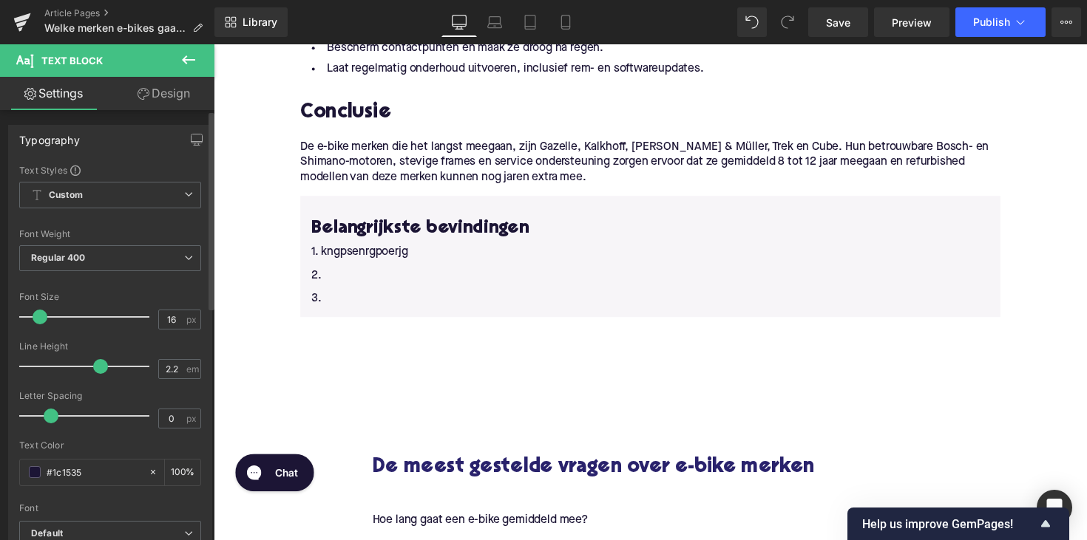
type input "2.3"
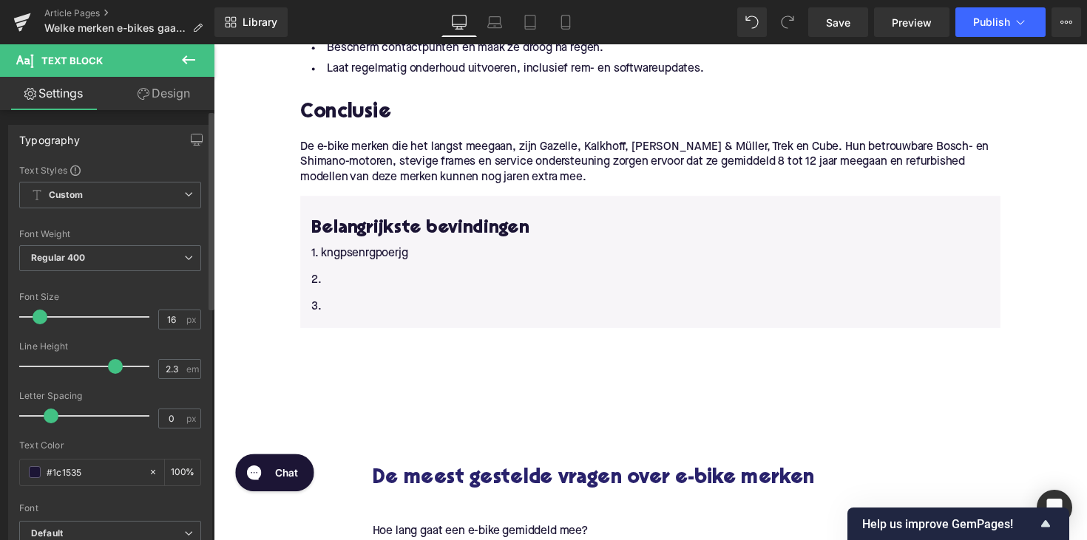
drag, startPoint x: 72, startPoint y: 362, endPoint x: 110, endPoint y: 367, distance: 38.0
click at [110, 367] on span at bounding box center [115, 366] width 15 height 15
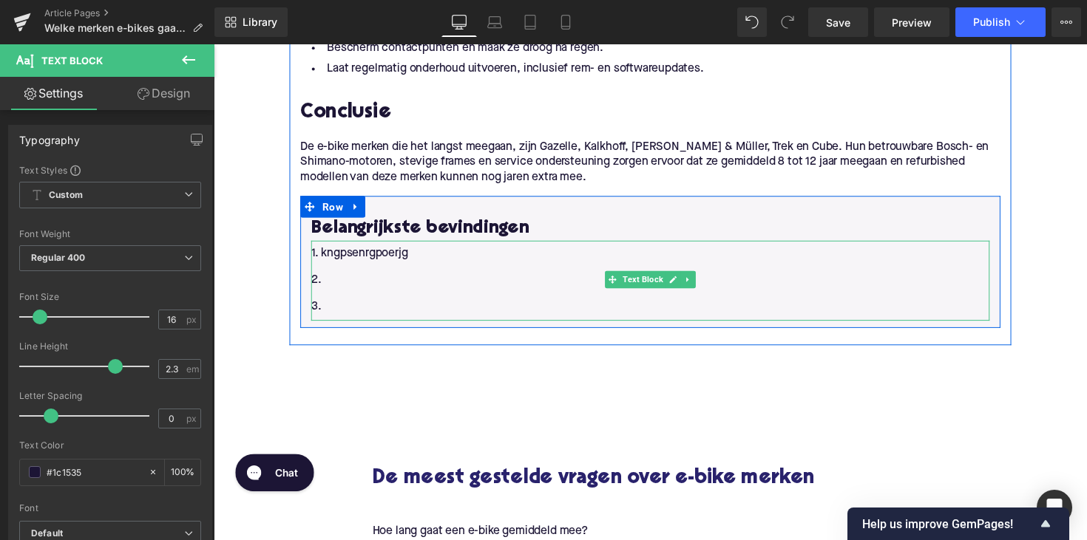
click at [349, 263] on p "1. kngpsenrgpoerjg" at bounding box center [660, 258] width 695 height 27
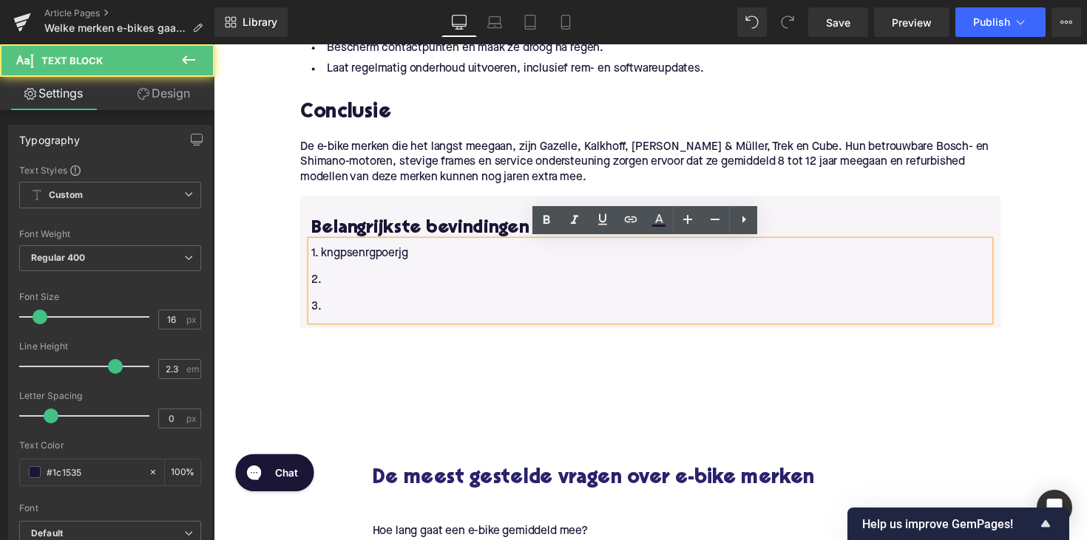
click at [375, 256] on p "1. kngpsenrgpoerjg" at bounding box center [660, 258] width 695 height 27
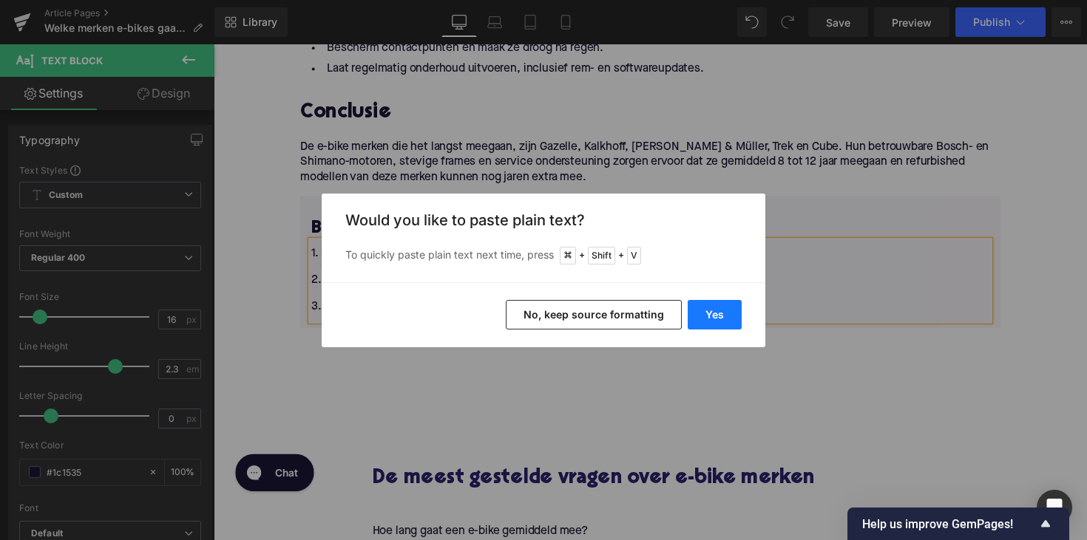
click at [712, 321] on button "Yes" at bounding box center [714, 315] width 54 height 30
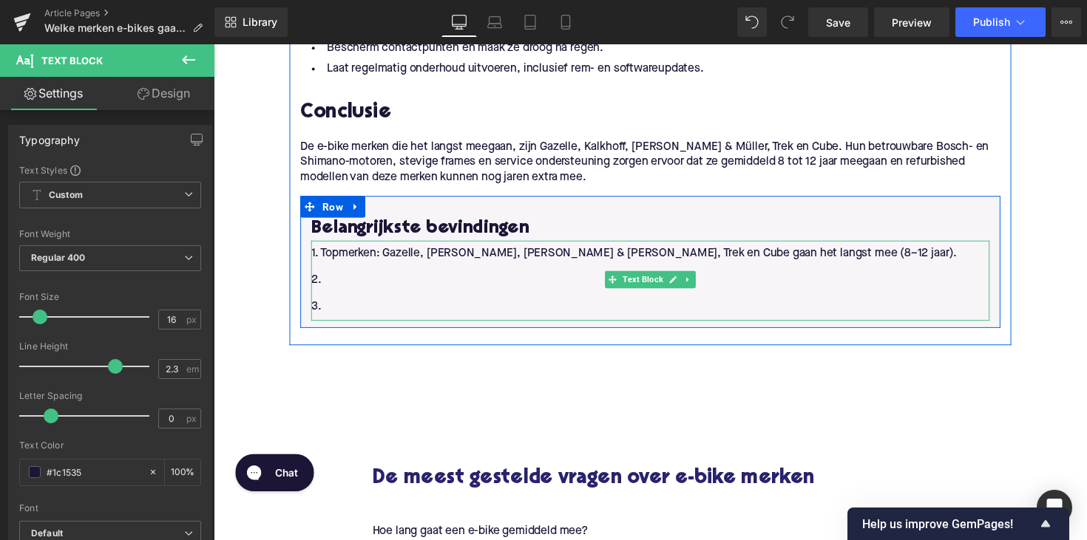
click at [490, 285] on p "2." at bounding box center [660, 286] width 695 height 27
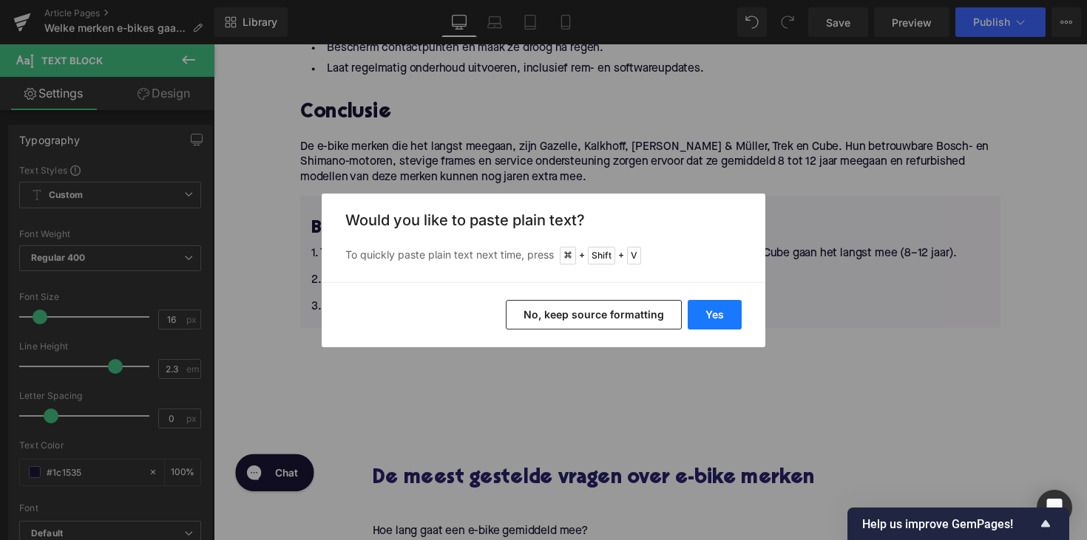
click at [718, 321] on button "Yes" at bounding box center [714, 315] width 54 height 30
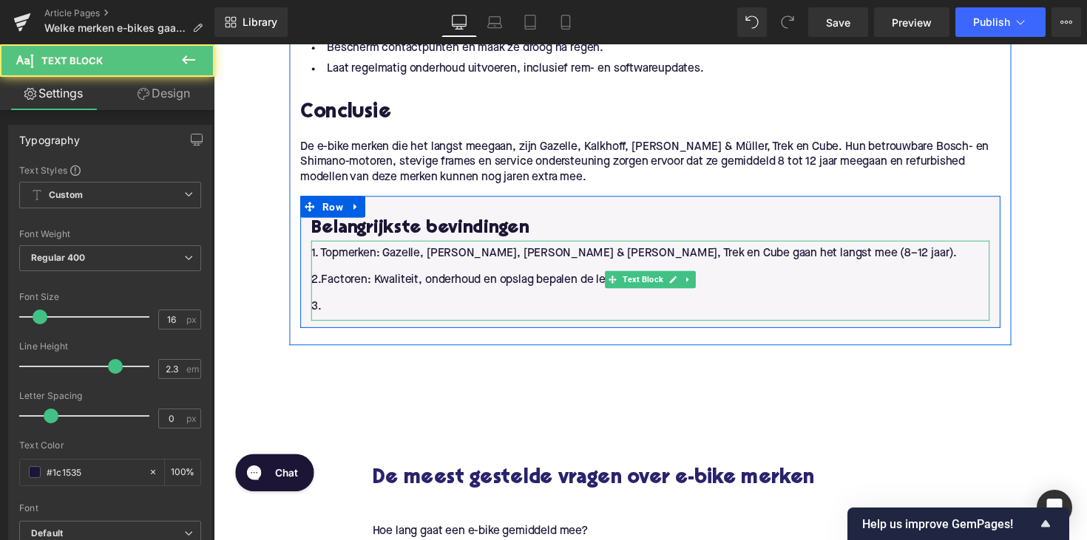
click at [323, 283] on span "2.Factoren: Kwaliteit, onderhoud en opslag bepalen de levensduur." at bounding box center [489, 286] width 353 height 12
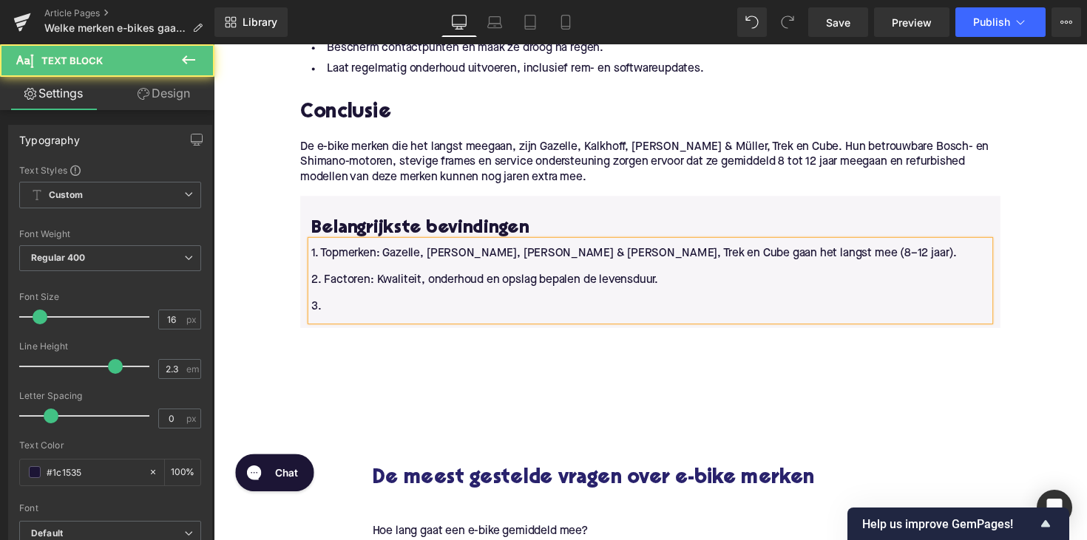
click at [379, 302] on p "3." at bounding box center [660, 313] width 695 height 27
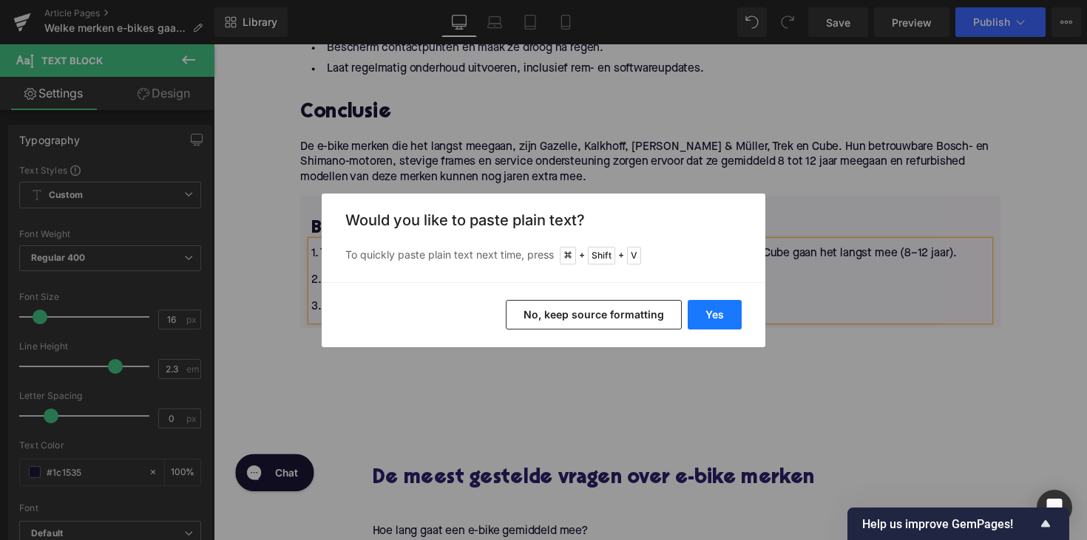
click at [701, 307] on button "Yes" at bounding box center [714, 315] width 54 height 30
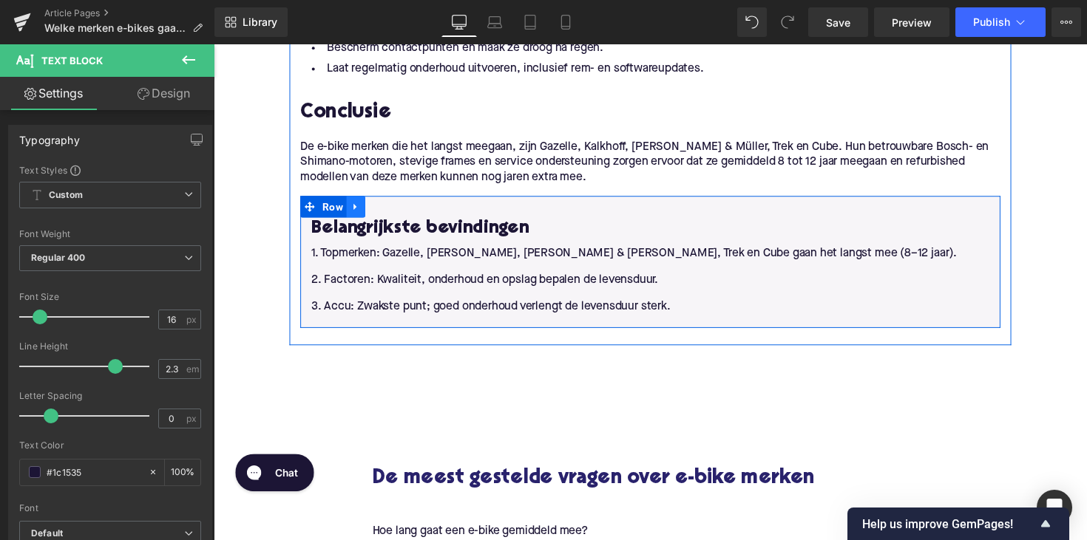
click at [361, 209] on icon at bounding box center [359, 210] width 10 height 11
click at [357, 211] on icon at bounding box center [359, 210] width 10 height 10
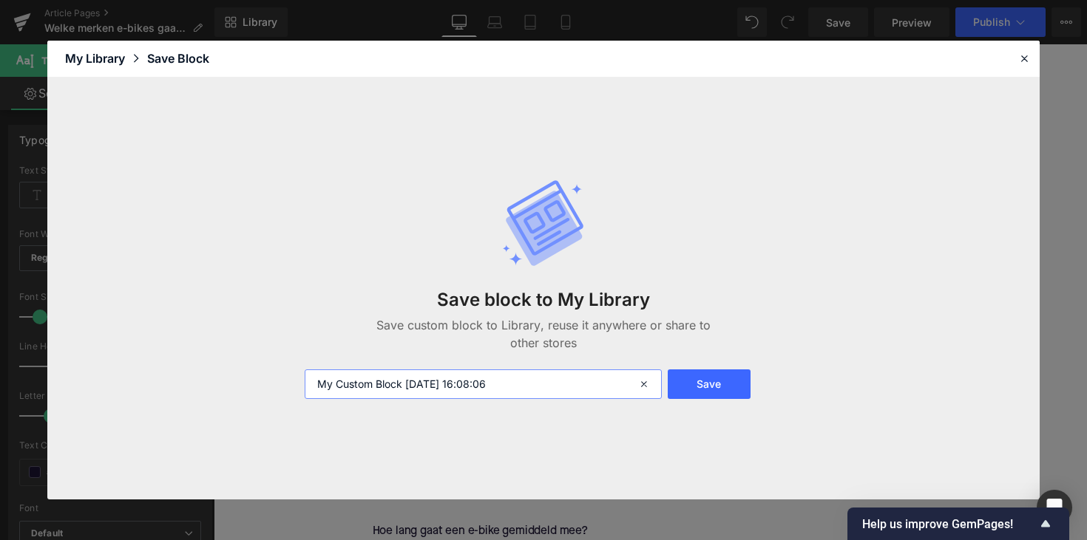
click at [390, 383] on input "My Custom Block [DATE] 16:08:06" at bounding box center [483, 385] width 357 height 30
type input "Belangrijke punten"
click at [712, 382] on button "Save" at bounding box center [708, 385] width 83 height 30
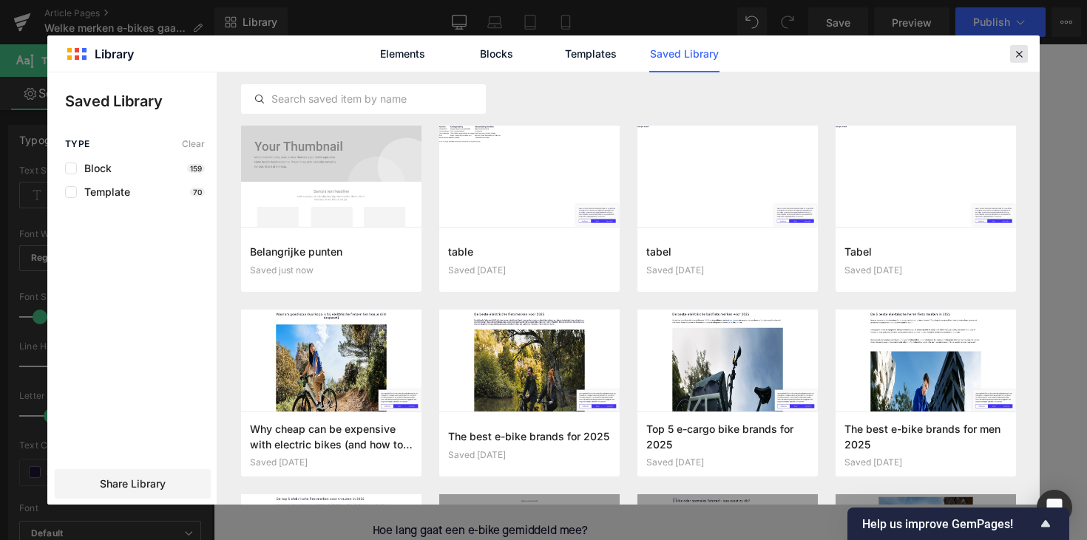
click at [1024, 49] on icon at bounding box center [1018, 53] width 13 height 13
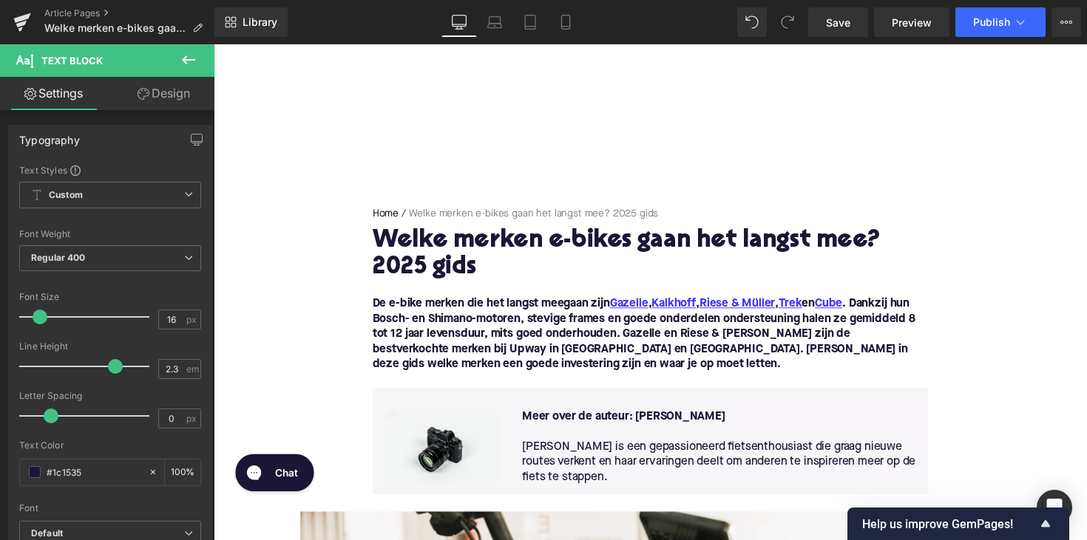
scroll to position [0, 0]
click at [184, 64] on icon at bounding box center [189, 60] width 18 height 18
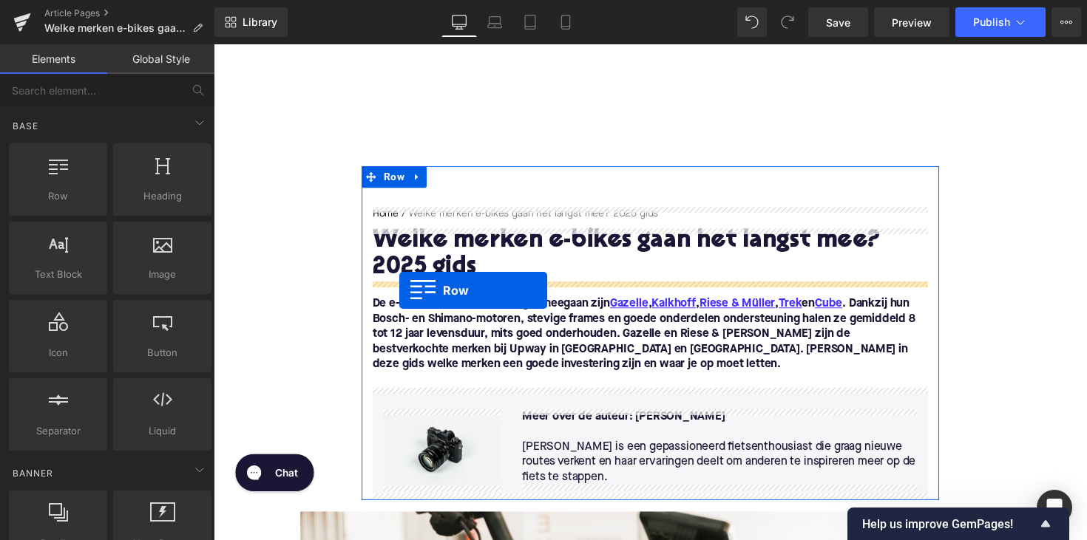
drag, startPoint x: 283, startPoint y: 232, endPoint x: 404, endPoint y: 296, distance: 136.2
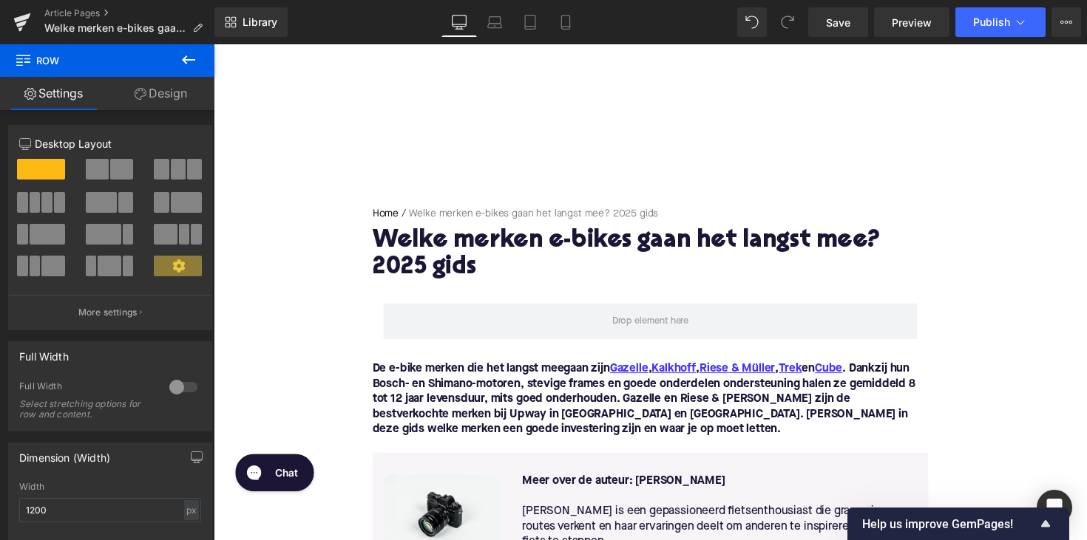
click at [203, 63] on button at bounding box center [189, 60] width 52 height 33
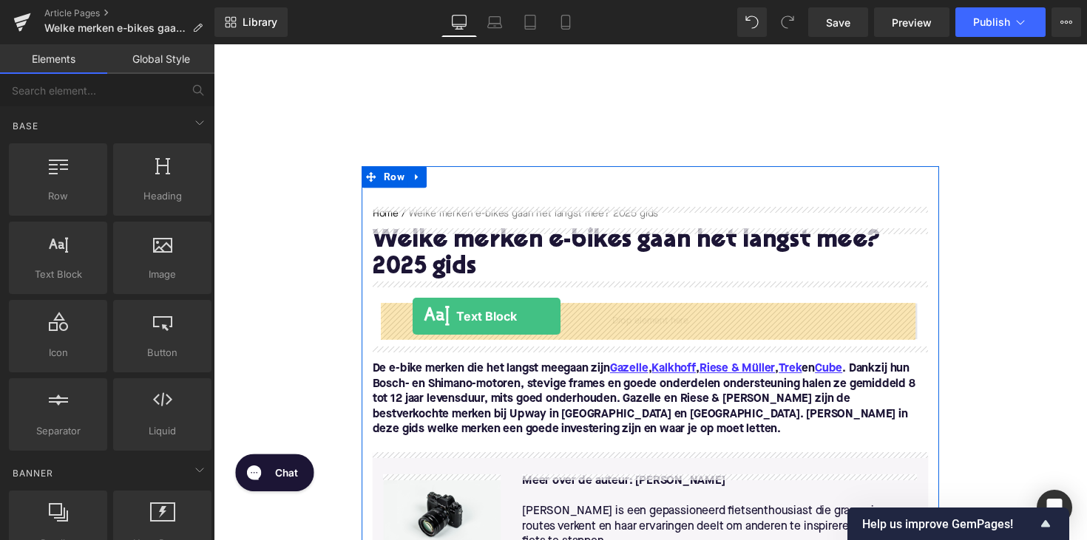
drag, startPoint x: 269, startPoint y: 326, endPoint x: 418, endPoint y: 323, distance: 148.6
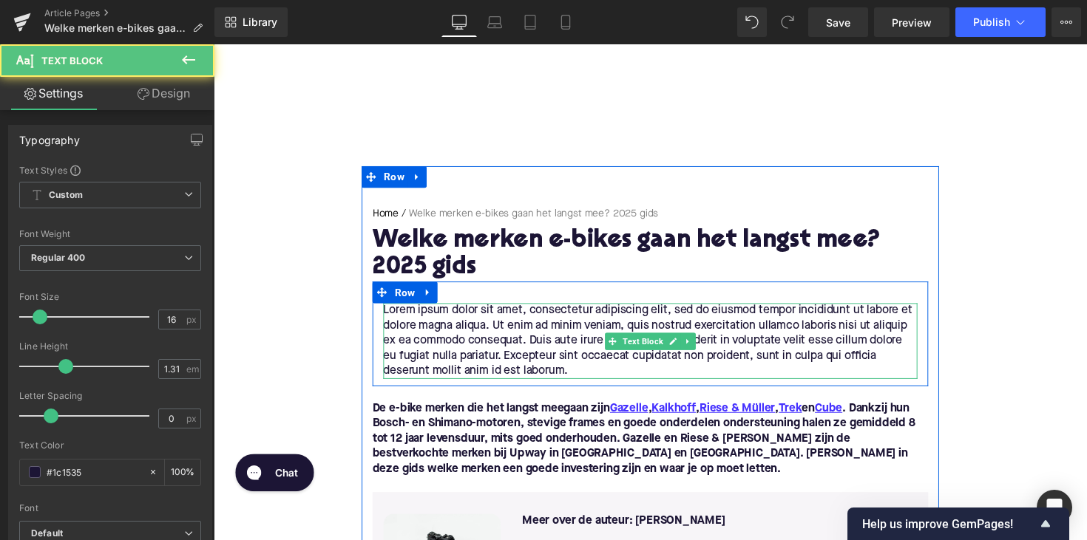
click at [579, 381] on p "Lorem ipsum dolor sit amet, consectetur adipiscing elit, sed do eiusmod tempor …" at bounding box center [660, 349] width 547 height 78
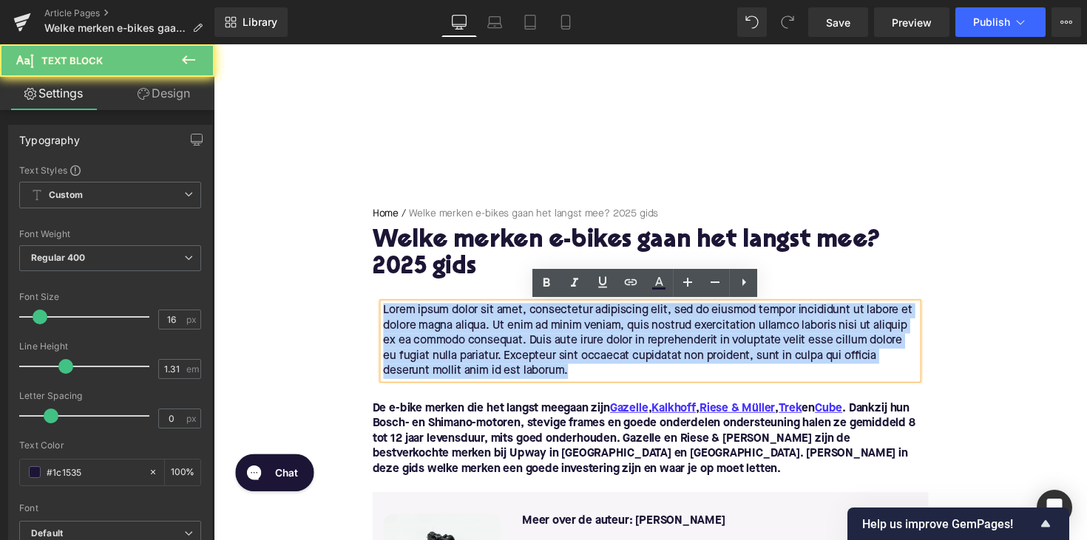
drag, startPoint x: 589, startPoint y: 381, endPoint x: 375, endPoint y: 319, distance: 222.2
click at [376, 319] on div "Lorem ipsum dolor sit amet, consectetur adipiscing elit, sed do eiusmod tempor …" at bounding box center [660, 349] width 569 height 78
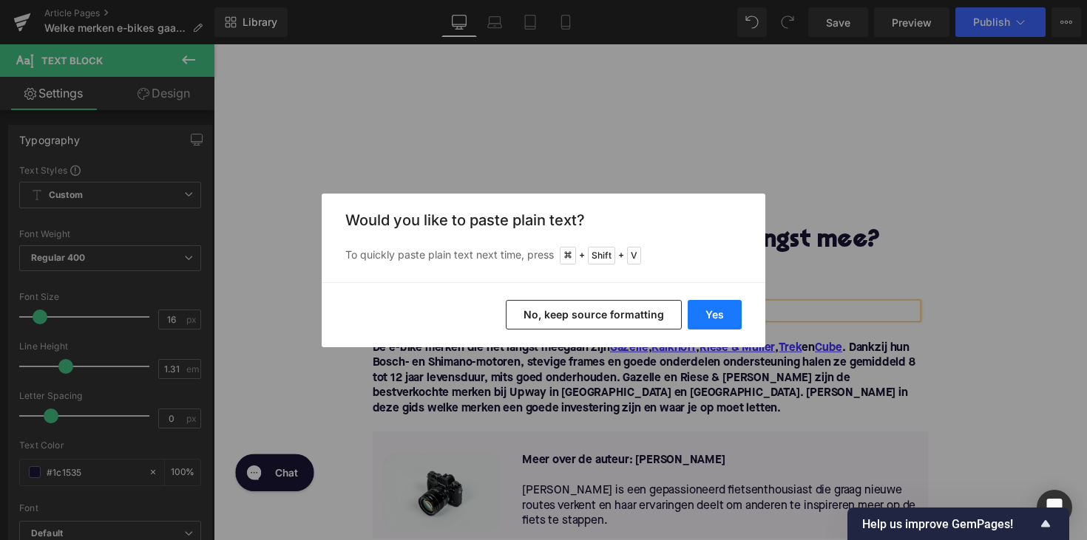
click at [712, 307] on button "Yes" at bounding box center [714, 315] width 54 height 30
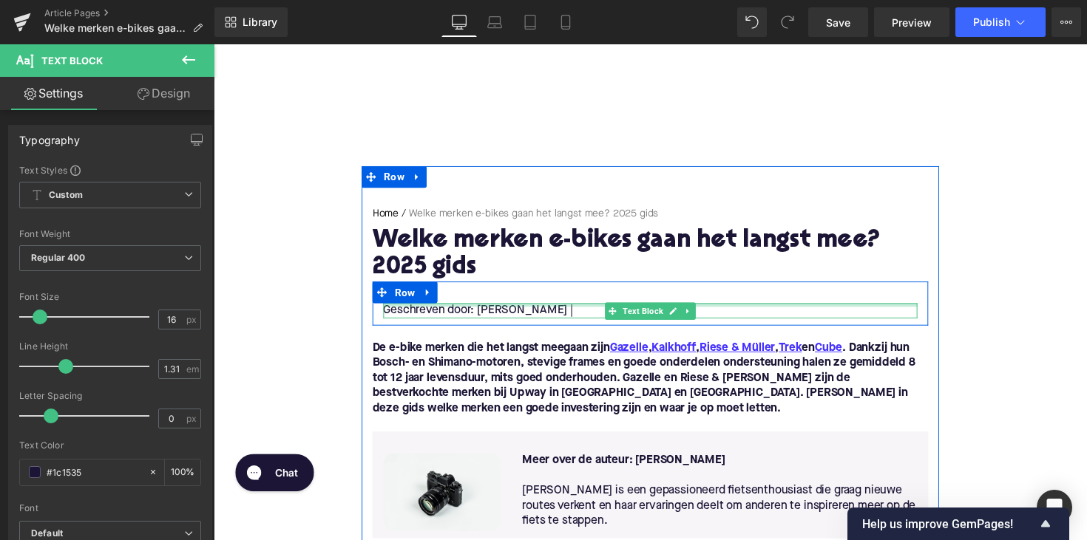
click at [577, 313] on div at bounding box center [660, 312] width 547 height 4
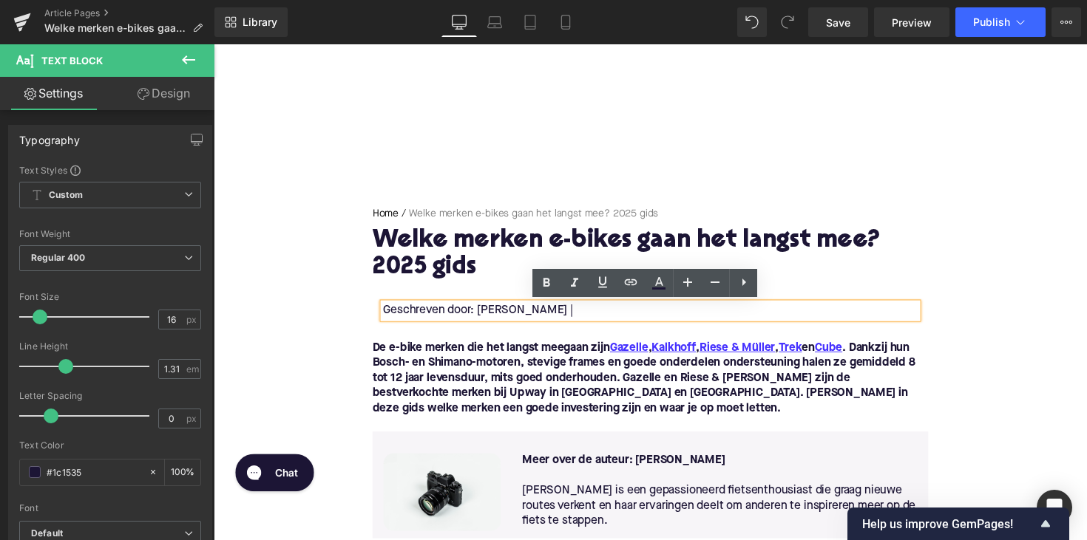
click at [574, 321] on p "Geschreven door: [PERSON_NAME] |" at bounding box center [660, 318] width 547 height 16
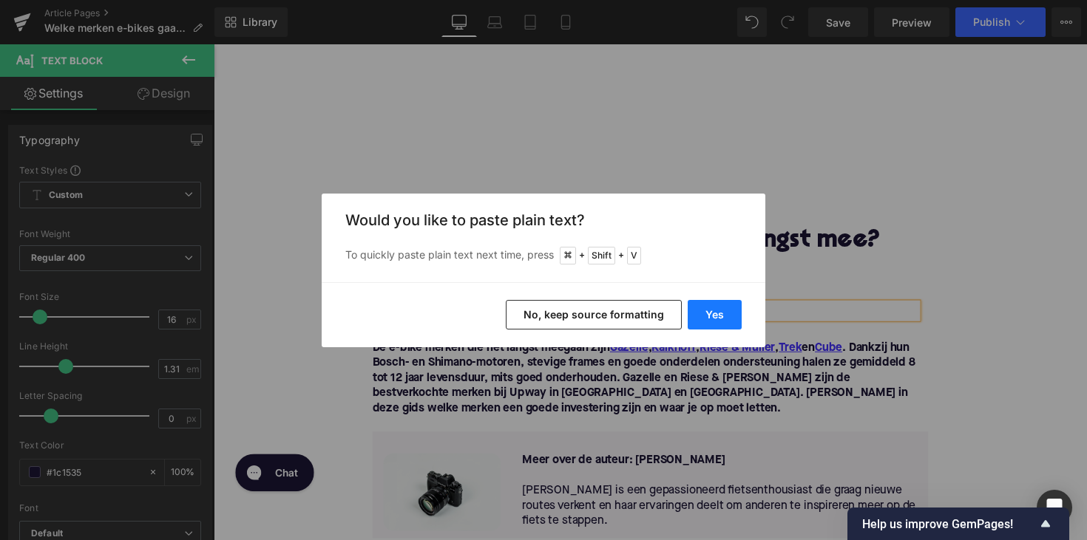
click at [713, 319] on button "Yes" at bounding box center [714, 315] width 54 height 30
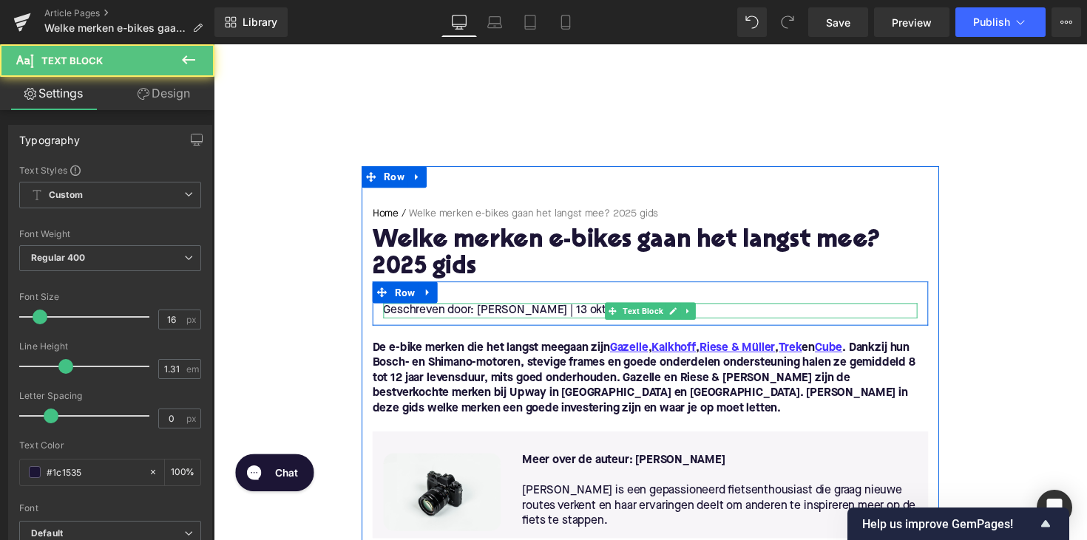
click at [726, 317] on p "Geschreven door: [PERSON_NAME] | 13 oktoberfest 2025 |" at bounding box center [660, 318] width 547 height 16
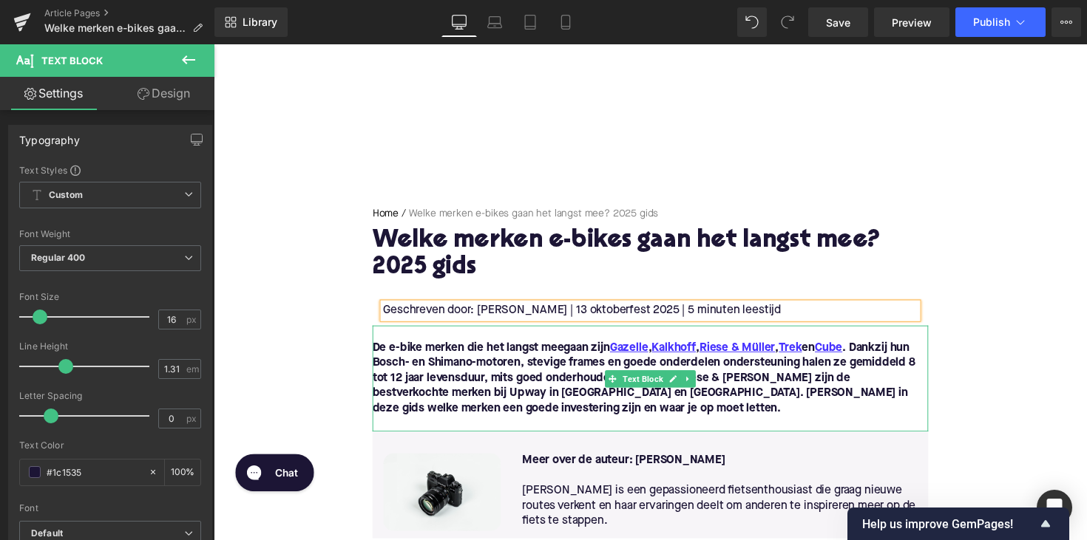
click at [806, 402] on font "De e-bike merken die het langst meegaan zijn Gazelle , Kalkhoff , [PERSON_NAME]…" at bounding box center [654, 387] width 556 height 74
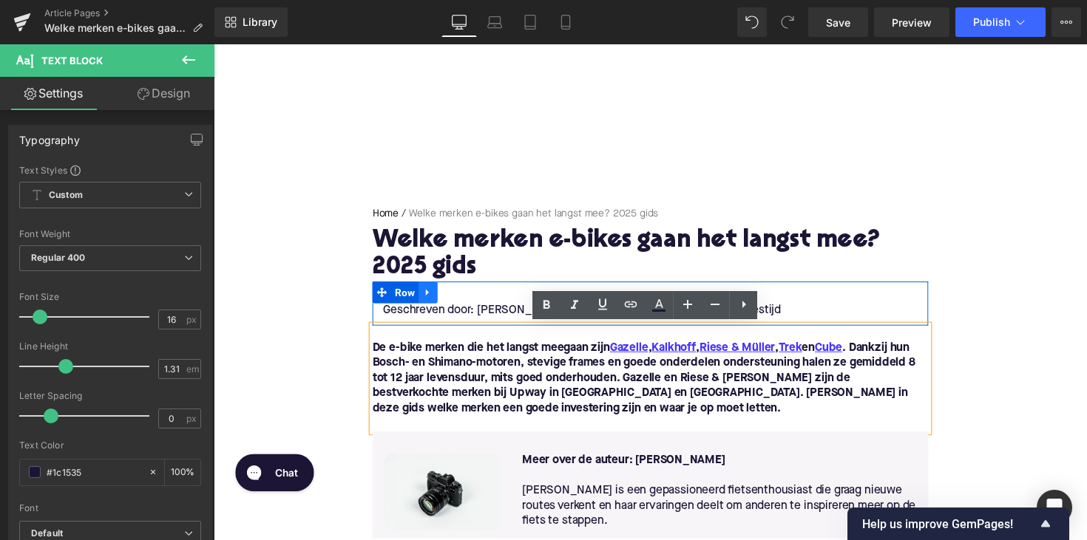
click at [432, 299] on icon at bounding box center [433, 298] width 10 height 11
click at [429, 300] on icon at bounding box center [433, 298] width 10 height 10
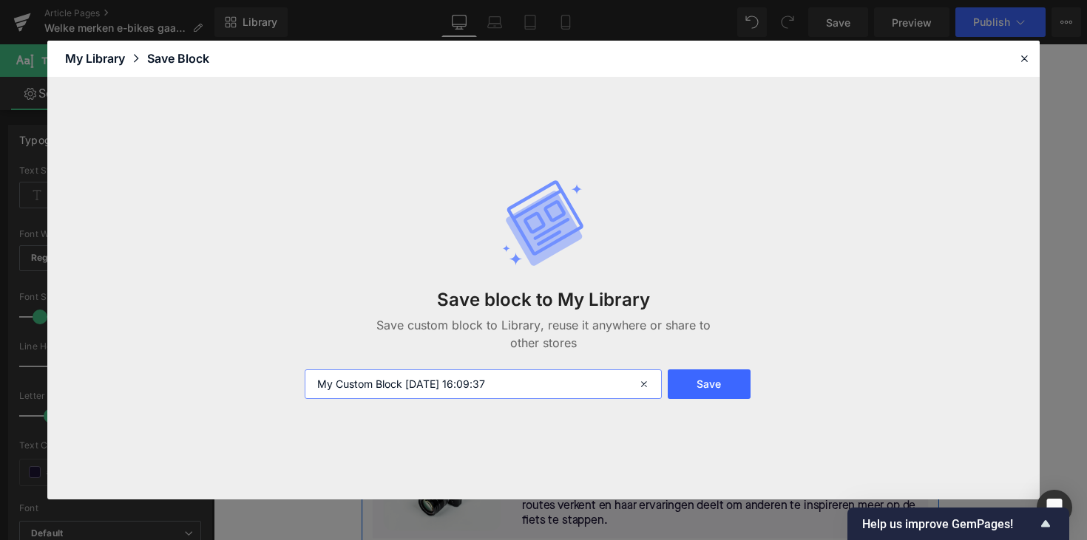
click at [395, 381] on input "My Custom Block [DATE] 16:09:37" at bounding box center [483, 385] width 357 height 30
type input "Geschreven door"
click at [683, 382] on button "Save" at bounding box center [708, 385] width 83 height 30
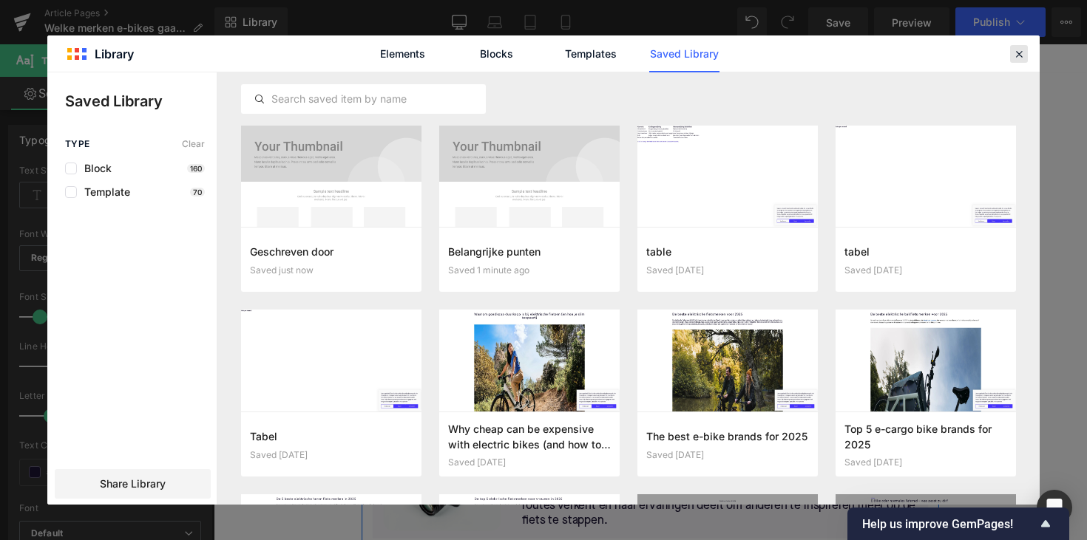
click at [1014, 51] on icon at bounding box center [1018, 53] width 13 height 13
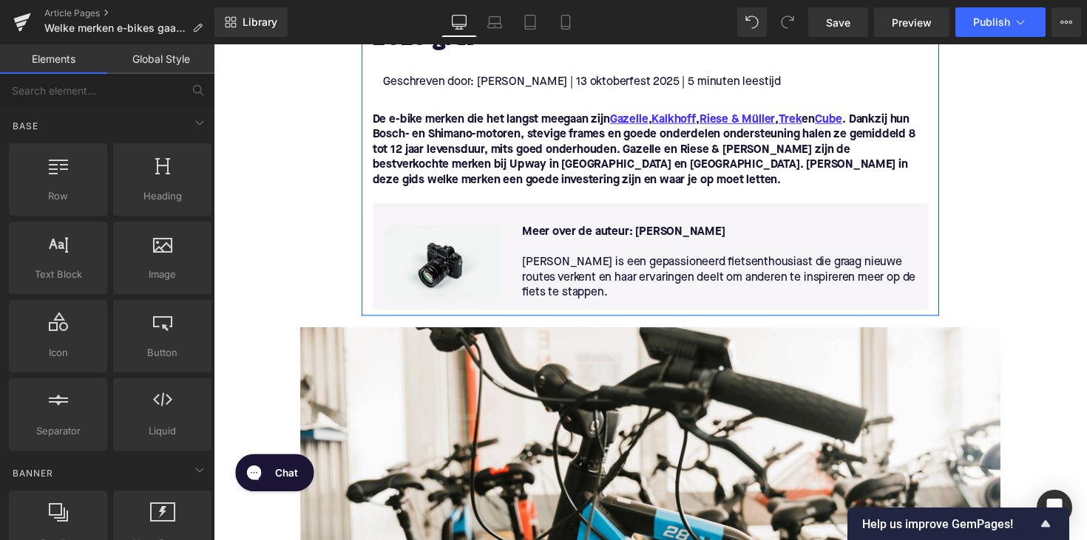
scroll to position [256, 0]
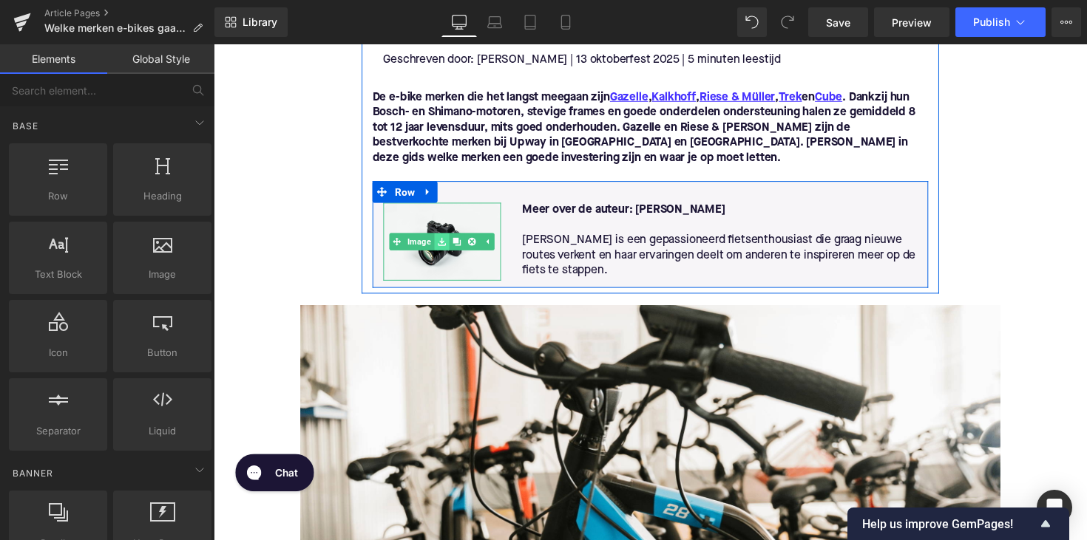
click at [440, 246] on link at bounding box center [448, 247] width 16 height 18
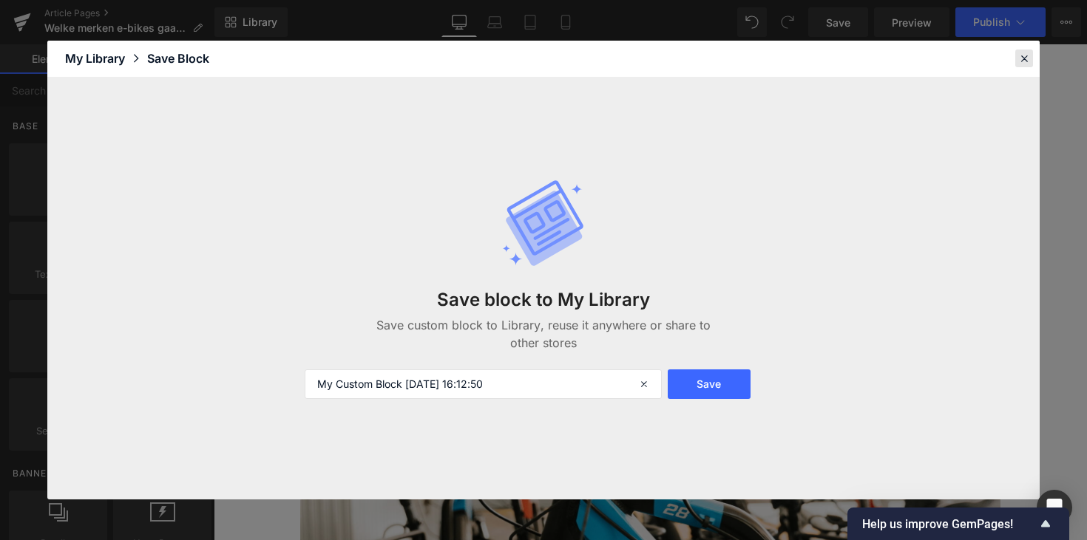
click at [1026, 61] on icon at bounding box center [1023, 58] width 13 height 13
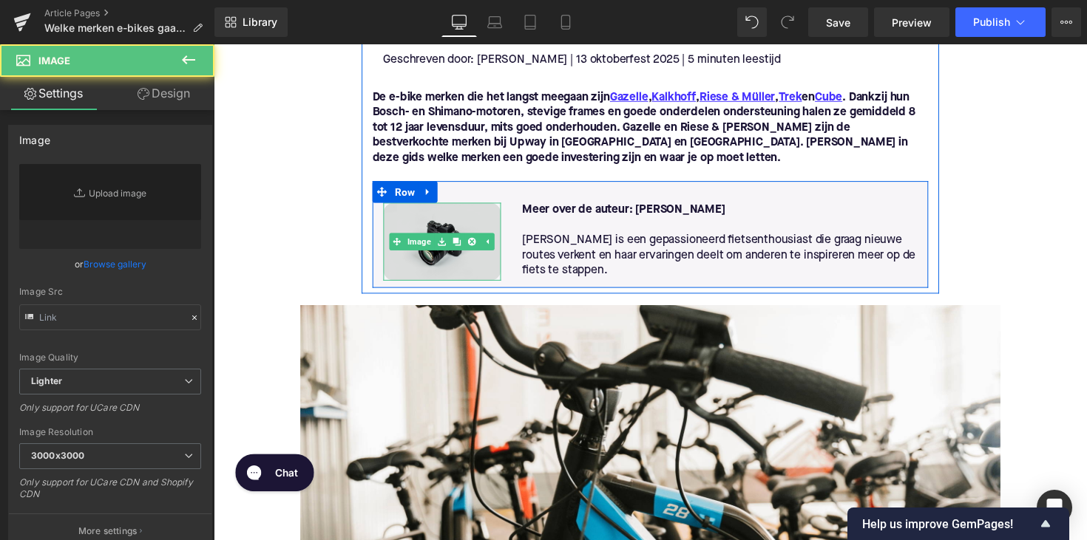
click at [426, 220] on img at bounding box center [447, 247] width 120 height 80
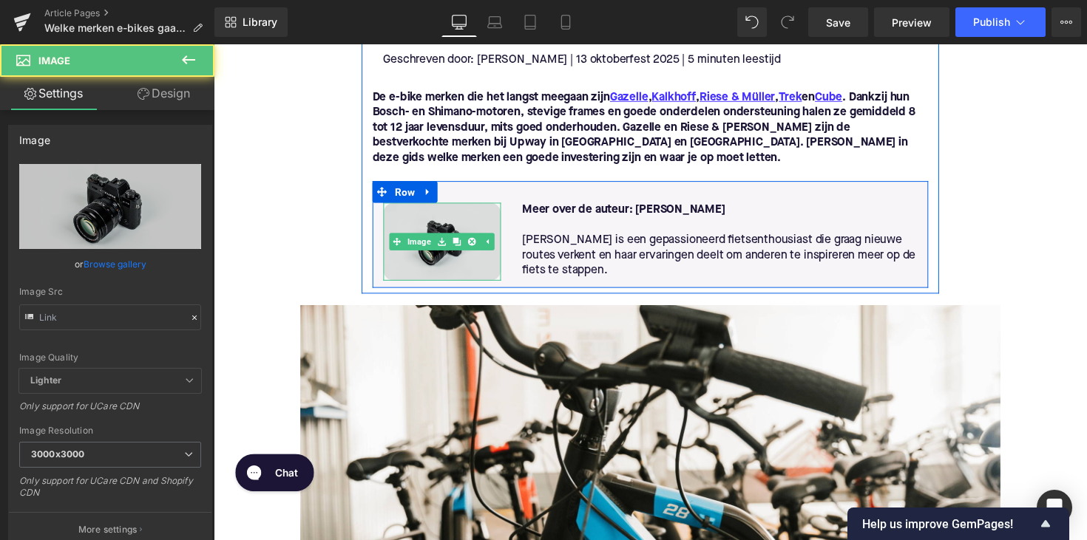
type input "//[DOMAIN_NAME][URL]"
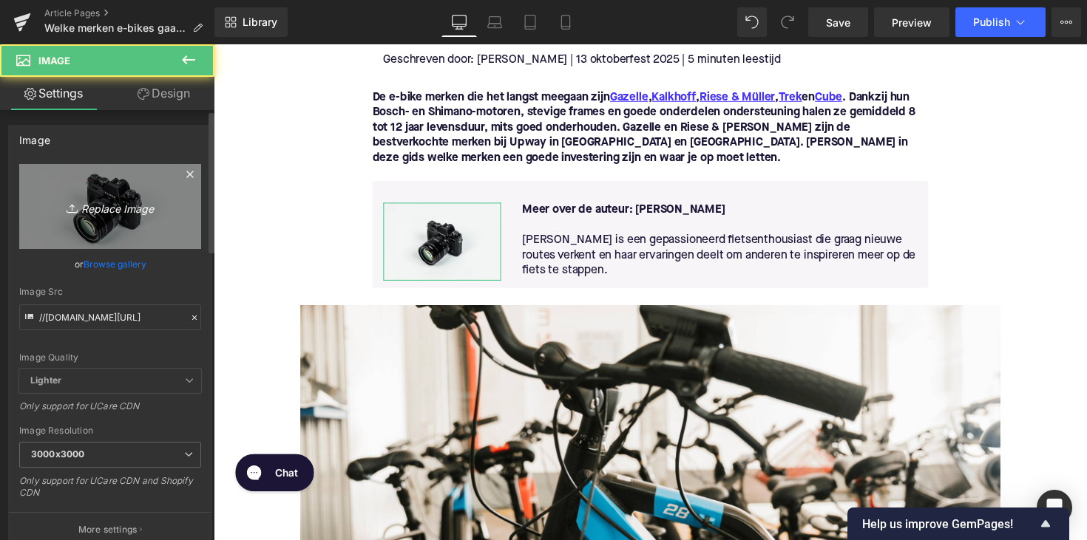
click at [122, 220] on link "Replace Image" at bounding box center [110, 206] width 182 height 85
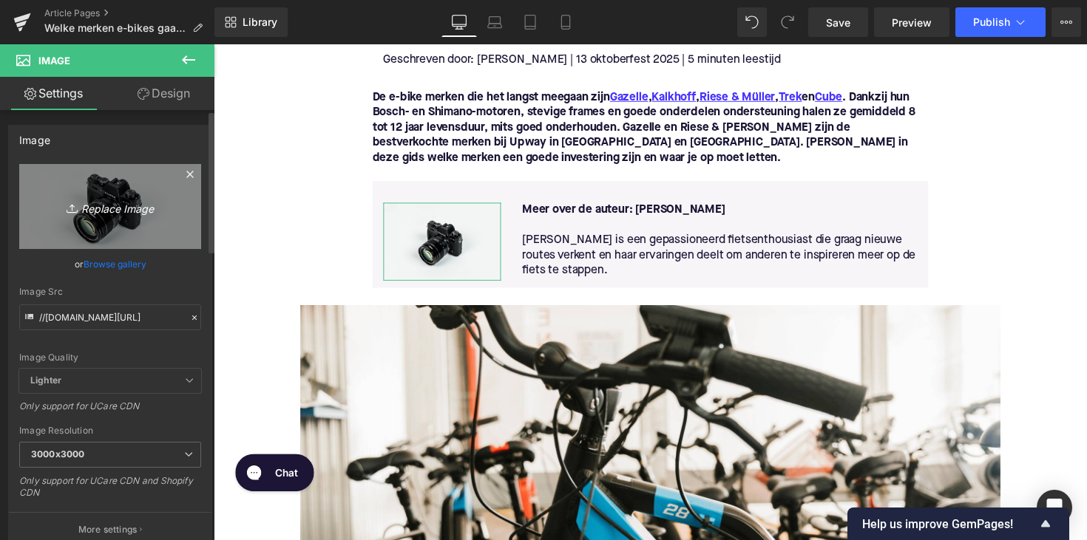
click at [92, 207] on icon "Replace Image" at bounding box center [110, 206] width 118 height 18
type input "C:\fakepath\Ontwerp zonder titel-104.png"
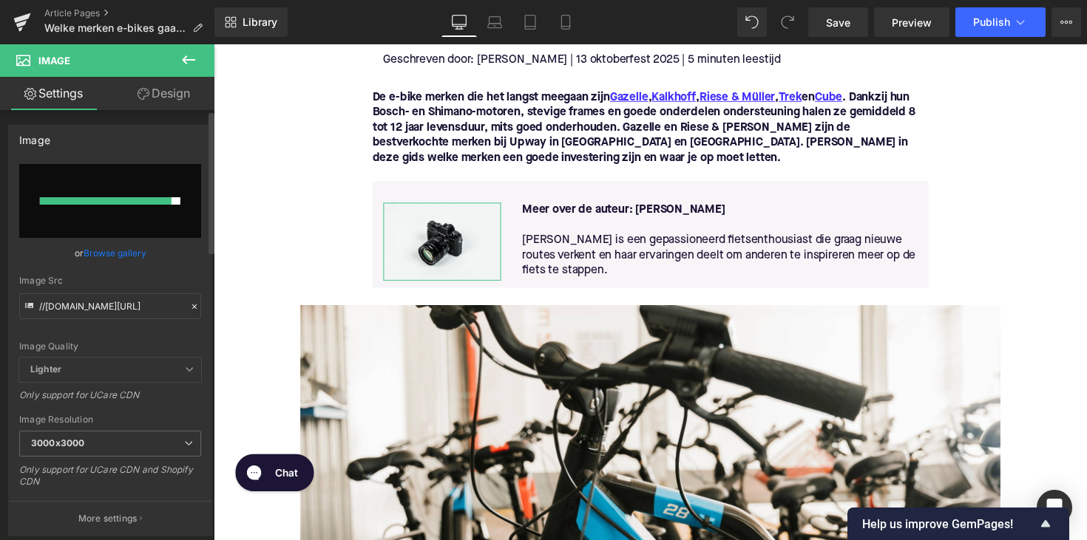
type input "[URL][DOMAIN_NAME]"
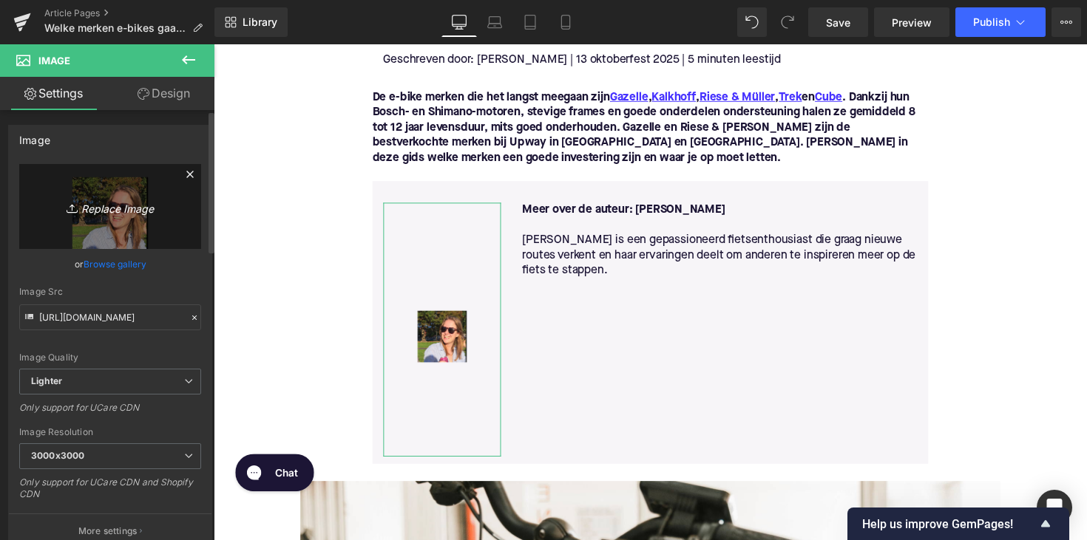
click at [85, 216] on link "Replace Image" at bounding box center [110, 206] width 182 height 85
type input "C:\fakepath\b1674316-80c4-4379-a00e-7e74c1575cf3.JPG"
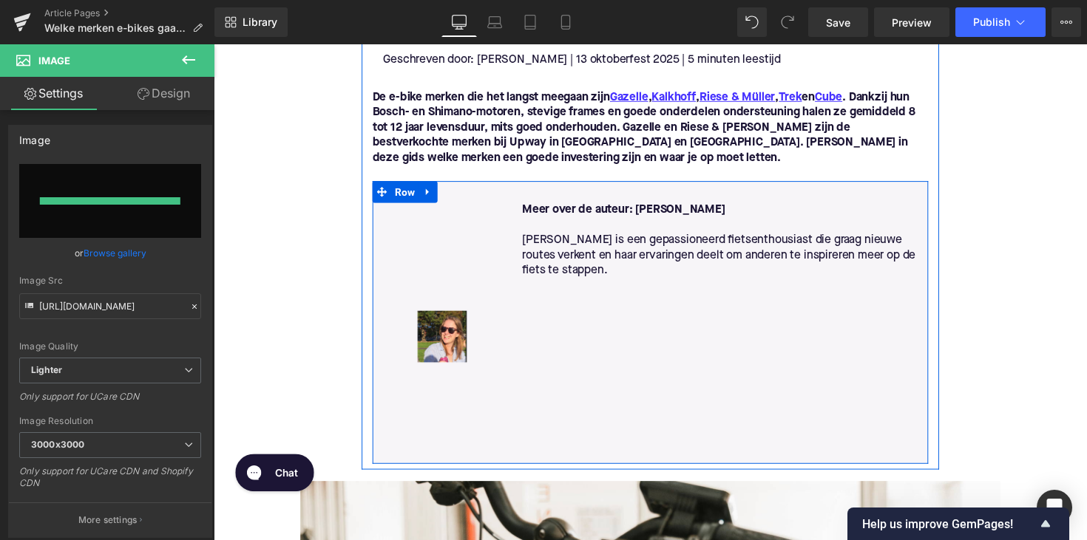
type input "[URL][DOMAIN_NAME]"
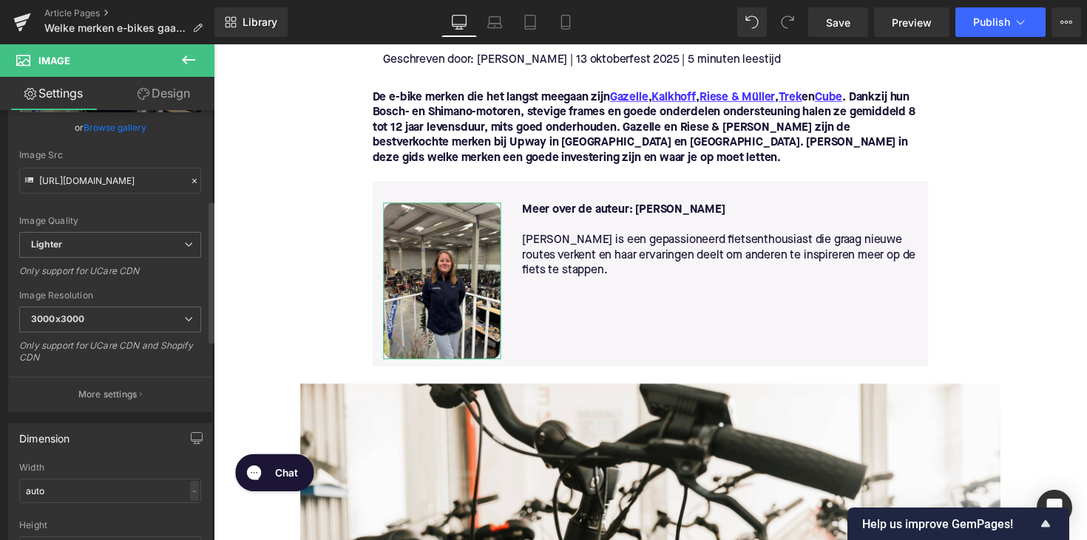
scroll to position [296, 0]
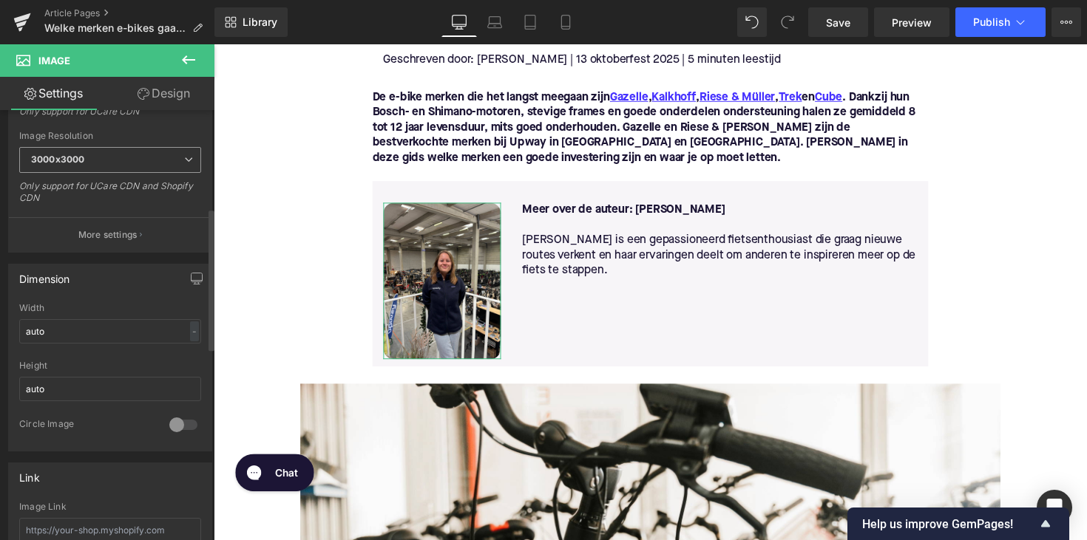
click at [125, 151] on span "3000x3000" at bounding box center [110, 160] width 182 height 26
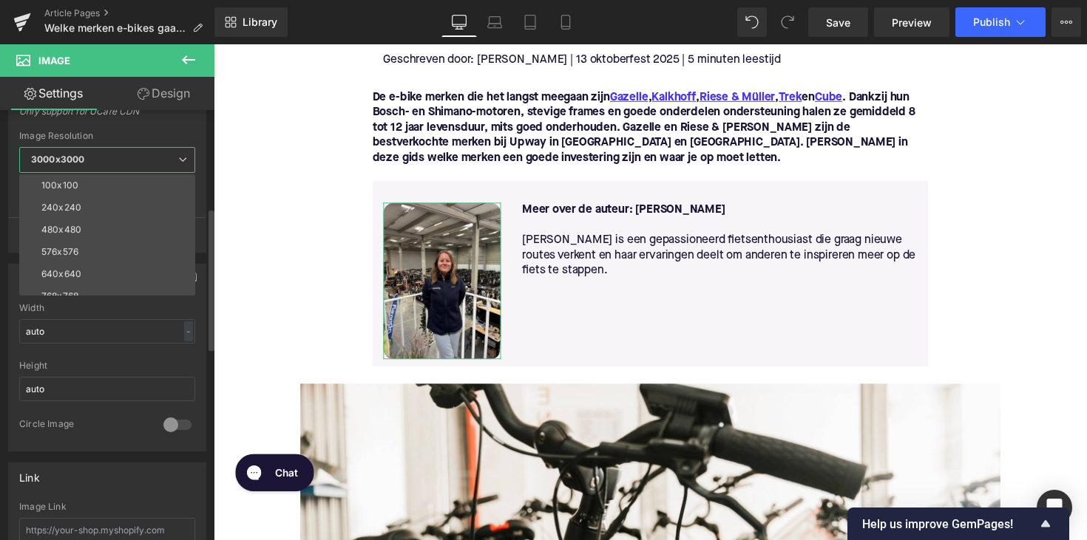
click at [202, 307] on div "auto Width auto - % px auto Height auto 0 Circle Image" at bounding box center [107, 377] width 197 height 148
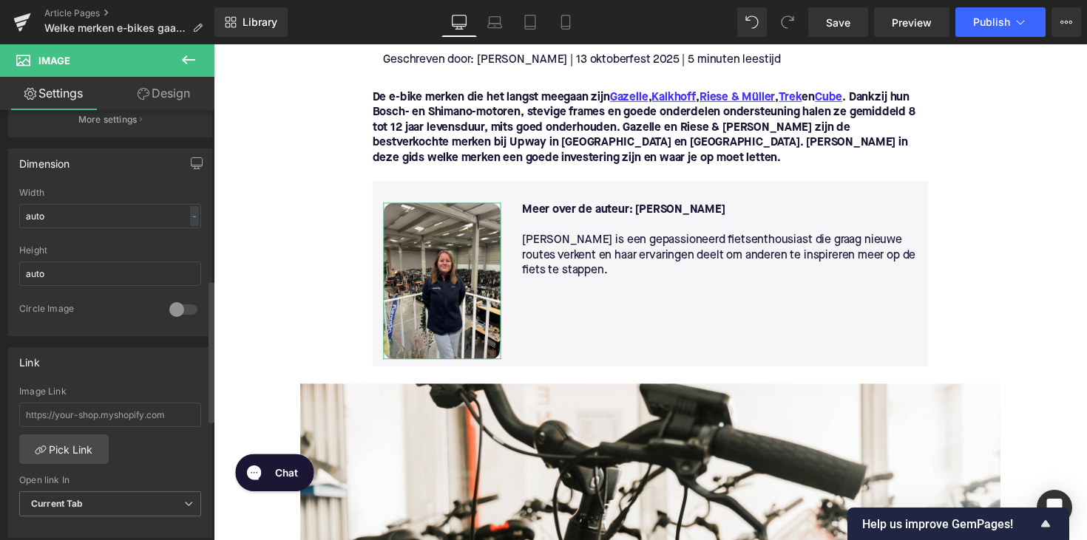
scroll to position [514, 0]
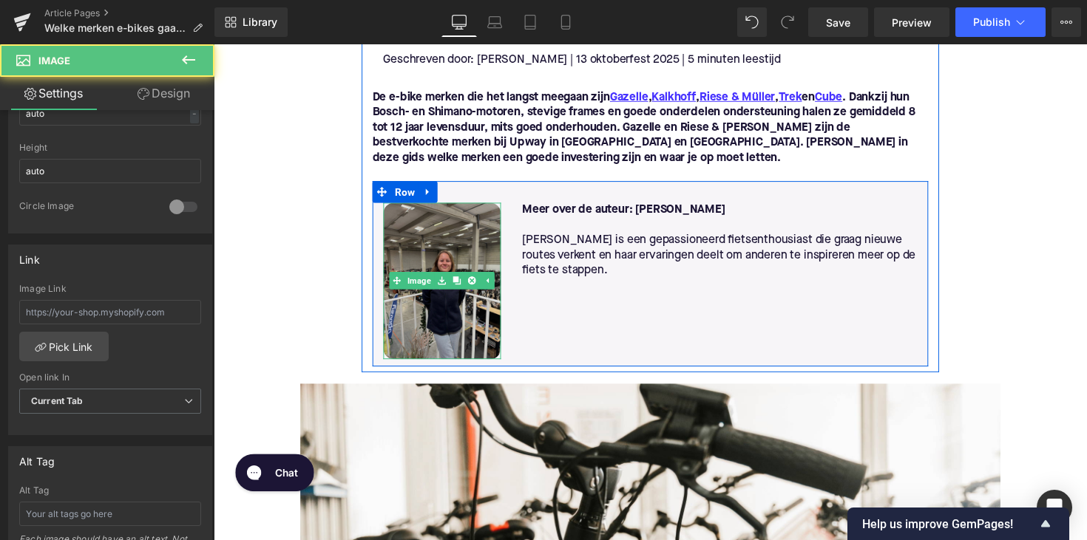
click at [460, 245] on img at bounding box center [447, 287] width 120 height 160
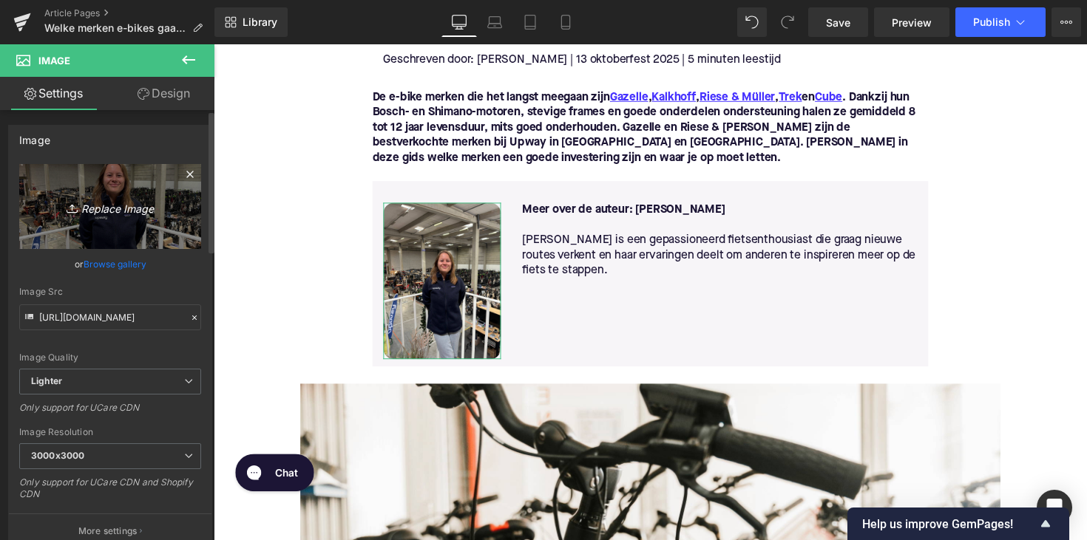
scroll to position [0, 0]
click at [113, 195] on link "Replace Image" at bounding box center [110, 206] width 182 height 85
type input "C:\fakepath\b1674316-80c4-4379-a00e-7e74c1575cf3 2.jpg"
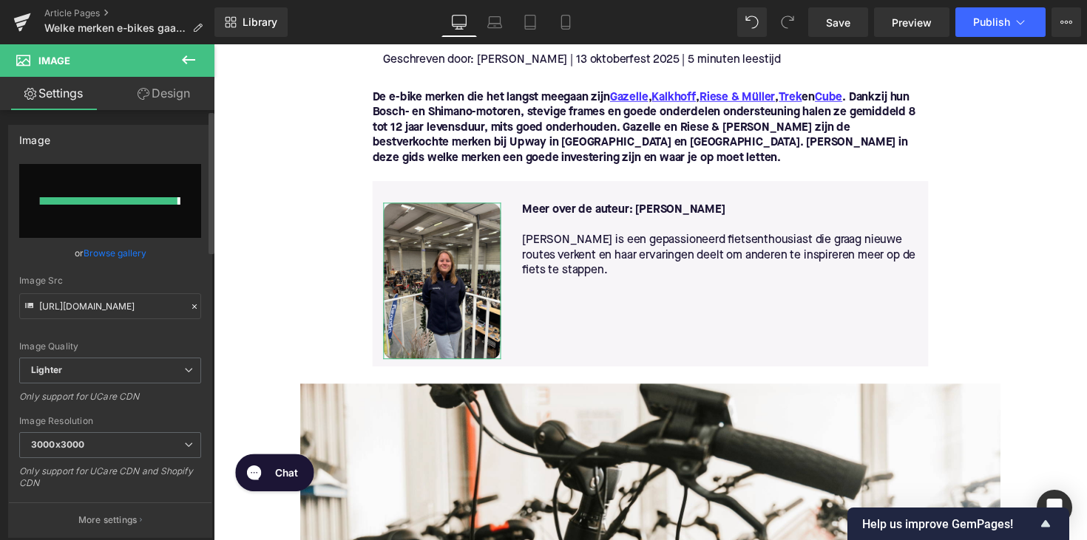
type input "[URL][DOMAIN_NAME]"
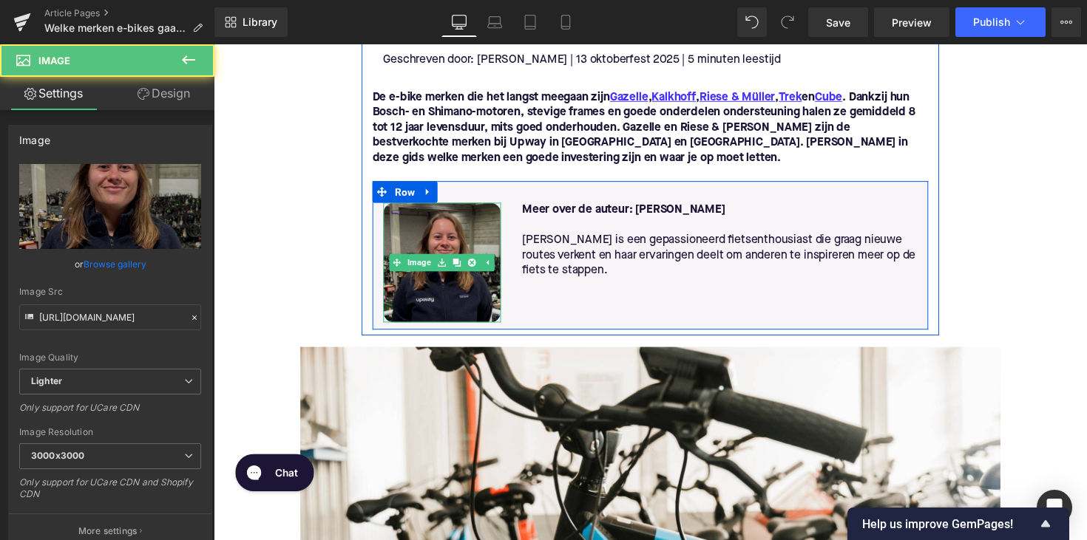
click at [473, 281] on img at bounding box center [447, 268] width 120 height 123
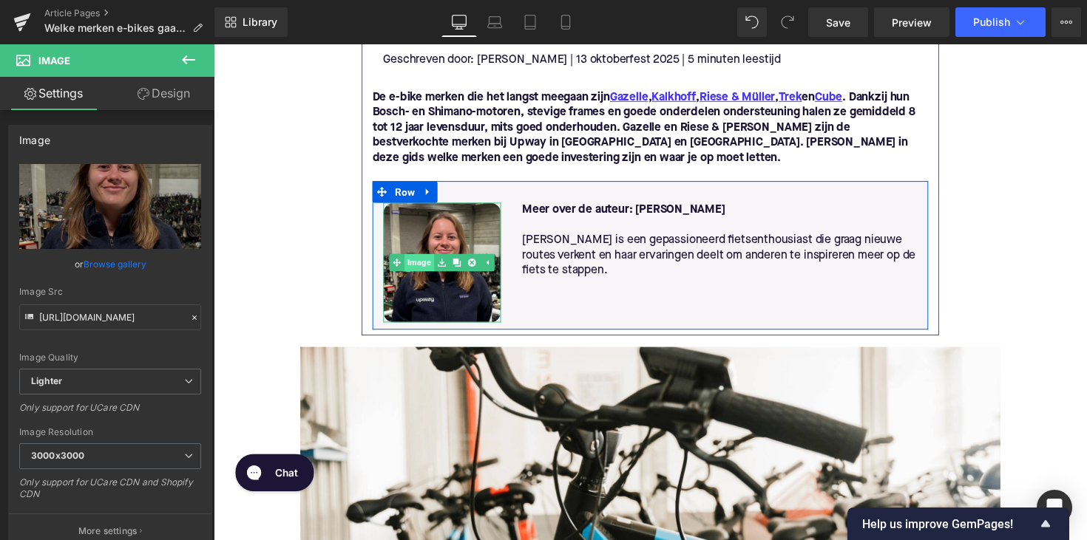
click at [430, 270] on span "Image" at bounding box center [424, 268] width 30 height 18
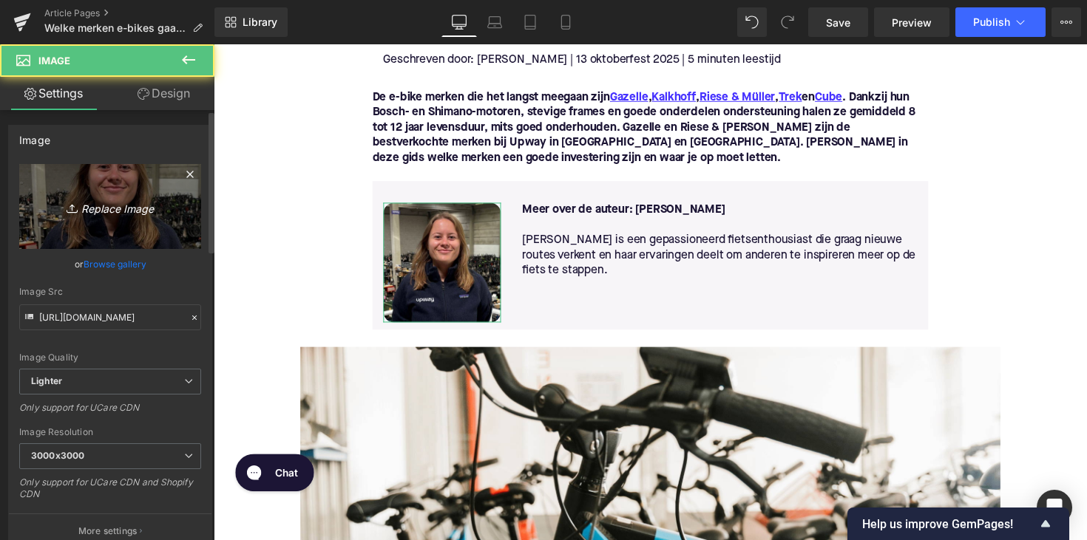
click at [97, 191] on link "Replace Image" at bounding box center [110, 206] width 182 height 85
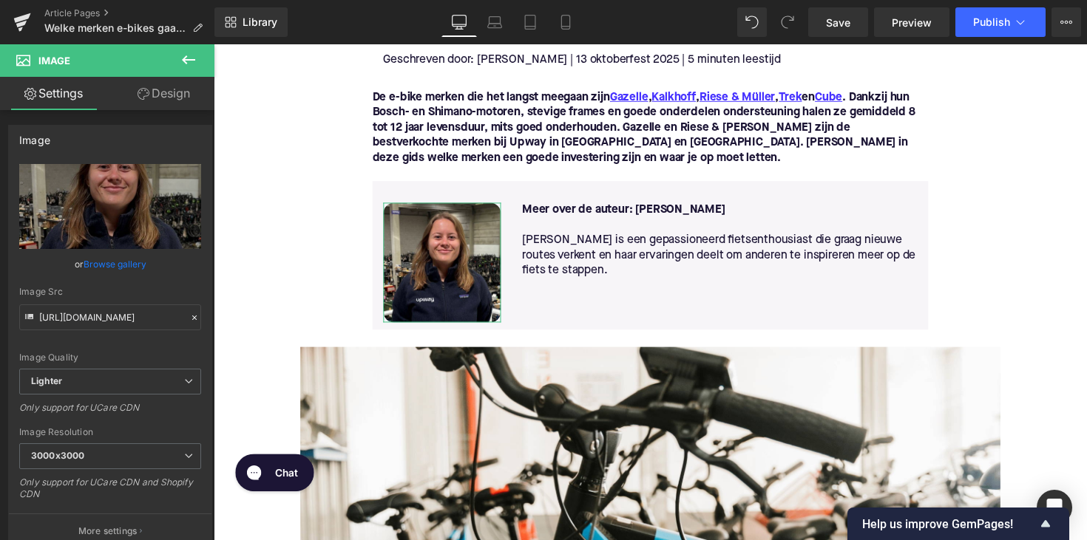
click at [183, 106] on link "Design" at bounding box center [163, 93] width 107 height 33
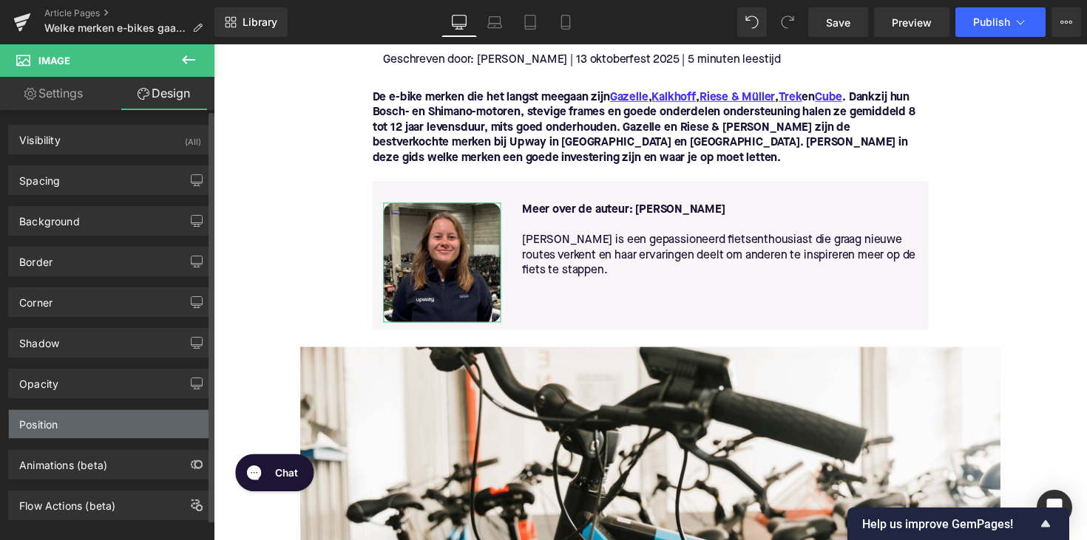
click at [126, 432] on div "Position" at bounding box center [110, 424] width 203 height 28
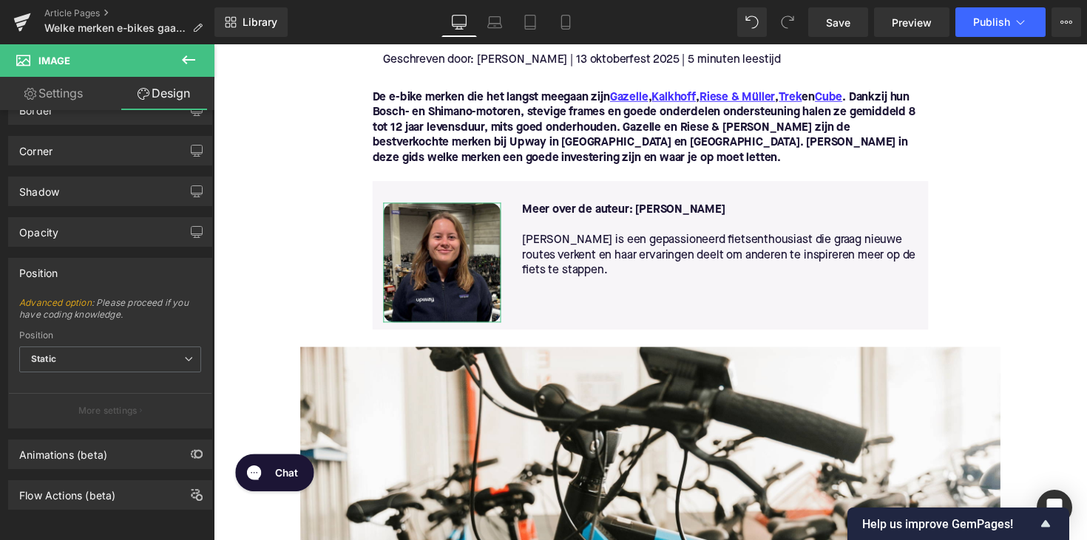
scroll to position [163, 0]
click at [81, 91] on link "Settings" at bounding box center [53, 93] width 107 height 33
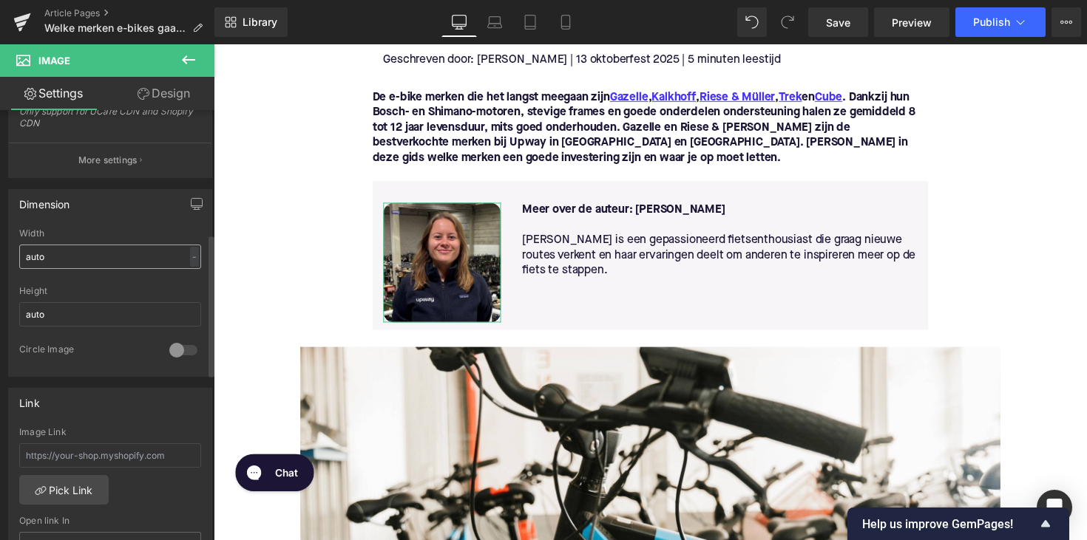
scroll to position [376, 0]
click at [92, 256] on input "auto" at bounding box center [110, 251] width 182 height 24
click at [190, 251] on div "-" at bounding box center [194, 252] width 9 height 20
click at [142, 316] on input "auto" at bounding box center [110, 309] width 182 height 24
click at [179, 350] on div at bounding box center [183, 345] width 35 height 24
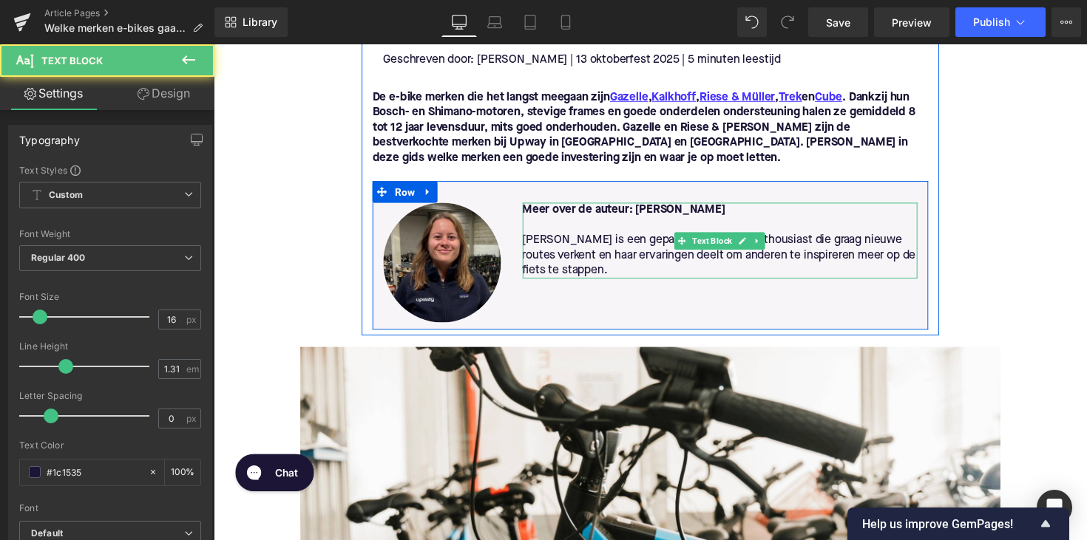
click at [560, 272] on span "[PERSON_NAME] is een gepassioneerd fietsenthousiast die graag nieuwe routes ver…" at bounding box center [731, 260] width 403 height 43
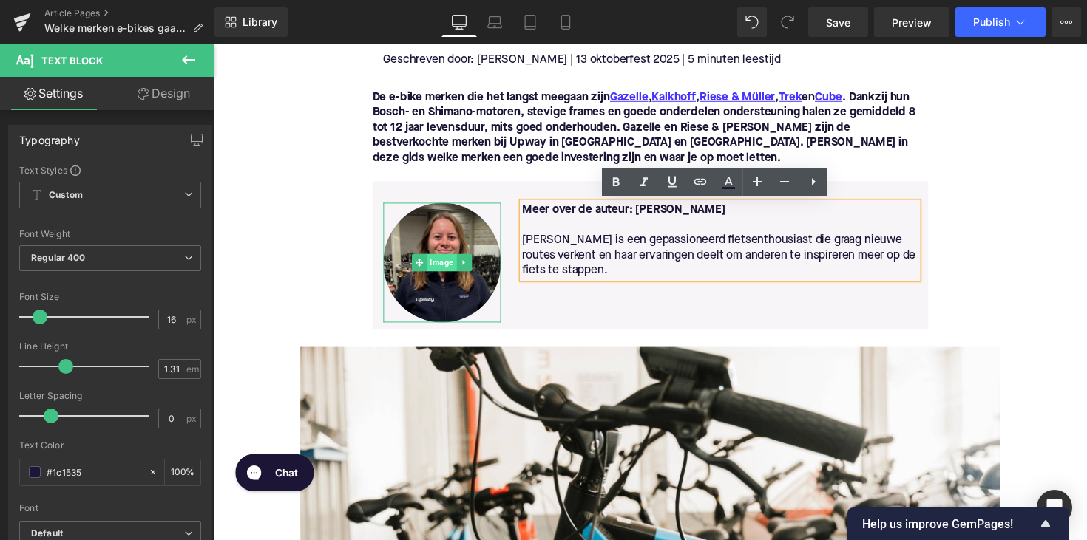
click at [446, 265] on span "Image" at bounding box center [447, 268] width 30 height 18
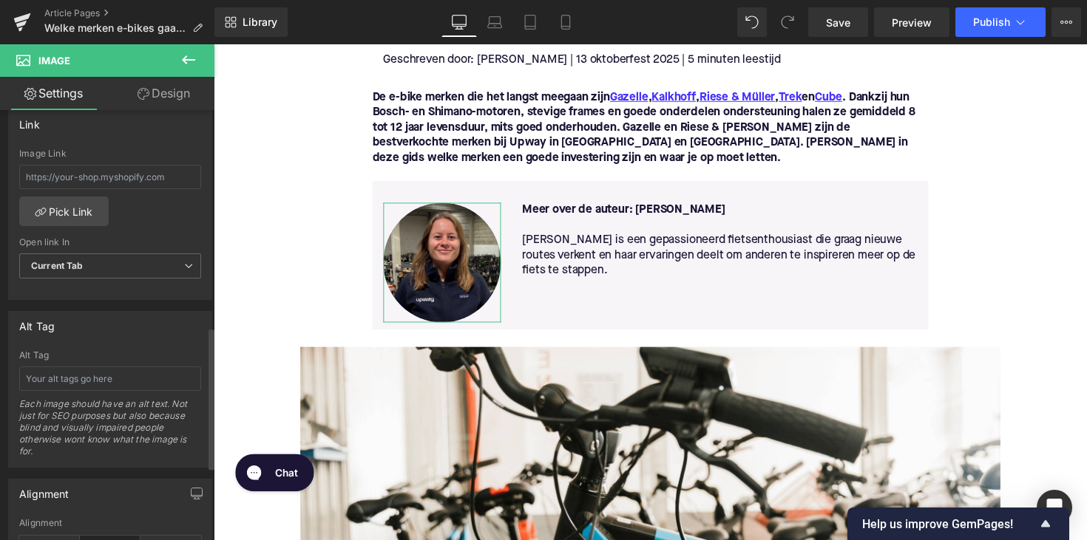
scroll to position [657, 0]
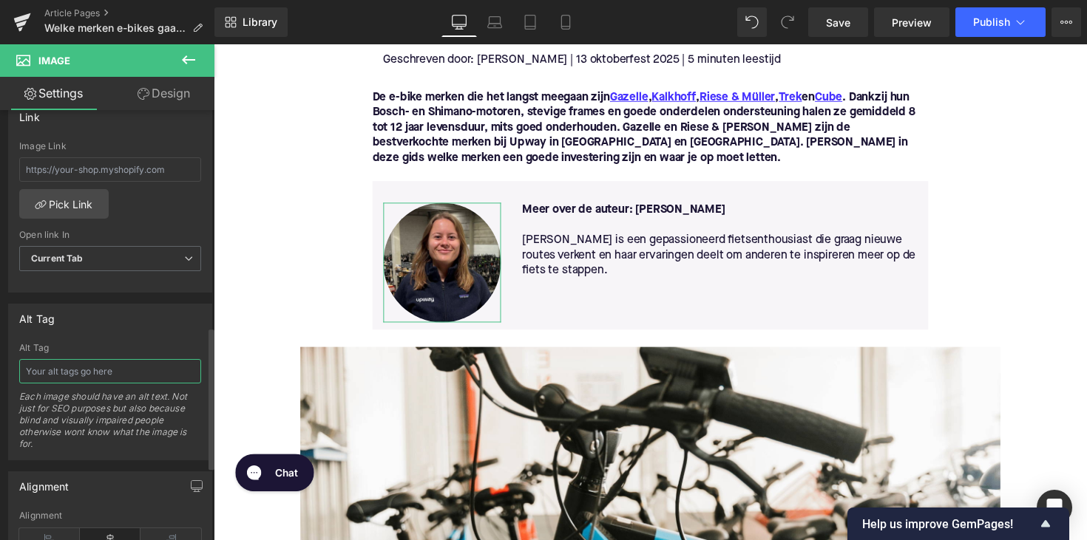
click at [117, 359] on input "text" at bounding box center [110, 371] width 182 height 24
type input "[PERSON_NAME]"
click at [117, 359] on input "[PERSON_NAME]" at bounding box center [110, 371] width 182 height 24
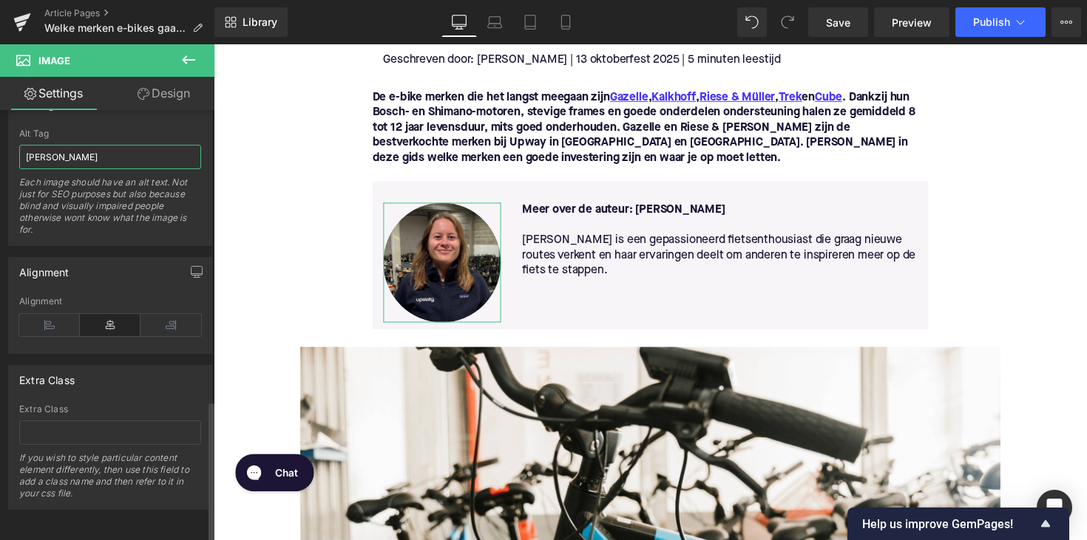
scroll to position [882, 0]
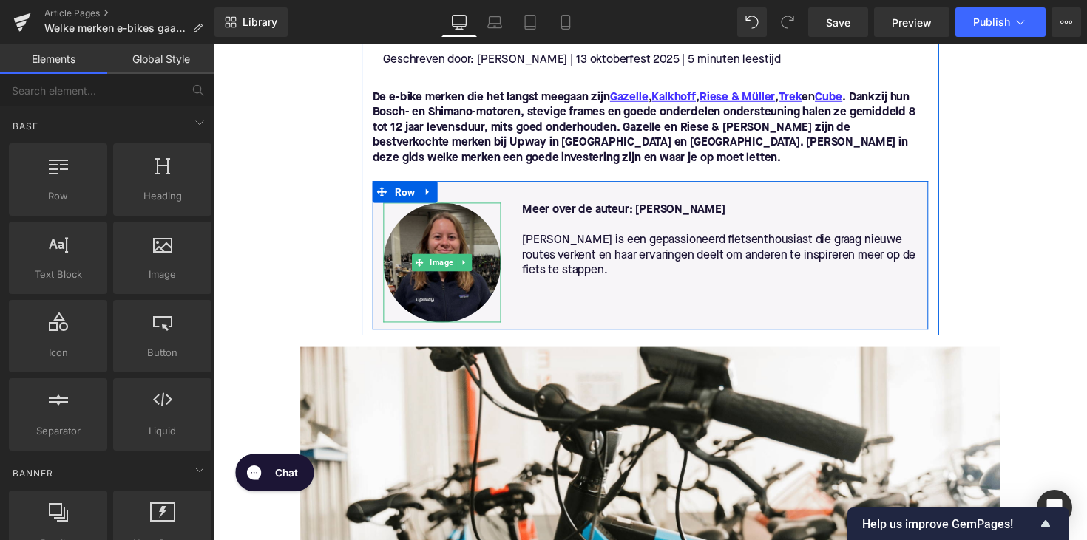
click at [441, 259] on img at bounding box center [447, 268] width 120 height 123
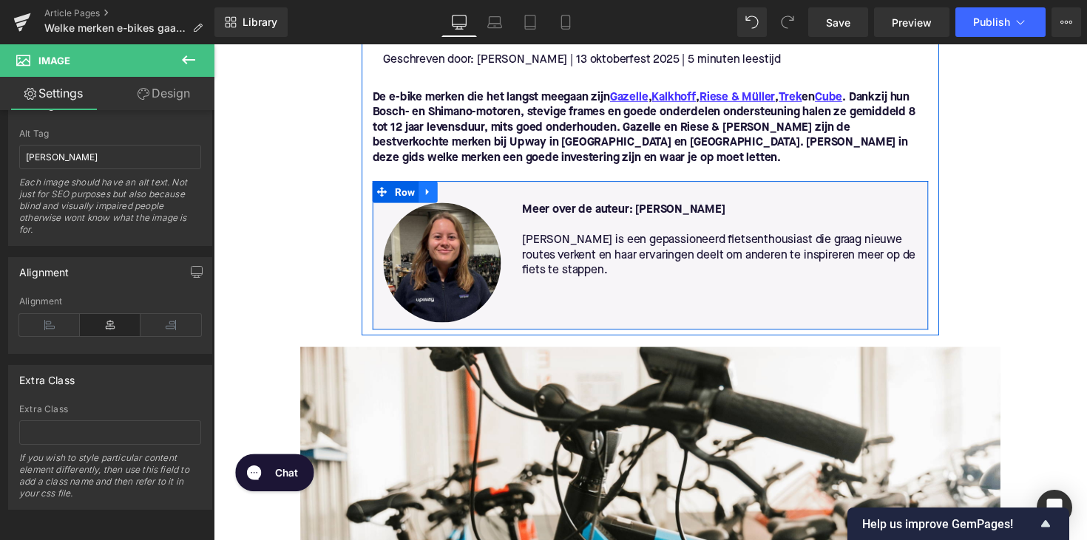
click at [432, 196] on icon at bounding box center [433, 196] width 10 height 11
click at [432, 197] on icon at bounding box center [433, 196] width 10 height 10
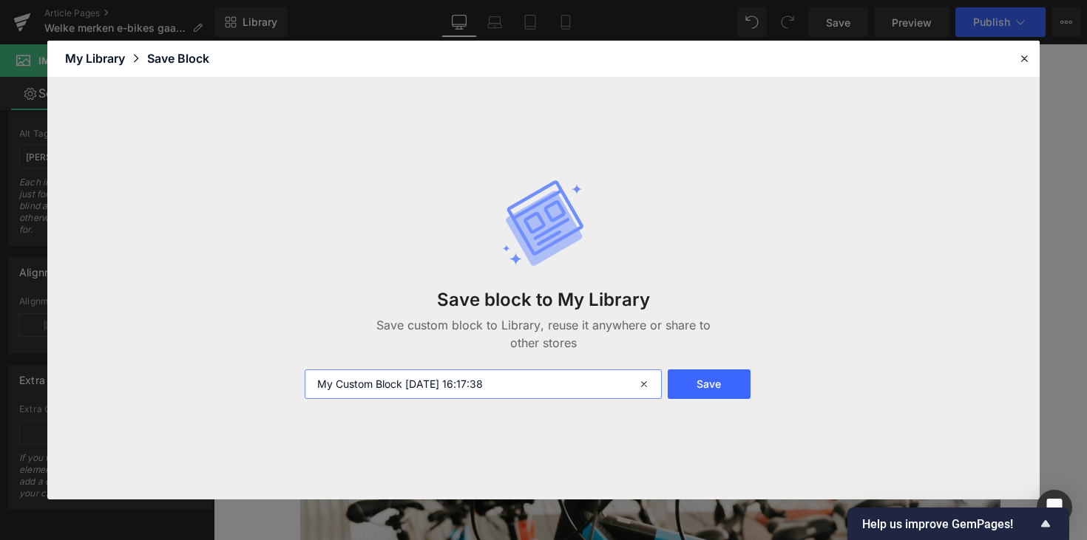
click at [384, 395] on input "My Custom Block [DATE] 16:17:38" at bounding box center [483, 385] width 357 height 30
type input "Auteur [PERSON_NAME]"
click at [739, 381] on button "Save" at bounding box center [708, 385] width 83 height 30
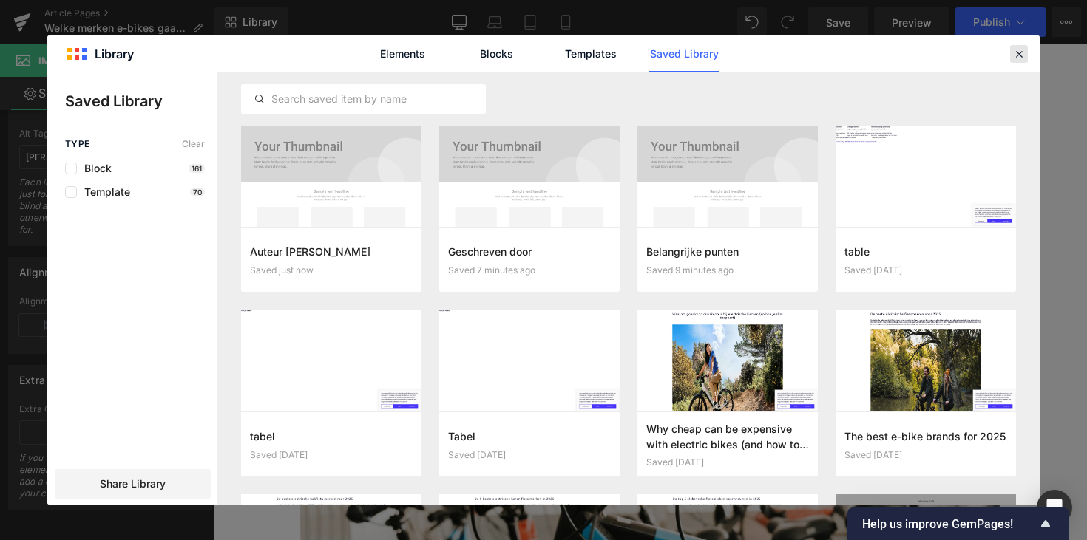
click at [1016, 52] on icon at bounding box center [1018, 53] width 13 height 13
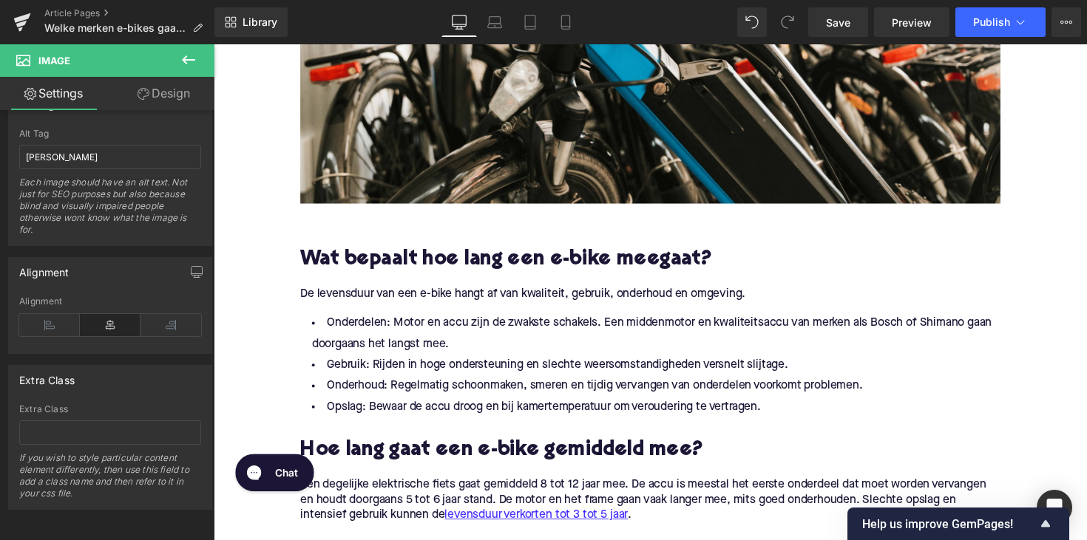
scroll to position [793, 0]
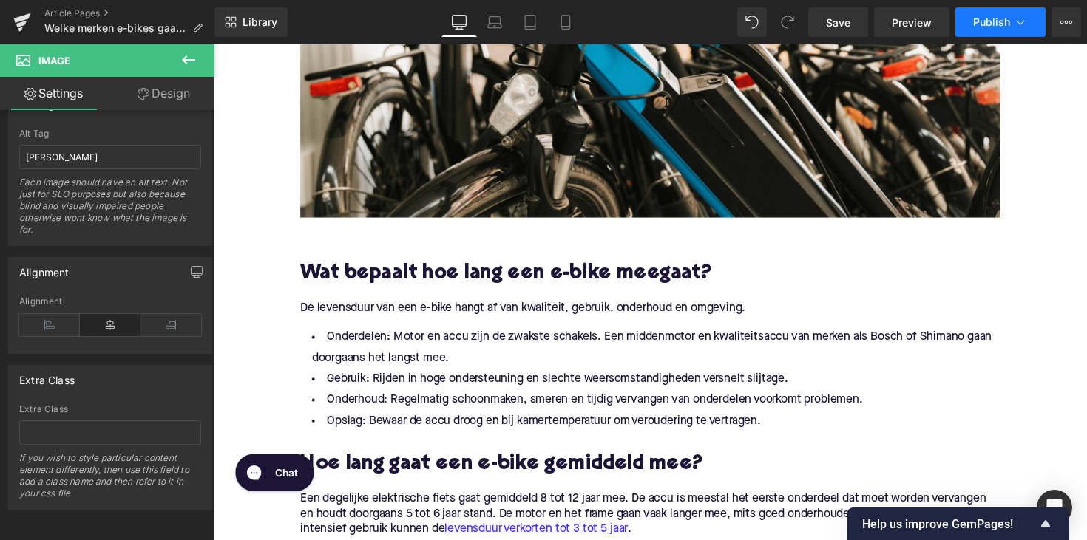
click at [989, 22] on span "Publish" at bounding box center [991, 22] width 37 height 12
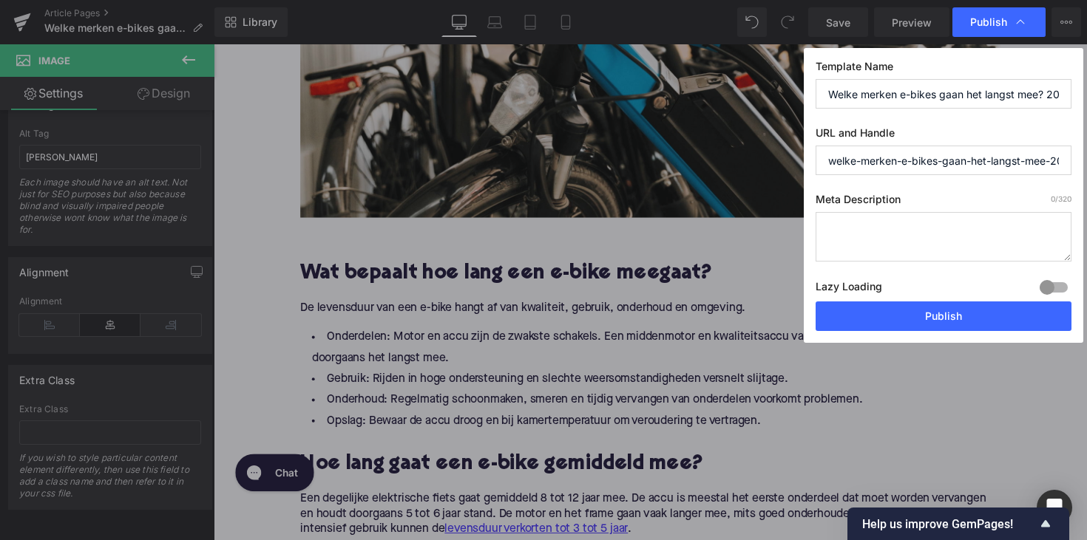
click at [861, 208] on label "Meta Description 0 /320" at bounding box center [943, 202] width 256 height 19
click at [861, 228] on textarea at bounding box center [943, 237] width 256 height 50
paste textarea "Ontdek welke e-bike merken het langst meegaan in [DATE]. Vergelijk Gazelle, Rie…"
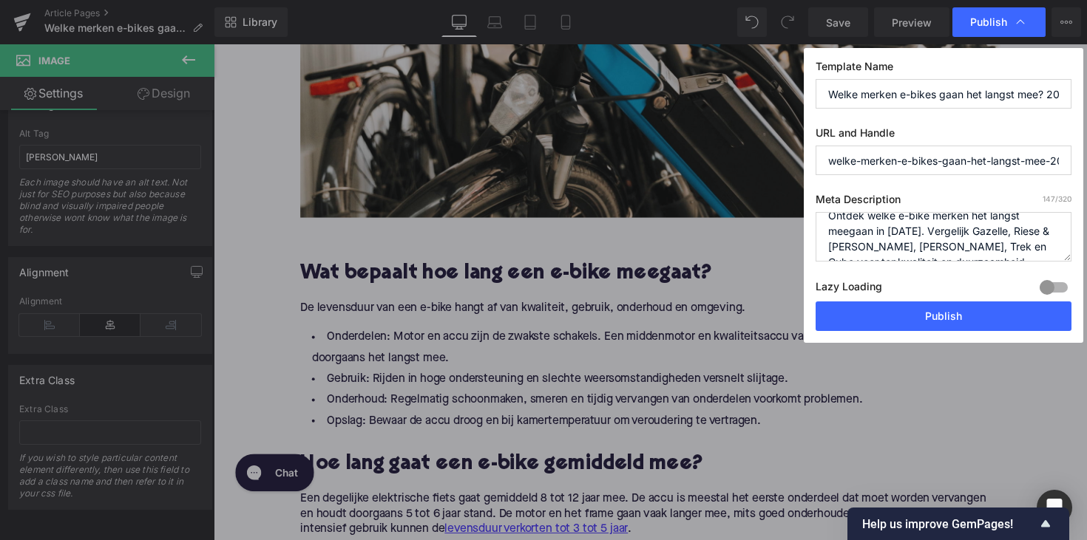
scroll to position [9, 0]
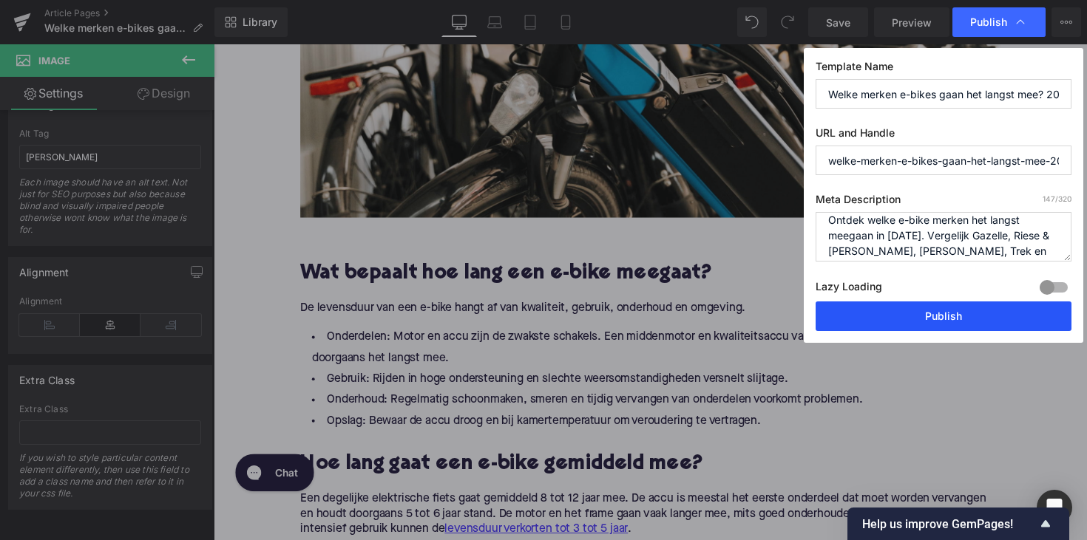
type textarea "Ontdek welke e-bike merken het langst meegaan in [DATE]. Vergelijk Gazelle, Rie…"
click at [904, 310] on button "Publish" at bounding box center [943, 317] width 256 height 30
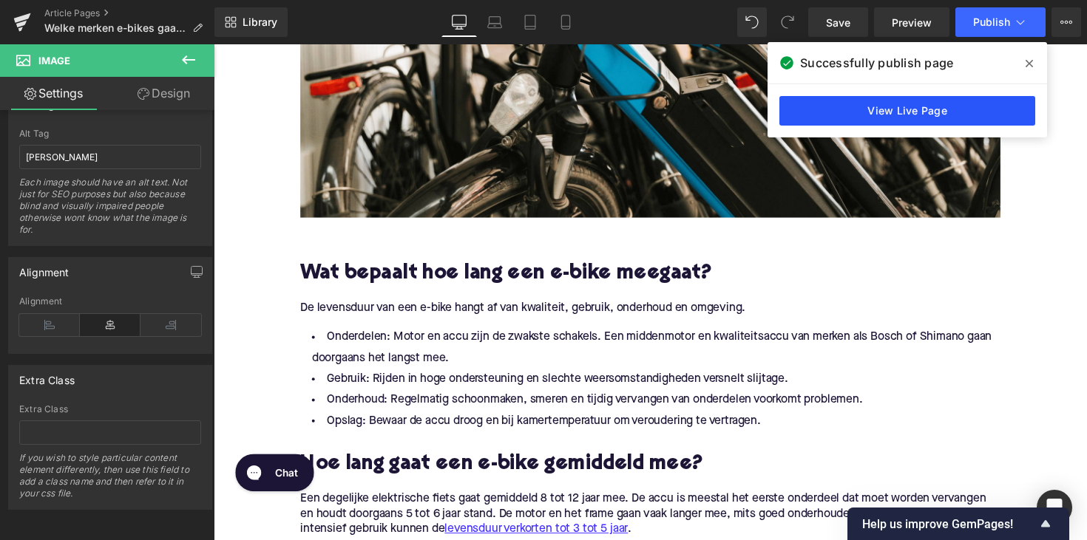
click at [878, 112] on link "View Live Page" at bounding box center [907, 111] width 256 height 30
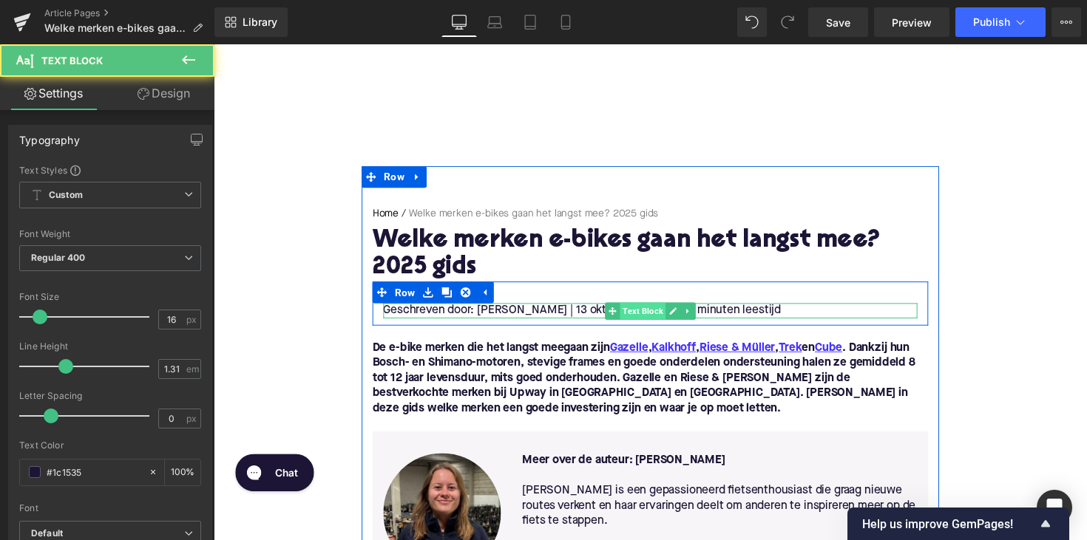
click at [630, 321] on div "Geschreven door: [PERSON_NAME] | 13 oktoberfest 2025 | 5 minuten leestijd Text …" at bounding box center [660, 318] width 547 height 16
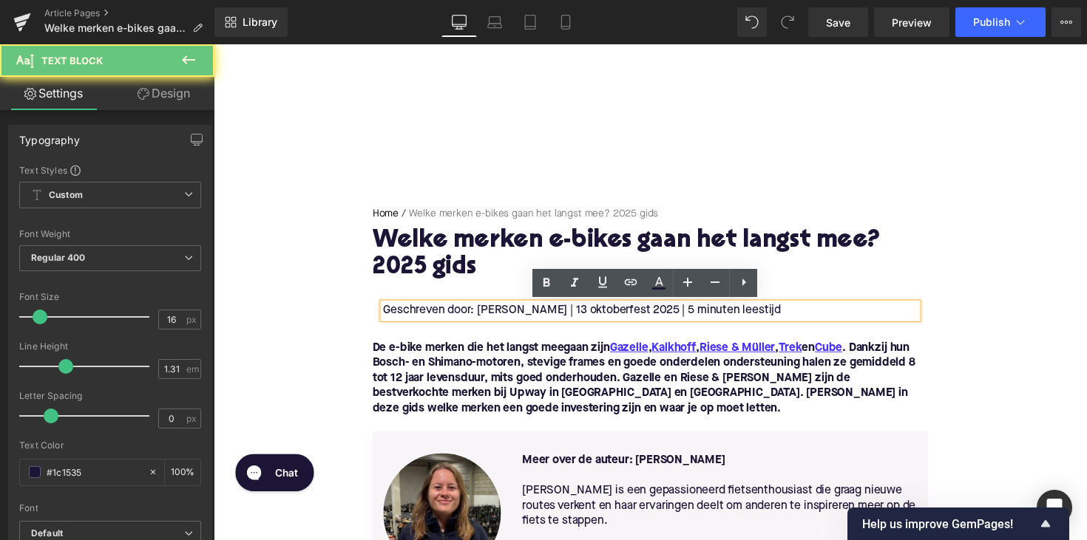
click at [646, 320] on p "Geschreven door: [PERSON_NAME] | 13 oktoberfest 2025 | 5 minuten leestijd" at bounding box center [660, 318] width 547 height 16
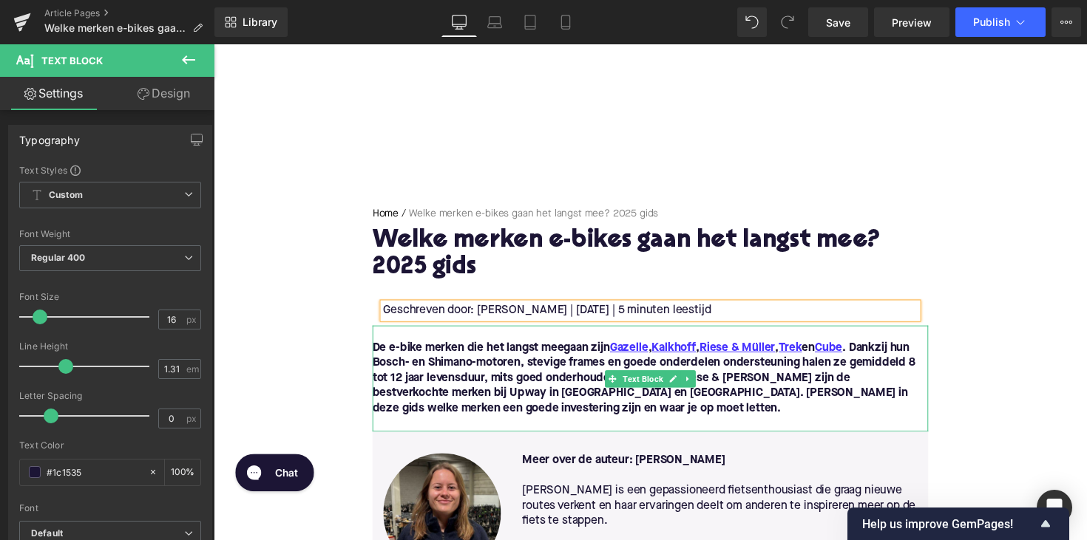
click at [738, 421] on p "De e-bike merken die het langst meegaan zijn Gazelle , Kalkhoff , [PERSON_NAME]…" at bounding box center [660, 387] width 569 height 78
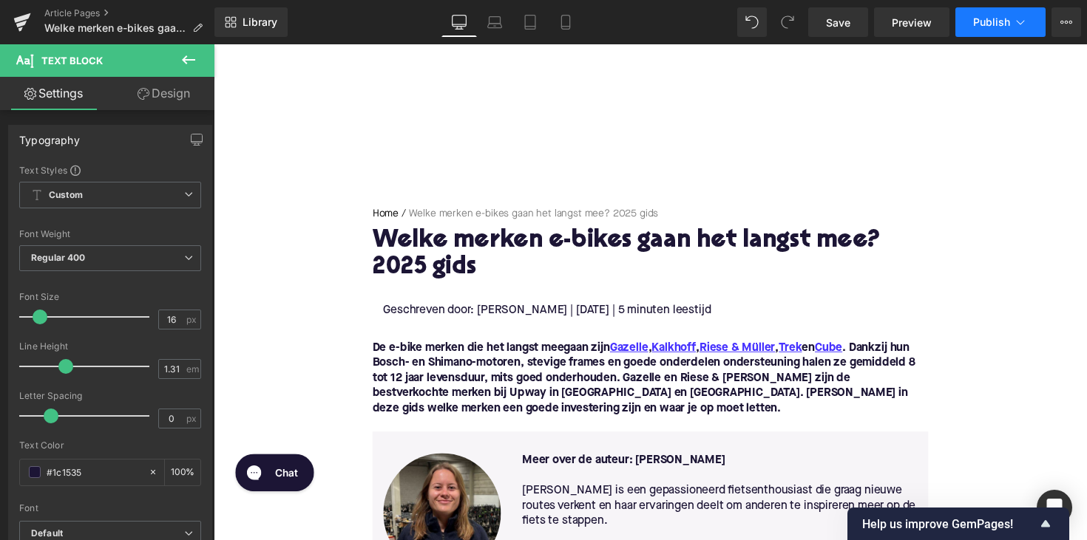
click at [987, 24] on span "Publish" at bounding box center [991, 22] width 37 height 12
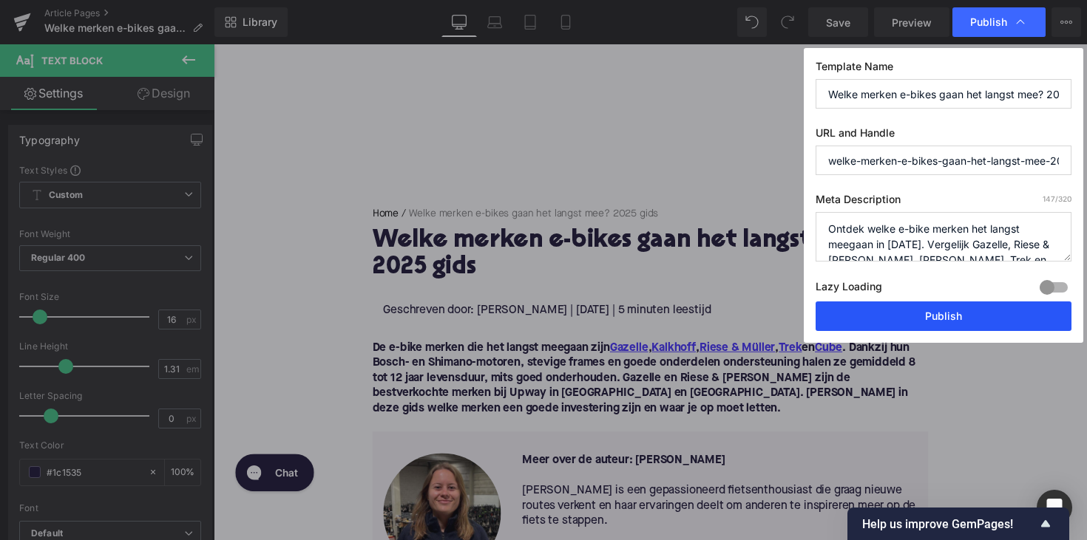
click at [890, 318] on button "Publish" at bounding box center [943, 317] width 256 height 30
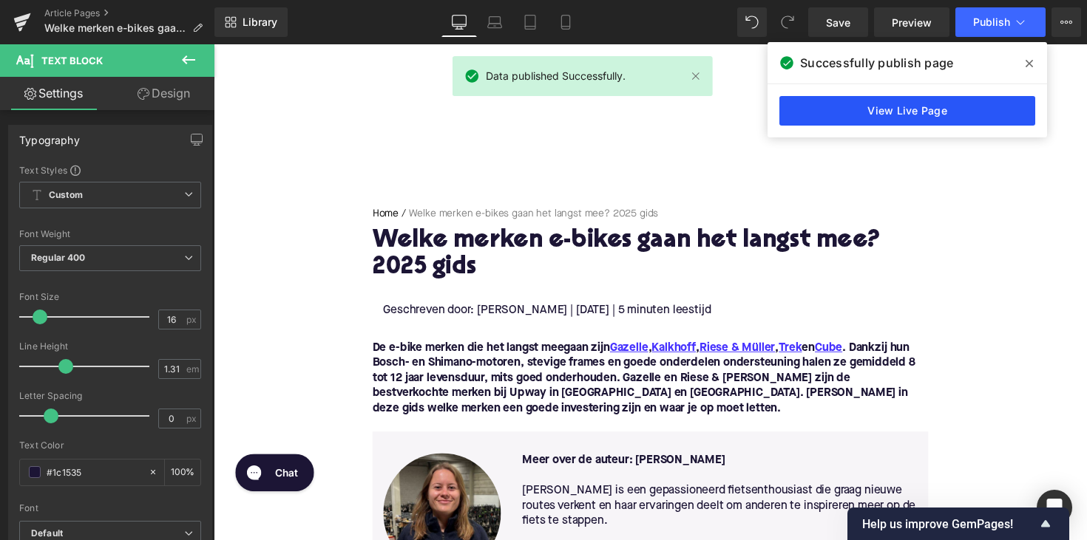
click at [890, 116] on link "View Live Page" at bounding box center [907, 111] width 256 height 30
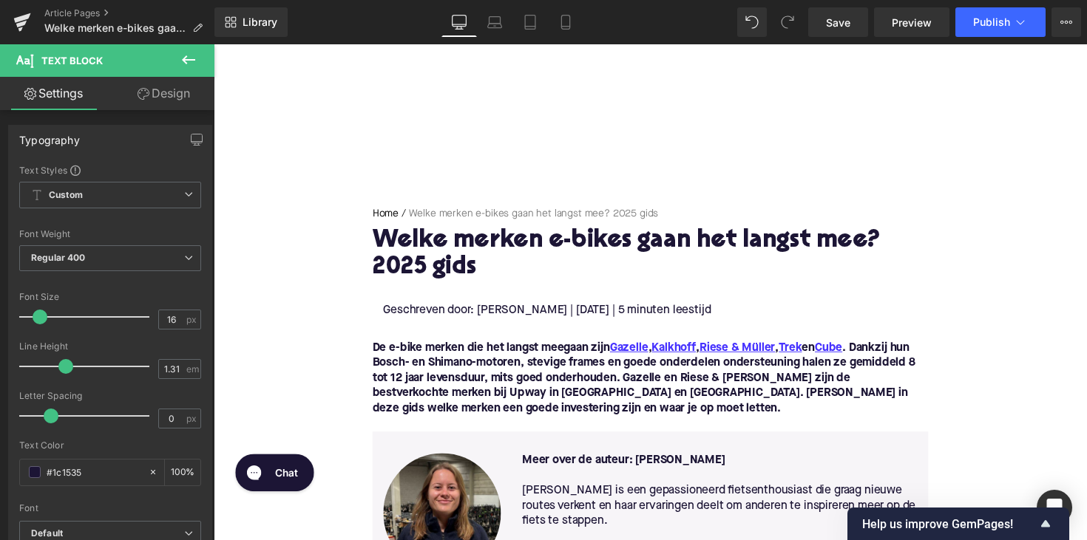
click at [97, 7] on div "Article Pages Welke merken e-bikes gaan het langst mee? 2025 gids" at bounding box center [107, 22] width 214 height 44
click at [92, 10] on link "Article Pages" at bounding box center [129, 13] width 170 height 12
